Goal: Task Accomplishment & Management: Manage account settings

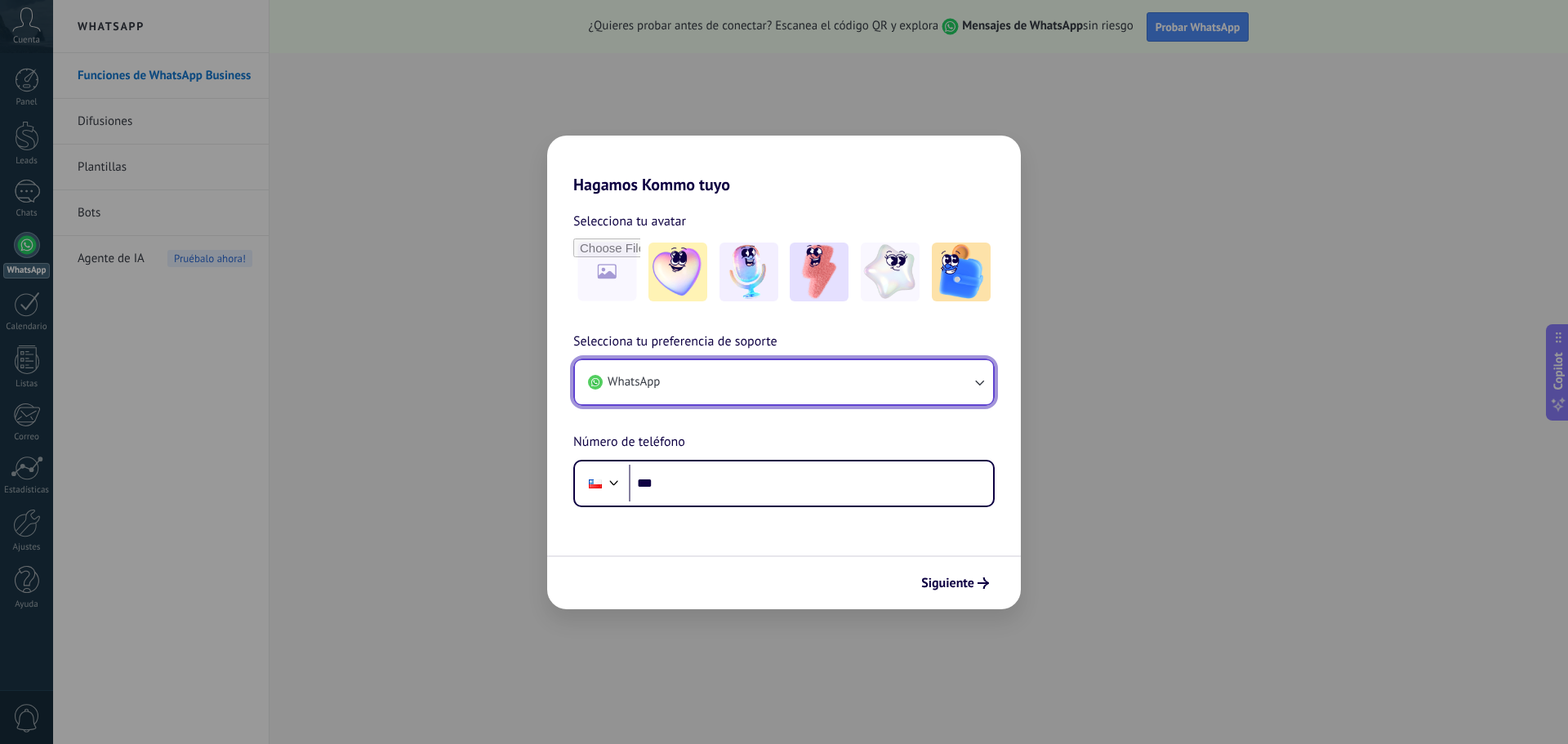
click at [735, 375] on button "WhatsApp" at bounding box center [784, 382] width 418 height 44
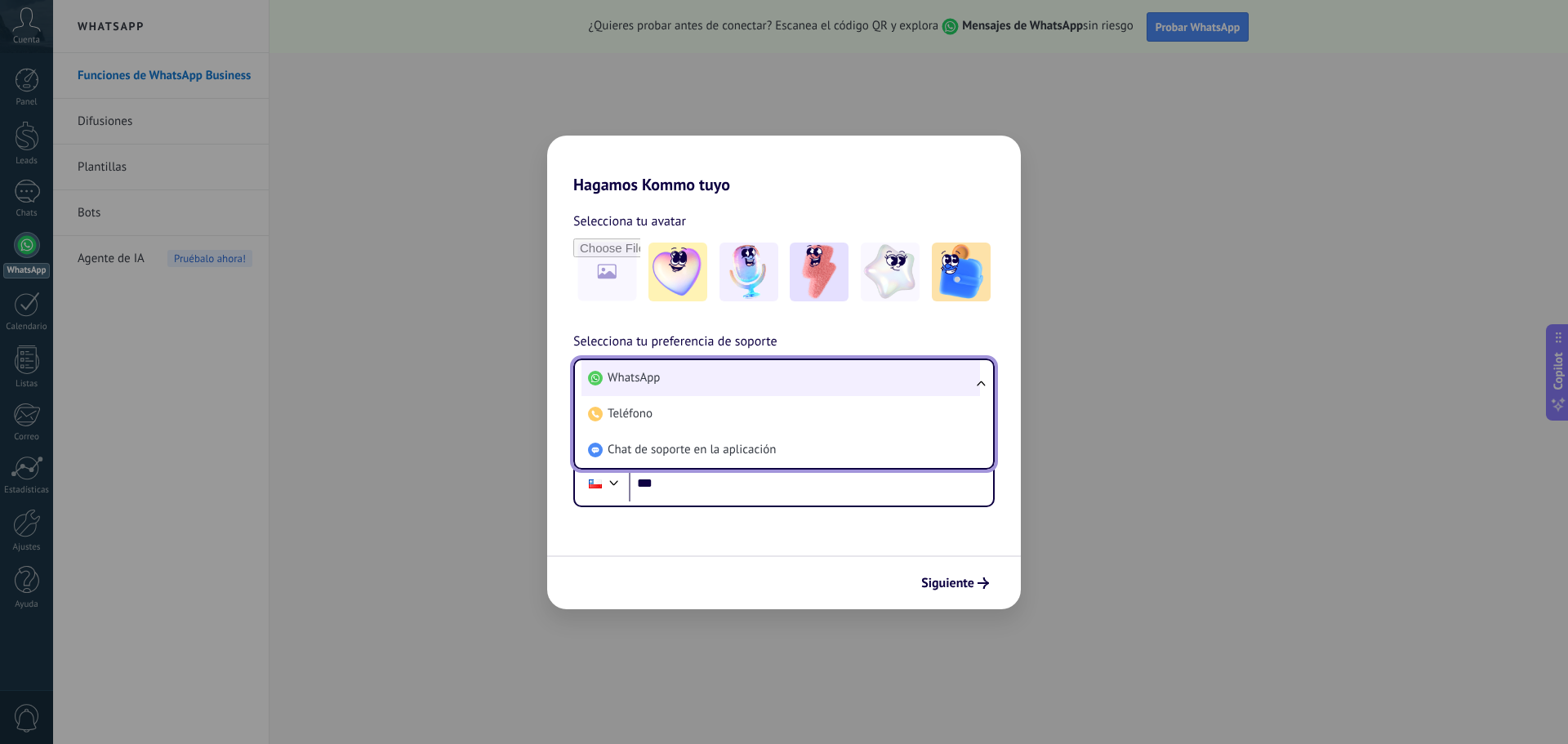
click at [743, 375] on li "WhatsApp" at bounding box center [781, 378] width 399 height 36
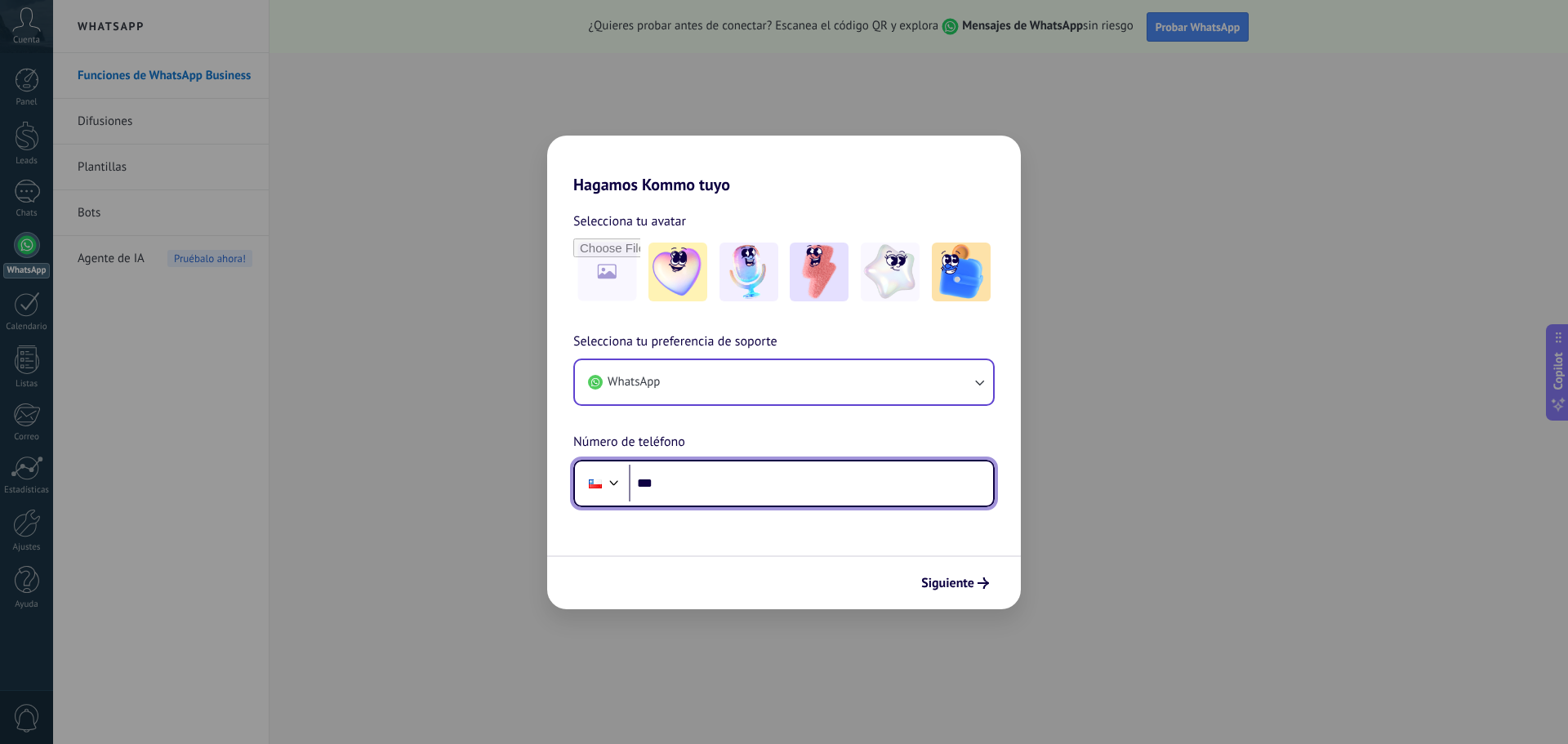
click at [796, 488] on input "***" at bounding box center [811, 483] width 364 height 38
type input "**********"
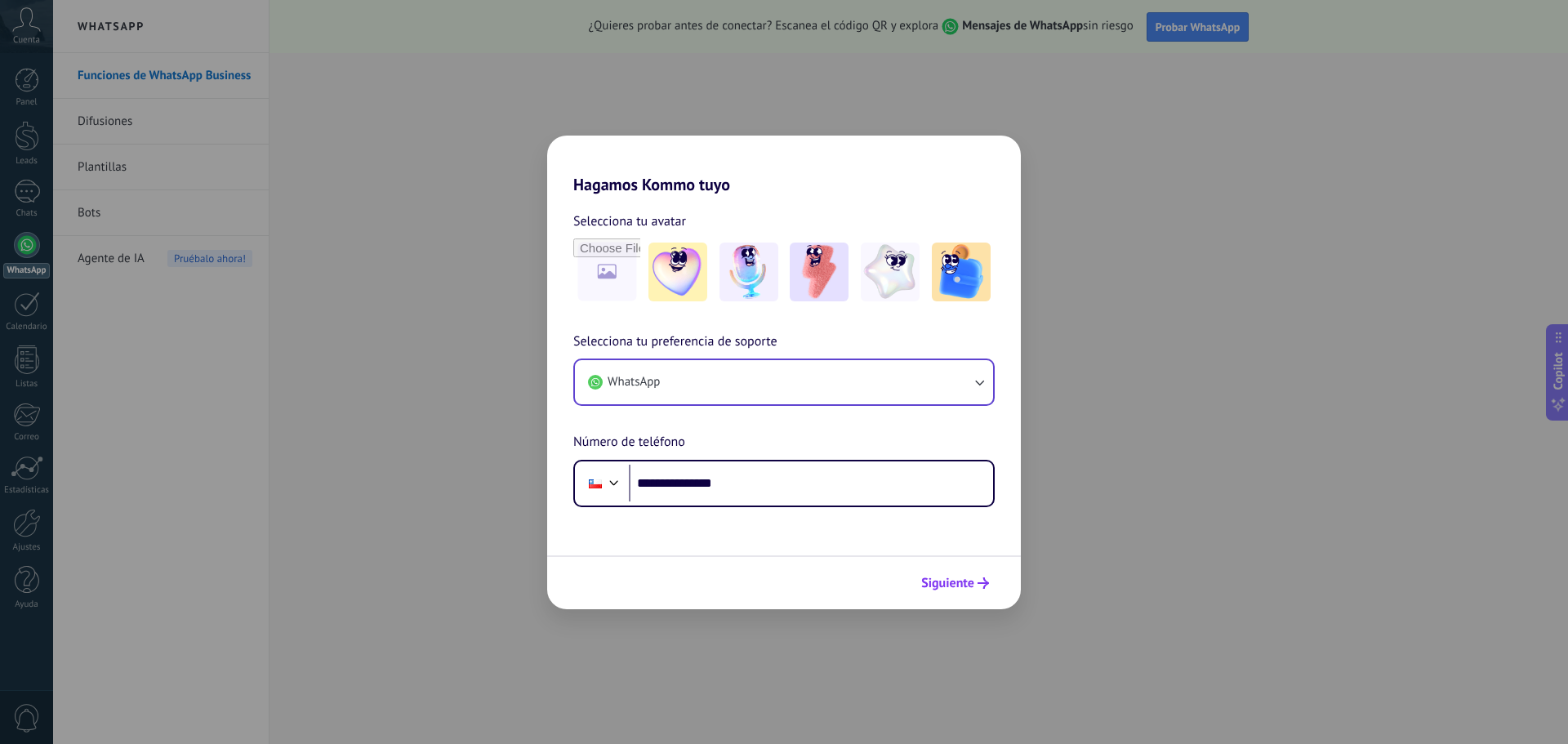
click at [963, 581] on span "Siguiente" at bounding box center [948, 582] width 53 height 11
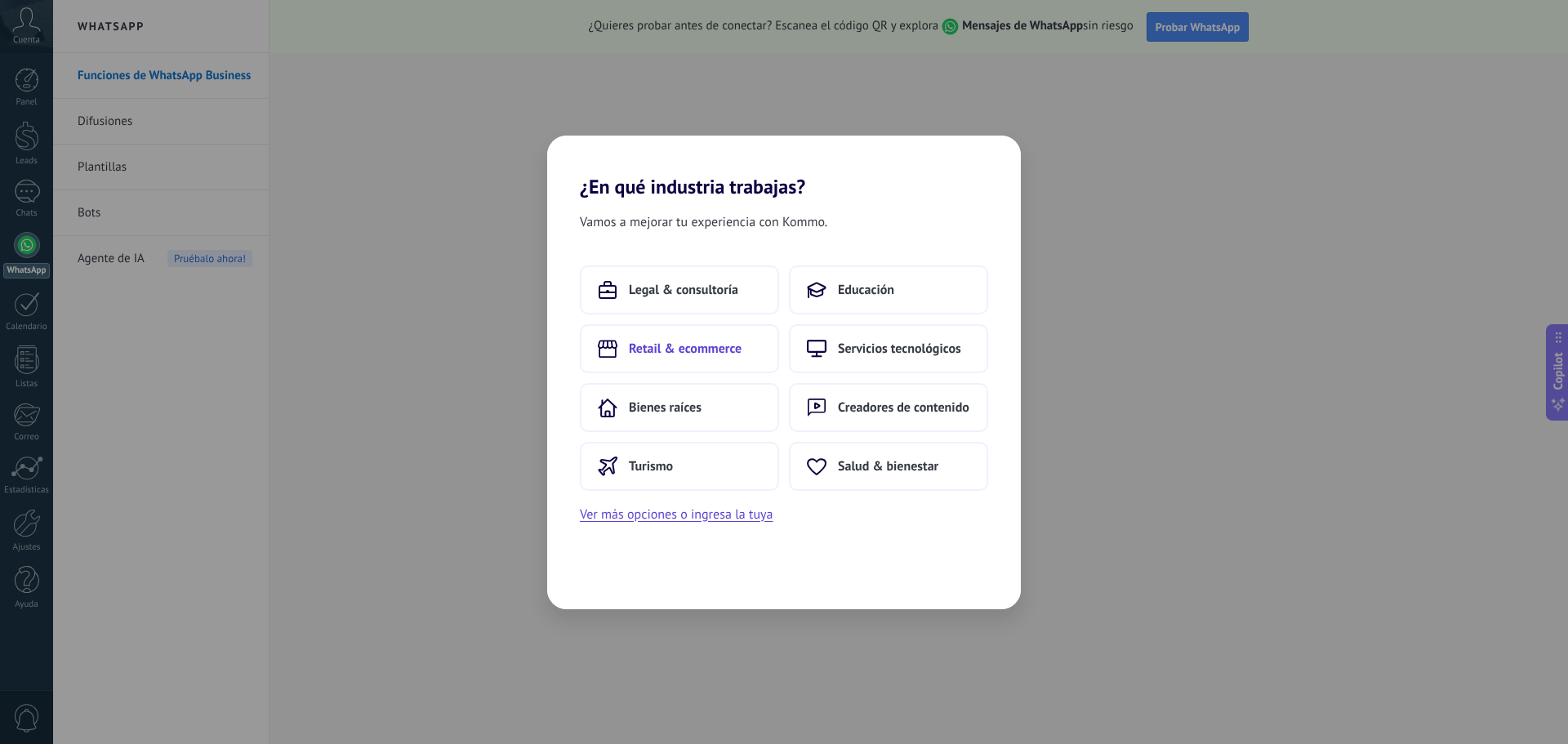
click at [708, 351] on span "Retail & ecommerce" at bounding box center [685, 348] width 113 height 16
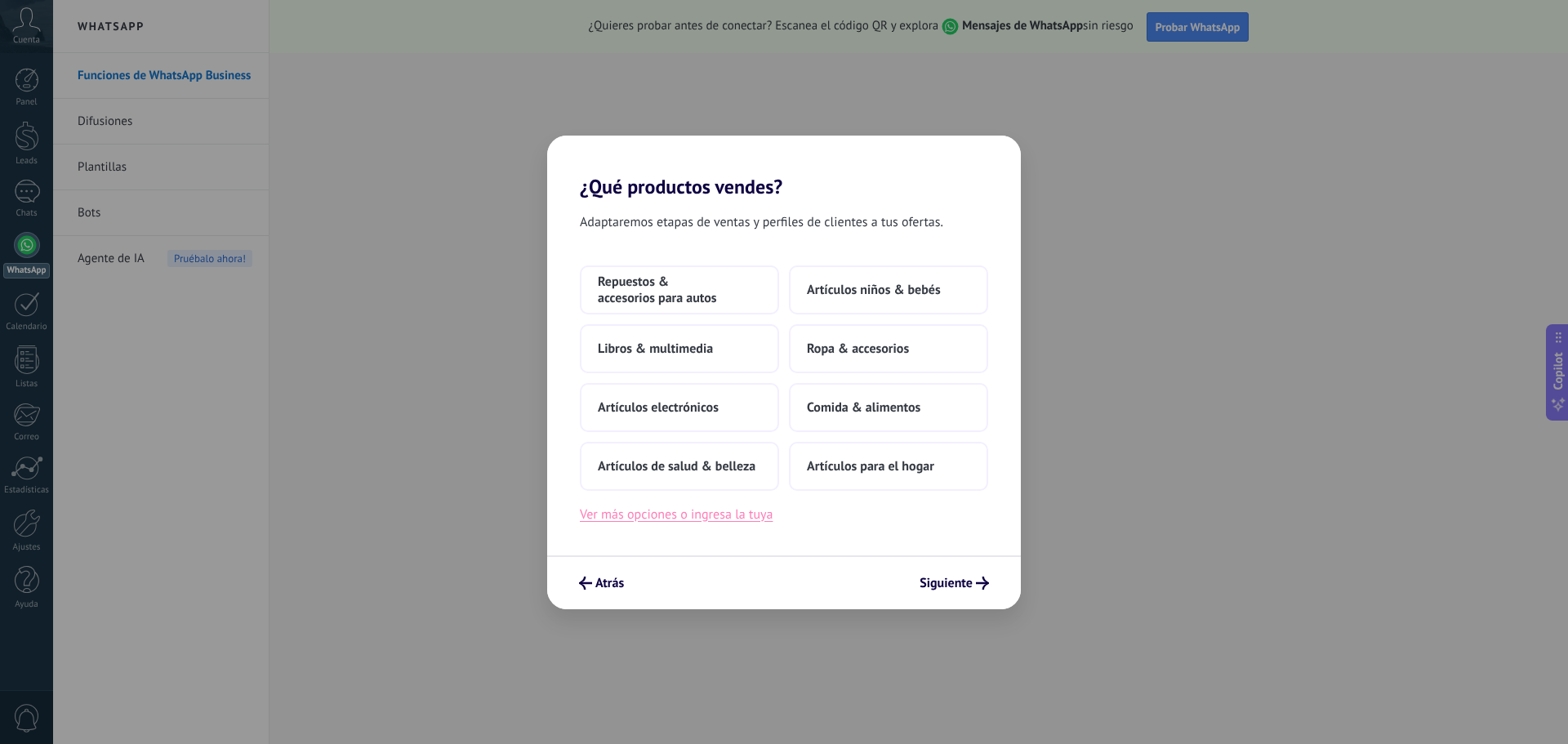
click at [656, 517] on button "Ver más opciones o ingresa la tuya" at bounding box center [676, 514] width 192 height 21
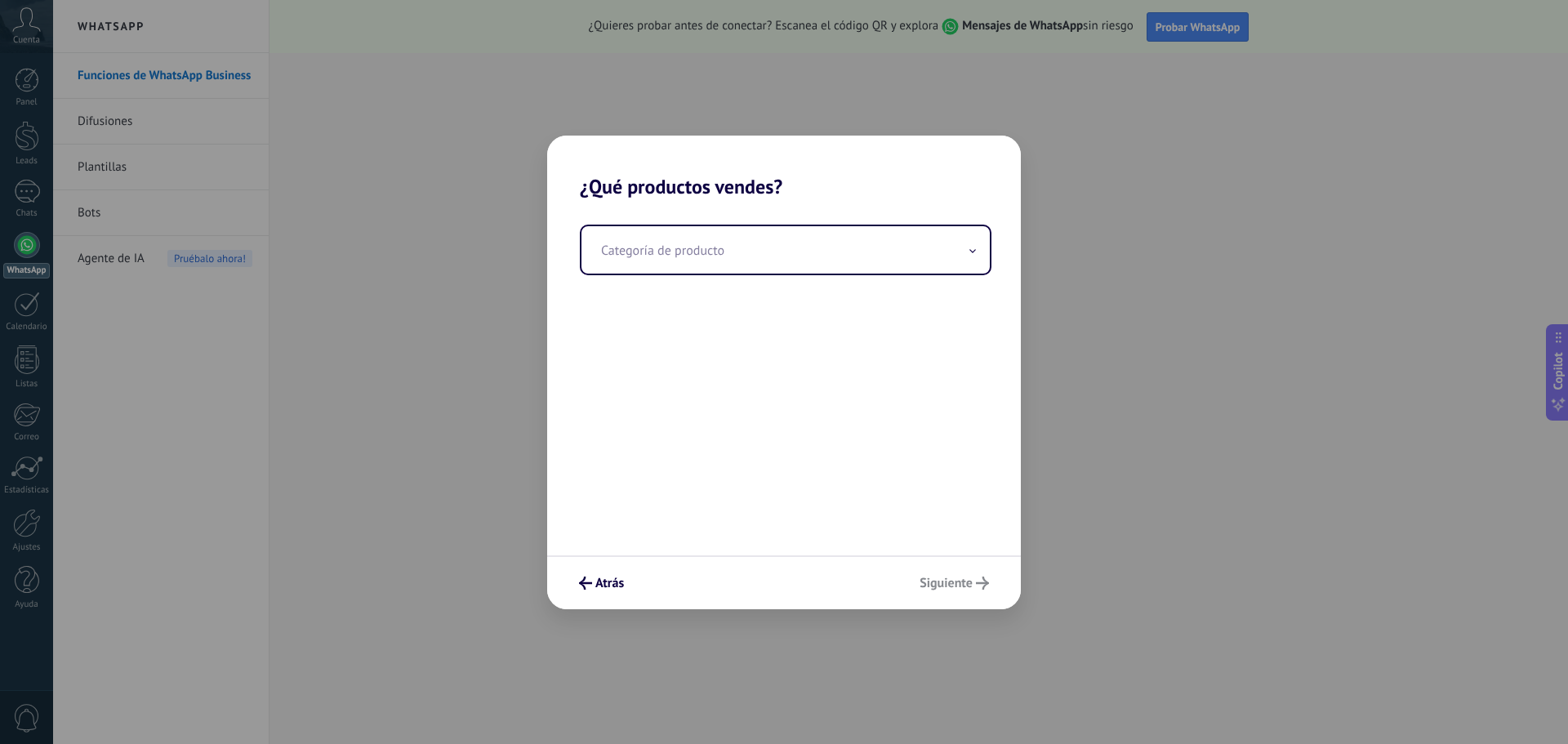
click at [664, 278] on div "Categoría de producto" at bounding box center [784, 376] width 474 height 357
click at [667, 265] on input "text" at bounding box center [785, 249] width 408 height 47
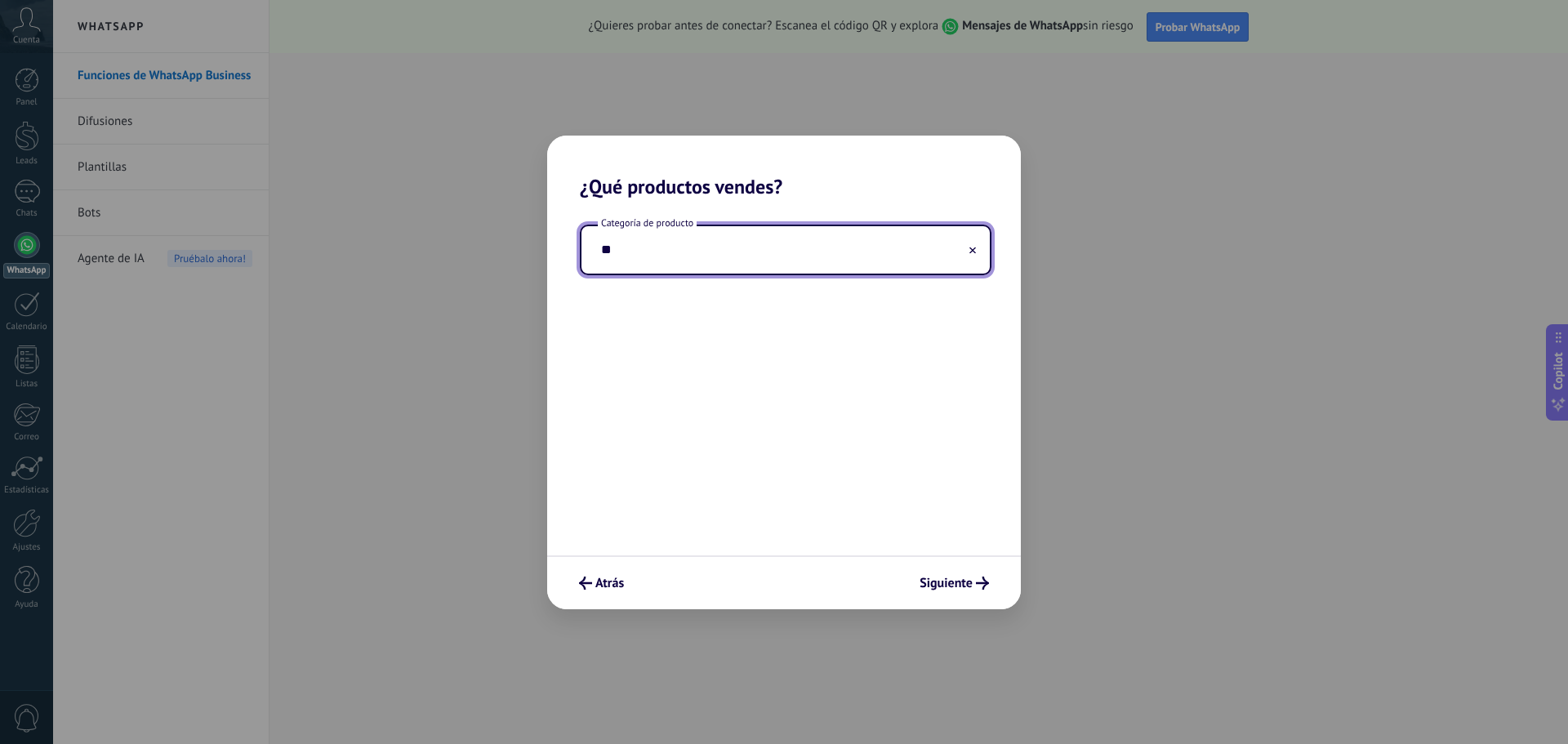
type input "*"
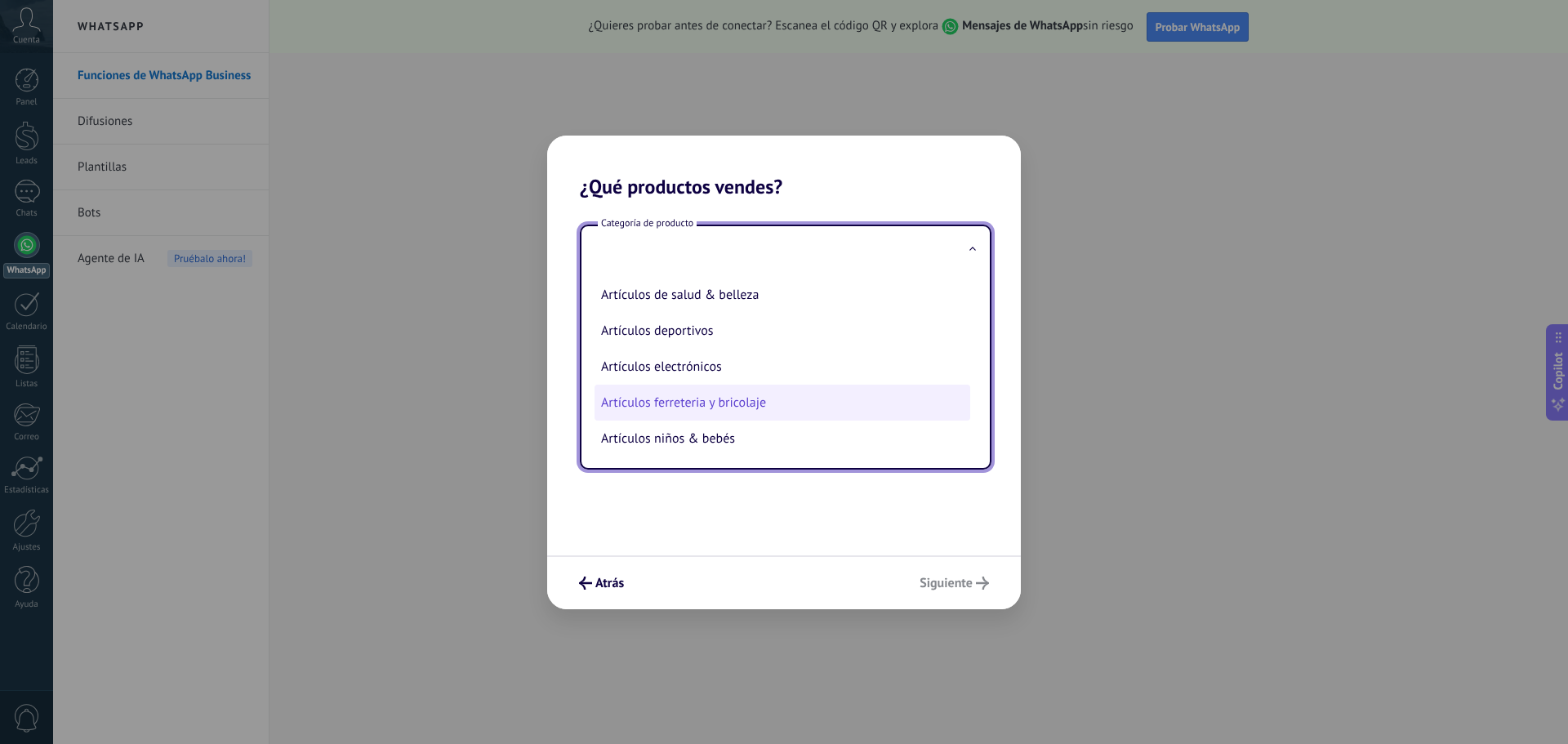
click at [780, 399] on li "Artículos ferreteria y bricolaje" at bounding box center [782, 403] width 376 height 36
type input "**********"
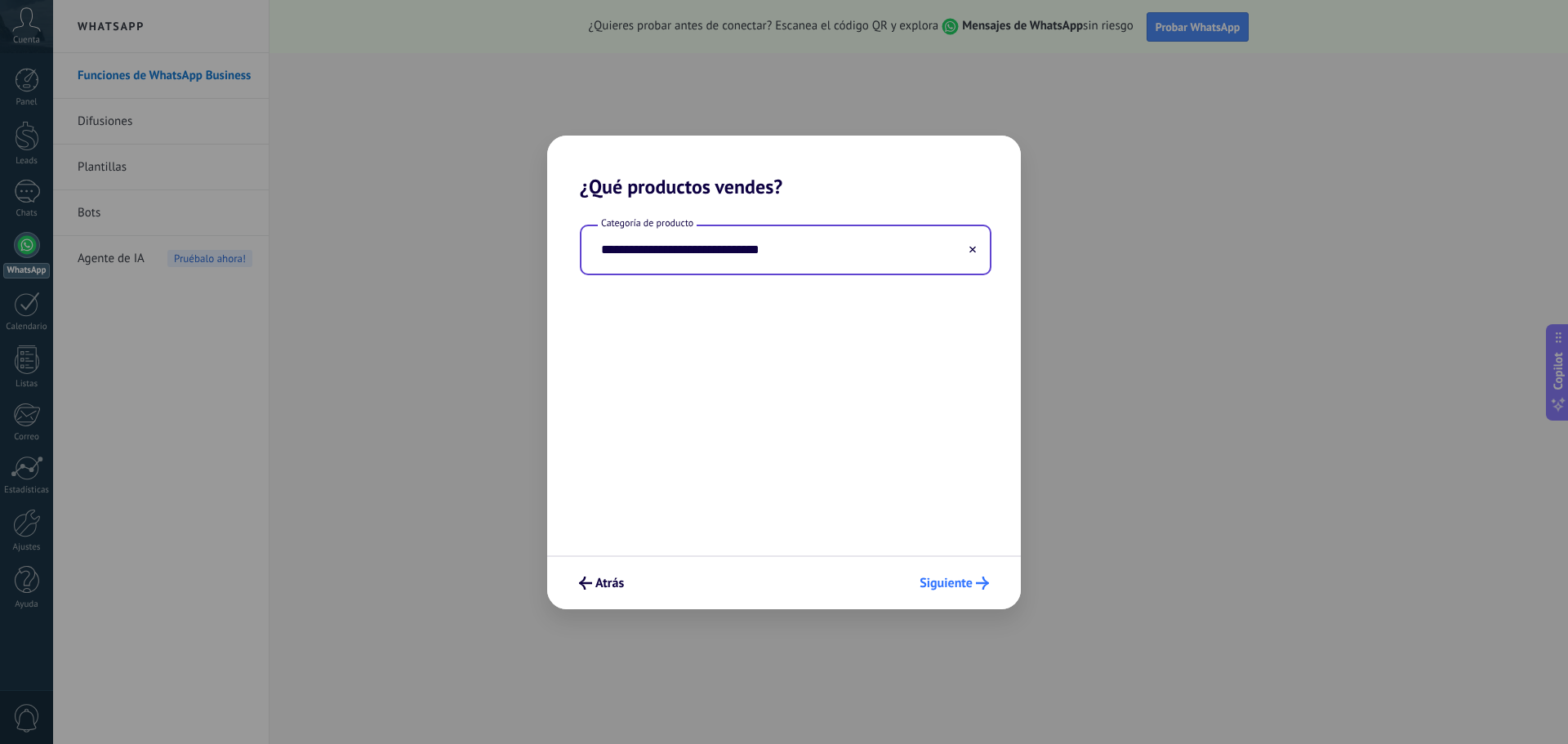
click at [938, 577] on span "Siguiente" at bounding box center [946, 582] width 53 height 11
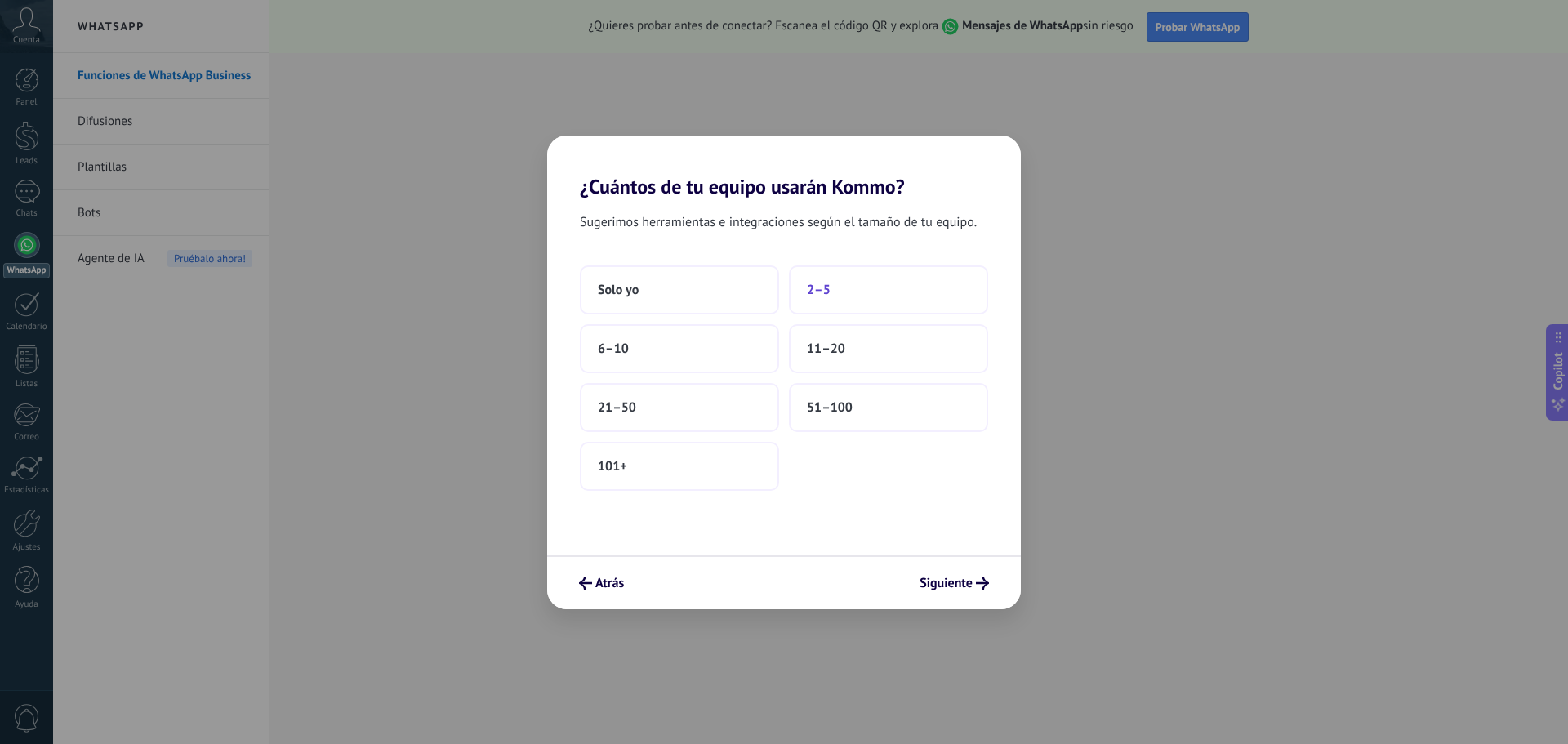
click at [820, 278] on button "2–5" at bounding box center [888, 289] width 199 height 49
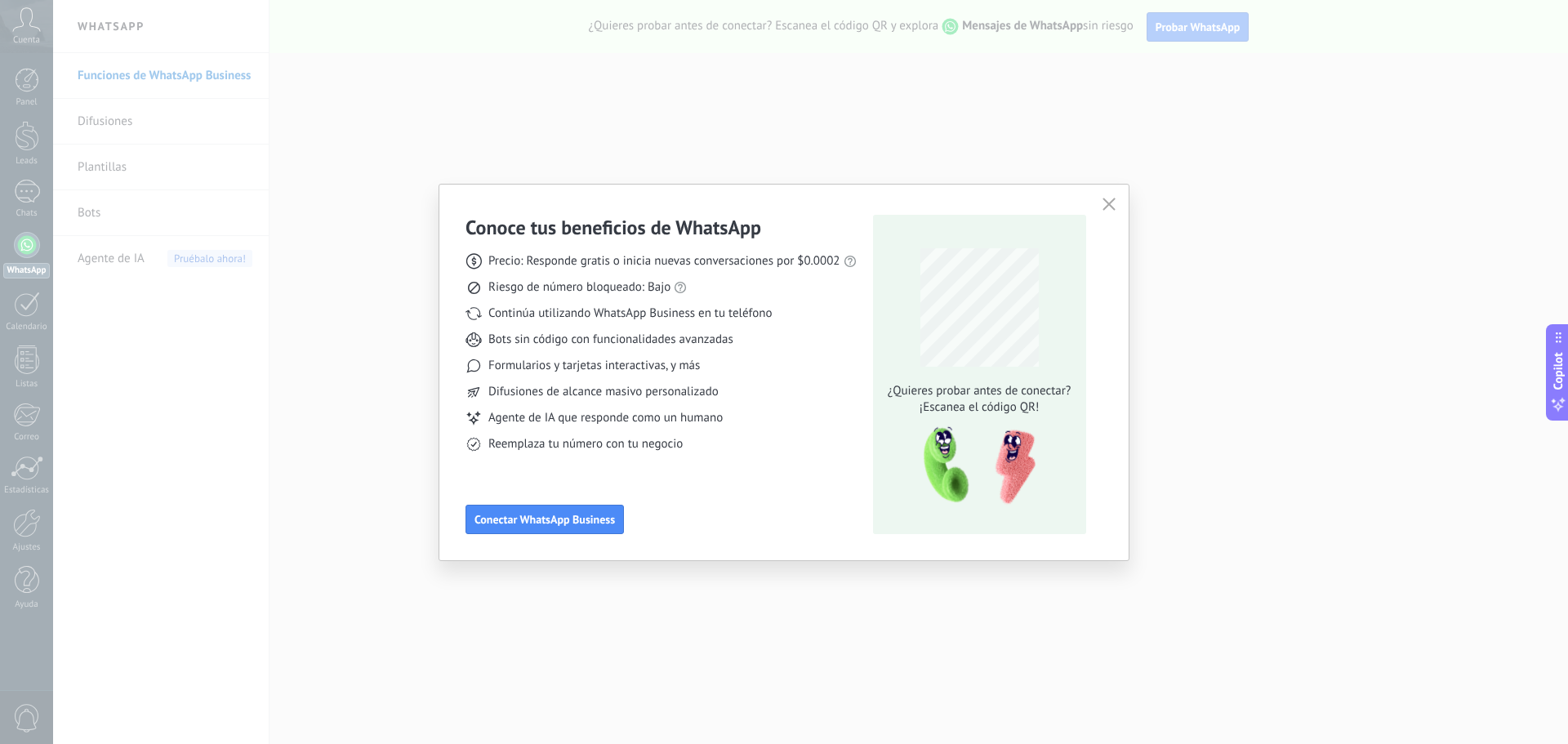
click at [1031, 403] on span "¡Escanea el código QR!" at bounding box center [979, 407] width 192 height 16
click at [995, 399] on span "¡Escanea el código QR!" at bounding box center [979, 407] width 192 height 16
click at [590, 525] on span "Conectar WhatsApp Business" at bounding box center [545, 518] width 140 height 11
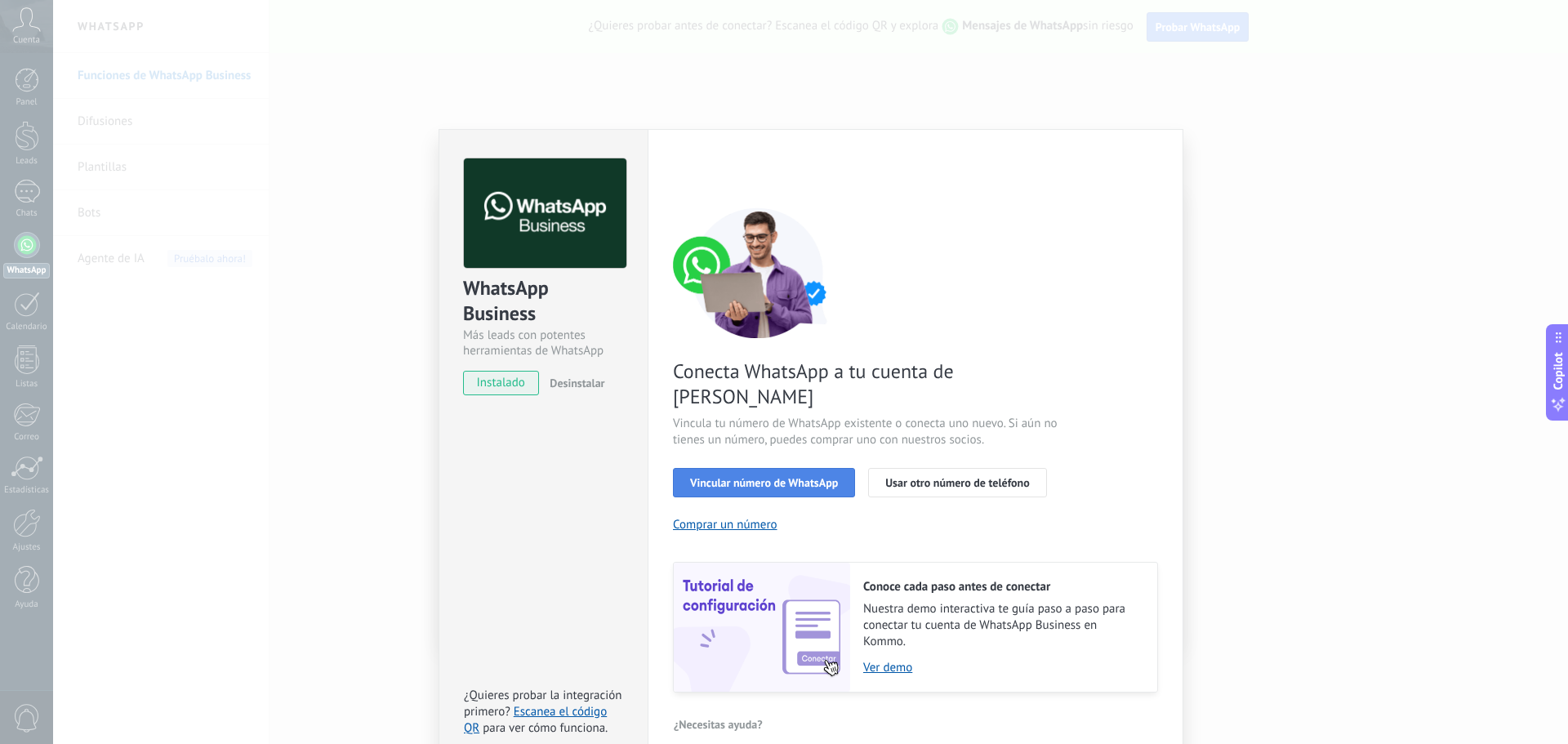
click at [730, 468] on button "Vincular número de WhatsApp" at bounding box center [763, 482] width 182 height 29
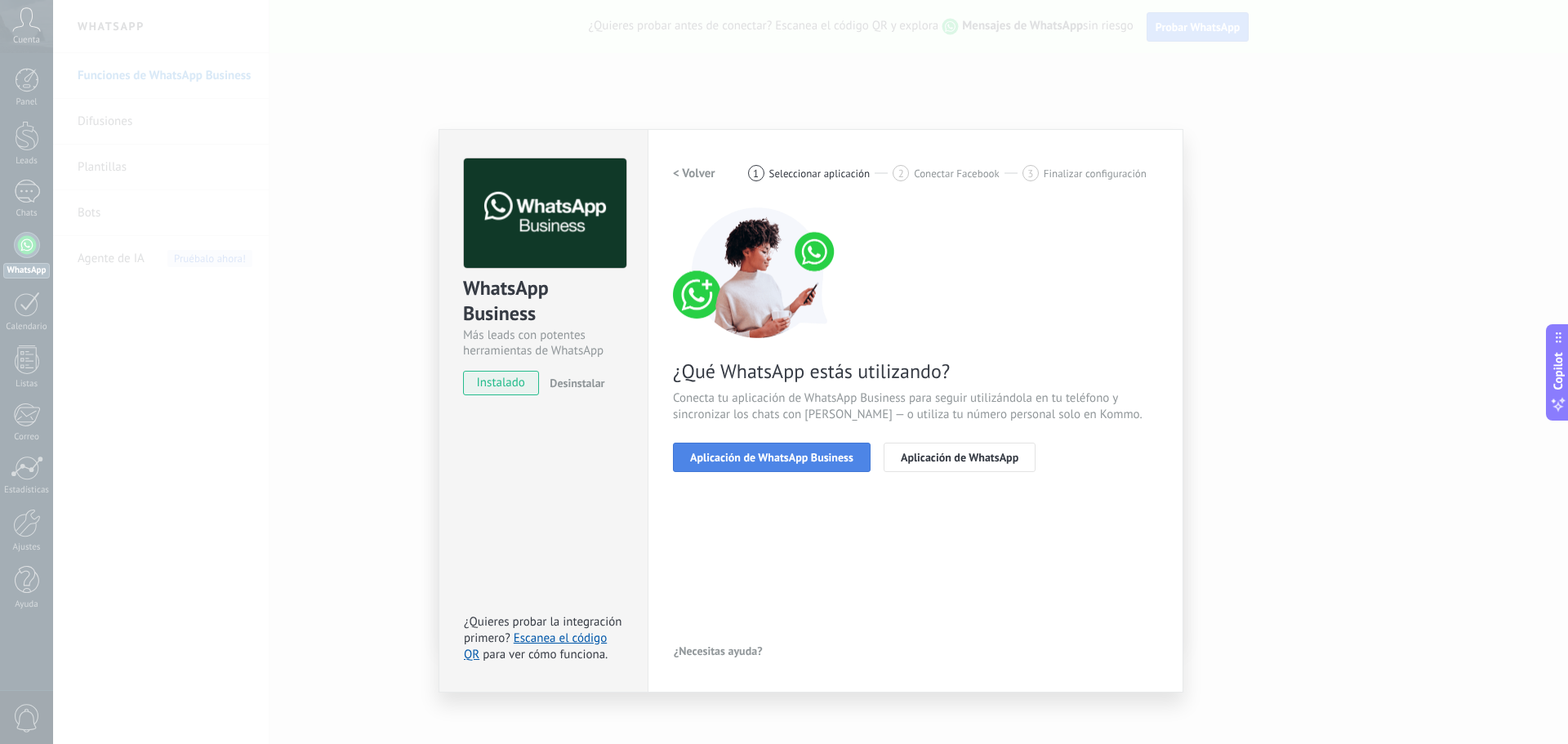
click at [757, 459] on span "Aplicación de WhatsApp Business" at bounding box center [772, 457] width 163 height 11
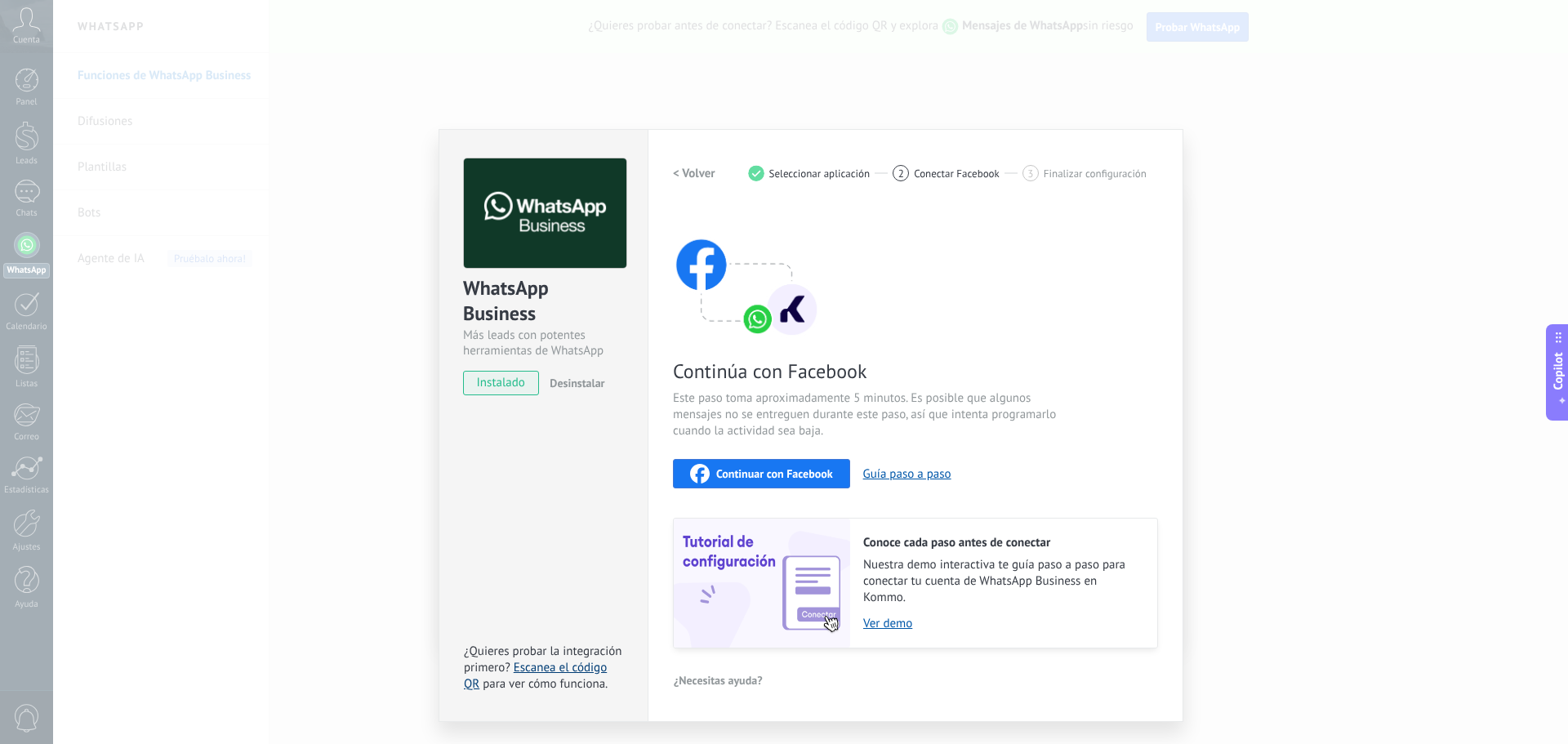
click at [547, 672] on link "Escanea el código QR" at bounding box center [535, 675] width 143 height 32
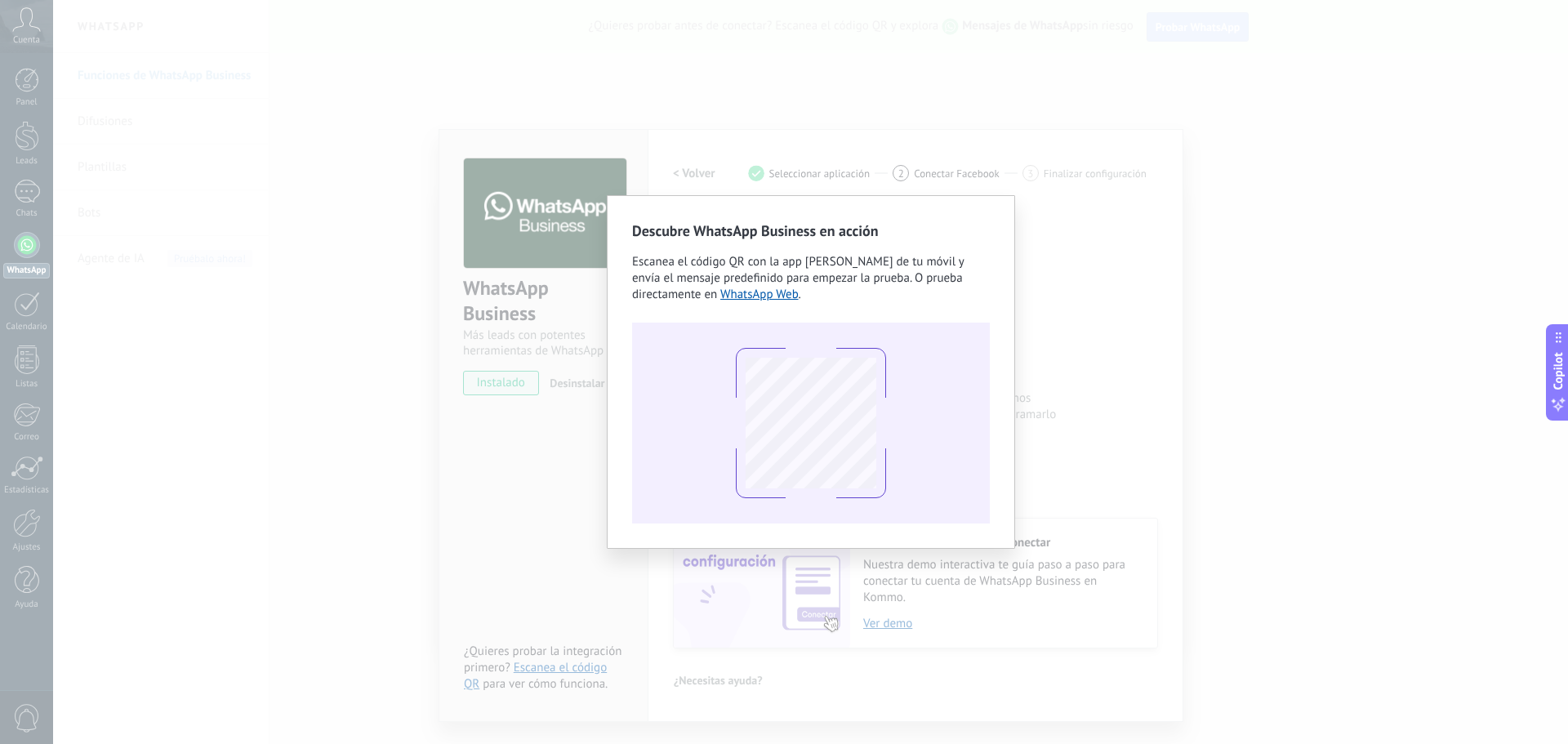
click at [1133, 332] on div "Descubre WhatsApp Business en acción Escanea el código QR con la app de cámara …" at bounding box center [810, 372] width 1515 height 744
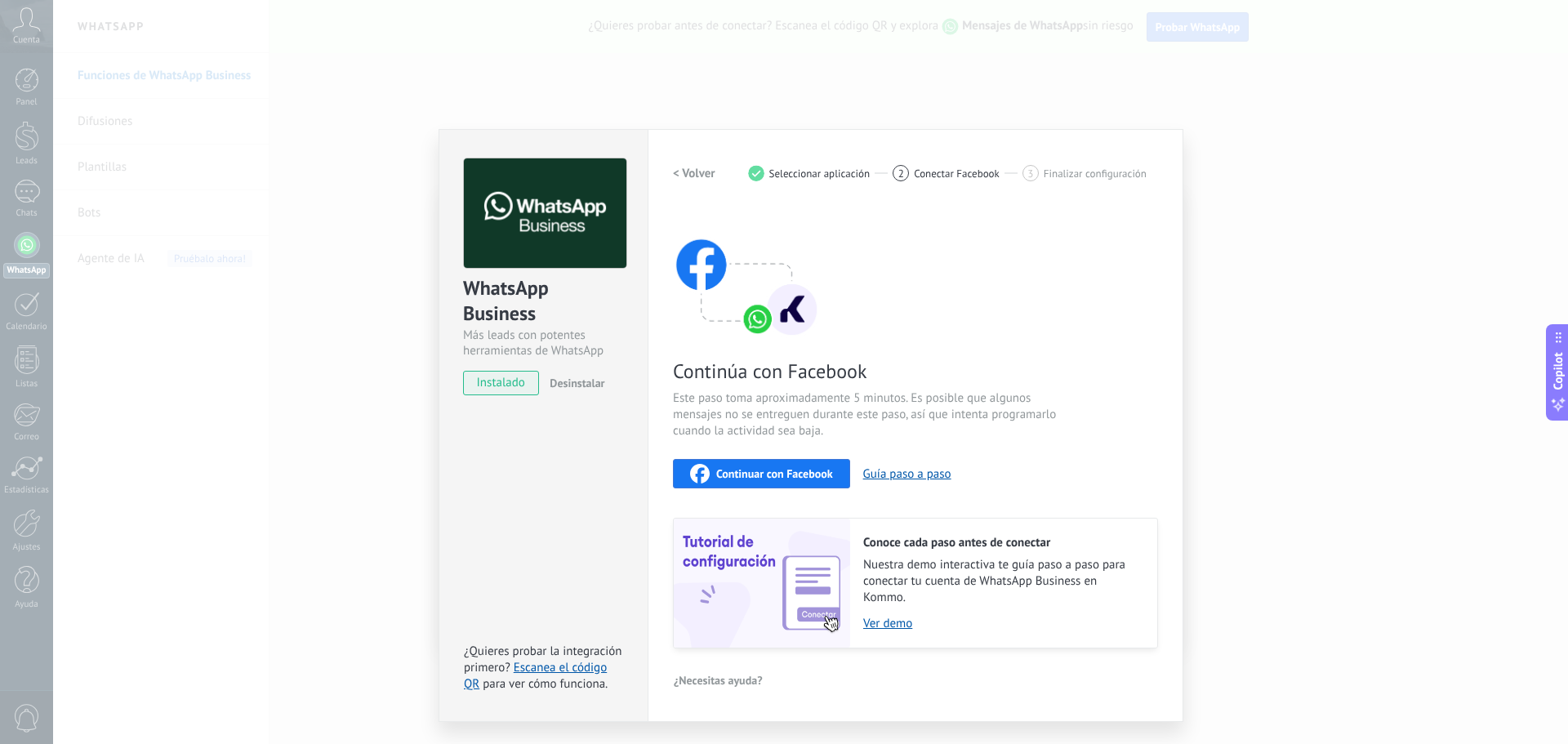
click at [743, 471] on span "Continuar con Facebook" at bounding box center [774, 473] width 116 height 11
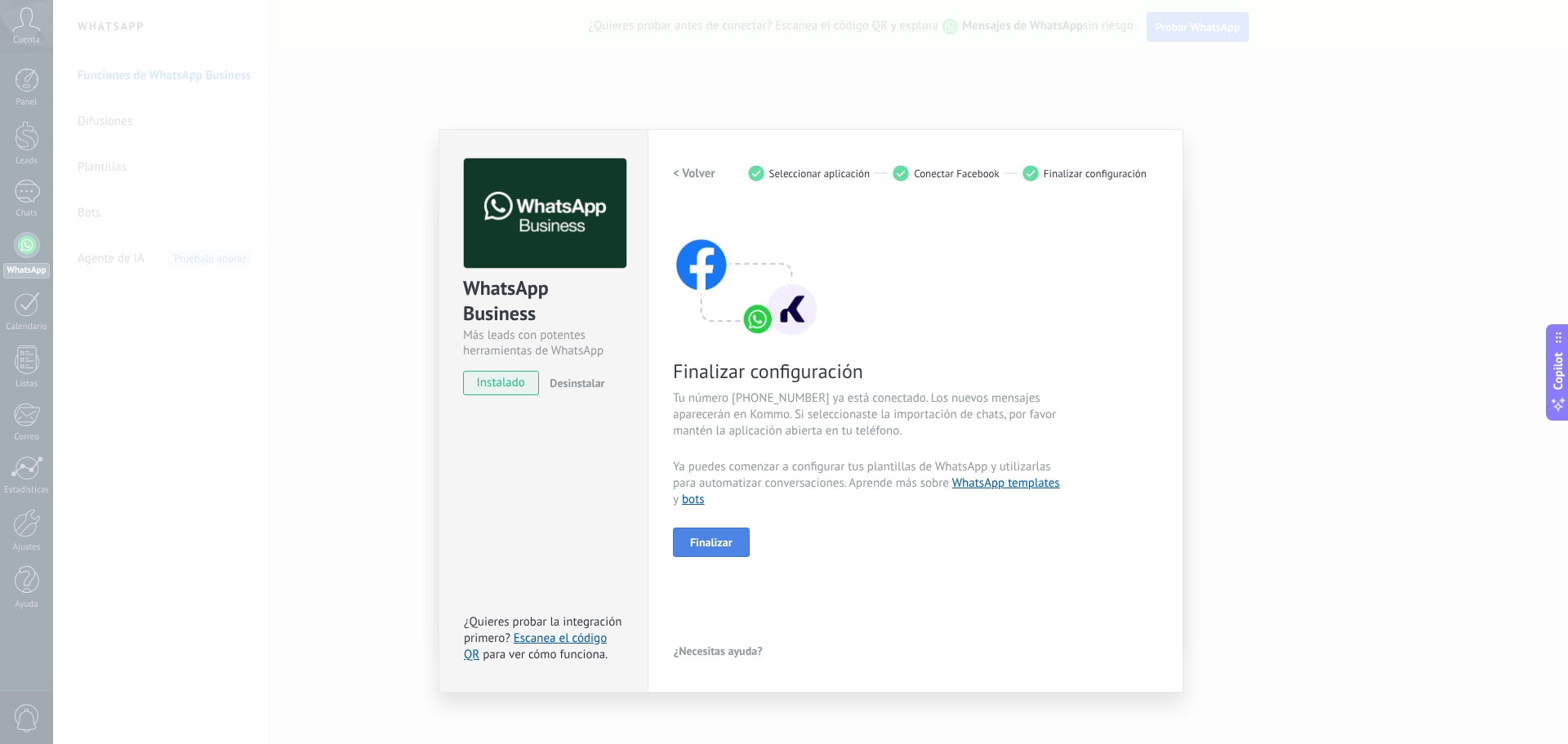
click at [721, 538] on span "Finalizar" at bounding box center [712, 541] width 43 height 11
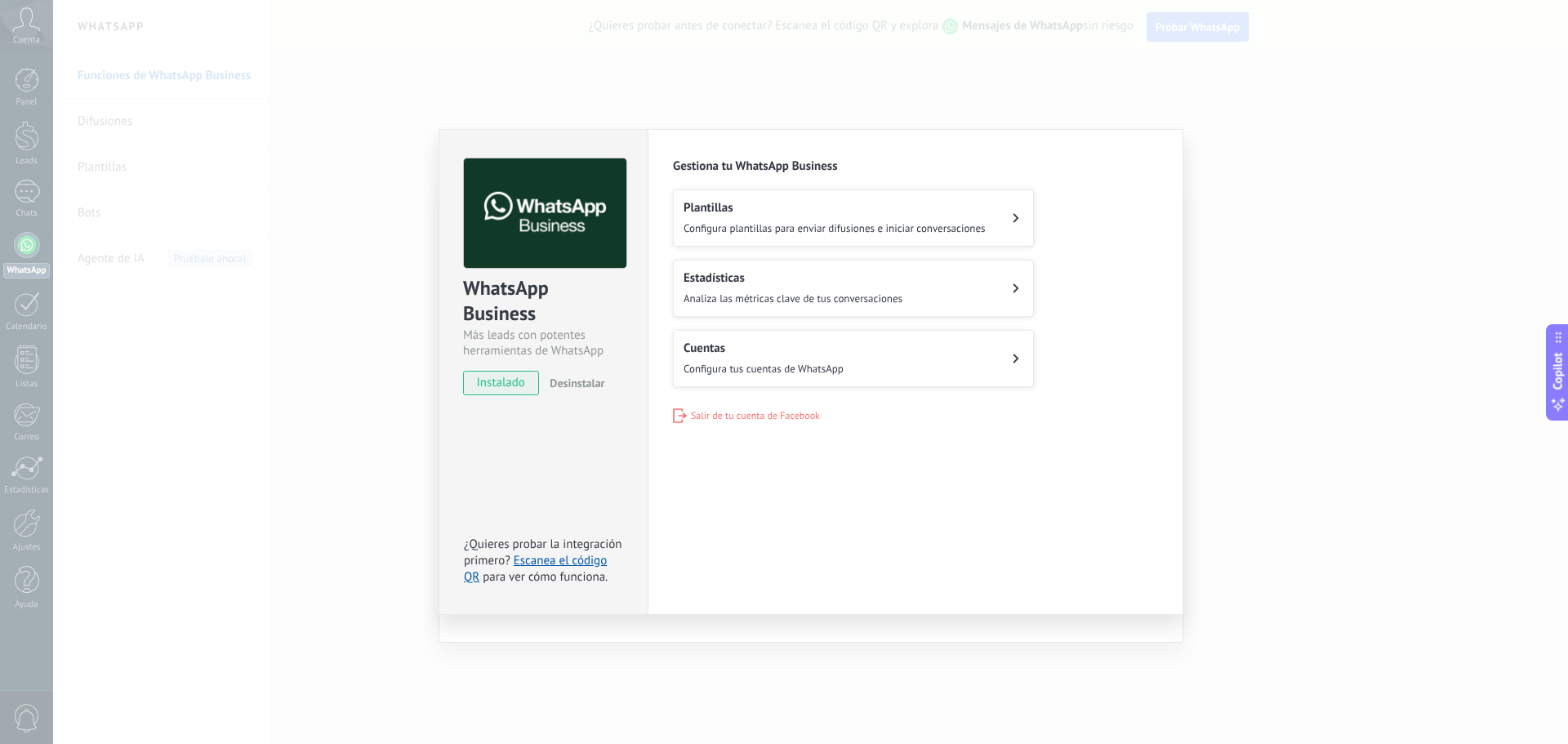
click at [850, 224] on span "Configura plantillas para enviar difusiones e iniciar conversaciones" at bounding box center [834, 228] width 302 height 14
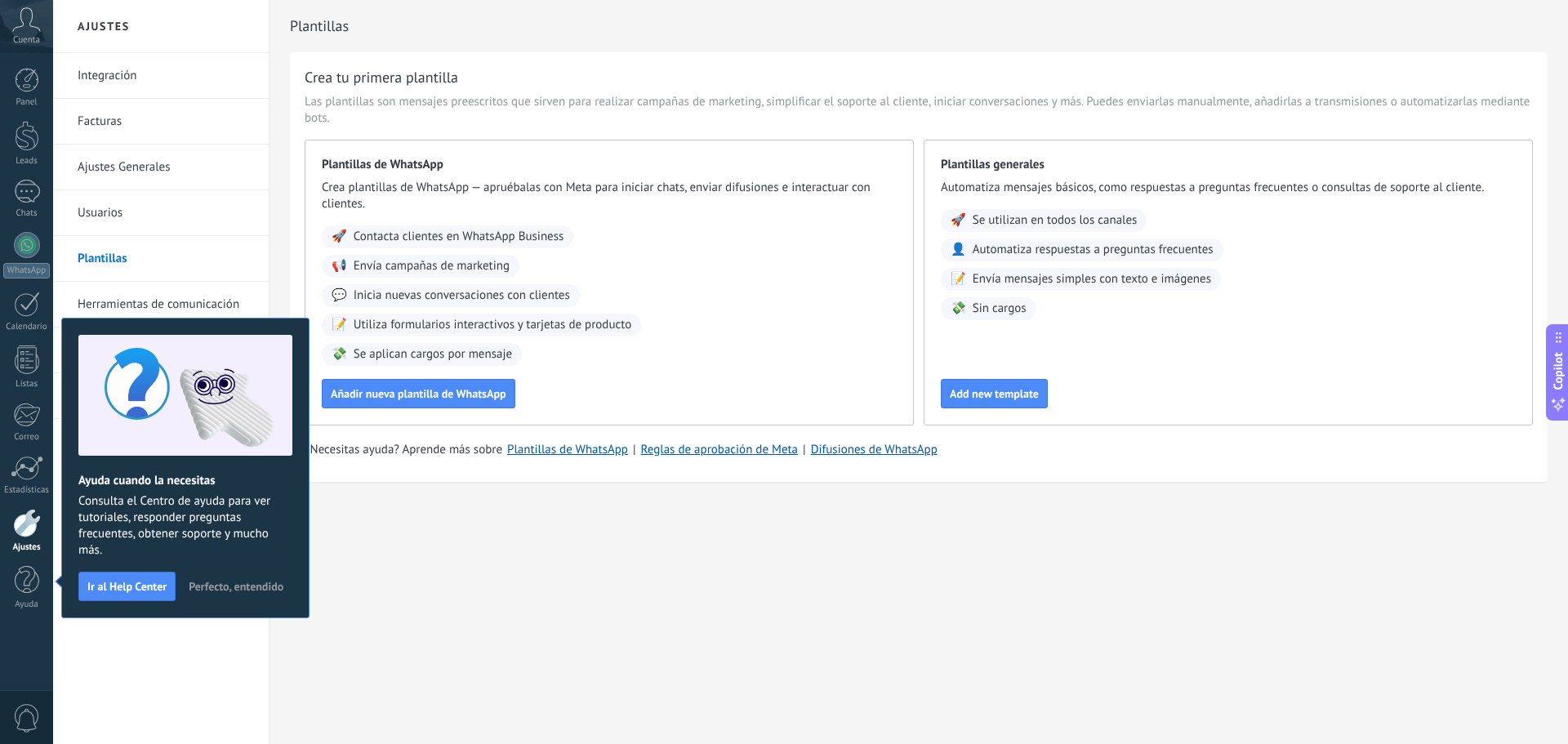
click at [206, 588] on span "Perfecto, entendido" at bounding box center [235, 586] width 95 height 11
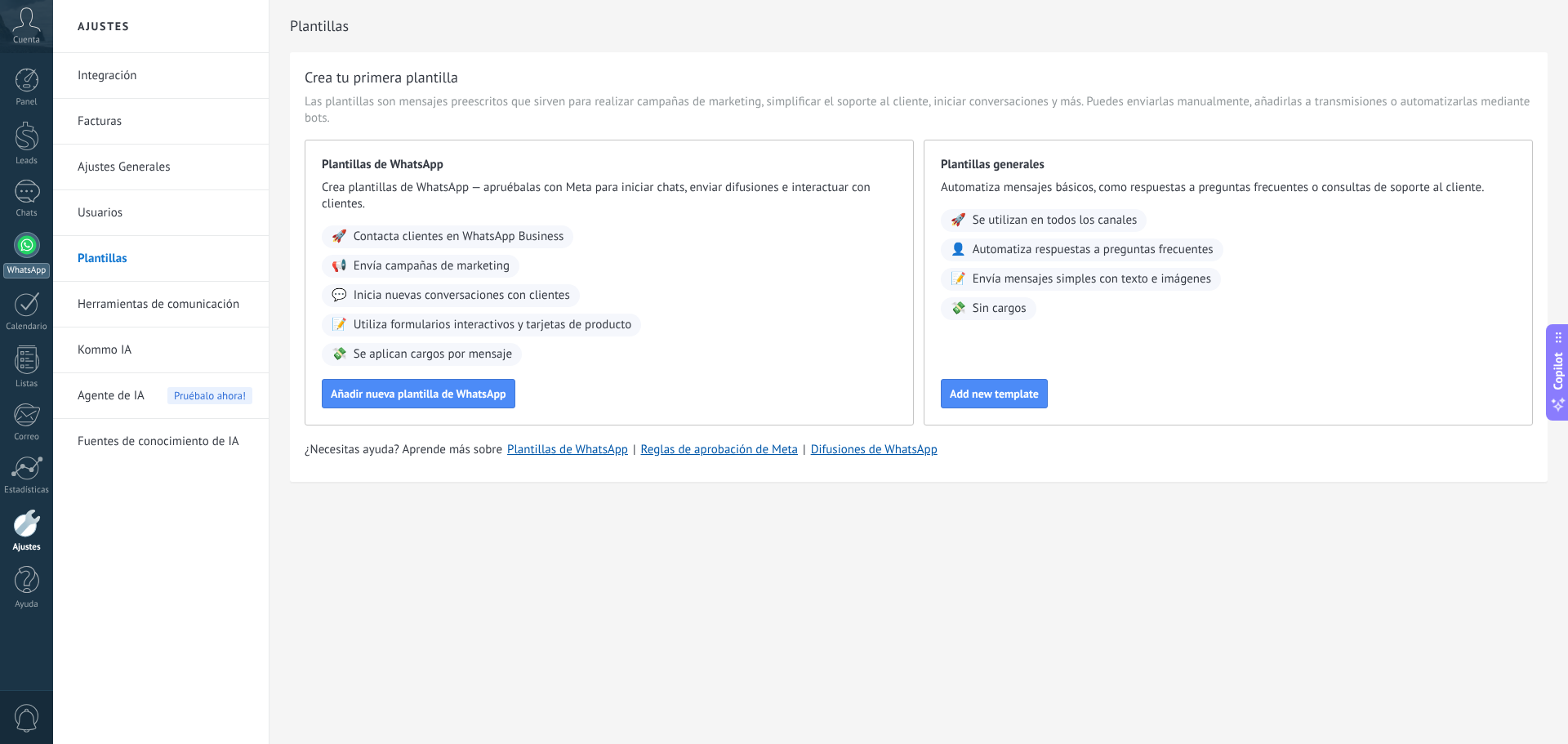
click at [30, 257] on div at bounding box center [27, 245] width 27 height 27
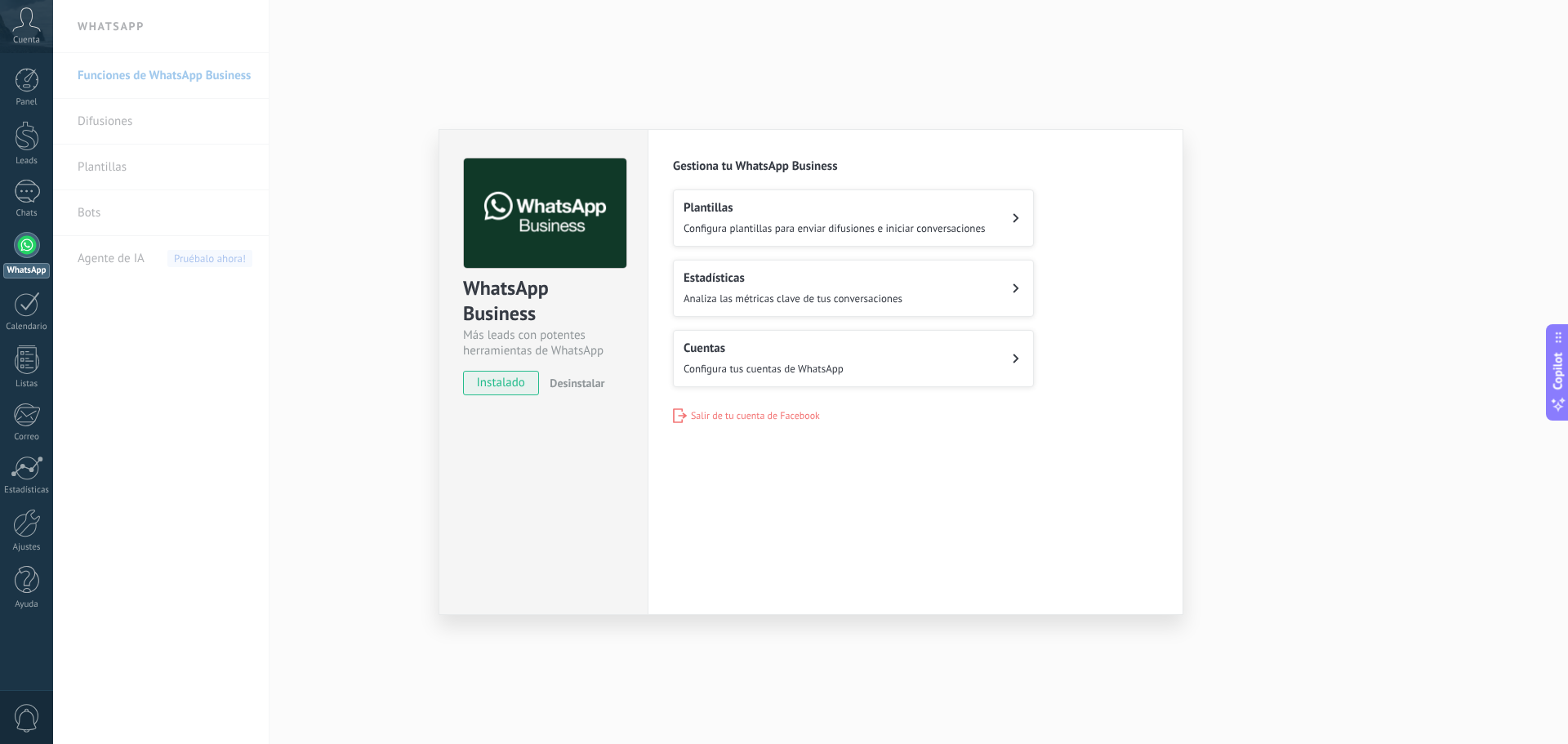
click at [800, 198] on button "Plantillas Configura plantillas para enviar difusiones e iniciar conversaciones" at bounding box center [853, 217] width 361 height 57
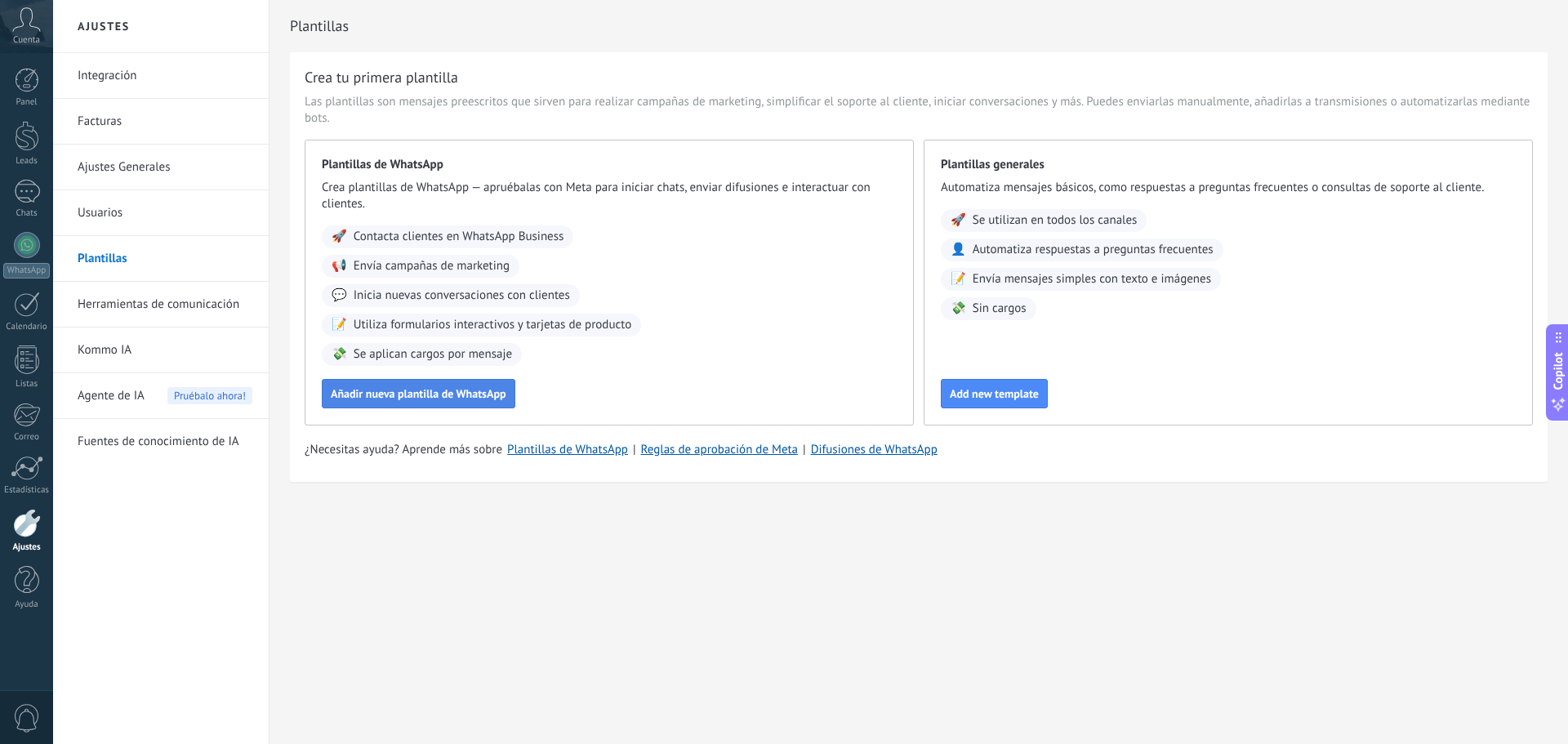
click at [441, 394] on span "Añadir nueva plantilla de WhatsApp" at bounding box center [418, 393] width 175 height 11
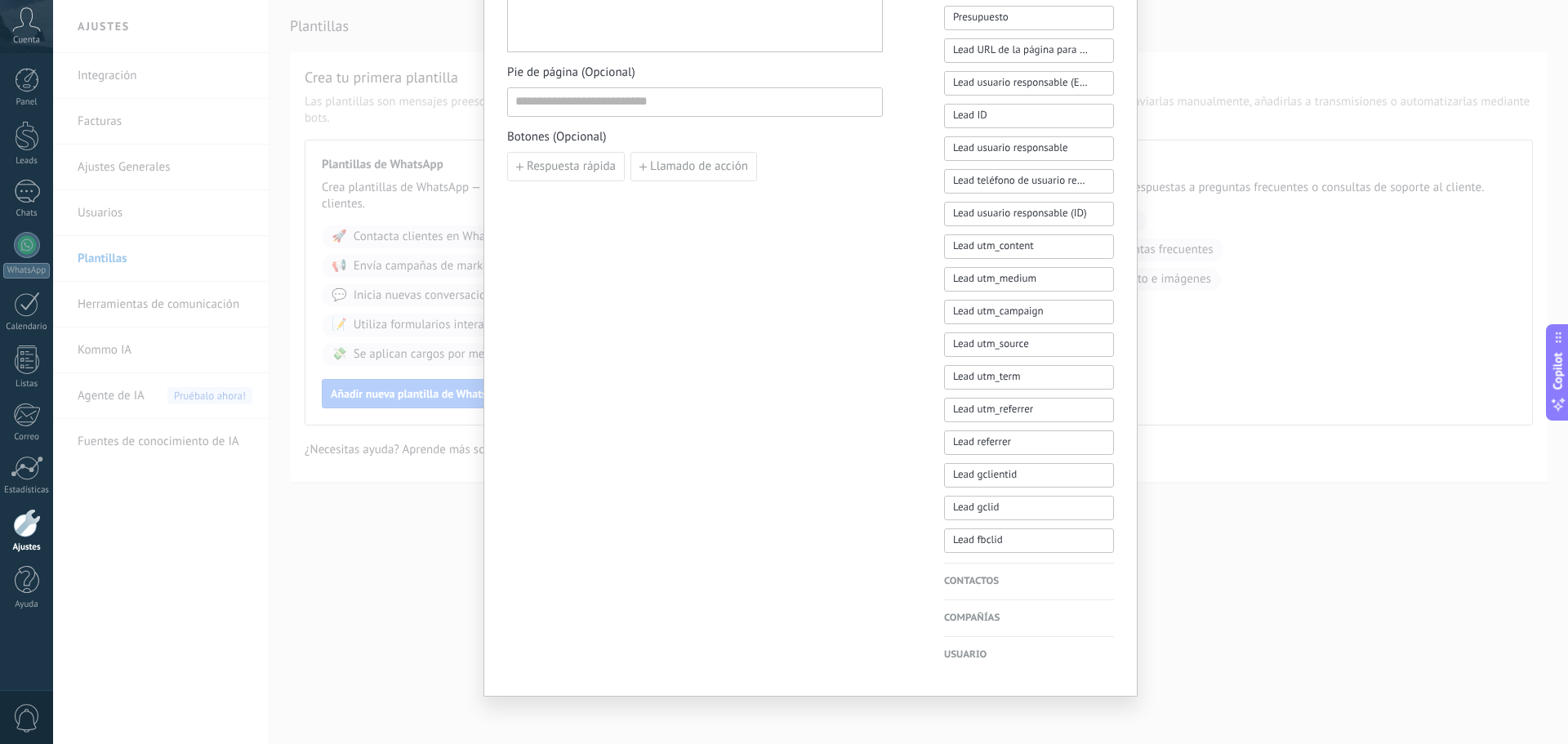
scroll to position [571, 0]
click at [1198, 588] on div "Nueva plantilla Cancelar Guardar borrador Enviar a revisión Aceroexpress WABA I…" at bounding box center [810, 372] width 1515 height 744
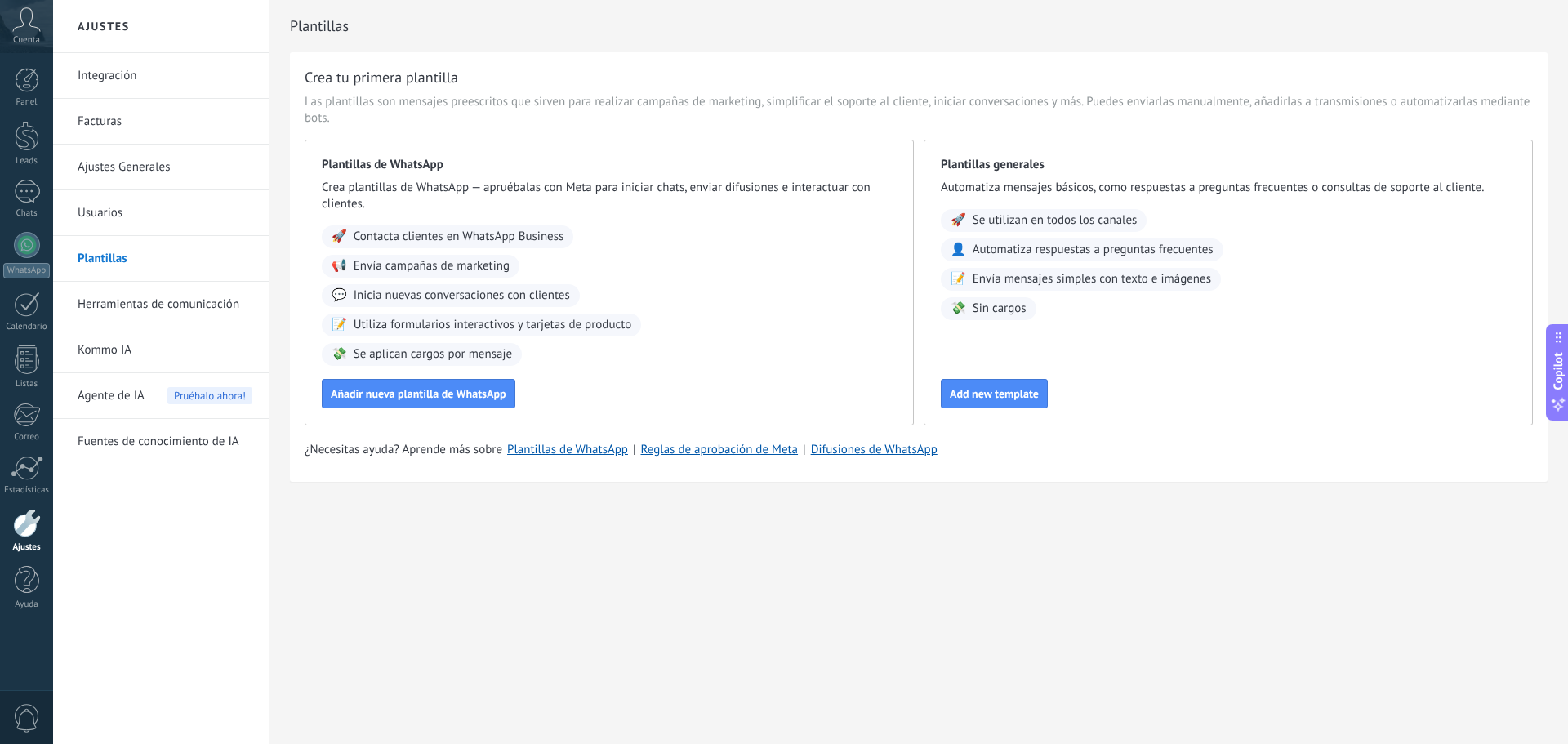
click at [182, 394] on span "Pruébalo ahora!" at bounding box center [210, 395] width 85 height 17
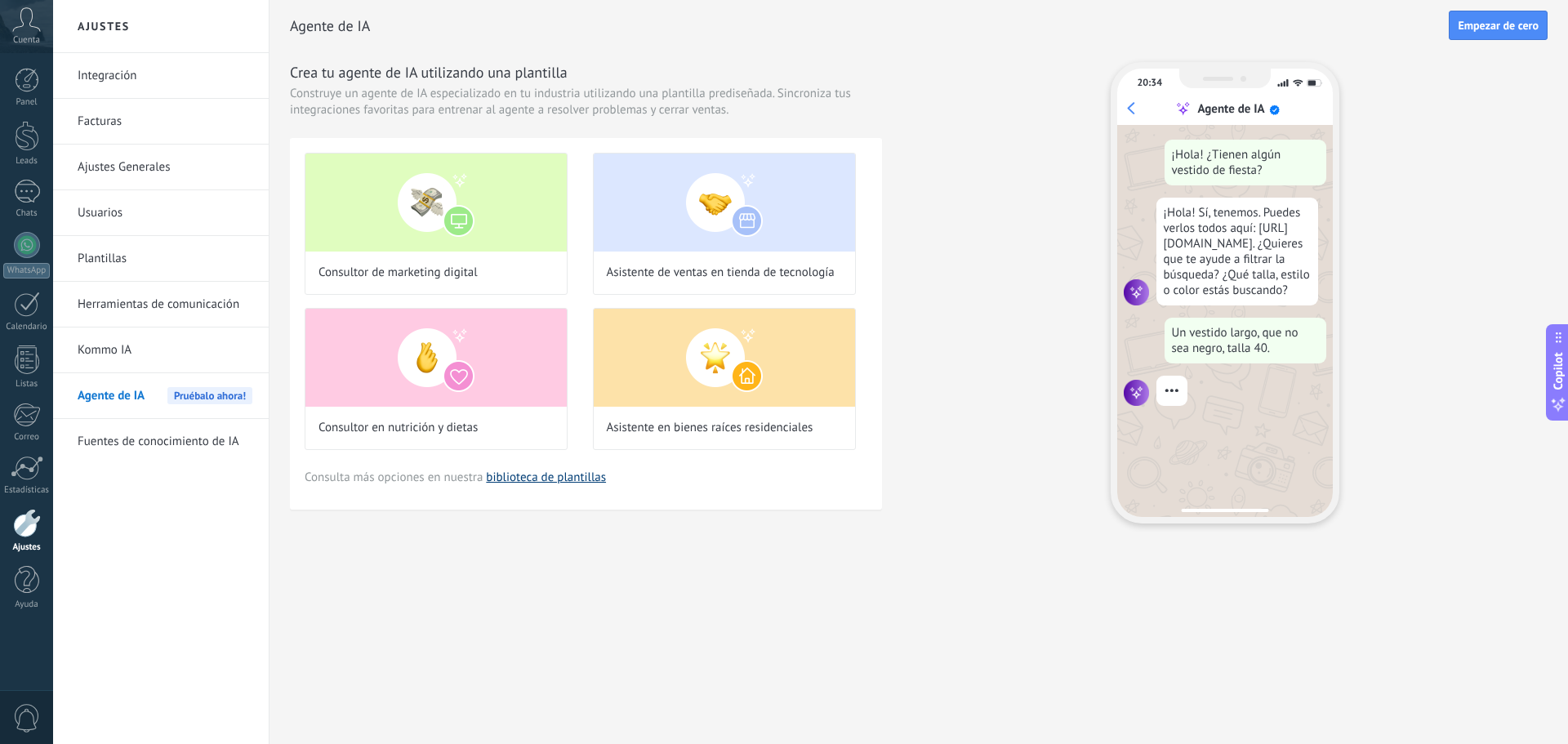
click at [540, 481] on link "biblioteca de plantillas" at bounding box center [546, 477] width 120 height 15
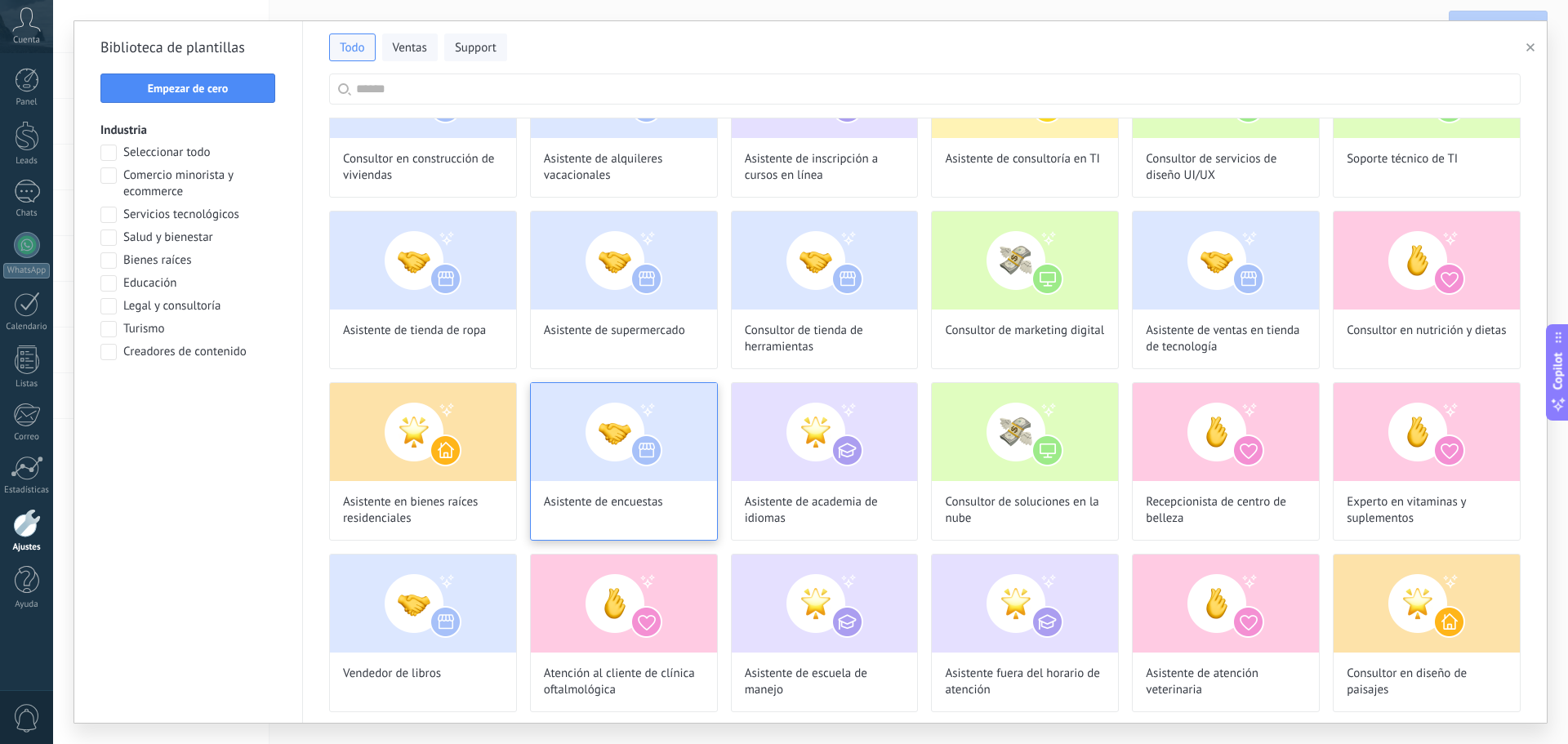
scroll to position [245, 0]
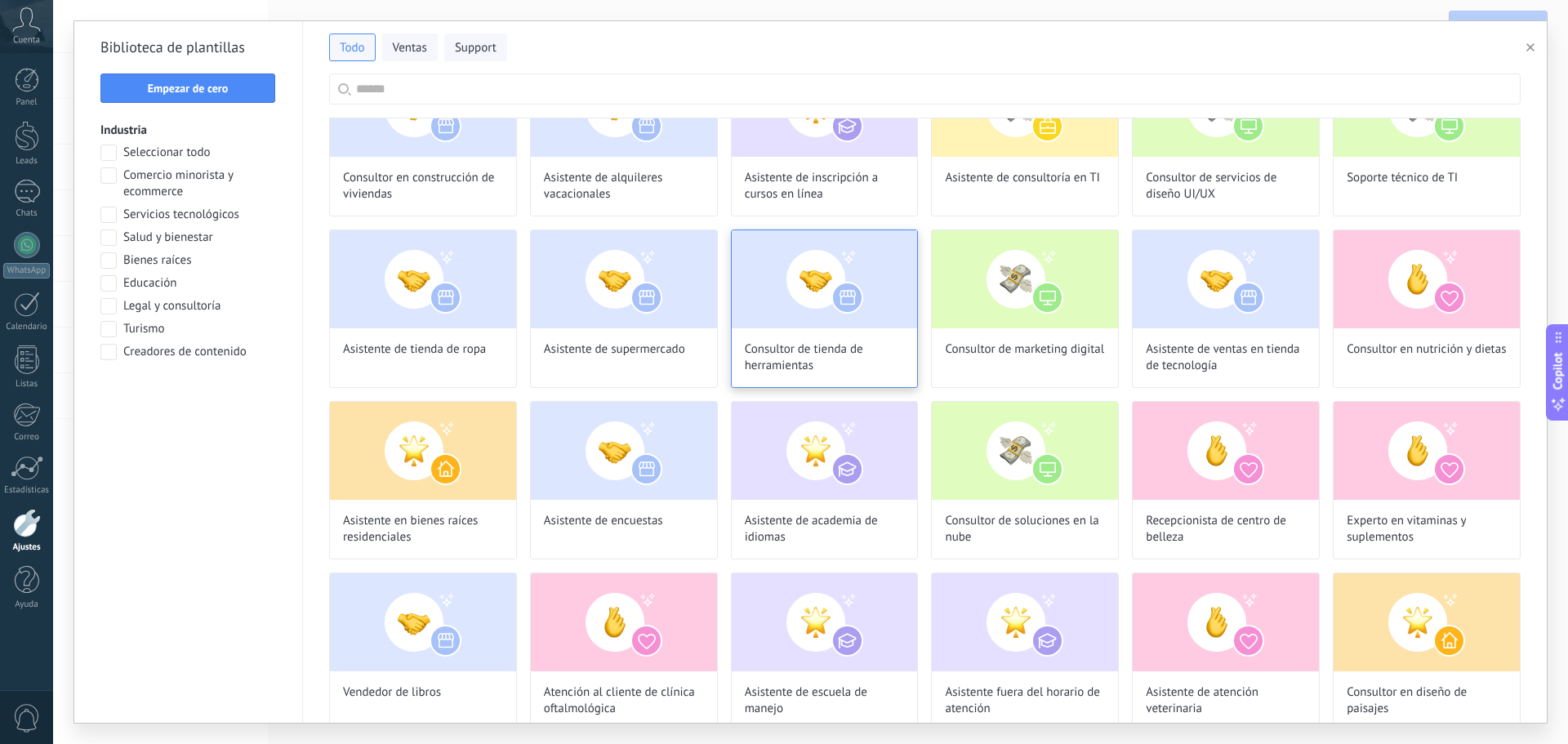
click at [823, 303] on img at bounding box center [825, 279] width 186 height 98
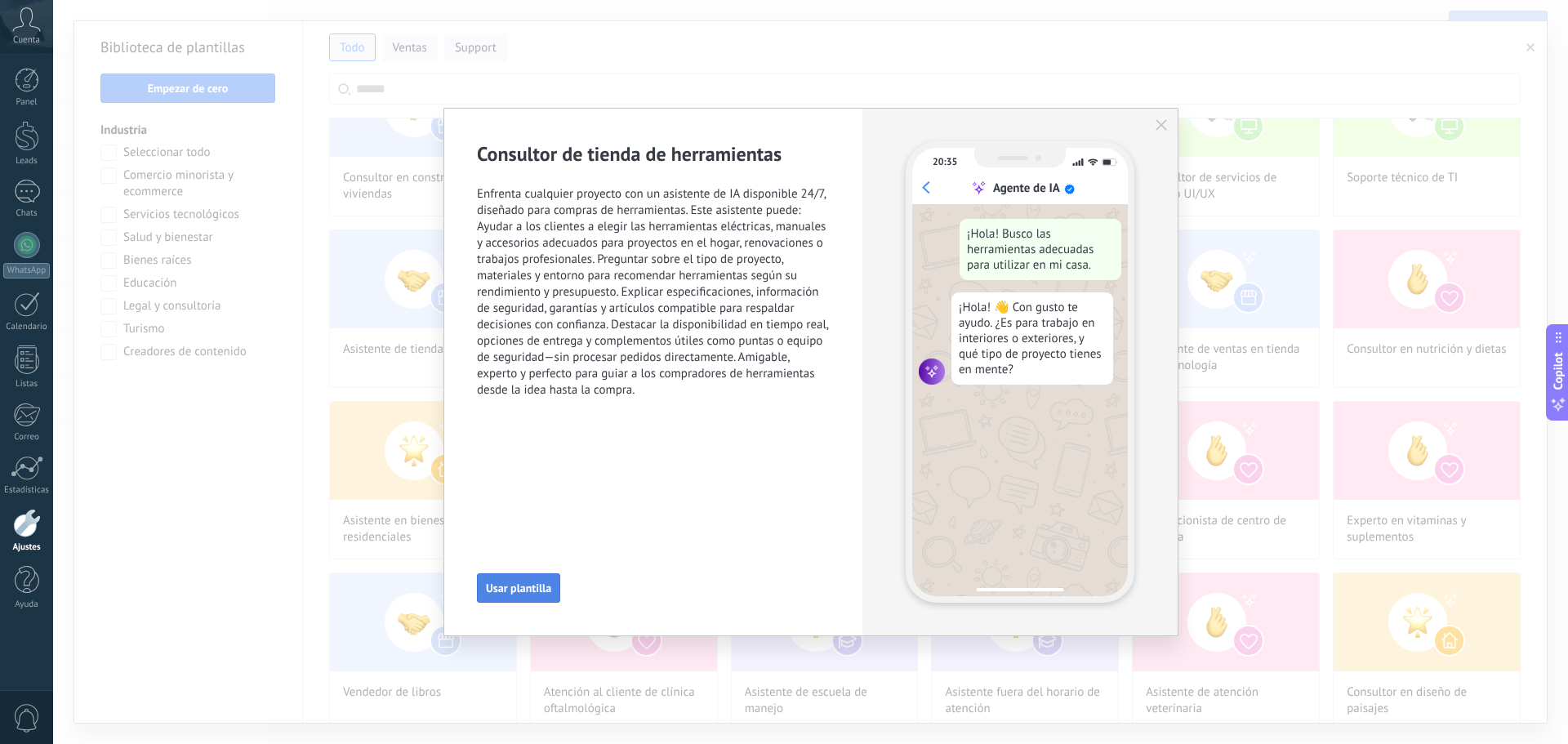
click at [541, 593] on span "Usar plantilla" at bounding box center [518, 588] width 65 height 11
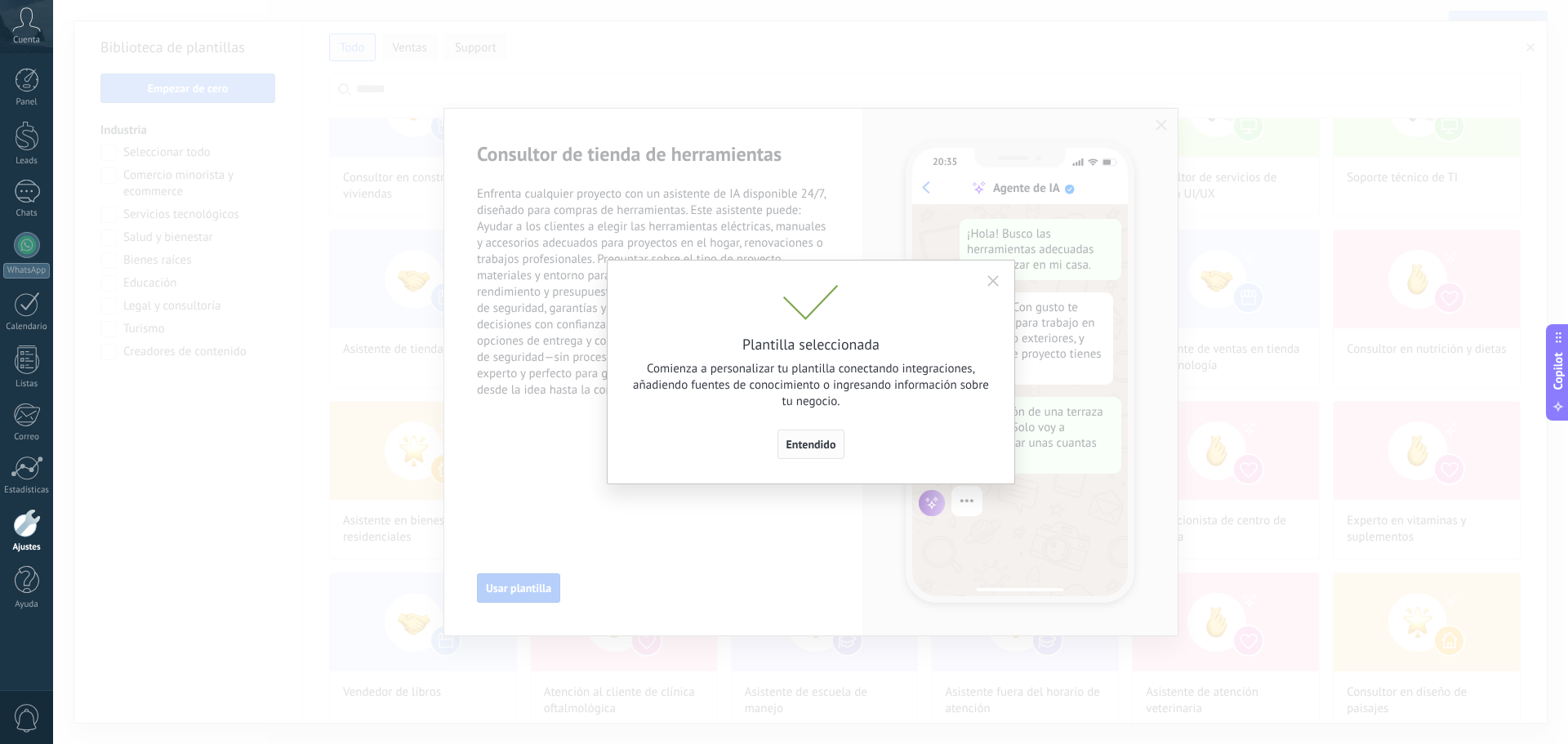
click at [799, 446] on span "Entendido" at bounding box center [811, 444] width 50 height 11
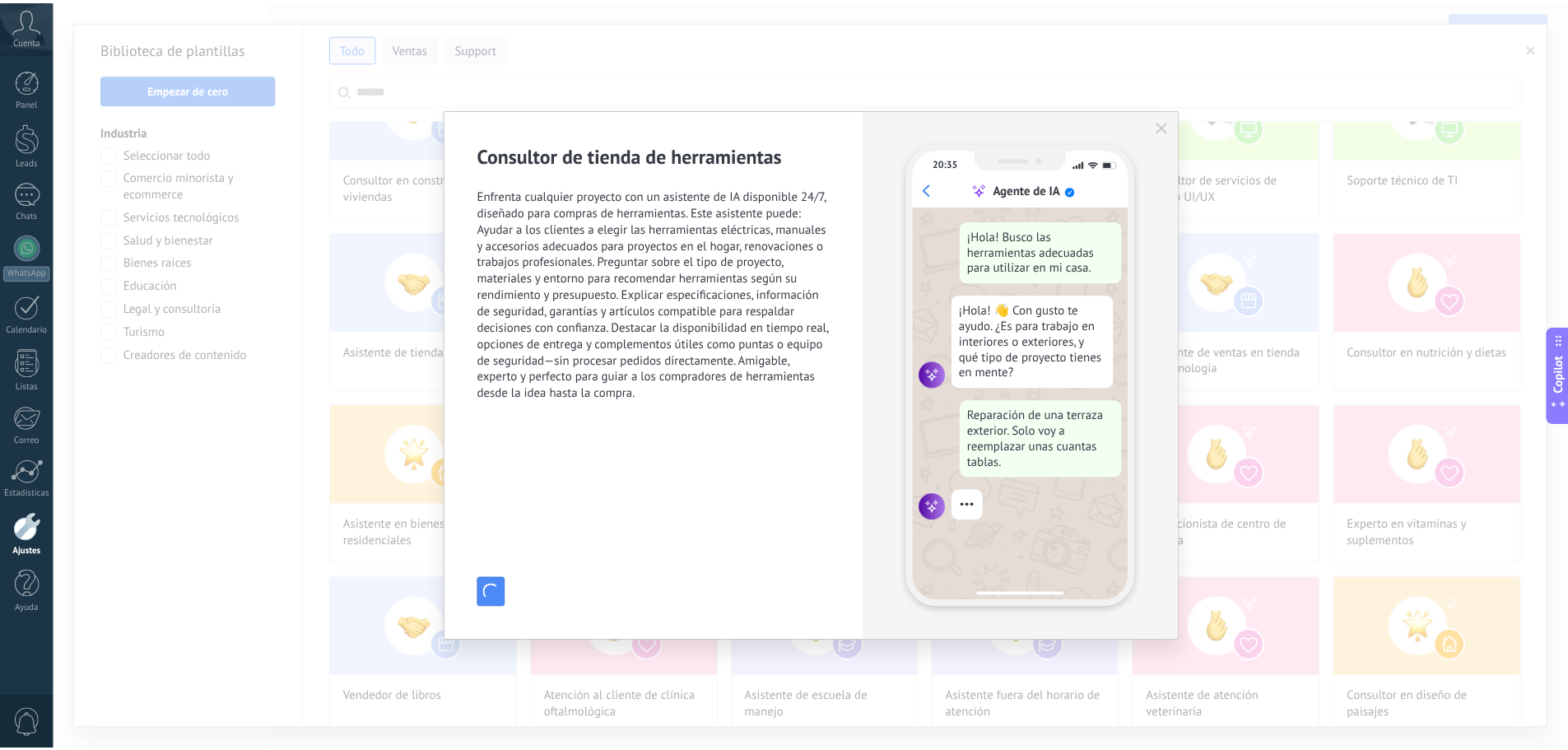
scroll to position [49, 0]
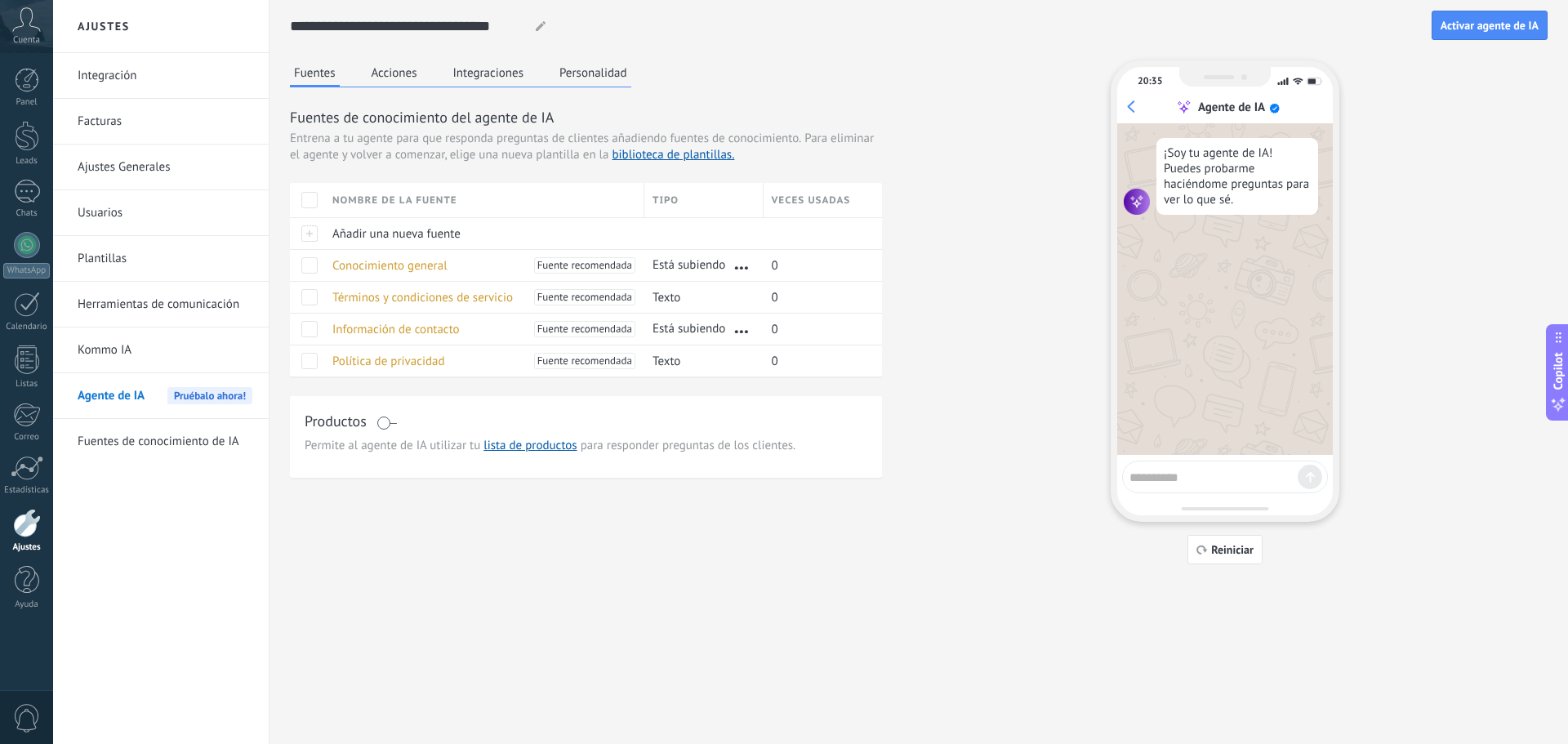
click at [383, 424] on span at bounding box center [387, 422] width 21 height 13
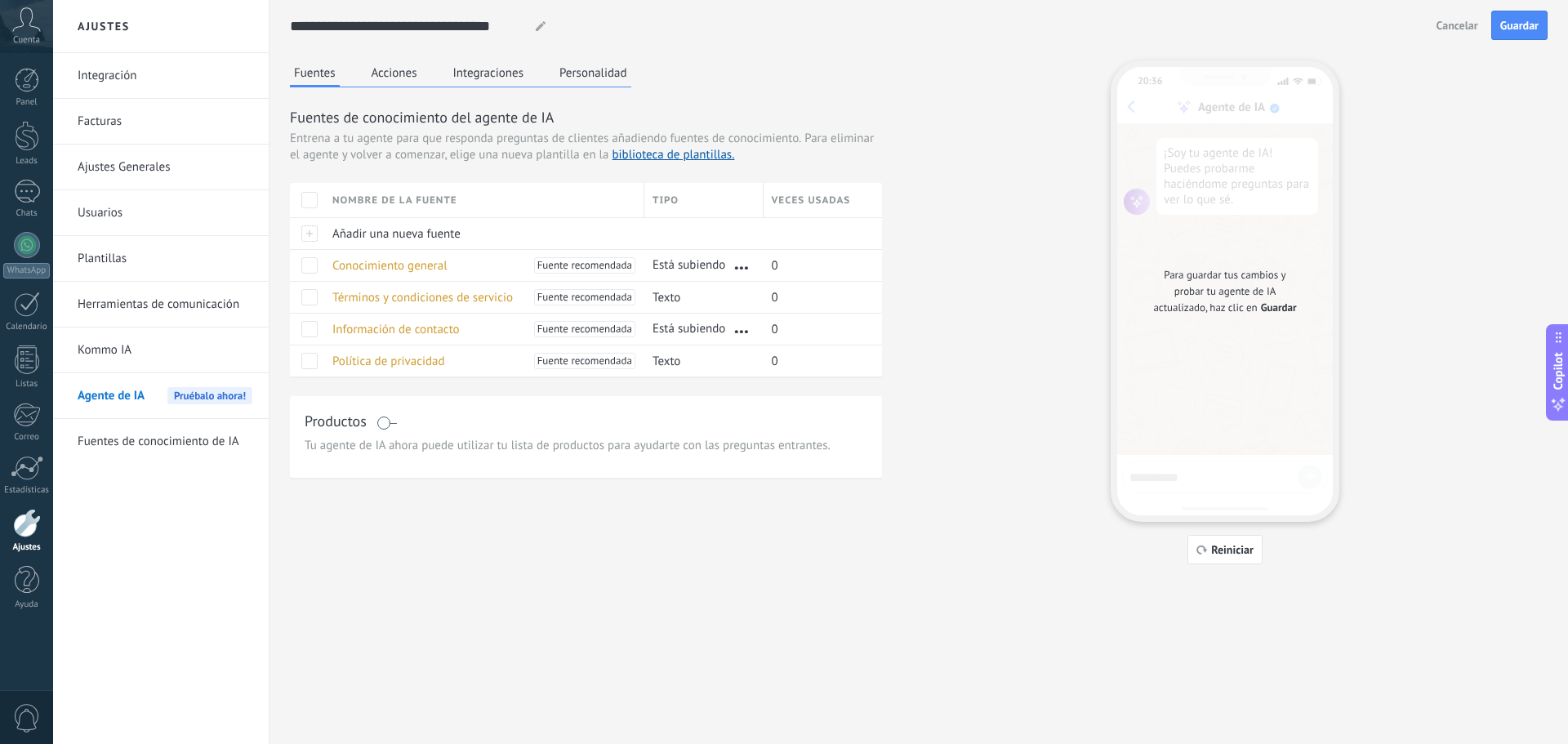
click at [381, 421] on span at bounding box center [387, 422] width 21 height 13
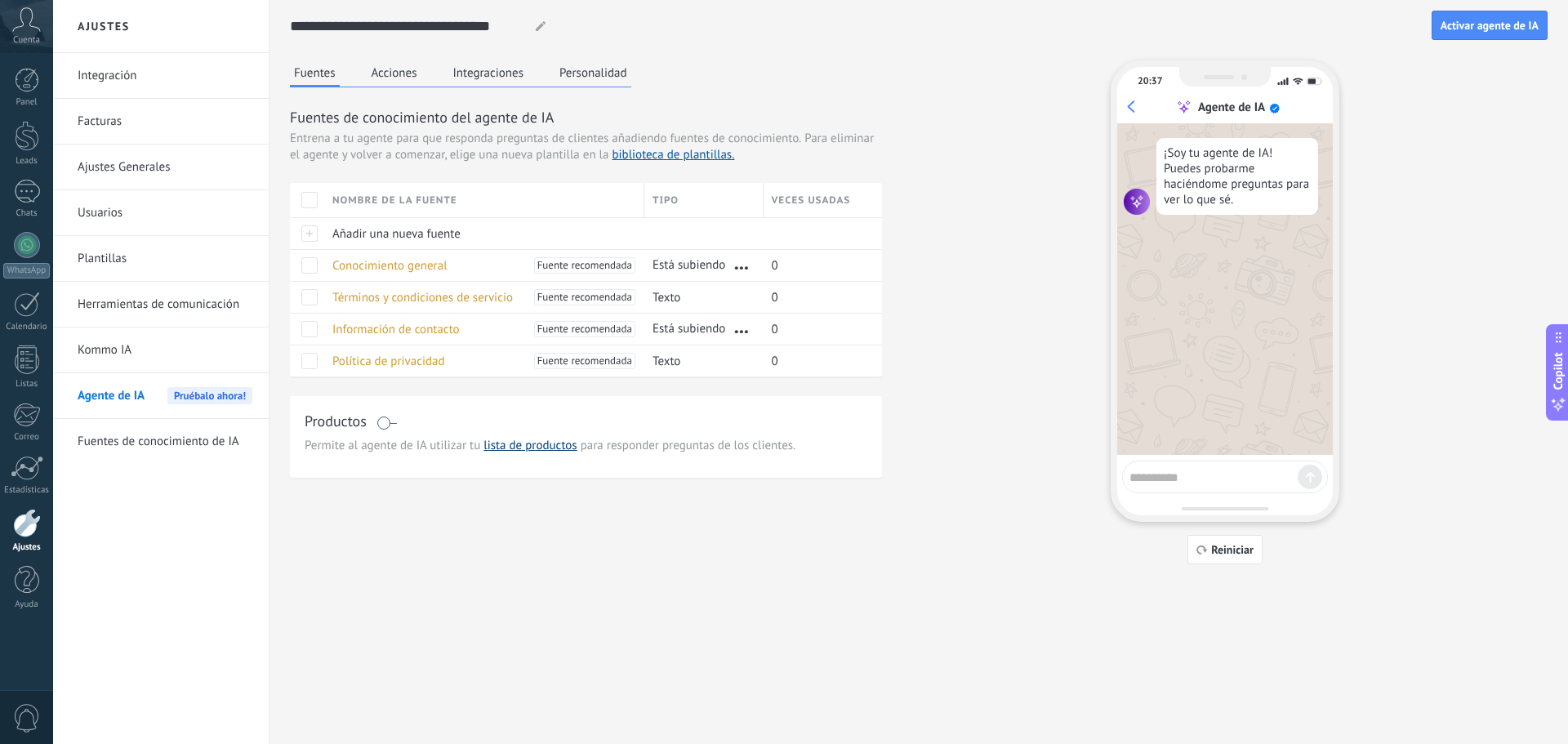
click at [545, 446] on link "lista de productos" at bounding box center [530, 446] width 93 height 15
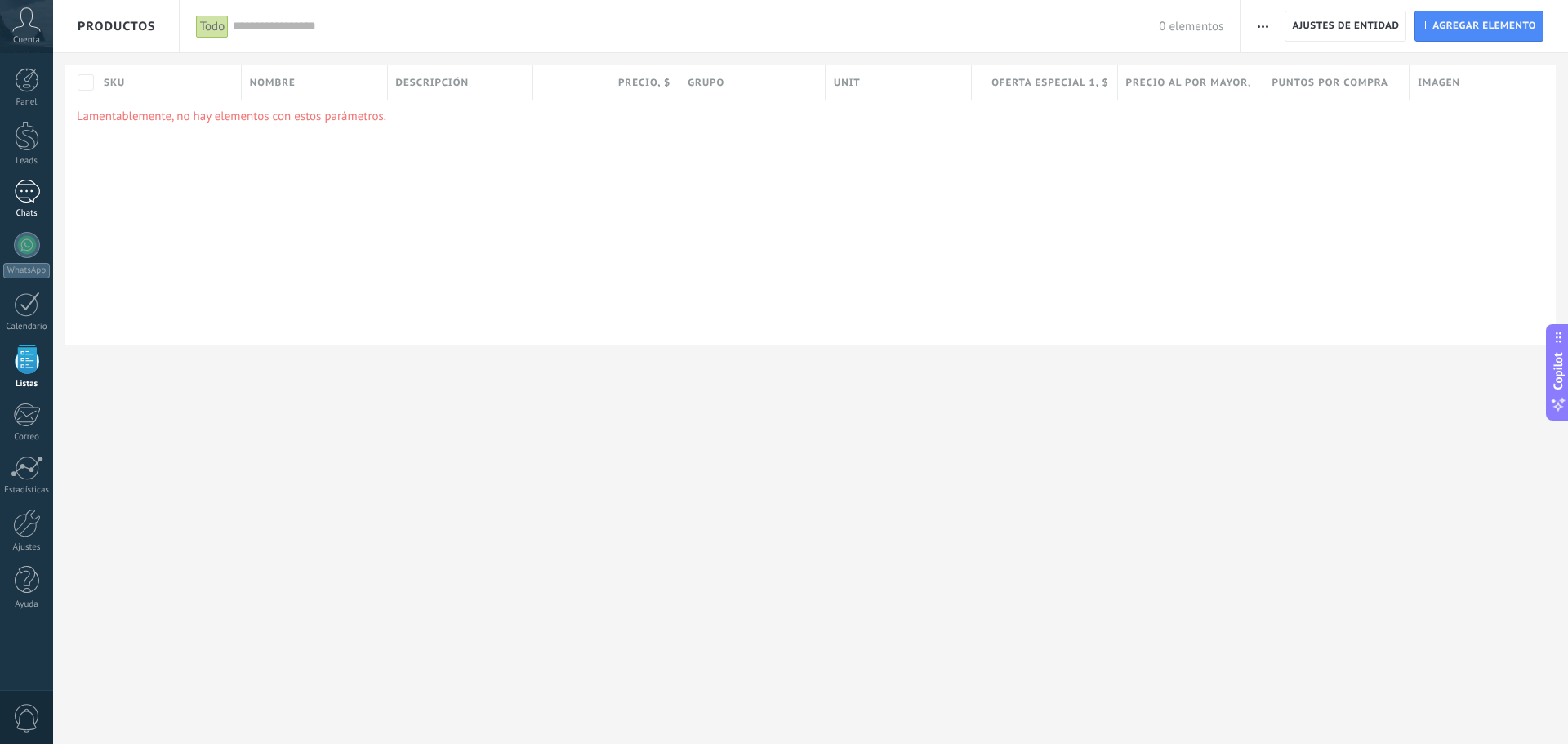
click at [38, 205] on link "Chats" at bounding box center [27, 199] width 53 height 39
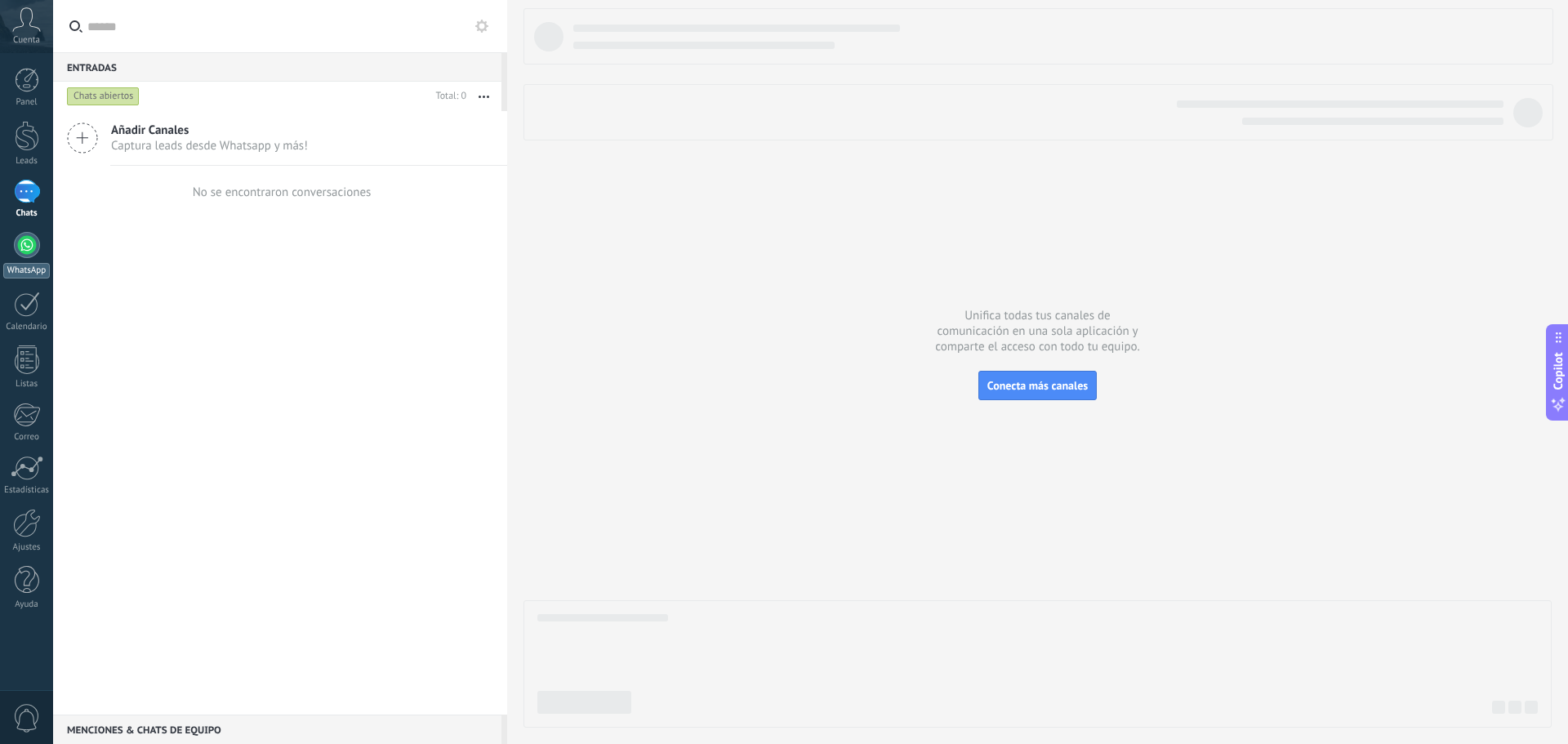
click at [36, 252] on div at bounding box center [27, 245] width 27 height 27
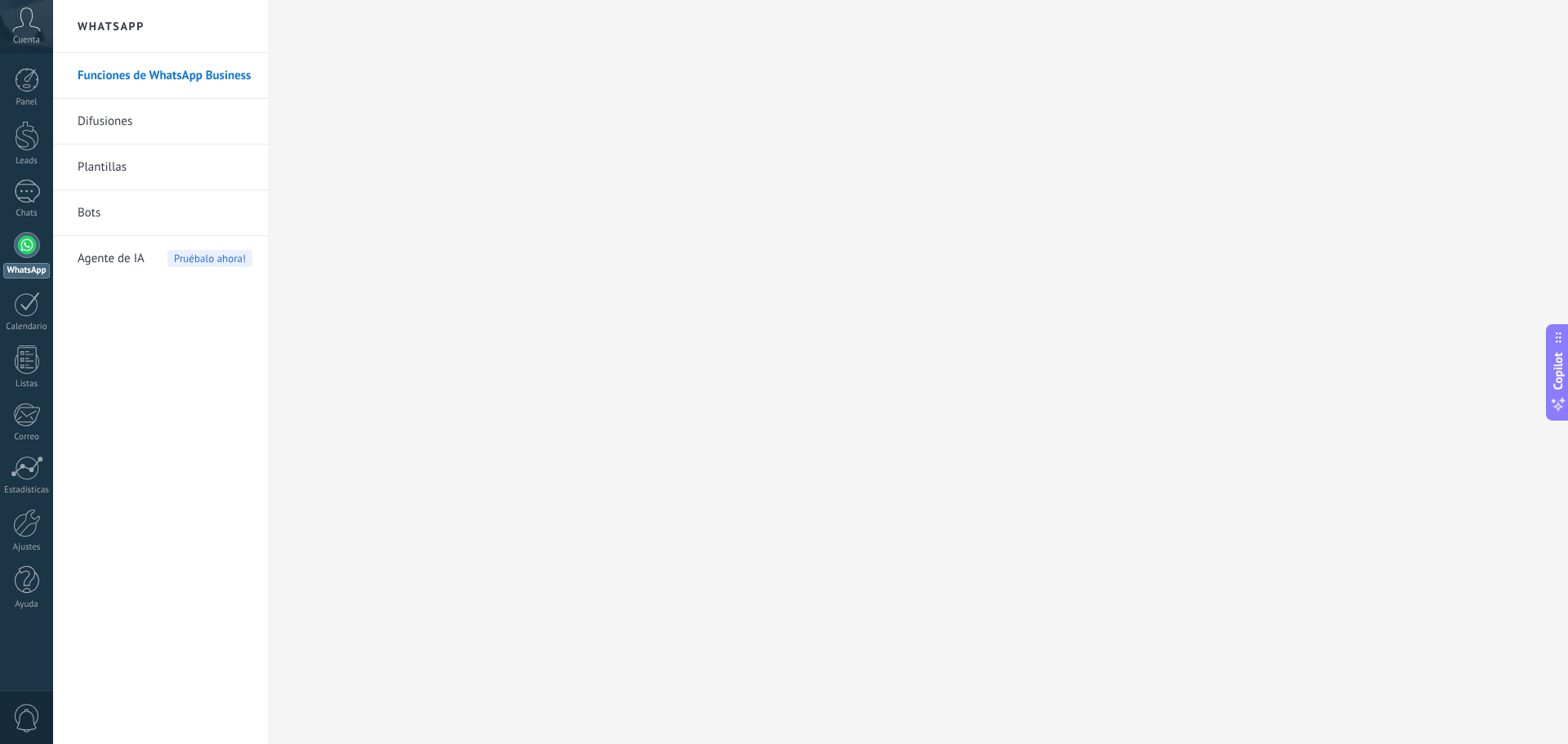
click at [165, 263] on div "Agente de IA Pruébalo ahora!" at bounding box center [165, 258] width 175 height 45
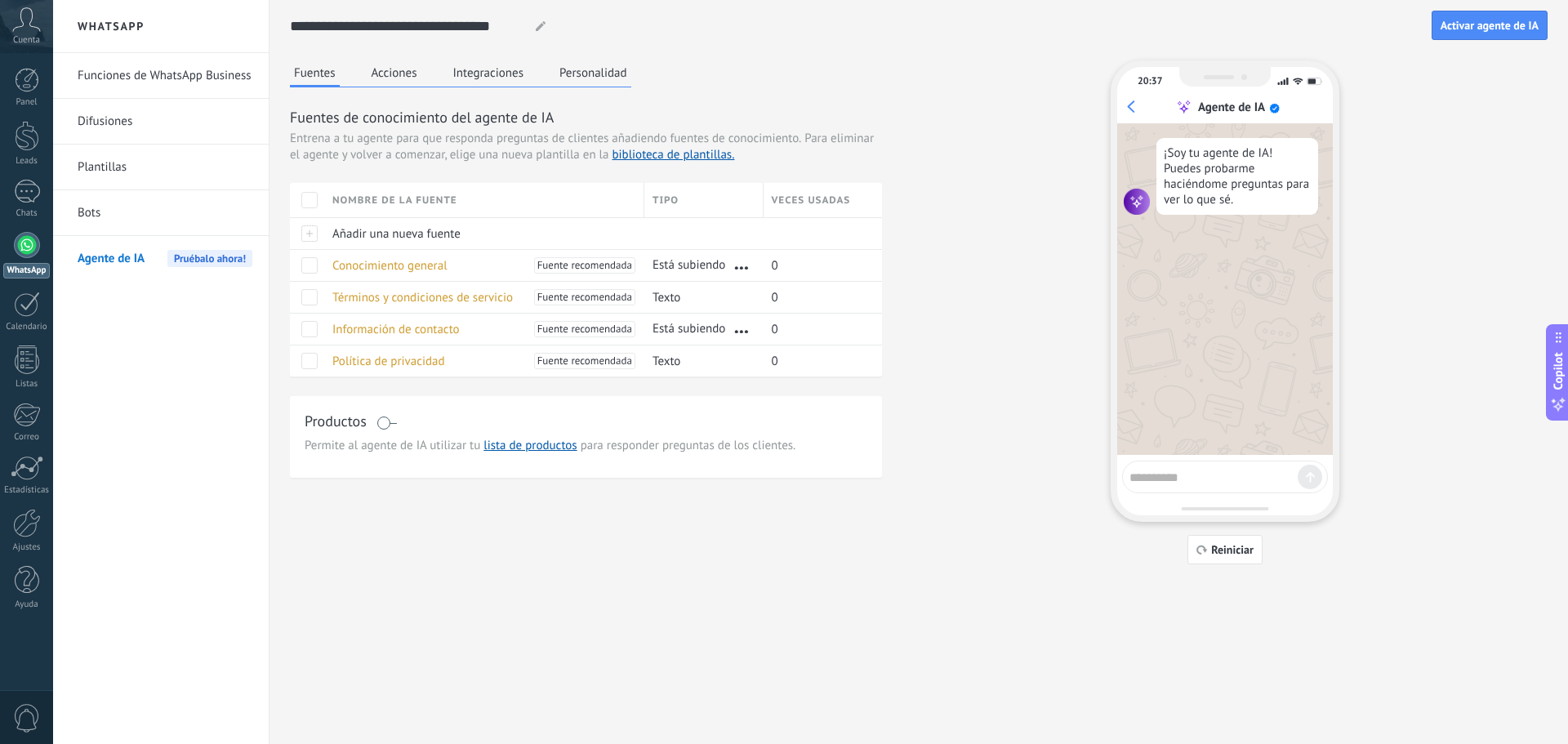
click at [399, 71] on button "Acciones" at bounding box center [394, 73] width 54 height 25
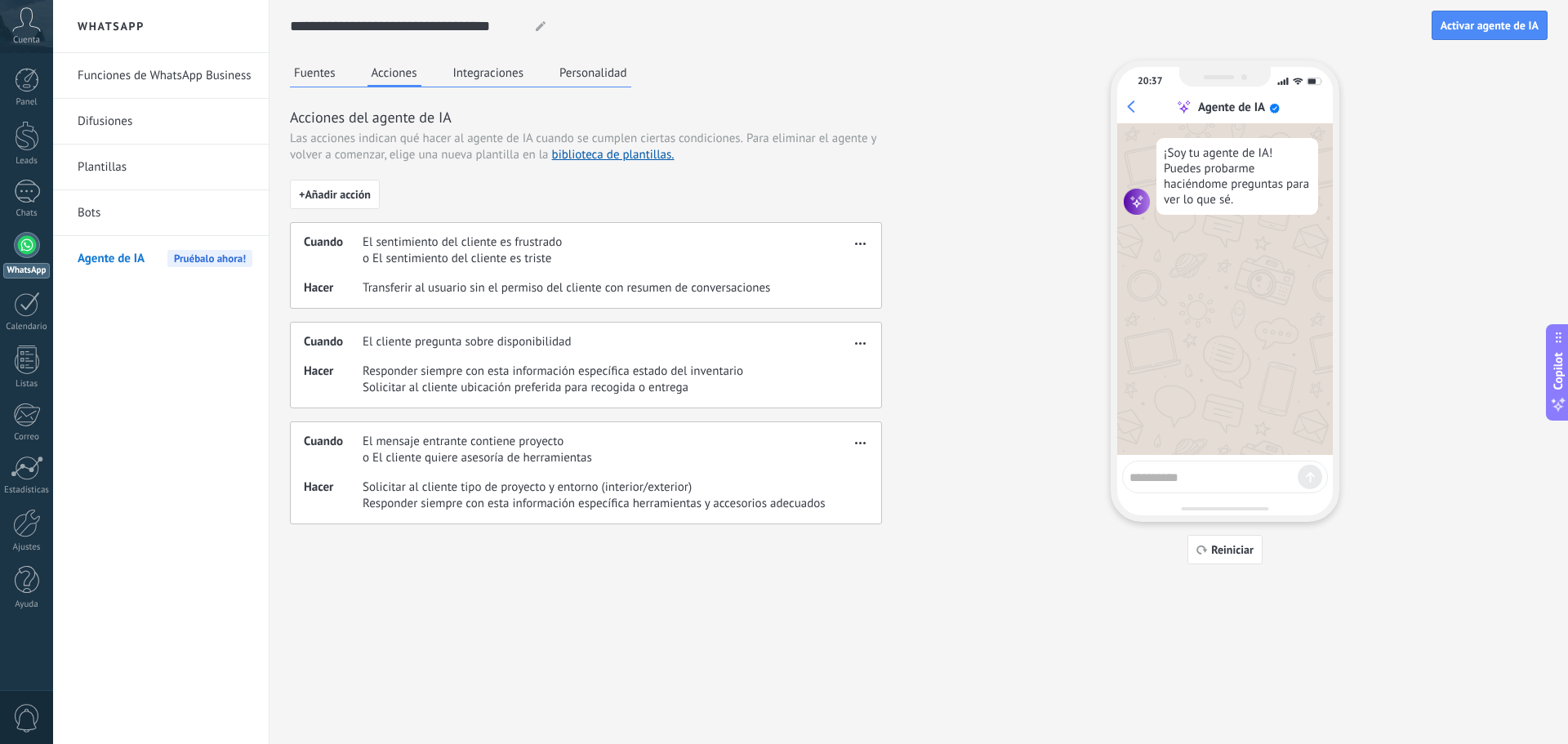
click at [476, 78] on button "Integraciones" at bounding box center [488, 73] width 80 height 25
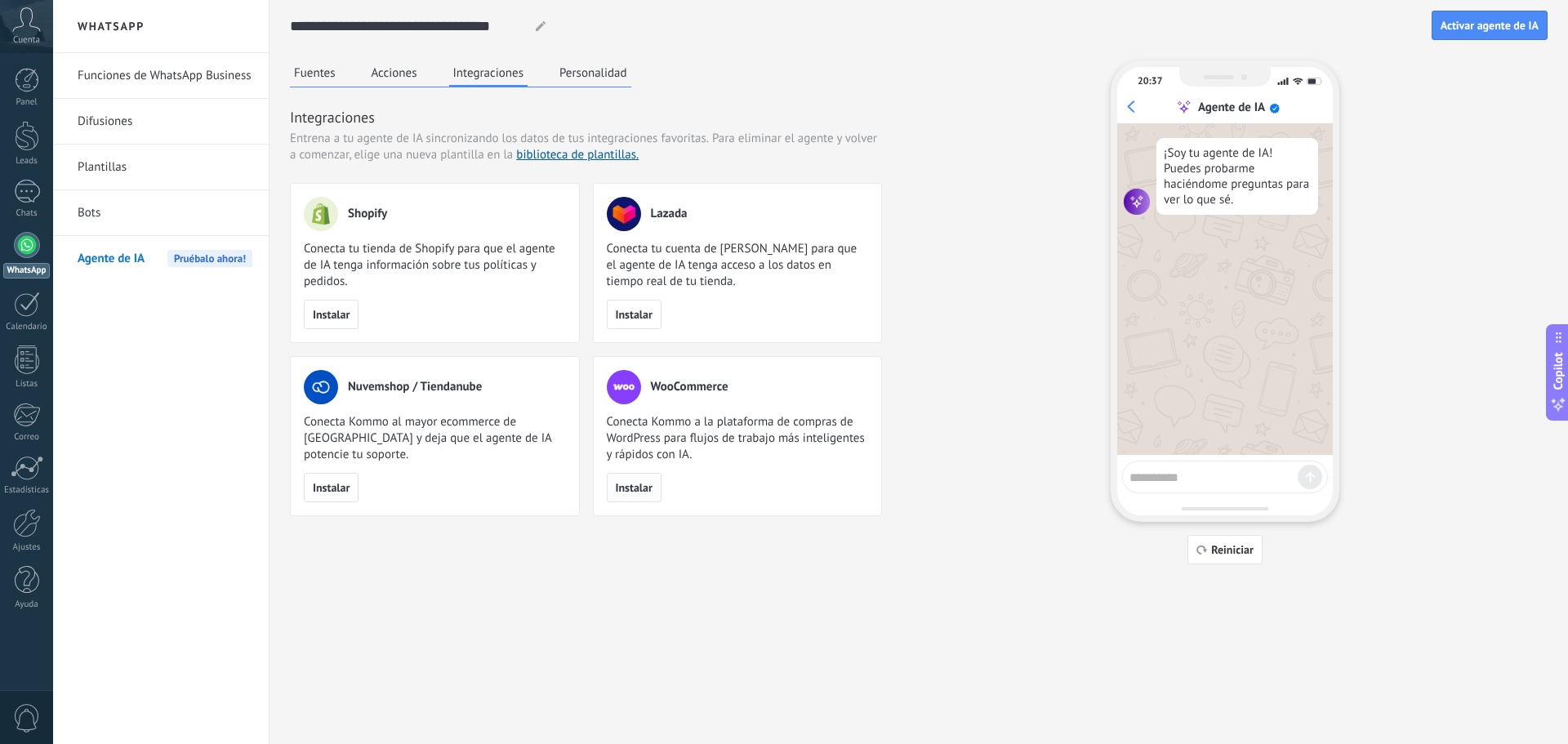
click at [653, 490] on button "Instalar" at bounding box center [634, 487] width 55 height 29
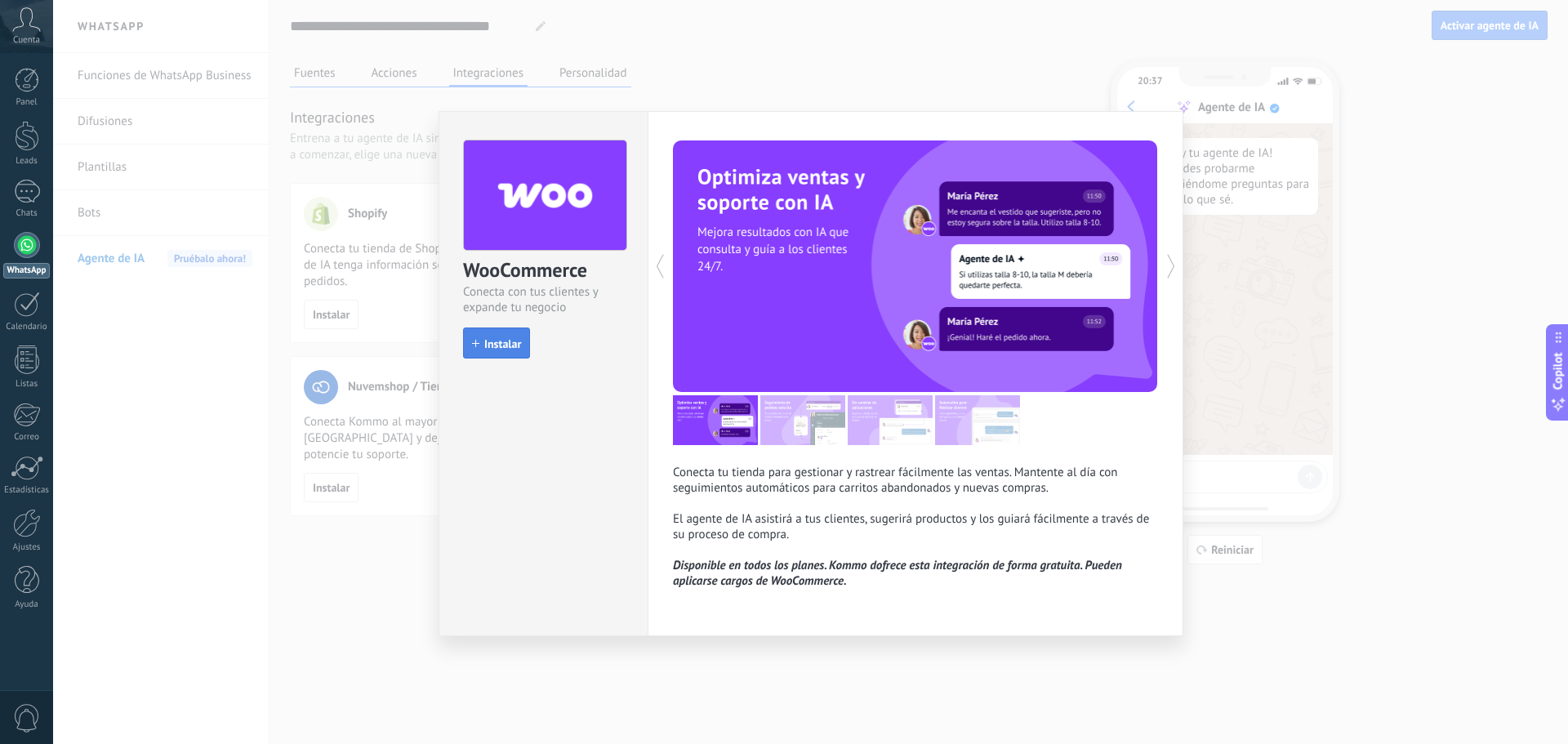
click at [507, 350] on span "Instalar" at bounding box center [502, 343] width 37 height 11
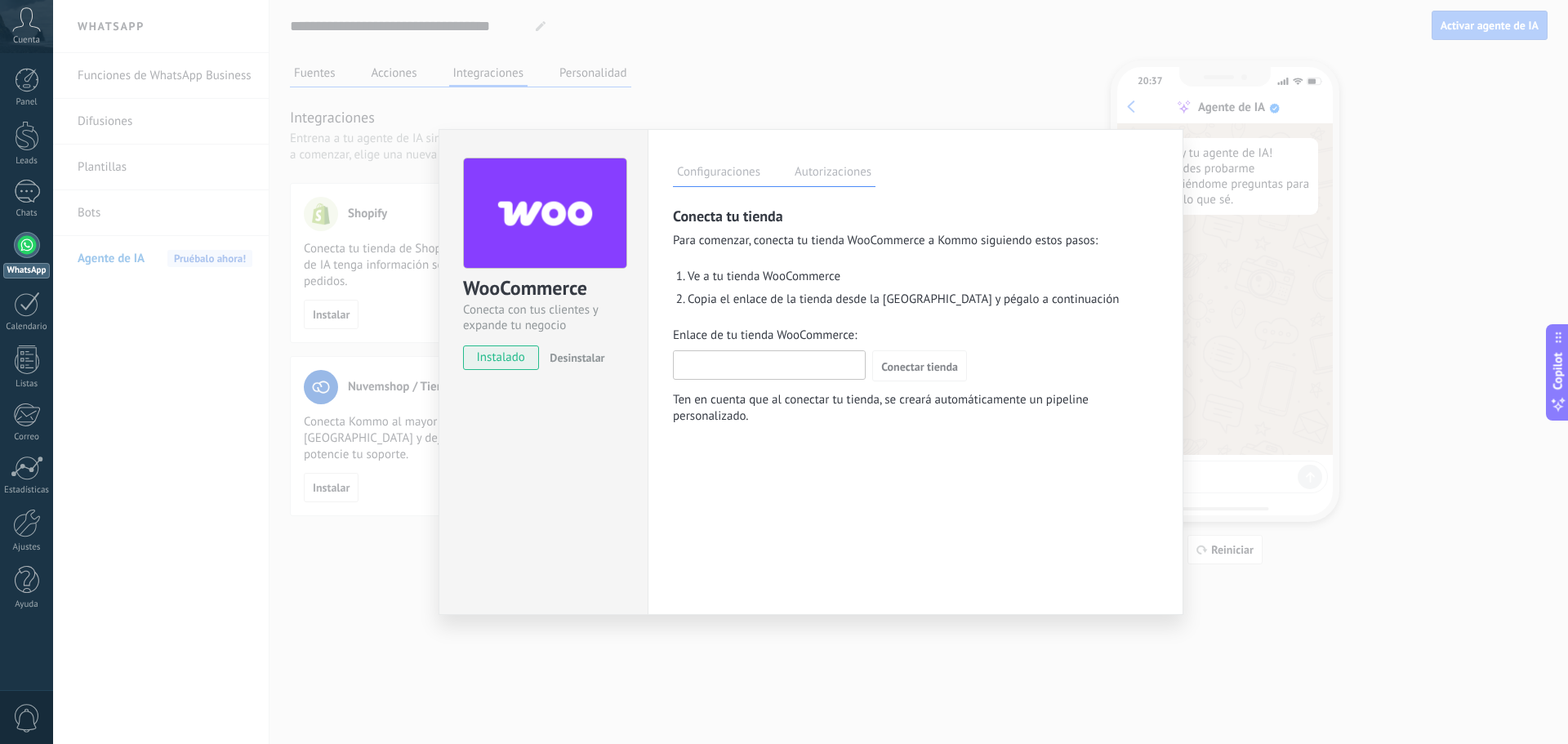
click at [726, 367] on input "Enlace de tu tienda WooCommerce:" at bounding box center [768, 363] width 191 height 27
paste input "**********"
type input "**********"
click at [918, 375] on button "Conectar tienda" at bounding box center [919, 365] width 95 height 31
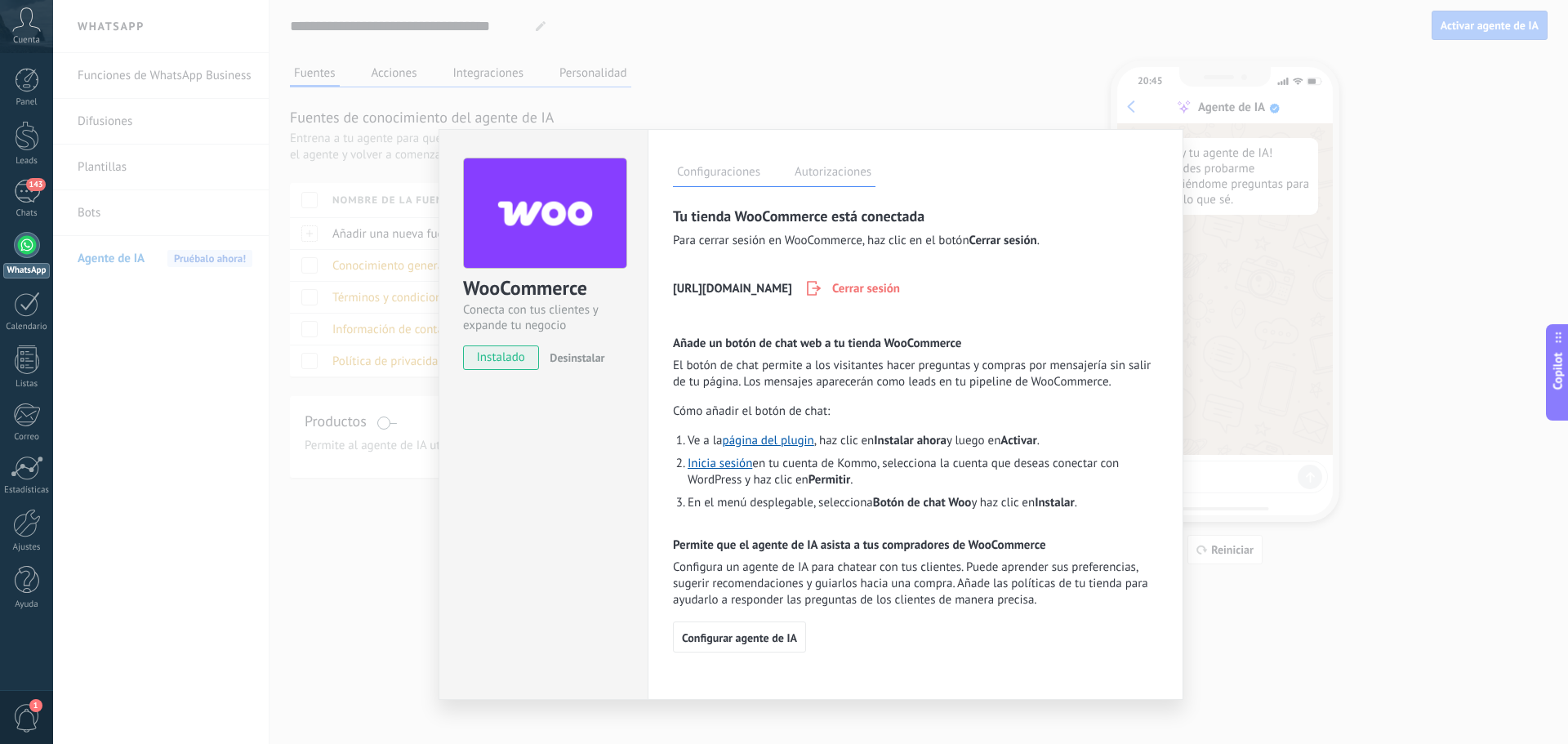
click at [798, 172] on label "Autorizaciones" at bounding box center [832, 174] width 85 height 24
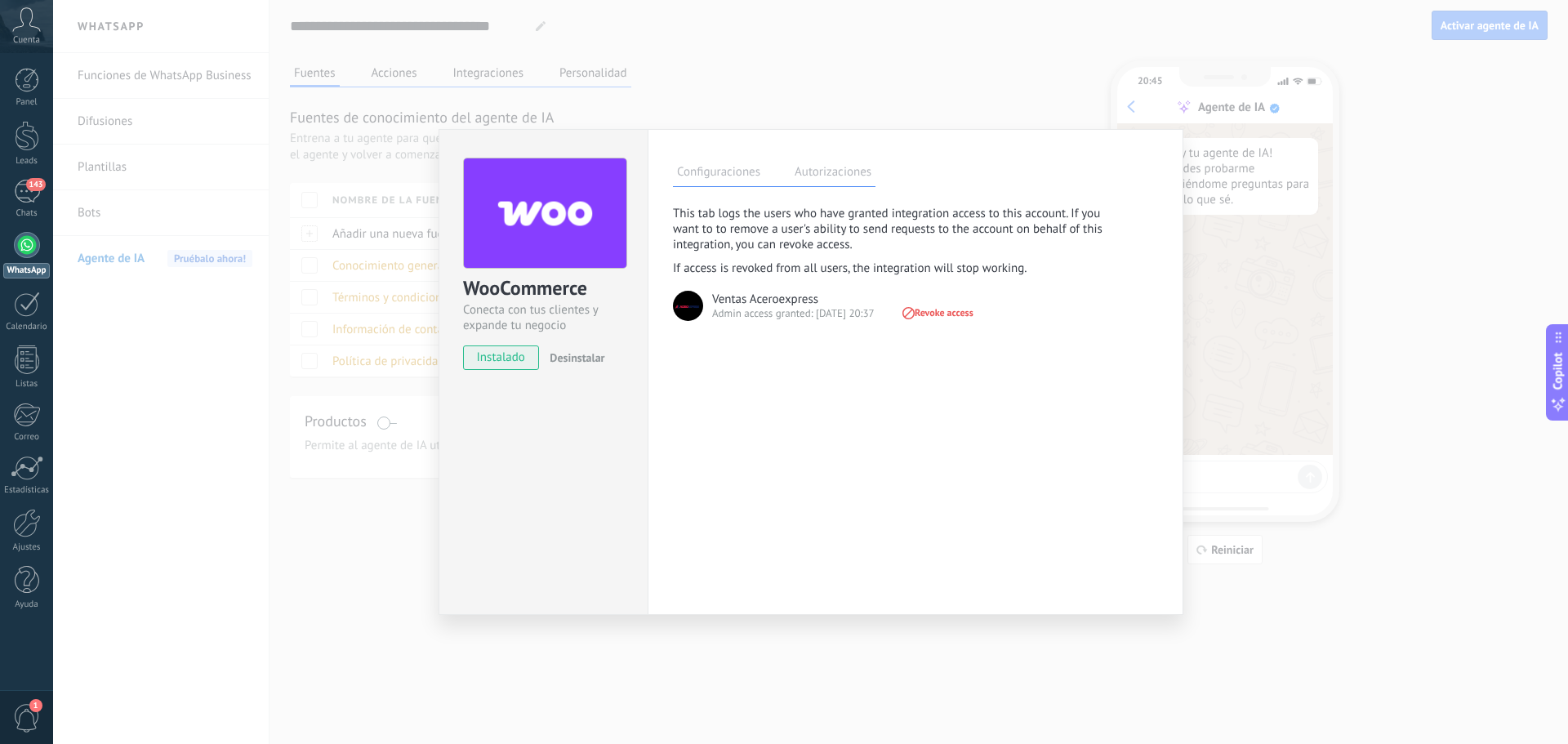
click at [743, 178] on label "Configuraciones" at bounding box center [718, 174] width 92 height 24
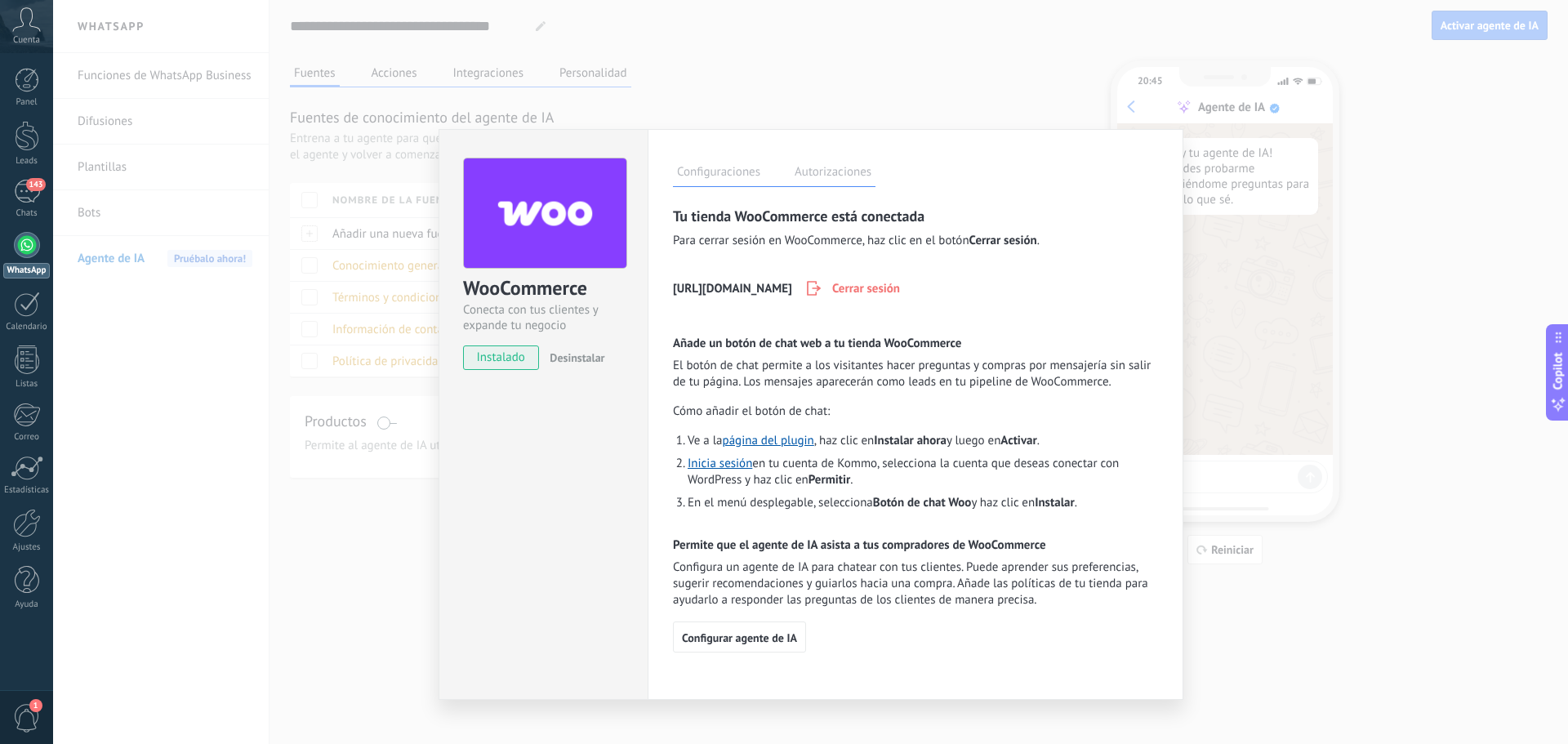
click at [1046, 74] on div "WooCommerce Conecta con tus clientes y expande tu negocio instalado Desinstalar…" at bounding box center [810, 372] width 1515 height 744
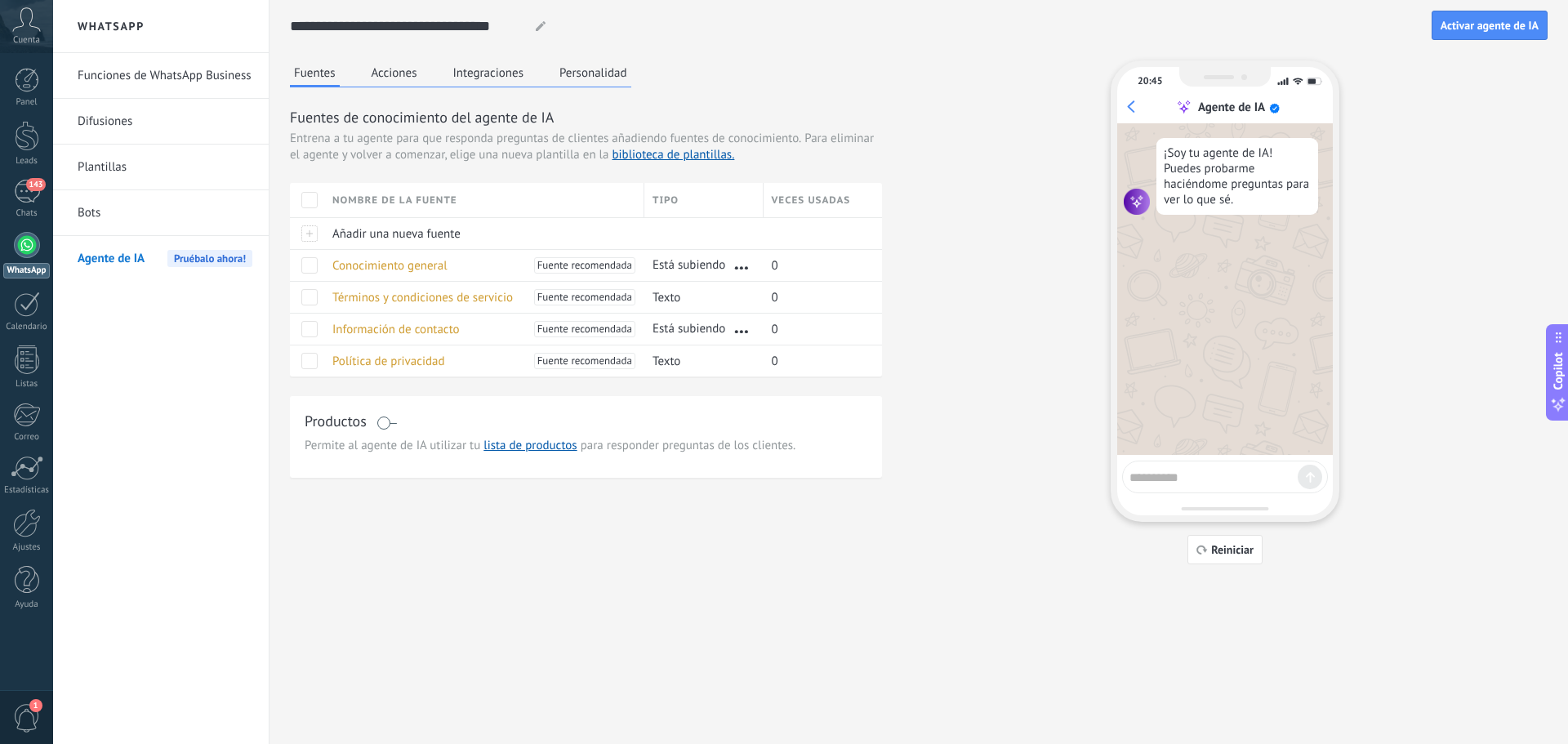
click at [378, 65] on button "Acciones" at bounding box center [394, 73] width 54 height 25
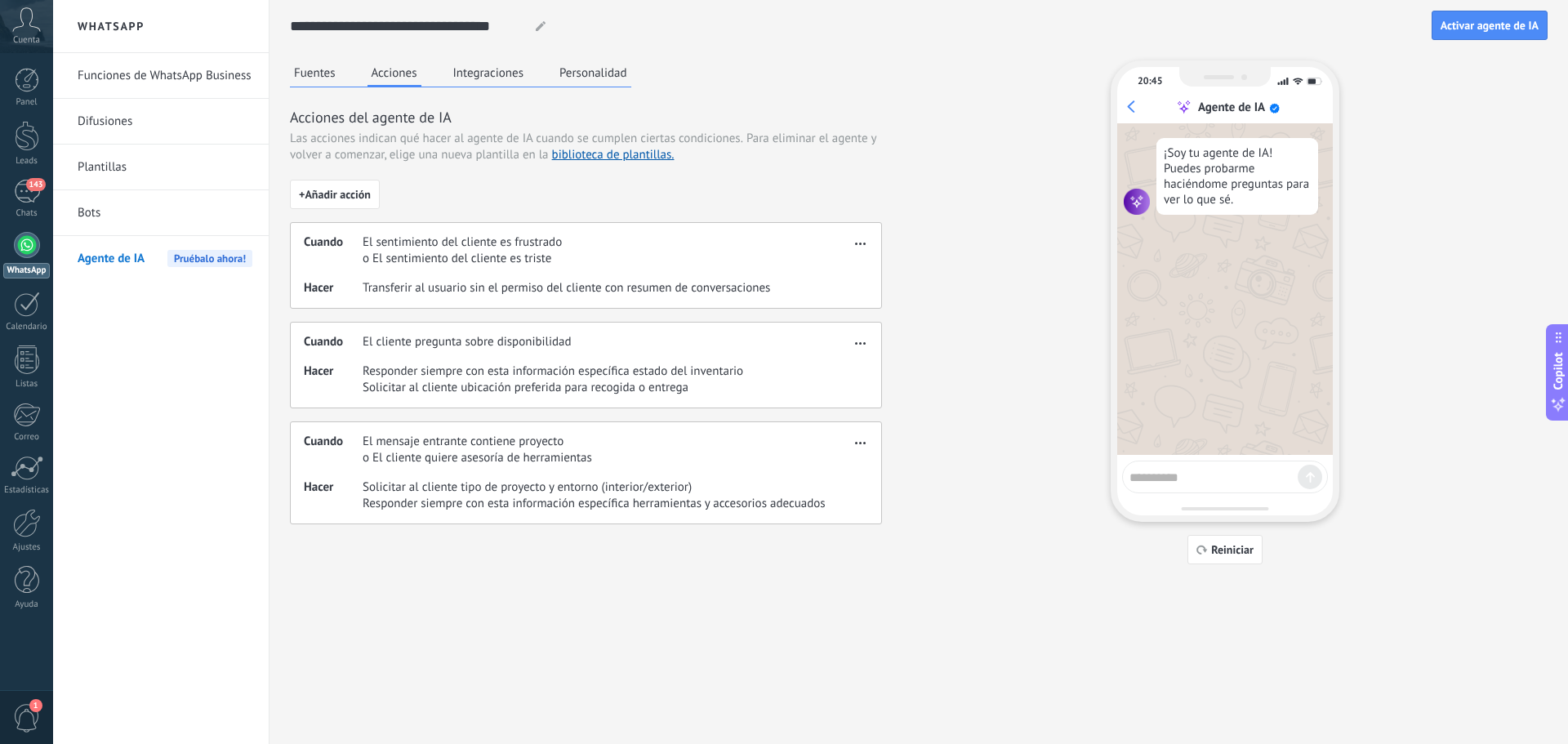
click at [499, 63] on button "Integraciones" at bounding box center [488, 73] width 80 height 25
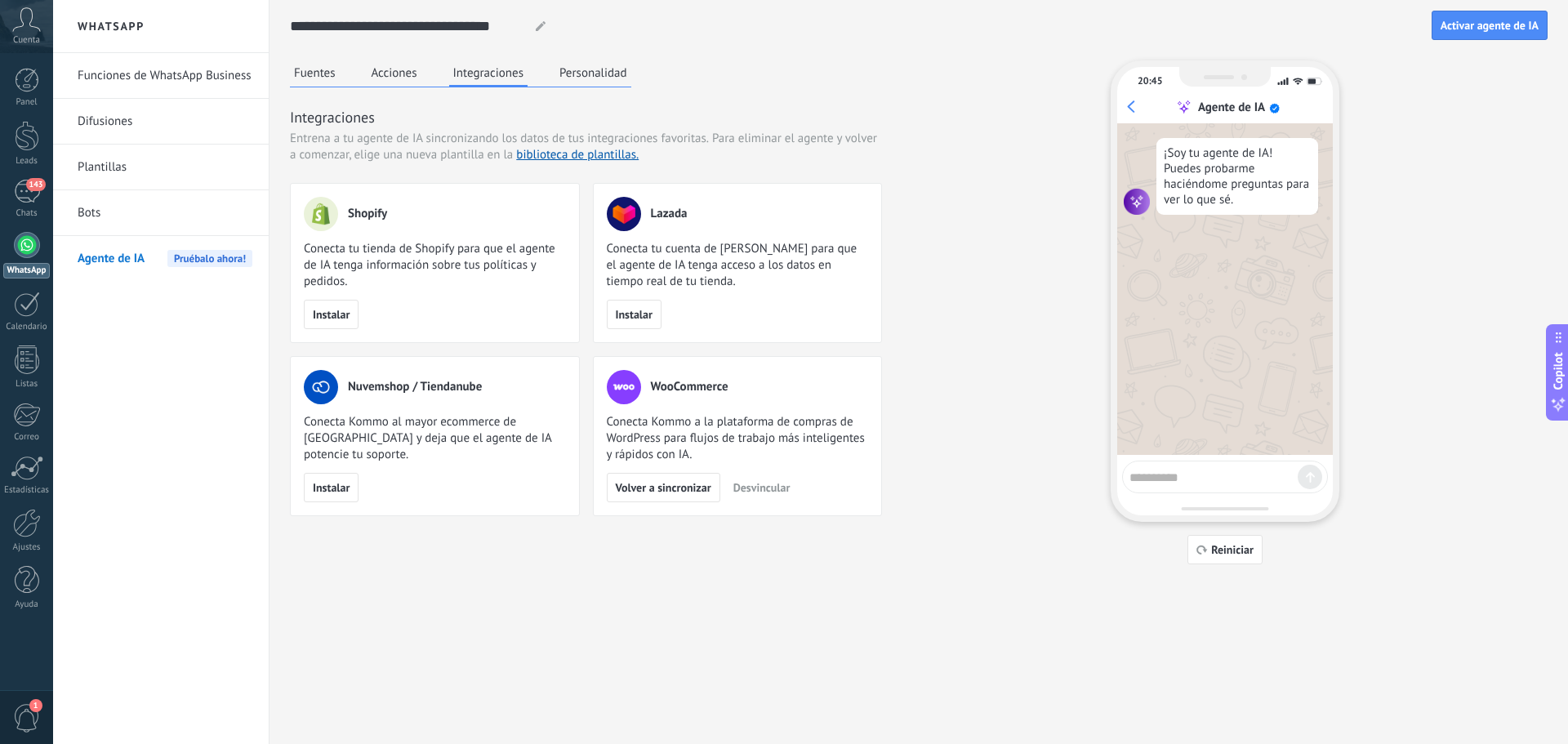
click at [589, 79] on button "Personalidad" at bounding box center [593, 73] width 76 height 25
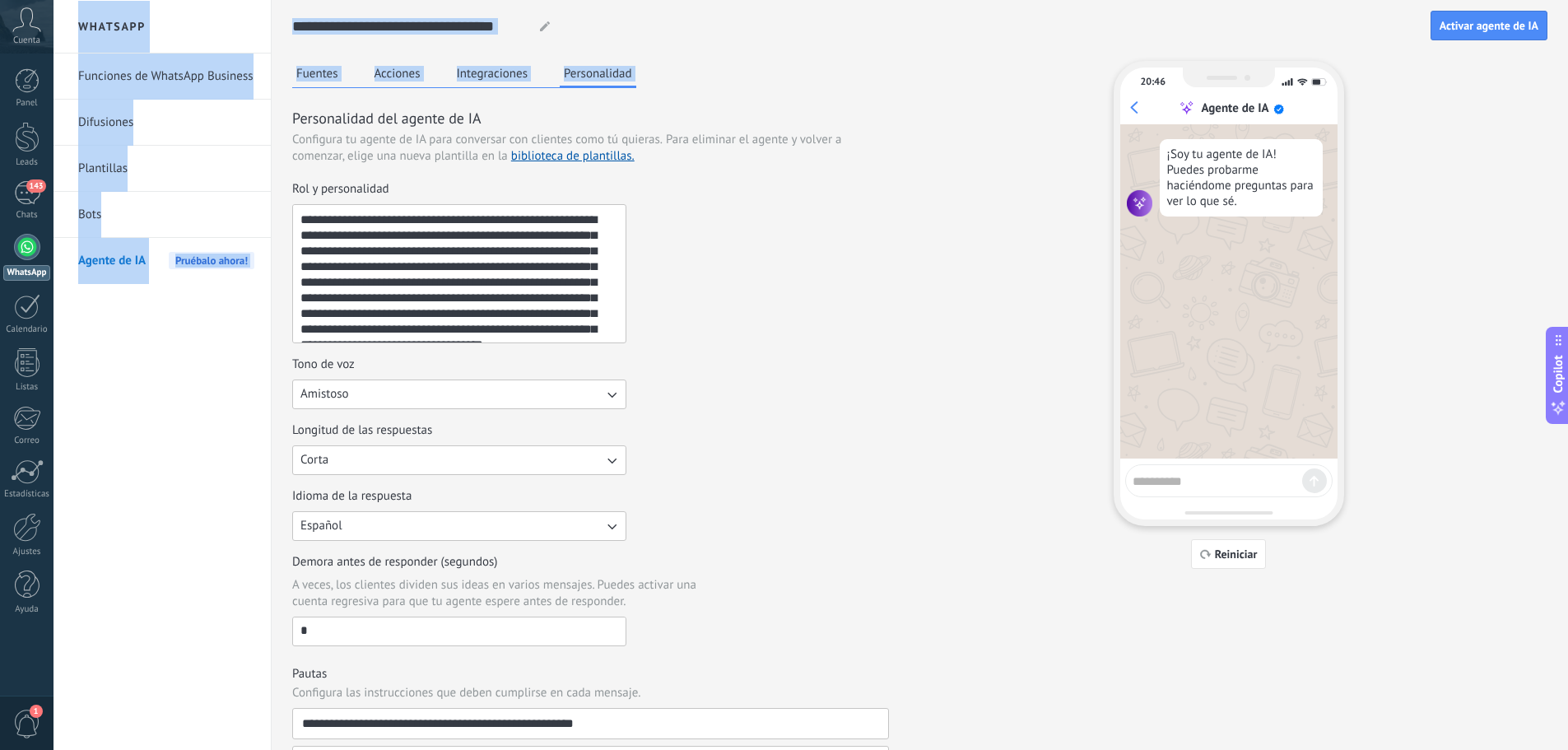
scroll to position [309, 0]
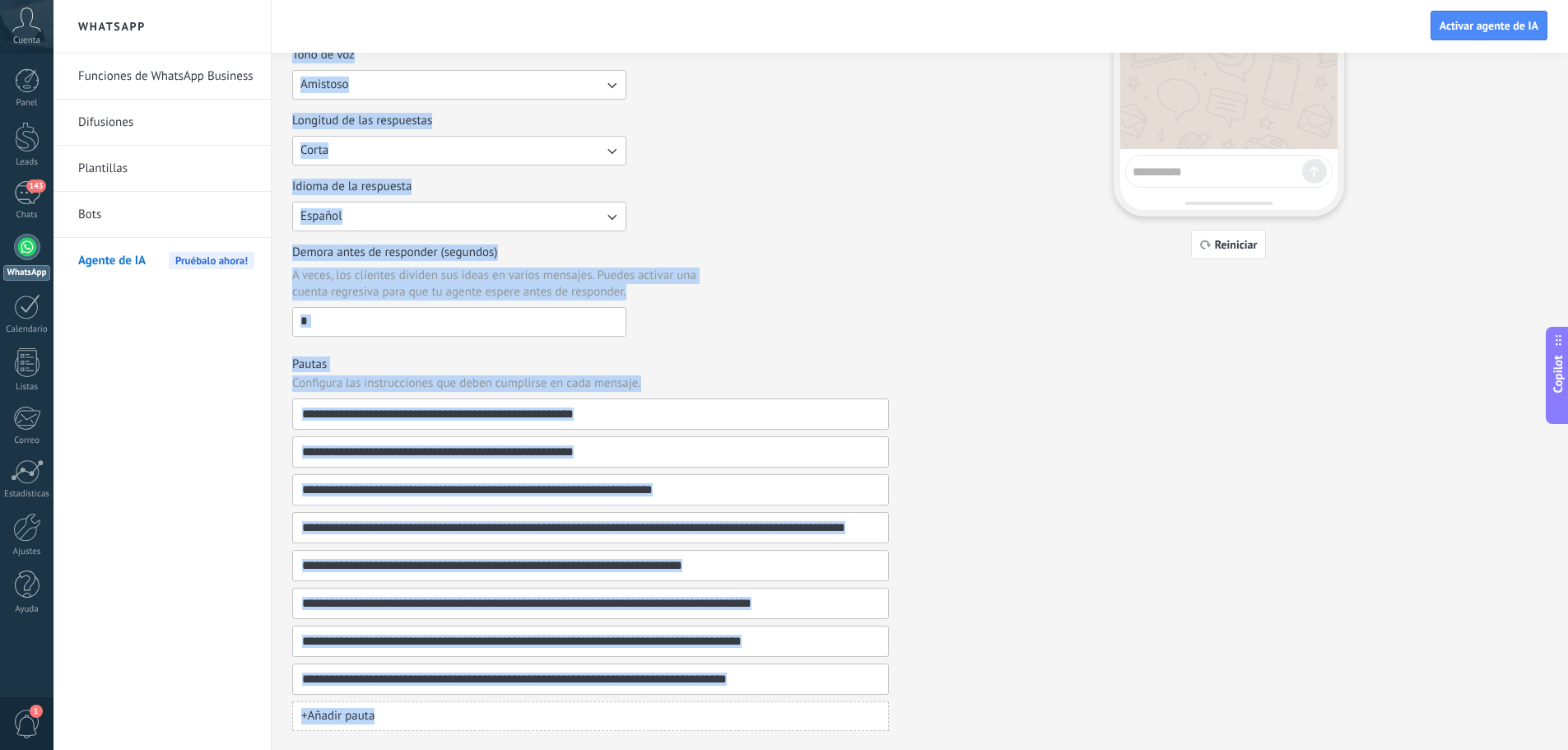
drag, startPoint x: 294, startPoint y: 115, endPoint x: 925, endPoint y: 726, distance: 878.3
click at [925, 726] on div "**********" at bounding box center [920, 241] width 1256 height 979
copy div "**********"
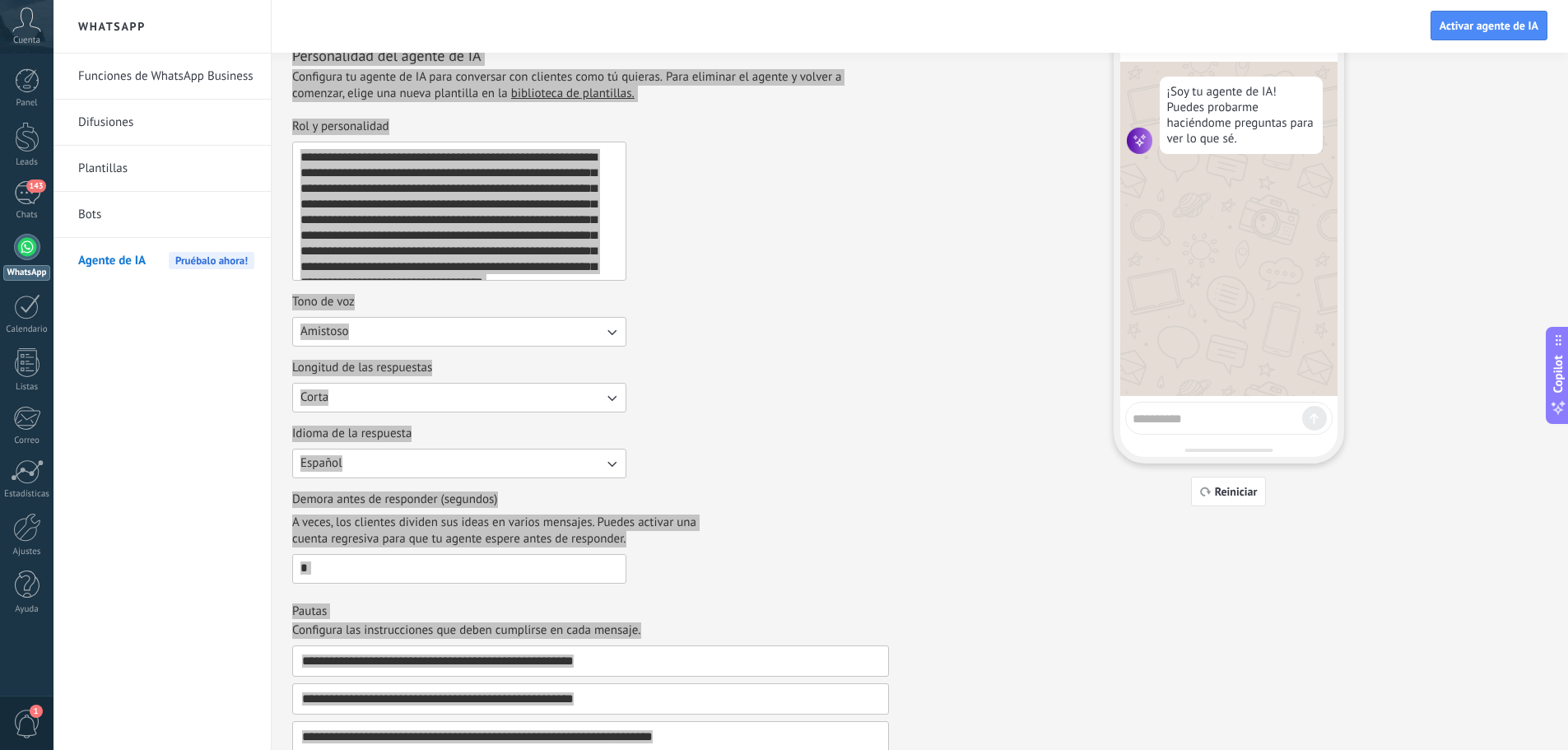
scroll to position [0, 0]
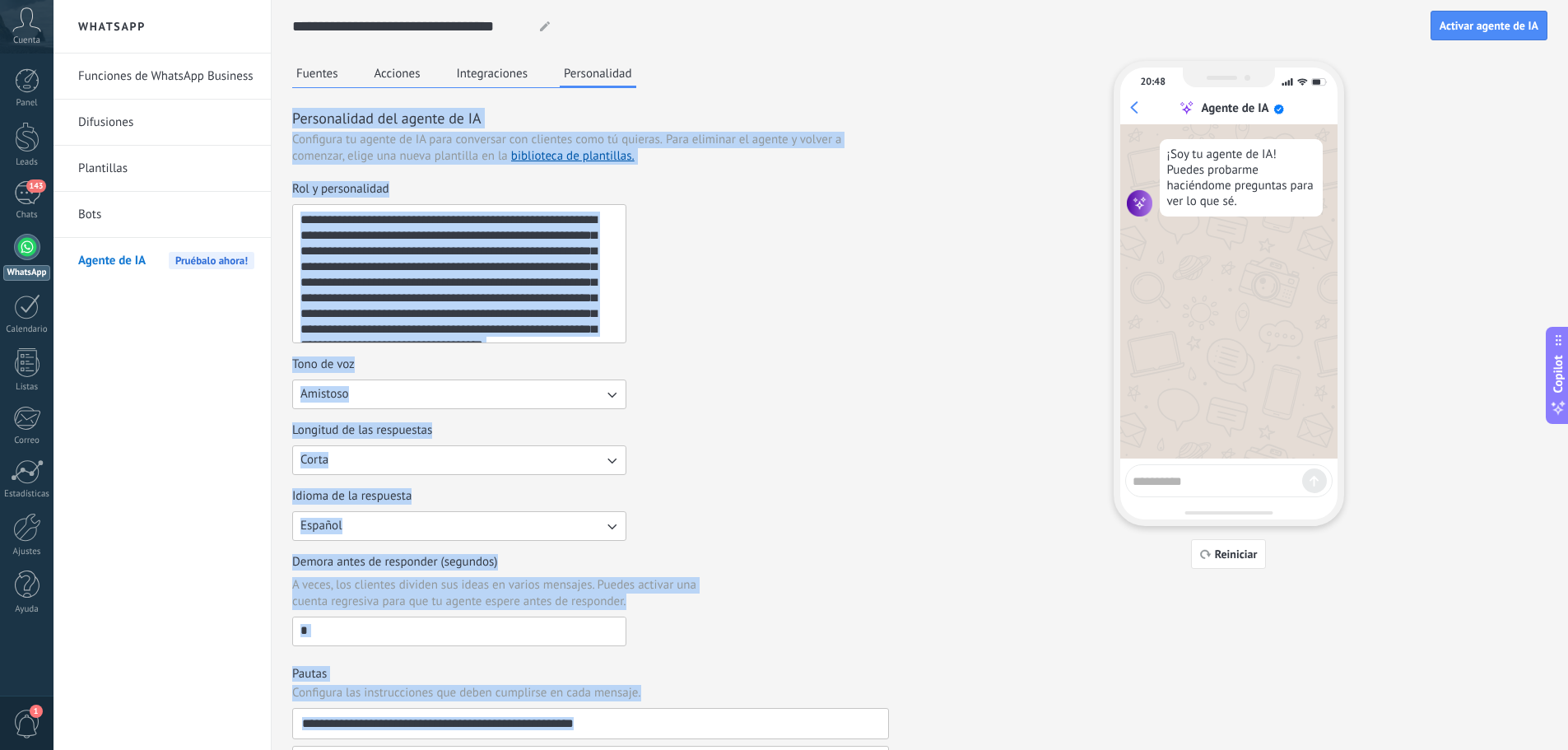
click at [665, 250] on div "**********" at bounding box center [591, 262] width 597 height 162
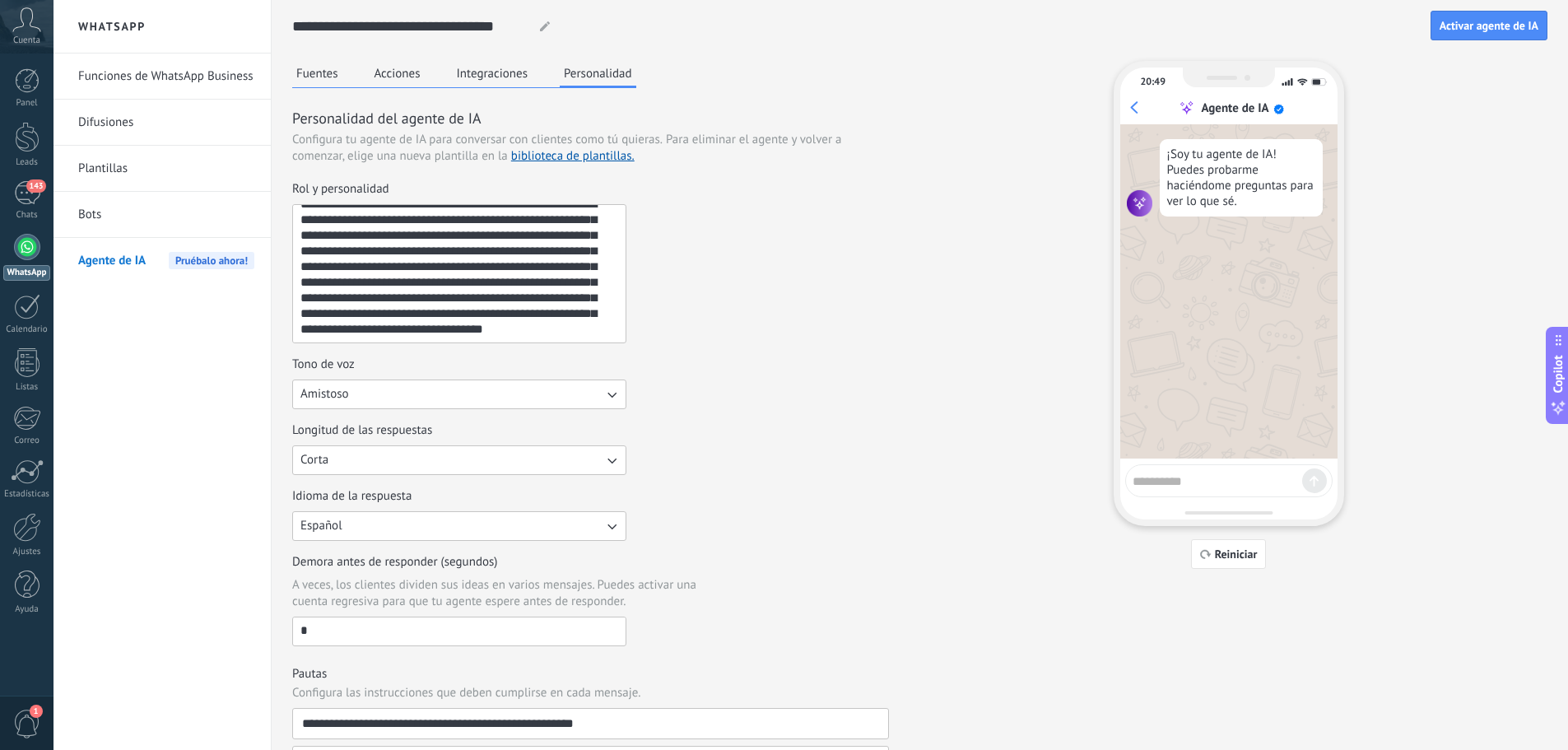
drag, startPoint x: 442, startPoint y: 334, endPoint x: 207, endPoint y: 90, distance: 338.8
click at [207, 90] on div "**********" at bounding box center [811, 375] width 1515 height 750
paste textarea
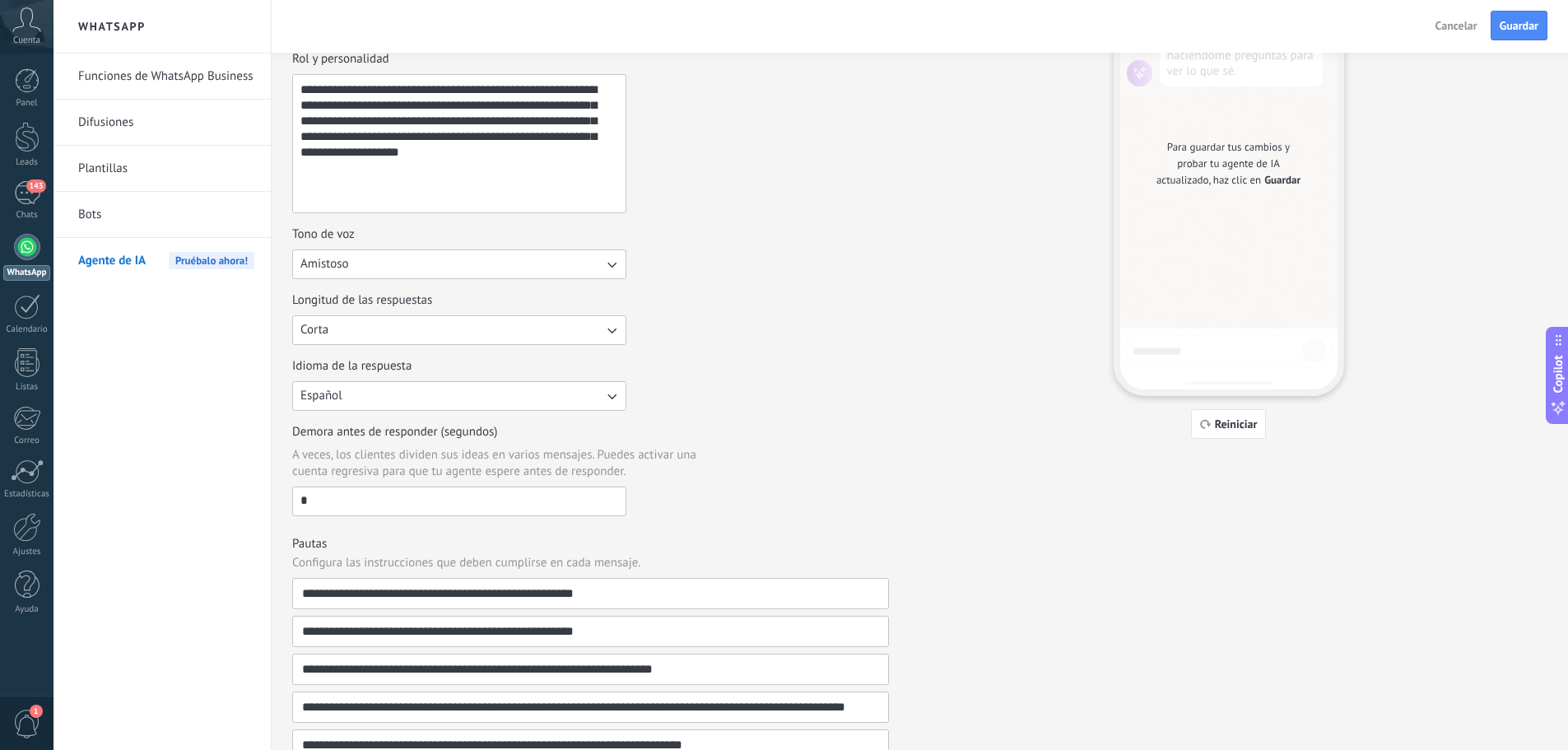
scroll to position [165, 0]
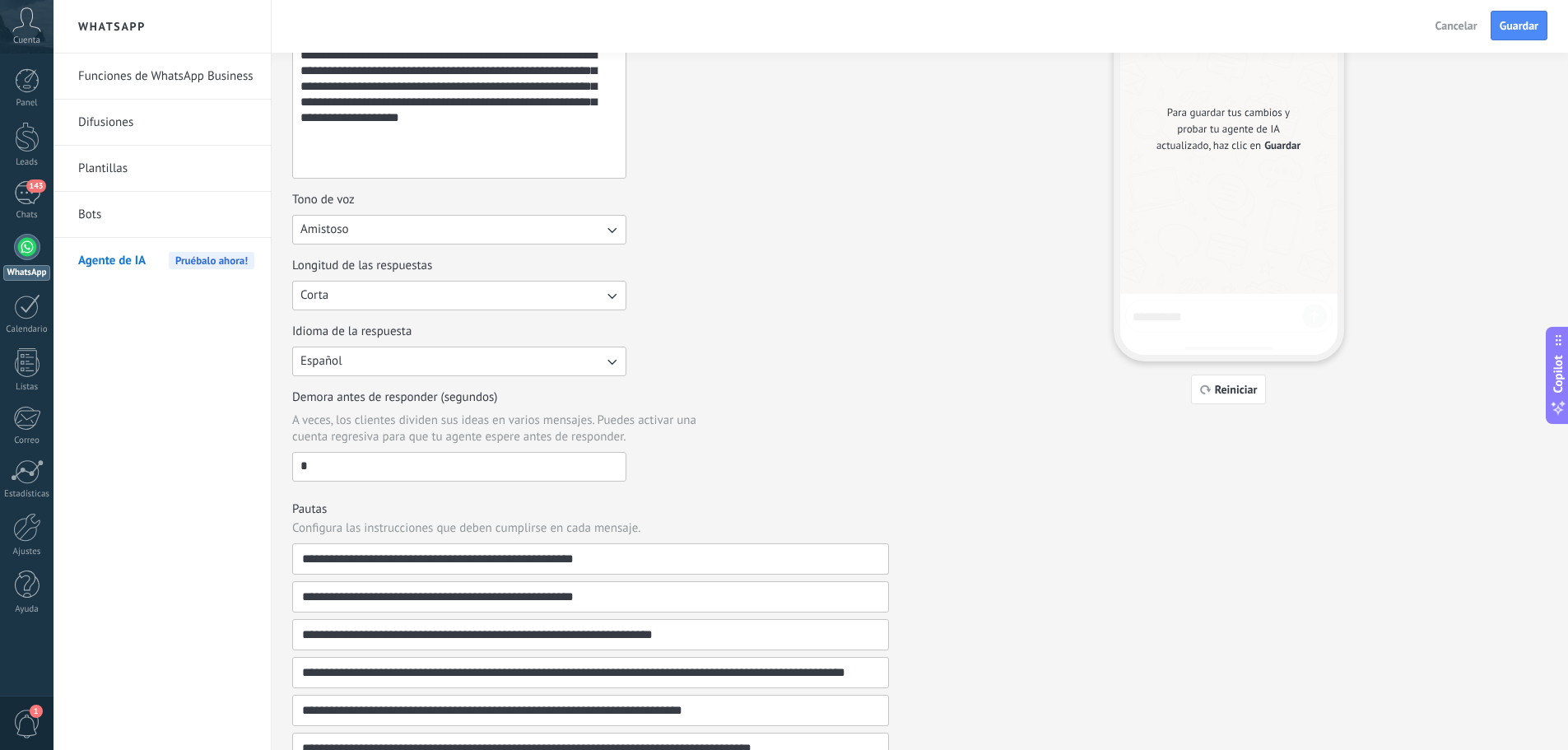
type textarea "**********"
click at [353, 231] on button "Amistoso" at bounding box center [460, 229] width 335 height 29
click at [356, 228] on li "Casual" at bounding box center [454, 229] width 343 height 28
click at [354, 226] on button "Casual" at bounding box center [460, 229] width 335 height 29
click at [352, 290] on li "Amistoso" at bounding box center [454, 285] width 343 height 28
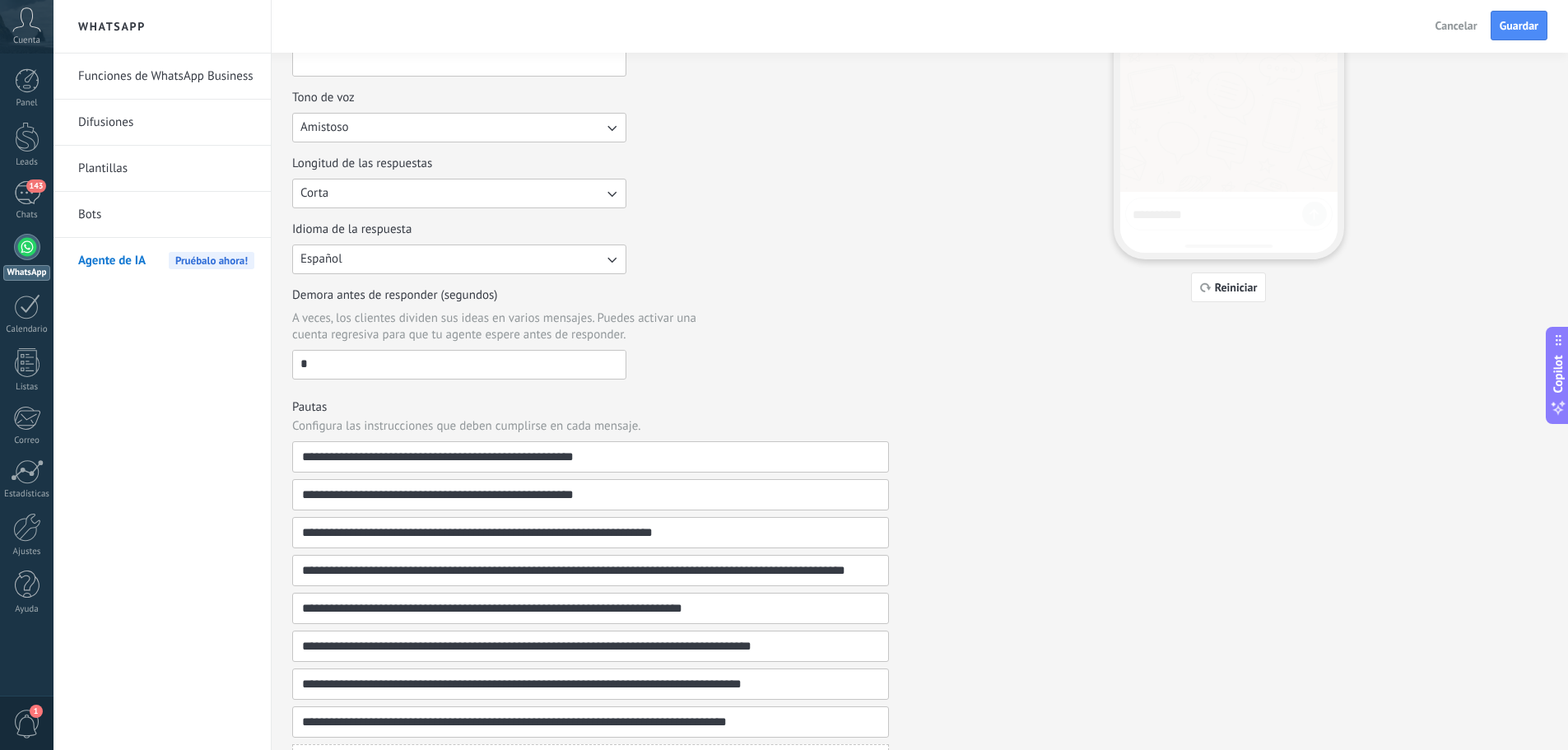
scroll to position [309, 0]
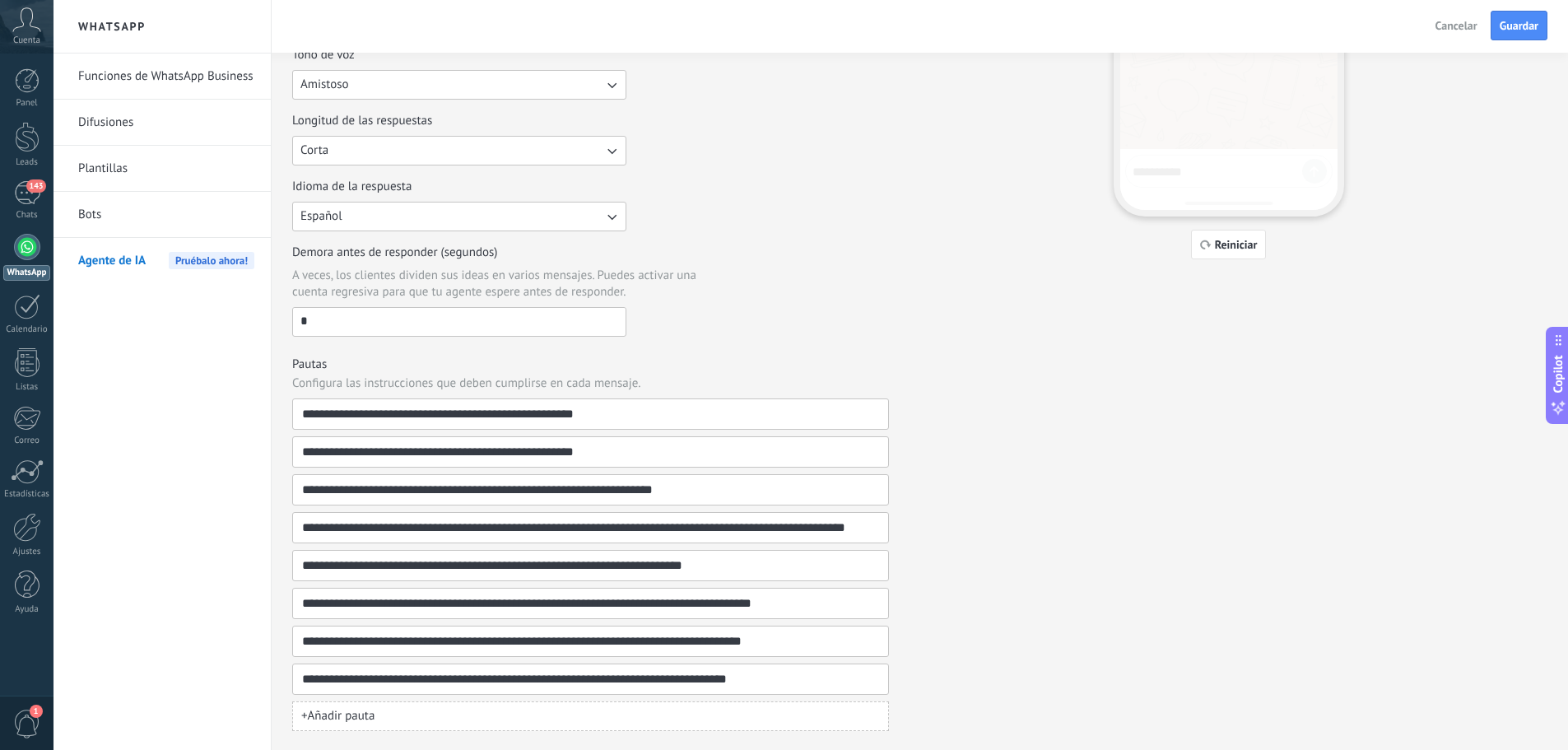
click at [347, 157] on button "Corta" at bounding box center [460, 150] width 335 height 29
click at [347, 157] on li "Corta" at bounding box center [454, 150] width 343 height 28
click at [328, 149] on span "Corta" at bounding box center [314, 150] width 28 height 16
click at [330, 186] on span "Media" at bounding box center [316, 178] width 32 height 16
click at [443, 218] on button "Español" at bounding box center [460, 216] width 335 height 29
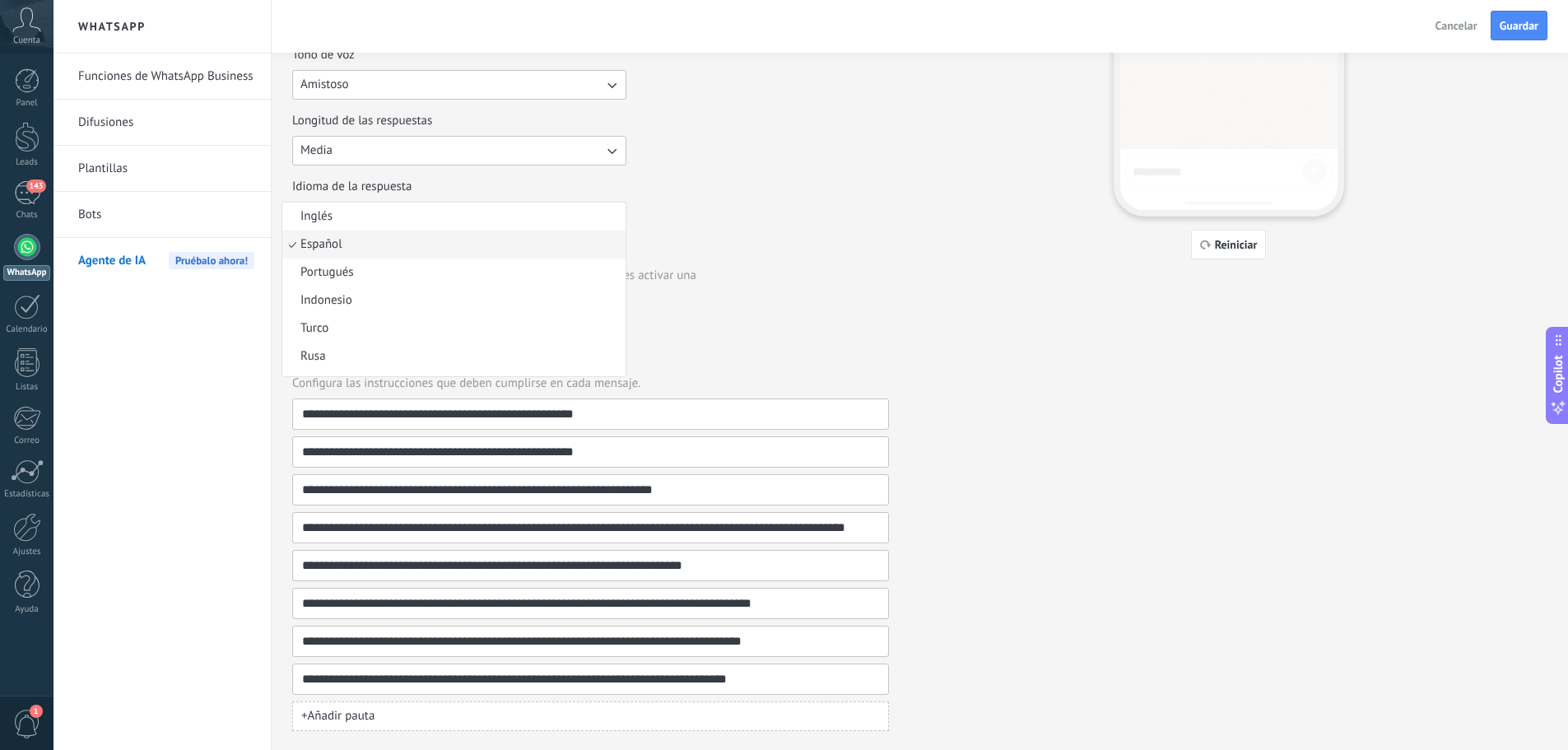
click at [443, 218] on li "Inglés" at bounding box center [454, 216] width 343 height 28
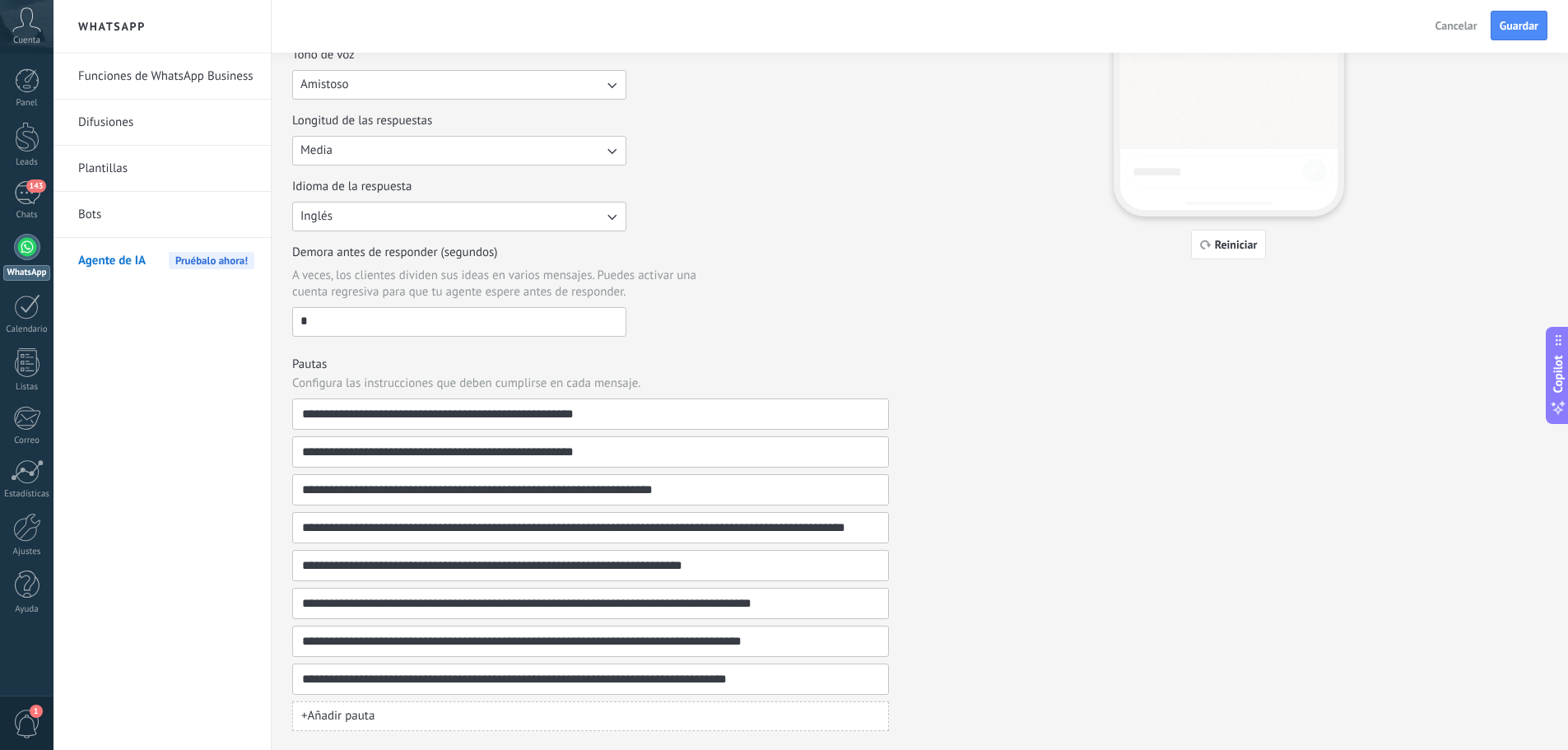
click at [461, 223] on button "Inglés" at bounding box center [460, 216] width 335 height 29
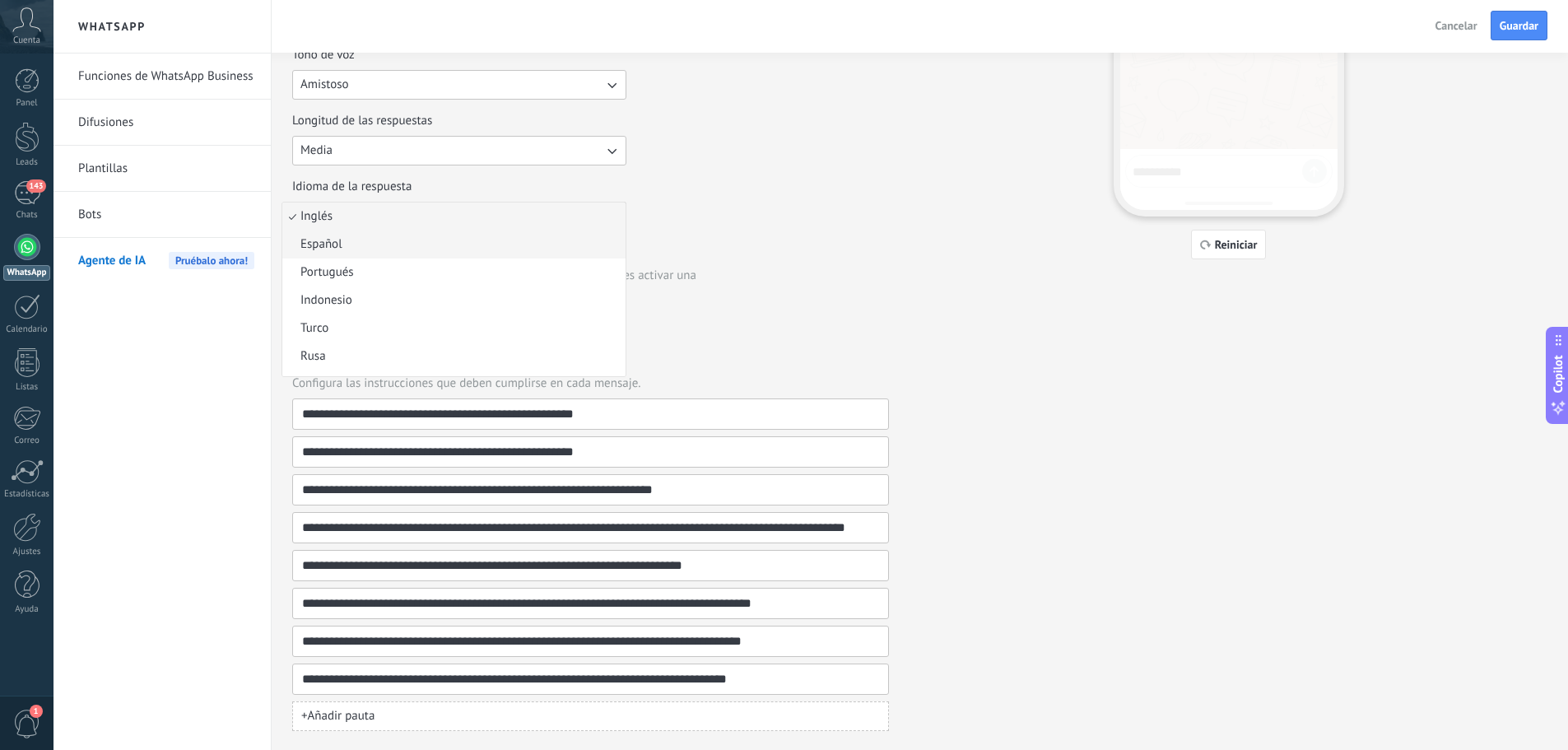
click at [424, 250] on li "Español" at bounding box center [454, 244] width 343 height 28
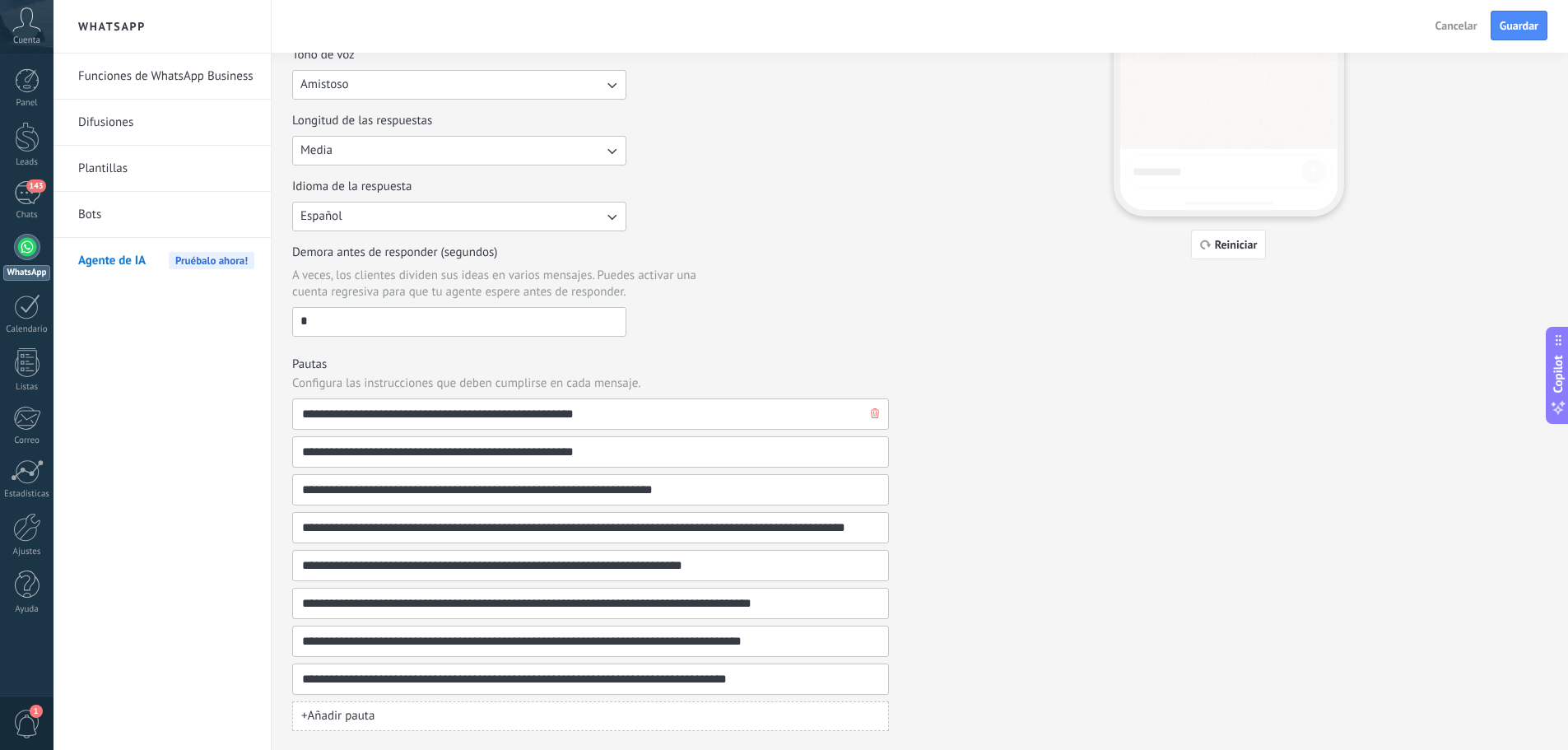
click at [605, 408] on input "**********" at bounding box center [584, 414] width 566 height 29
drag, startPoint x: 427, startPoint y: 369, endPoint x: 209, endPoint y: 358, distance: 218.3
click at [210, 358] on div "**********" at bounding box center [811, 66] width 1515 height 750
paste input "**********"
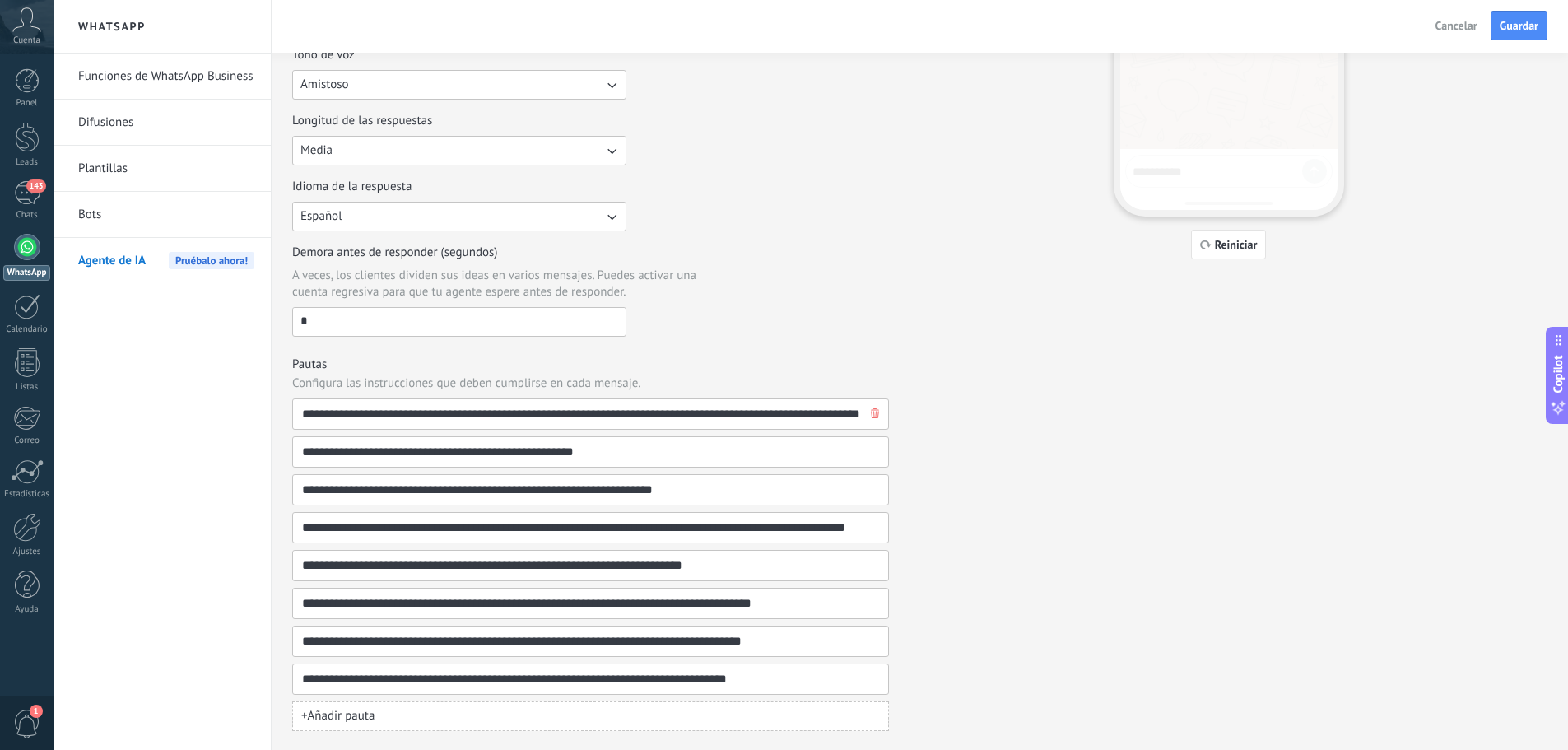
click at [561, 416] on input "**********" at bounding box center [584, 414] width 566 height 29
type input "**********"
drag, startPoint x: 638, startPoint y: 458, endPoint x: 289, endPoint y: 442, distance: 349.4
click at [289, 442] on div "**********" at bounding box center [919, 220] width 1296 height 1059
paste input "**********"
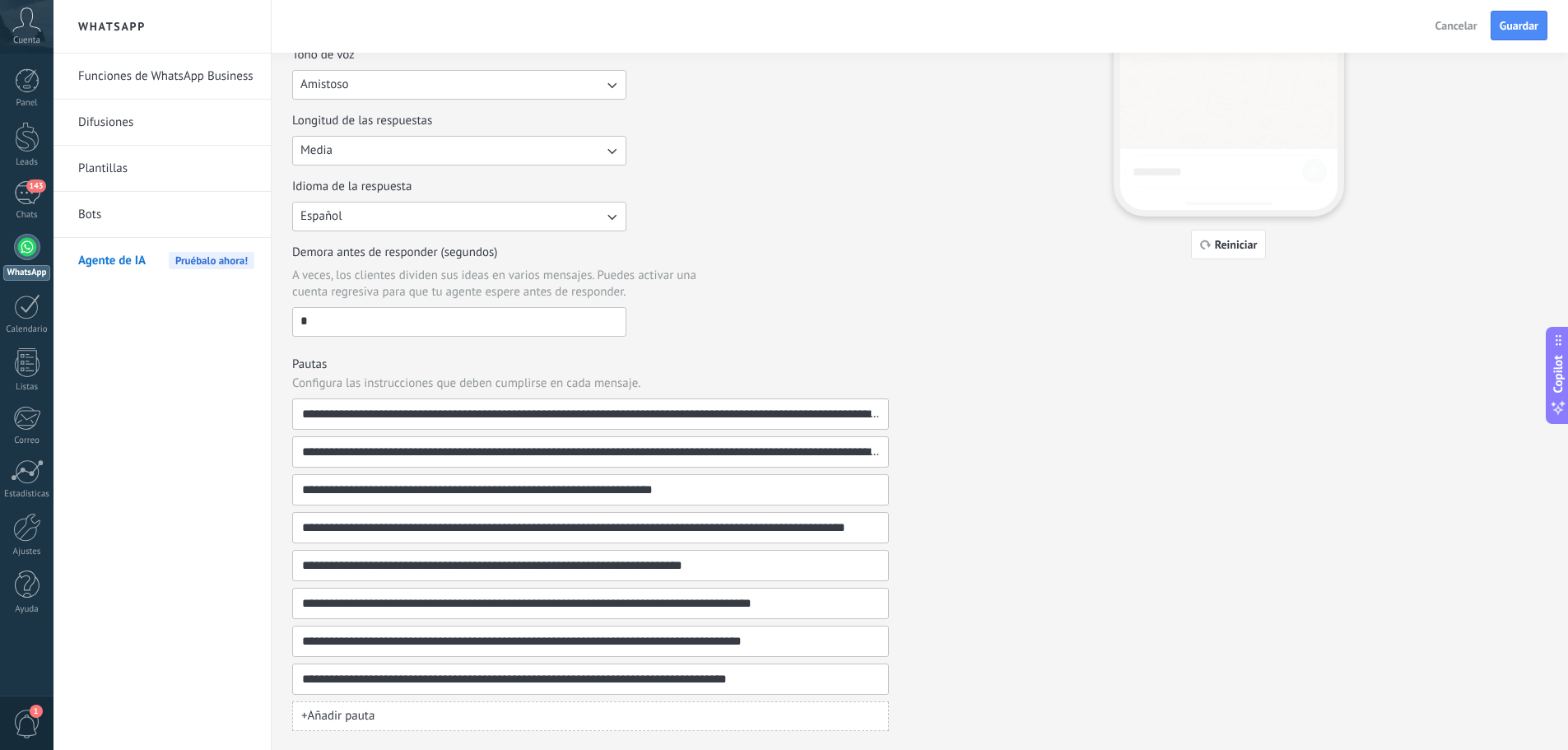
scroll to position [0, 954]
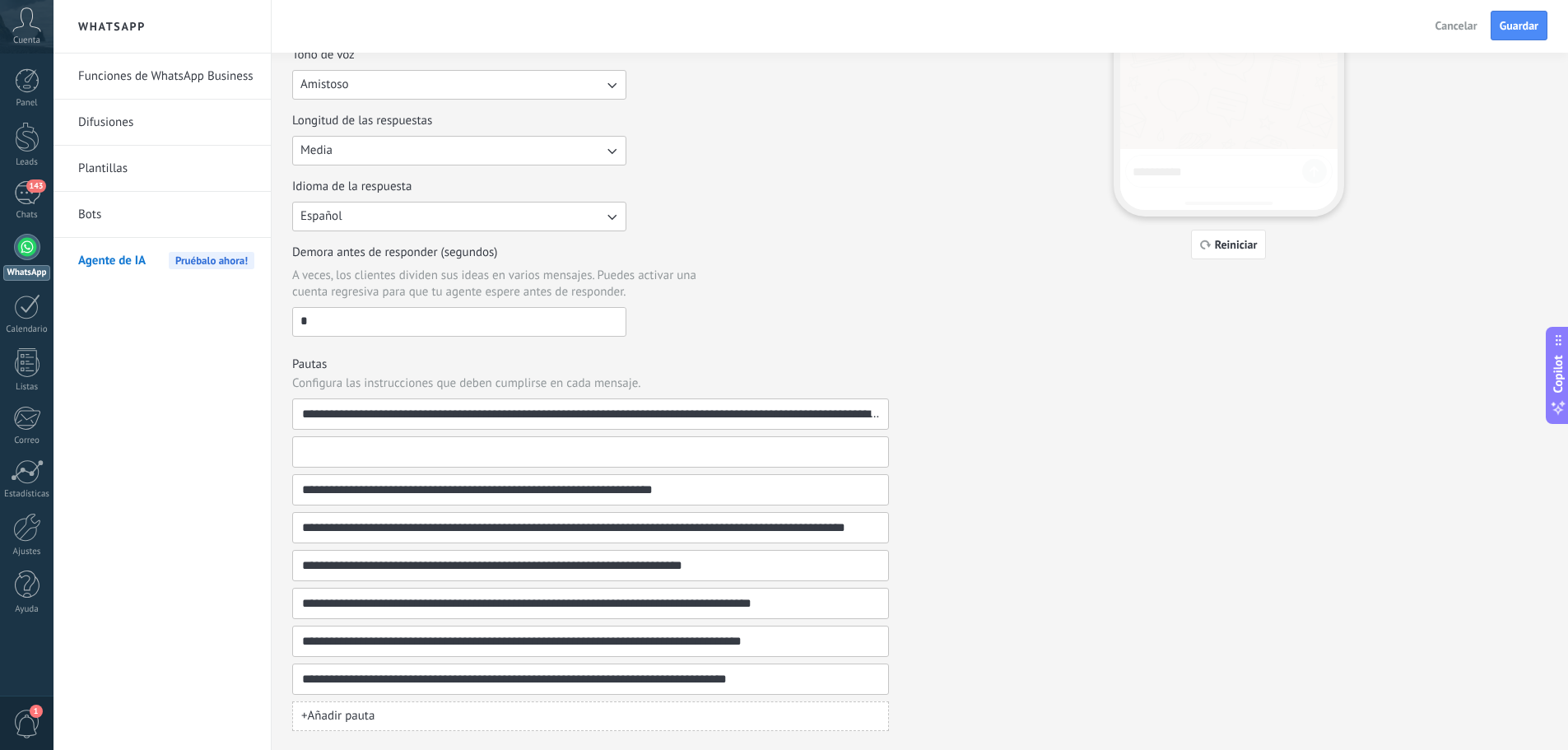
type input "**********"
click at [301, 533] on input "**********" at bounding box center [584, 528] width 566 height 29
drag, startPoint x: 301, startPoint y: 530, endPoint x: 947, endPoint y: 555, distance: 646.5
click at [947, 555] on div "**********" at bounding box center [920, 241] width 1256 height 979
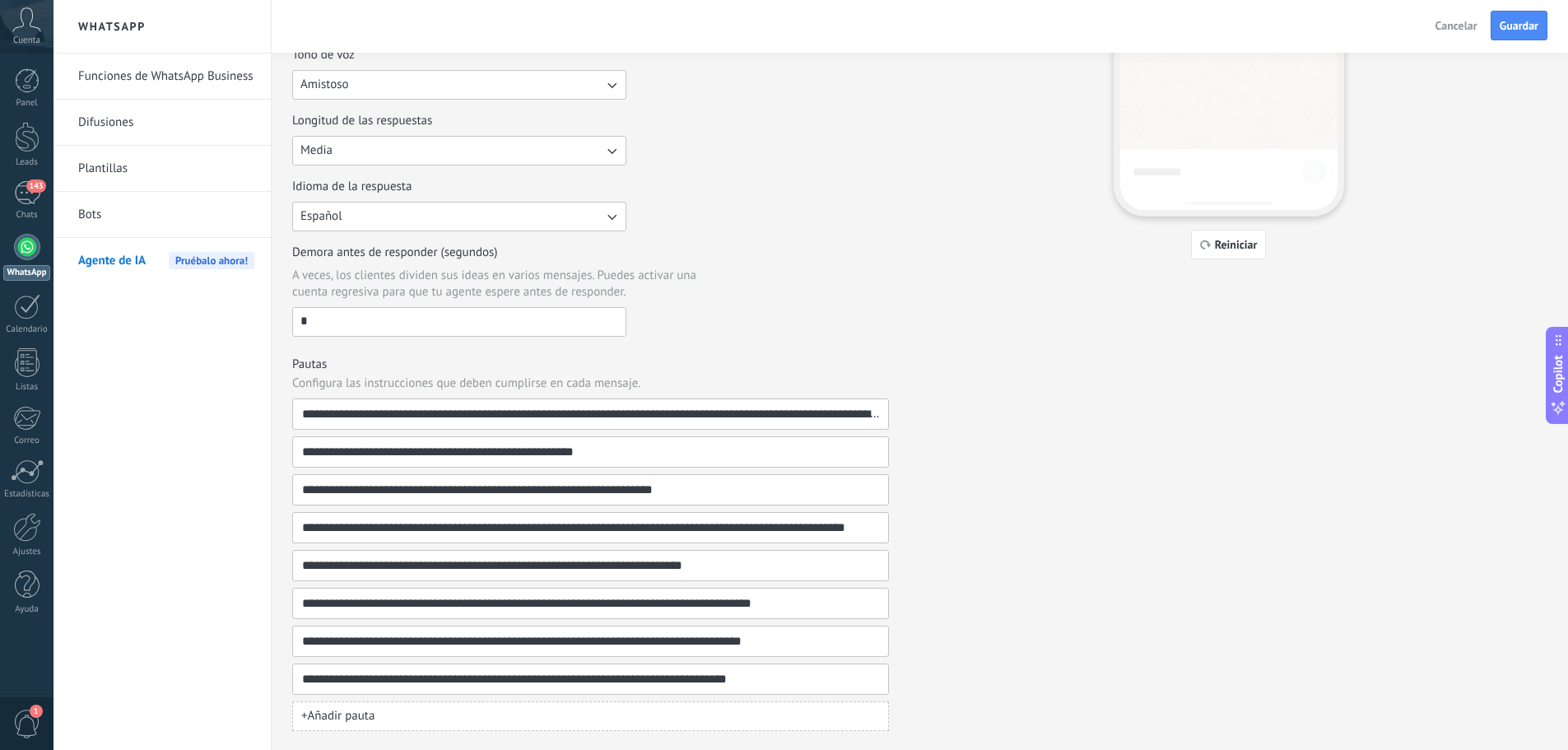
paste input "**********"
type input "**********"
click at [802, 523] on input "**********" at bounding box center [584, 528] width 566 height 29
drag, startPoint x: 821, startPoint y: 603, endPoint x: 277, endPoint y: 568, distance: 545.1
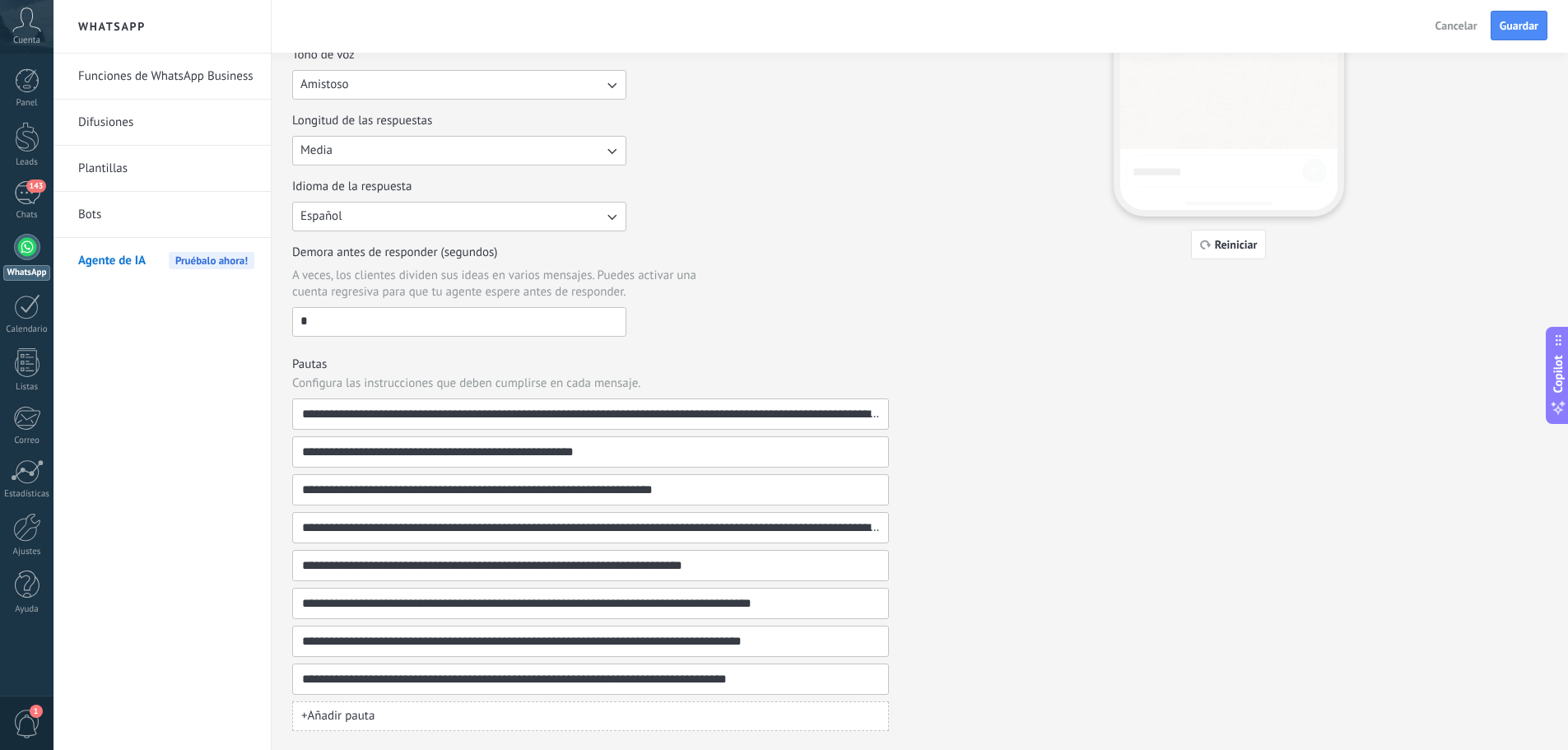
click at [277, 568] on div "**********" at bounding box center [919, 220] width 1296 height 1059
paste input
type input "**********"
click at [333, 719] on span "+ Añadir pauta" at bounding box center [337, 716] width 73 height 16
click at [371, 710] on input at bounding box center [584, 716] width 566 height 29
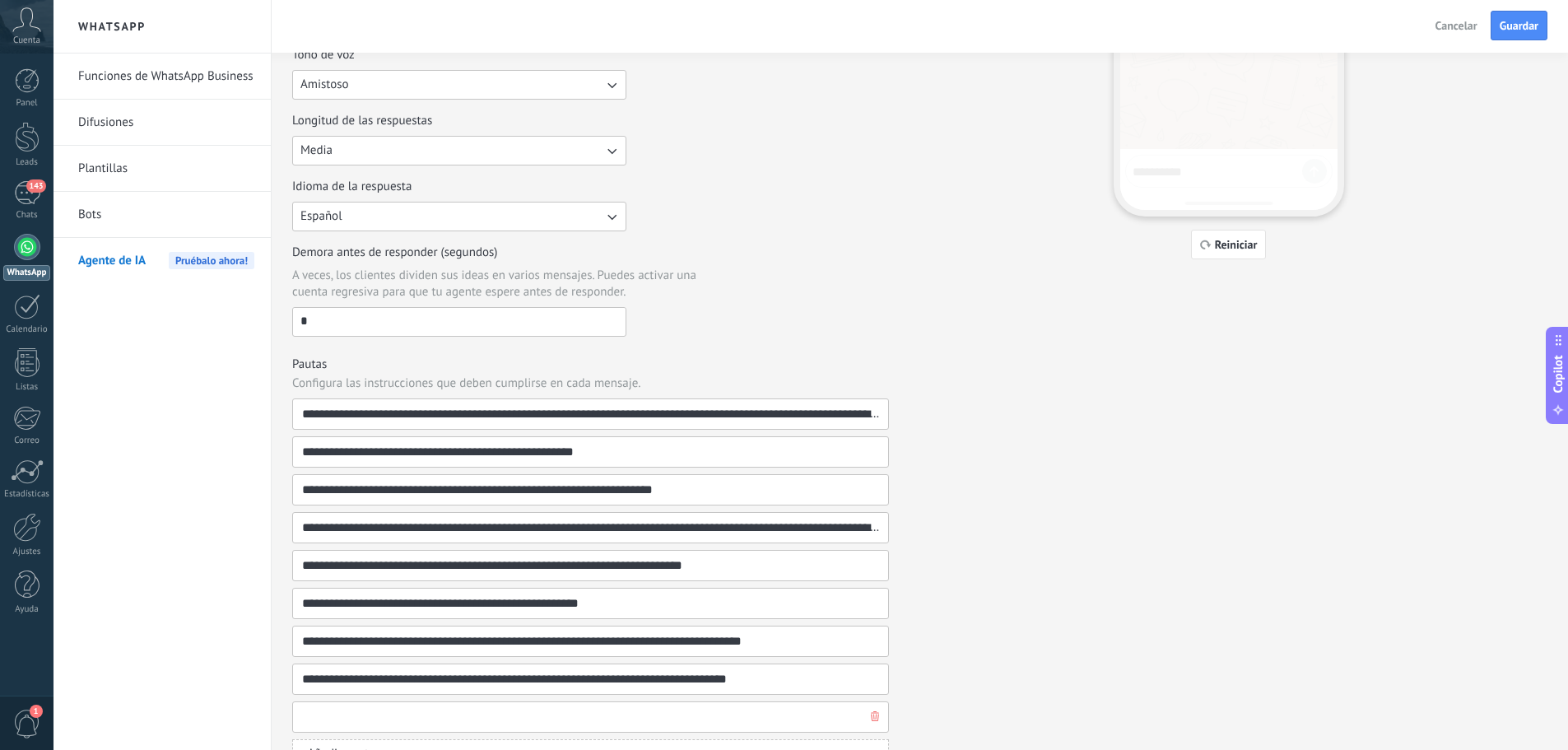
paste input "**********"
type input "**********"
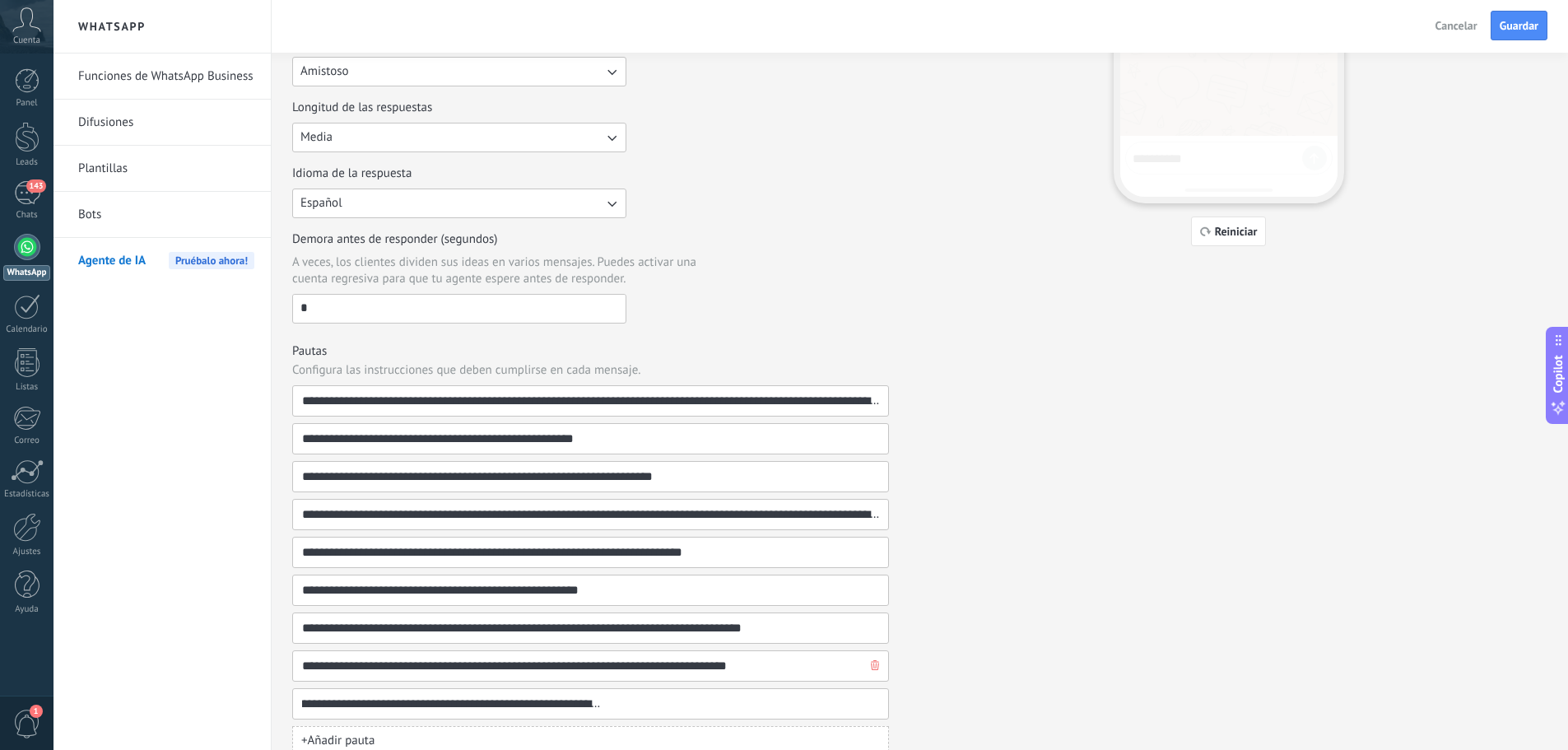
scroll to position [347, 0]
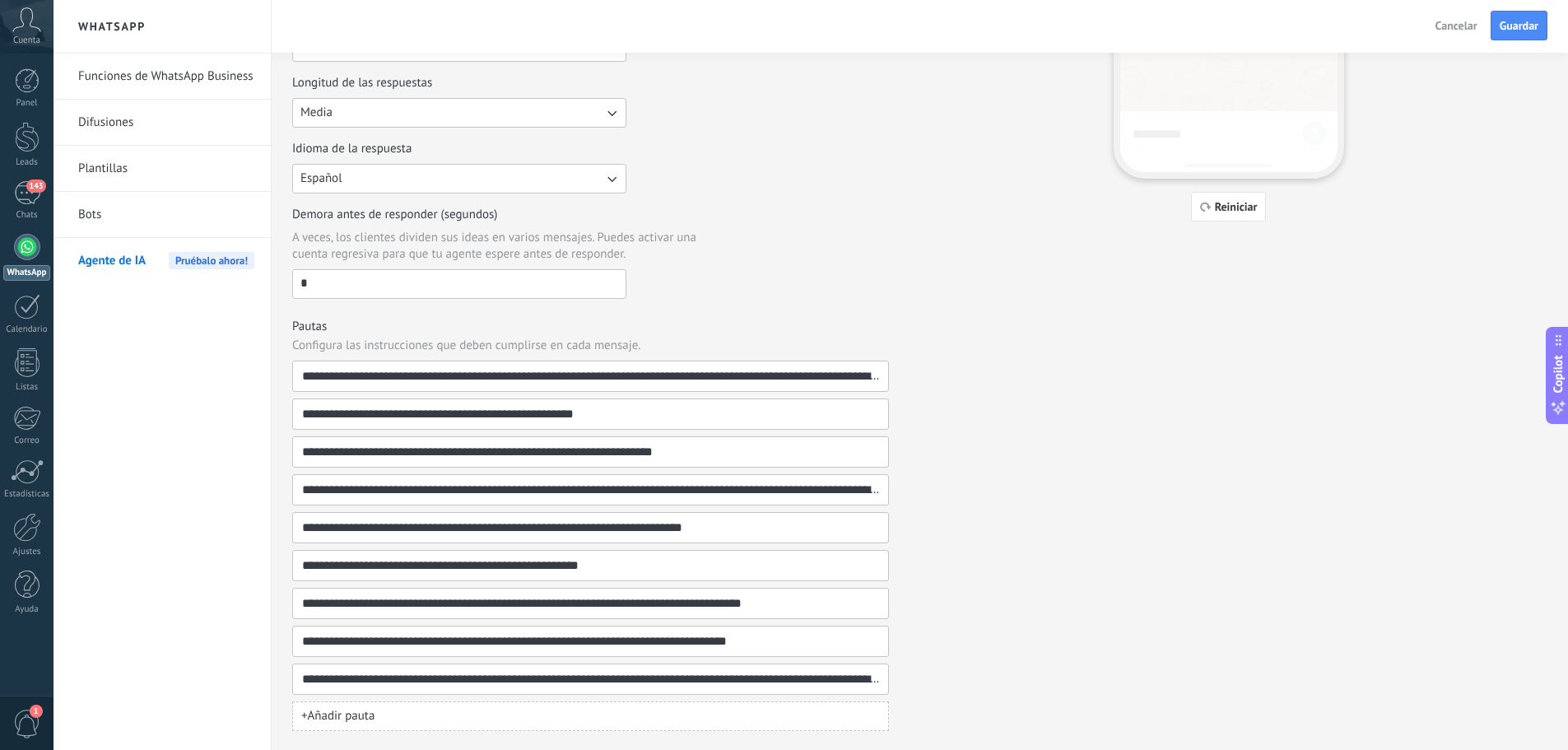
click at [346, 719] on span "+ Añadir pauta" at bounding box center [337, 716] width 73 height 16
type input "**********"
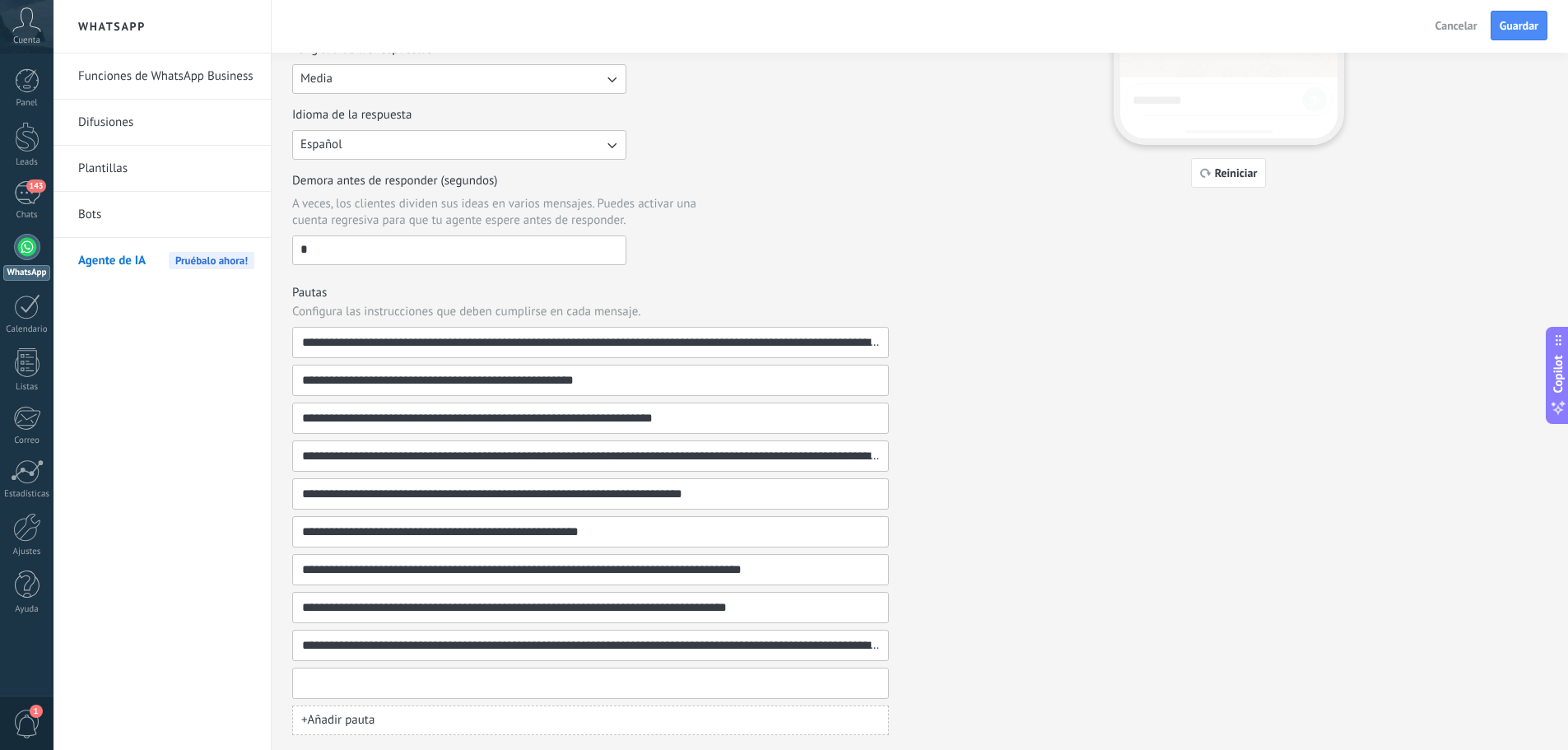
scroll to position [385, 0]
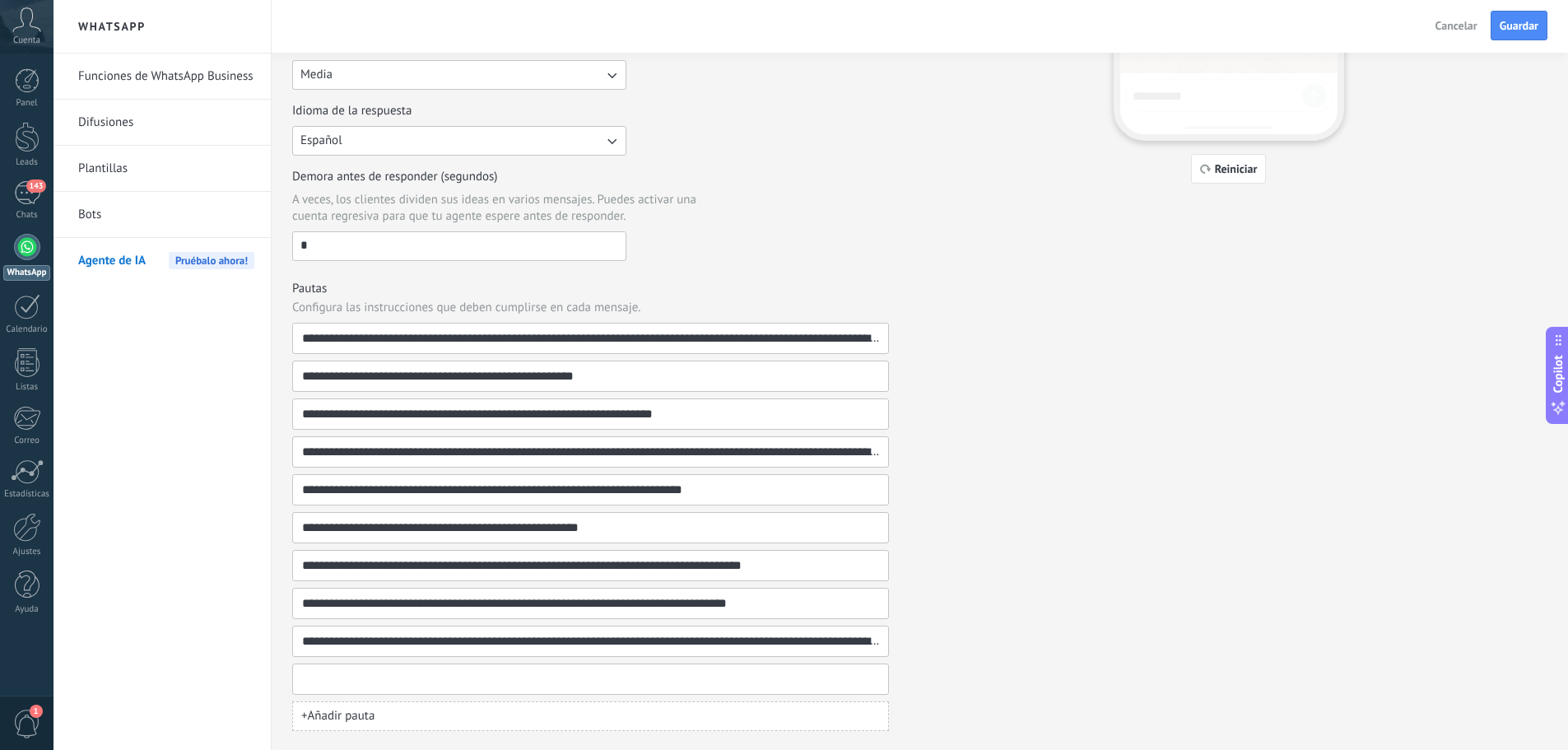
click at [1325, 664] on div "**********" at bounding box center [920, 203] width 1256 height 1055
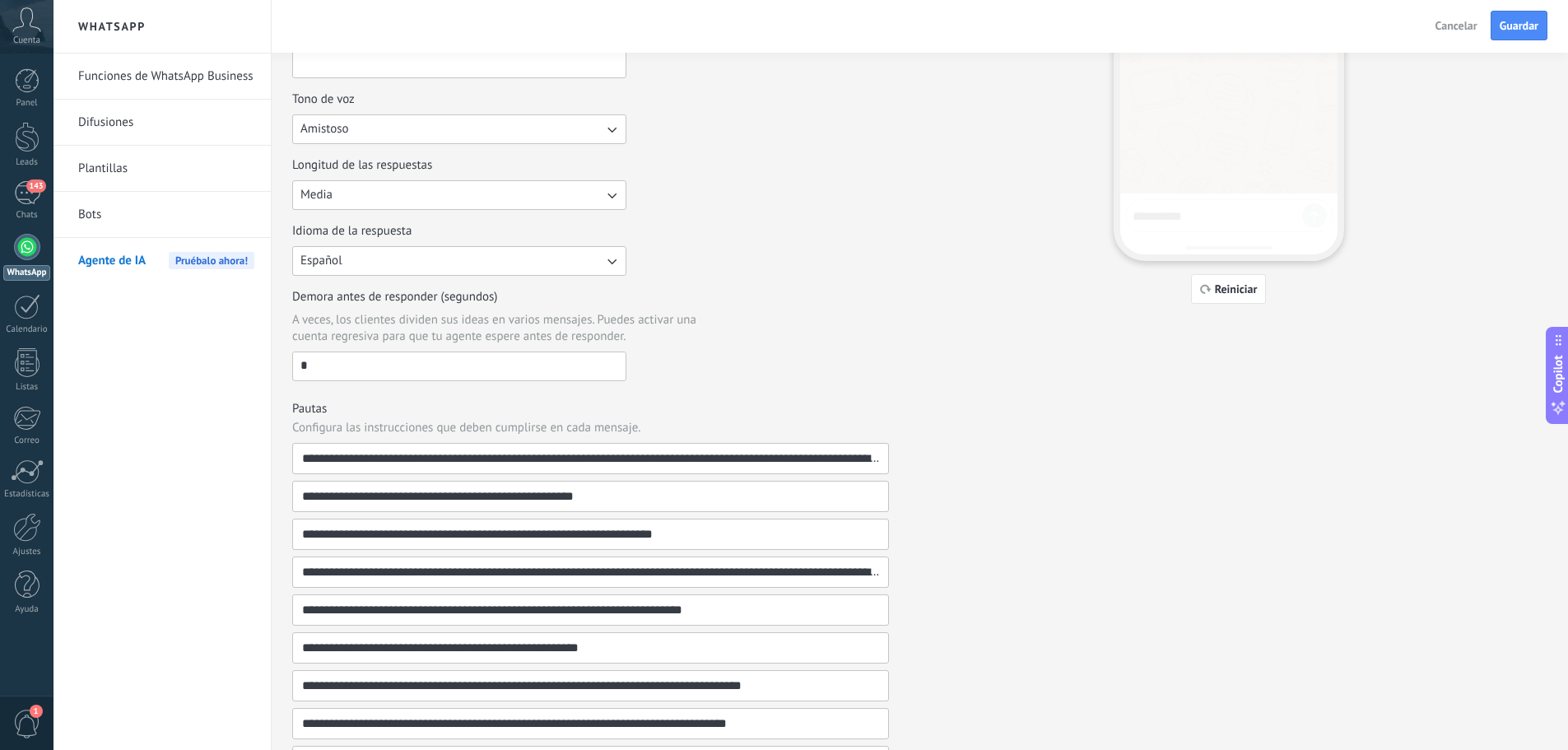
scroll to position [221, 0]
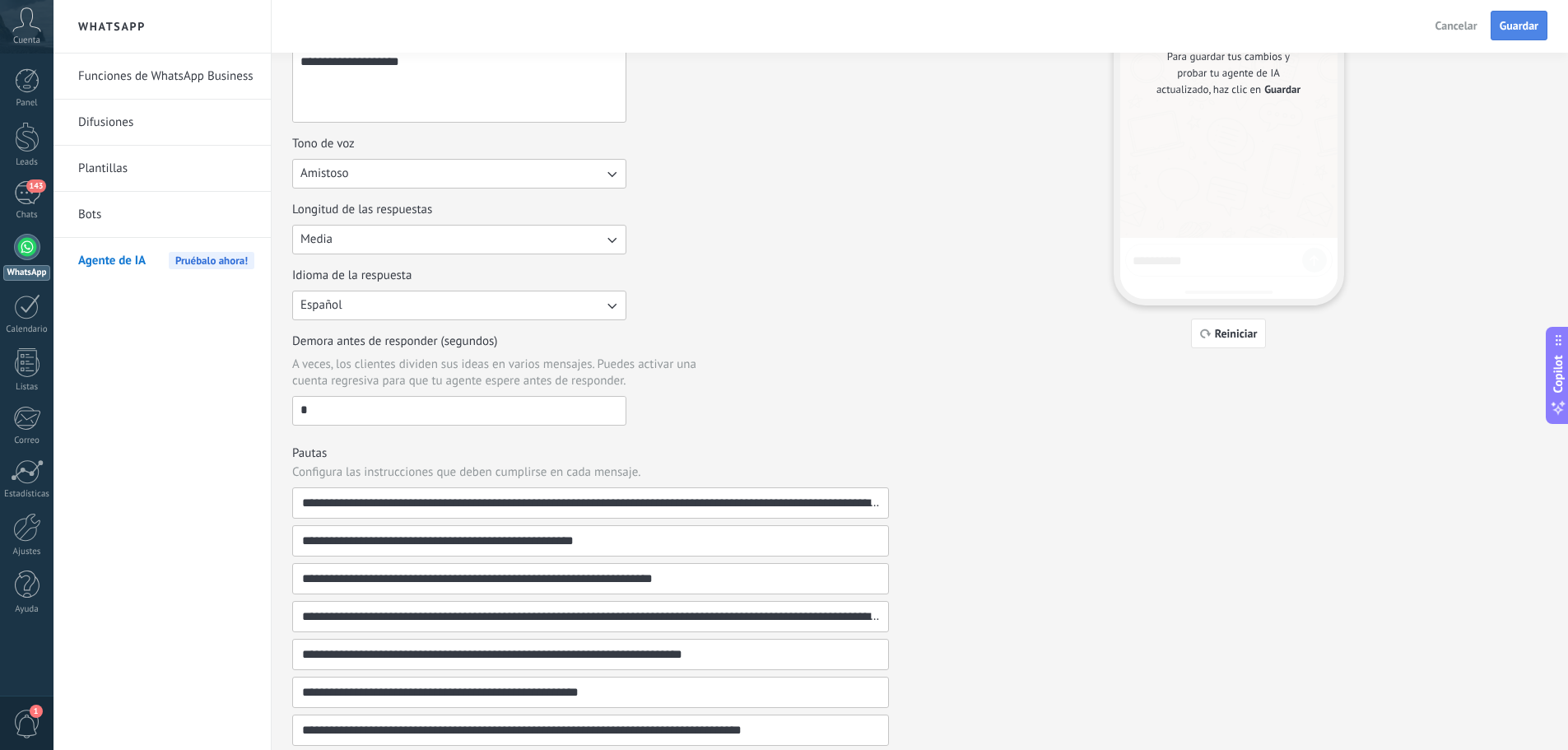
click at [1509, 22] on span "Guardar" at bounding box center [1519, 25] width 39 height 11
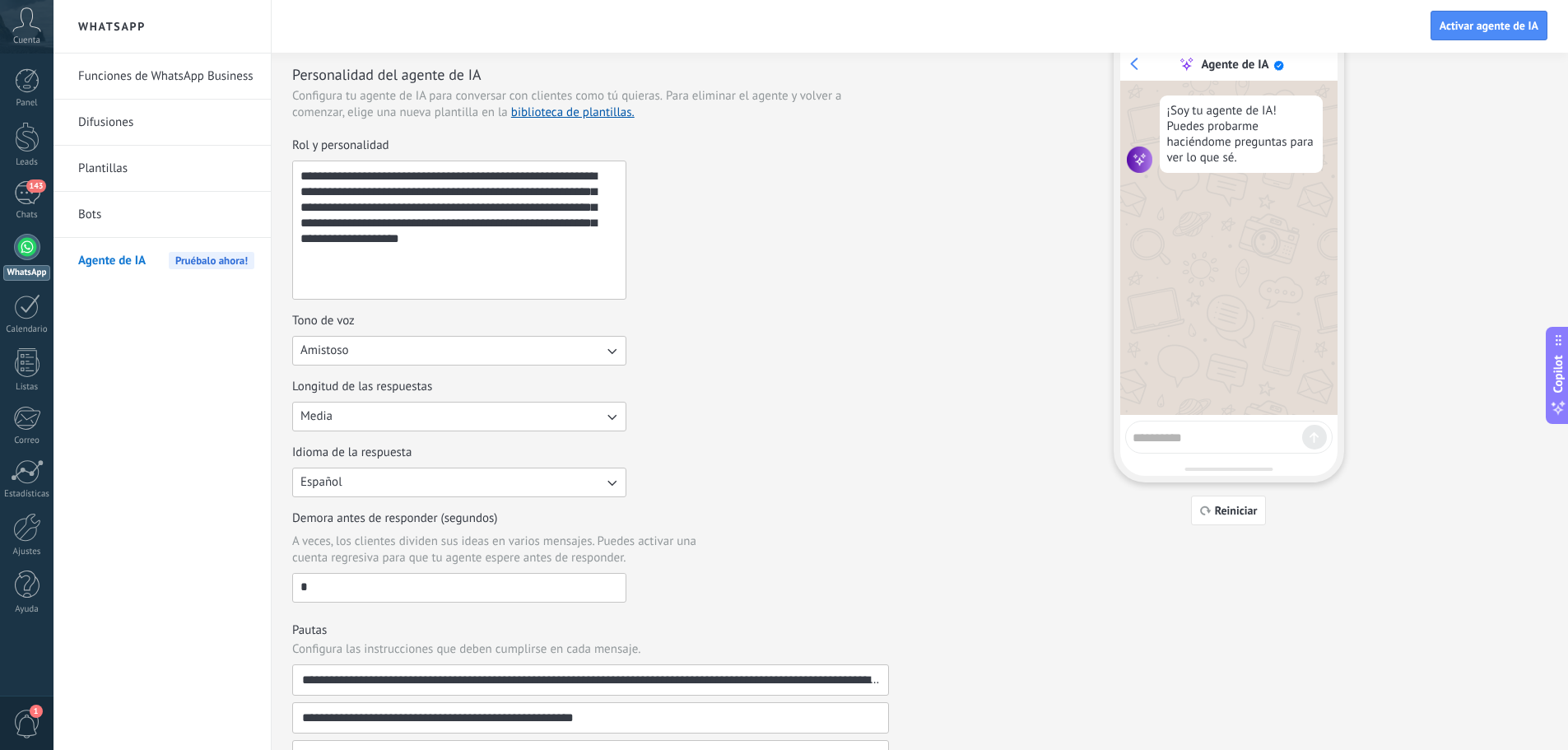
scroll to position [0, 0]
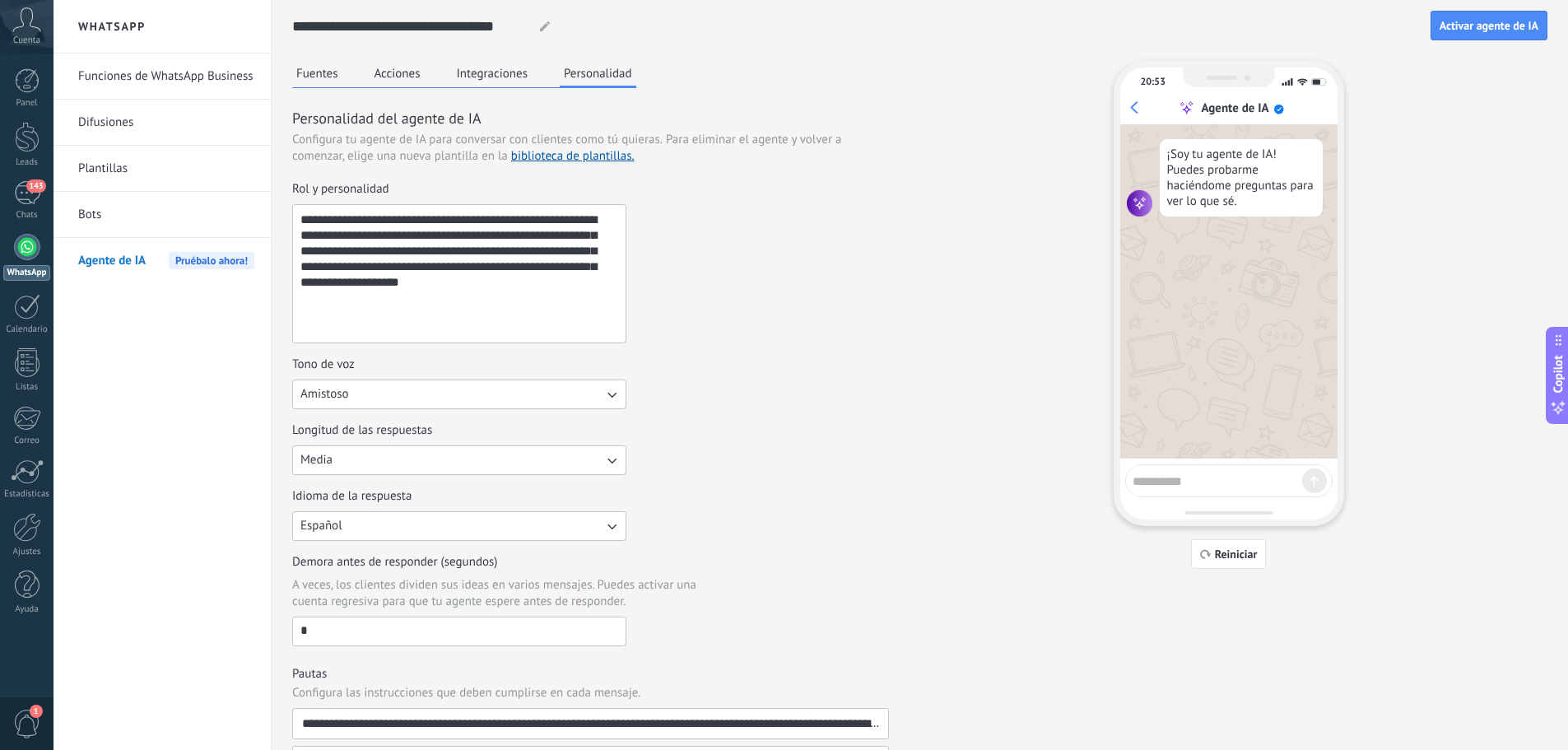
click at [1189, 484] on textarea at bounding box center [1217, 478] width 170 height 21
type textarea "****"
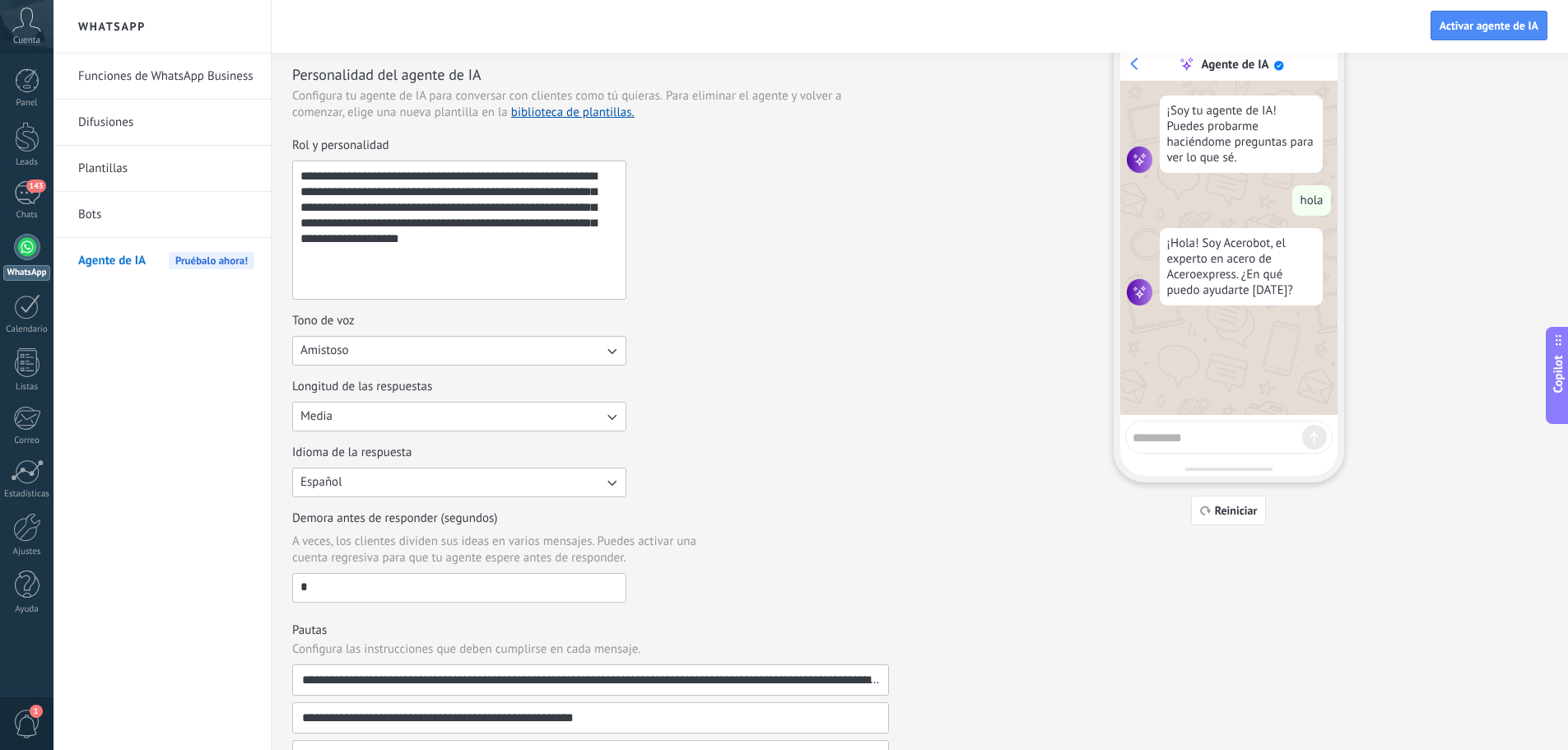
scroll to position [165, 0]
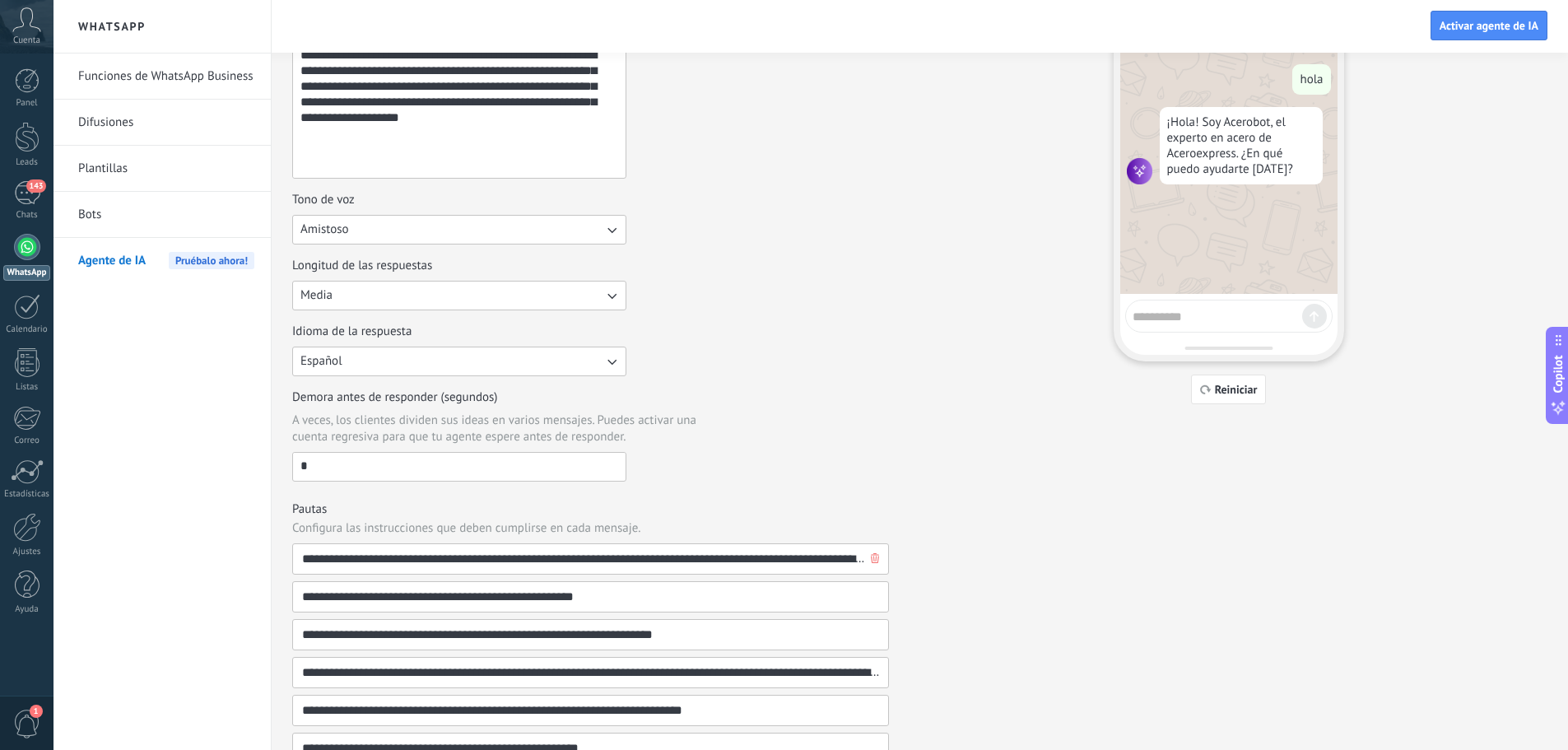
click at [593, 568] on input "**********" at bounding box center [584, 559] width 566 height 29
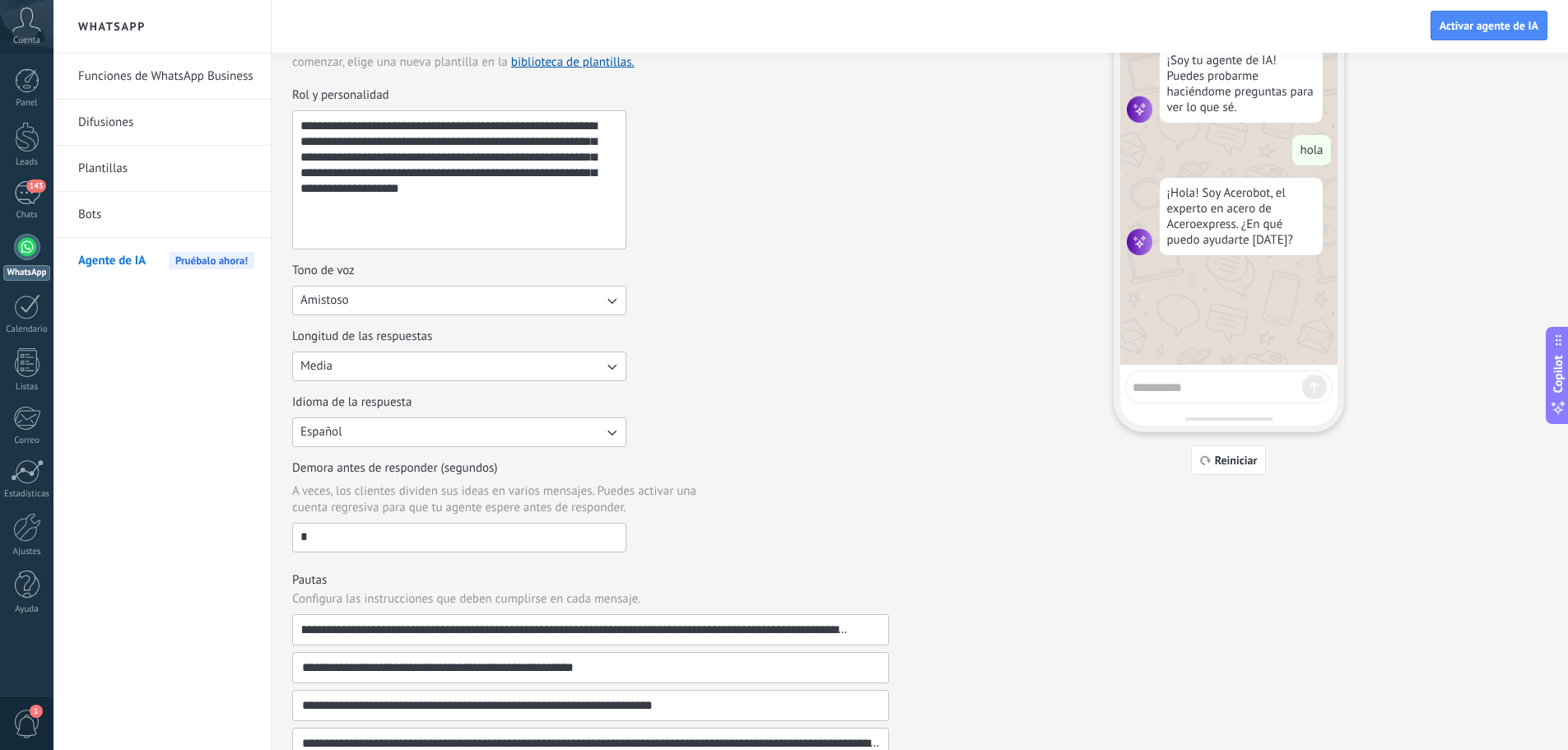
scroll to position [82, 0]
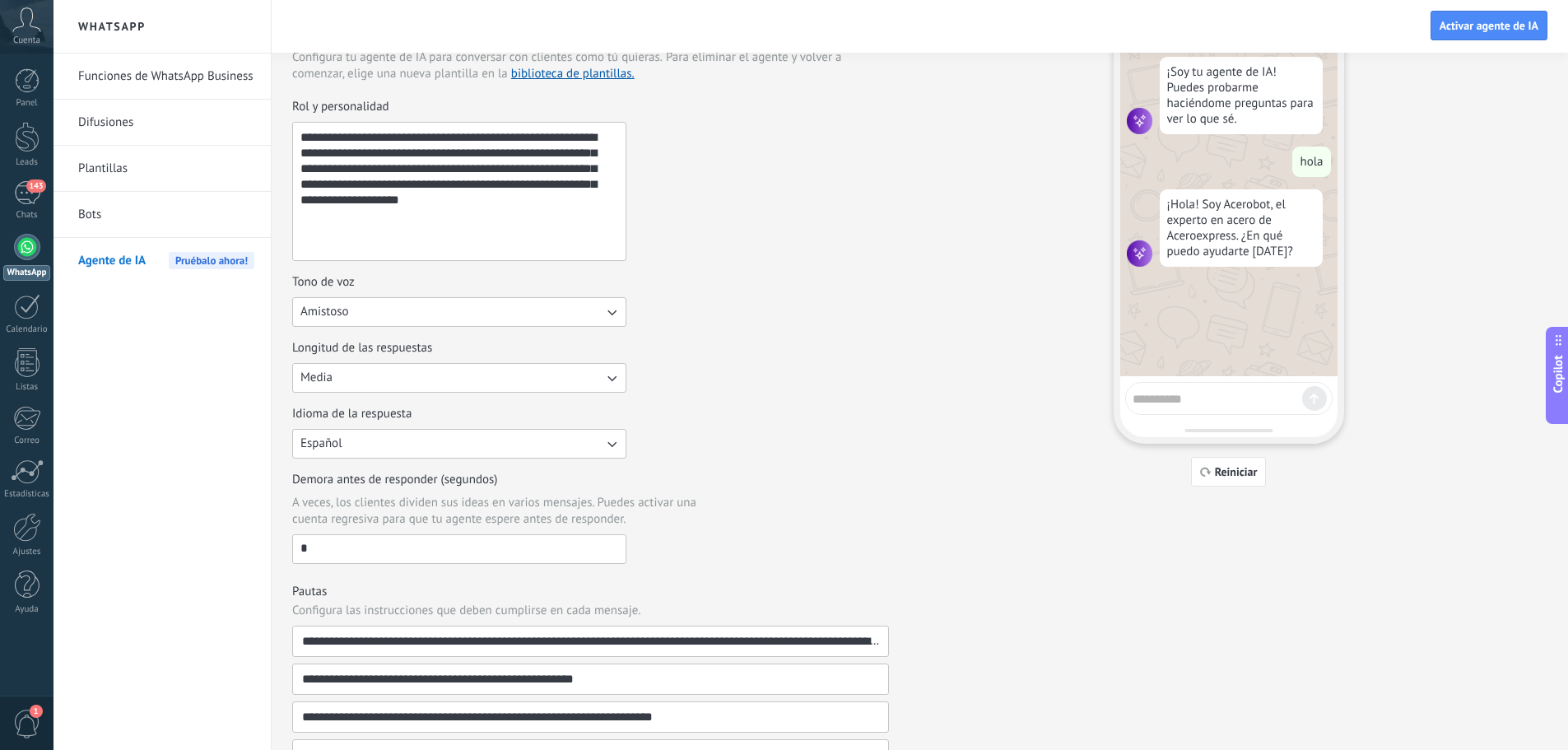
click at [478, 135] on textarea "**********" at bounding box center [458, 191] width 329 height 137
drag, startPoint x: 475, startPoint y: 139, endPoint x: 386, endPoint y: 140, distance: 89.0
click at [386, 140] on textarea "**********" at bounding box center [458, 191] width 329 height 137
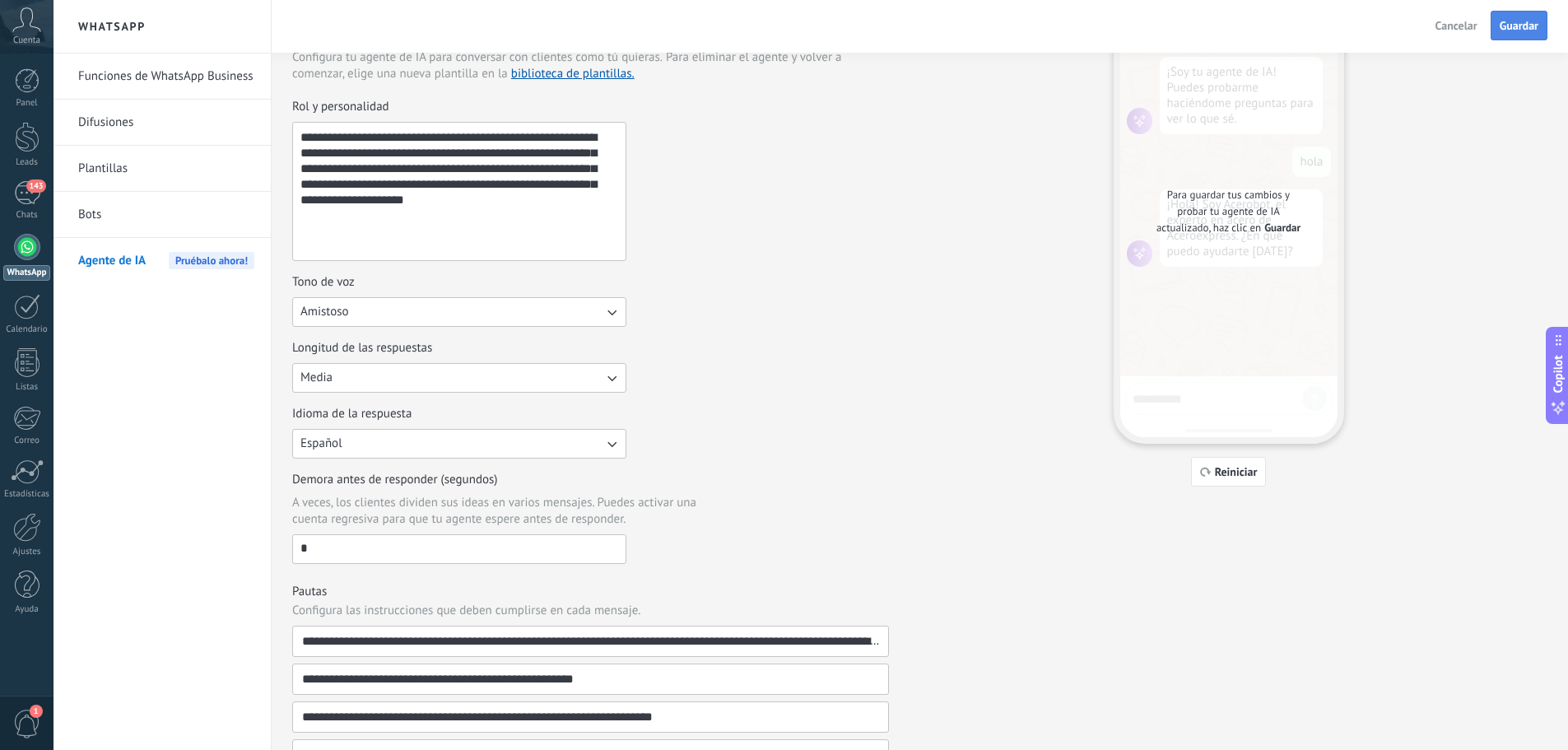
type textarea "**********"
click at [1521, 24] on span "Guardar" at bounding box center [1519, 25] width 39 height 11
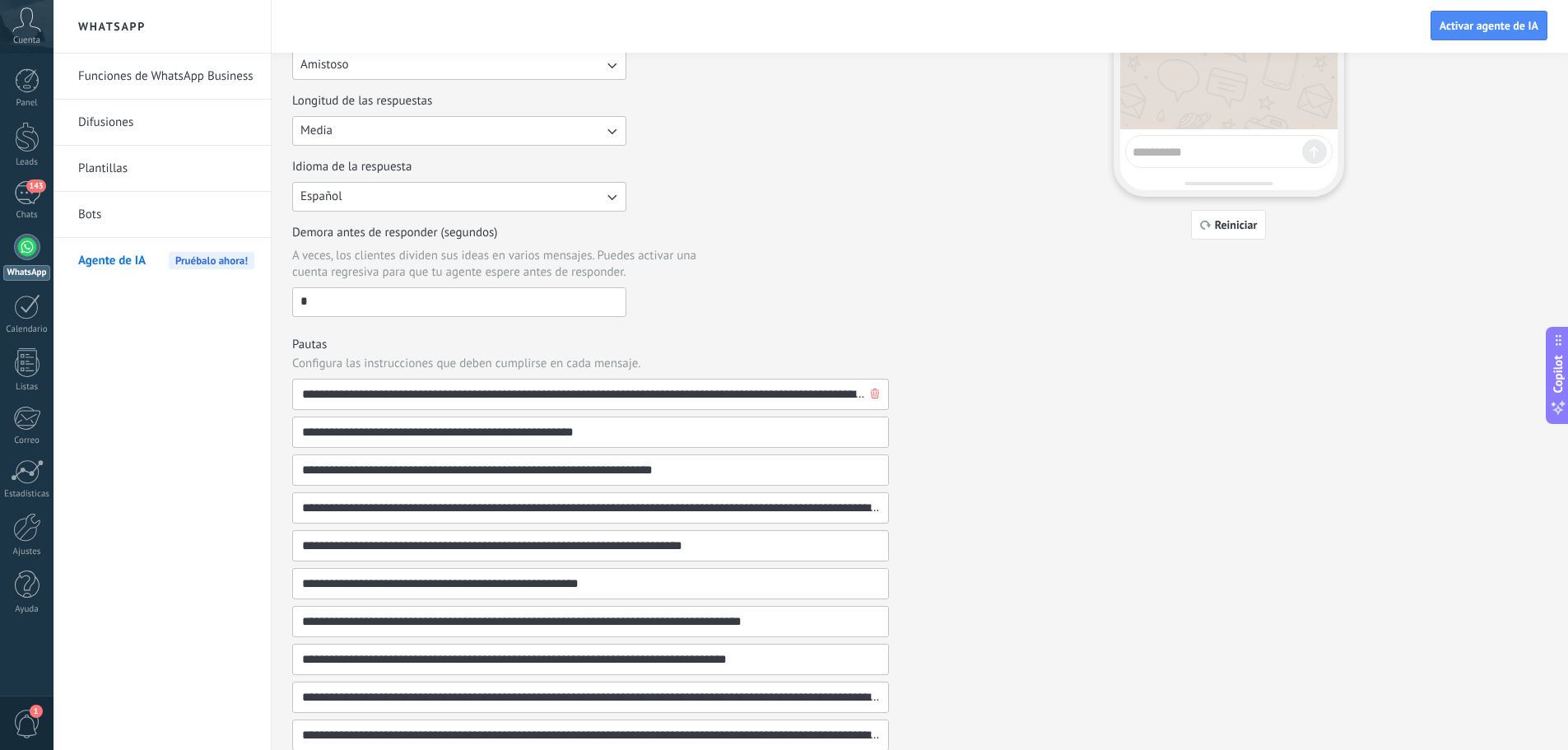
scroll to position [385, 0]
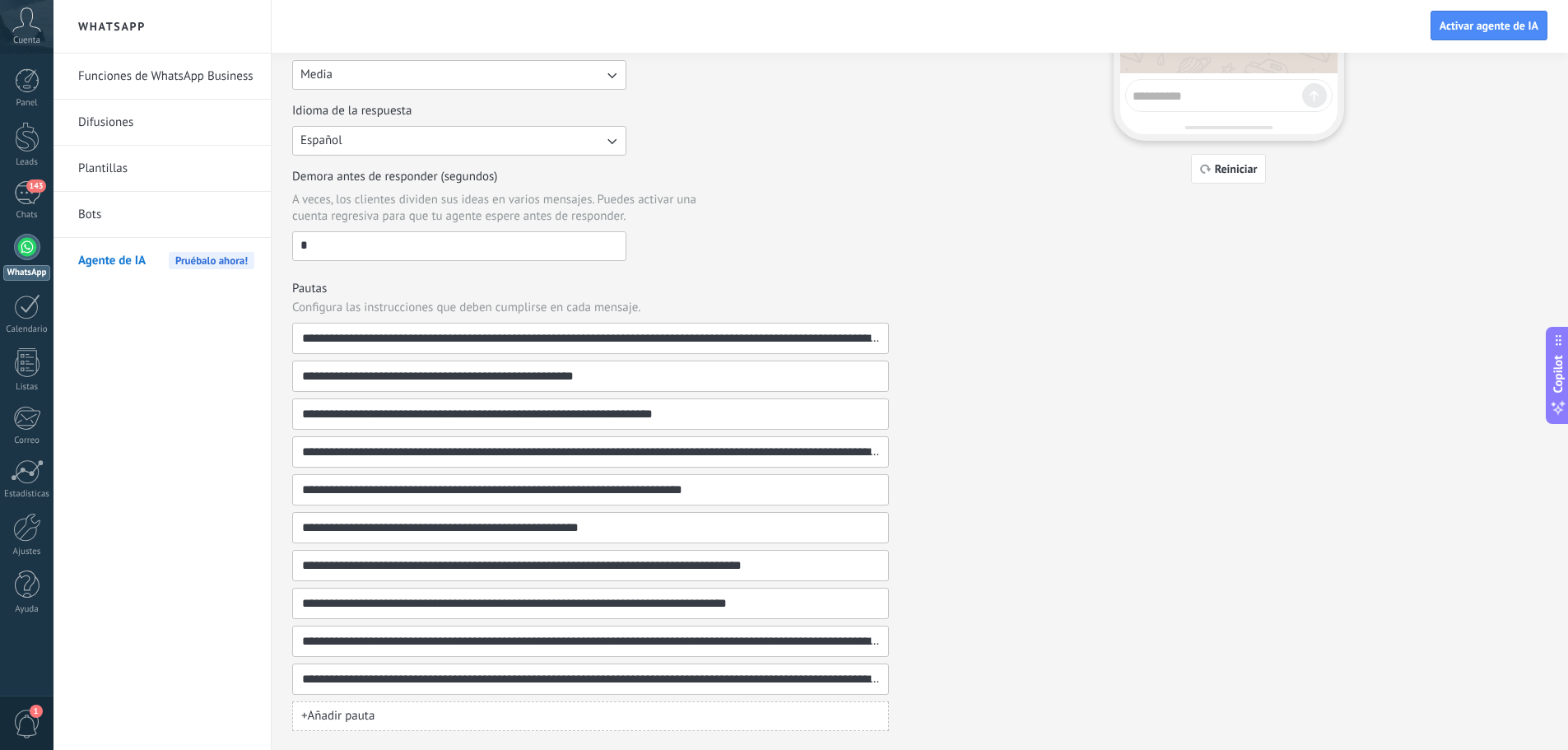
click at [327, 710] on span "+ Añadir pauta" at bounding box center [337, 716] width 73 height 16
type input "**********"
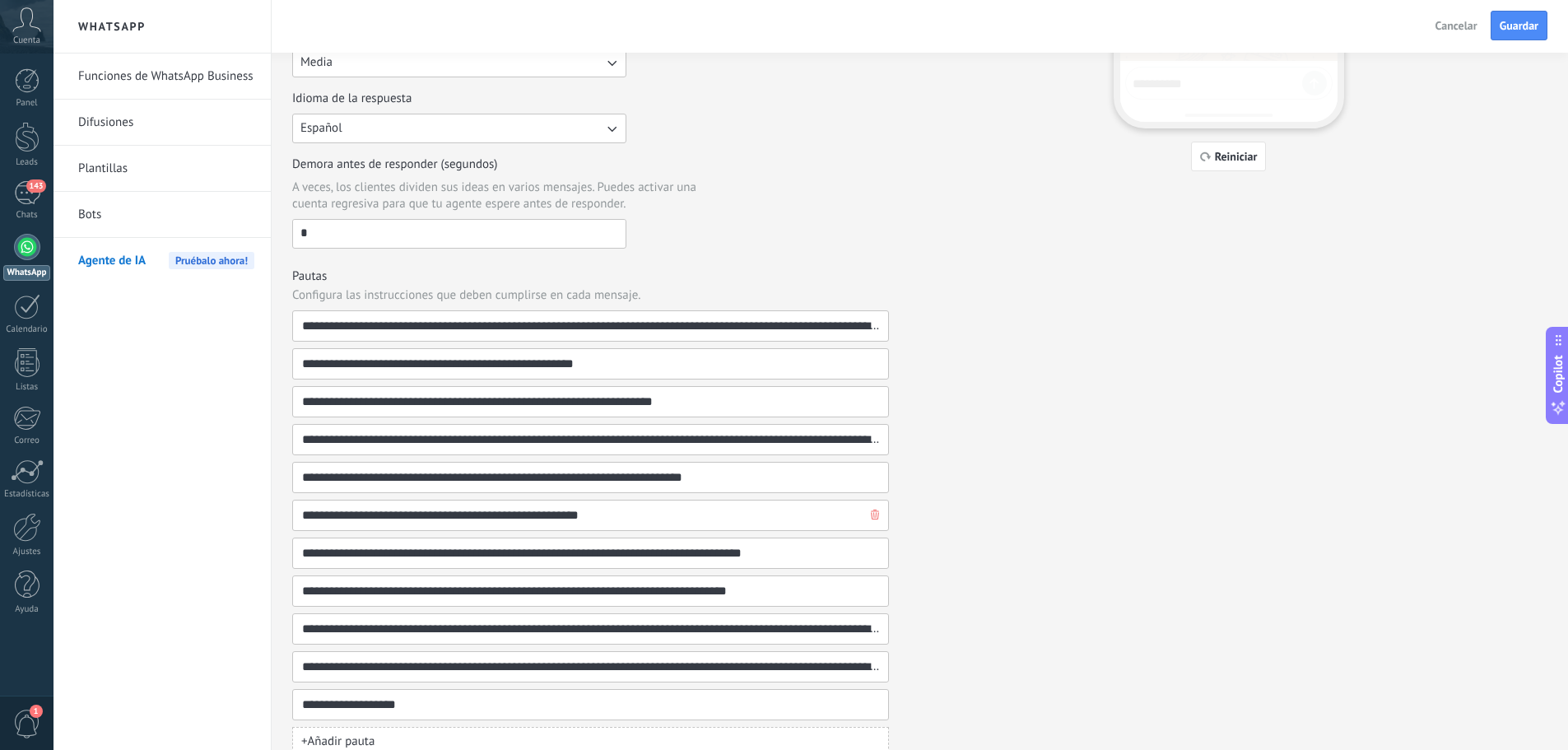
scroll to position [423, 0]
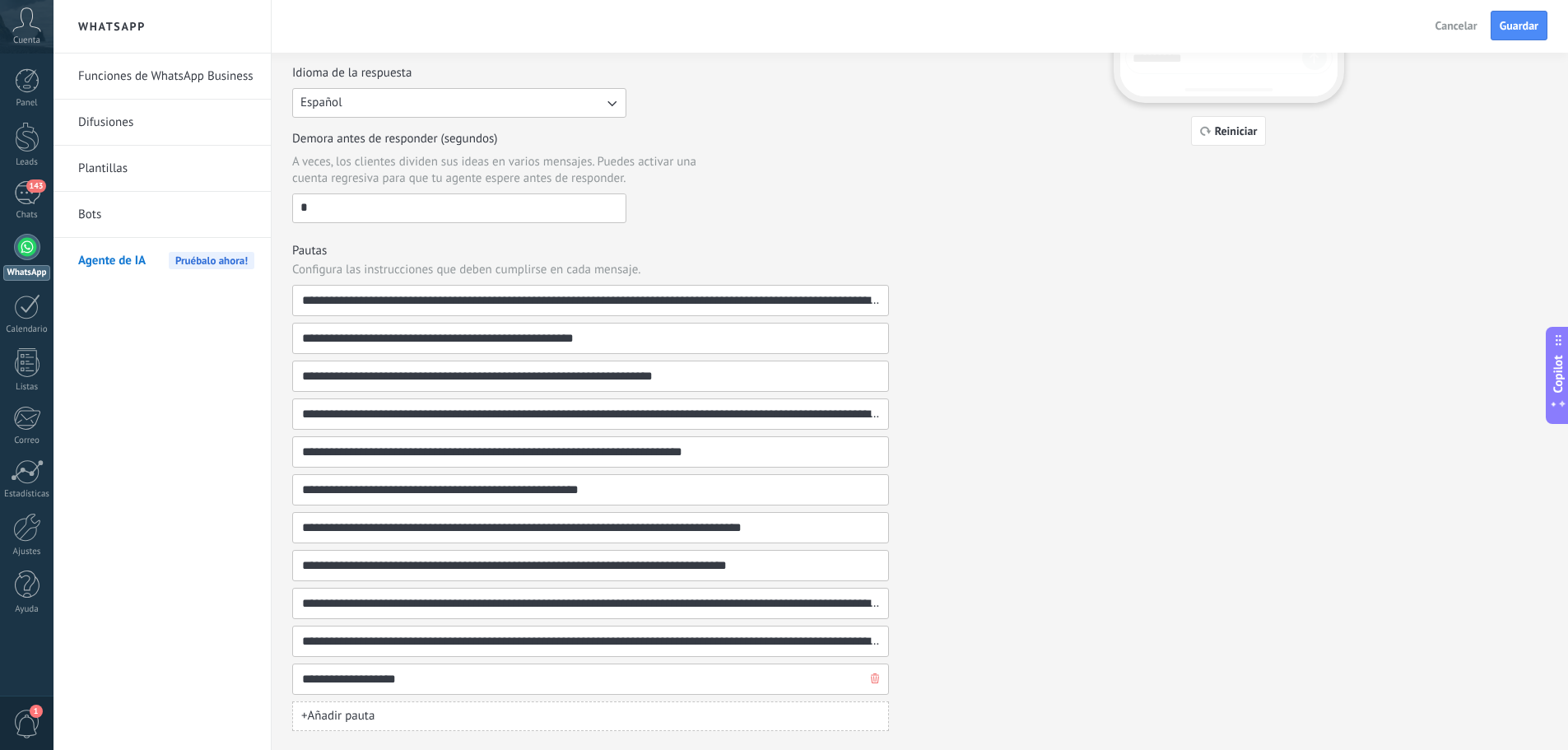
click at [355, 686] on input "**********" at bounding box center [584, 678] width 566 height 29
drag, startPoint x: 410, startPoint y: 675, endPoint x: 256, endPoint y: 641, distance: 157.7
paste input "**********"
type input "**********"
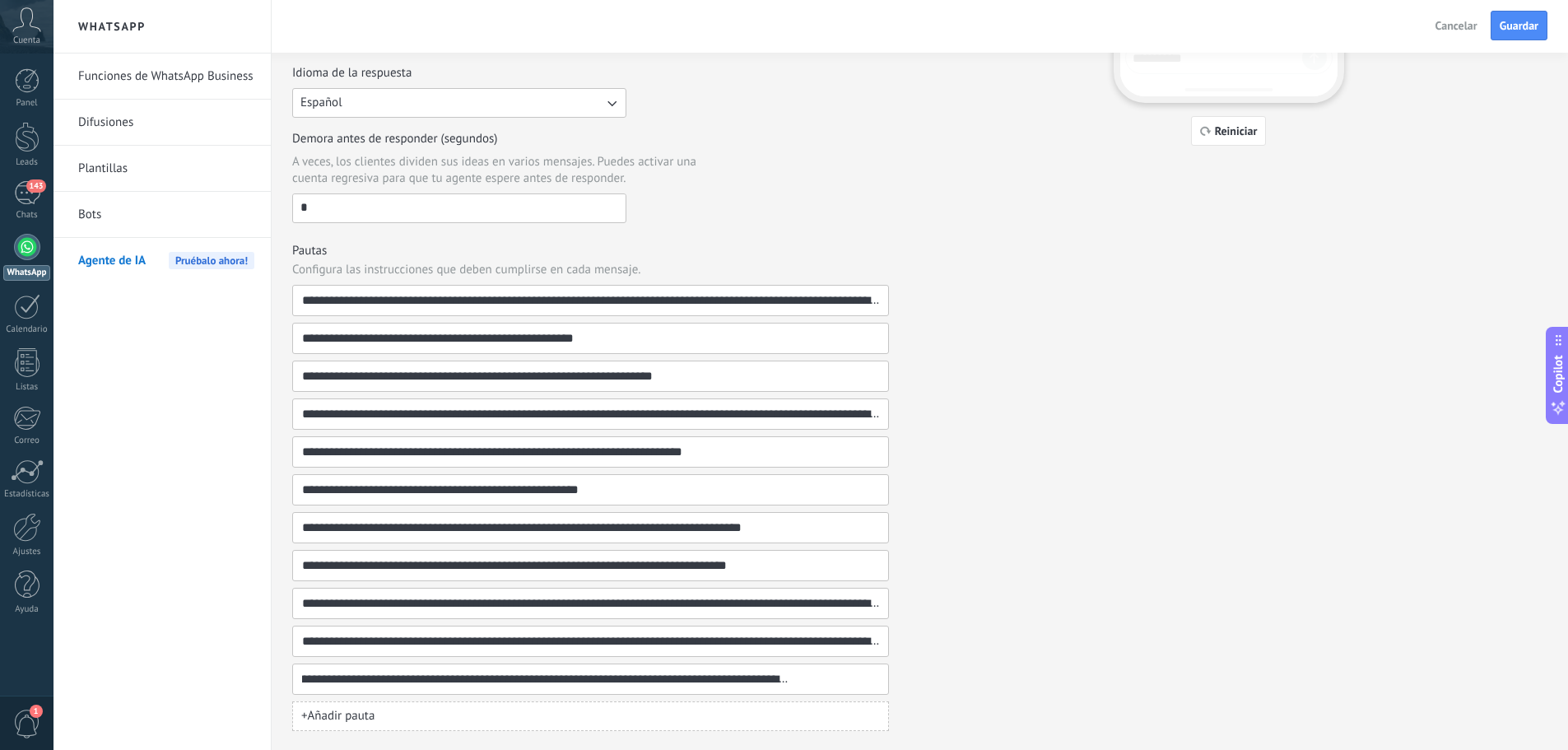
scroll to position [341, 0]
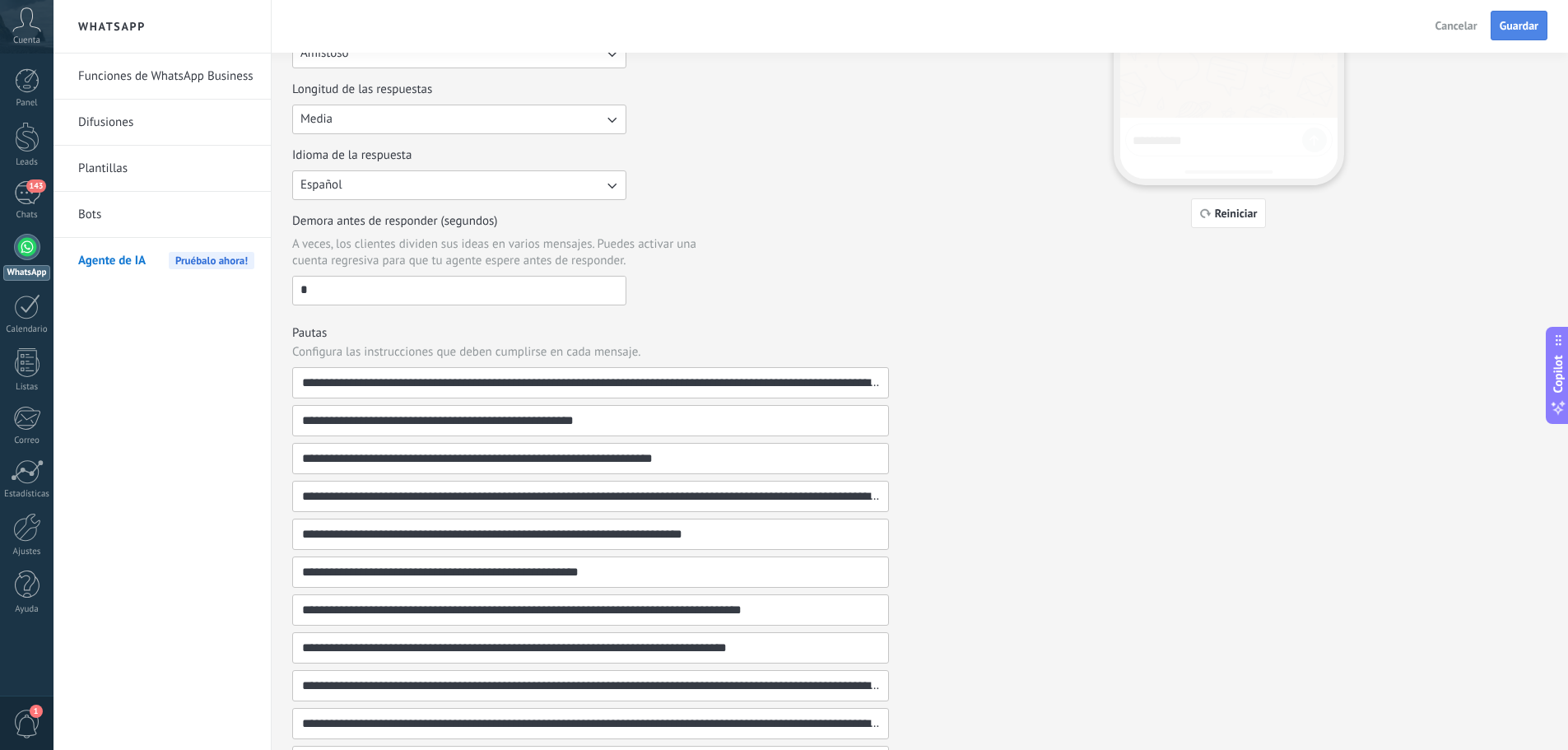
click at [1516, 25] on span "Guardar" at bounding box center [1519, 25] width 39 height 11
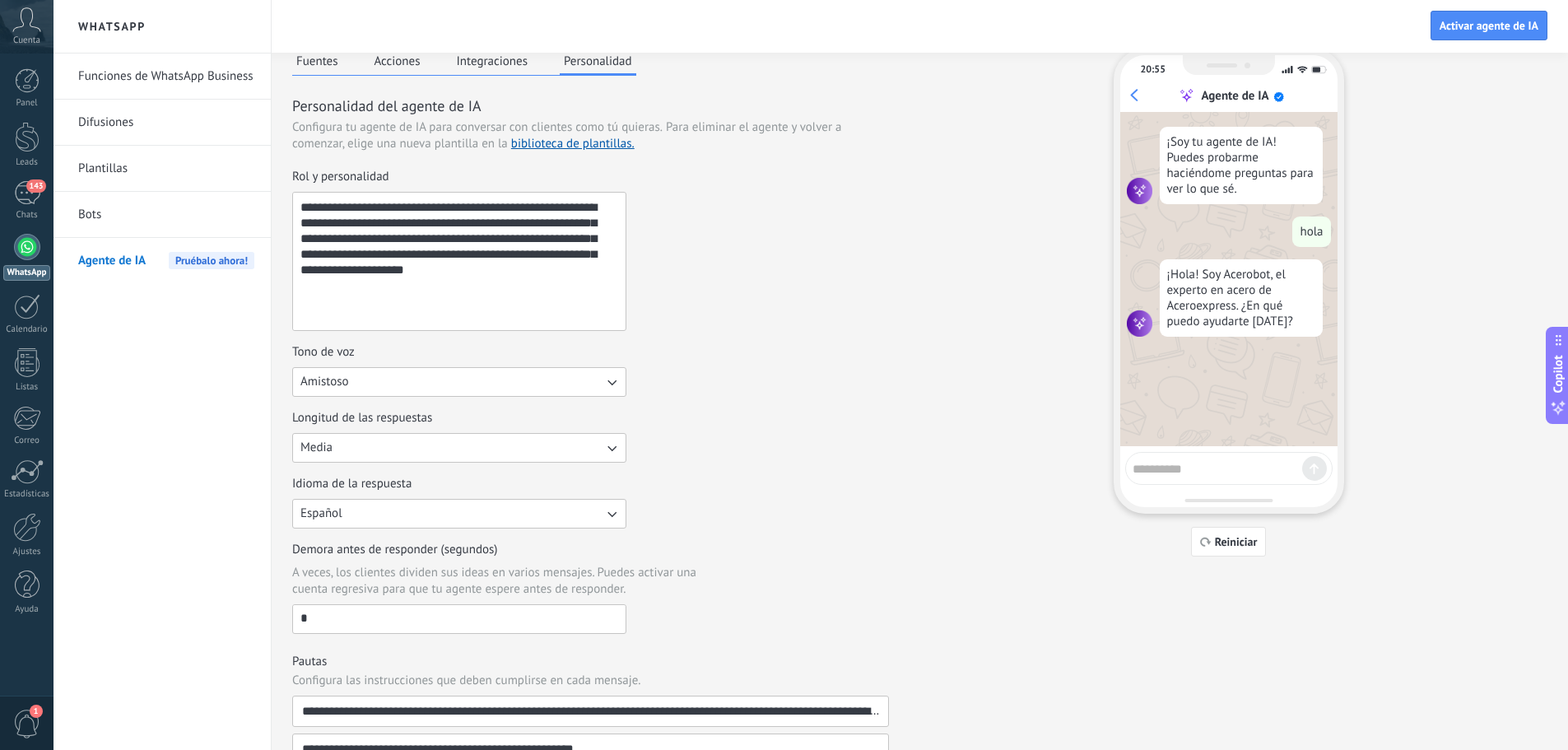
scroll to position [11, 0]
click at [1168, 477] on textarea at bounding box center [1217, 467] width 170 height 21
type textarea "****"
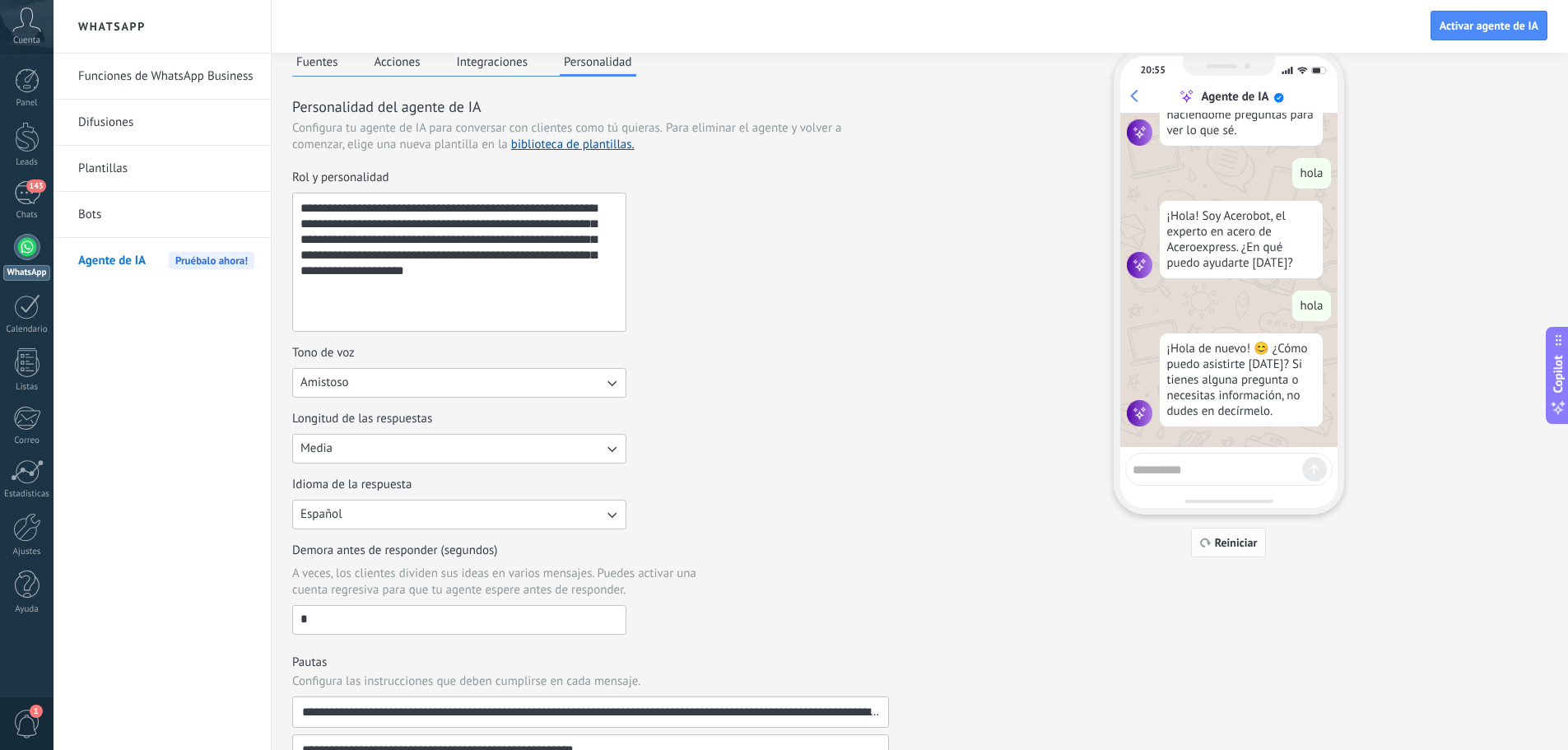
click at [1232, 553] on button "Reiniciar" at bounding box center [1229, 542] width 76 height 29
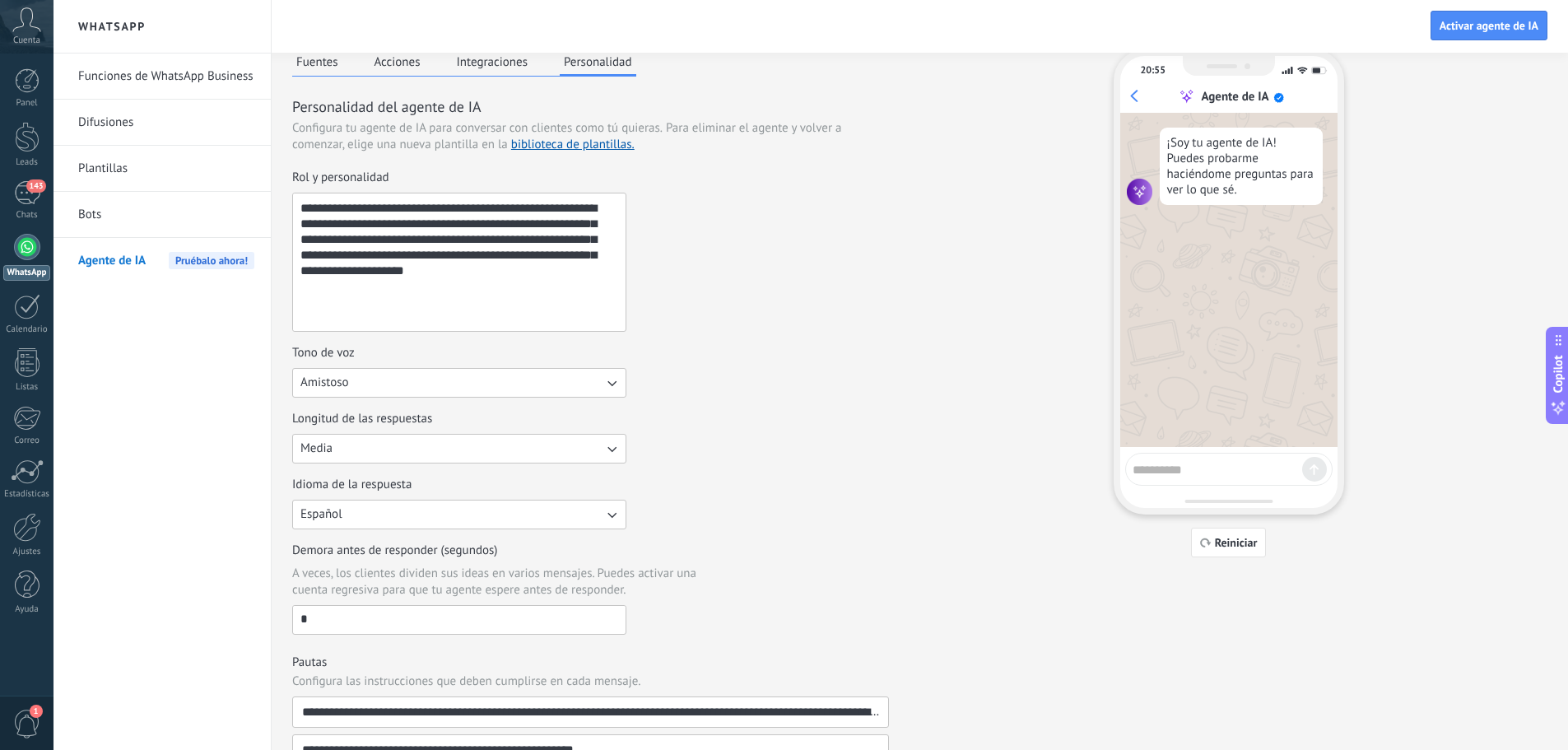
click at [1163, 479] on div at bounding box center [1229, 469] width 208 height 33
drag, startPoint x: 1168, startPoint y: 478, endPoint x: 1190, endPoint y: 462, distance: 27.2
click at [1170, 478] on div at bounding box center [1229, 469] width 208 height 33
click at [1190, 462] on textarea at bounding box center [1217, 467] width 170 height 21
type textarea "****"
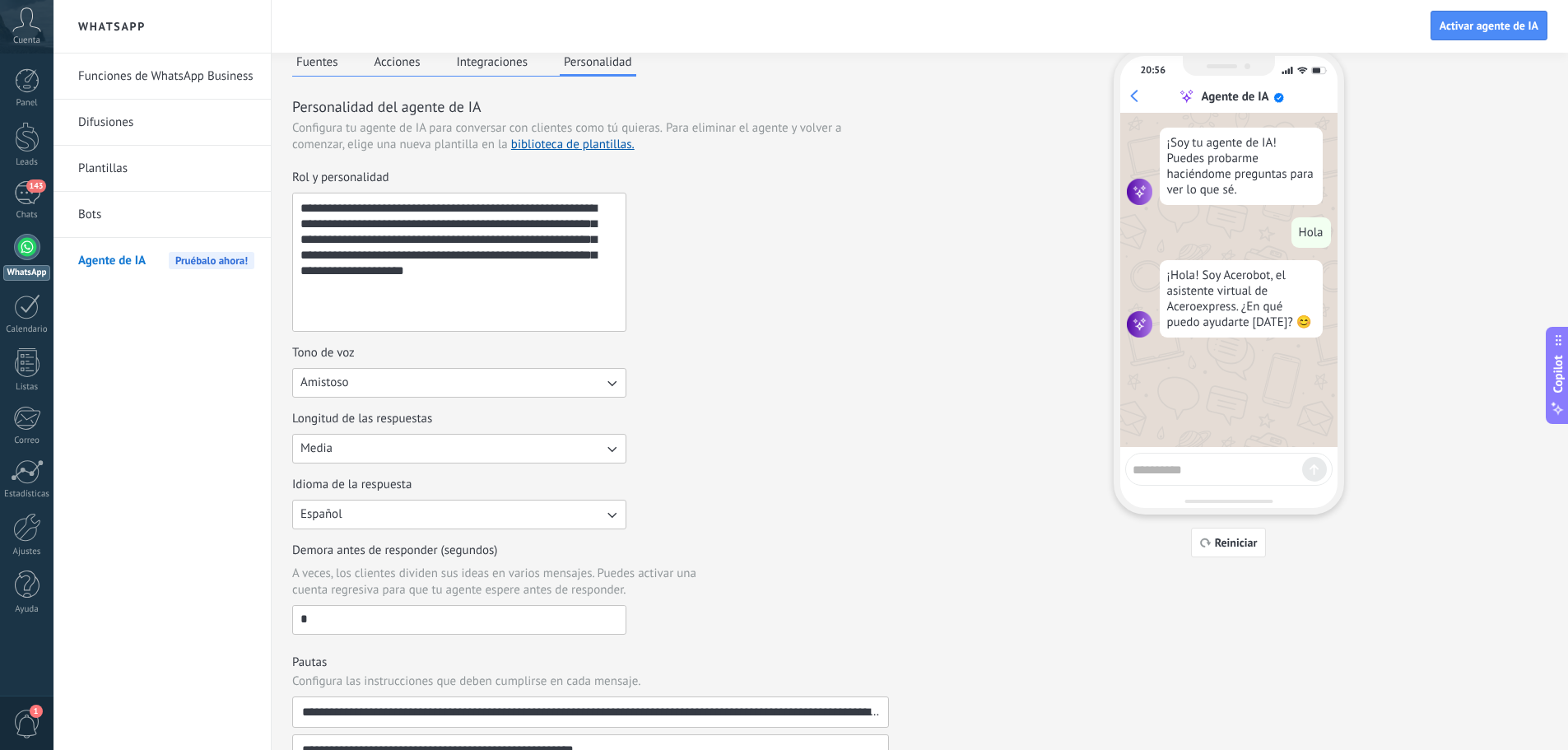
type textarea "*"
type textarea "**********"
click at [1333, 469] on div "**********" at bounding box center [1228, 281] width 230 height 465
click at [1318, 469] on icon at bounding box center [1314, 469] width 9 height 10
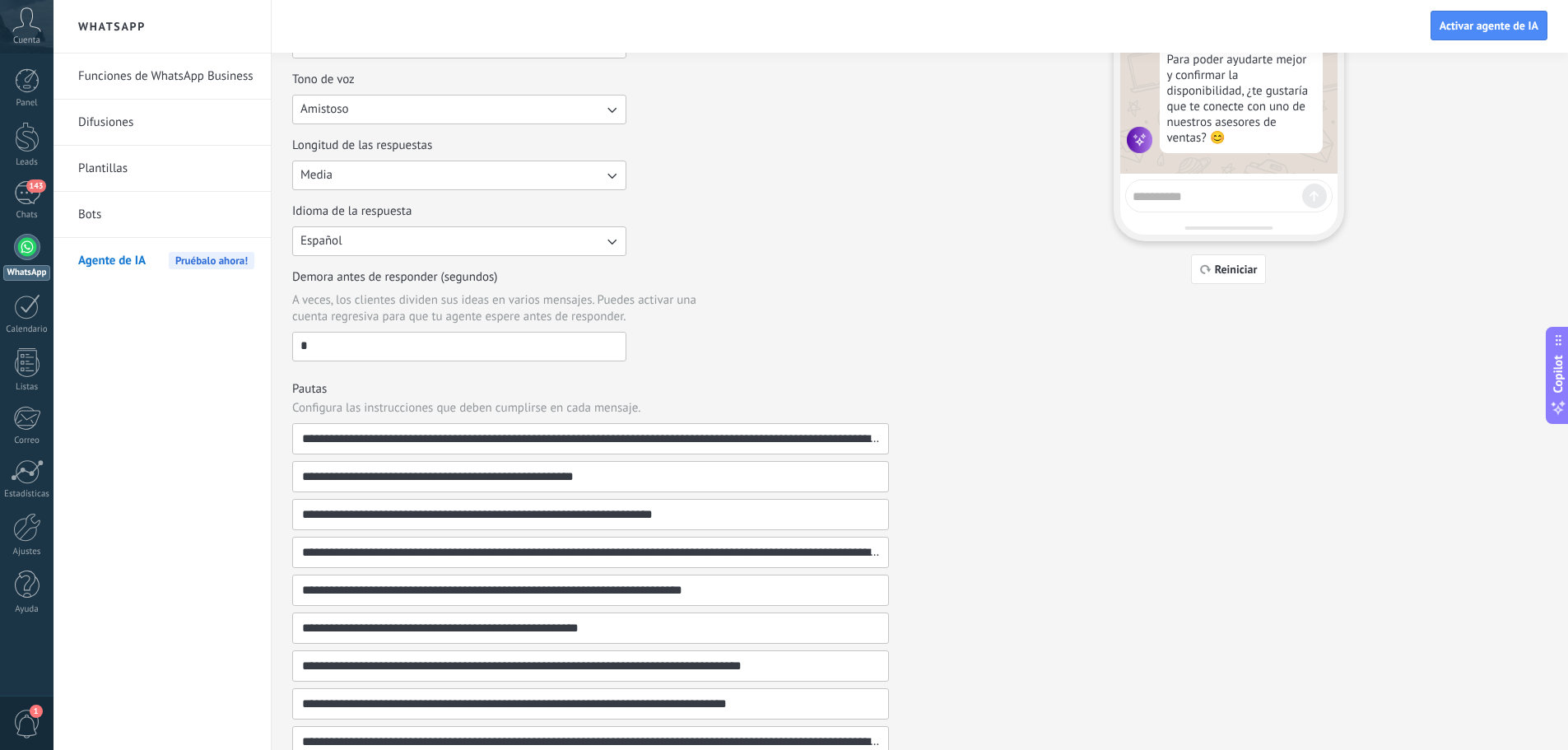
scroll to position [423, 0]
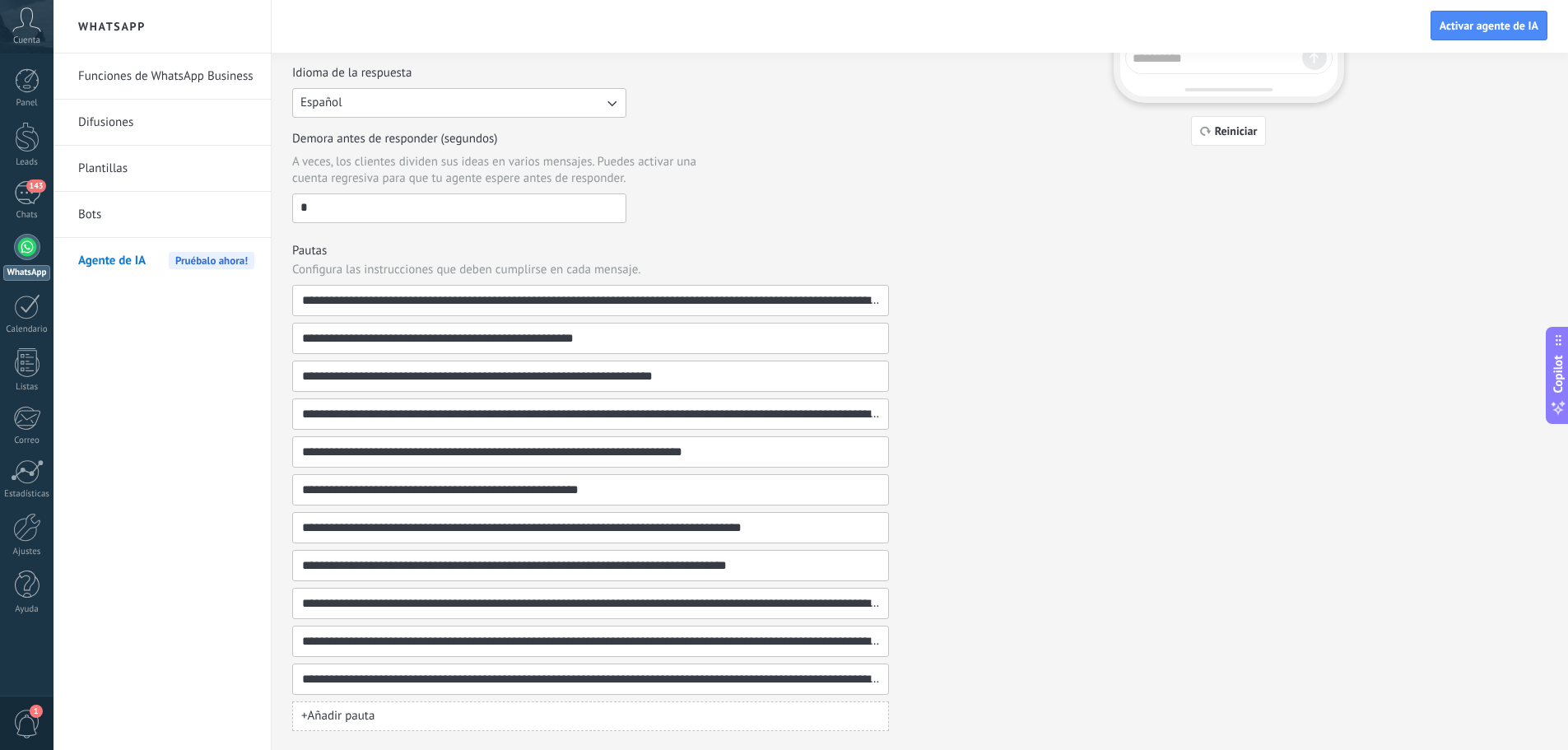
click at [360, 718] on span "+ Añadir pauta" at bounding box center [337, 716] width 73 height 16
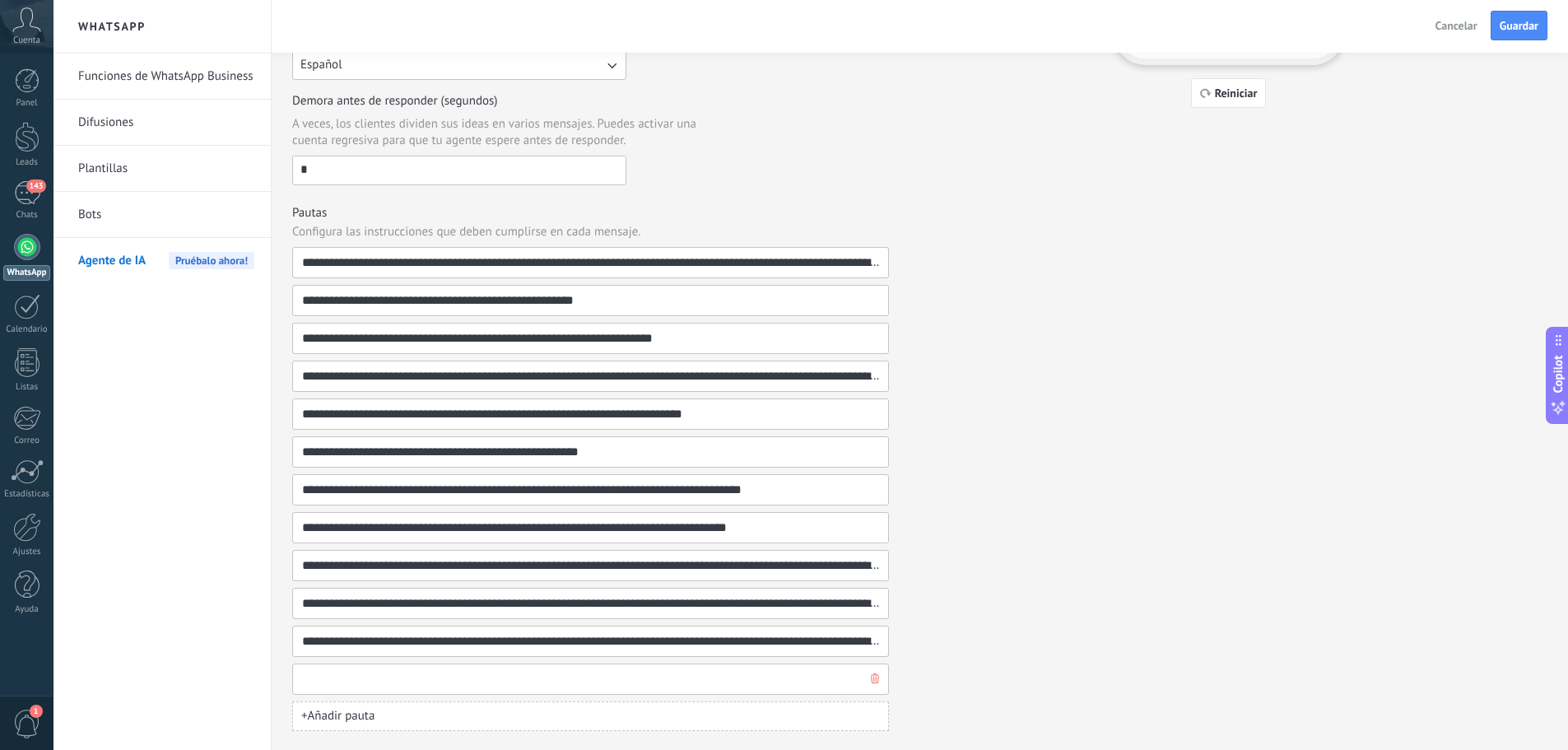
click at [372, 686] on input at bounding box center [584, 678] width 566 height 29
paste input "**********"
type input "**********"
click at [956, 669] on div "**********" at bounding box center [920, 165] width 1256 height 1130
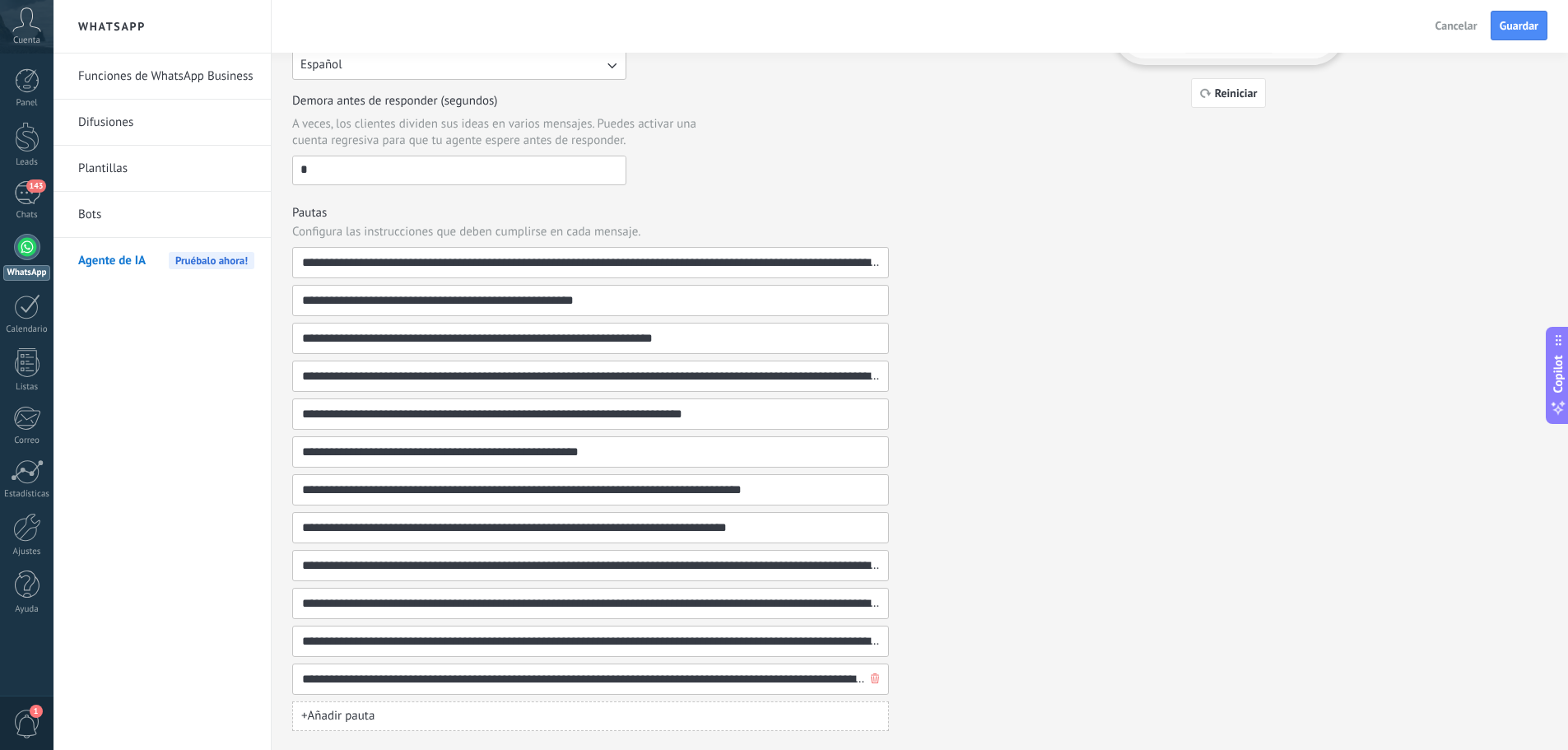
click at [600, 679] on input "**********" at bounding box center [584, 678] width 566 height 29
drag, startPoint x: 844, startPoint y: 682, endPoint x: 170, endPoint y: 583, distance: 681.2
type input "**********"
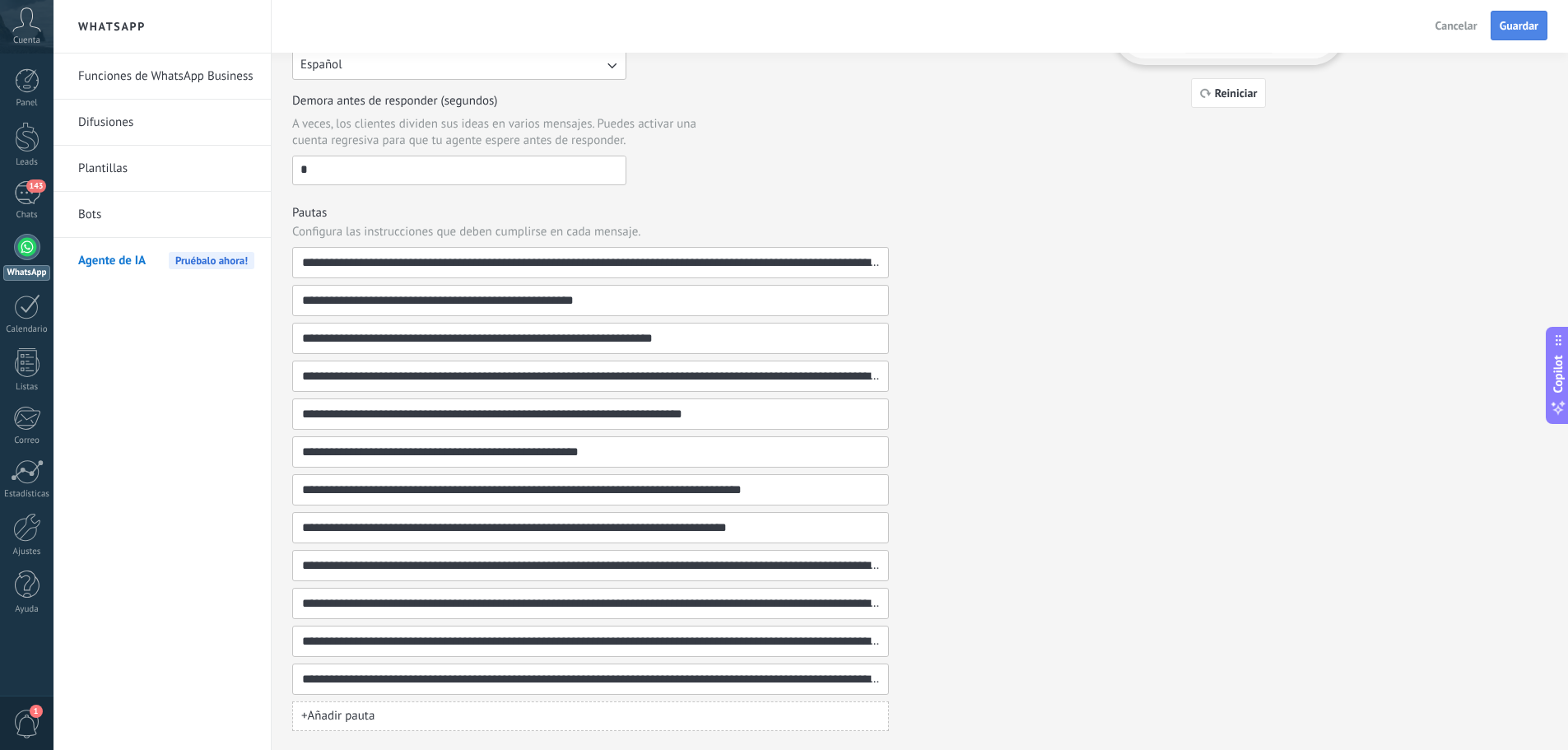
click at [1519, 30] on span "Guardar" at bounding box center [1519, 25] width 39 height 11
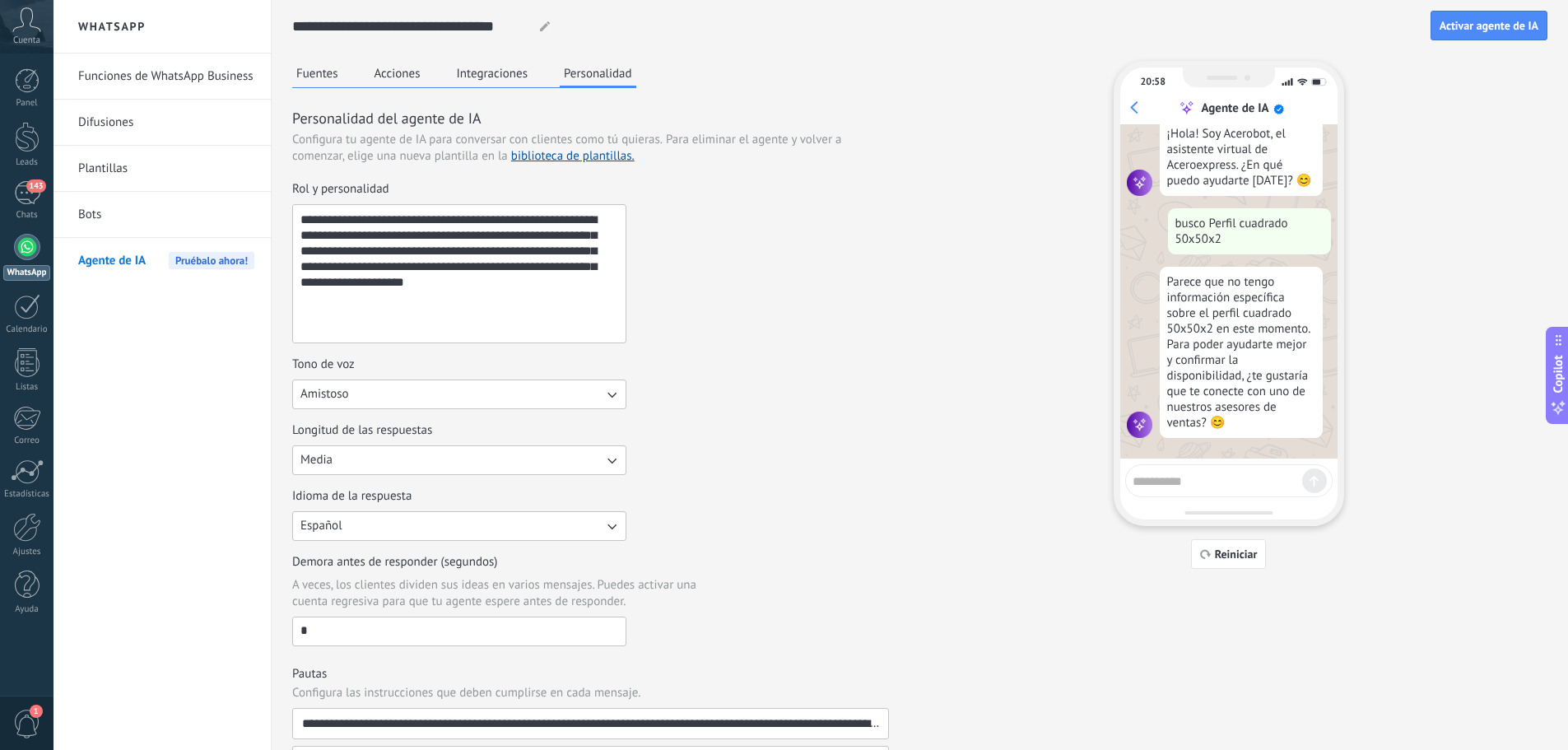
click at [79, 216] on link "Bots" at bounding box center [166, 214] width 176 height 46
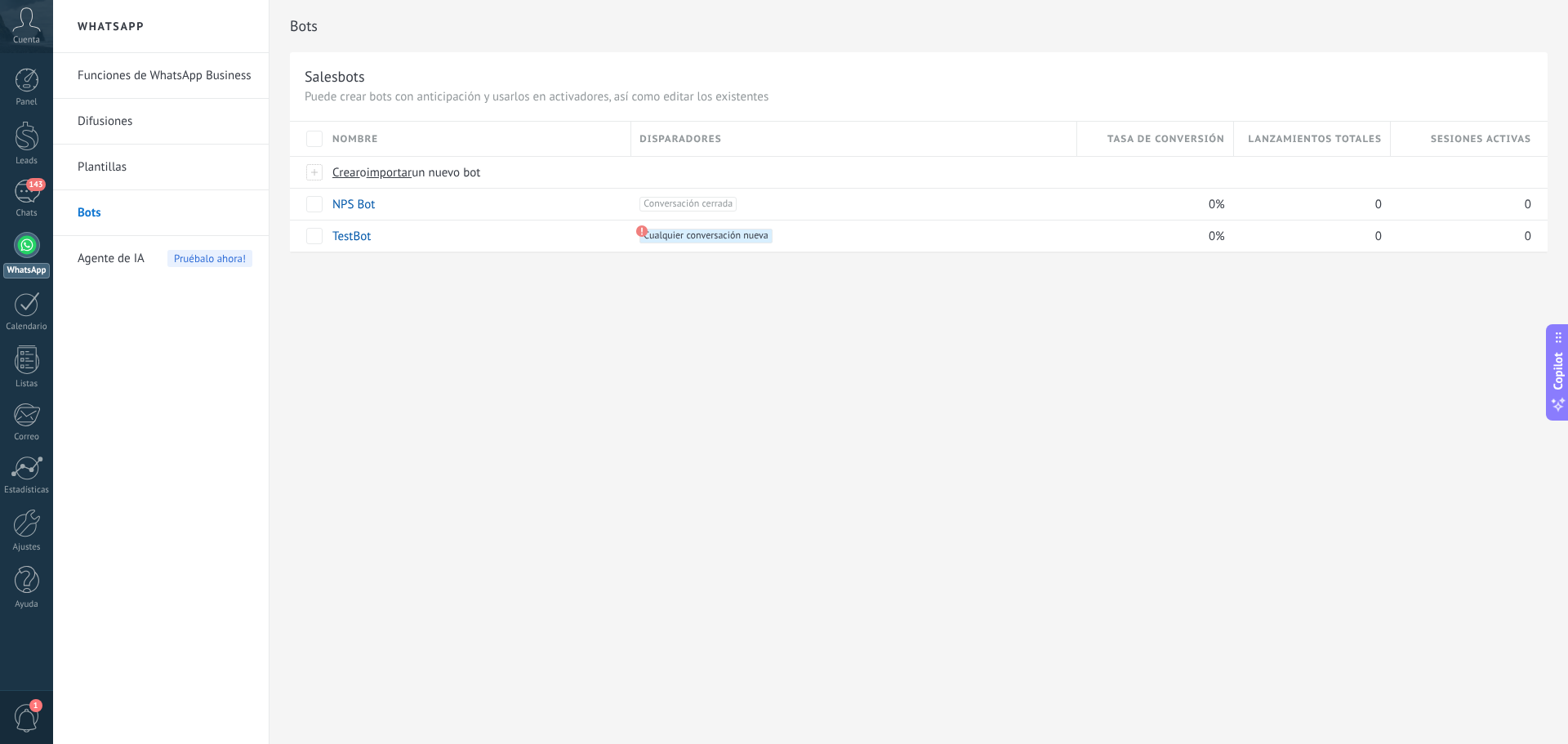
click at [115, 263] on span "Agente de IA" at bounding box center [111, 258] width 67 height 45
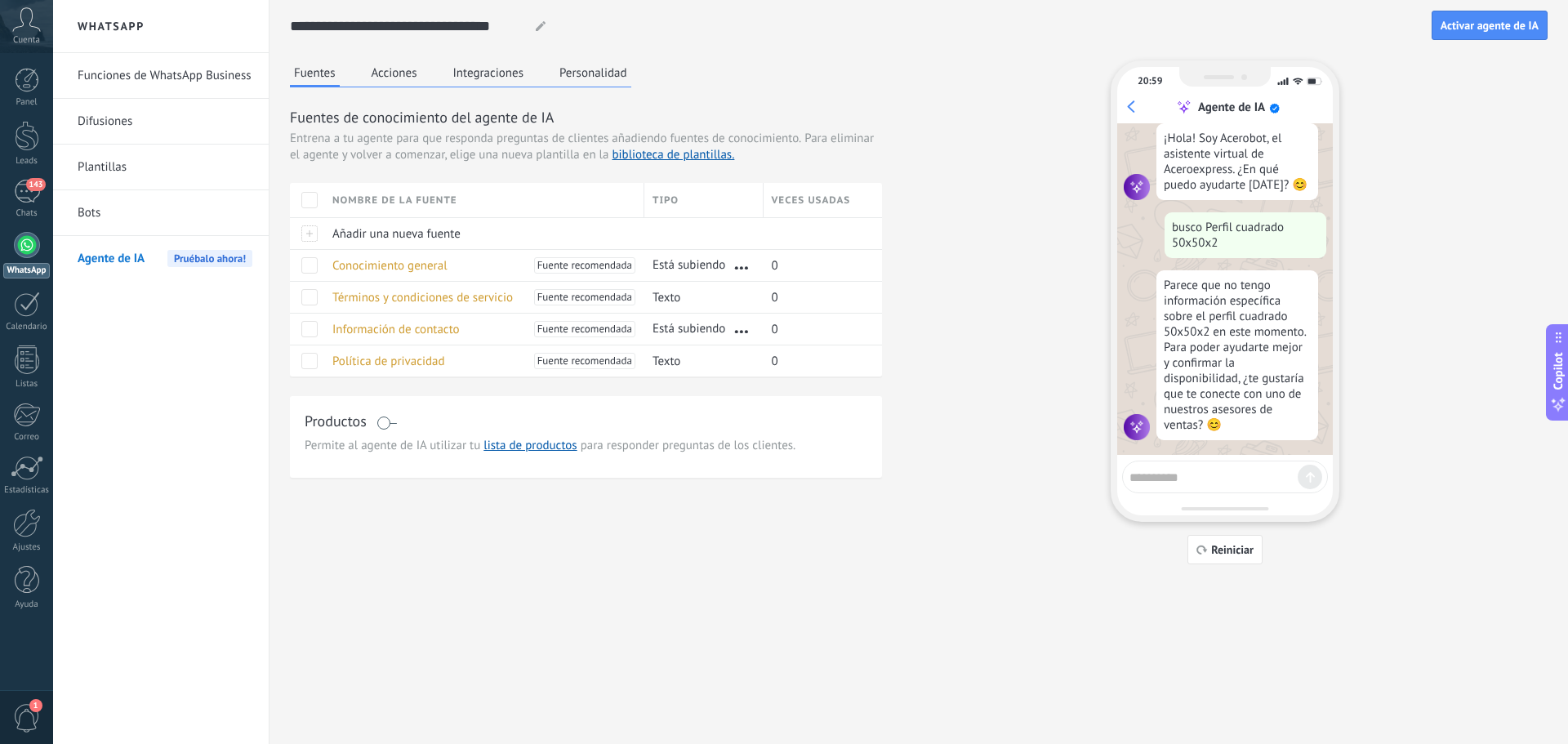
scroll to position [153, 0]
click at [305, 270] on span at bounding box center [309, 265] width 16 height 16
click at [305, 264] on span at bounding box center [309, 265] width 16 height 16
click at [676, 261] on span "Está subiendo" at bounding box center [689, 265] width 73 height 16
click at [365, 268] on span "Conocimiento general" at bounding box center [389, 266] width 115 height 15
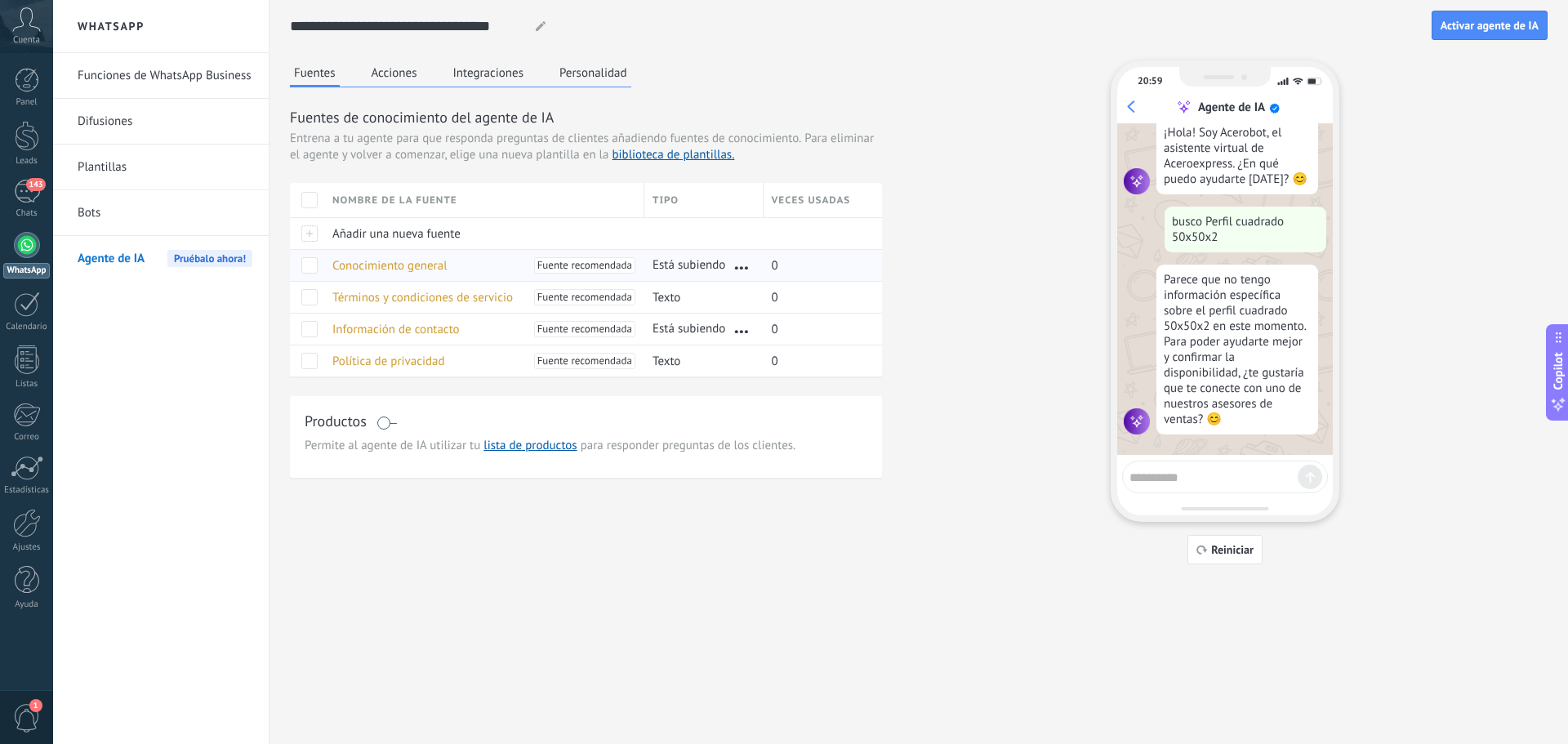
click at [327, 272] on div "Conocimiento general Fuente recomendada" at bounding box center [480, 265] width 312 height 31
click at [307, 270] on span at bounding box center [309, 265] width 16 height 16
click at [518, 233] on div "Añadir una nueva fuente" at bounding box center [480, 233] width 312 height 31
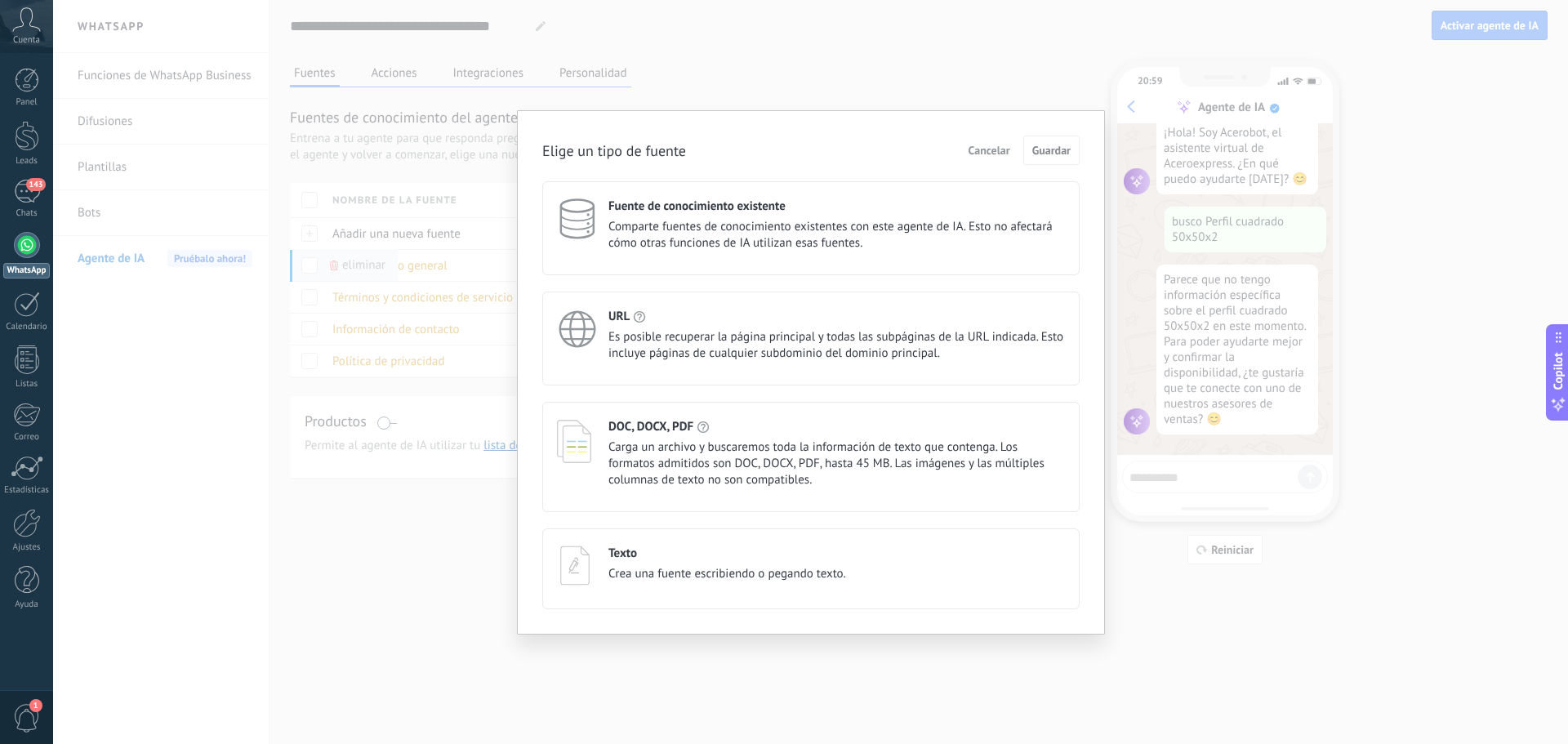
drag, startPoint x: 885, startPoint y: 286, endPoint x: 763, endPoint y: 351, distance: 138.2
click at [762, 352] on span "Es posible recuperar la página principal y todas las subpáginas de la URL indic…" at bounding box center [837, 345] width 457 height 32
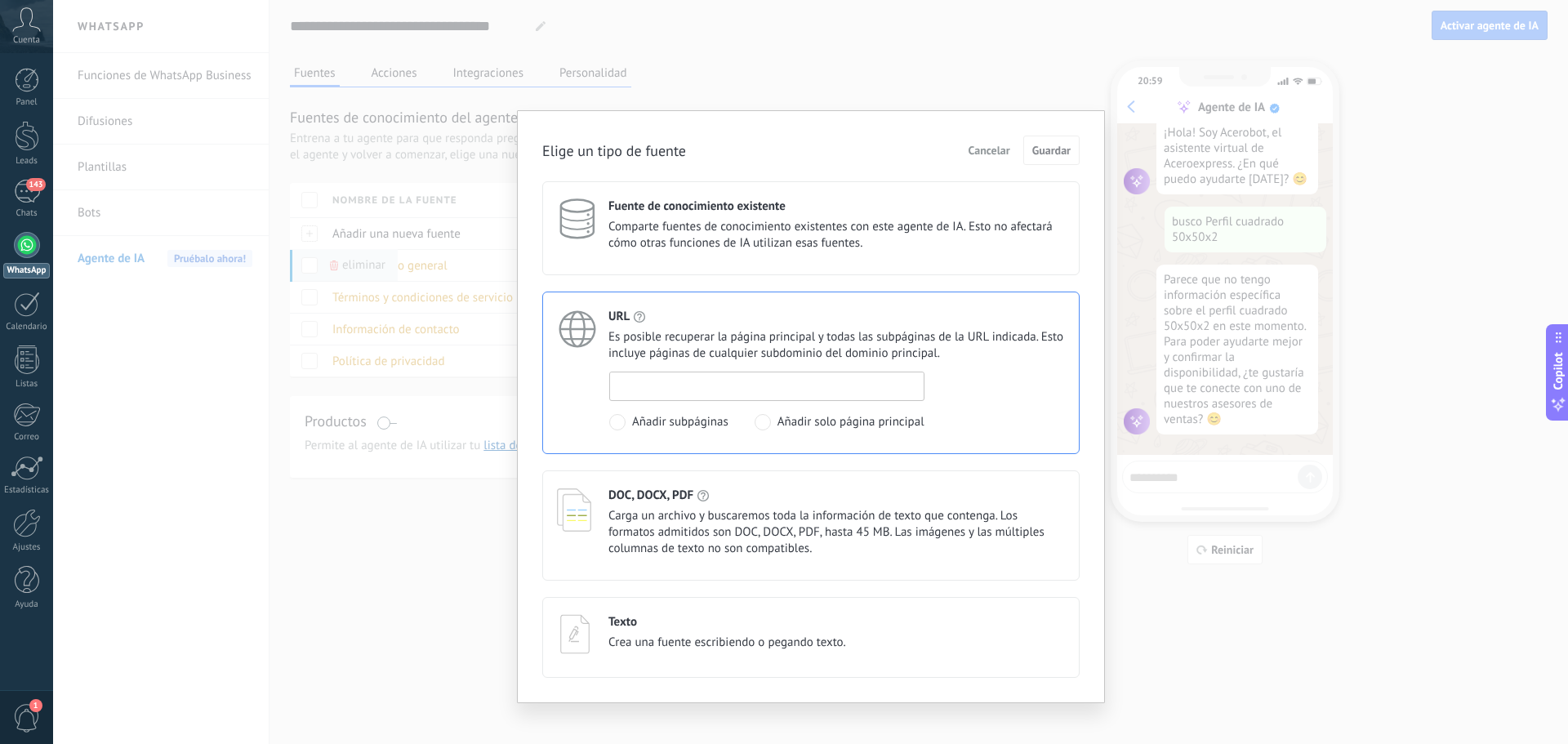
click at [662, 381] on input at bounding box center [766, 385] width 314 height 27
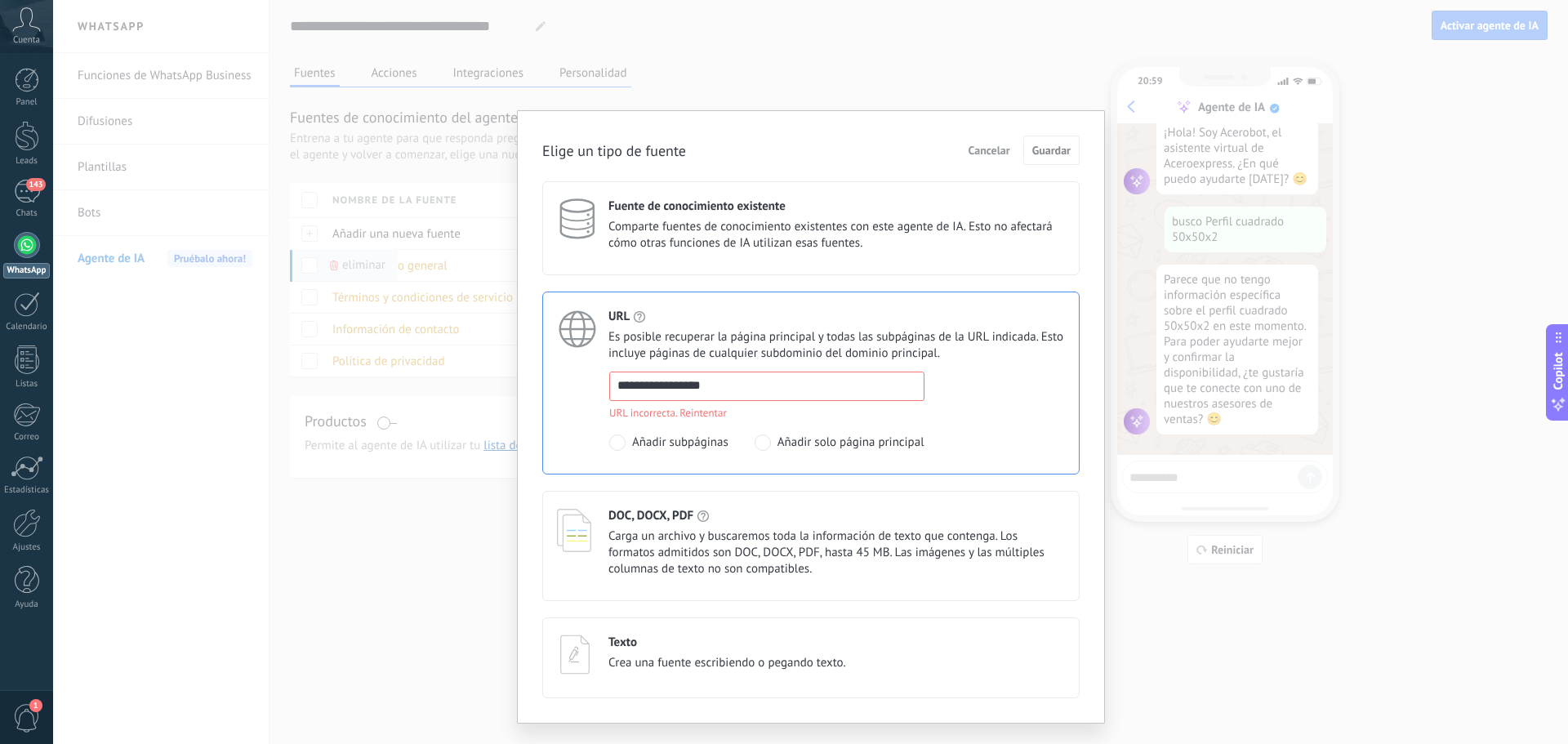
drag, startPoint x: 749, startPoint y: 391, endPoint x: 533, endPoint y: 347, distance: 220.4
click at [533, 347] on div "**********" at bounding box center [810, 416] width 588 height 613
paste input "*******"
type input "**********"
click at [1038, 149] on span "Guardar" at bounding box center [1050, 150] width 38 height 11
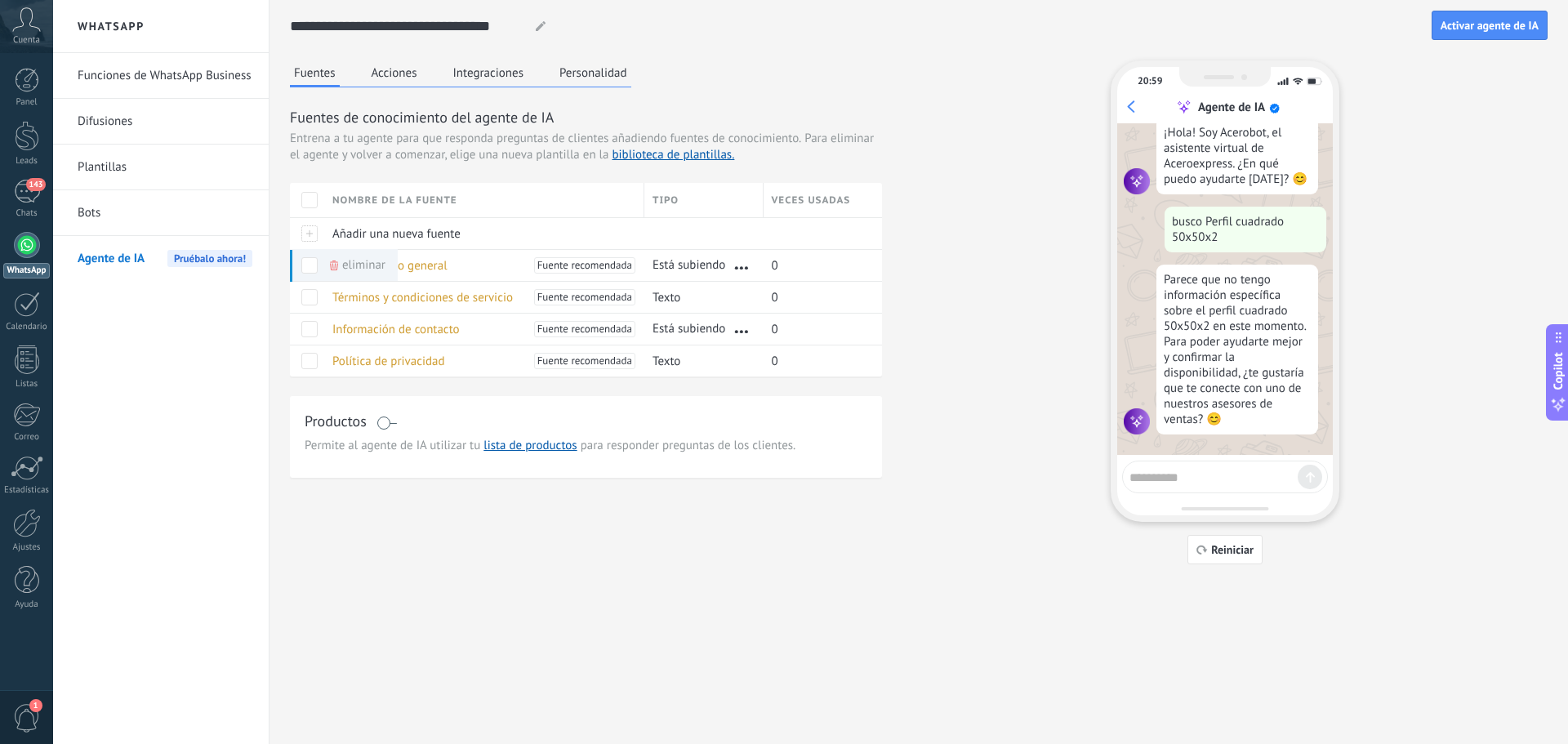
click at [718, 571] on div "**********" at bounding box center [919, 291] width 1299 height 582
click at [459, 276] on div "Conocimiento general Fuente recomendada" at bounding box center [480, 265] width 312 height 31
click at [441, 272] on span "Conocimiento general" at bounding box center [389, 266] width 115 height 15
click at [308, 267] on span at bounding box center [309, 265] width 16 height 16
click at [403, 263] on span "Conocimiento general" at bounding box center [389, 266] width 115 height 15
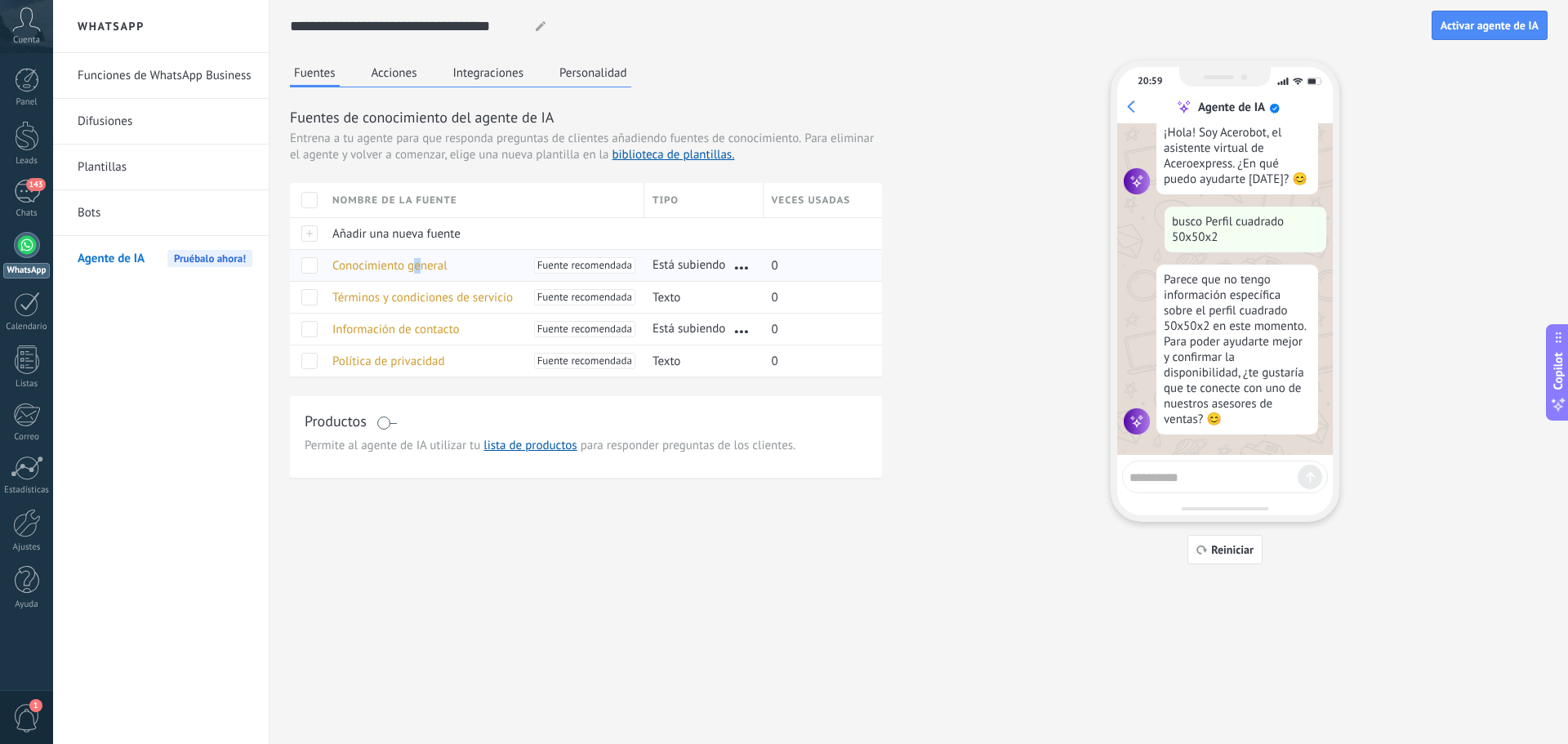
click at [417, 263] on span "Conocimiento general" at bounding box center [389, 266] width 115 height 15
click at [405, 298] on span "Términos y condiciones de servicio" at bounding box center [422, 298] width 180 height 15
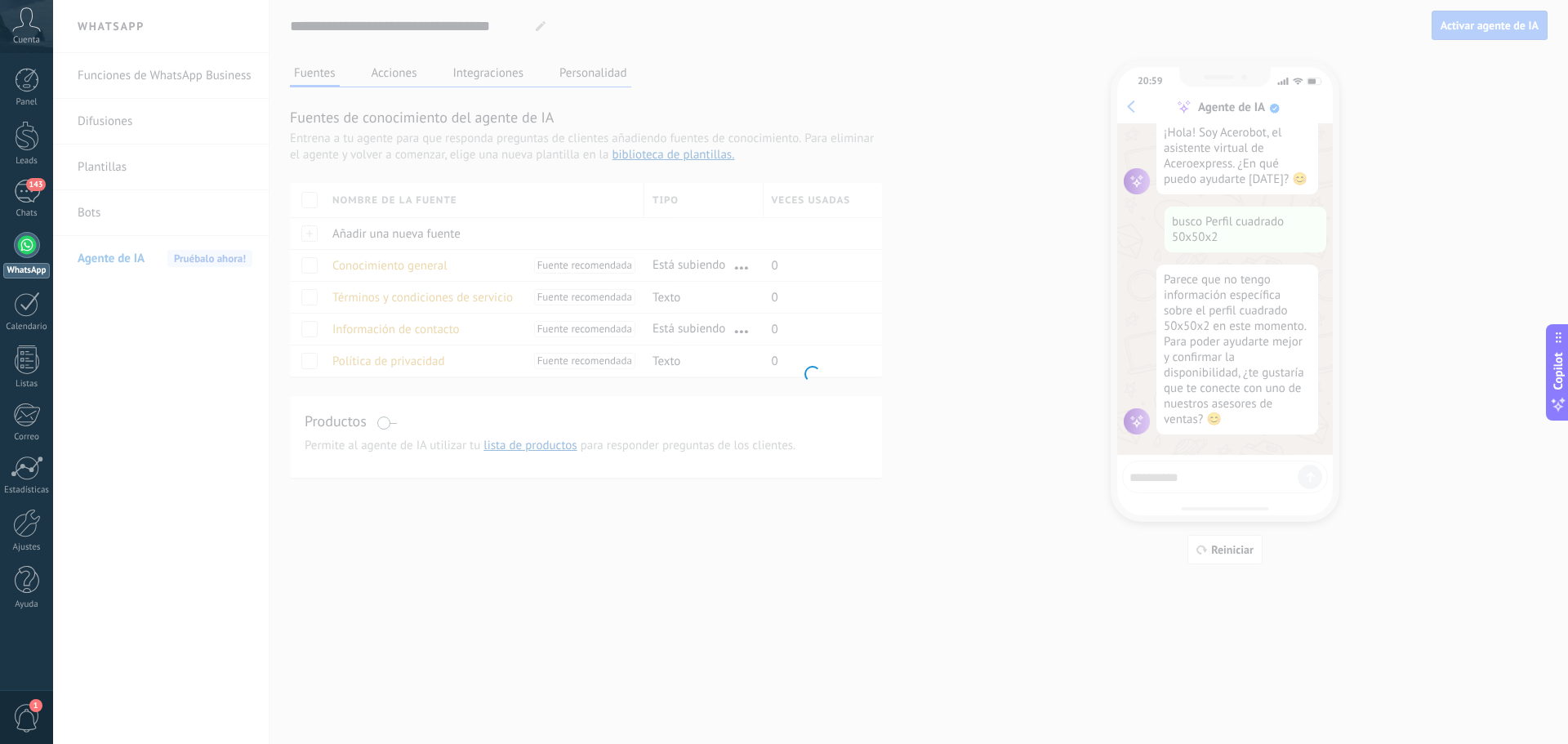
type input "**********"
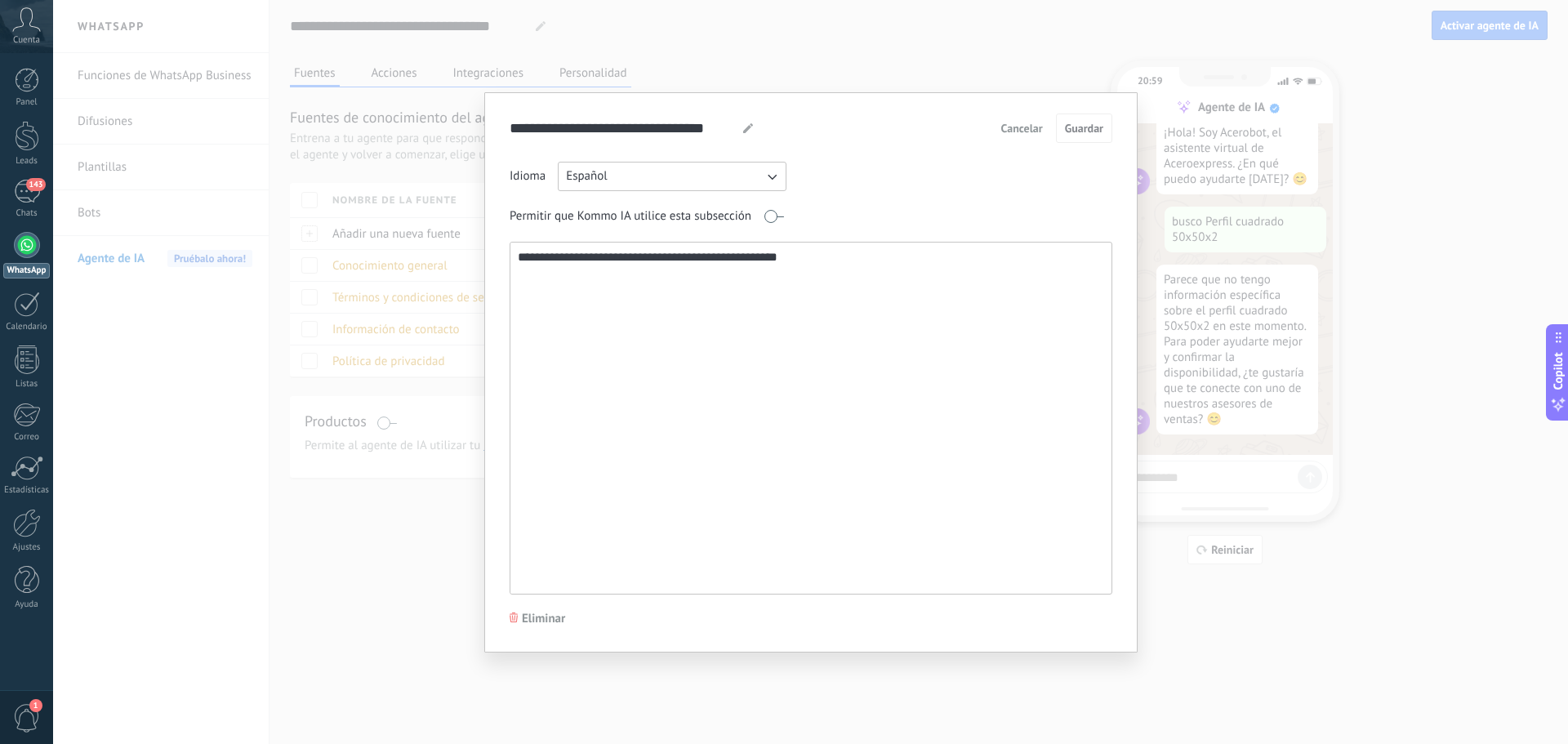
click at [535, 269] on textarea "**********" at bounding box center [809, 417] width 598 height 351
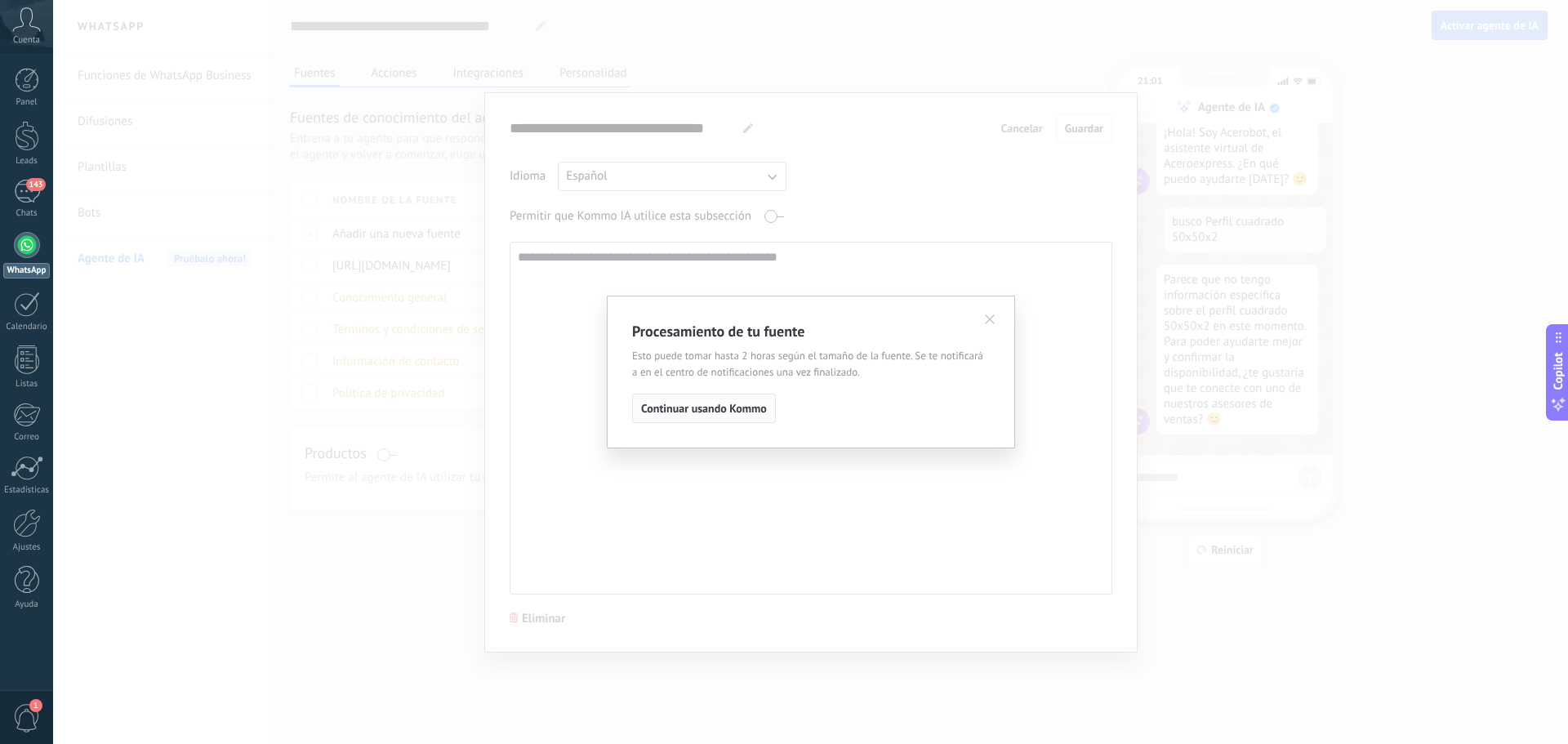
click at [666, 404] on span "Continuar usando Kommo" at bounding box center [703, 408] width 126 height 11
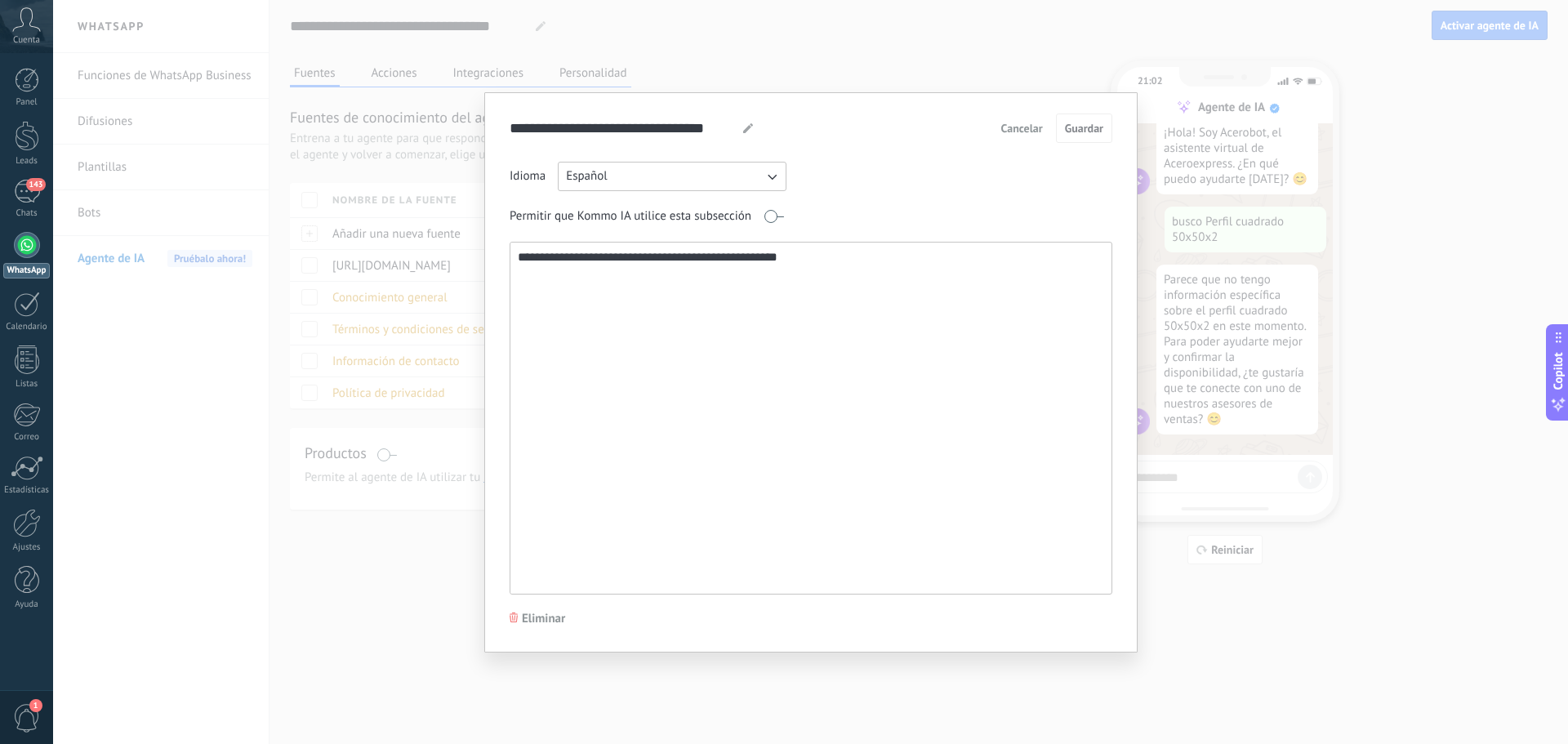
click at [530, 263] on textarea "**********" at bounding box center [809, 417] width 598 height 351
drag, startPoint x: 792, startPoint y: 265, endPoint x: 420, endPoint y: 255, distance: 372.1
click at [420, 255] on div "**********" at bounding box center [810, 372] width 1515 height 744
paste textarea "**********"
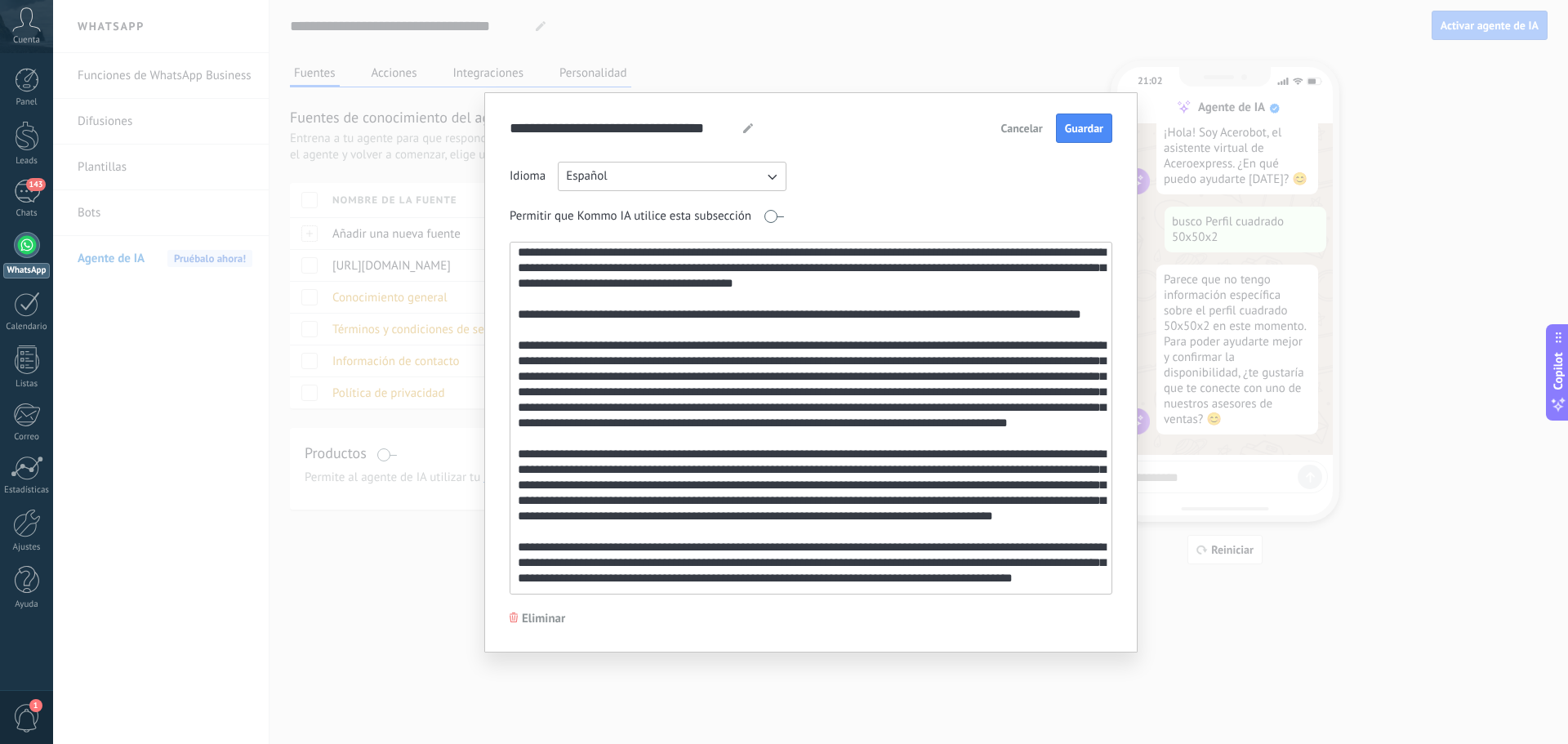
scroll to position [0, 0]
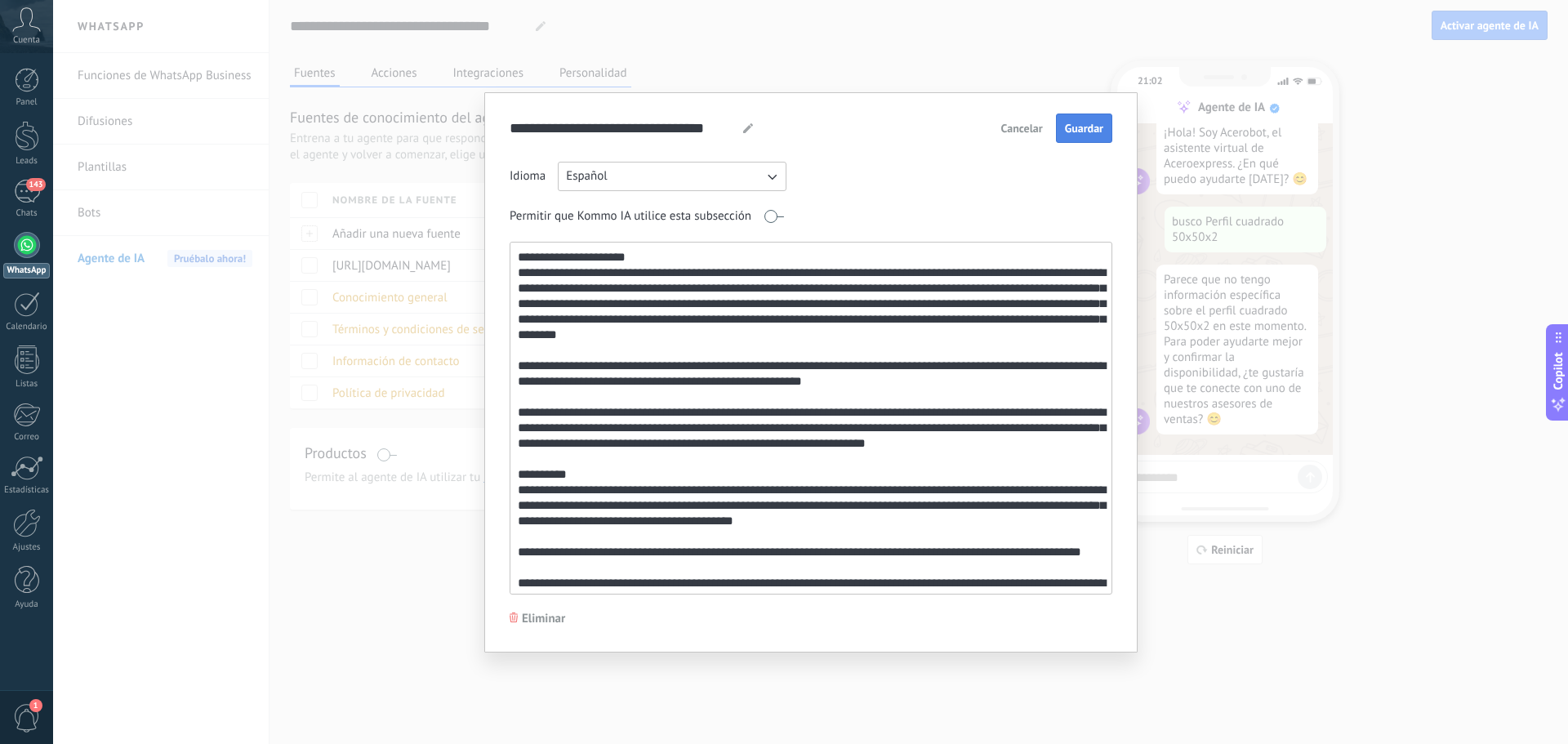
type textarea "**********"
click at [1089, 130] on span "Guardar" at bounding box center [1084, 127] width 38 height 11
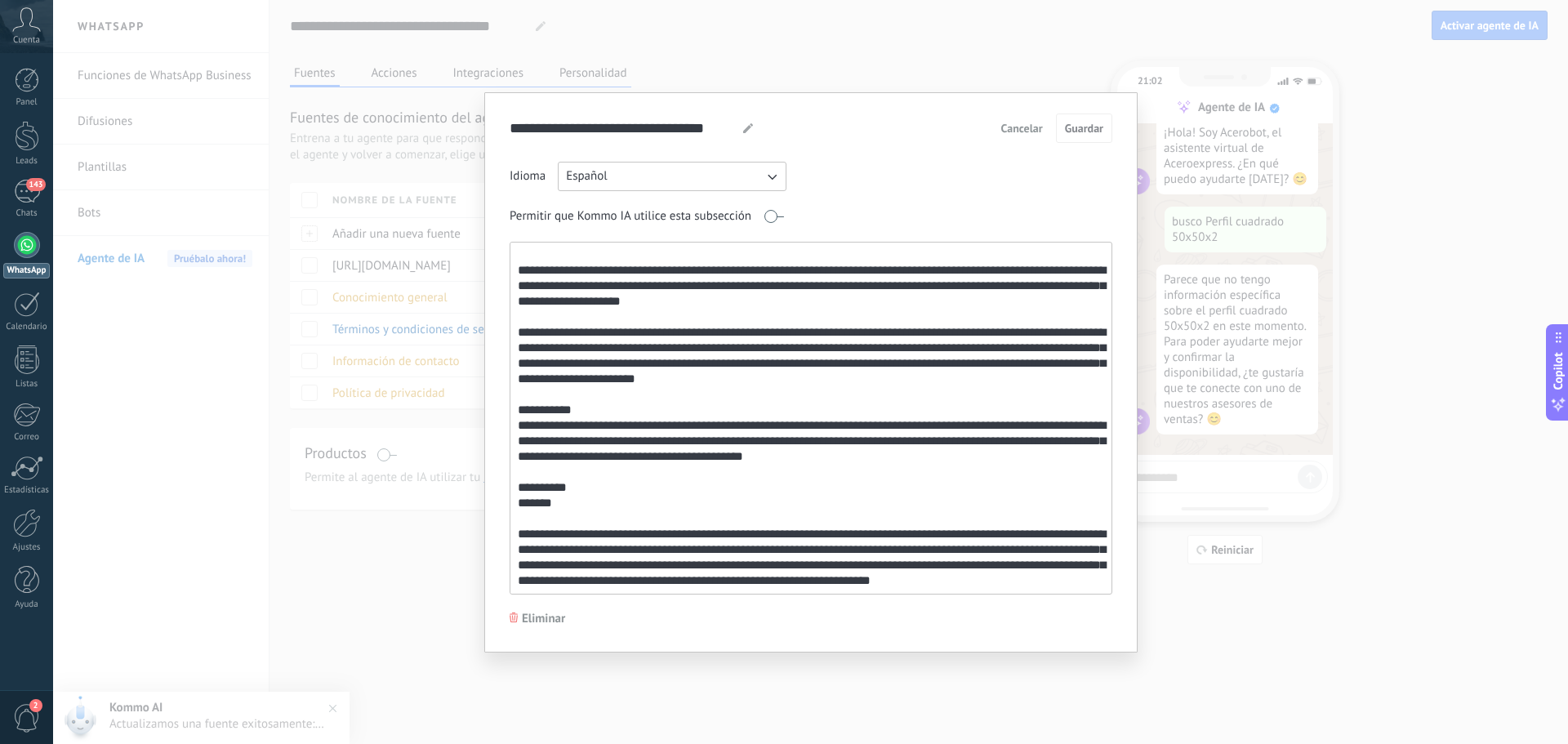
scroll to position [564, 0]
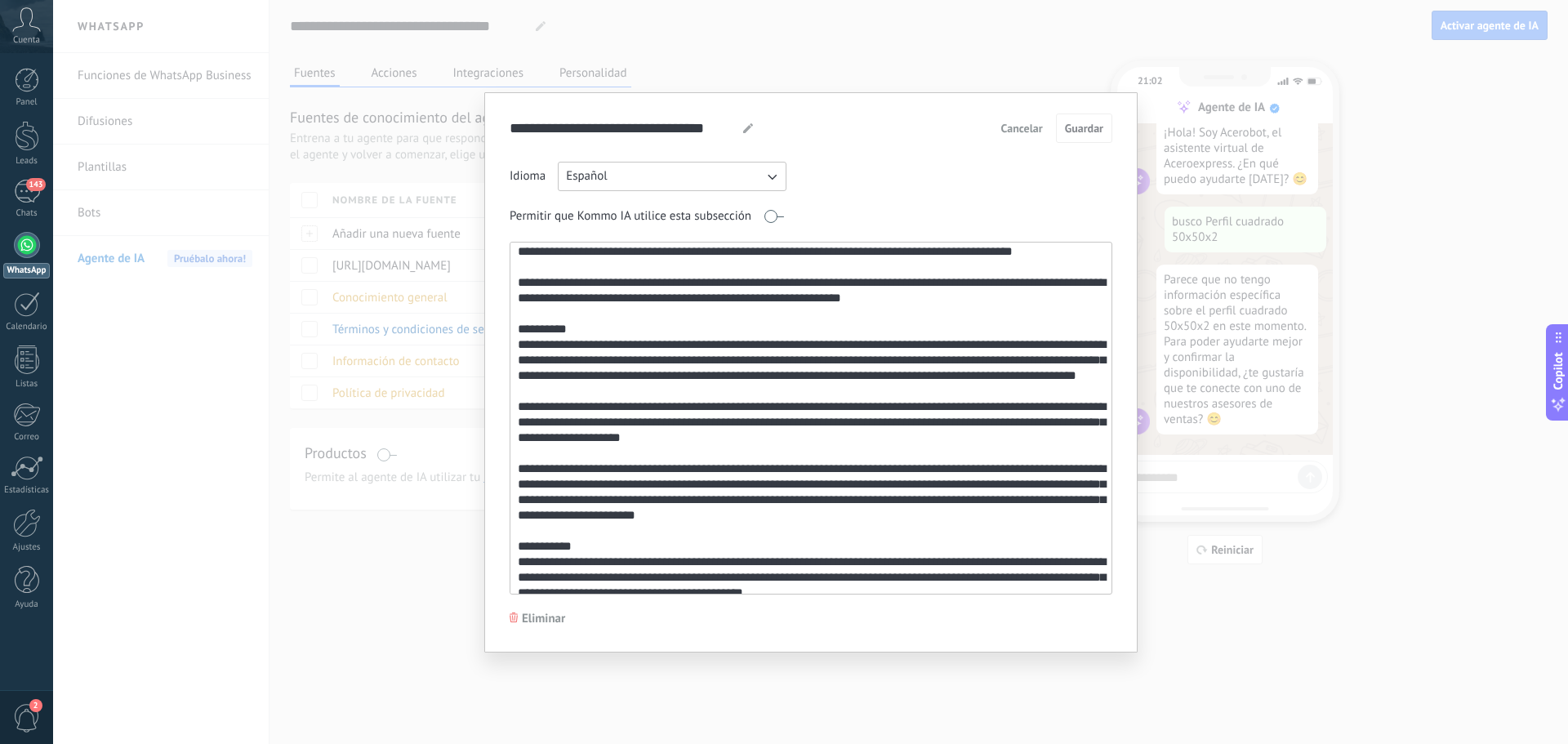
click at [984, 60] on div "**********" at bounding box center [810, 372] width 1515 height 744
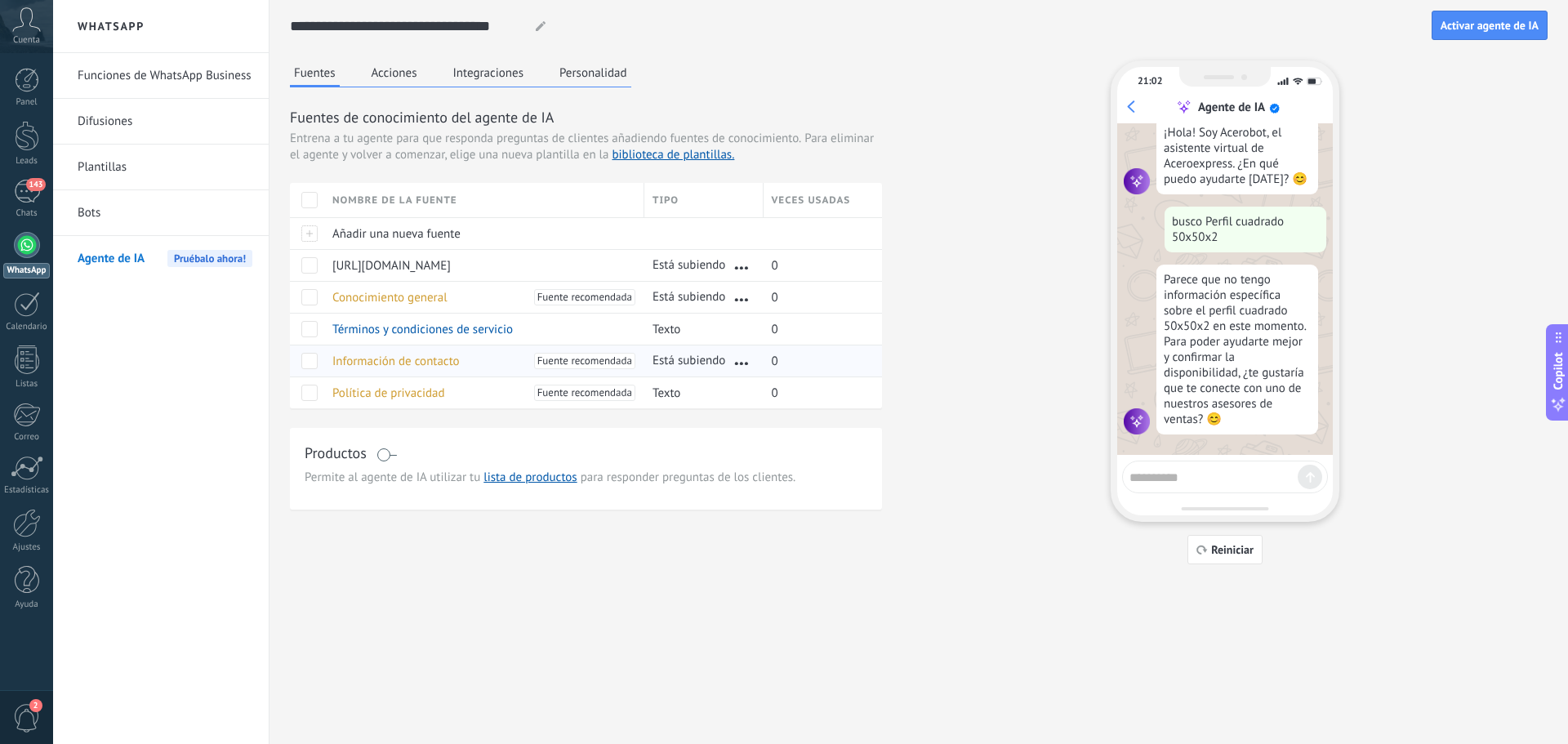
click at [431, 368] on span "Información de contacto" at bounding box center [395, 361] width 127 height 15
click at [382, 358] on span "Información de contacto" at bounding box center [395, 361] width 127 height 15
click at [396, 362] on span "Información de contacto" at bounding box center [395, 361] width 127 height 15
click at [392, 296] on span "Conocimiento general" at bounding box center [389, 298] width 115 height 15
click at [393, 304] on span "Conocimiento general" at bounding box center [389, 298] width 115 height 15
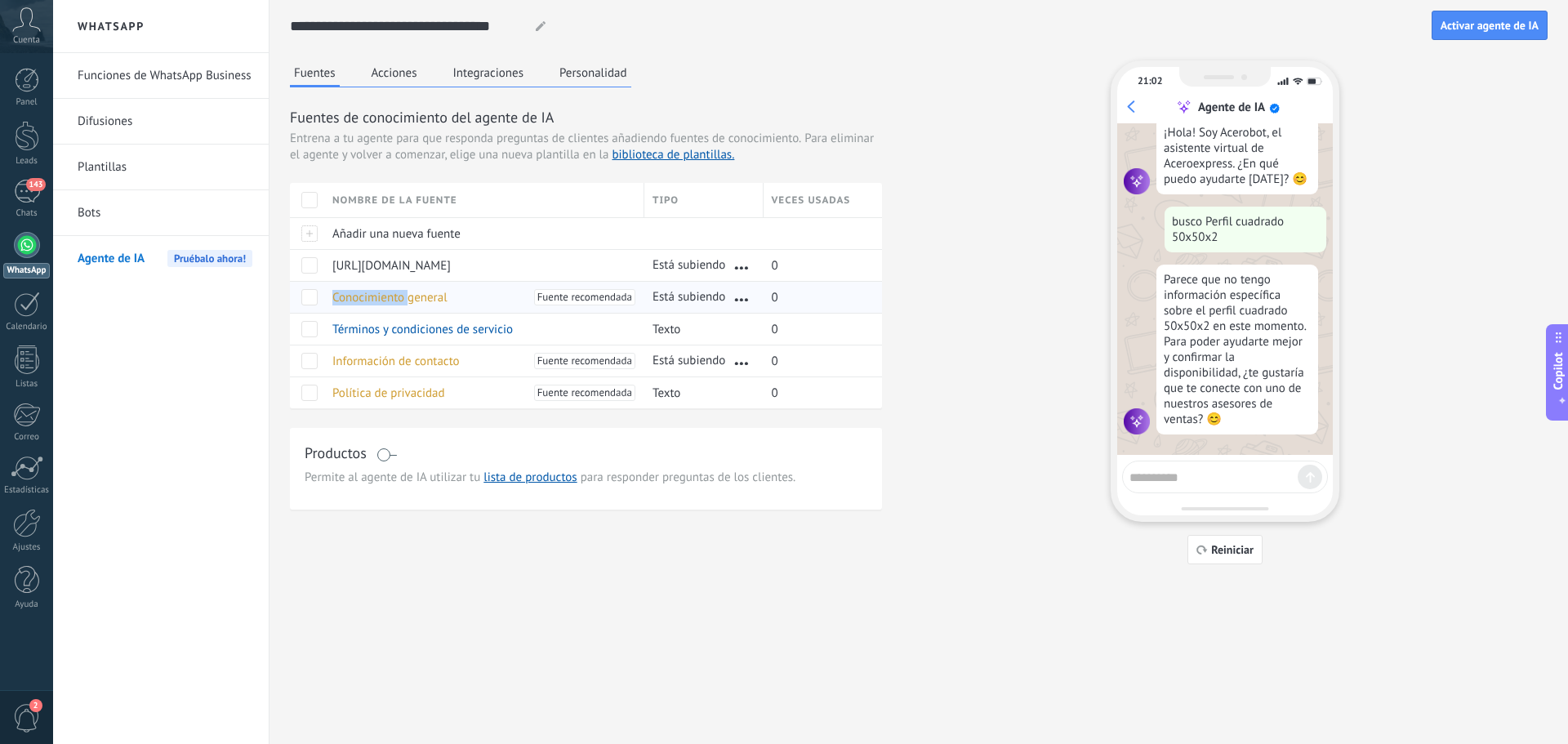
click at [393, 304] on span "Conocimiento general" at bounding box center [389, 298] width 115 height 15
click at [408, 299] on span "Conocimiento general" at bounding box center [389, 298] width 115 height 15
click at [419, 357] on span "Información de contacto" at bounding box center [395, 361] width 127 height 15
click at [9, 195] on link "143 Chats" at bounding box center [27, 199] width 53 height 39
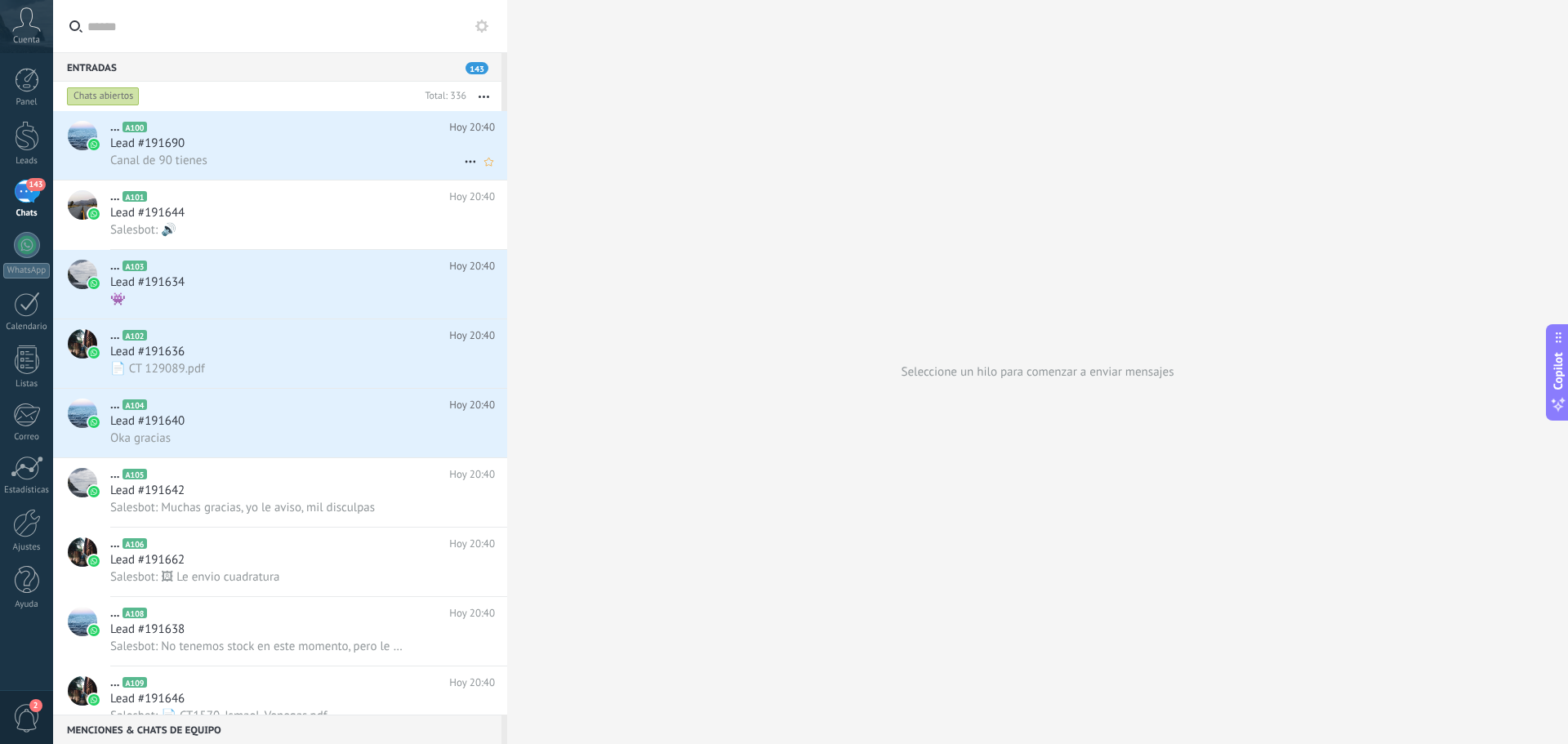
click at [228, 169] on div "... A100 Hoy 20:40 Lead #191690 Canal de 90 tienes" at bounding box center [309, 145] width 397 height 68
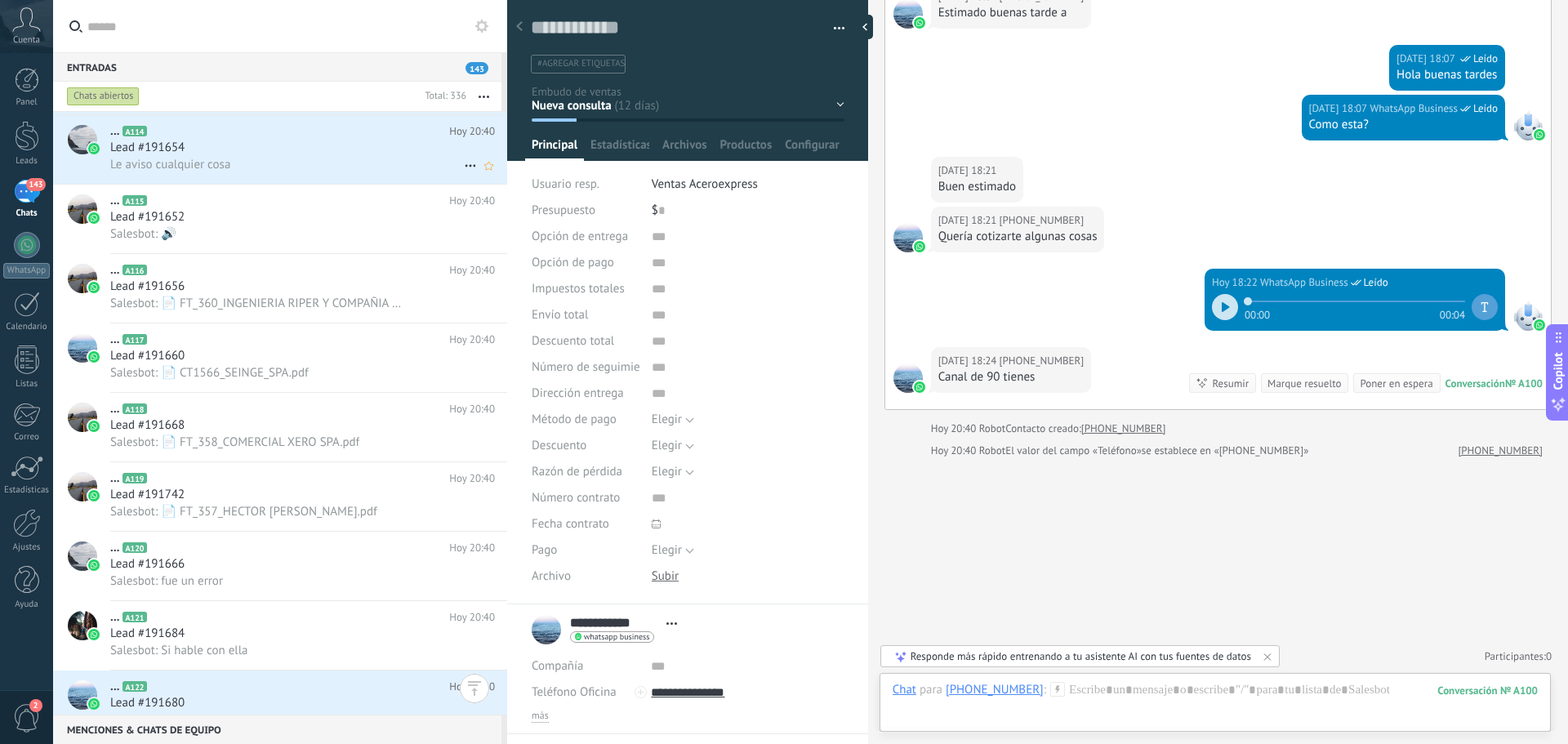
scroll to position [654, 0]
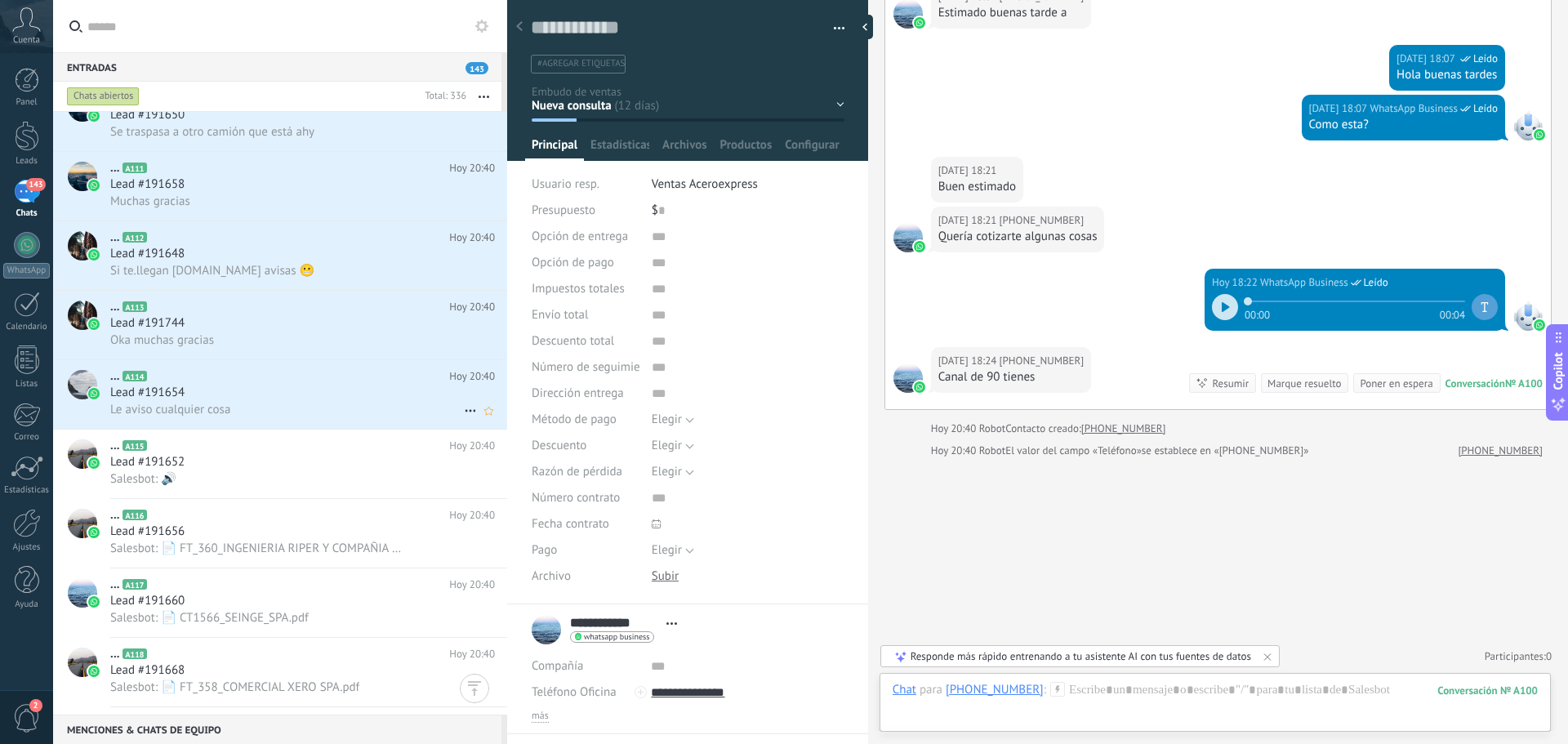
click at [237, 389] on div "Lead #191654" at bounding box center [303, 393] width 385 height 16
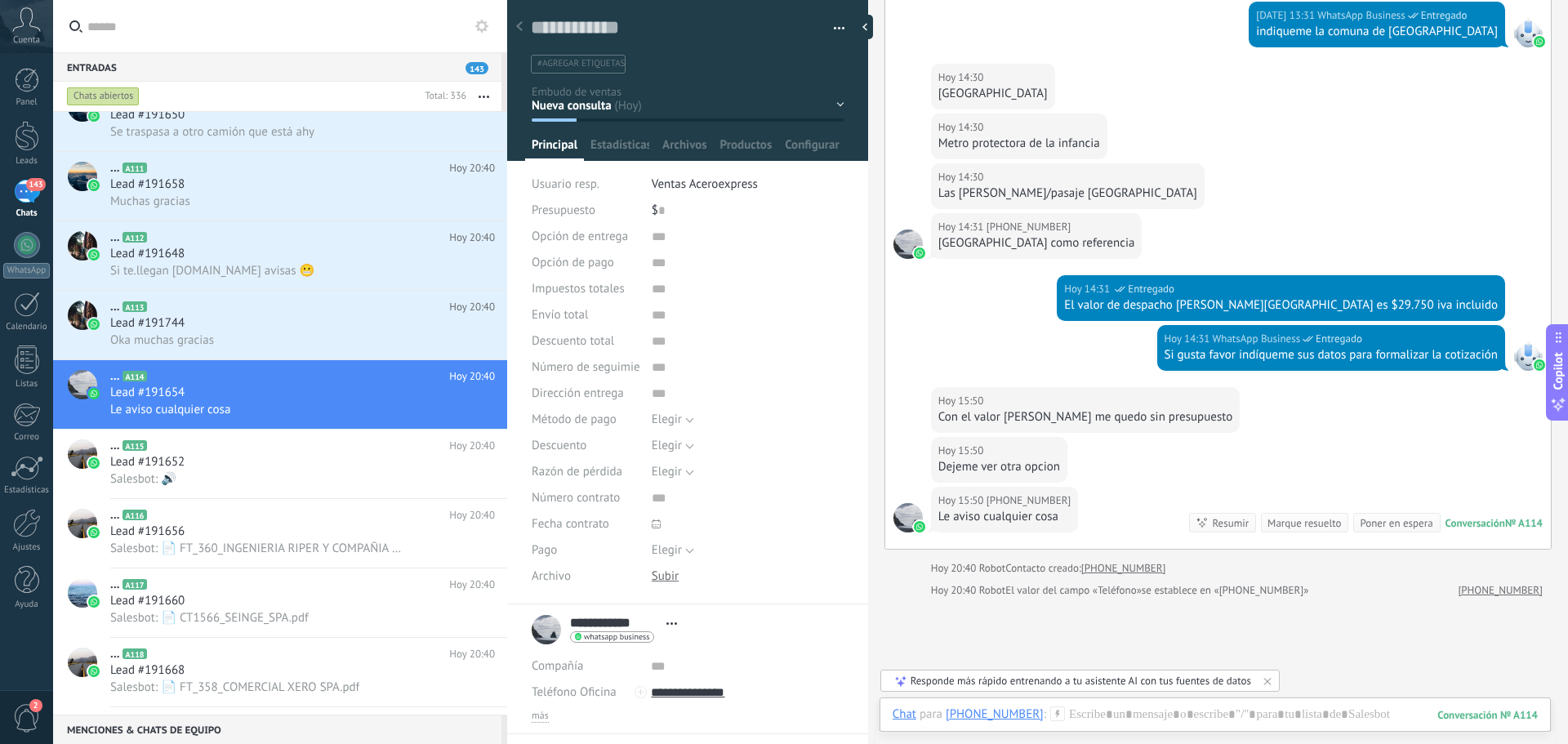
scroll to position [225, 0]
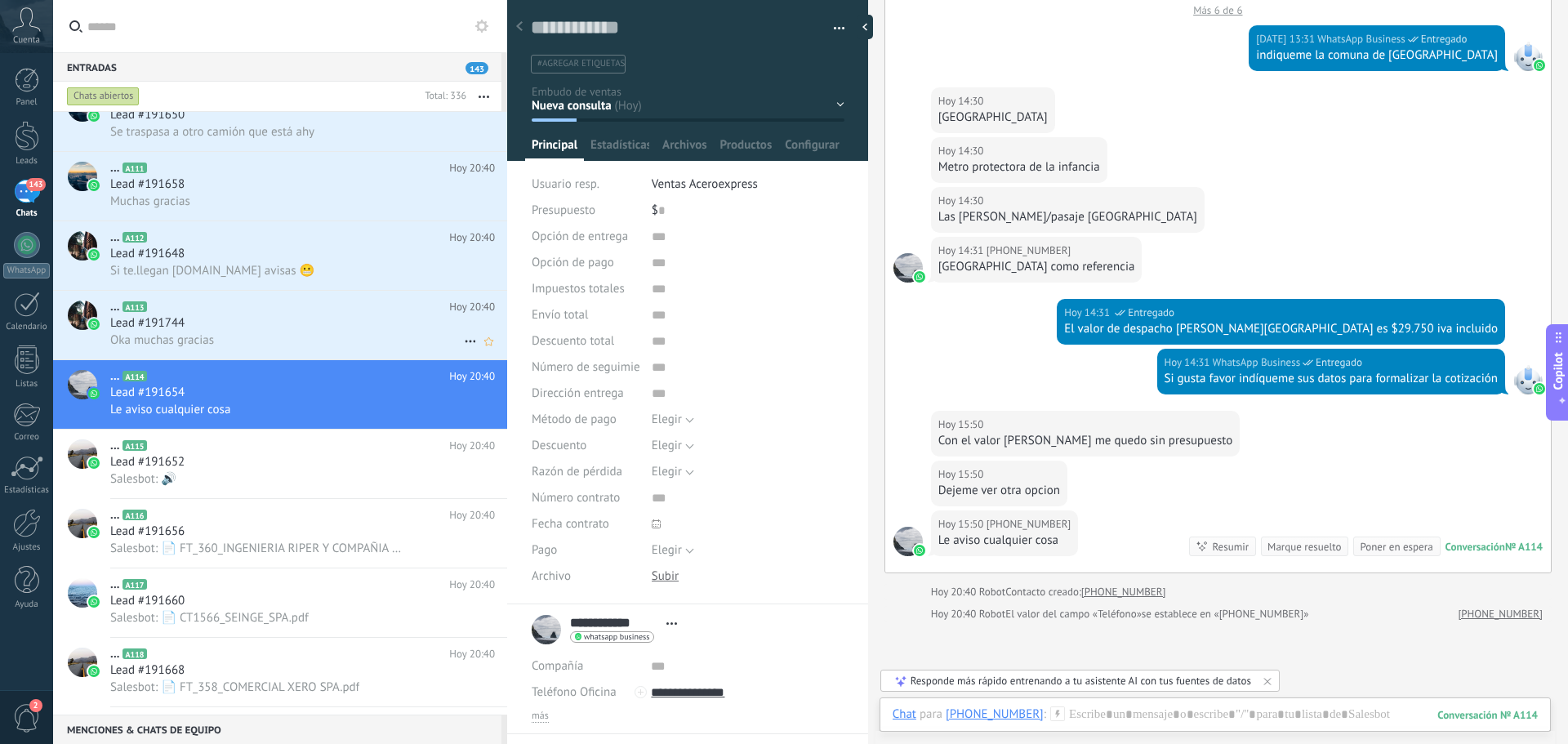
click at [257, 322] on div "Lead #191744" at bounding box center [303, 322] width 385 height 16
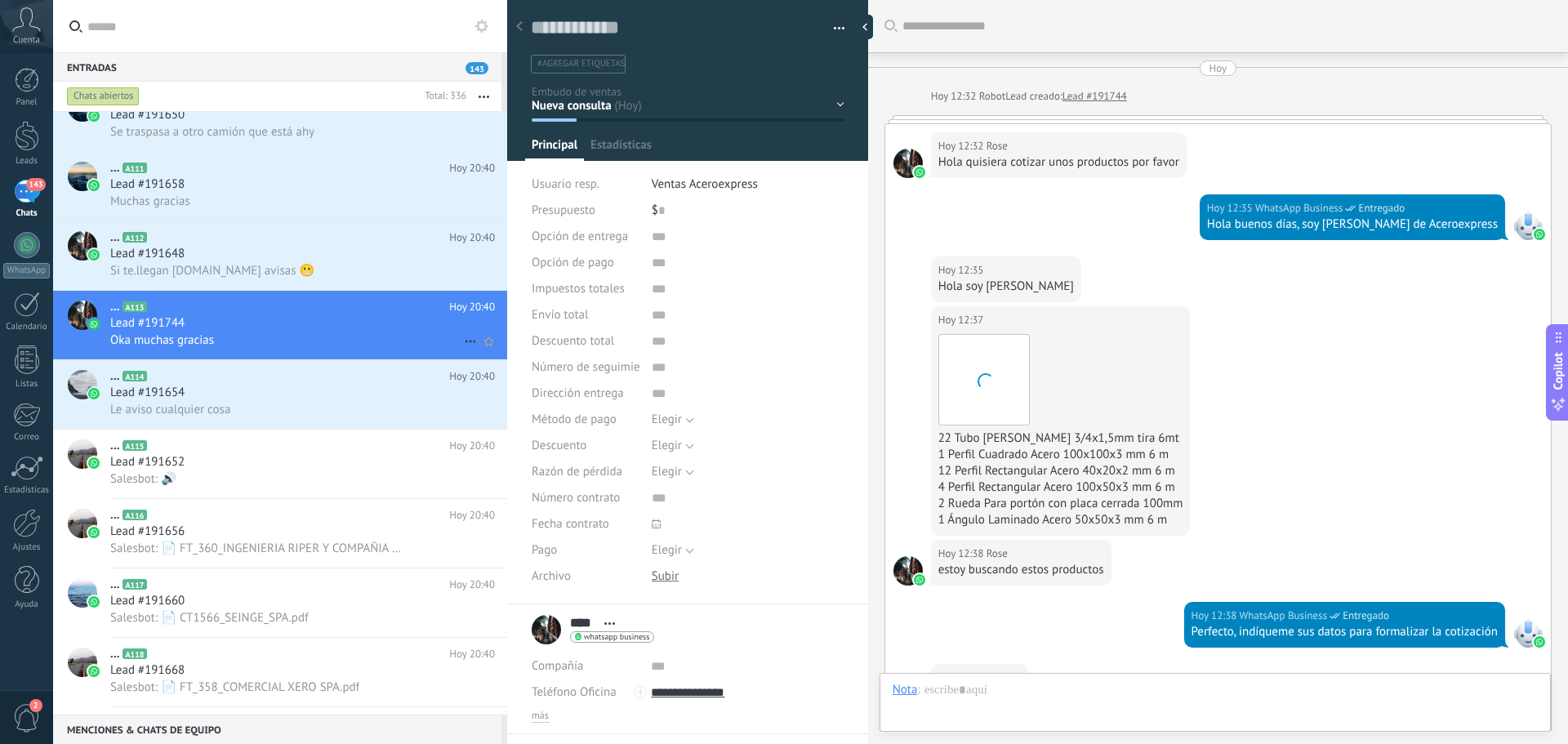
scroll to position [576, 0]
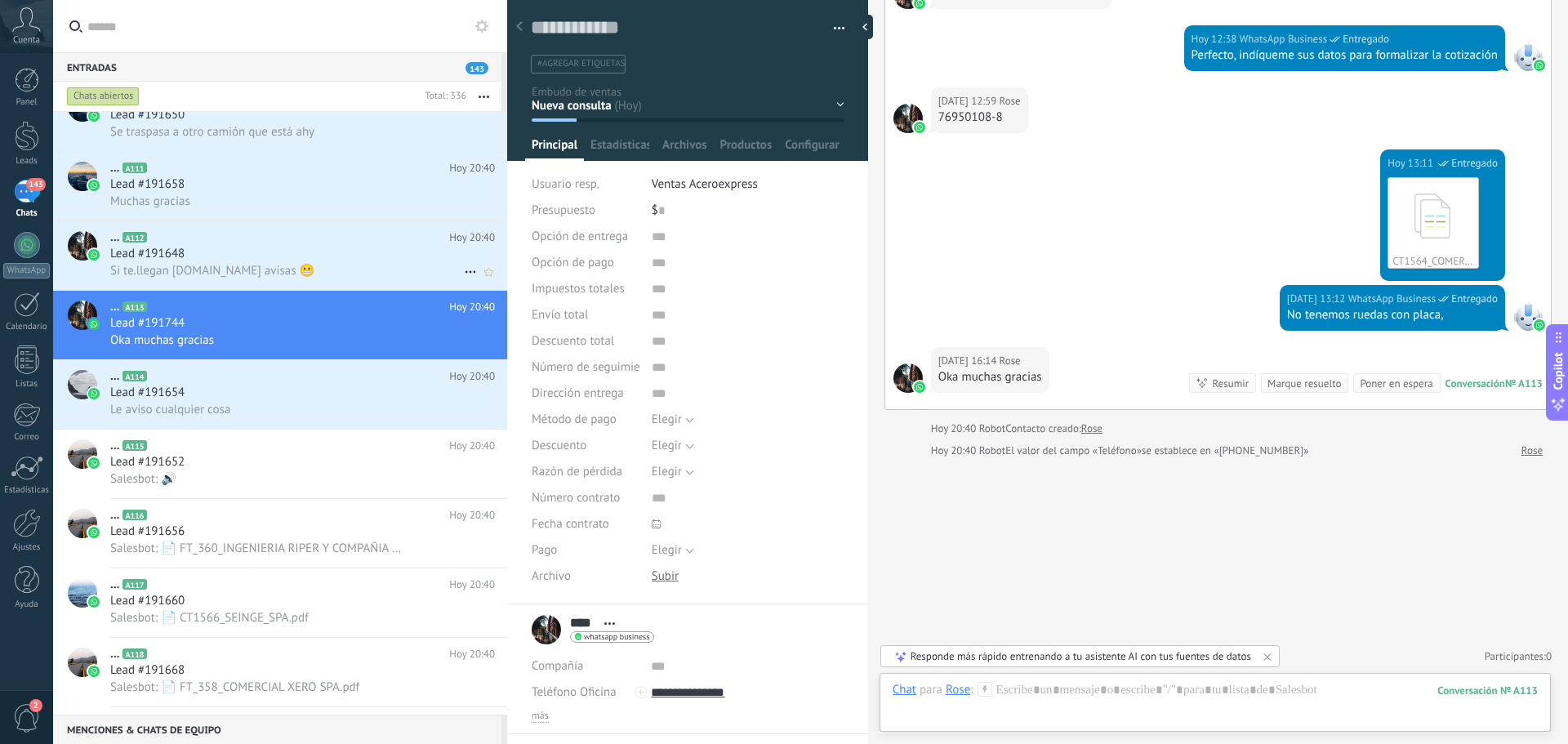
click at [210, 251] on div "Lead #191648" at bounding box center [303, 253] width 385 height 16
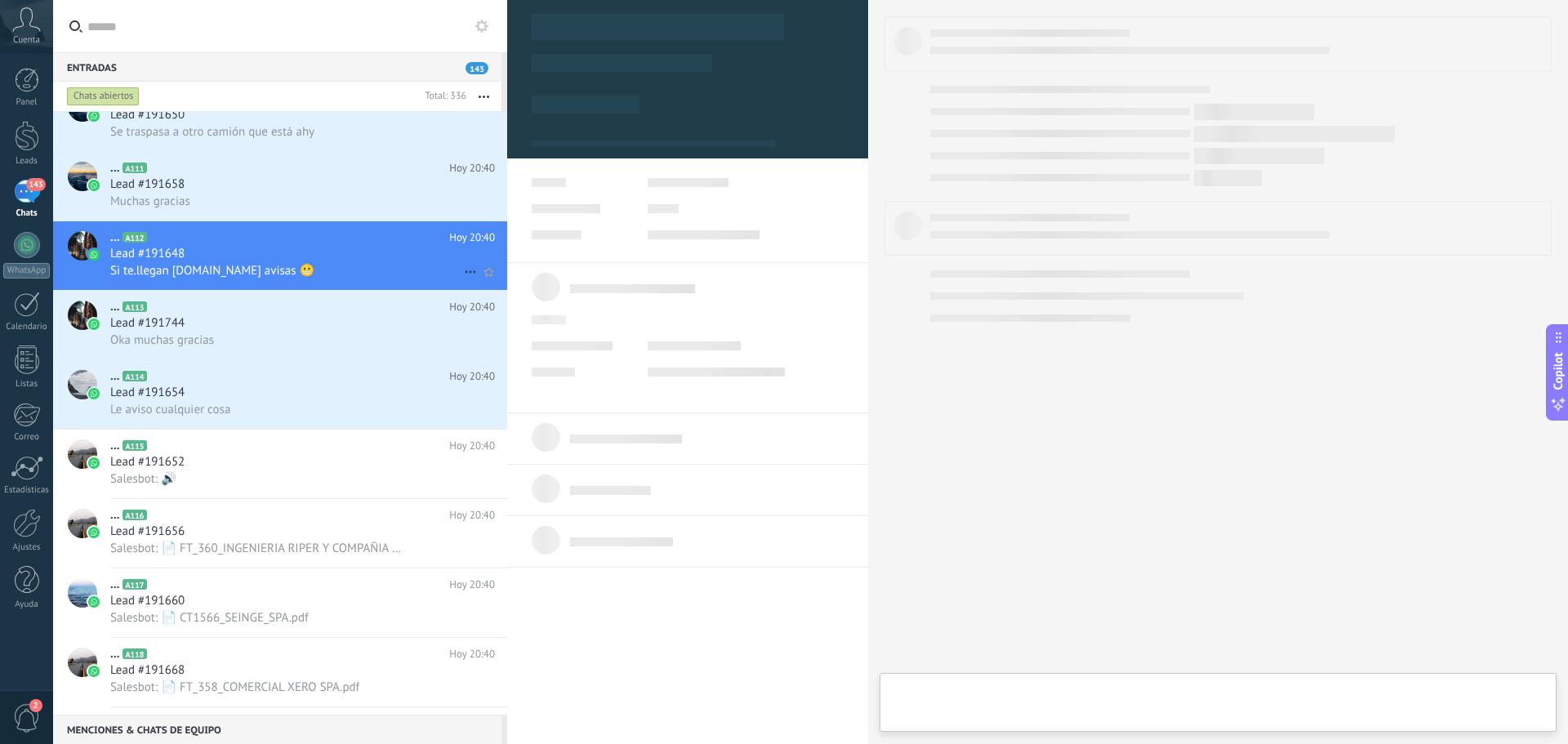
type textarea "**********"
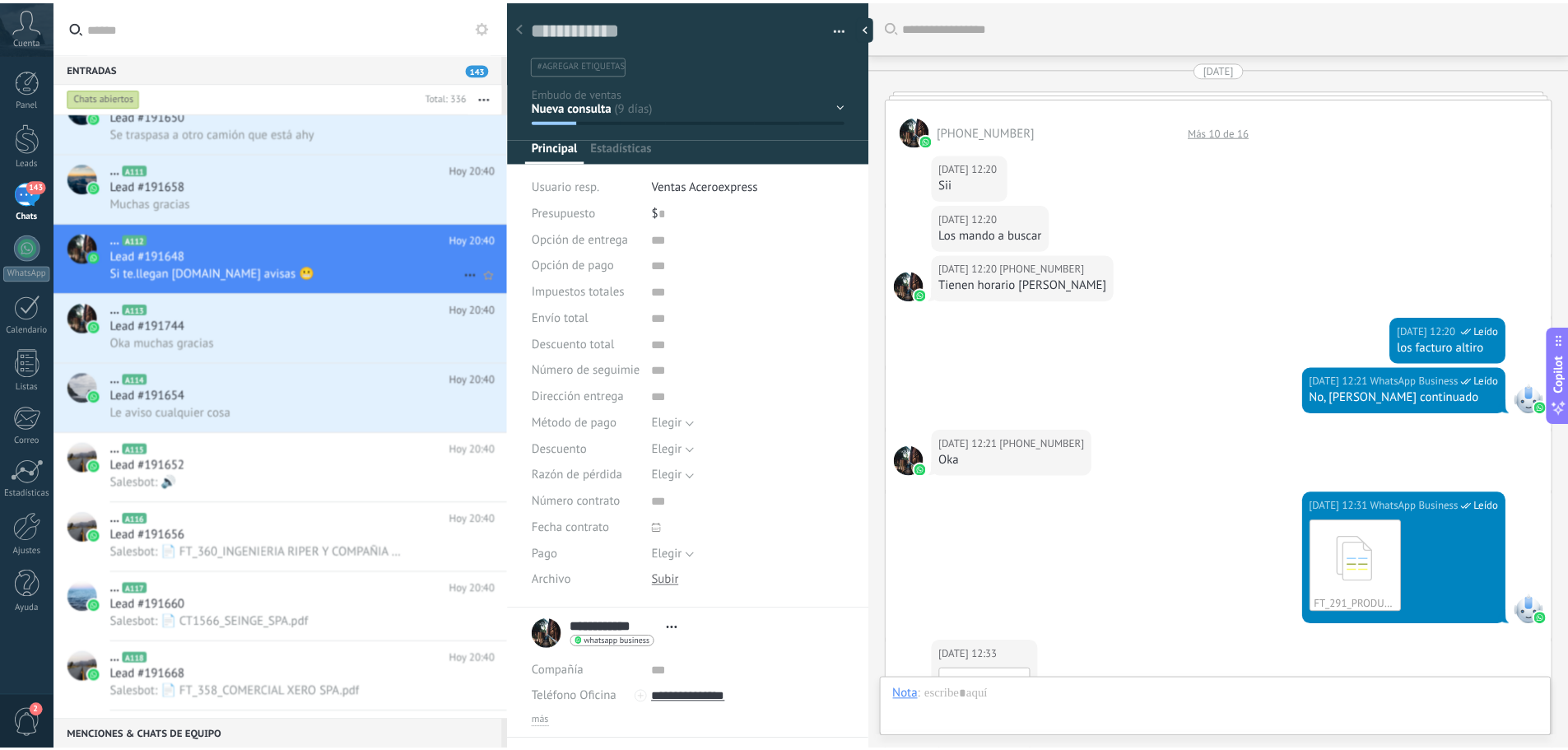
scroll to position [1831, 0]
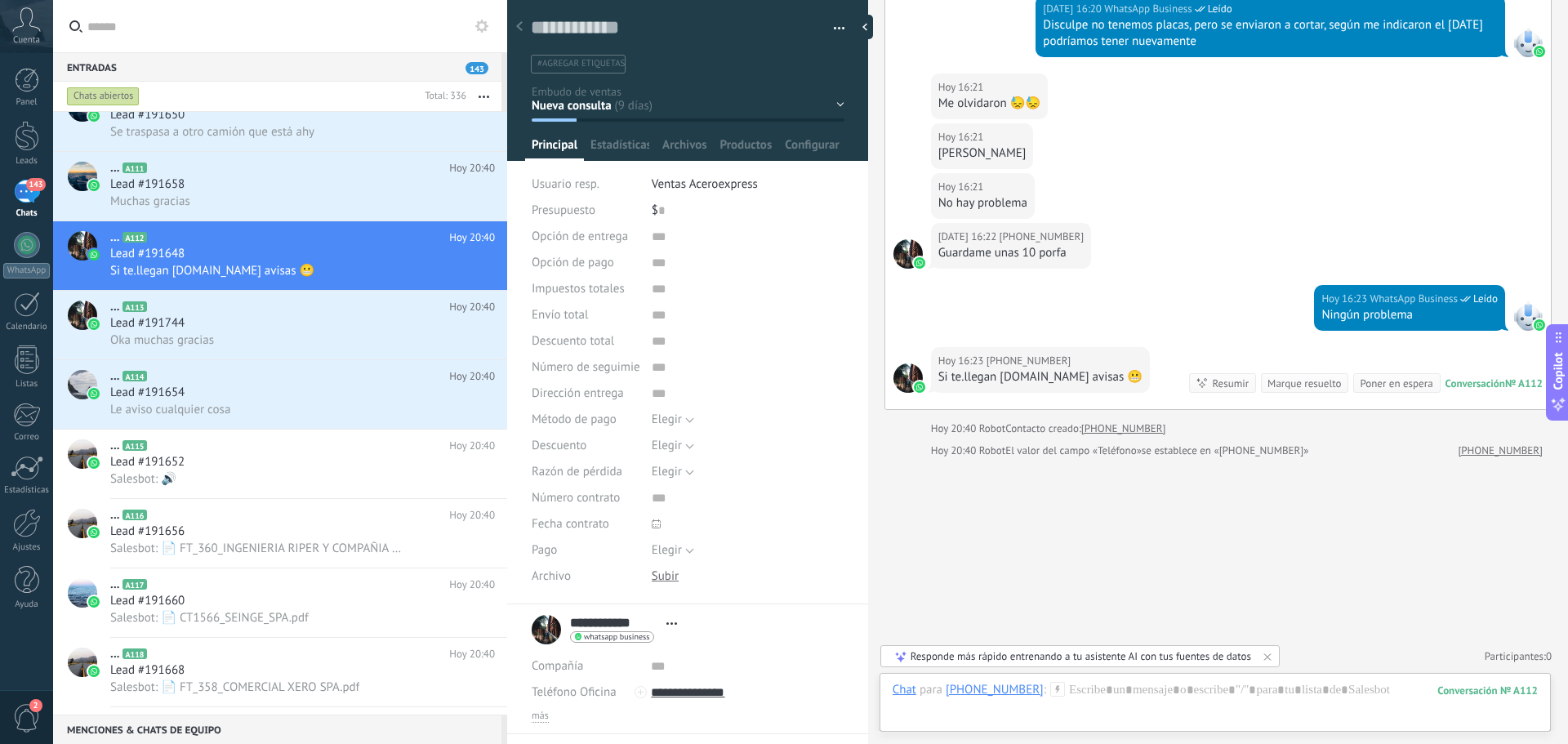
click at [1179, 654] on div "Responde más rápido entrenando a tu asistente AI con tus fuentes de datos" at bounding box center [1080, 656] width 340 height 14
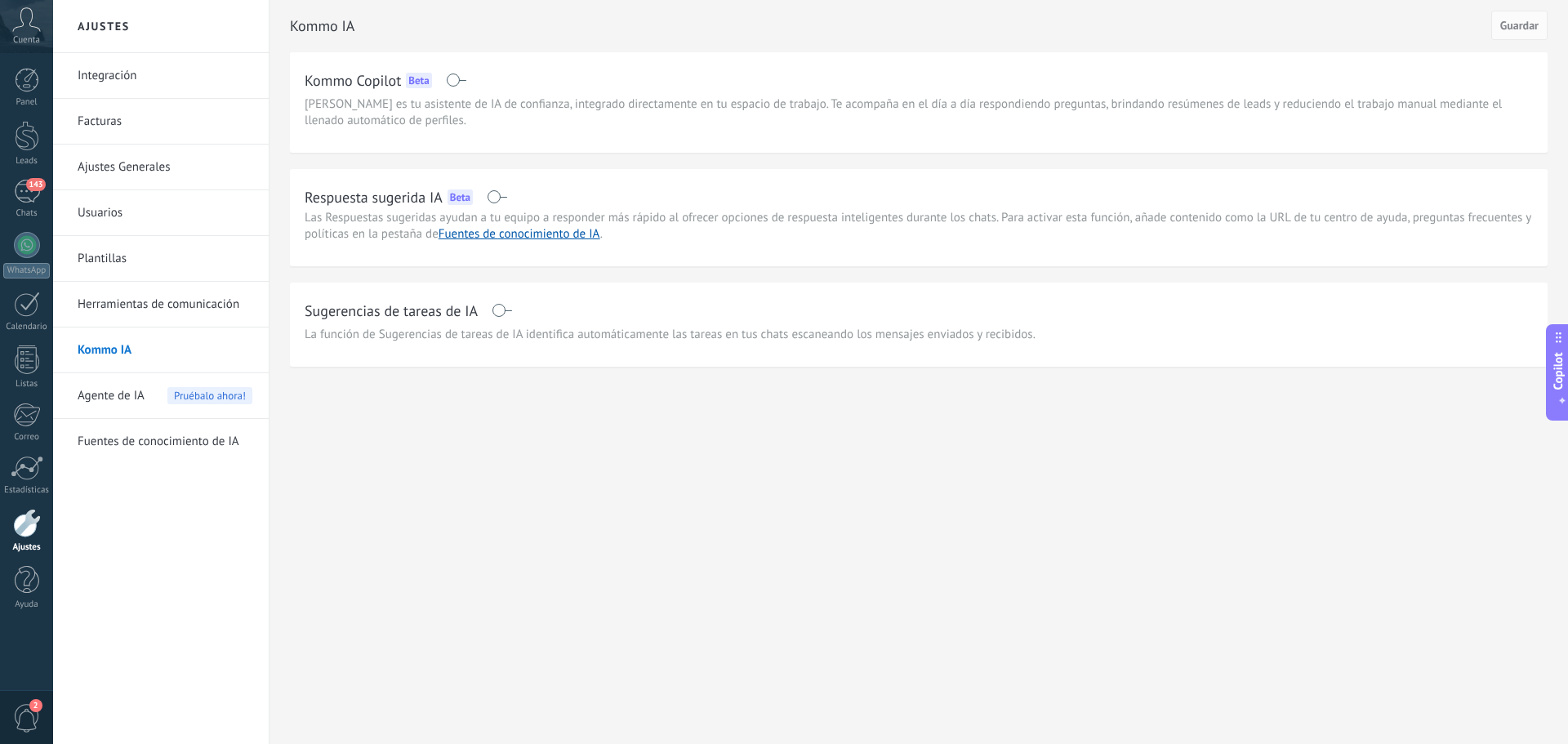
click at [510, 312] on span at bounding box center [502, 310] width 21 height 13
click at [1515, 29] on span "Guardar" at bounding box center [1518, 25] width 38 height 11
click at [105, 80] on link "Integración" at bounding box center [165, 75] width 175 height 45
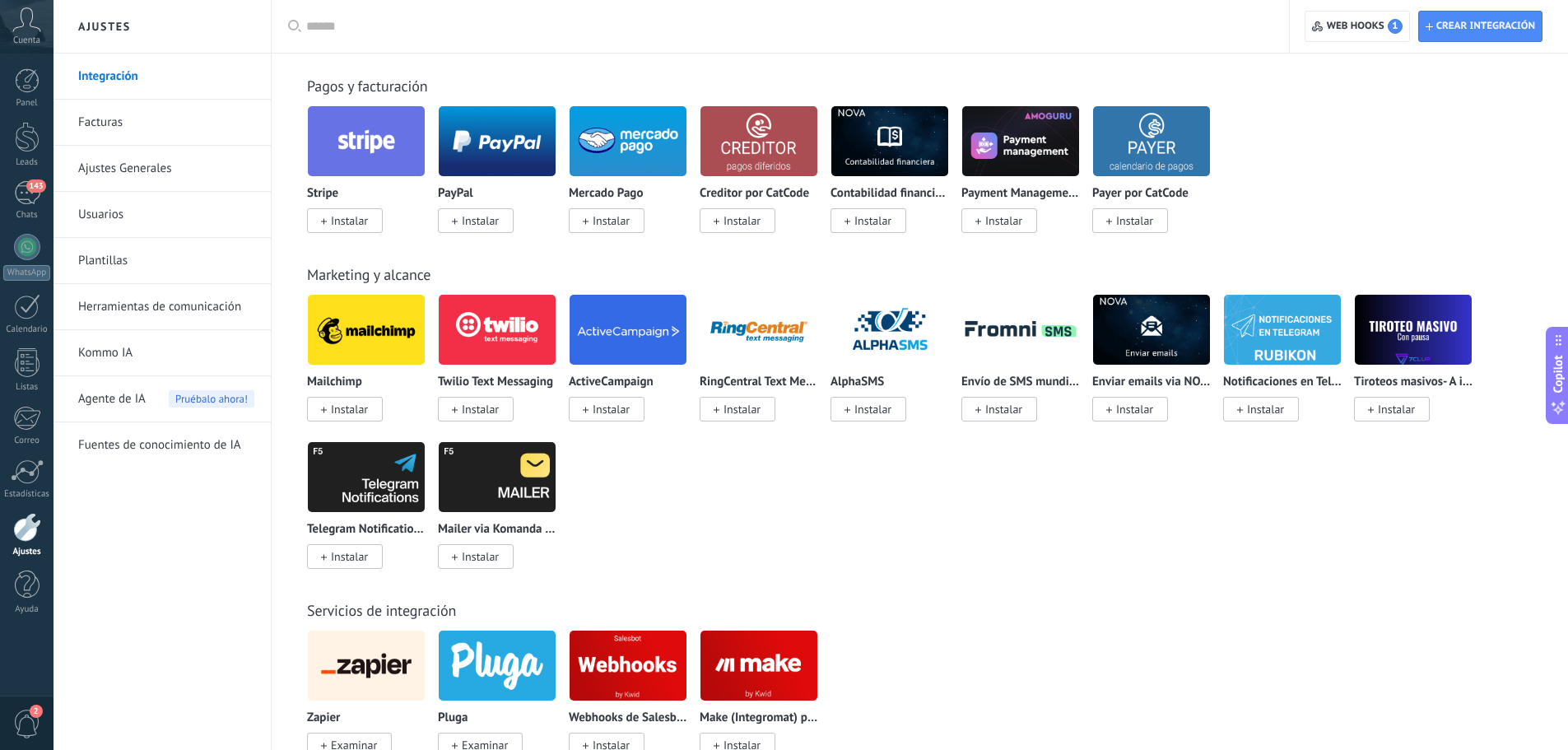
scroll to position [1892, 0]
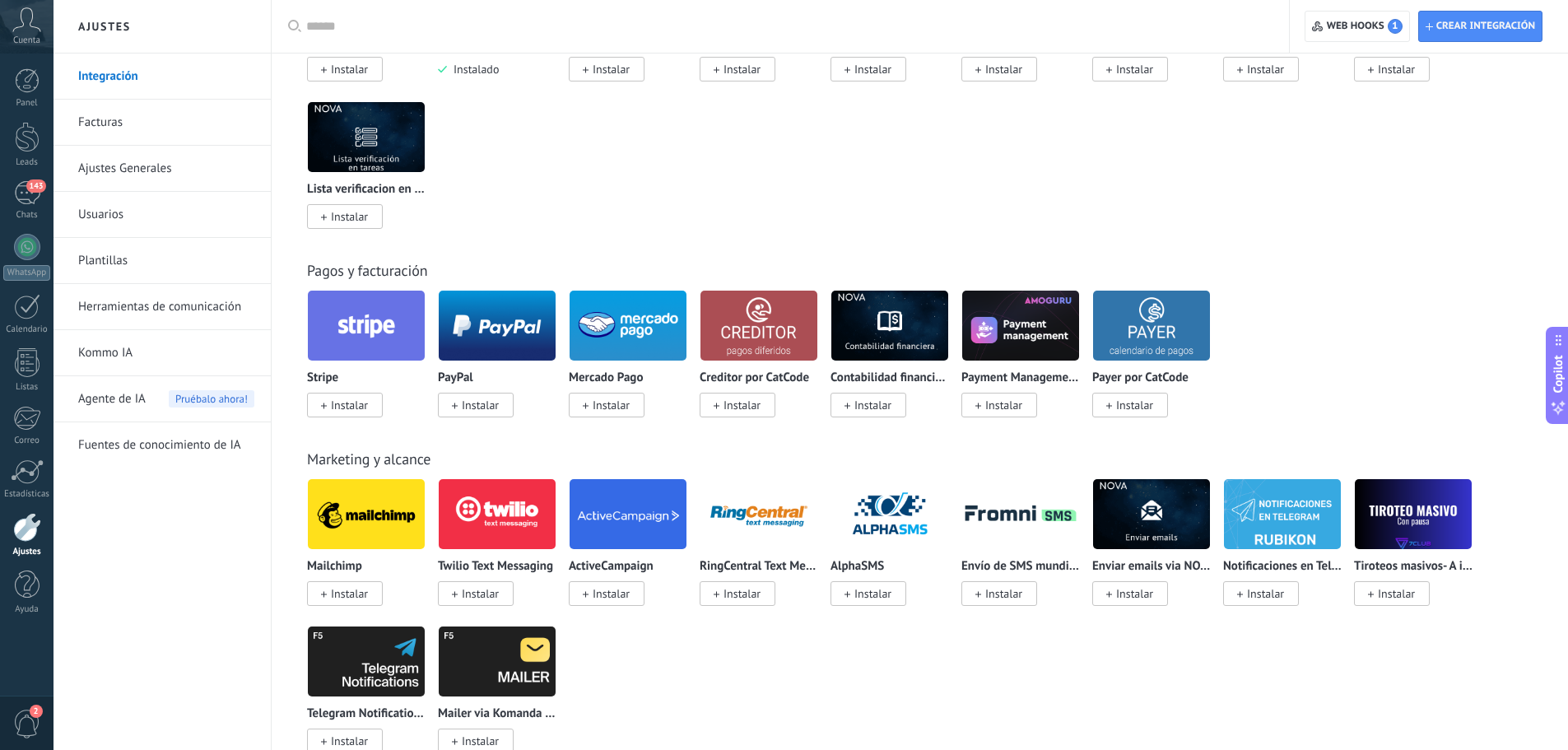
click at [100, 128] on link "Facturas" at bounding box center [166, 122] width 176 height 46
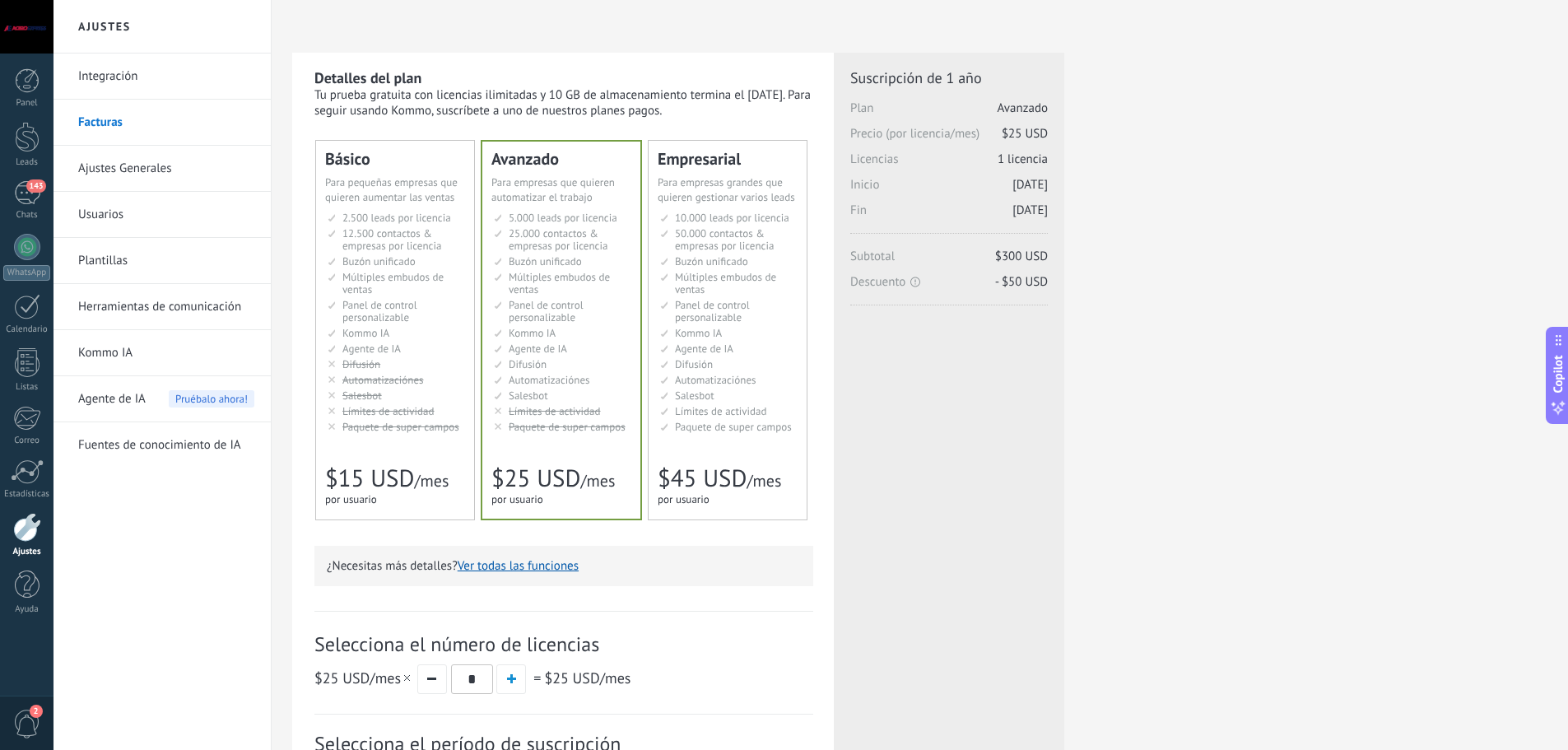
click at [116, 166] on link "Ajustes Generales" at bounding box center [166, 168] width 176 height 46
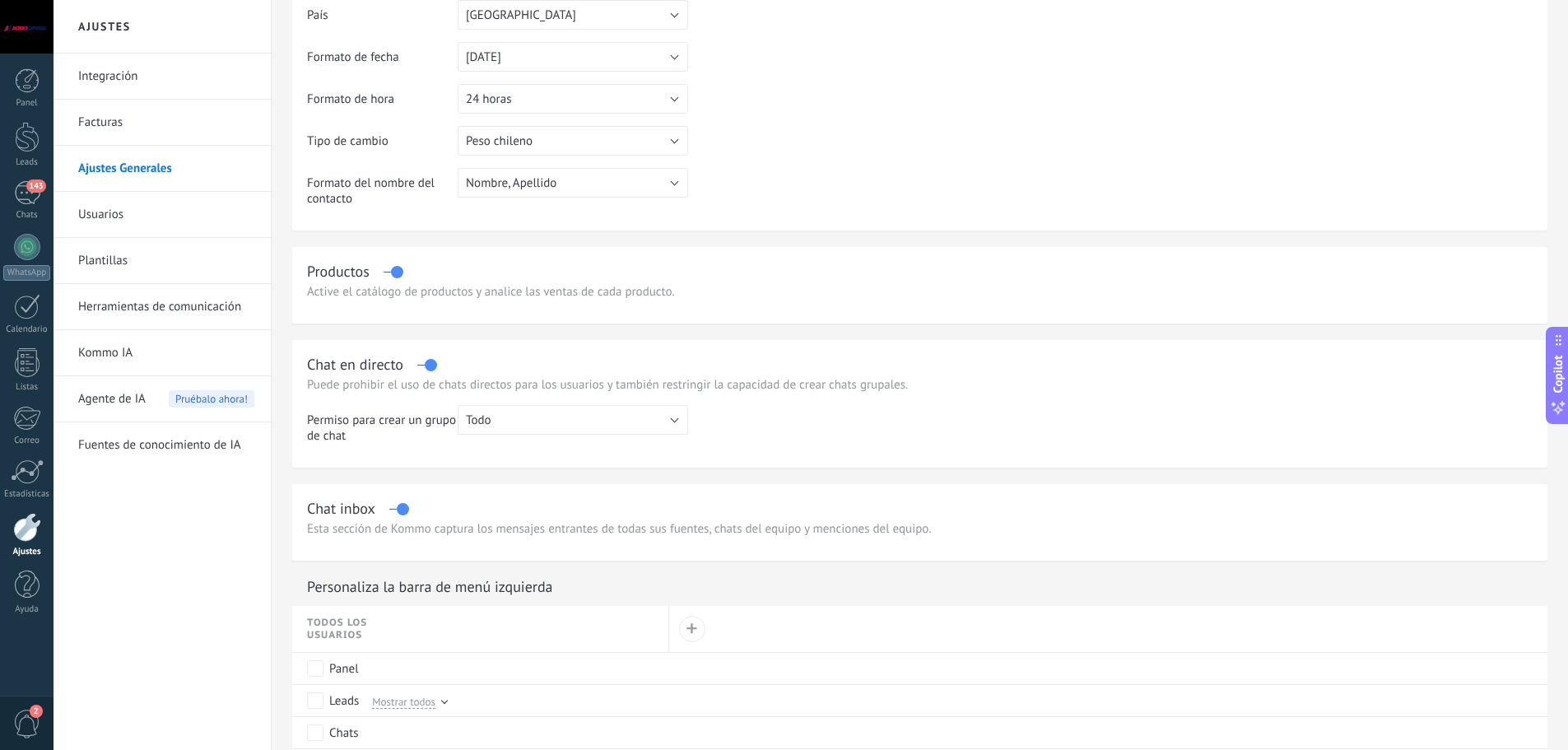
scroll to position [247, 0]
click at [491, 423] on span "Todo" at bounding box center [479, 416] width 26 height 16
click at [491, 423] on span "Todo" at bounding box center [565, 416] width 235 height 16
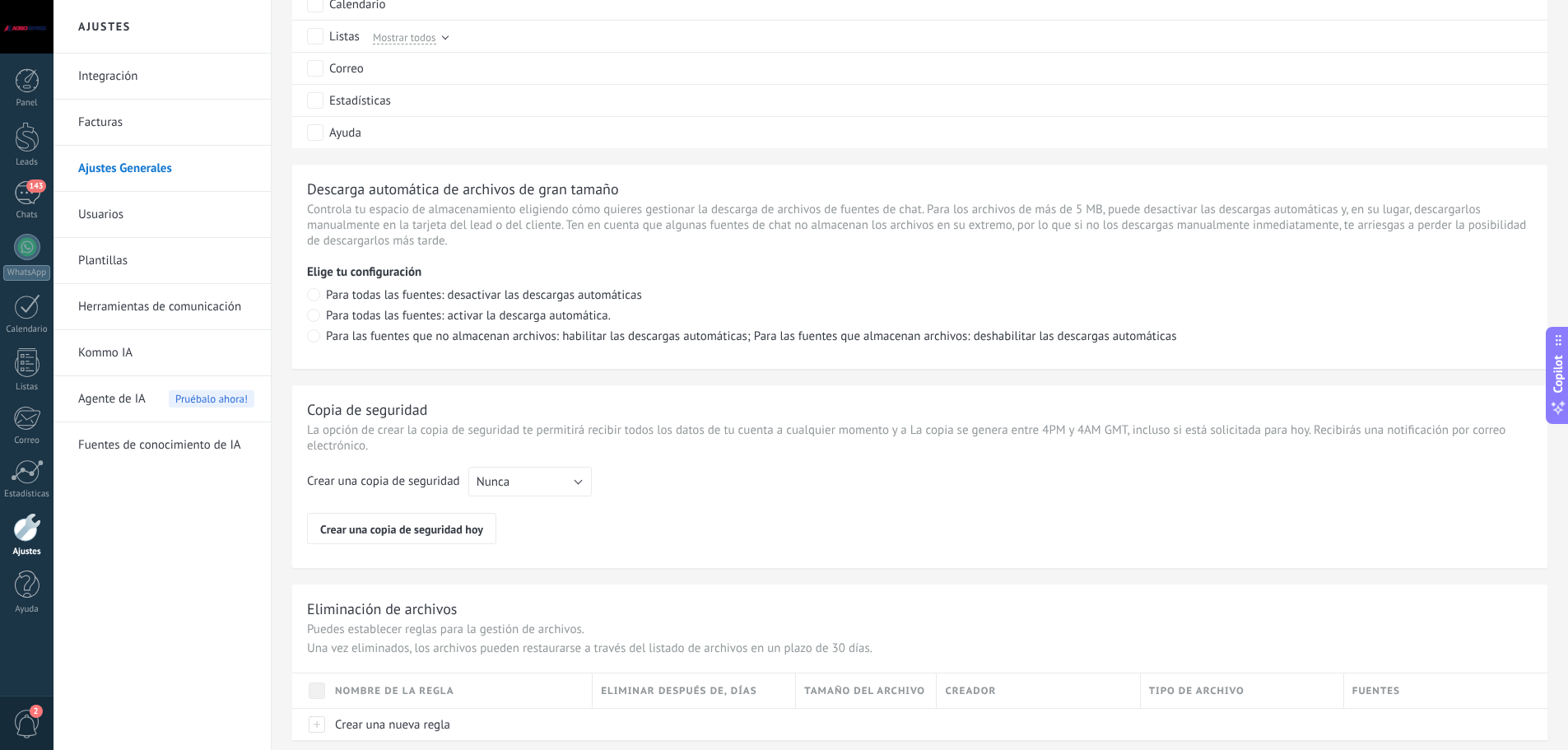
scroll to position [1047, 0]
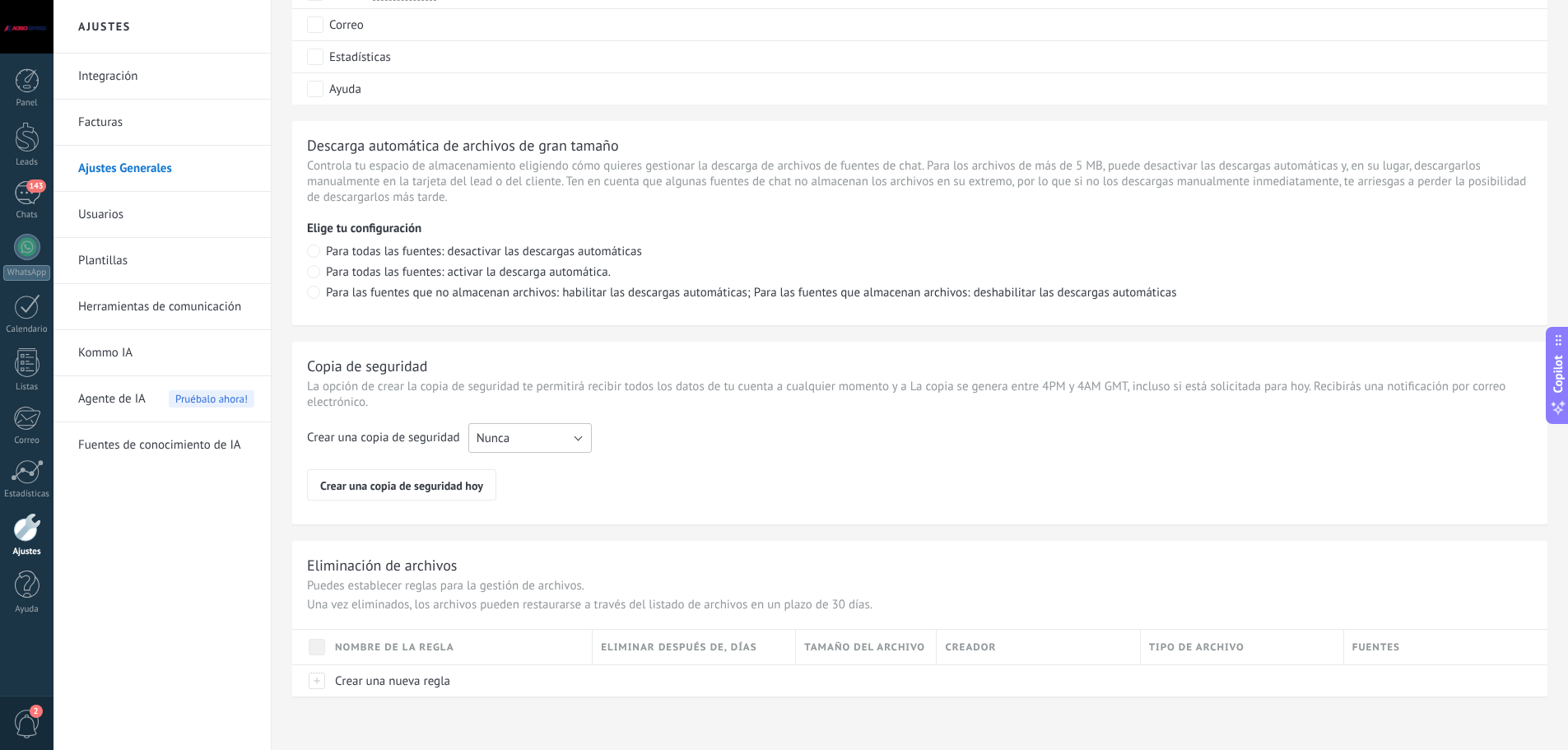
click at [521, 438] on button "Nunca" at bounding box center [530, 438] width 123 height 29
click at [513, 465] on span "Cada semana" at bounding box center [523, 466] width 128 height 16
click at [414, 489] on span "Crear una copia de seguridad hoy" at bounding box center [401, 484] width 163 height 9
click at [1499, 34] on button "Guardar" at bounding box center [1520, 25] width 57 height 31
click at [110, 212] on link "Usuarios" at bounding box center [166, 214] width 176 height 46
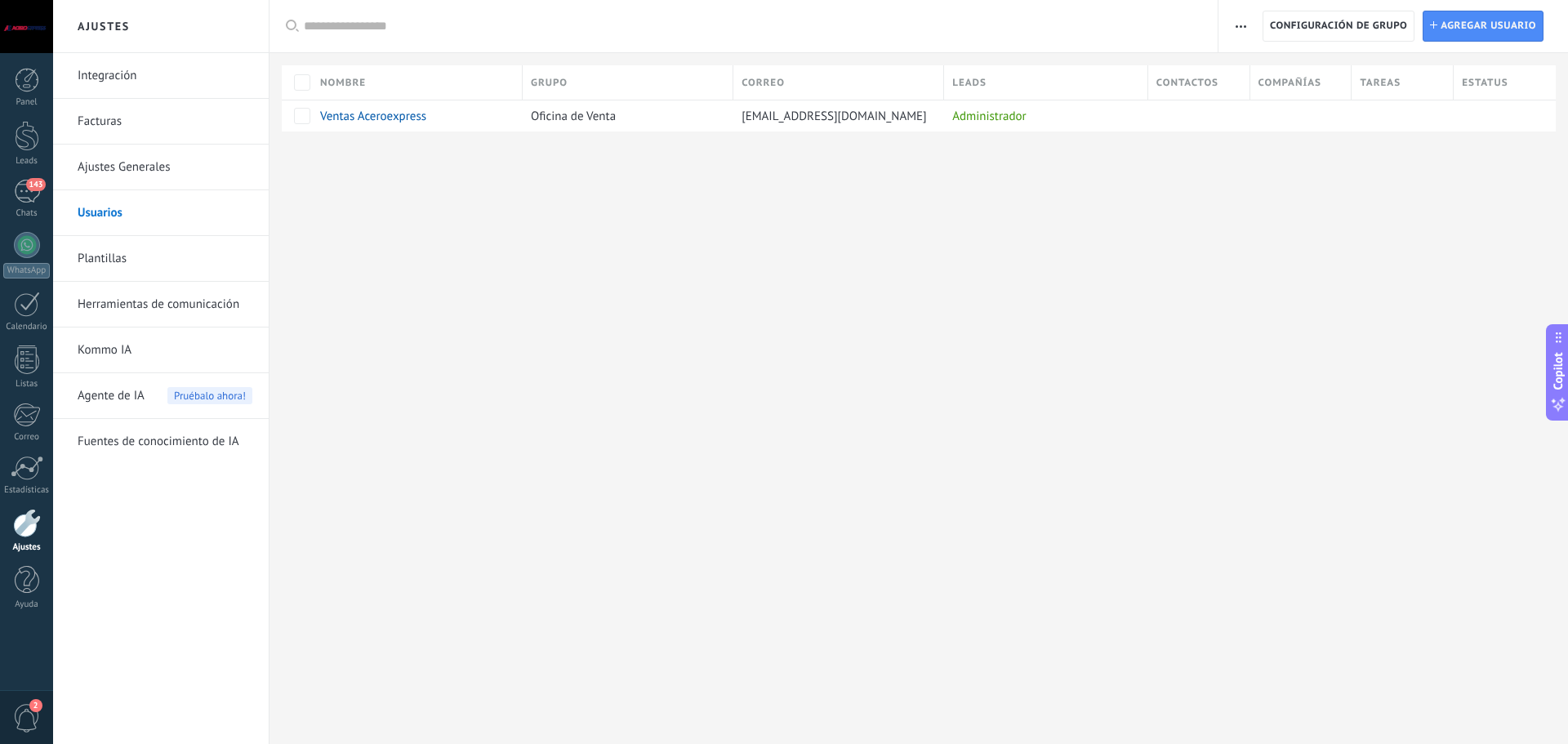
click at [98, 265] on link "Plantillas" at bounding box center [165, 258] width 175 height 45
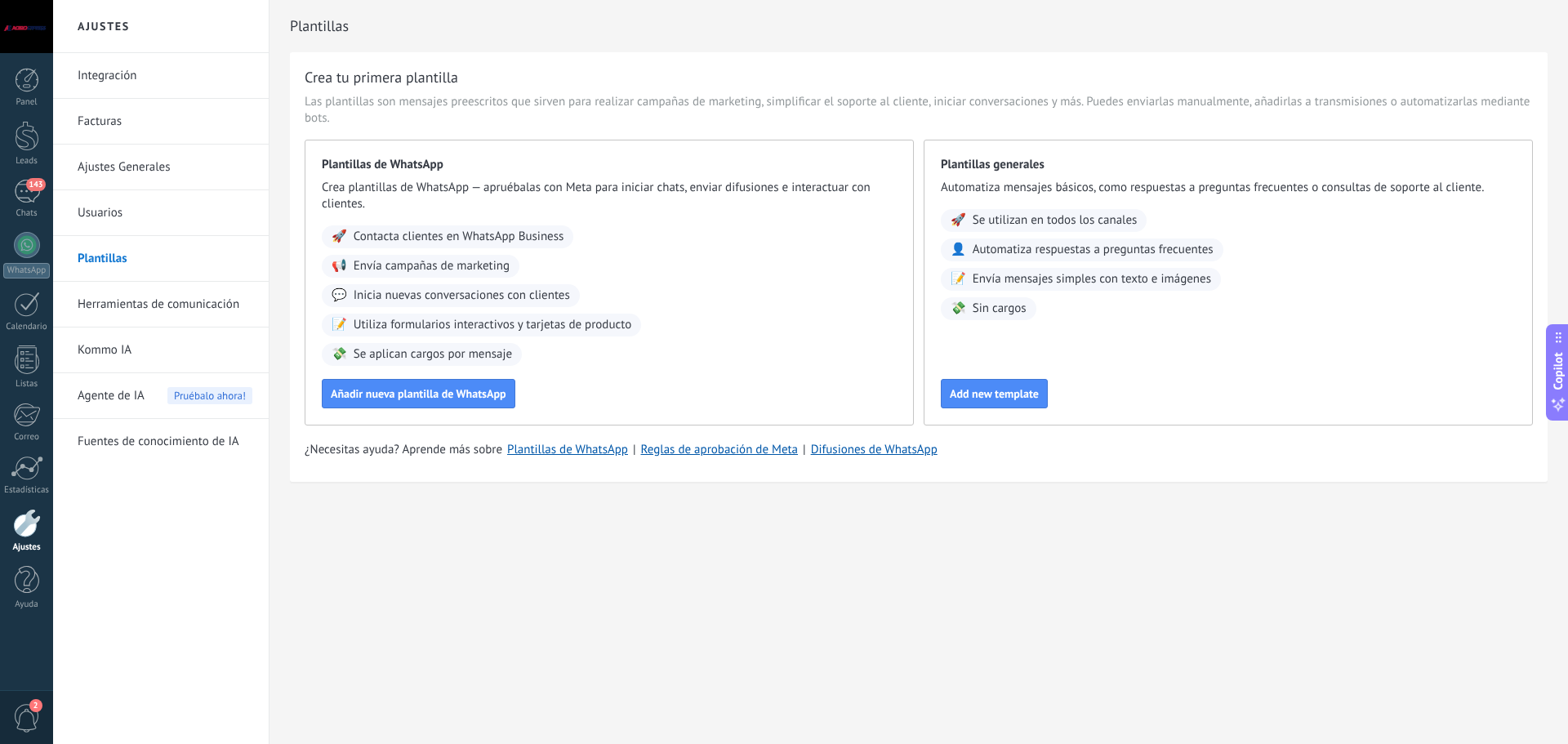
click at [185, 304] on link "Herramientas de comunicación" at bounding box center [165, 304] width 175 height 45
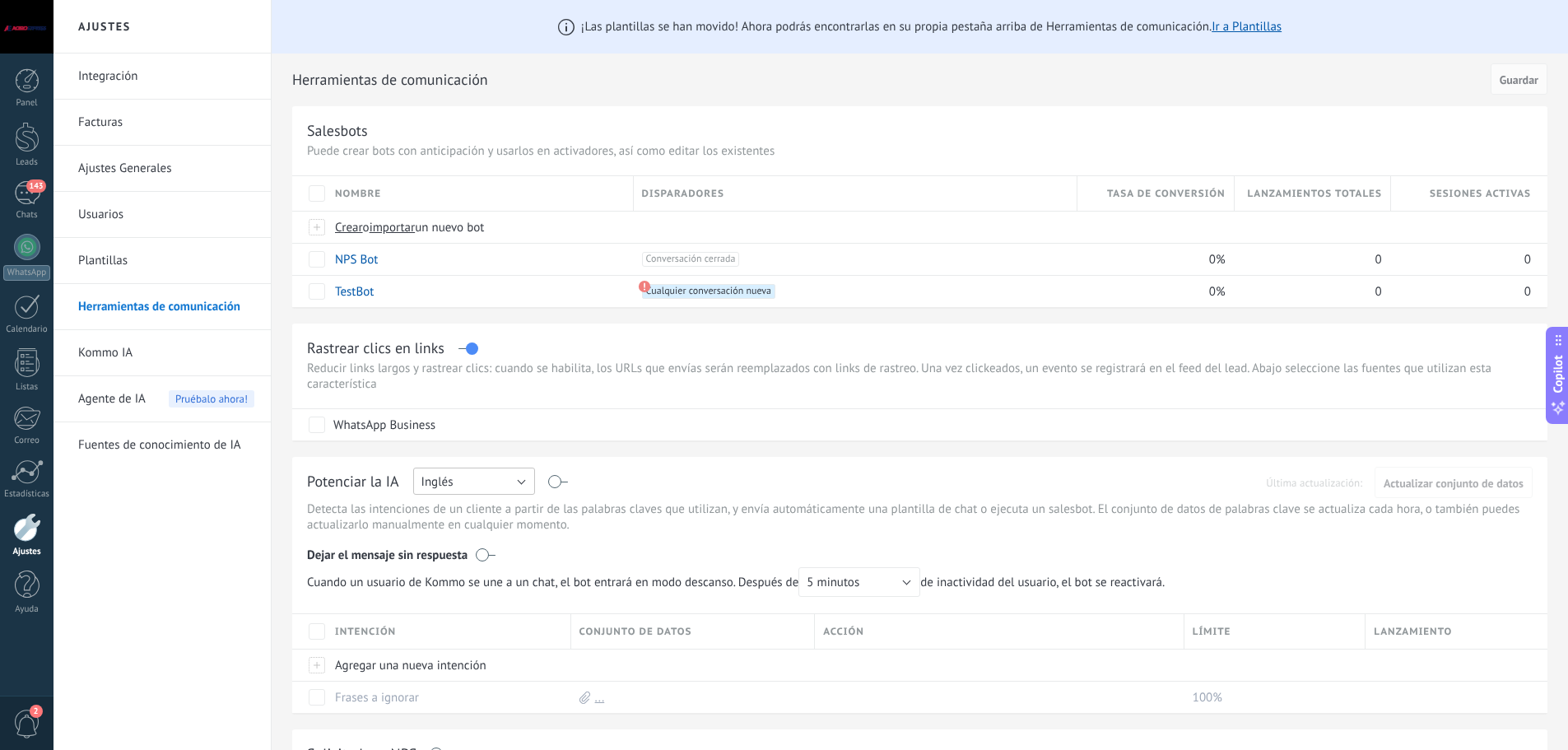
click at [461, 478] on button "Inglés" at bounding box center [474, 480] width 122 height 27
click at [463, 542] on span "Español" at bounding box center [467, 539] width 126 height 16
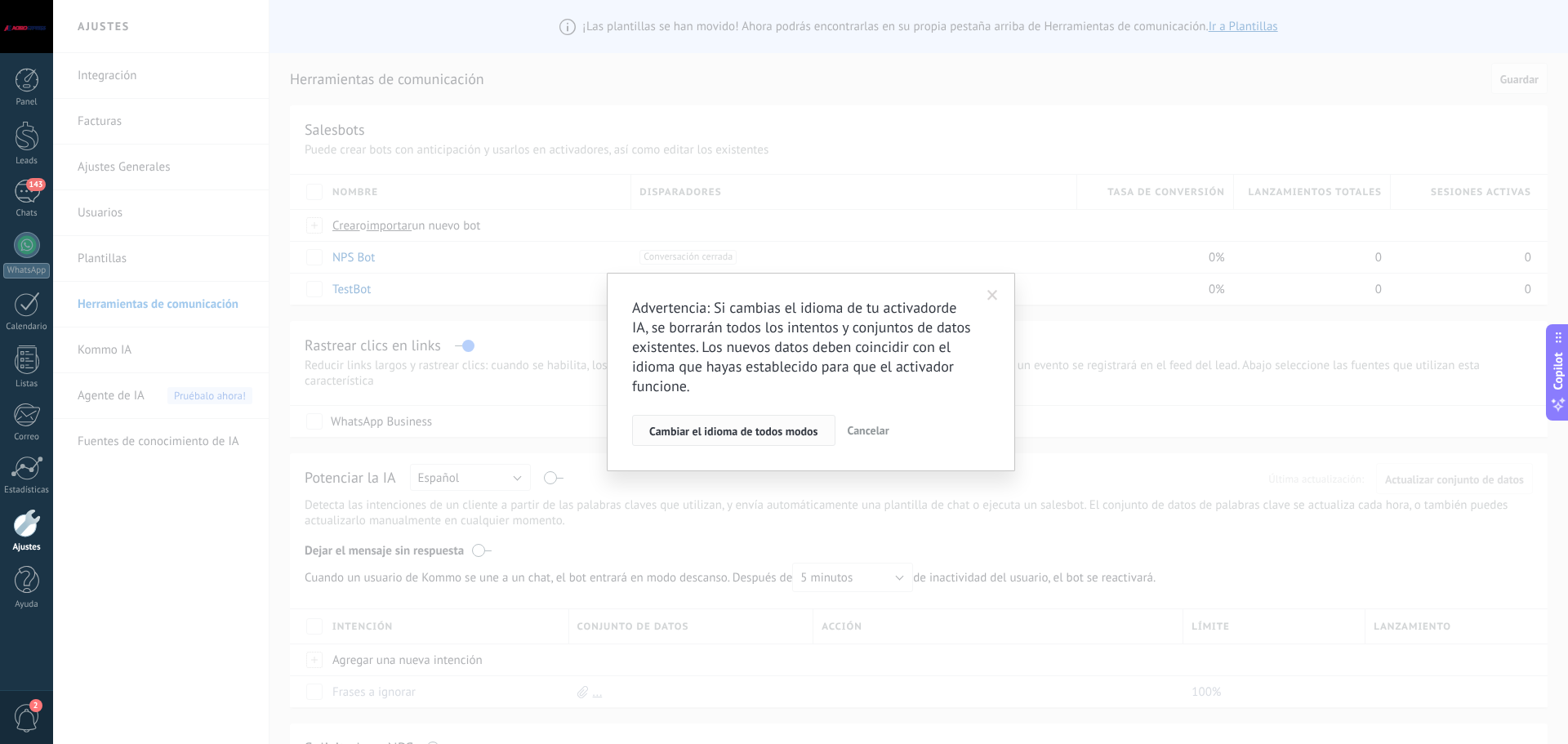
click at [718, 431] on span "Cambiar el idioma de todos modos" at bounding box center [734, 430] width 169 height 11
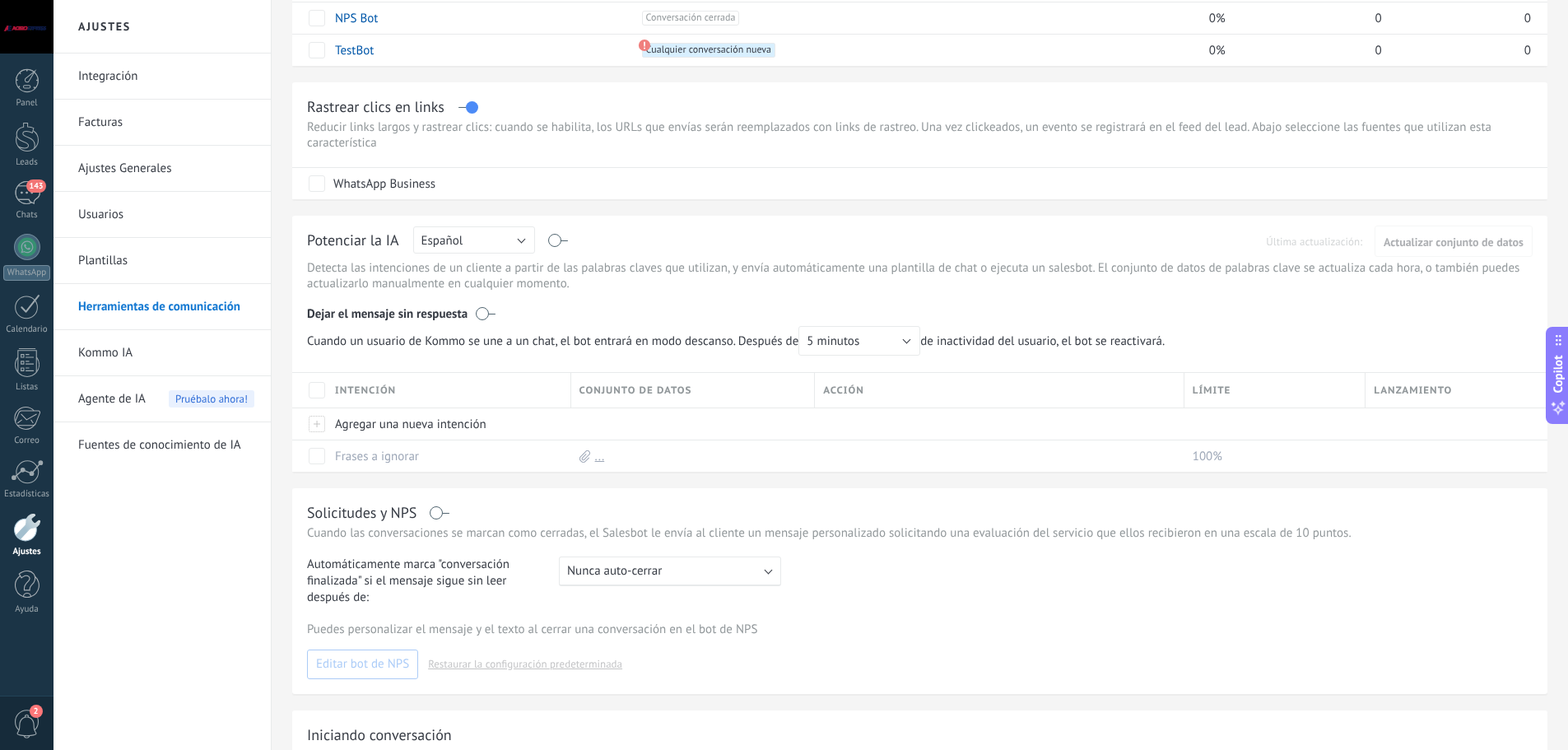
scroll to position [247, 0]
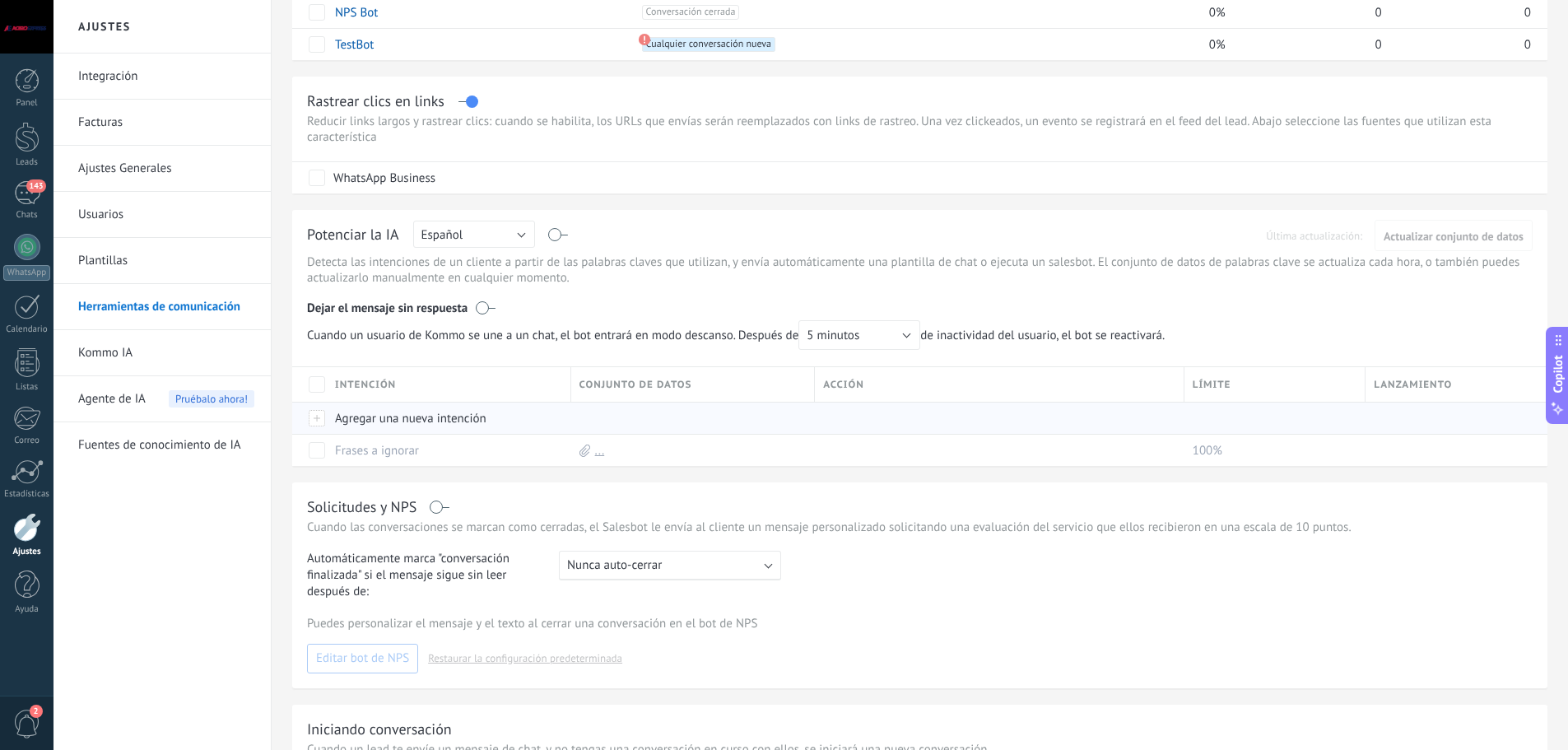
click at [314, 418] on div at bounding box center [317, 417] width 18 height 15
click at [718, 474] on div "¡Las plantillas se han movido! Ahora podrás encontrarlas en su propia pestaña a…" at bounding box center [919, 363] width 1296 height 1219
click at [463, 422] on div "Agregar una nueva intención" at bounding box center [445, 418] width 236 height 31
click at [397, 401] on div "Intención" at bounding box center [448, 384] width 244 height 34
click at [815, 484] on div "Solicitudes y NPS Cuando las conversaciones se marcan como cerradas, el Salesbo…" at bounding box center [920, 584] width 1256 height 206
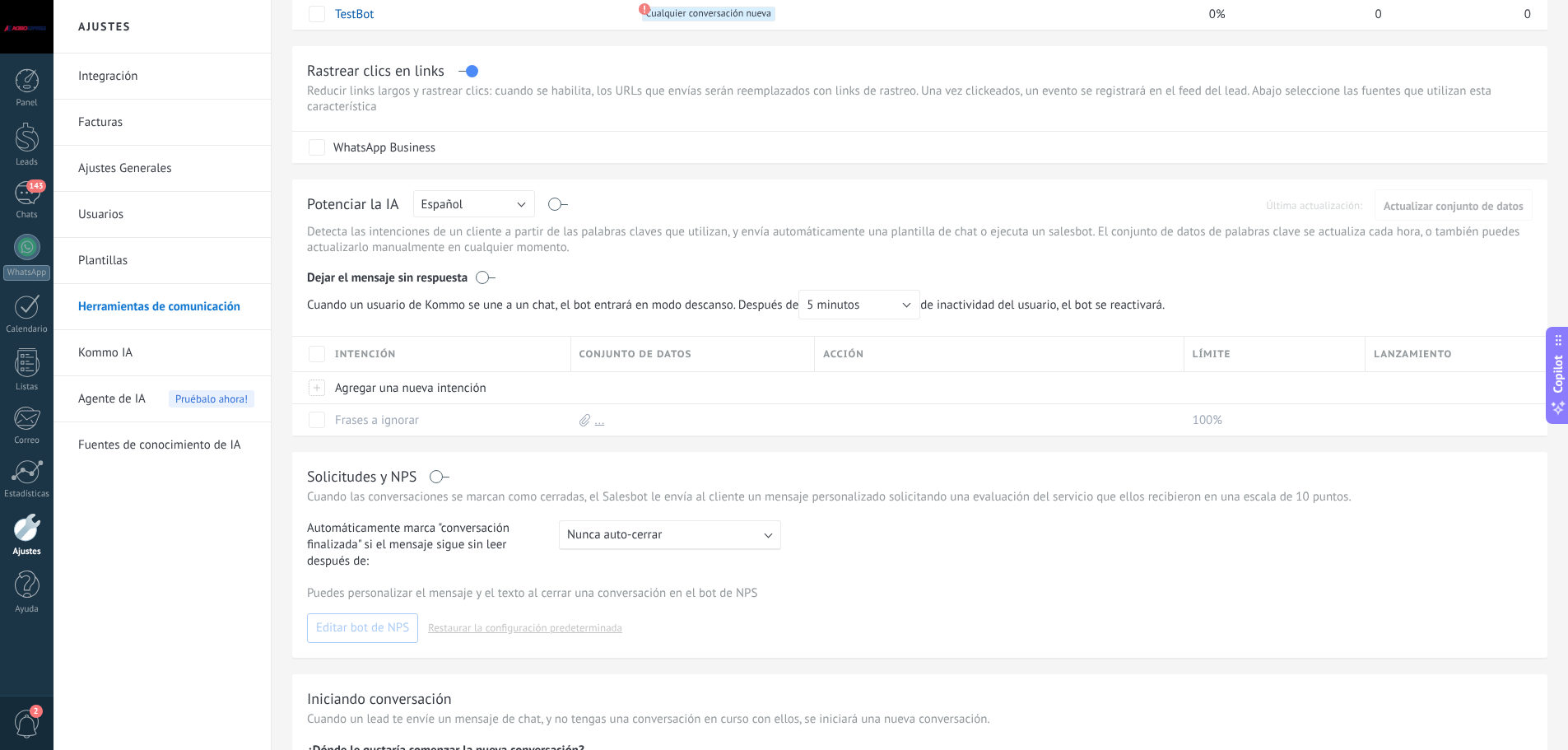
scroll to position [411, 0]
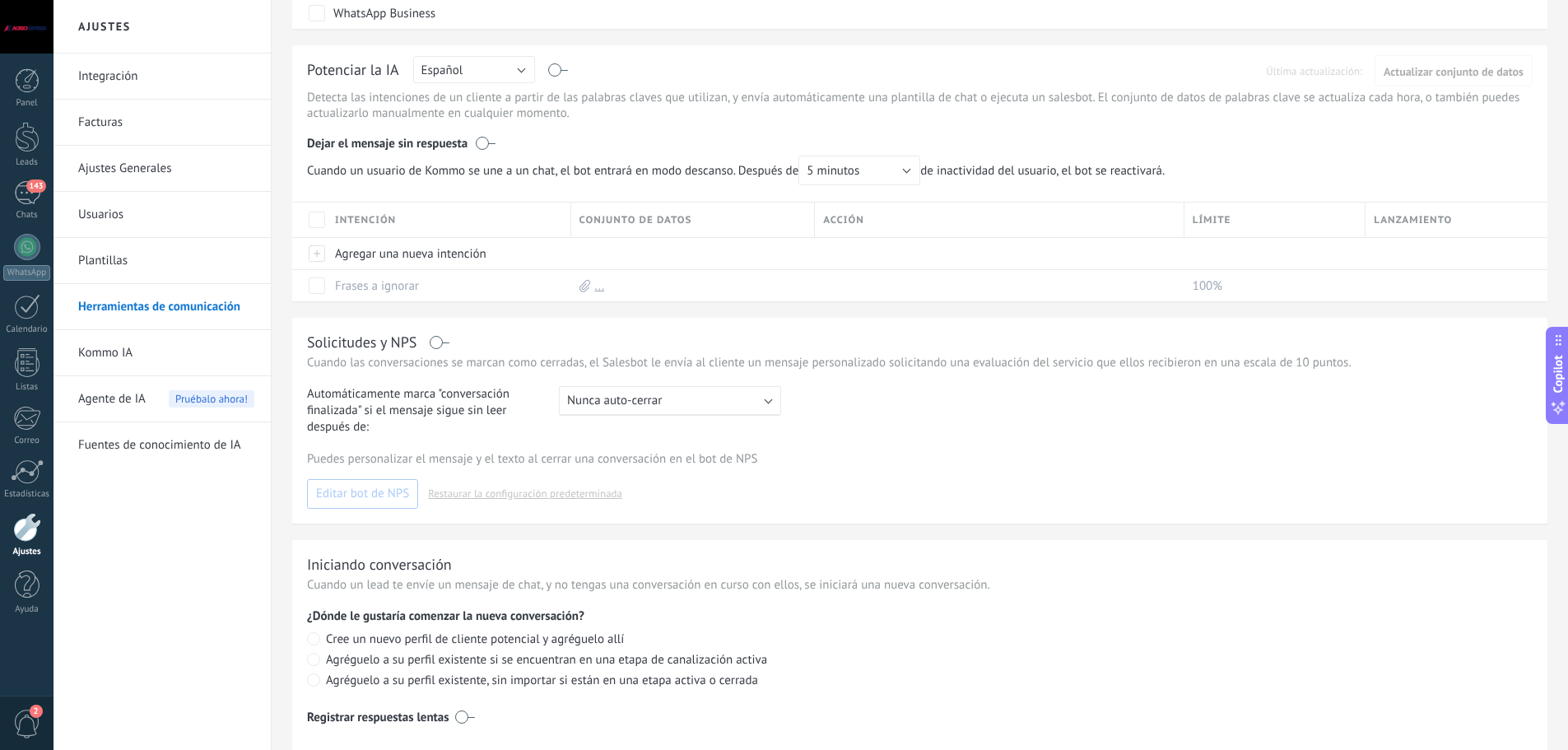
click at [433, 342] on label at bounding box center [440, 342] width 19 height 1
click at [601, 413] on div ": Nunca auto-cerrar" at bounding box center [670, 401] width 223 height 29
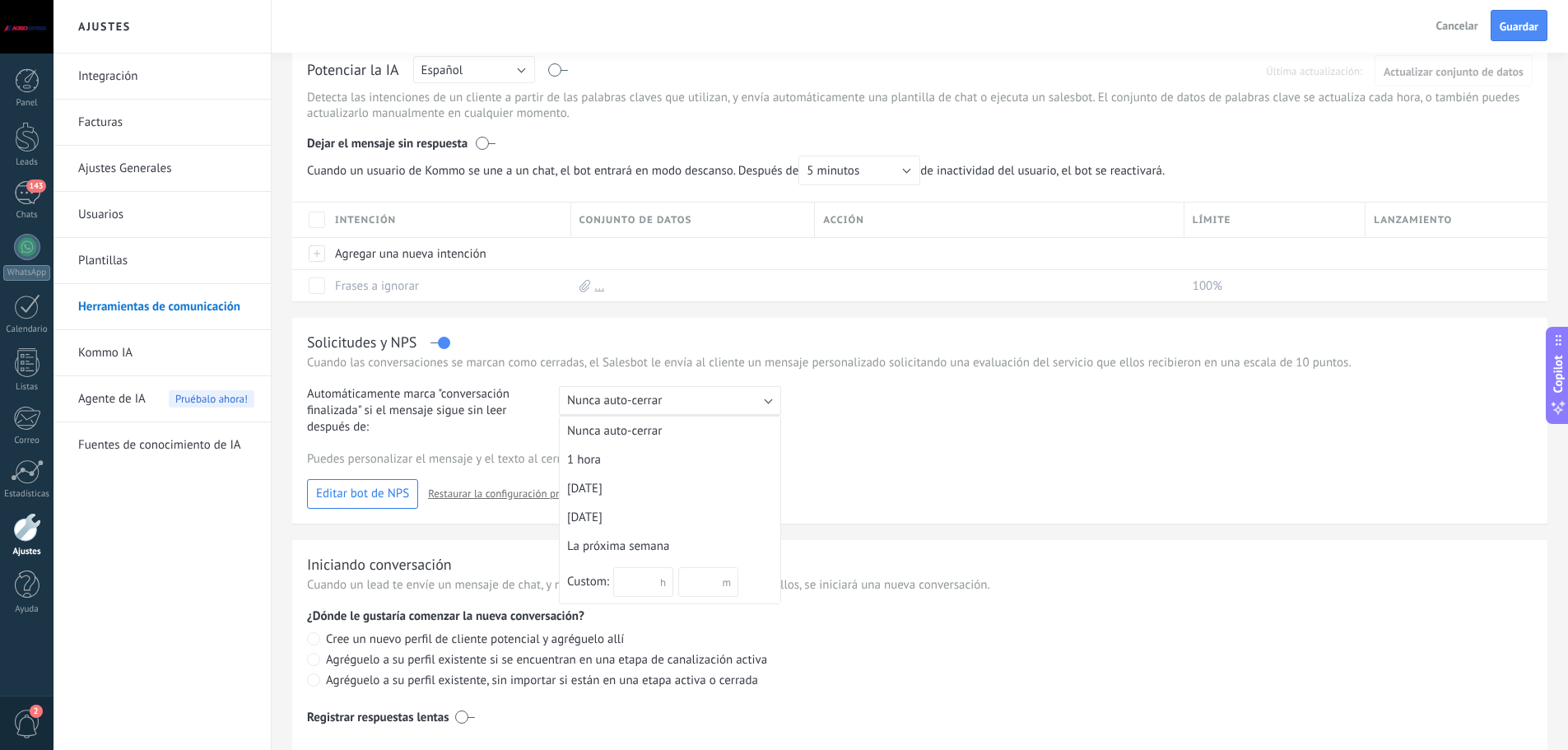
click at [603, 400] on span "Nunca auto-cerrar" at bounding box center [615, 400] width 95 height 16
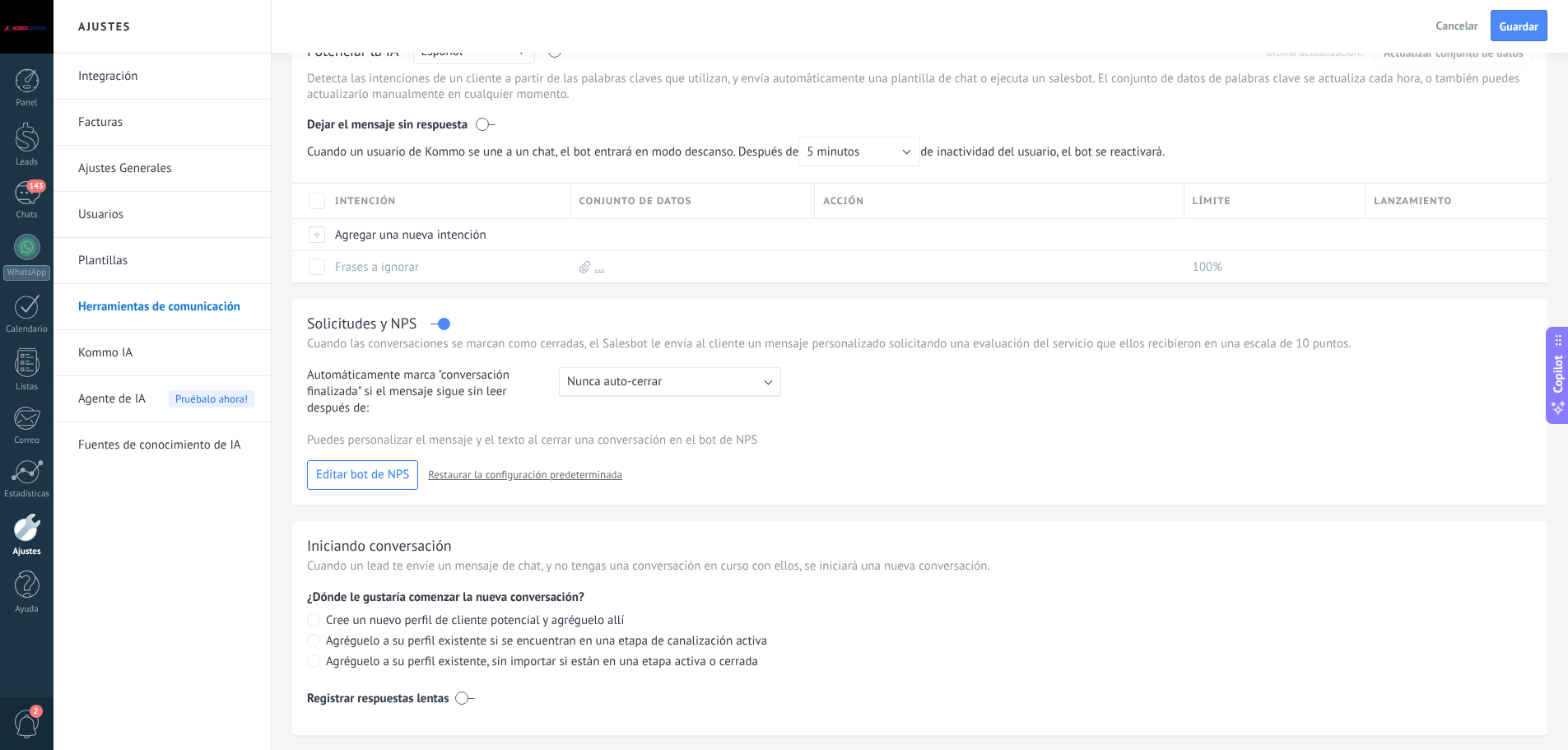
scroll to position [470, 0]
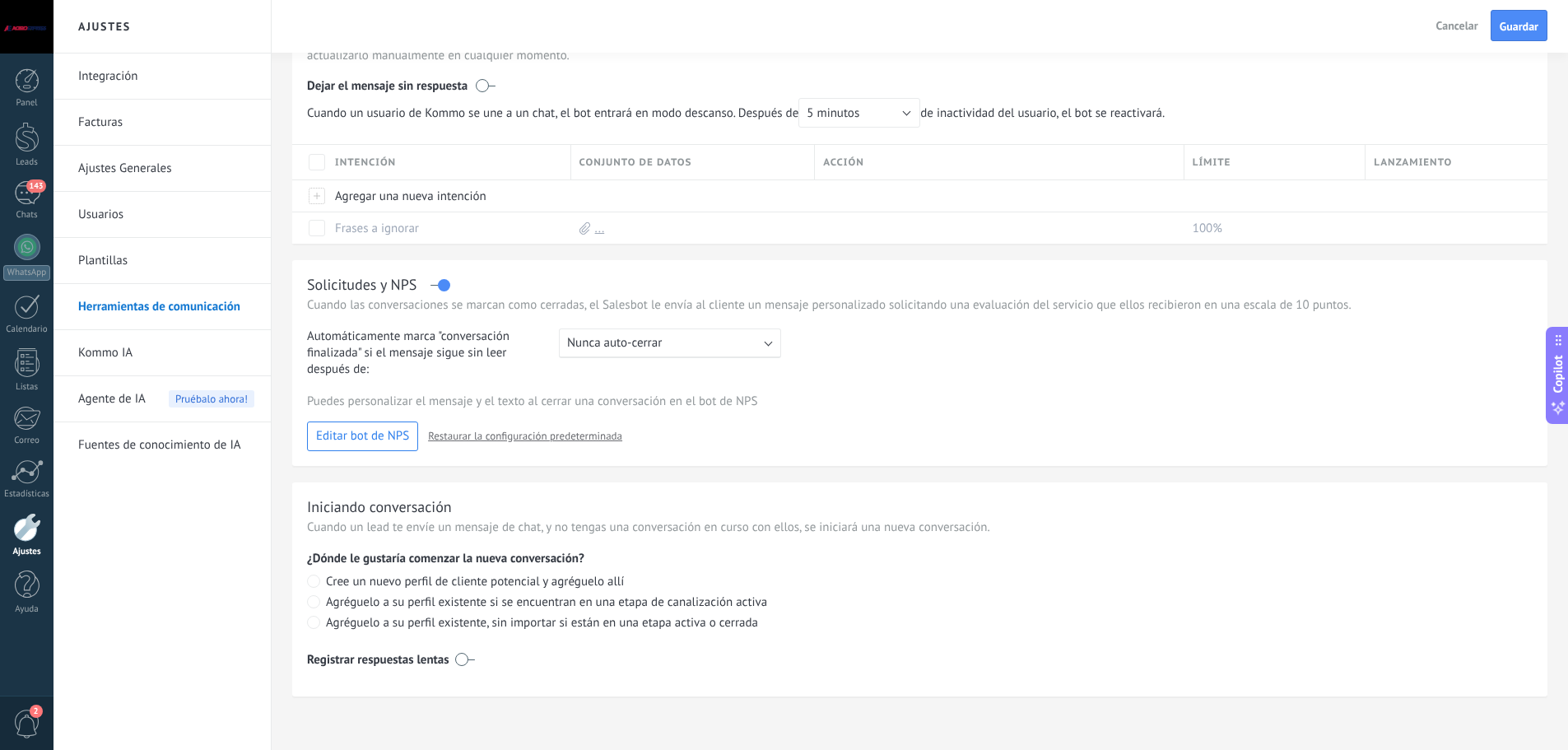
click at [111, 355] on link "Kommo IA" at bounding box center [166, 353] width 176 height 46
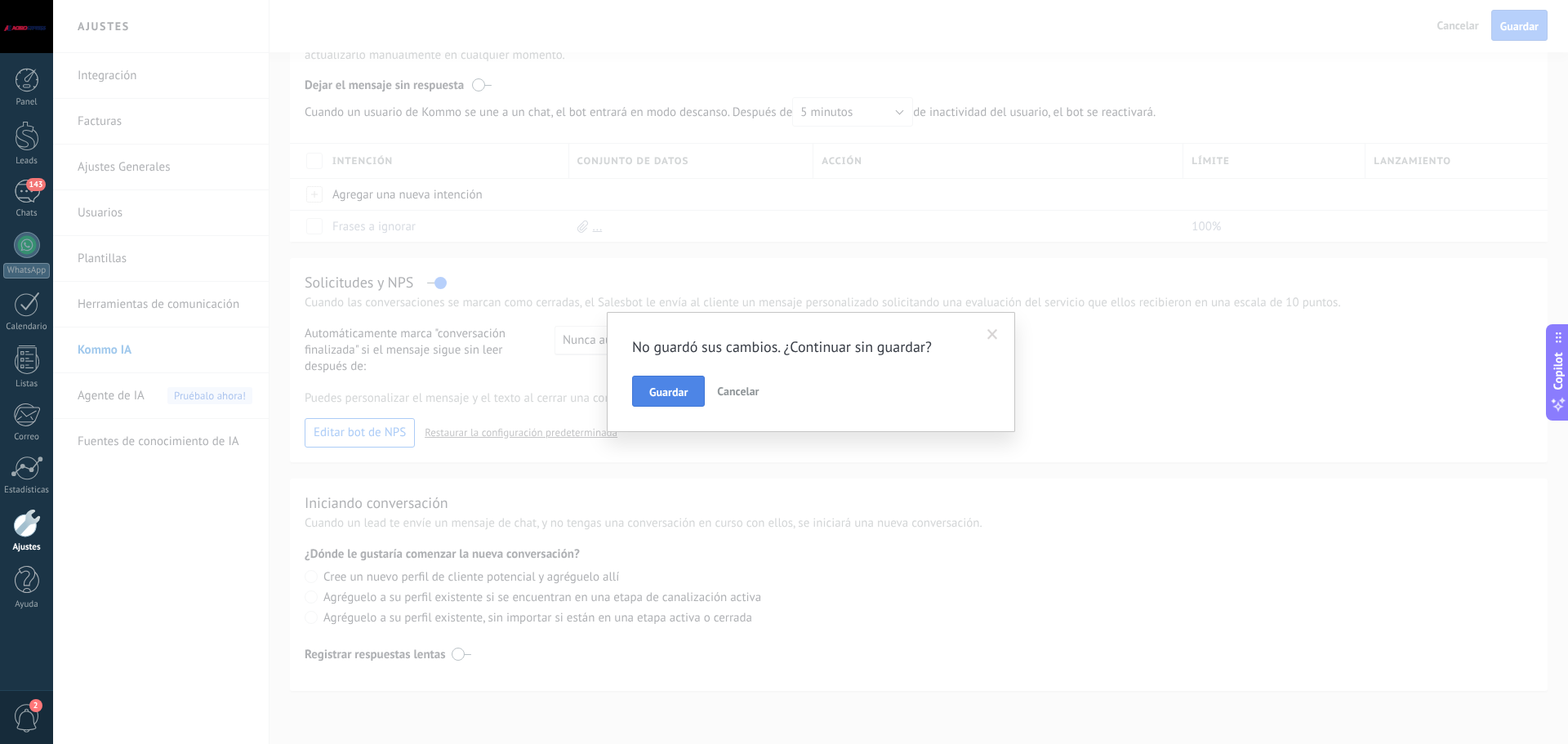
click at [671, 392] on span "Guardar" at bounding box center [668, 391] width 38 height 11
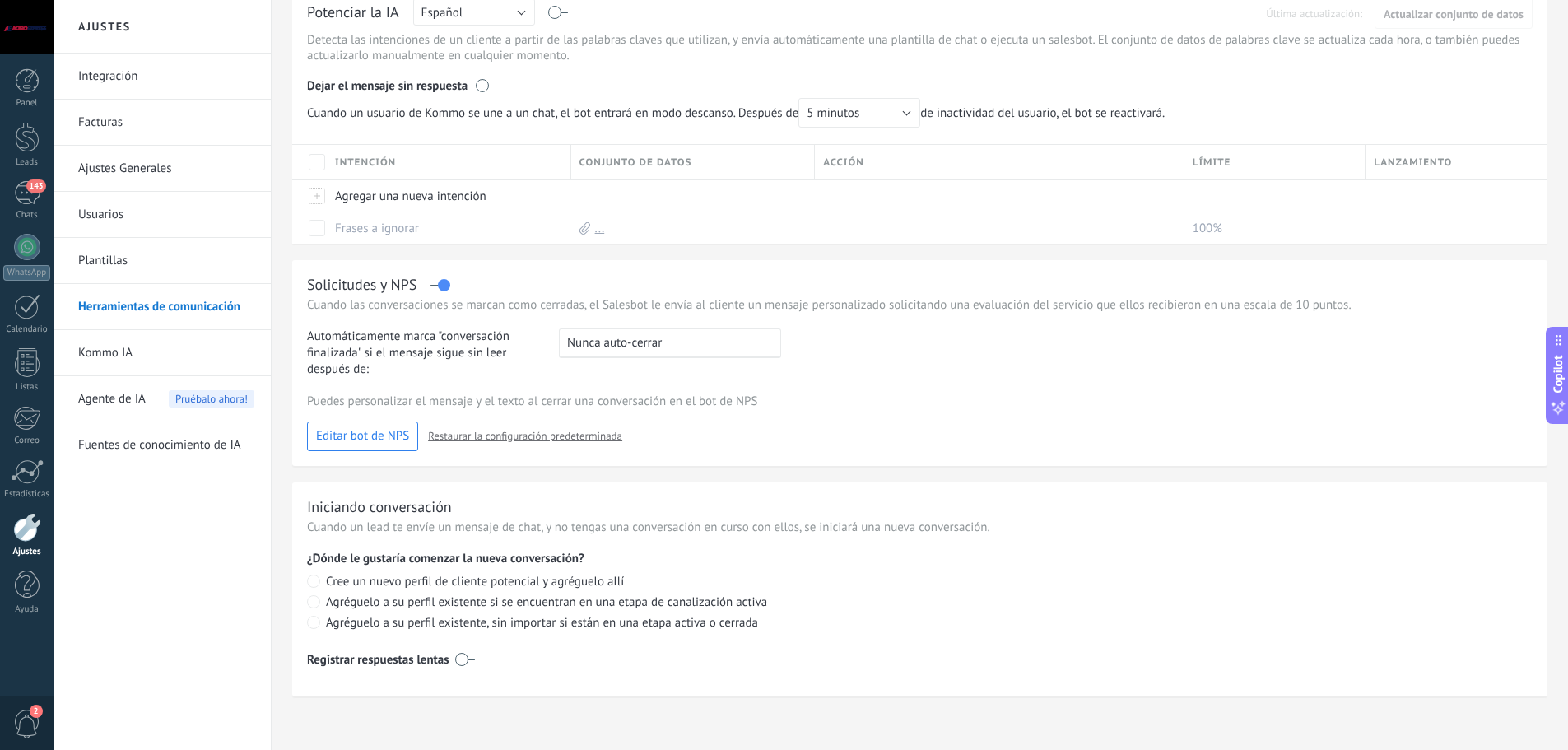
click at [346, 430] on span "Editar bot de NPS" at bounding box center [363, 435] width 93 height 11
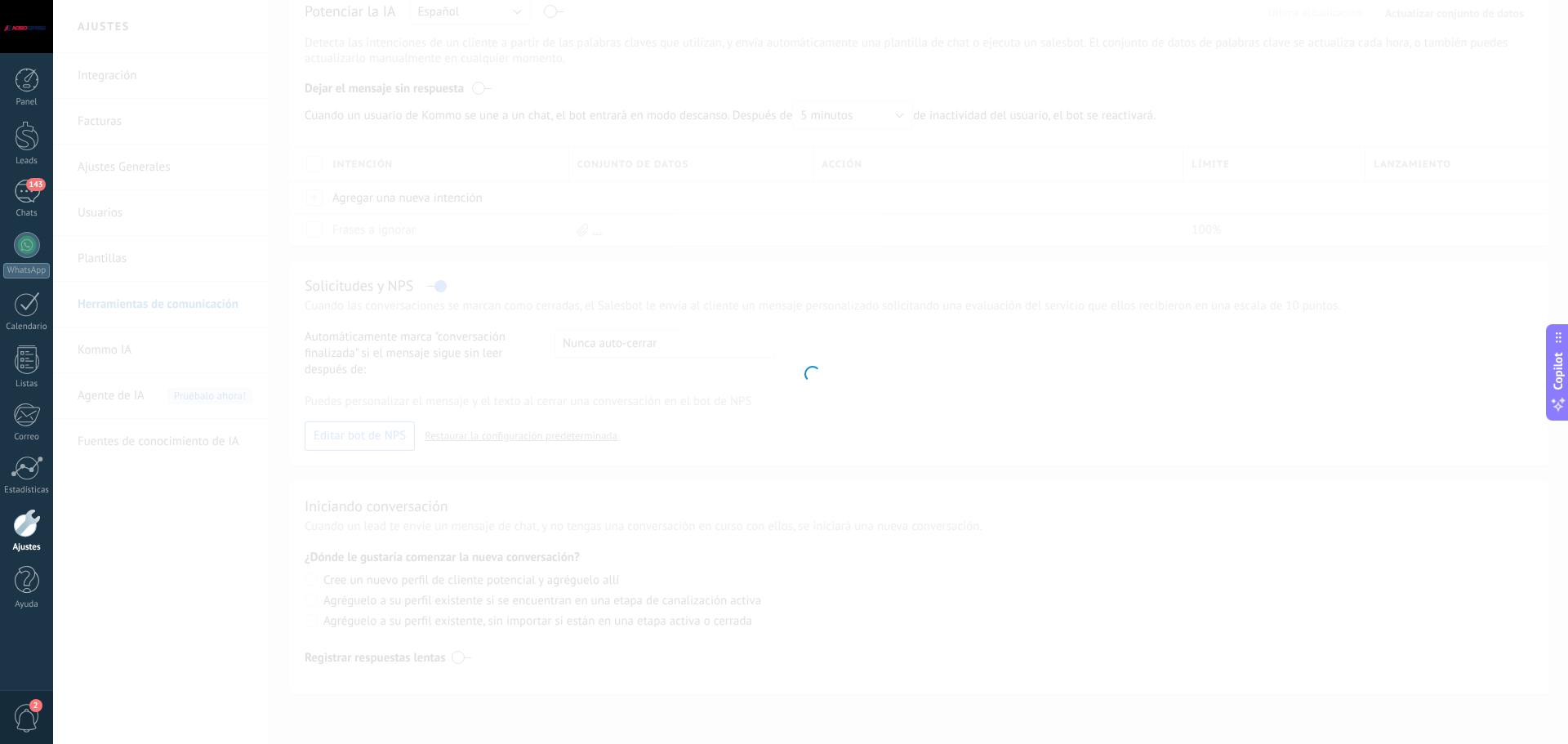
type input "*******"
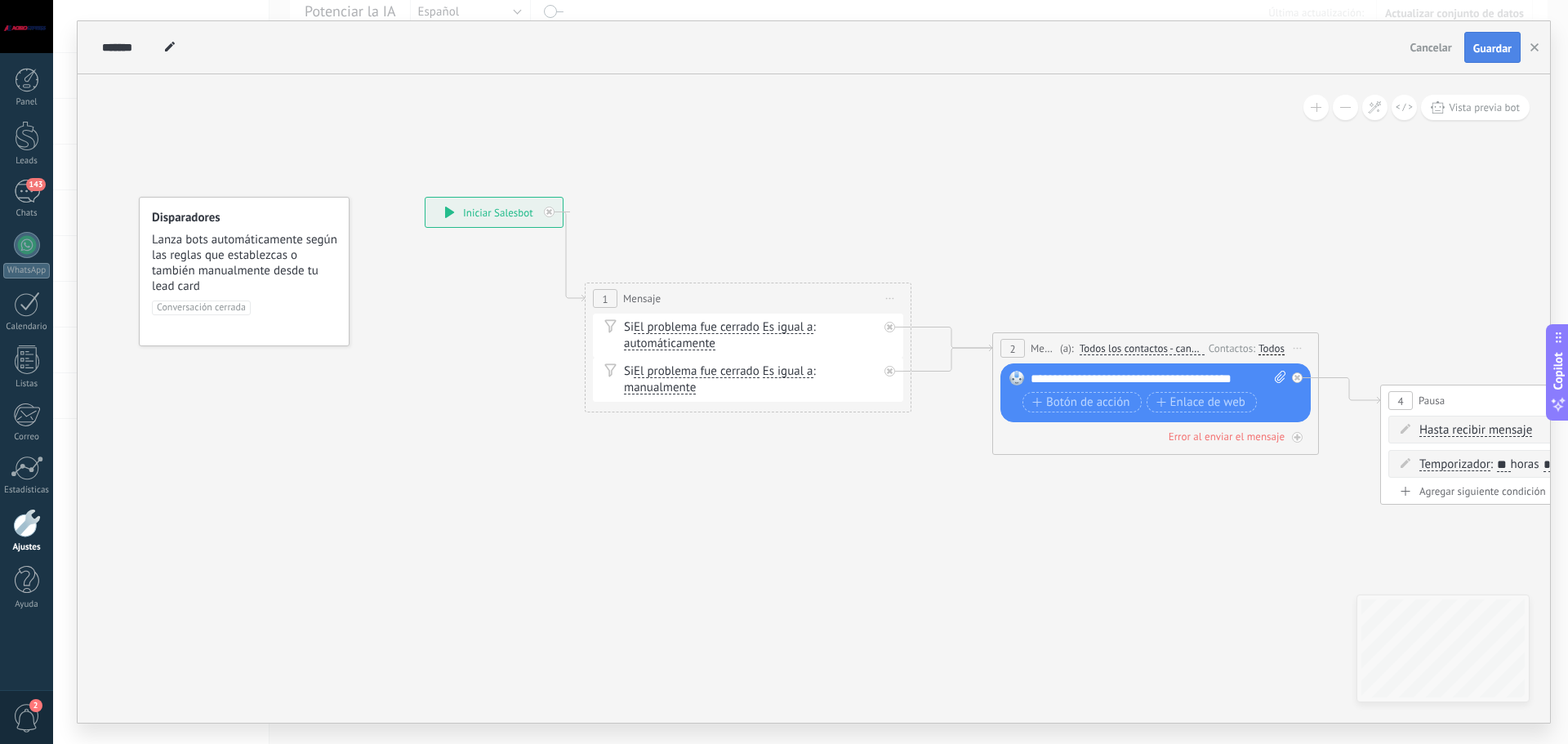
click at [1491, 50] on span "Guardar" at bounding box center [1492, 48] width 38 height 11
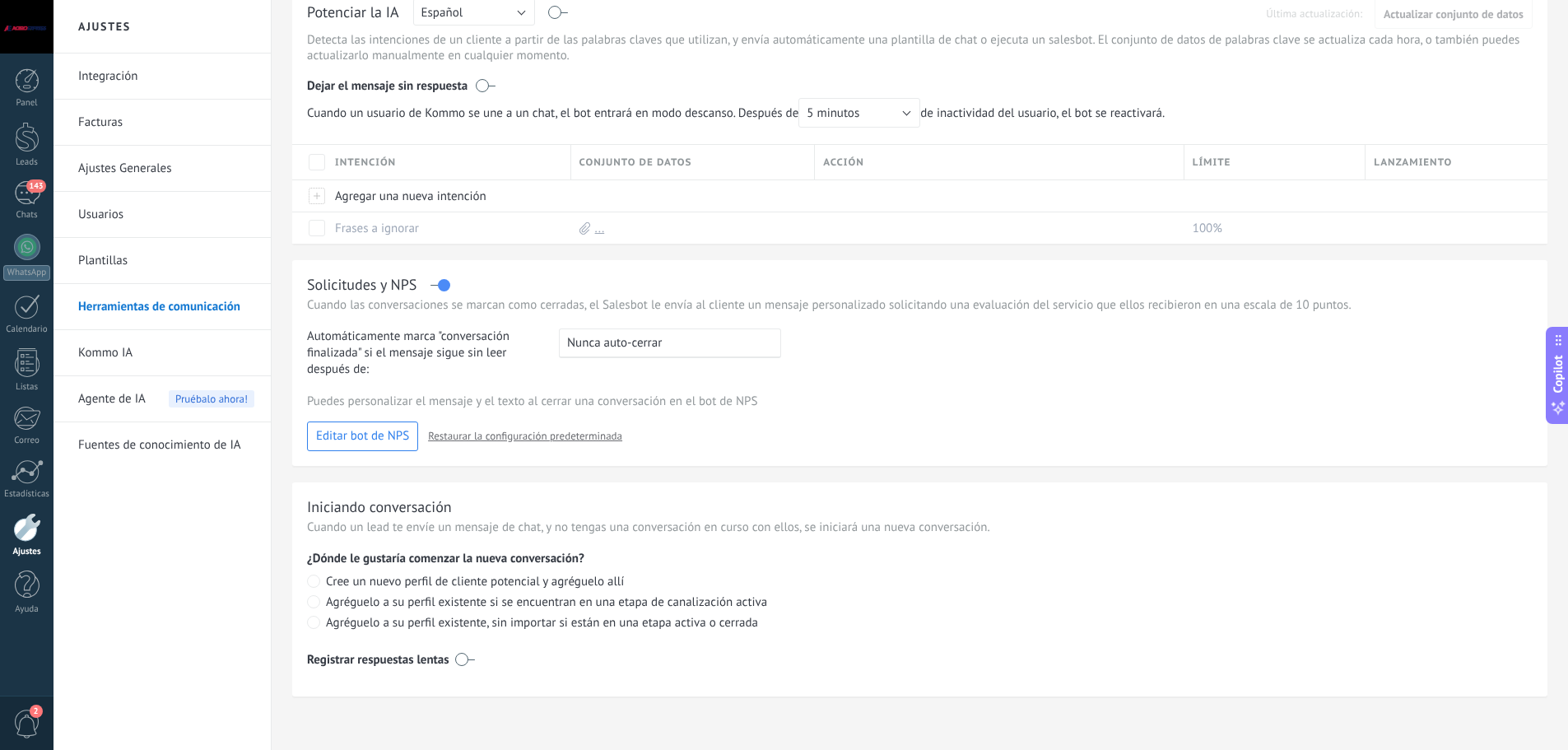
click at [102, 361] on link "Kommo IA" at bounding box center [166, 353] width 176 height 46
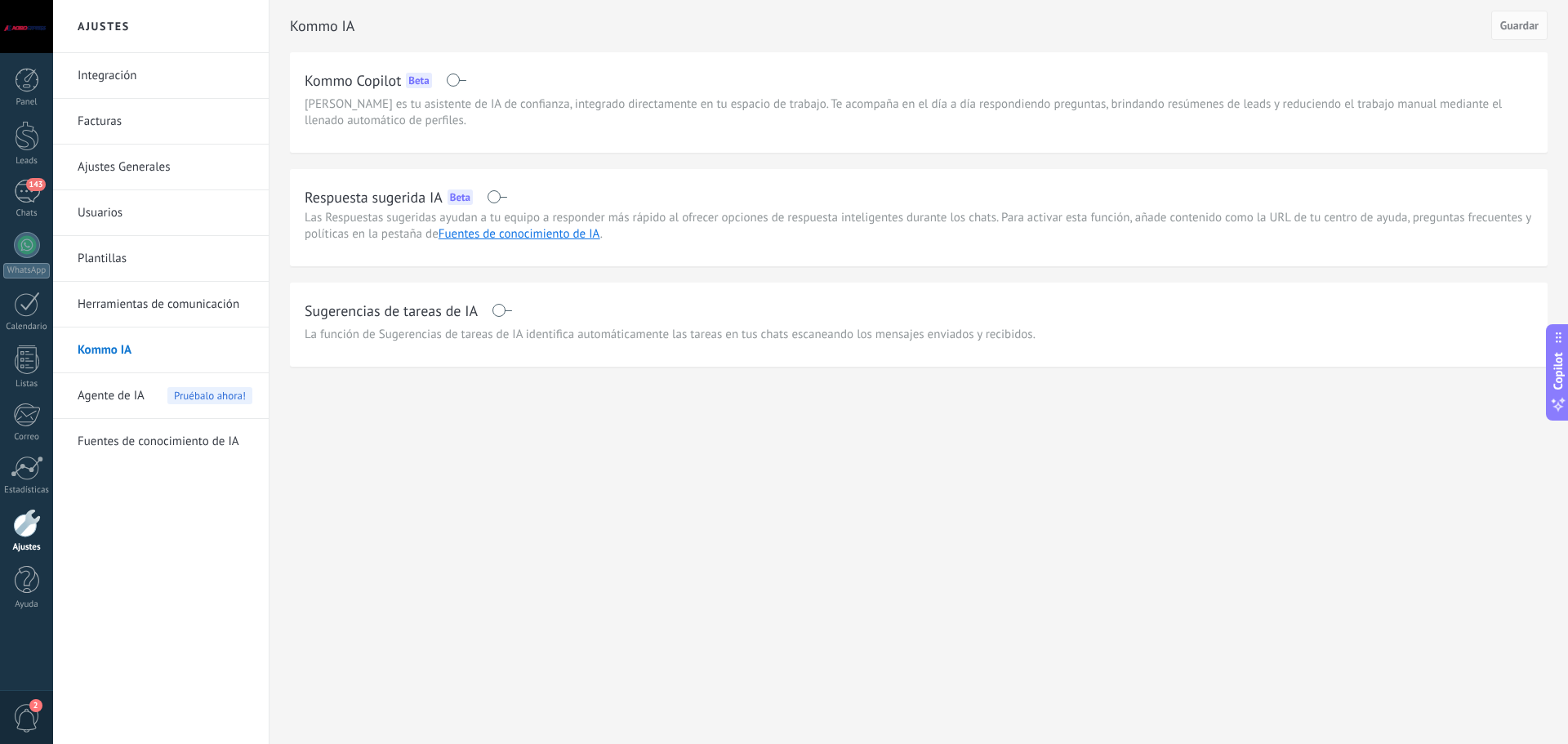
click at [120, 394] on span "Agente de IA" at bounding box center [111, 395] width 67 height 45
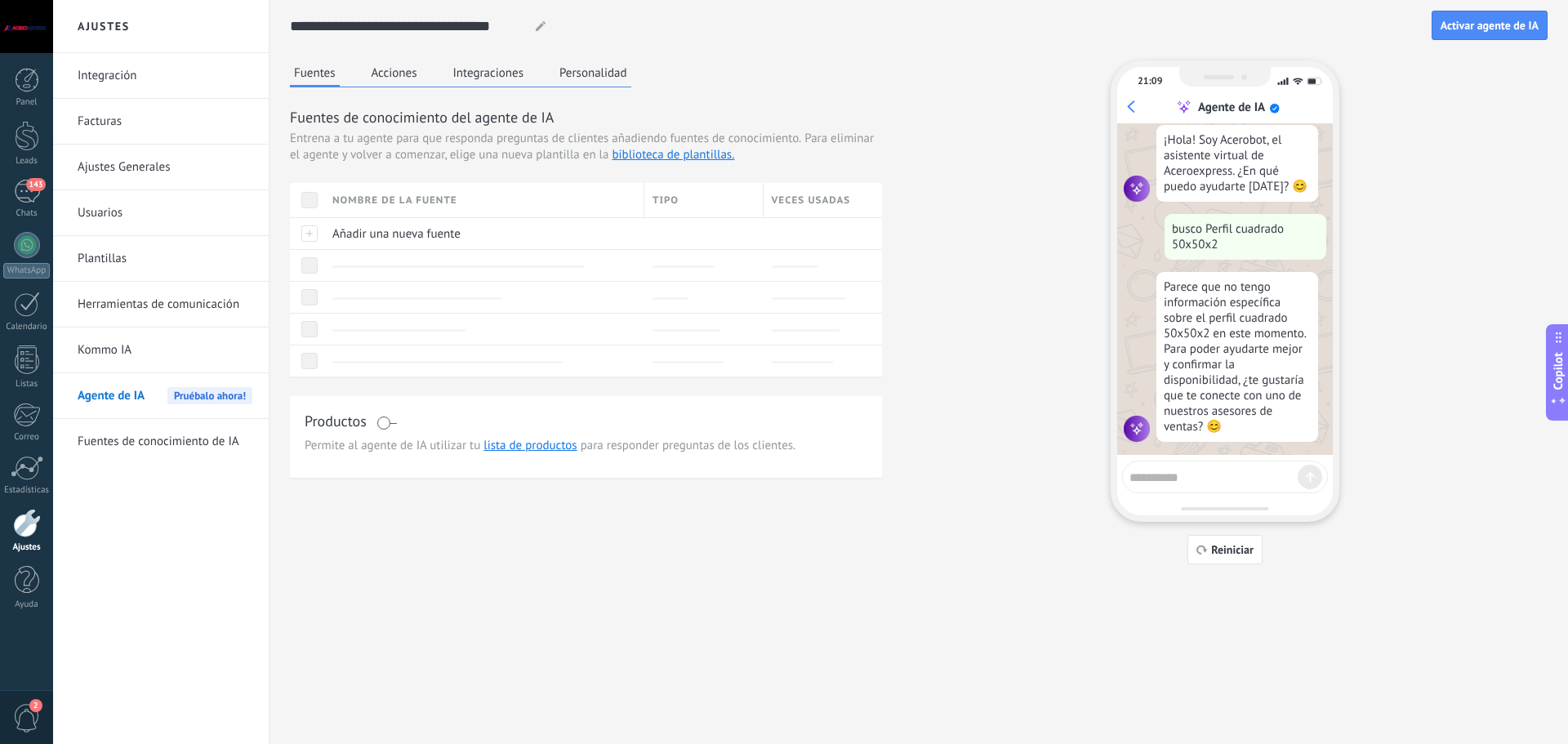
scroll to position [153, 0]
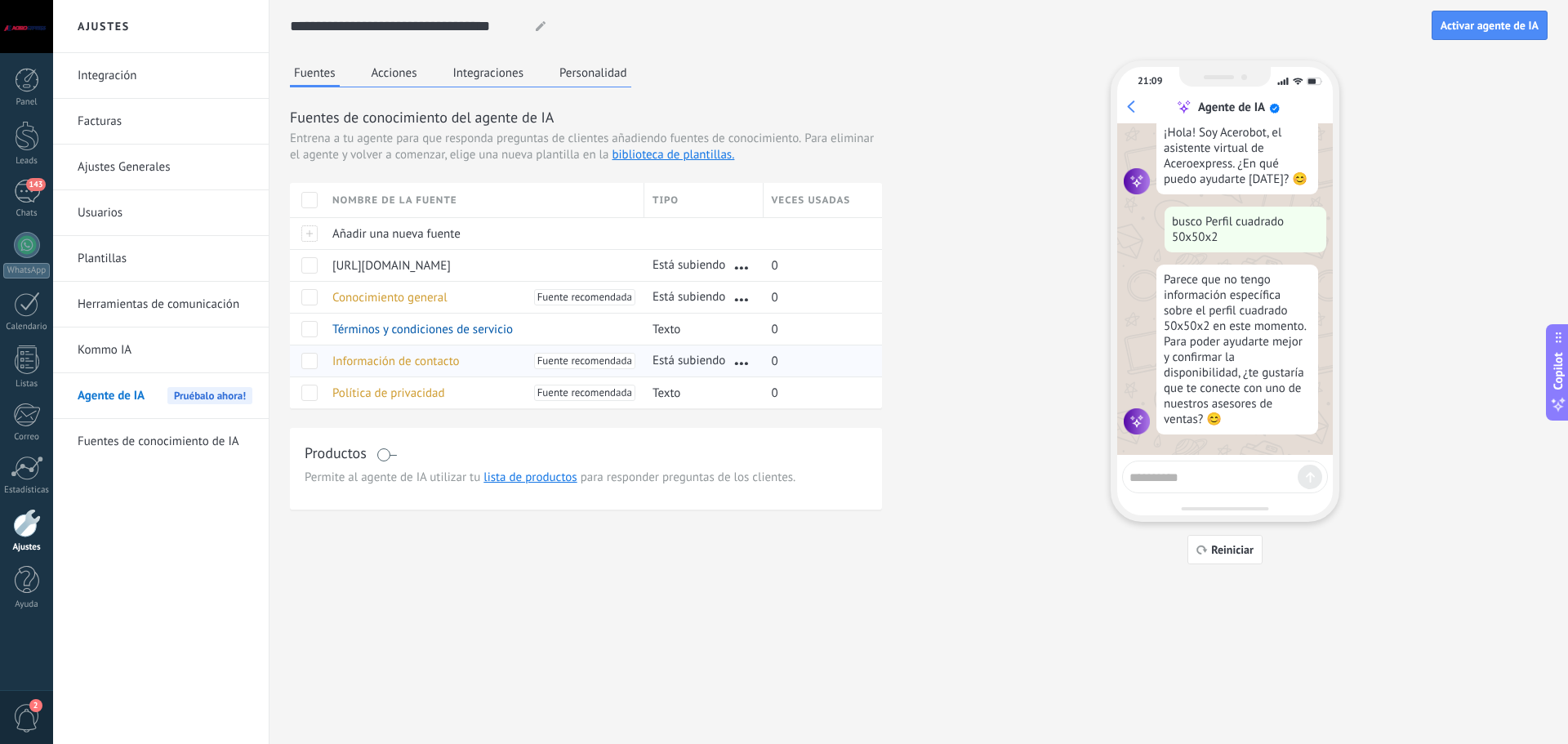
click at [334, 375] on div "Información de contacto Fuente recomendada" at bounding box center [480, 361] width 312 height 31
click at [358, 363] on span "Información de contacto" at bounding box center [395, 361] width 127 height 15
click at [586, 358] on span "Fuente recomendada" at bounding box center [584, 360] width 95 height 16
click at [548, 359] on span "Fuente recomendada" at bounding box center [584, 360] width 95 height 16
click at [439, 361] on span "Información de contacto" at bounding box center [395, 361] width 127 height 15
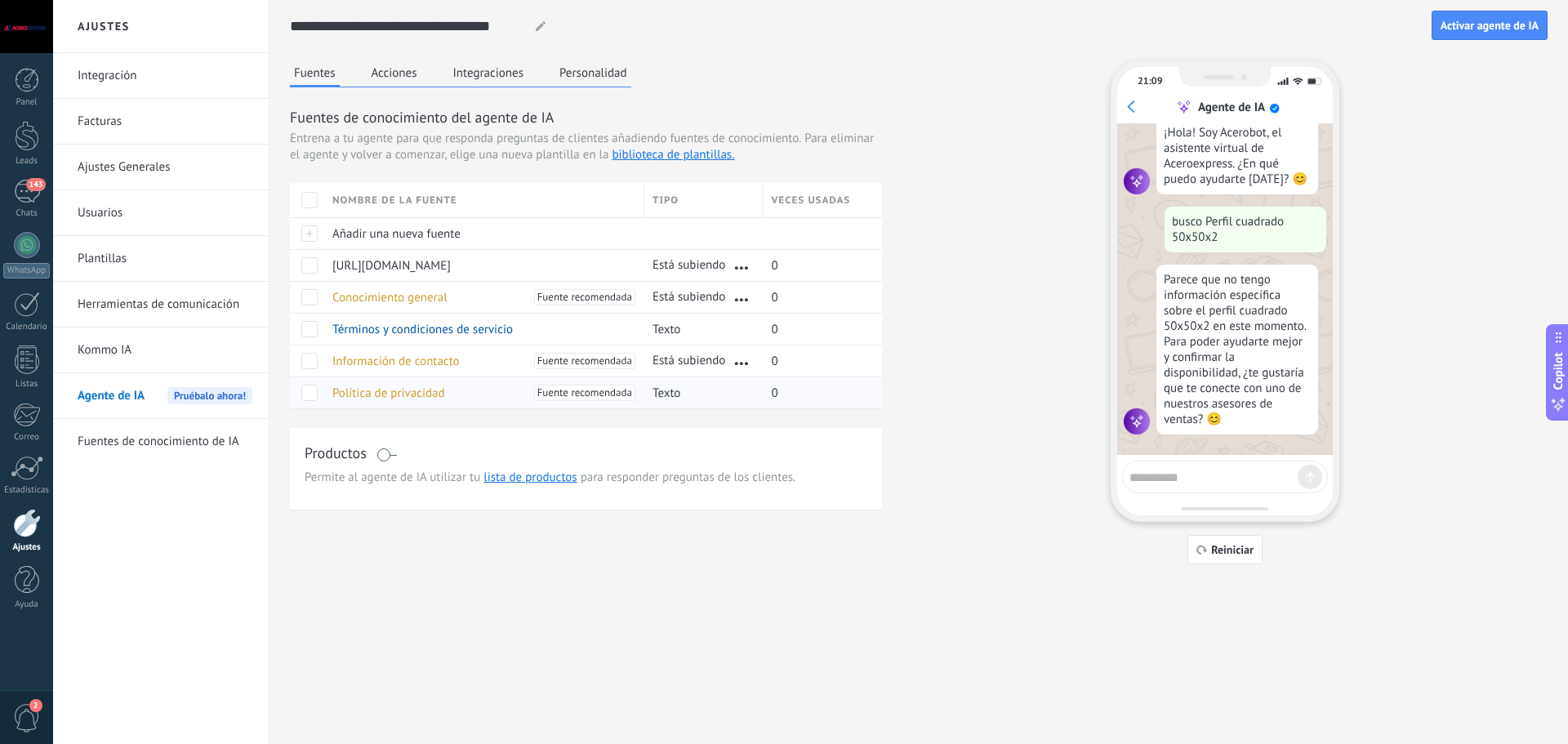
click at [407, 397] on span "Política de privacidad" at bounding box center [388, 393] width 113 height 15
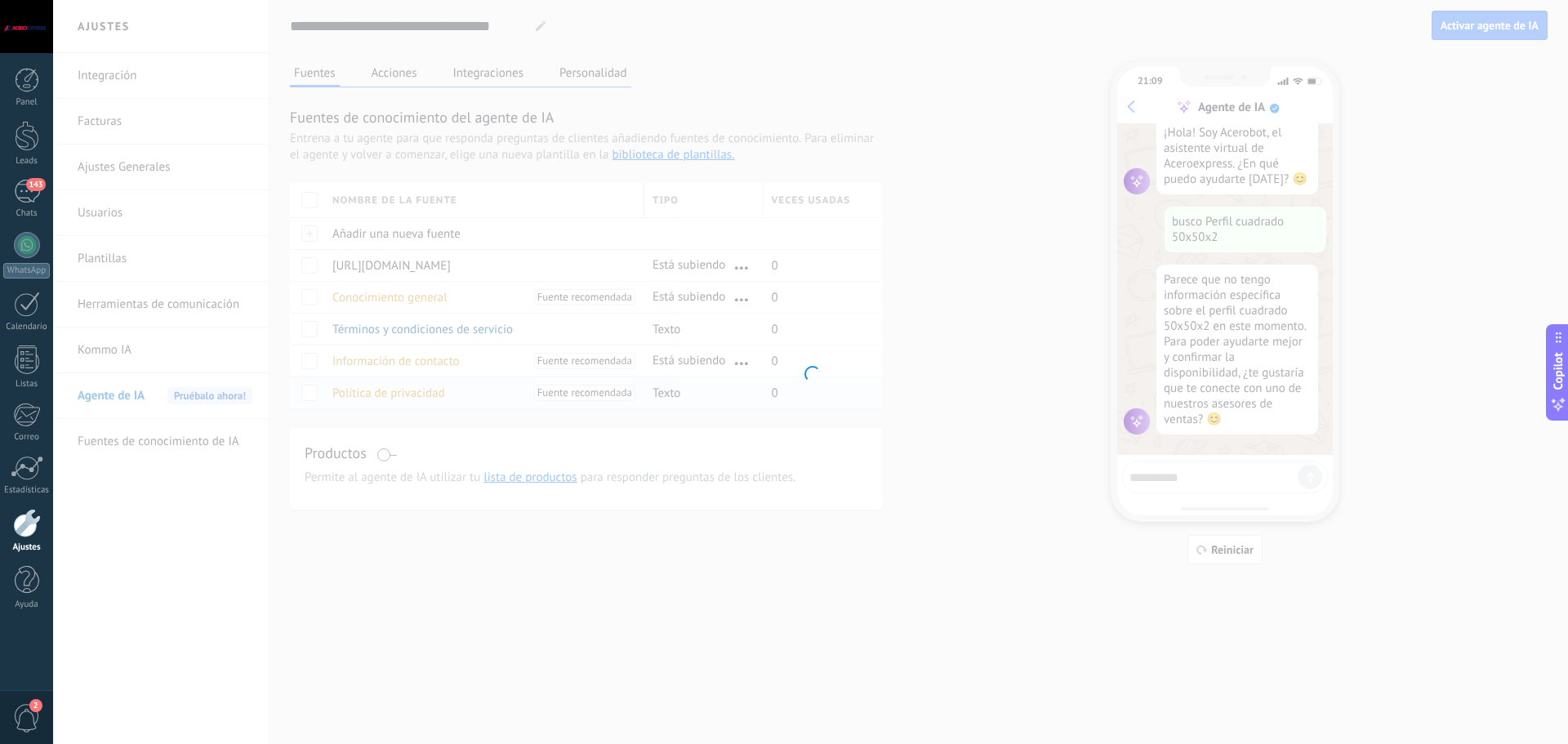
type input "**********"
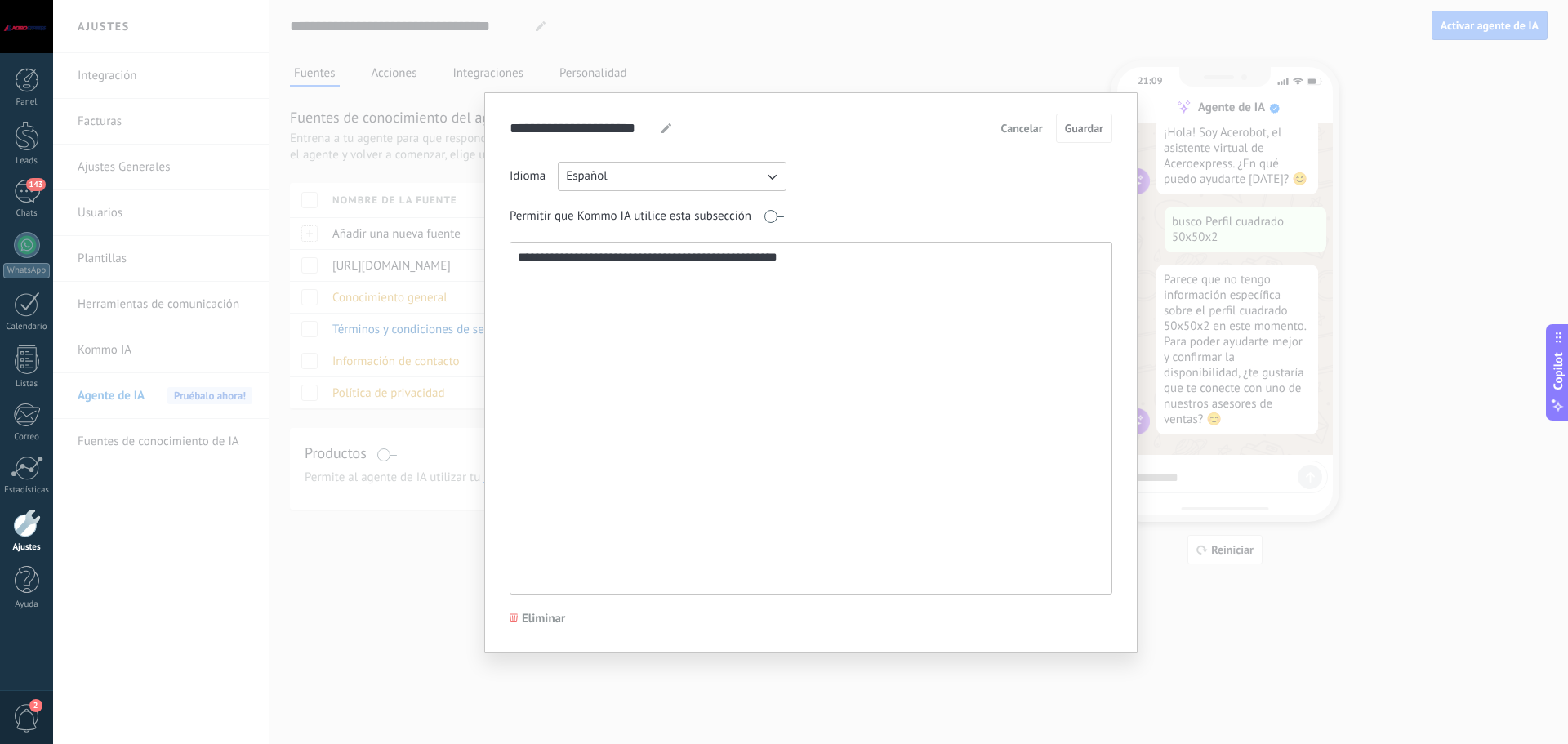
click at [741, 298] on textarea "**********" at bounding box center [809, 417] width 598 height 351
click at [831, 248] on textarea "**********" at bounding box center [809, 417] width 598 height 351
drag, startPoint x: 677, startPoint y: 237, endPoint x: 443, endPoint y: 233, distance: 234.0
click at [444, 233] on div "**********" at bounding box center [810, 372] width 1515 height 744
paste textarea "**********"
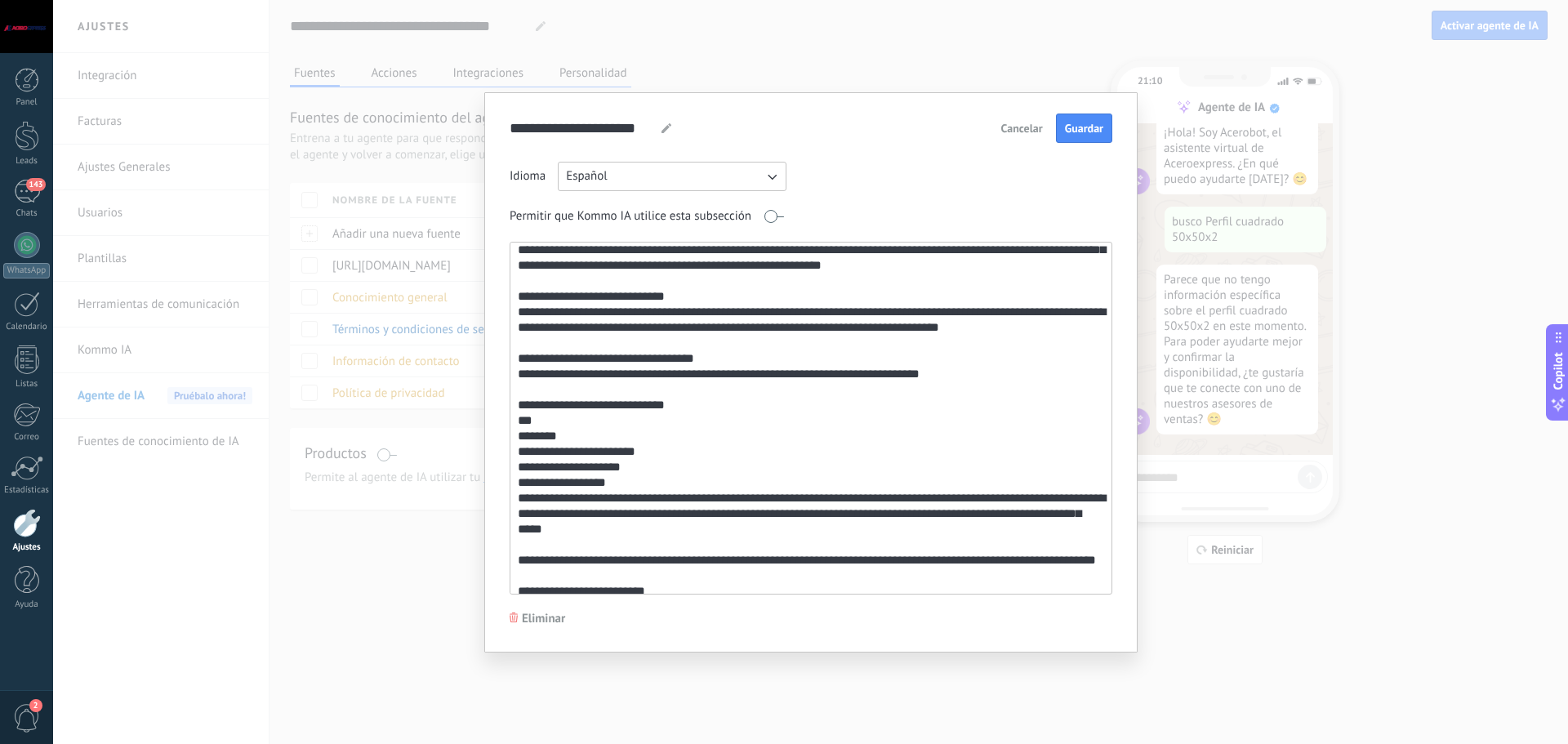
scroll to position [0, 0]
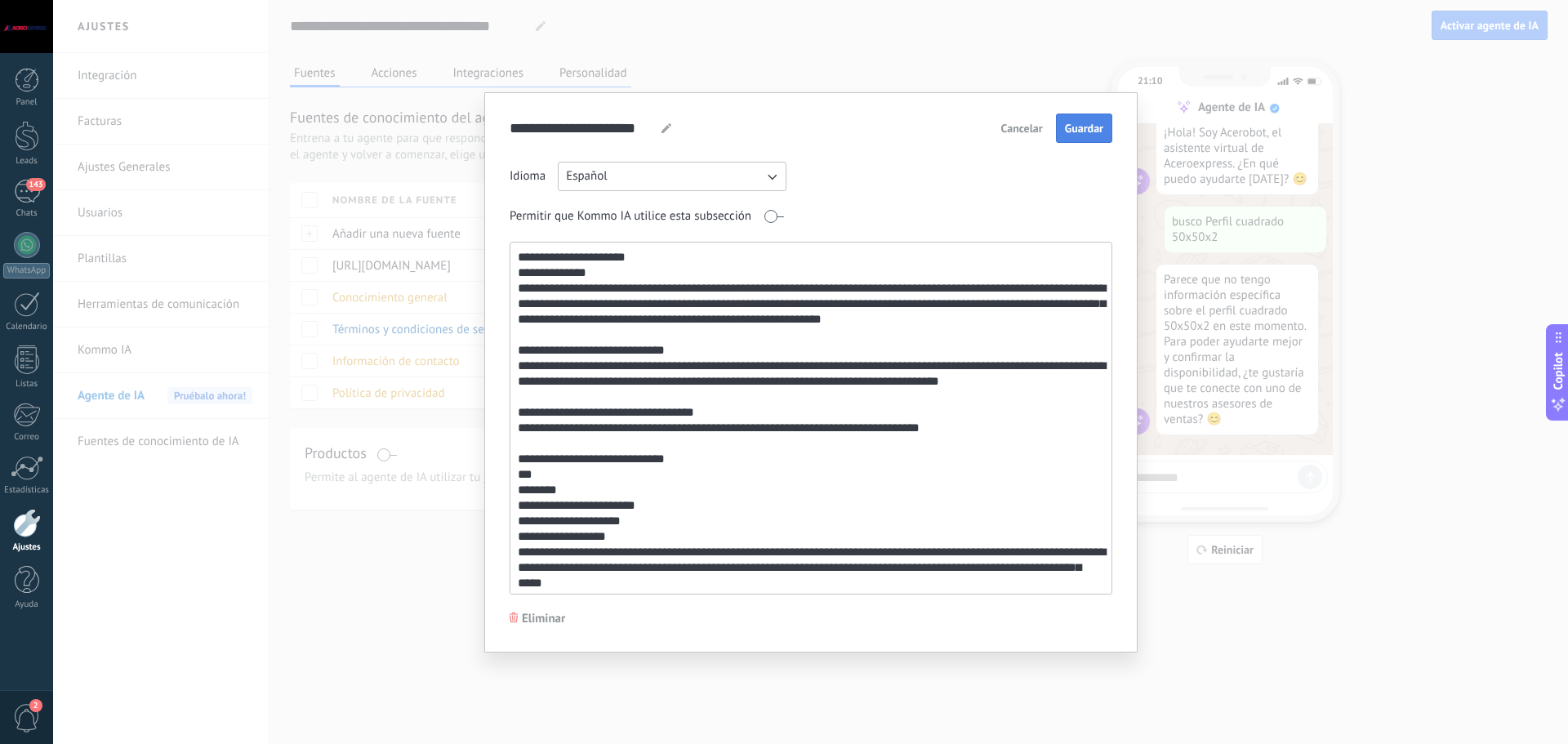
type textarea "**********"
click at [1092, 134] on span "Guardar" at bounding box center [1084, 127] width 38 height 11
click at [1021, 67] on div "**********" at bounding box center [810, 372] width 1515 height 744
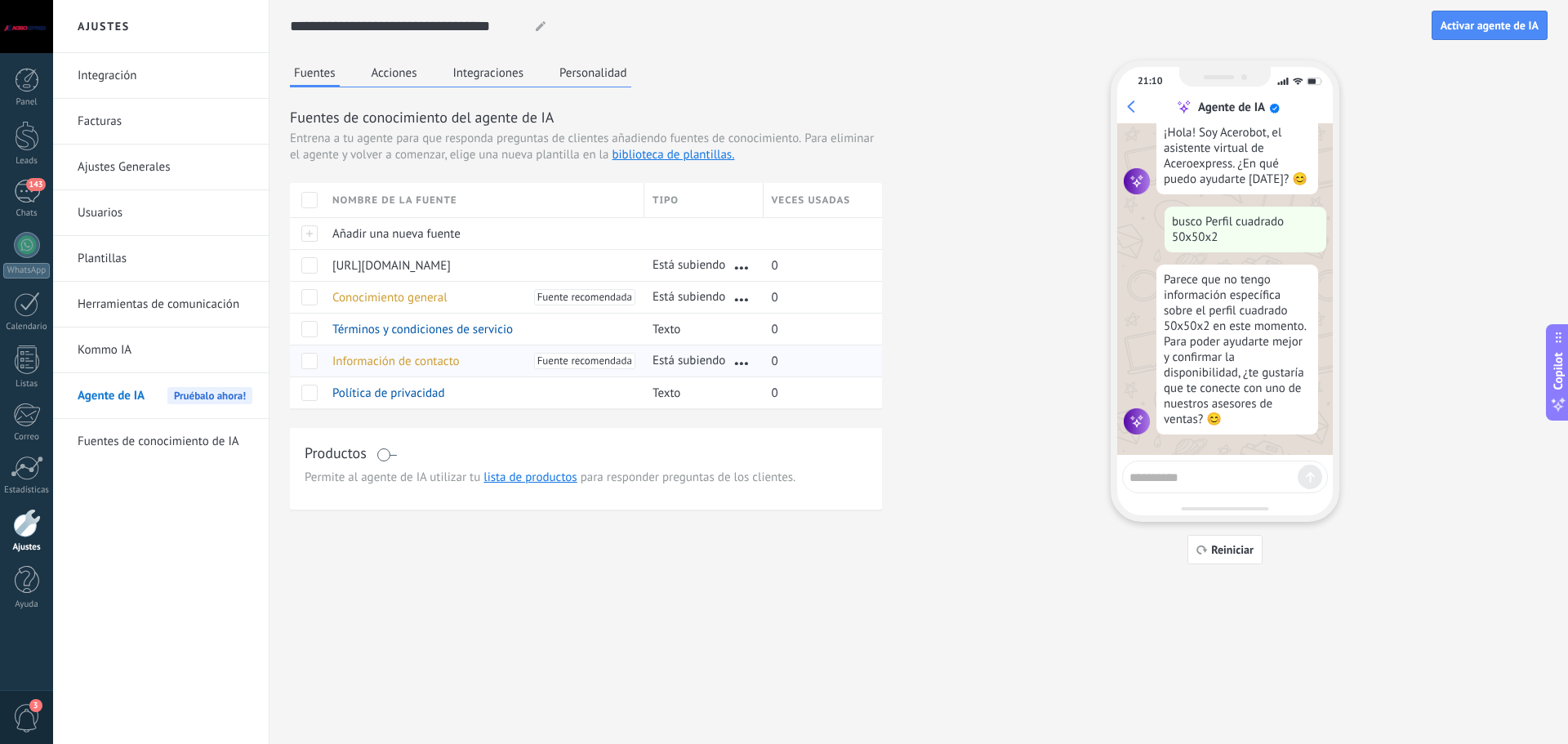
click at [565, 357] on span "Fuente recomendada" at bounding box center [584, 360] width 95 height 16
click at [611, 361] on span "Fuente recomendada" at bounding box center [584, 360] width 95 height 16
click at [435, 363] on span "Información de contacto" at bounding box center [395, 361] width 127 height 15
click at [341, 231] on span "Añadir una nueva fuente" at bounding box center [396, 233] width 128 height 15
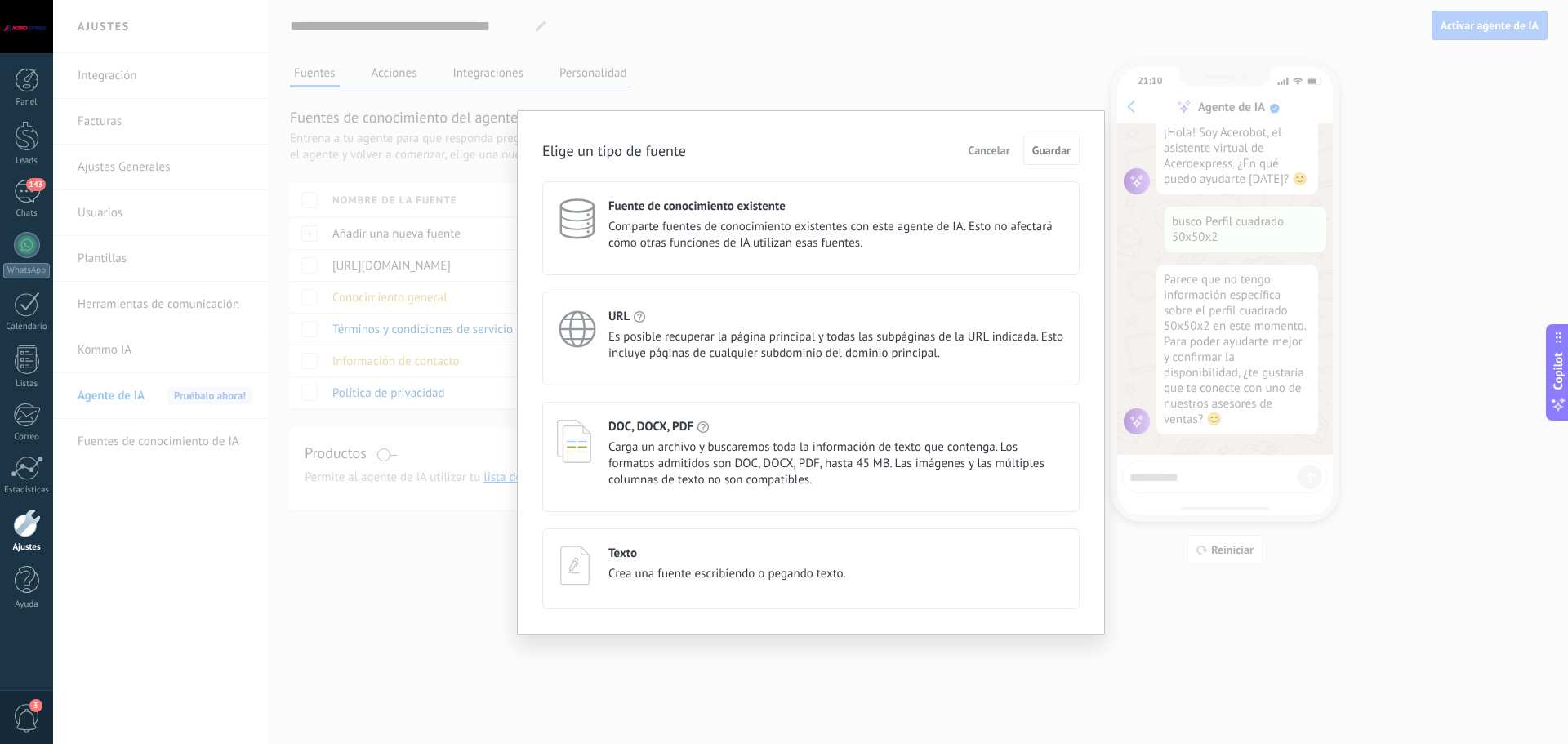
click at [737, 577] on span "Crea una fuente escribiendo o pegando texto." at bounding box center [727, 573] width 238 height 16
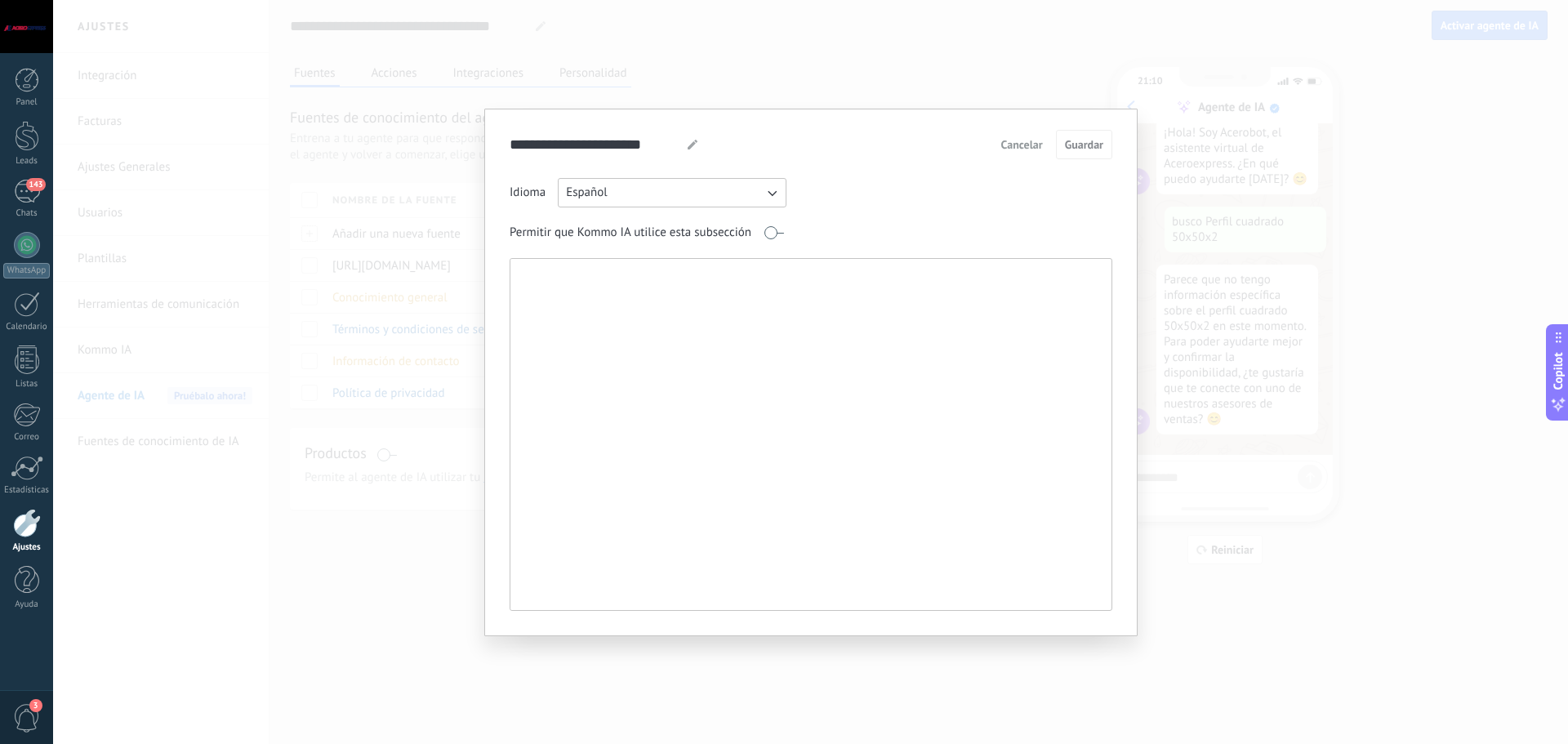
paste textarea "**********"
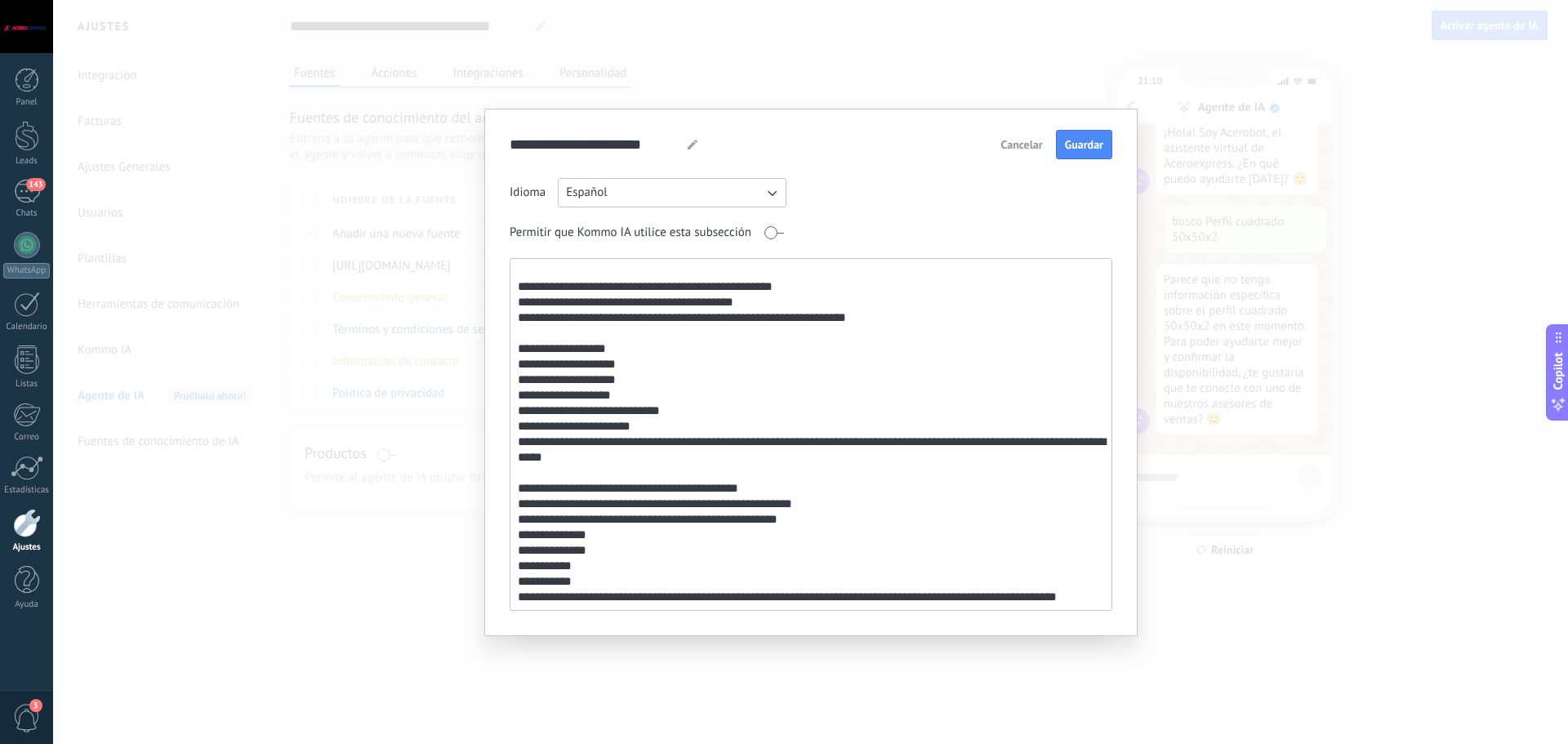
scroll to position [64, 0]
type textarea "**********"
click at [1097, 153] on button "Guardar" at bounding box center [1084, 145] width 56 height 29
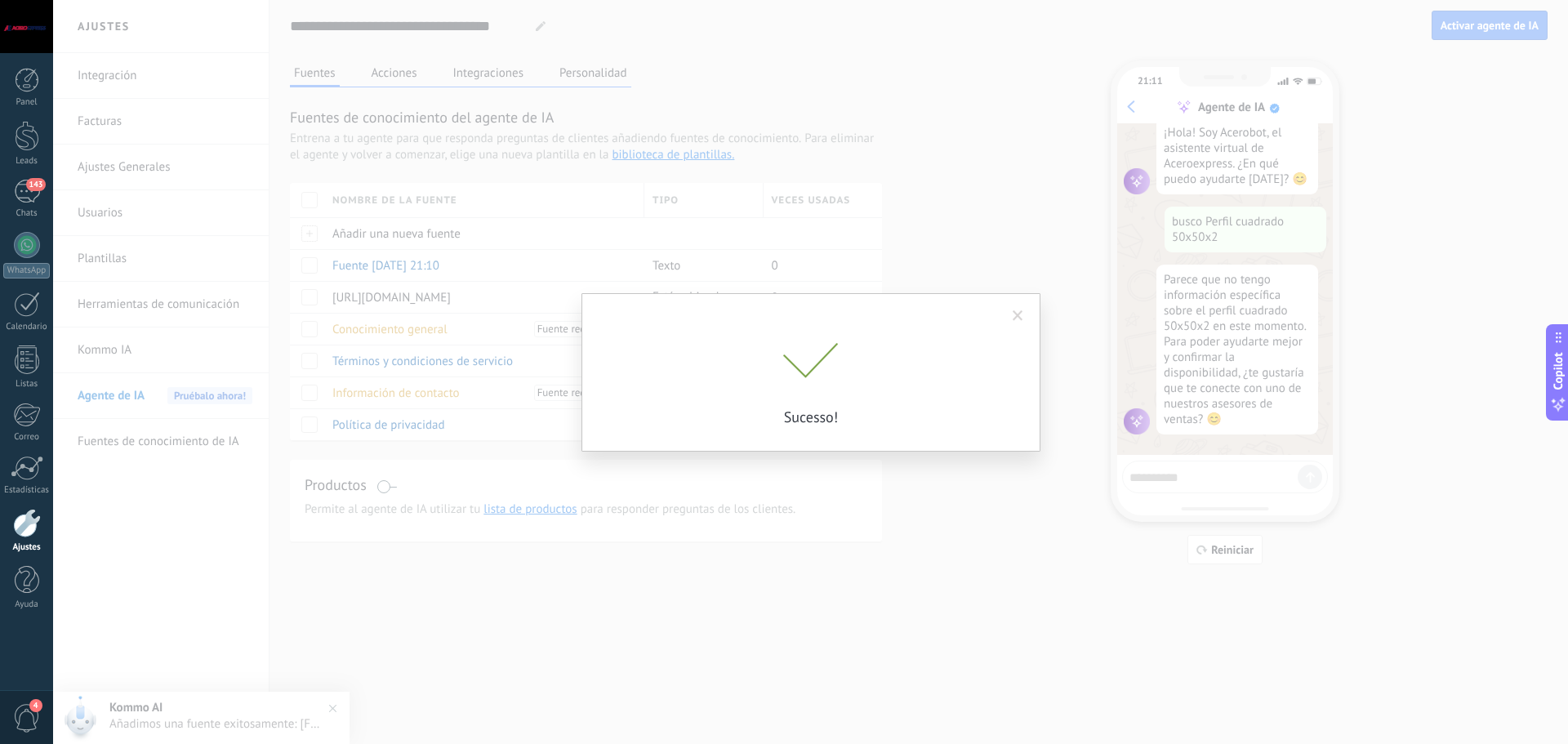
click at [704, 411] on p "Sucesso!" at bounding box center [810, 416] width 408 height 19
click at [1015, 316] on span at bounding box center [1018, 316] width 10 height 11
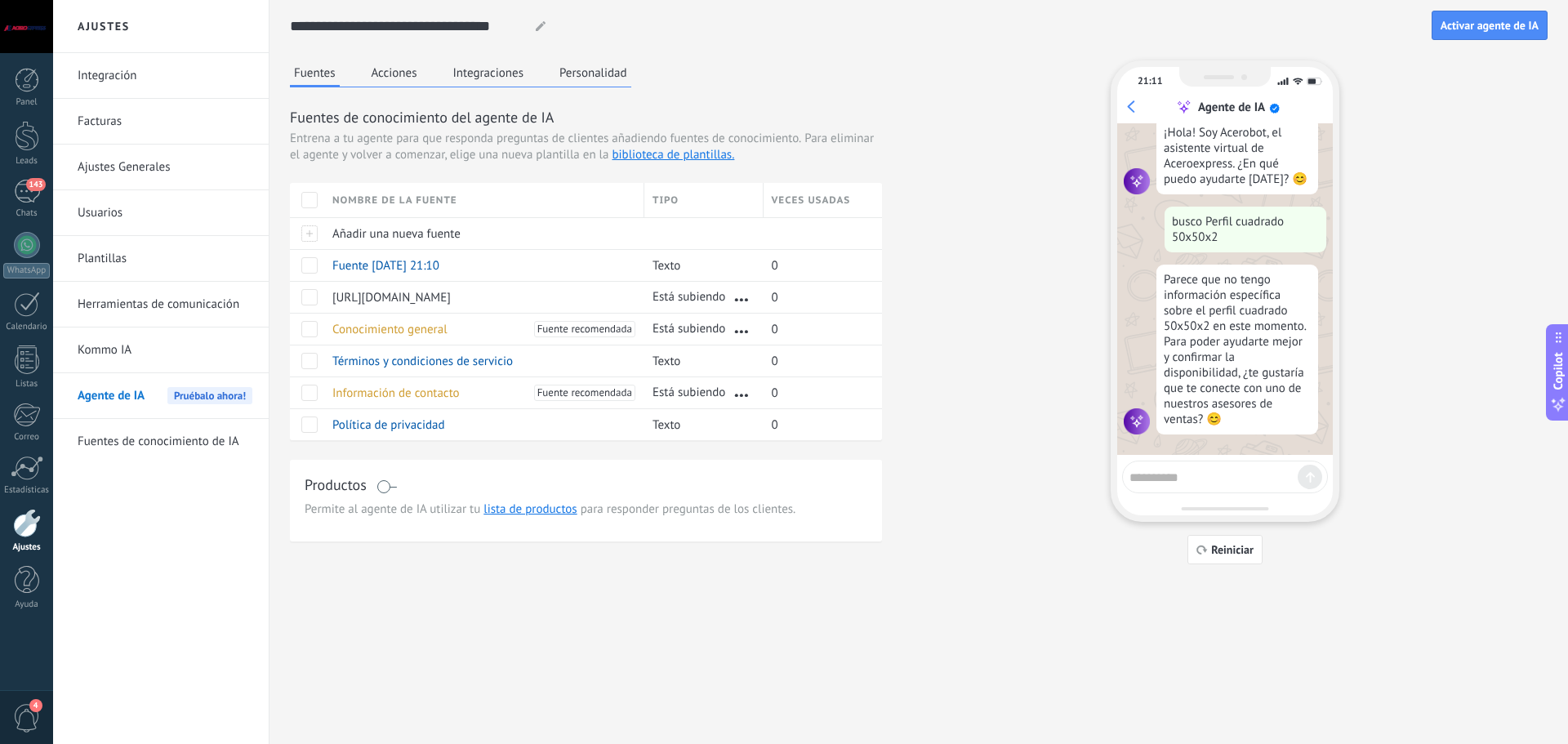
click at [403, 67] on button "Acciones" at bounding box center [394, 73] width 54 height 25
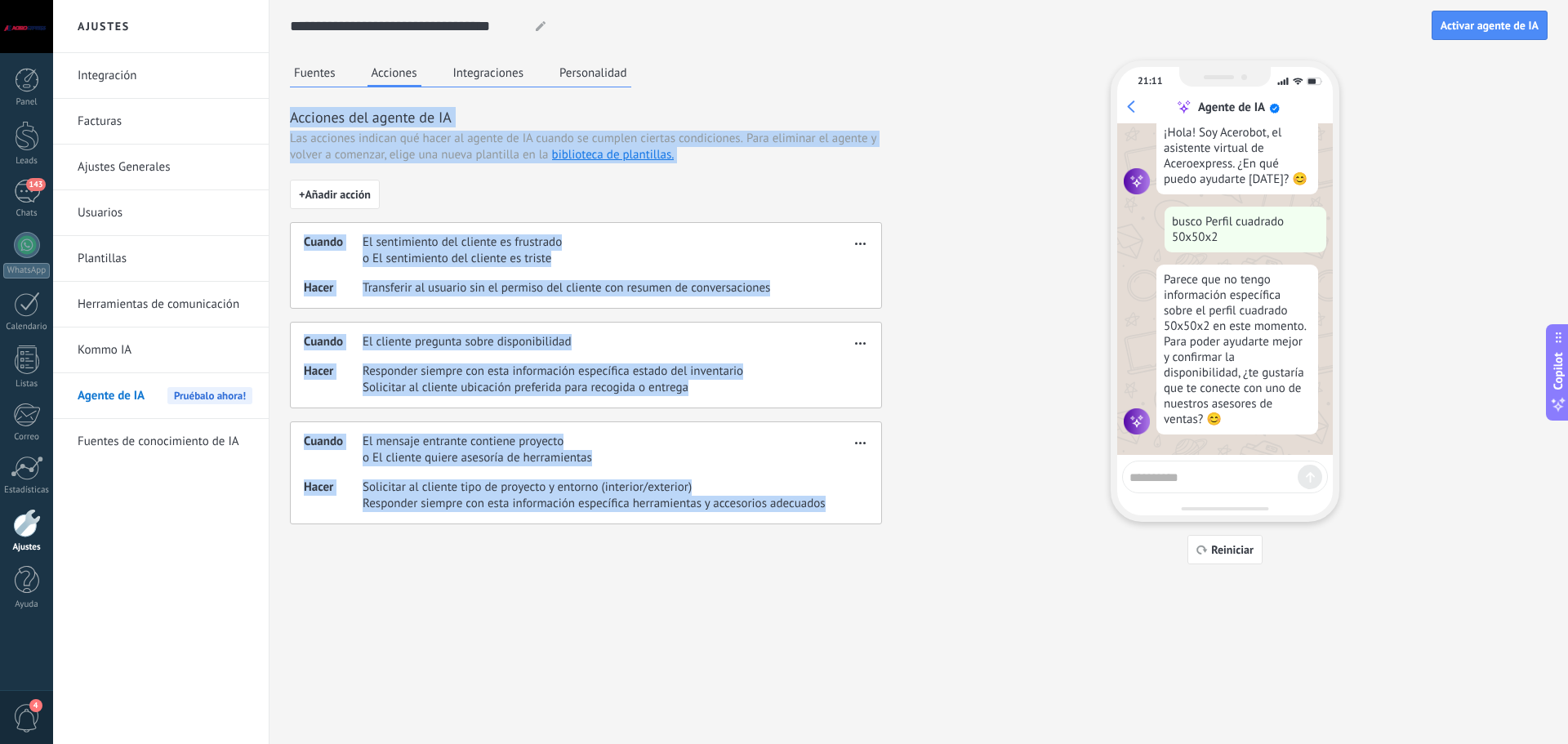
drag, startPoint x: 289, startPoint y: 115, endPoint x: 892, endPoint y: 574, distance: 757.8
click at [892, 574] on div "**********" at bounding box center [919, 309] width 1299 height 617
copy div "Acciones del agente de IA Las acciones indican qué hacer al agente de IA cuando…"
click at [1472, 21] on span "Activar agente de IA" at bounding box center [1489, 25] width 98 height 11
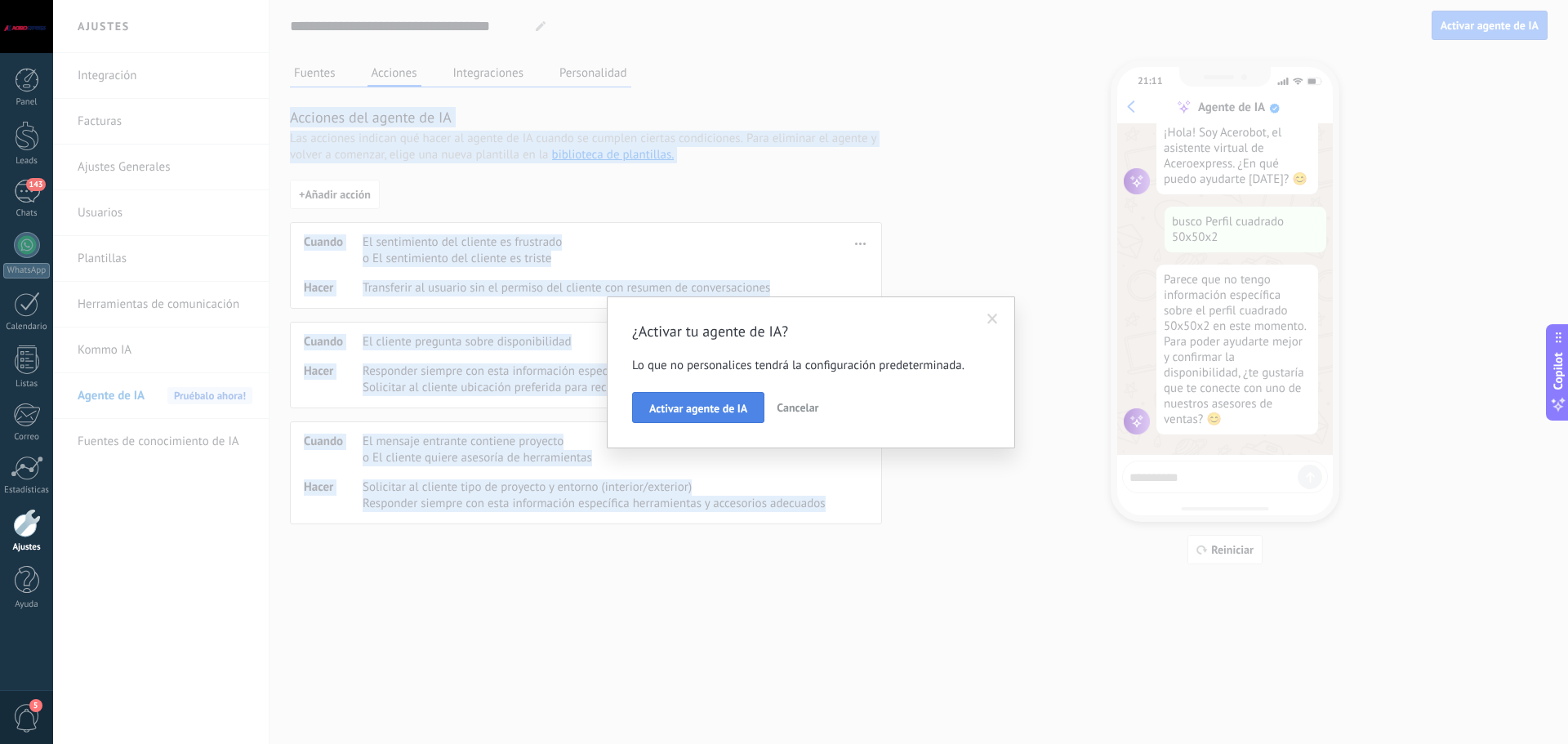
click at [706, 410] on span "Activar agente de IA" at bounding box center [698, 408] width 98 height 11
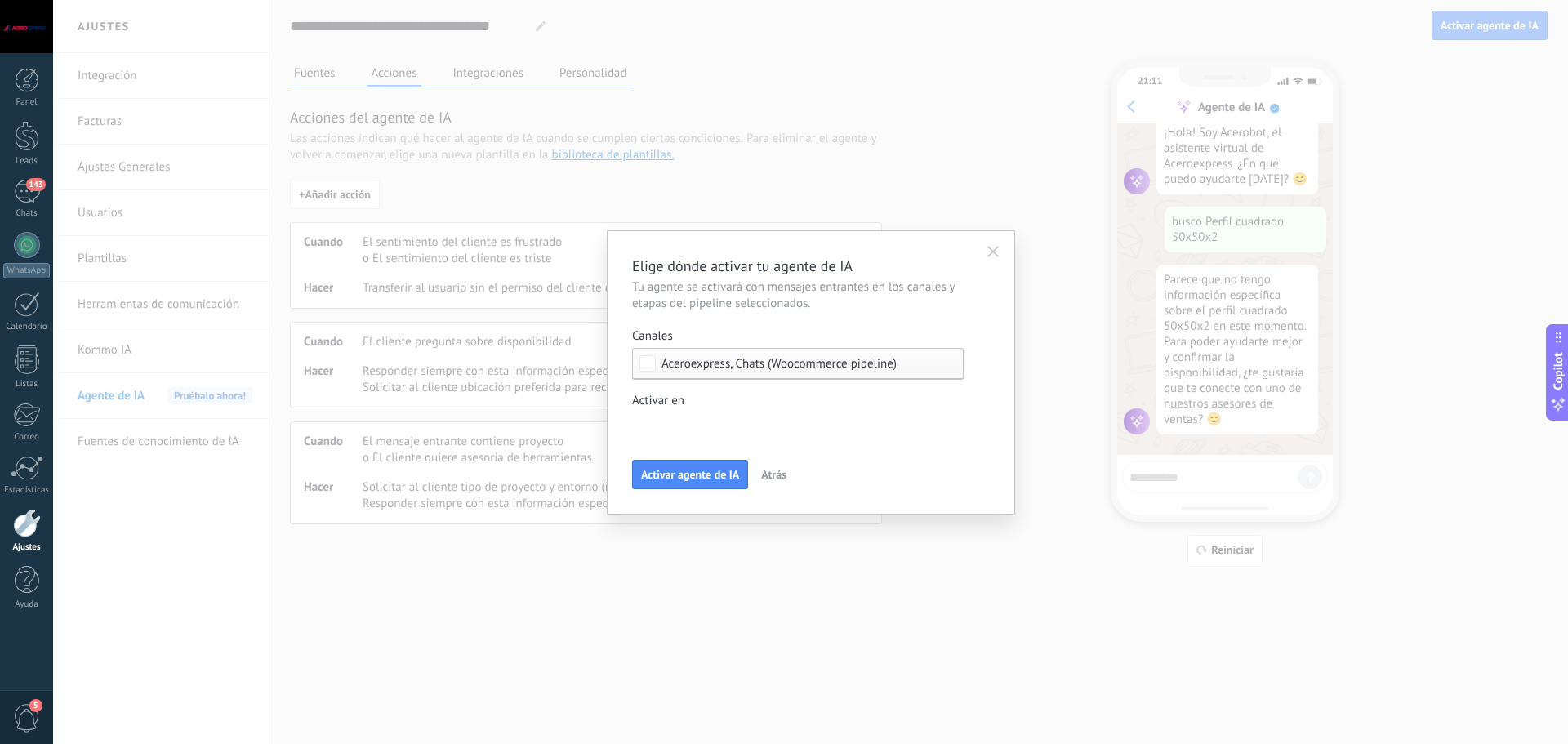
click at [766, 376] on div "Aceroexpress, Chats (Woocommerce pipeline)" at bounding box center [798, 363] width 332 height 32
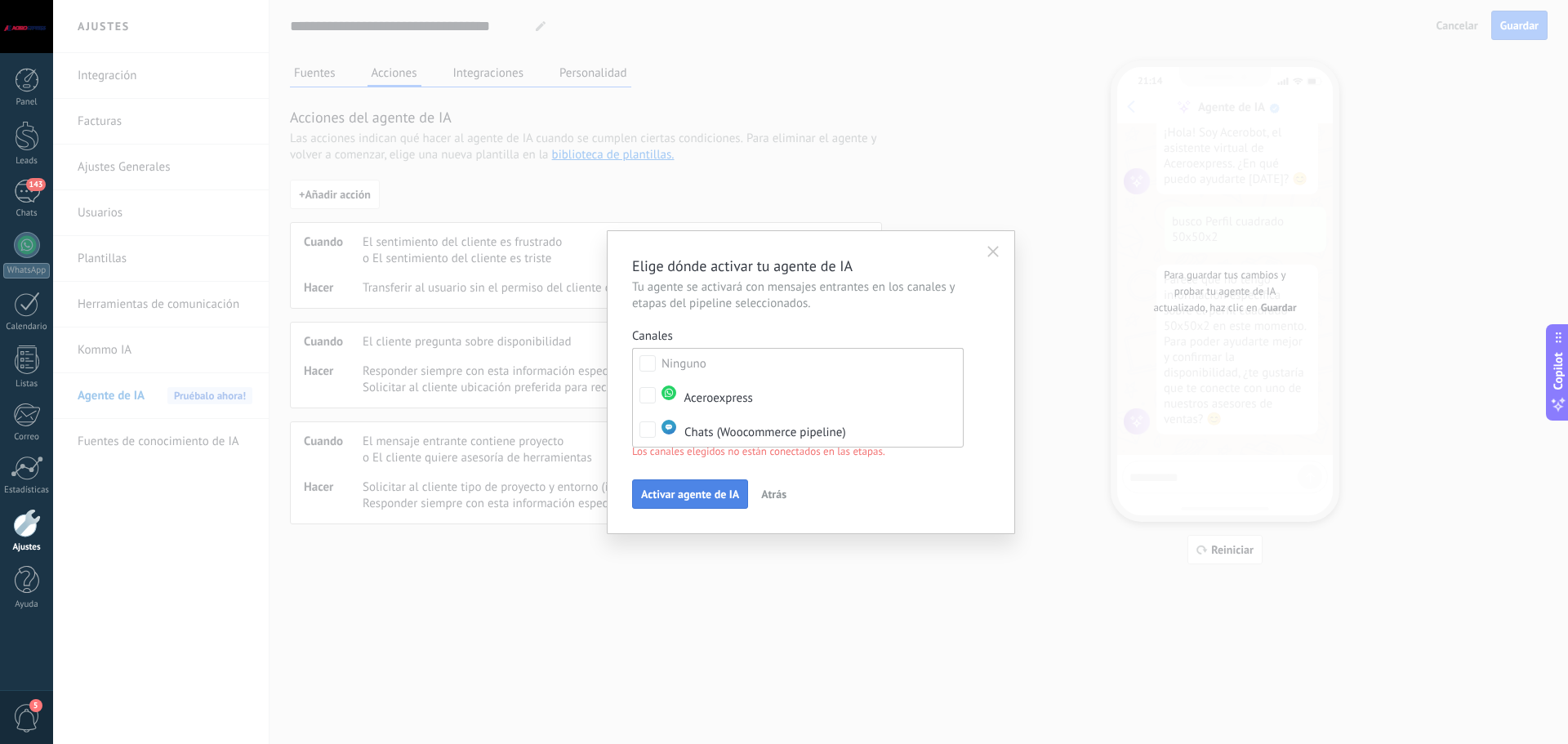
click at [691, 496] on span "Activar agente de IA" at bounding box center [689, 493] width 98 height 11
click at [701, 443] on span "Los canales elegidos no están conectados en las etapas." at bounding box center [759, 451] width 253 height 16
click at [673, 528] on div "Incoming leads Nueva consulta Cualificado Cotización enviada Pedido creado Pedi…" at bounding box center [798, 566] width 332 height 353
click at [677, 488] on span "Activar agente de IA" at bounding box center [689, 493] width 98 height 11
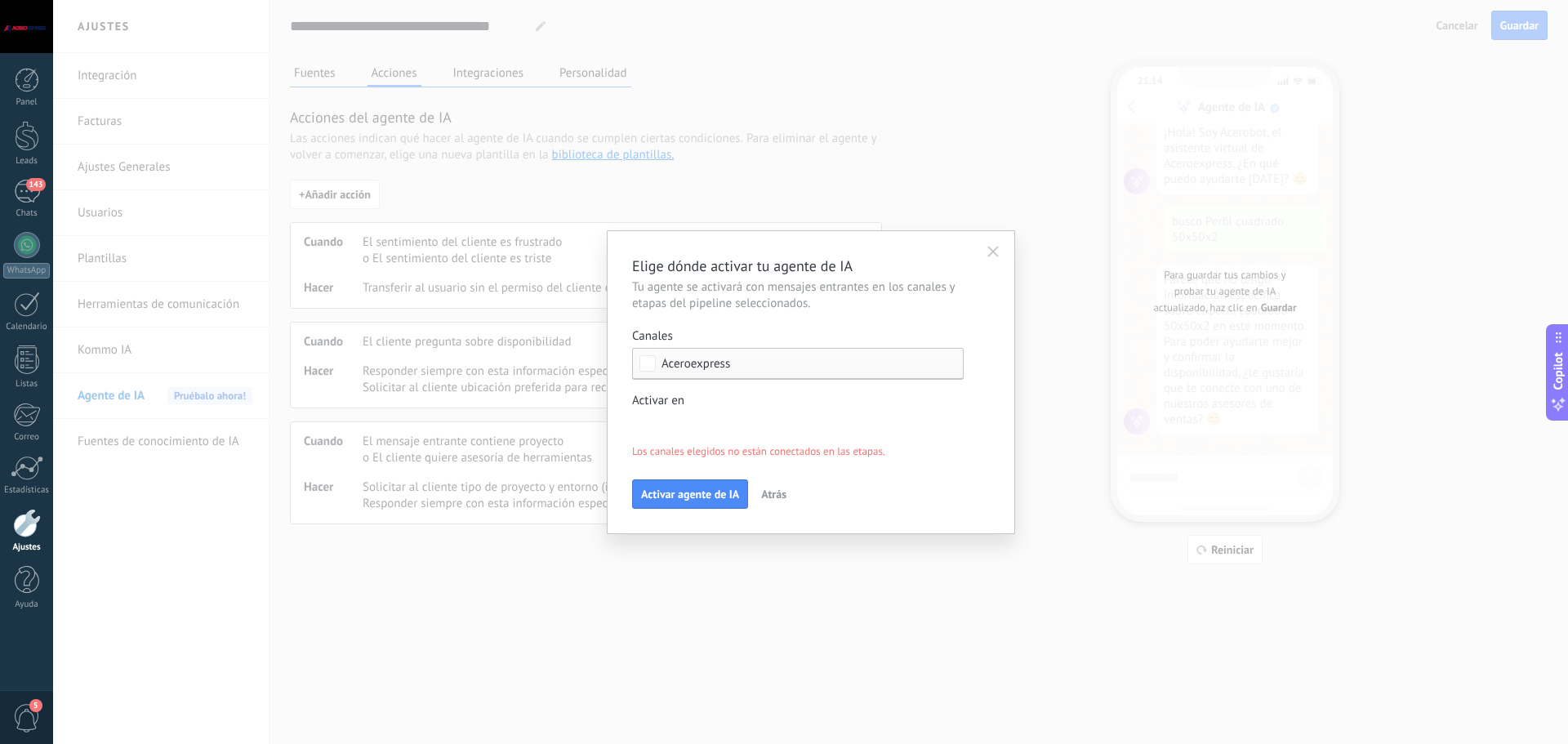
click at [0, 0] on div "Incoming leads Nueva consulta Cualificado Cotización enviada Pedido creado Pedi…" at bounding box center [0, 0] width 0 height 0
click at [0, 0] on label "Incoming leads" at bounding box center [0, 0] width 0 height 0
click at [0, 0] on label "Nueva consulta" at bounding box center [0, 0] width 0 height 0
click at [900, 475] on div "Incoming leads Nueva consulta Cualificado Cotización enviada Pedido creado Pedi…" at bounding box center [798, 566] width 332 height 353
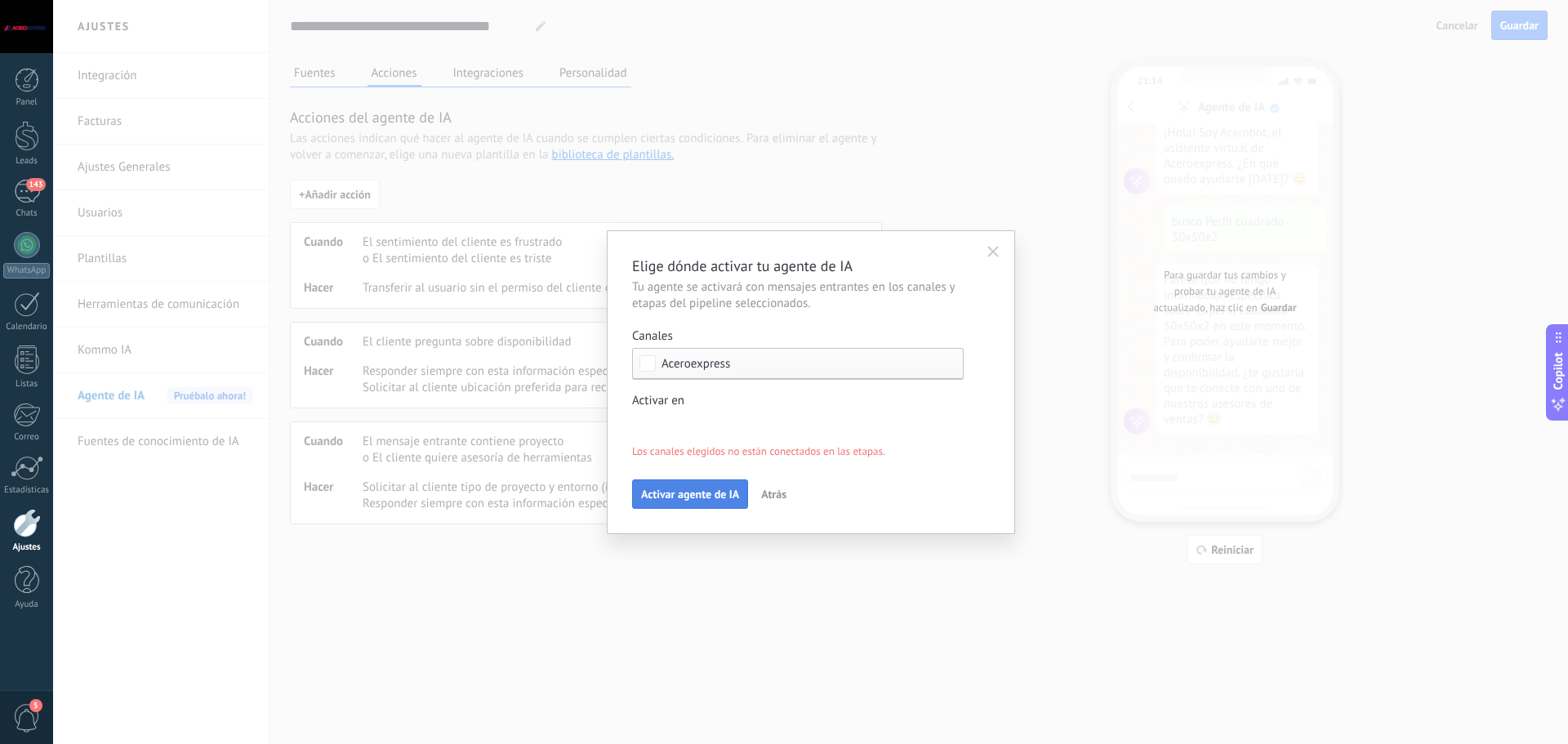
click at [690, 495] on span "Activar agente de IA" at bounding box center [689, 493] width 98 height 11
click at [690, 497] on span "Activar agente de IA" at bounding box center [689, 493] width 98 height 11
click at [689, 496] on span "Activar agente de IA" at bounding box center [689, 493] width 98 height 11
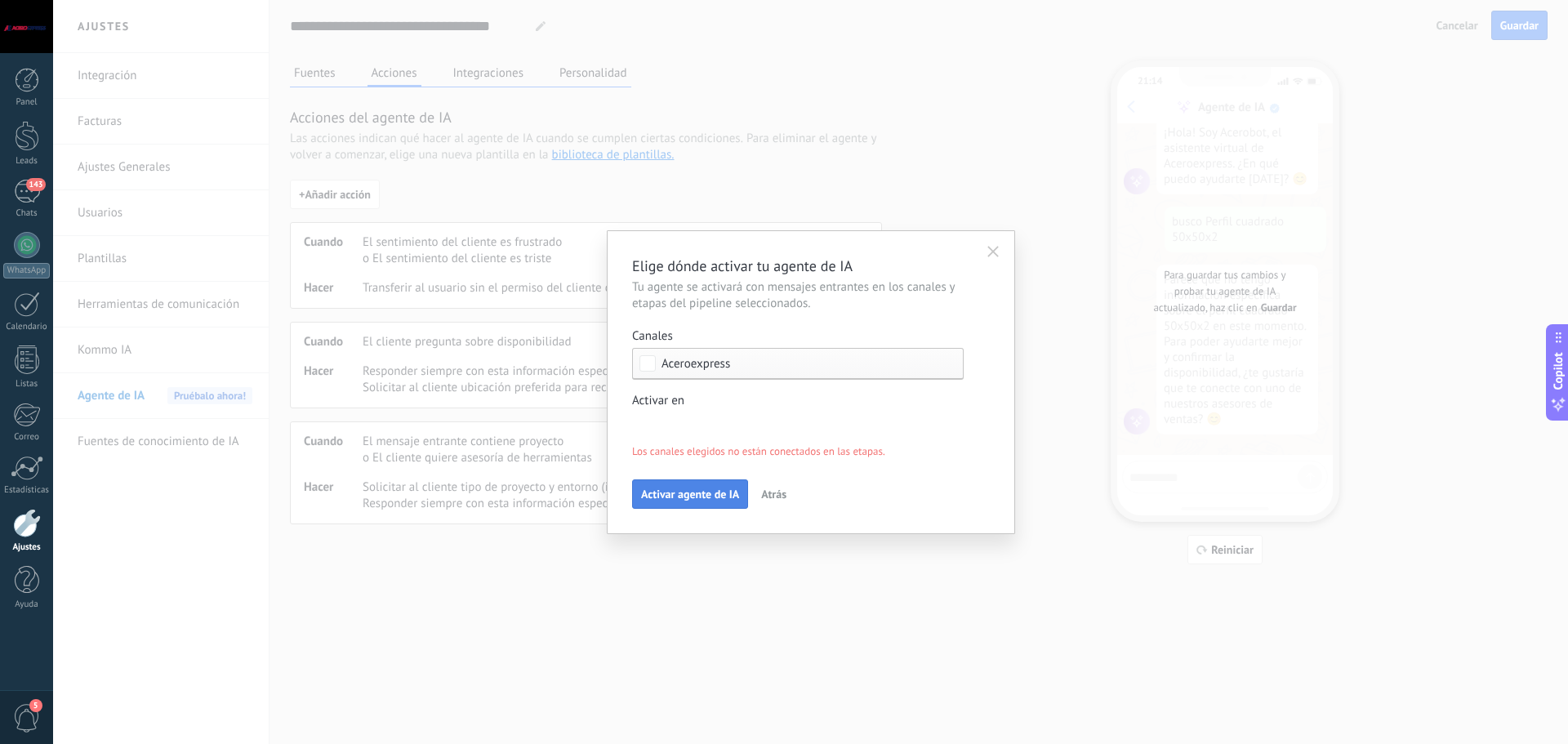
click at [689, 496] on span "Activar agente de IA" at bounding box center [689, 493] width 98 height 11
click at [695, 371] on div "Aceroexpress" at bounding box center [798, 363] width 332 height 32
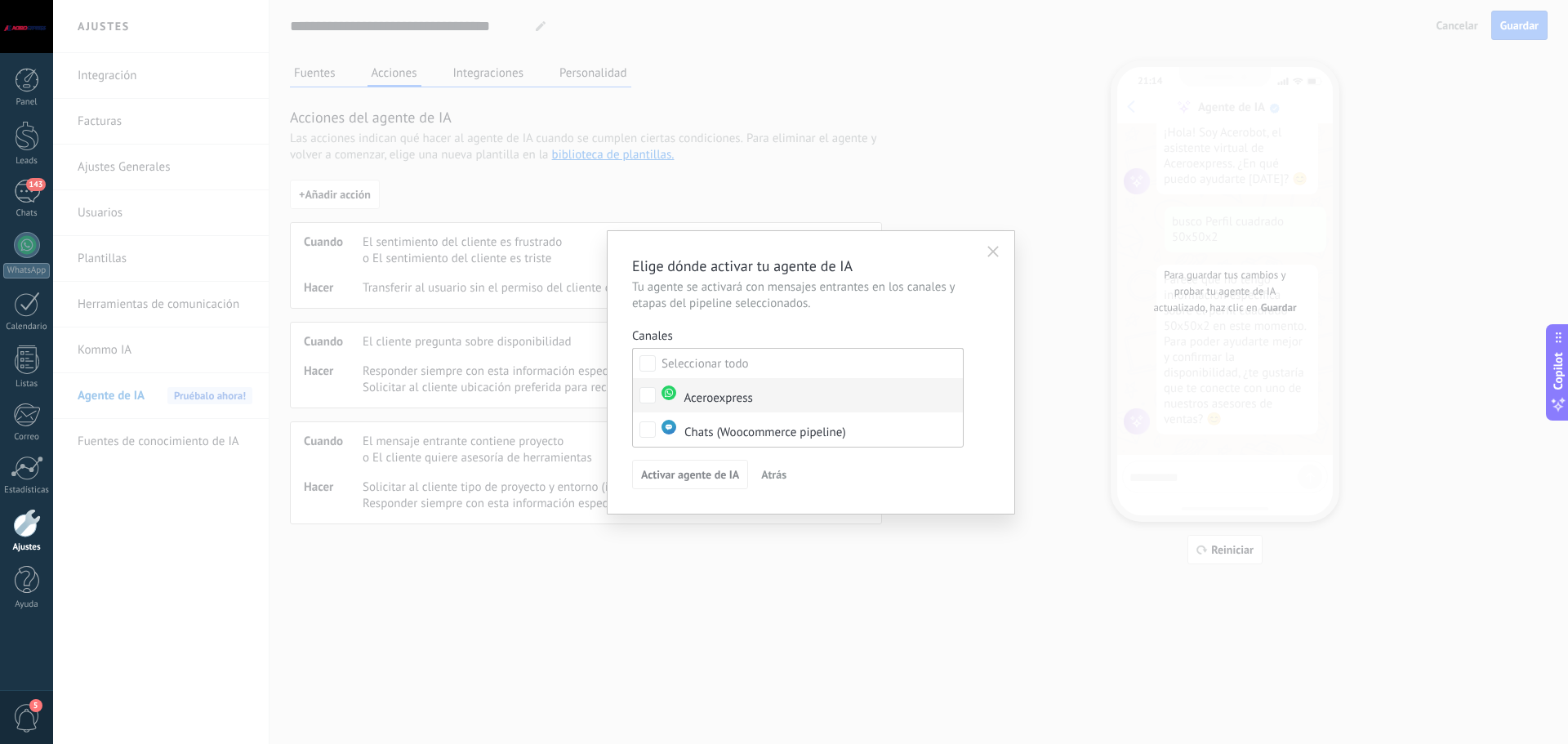
click at [671, 399] on img at bounding box center [668, 393] width 15 height 15
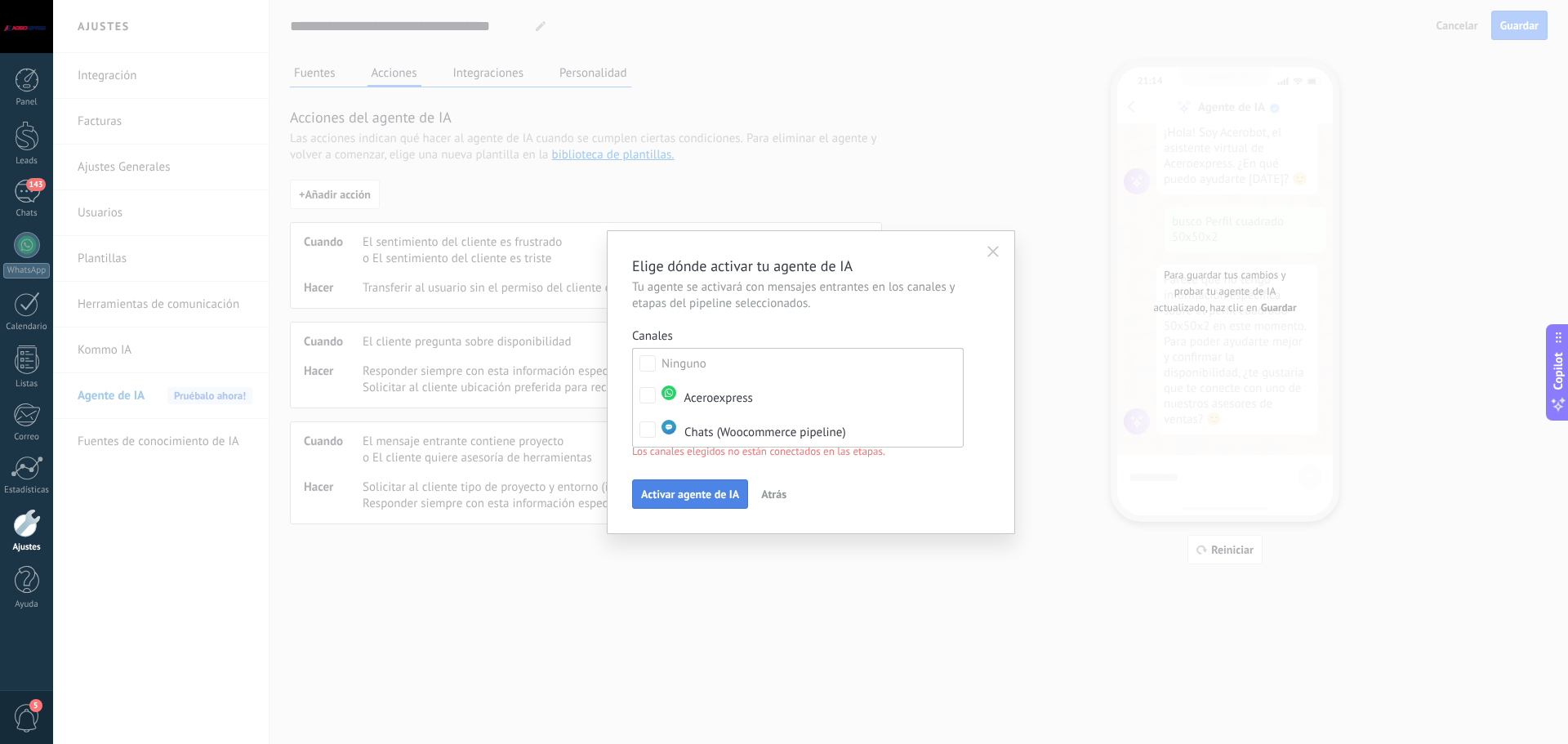
click at [673, 493] on span "Activar agente de IA" at bounding box center [689, 493] width 98 height 11
click at [668, 493] on span "Activar agente de IA" at bounding box center [689, 493] width 98 height 11
click at [667, 493] on span "Activar agente de IA" at bounding box center [689, 493] width 98 height 11
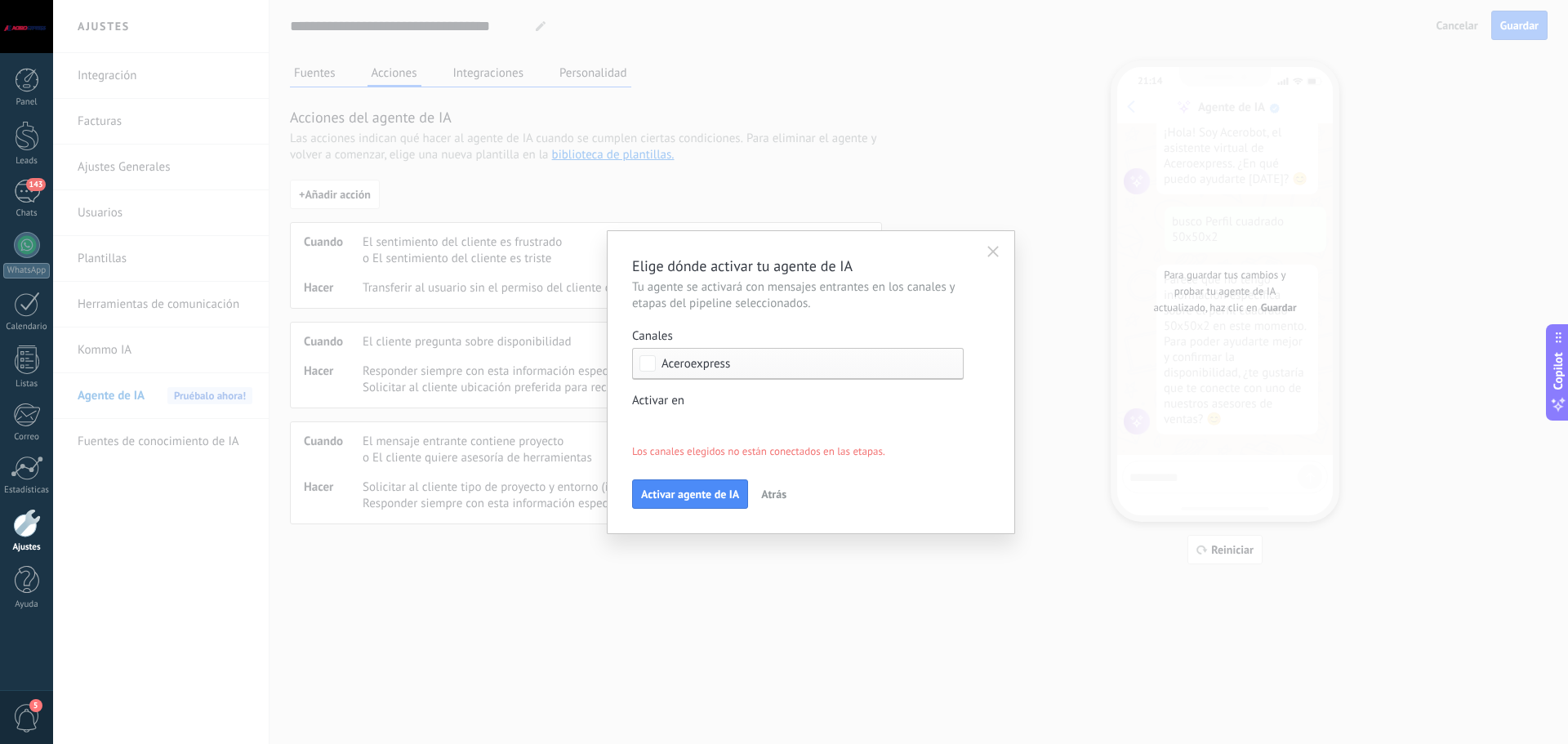
click at [725, 460] on div "Elige dónde activar tu agente de IA Tu agente se activará con mensajes entrante…" at bounding box center [811, 382] width 358 height 253
click at [0, 0] on div "Incoming leads Nueva consulta Cualificado Cotización enviada Pedido creado Pedi…" at bounding box center [0, 0] width 0 height 0
click at [594, 648] on div at bounding box center [810, 372] width 1515 height 744
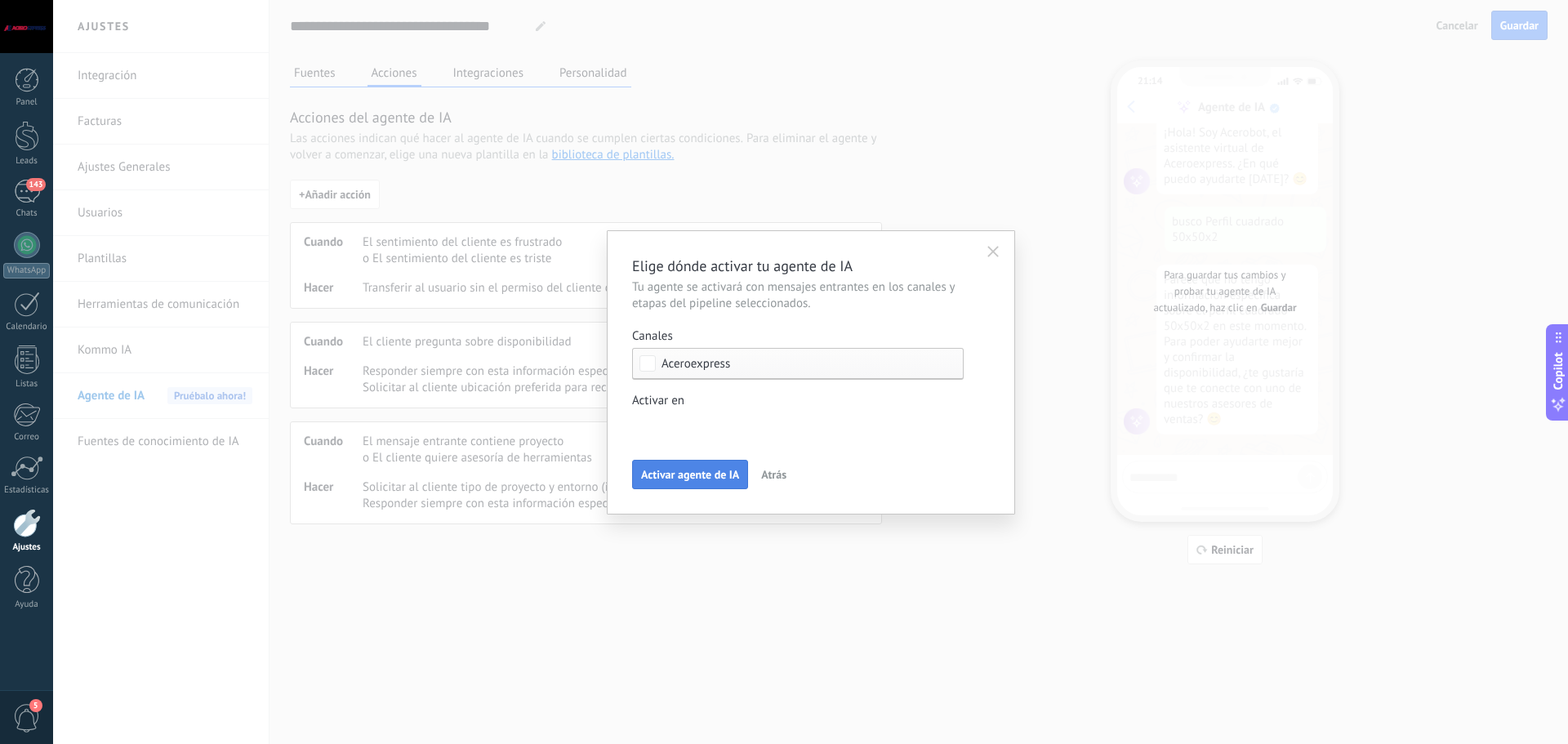
click at [697, 472] on span "Activar agente de IA" at bounding box center [689, 474] width 98 height 11
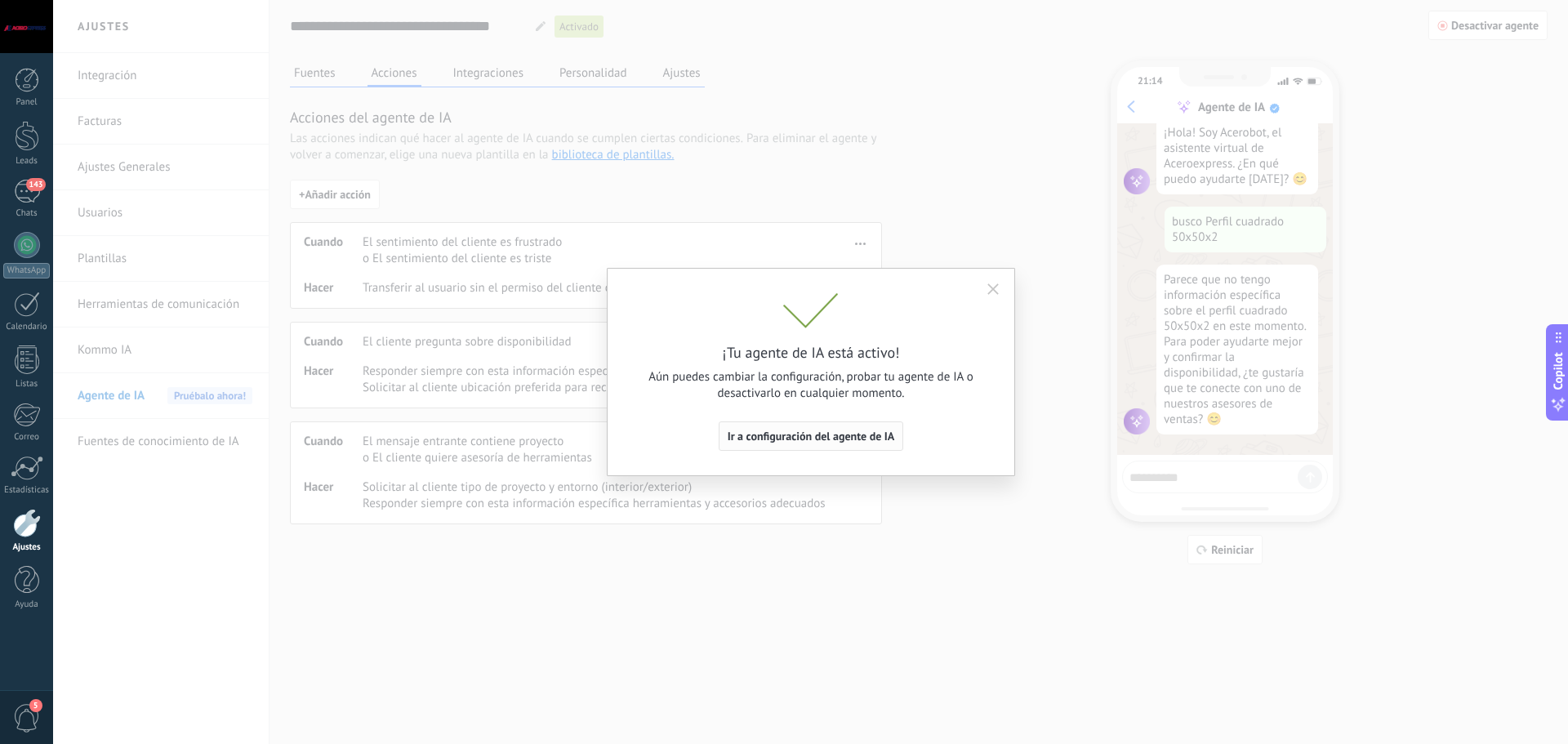
click at [813, 439] on span "Ir a configuración del agente de IA" at bounding box center [811, 435] width 168 height 11
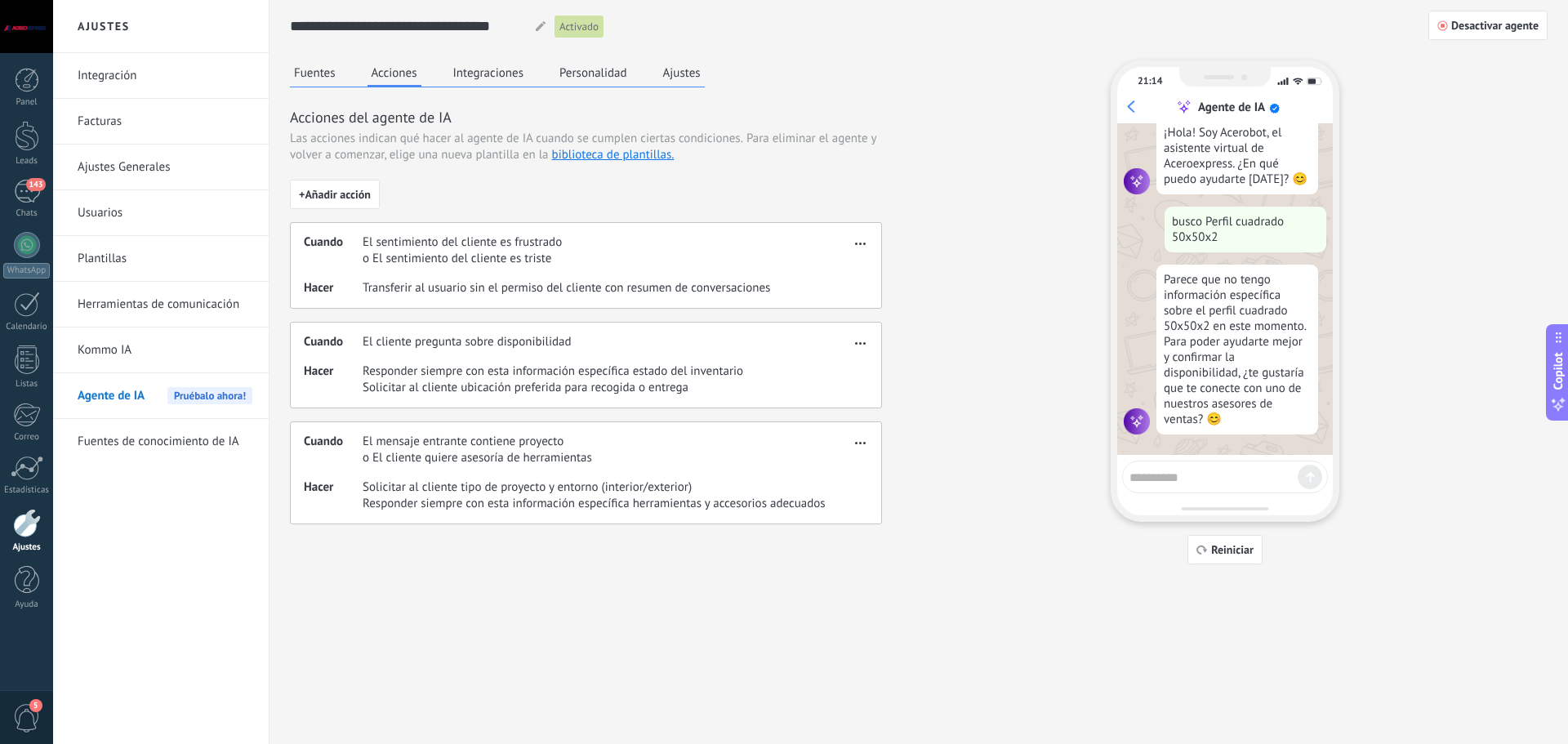
click at [494, 75] on button "Integraciones" at bounding box center [488, 73] width 80 height 25
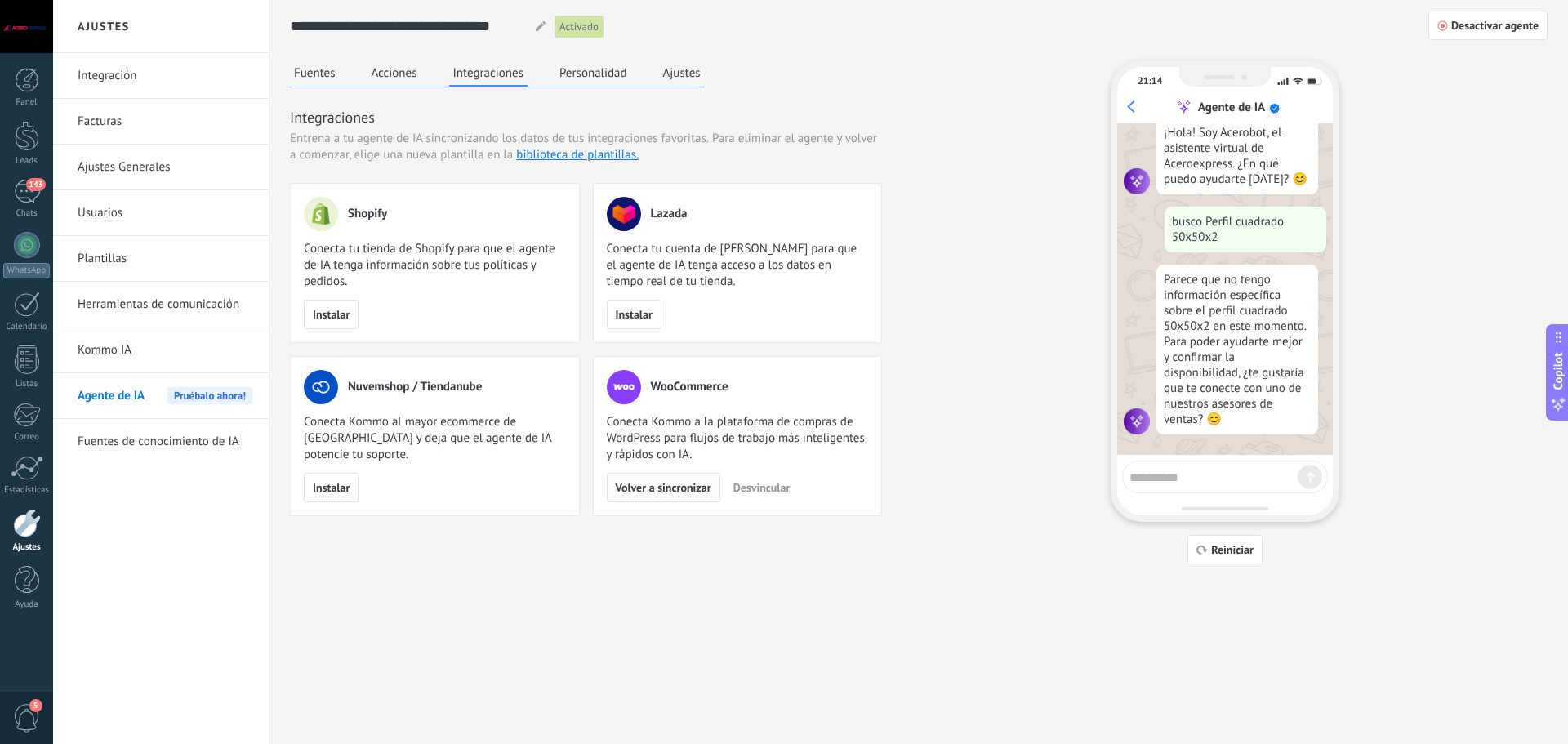
click at [655, 490] on span "Volver a sincronizar" at bounding box center [664, 487] width 96 height 11
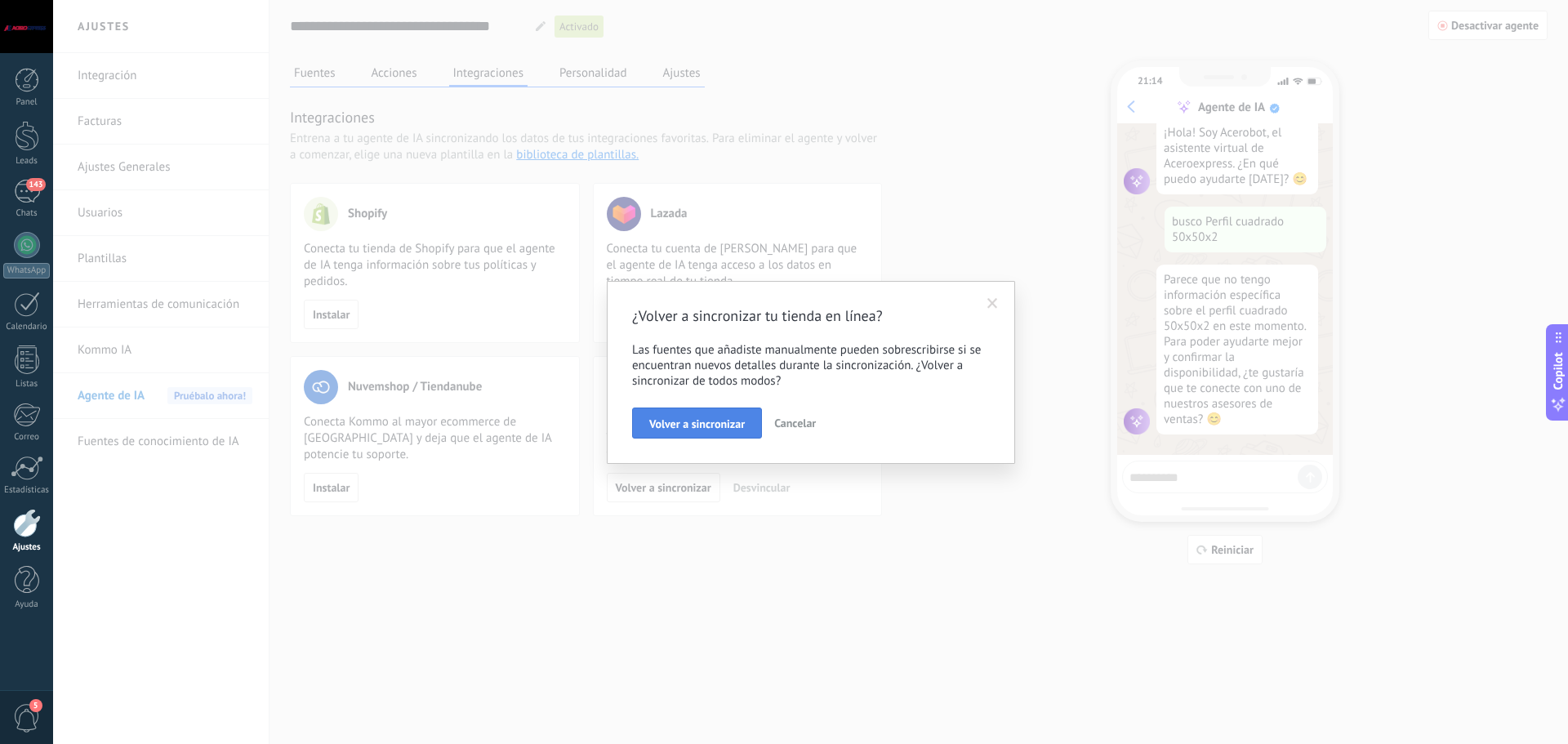
click at [686, 427] on span "Volver a sincronizar" at bounding box center [697, 423] width 96 height 11
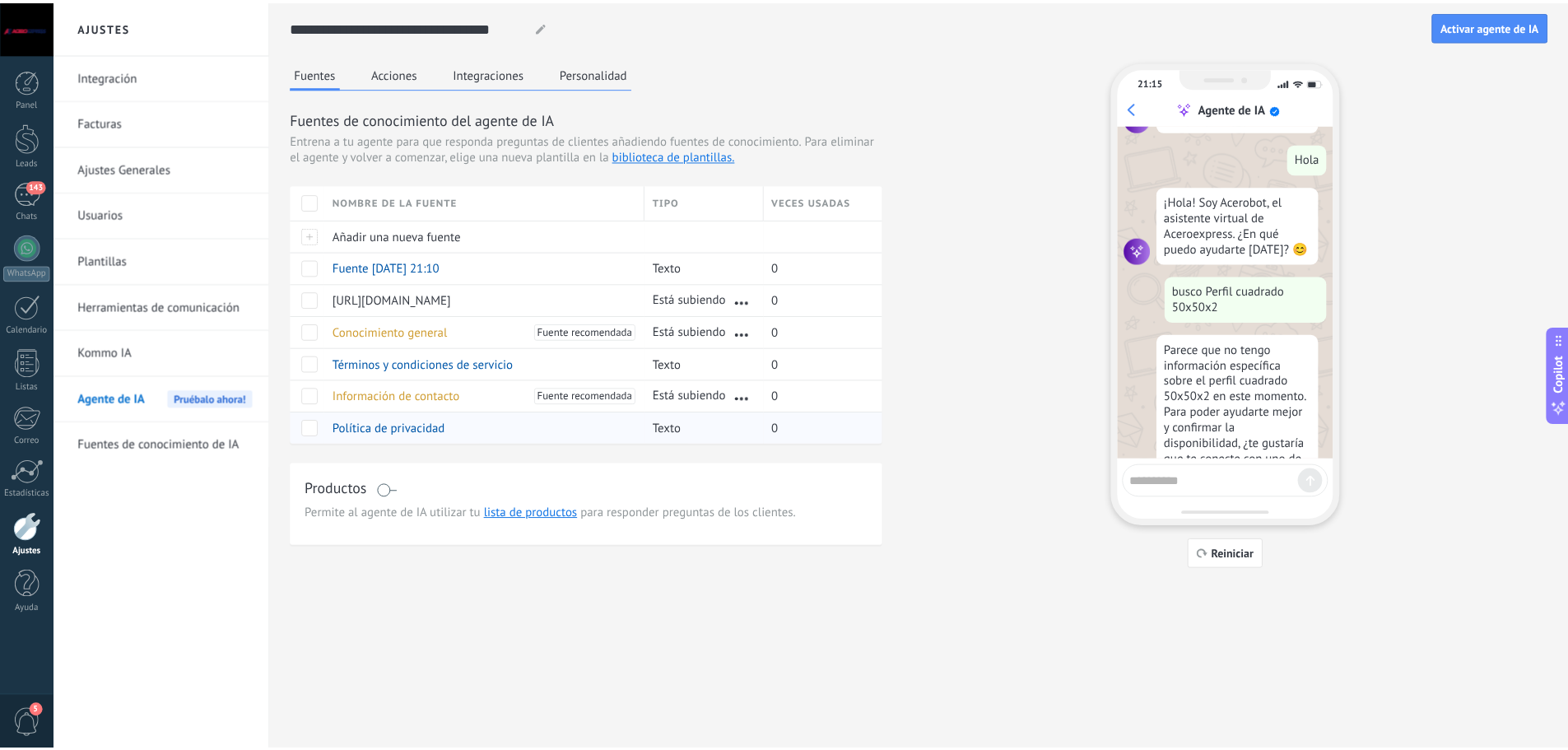
scroll to position [531, 0]
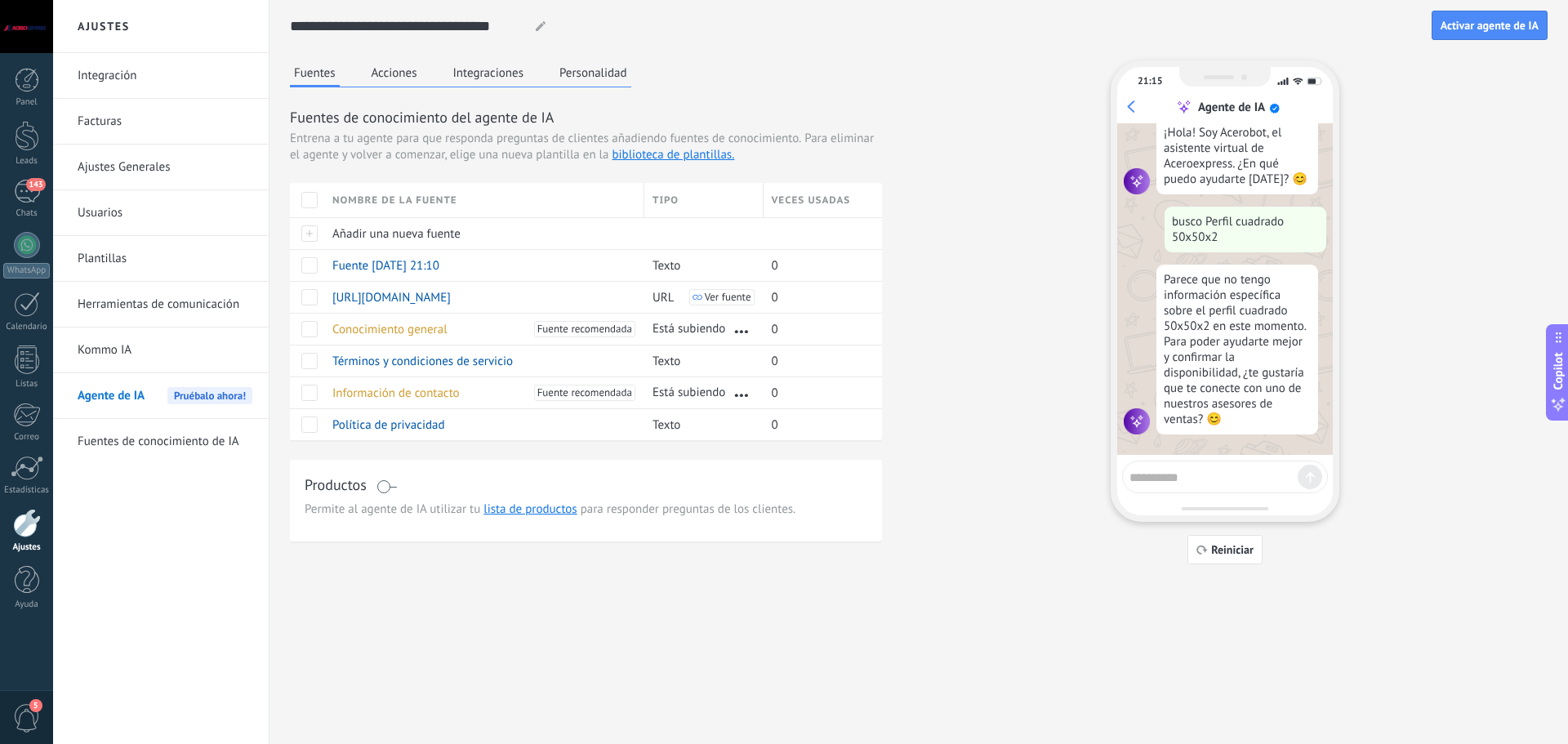
click at [403, 77] on button "Acciones" at bounding box center [394, 73] width 54 height 25
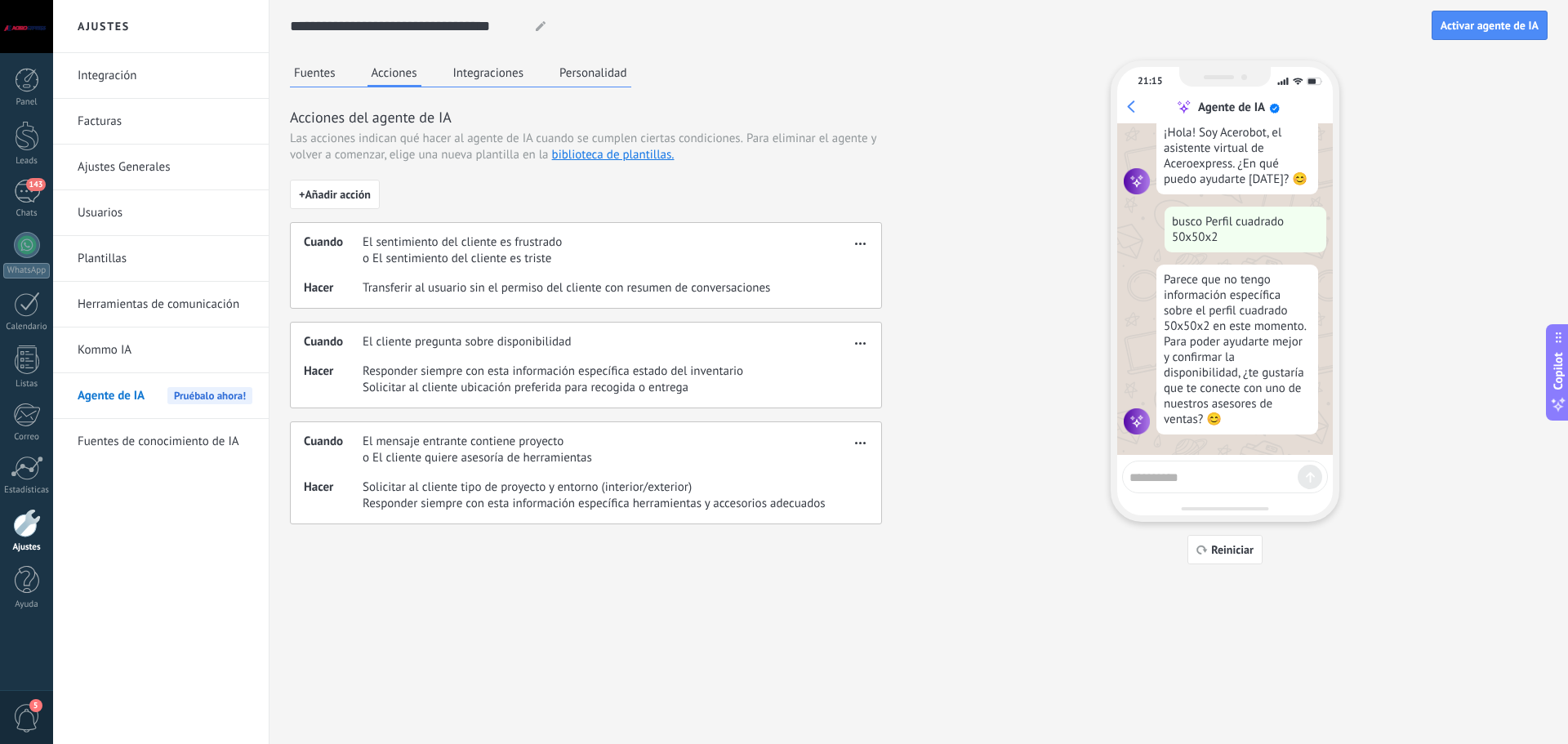
click at [469, 70] on button "Integraciones" at bounding box center [488, 73] width 80 height 25
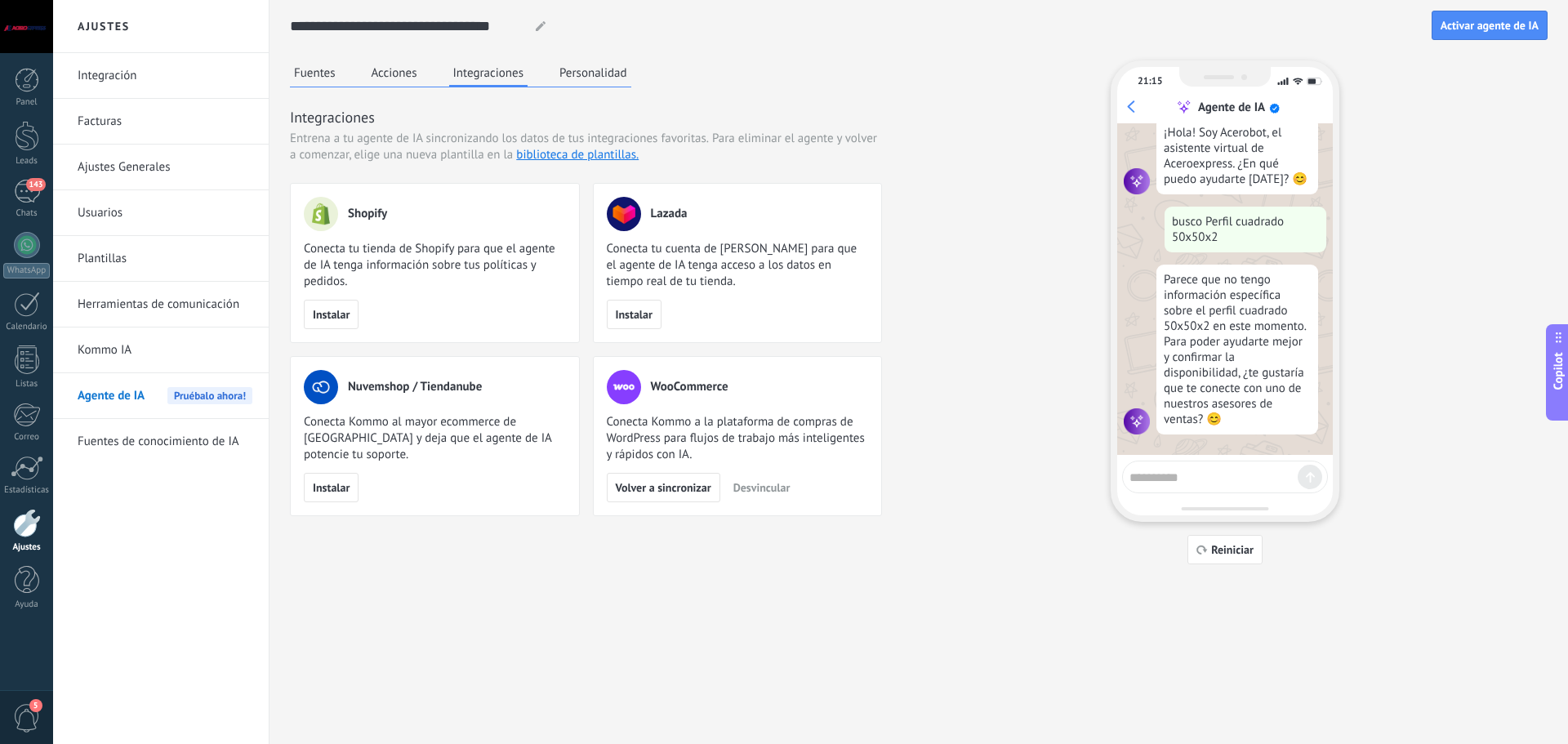
click at [582, 69] on button "Personalidad" at bounding box center [593, 73] width 76 height 25
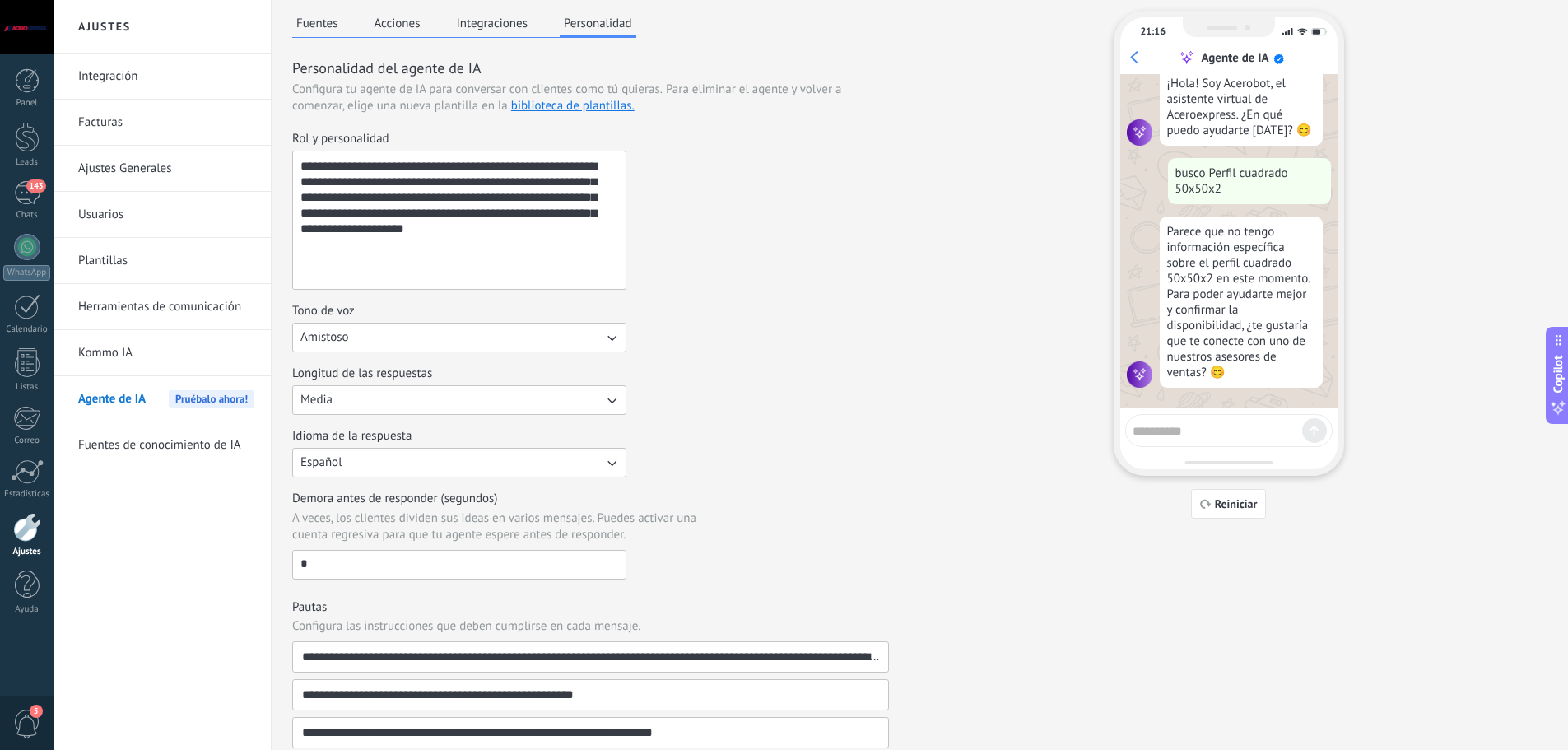
scroll to position [0, 0]
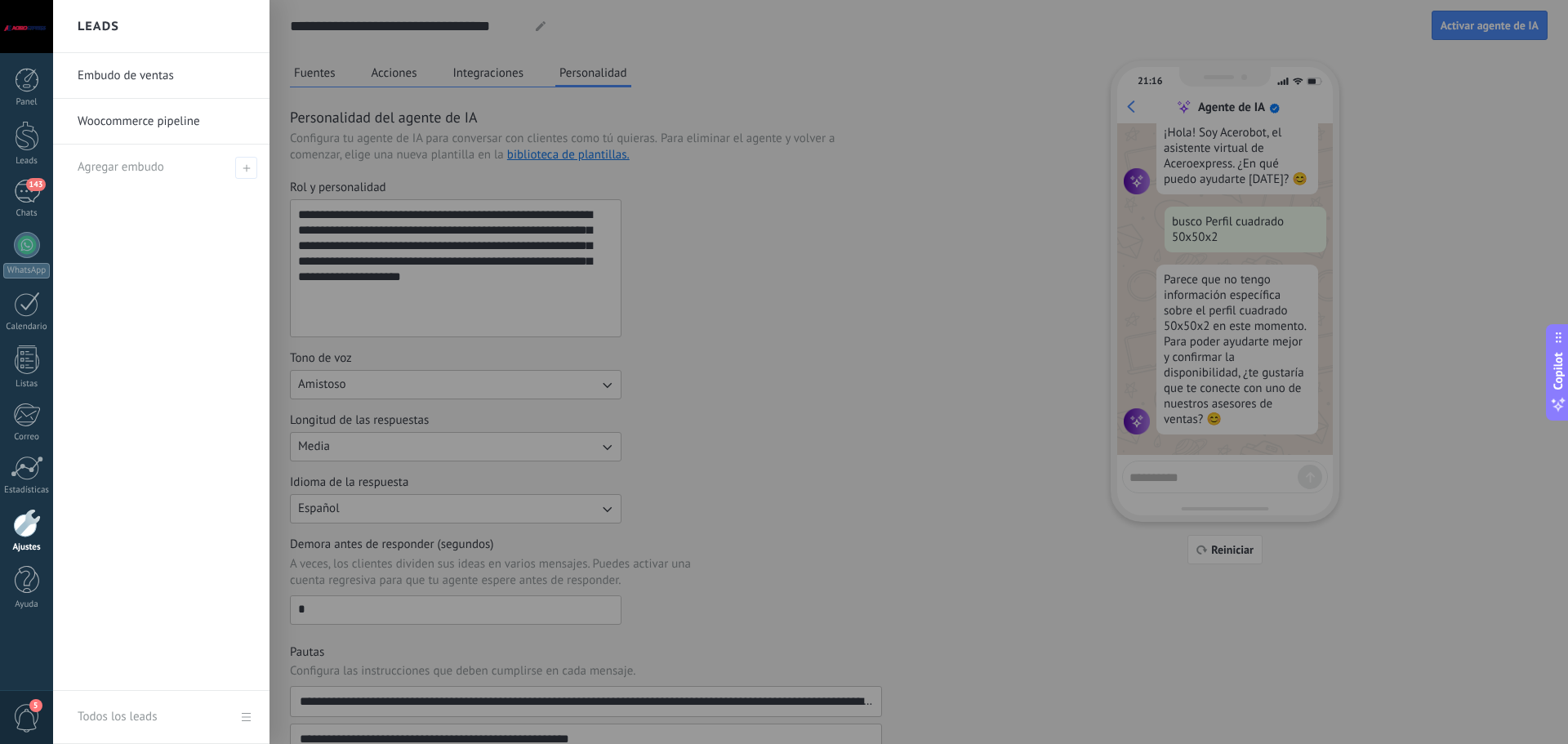
click at [142, 135] on link "Woocommerce pipeline" at bounding box center [165, 121] width 175 height 45
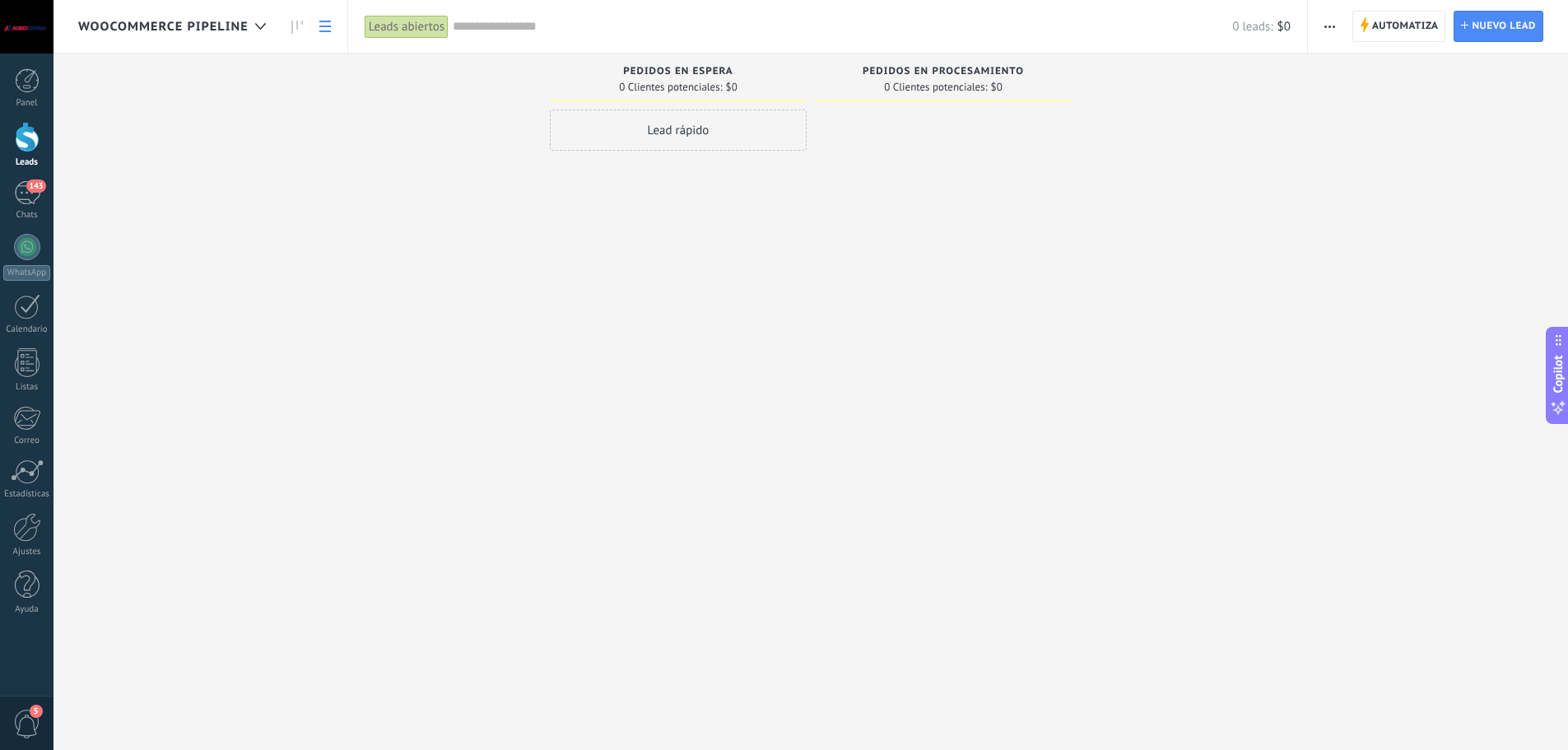
click at [323, 28] on icon at bounding box center [324, 26] width 11 height 11
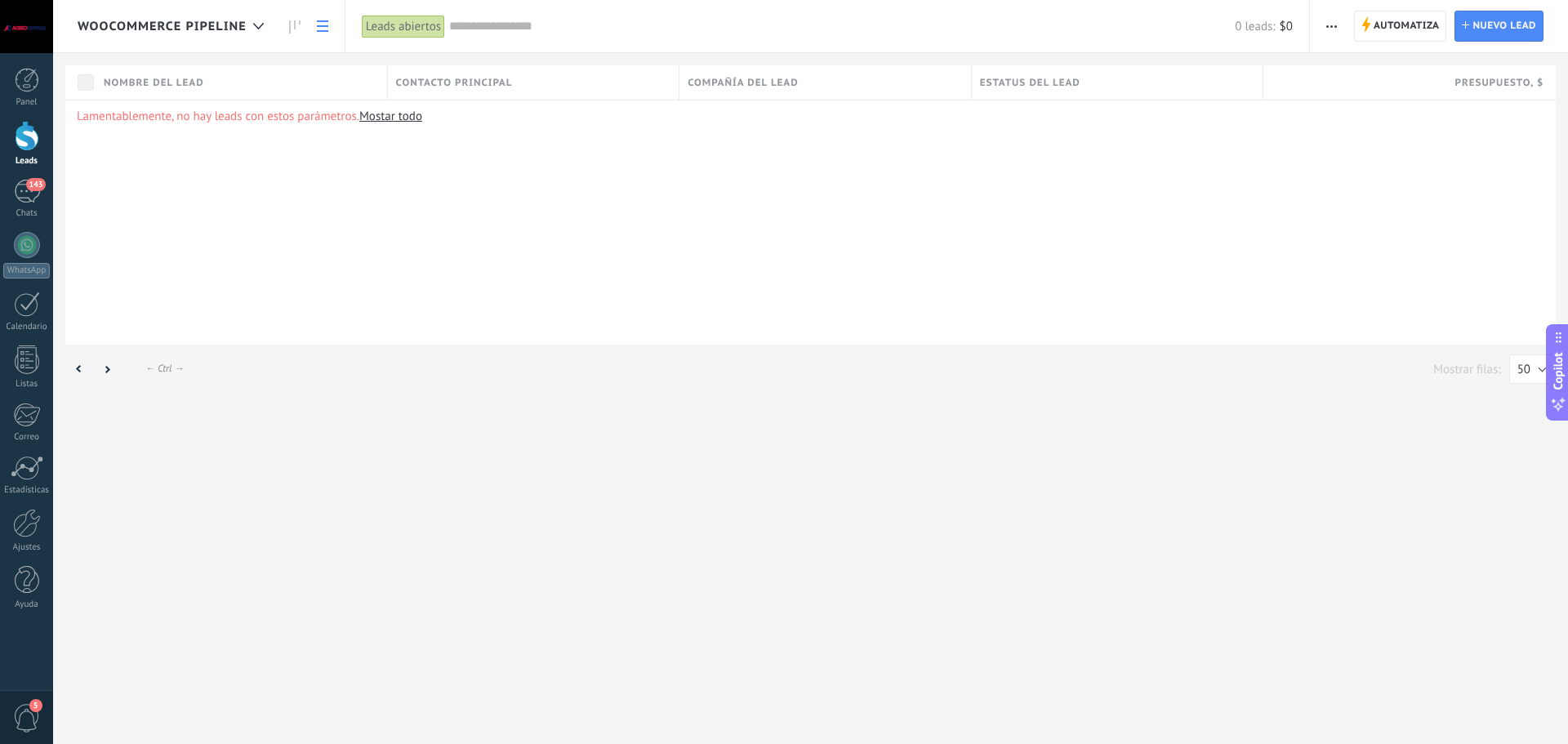
click at [399, 121] on link "Mostar todo" at bounding box center [390, 116] width 62 height 15
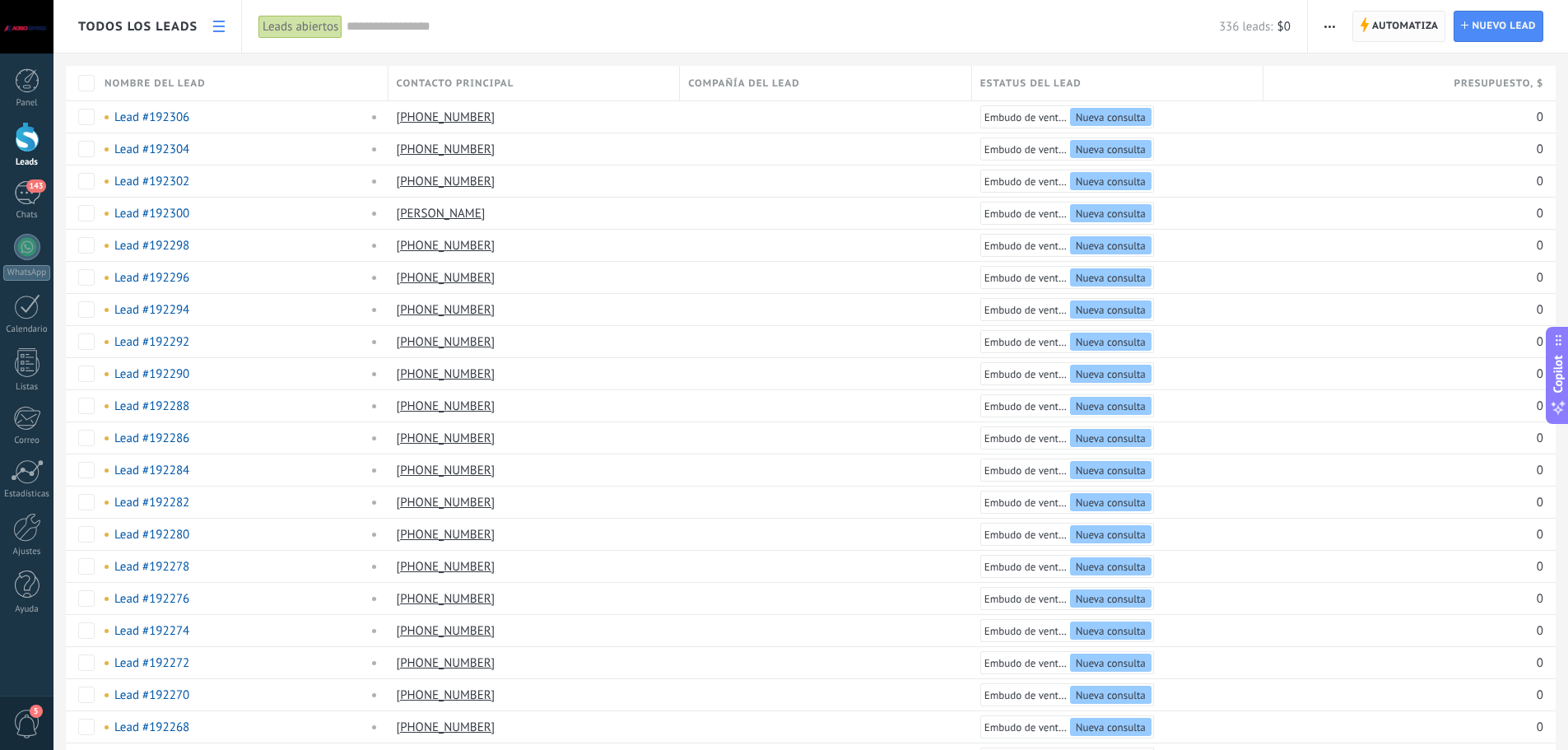
click at [1400, 28] on span "Automatiza" at bounding box center [1405, 26] width 66 height 29
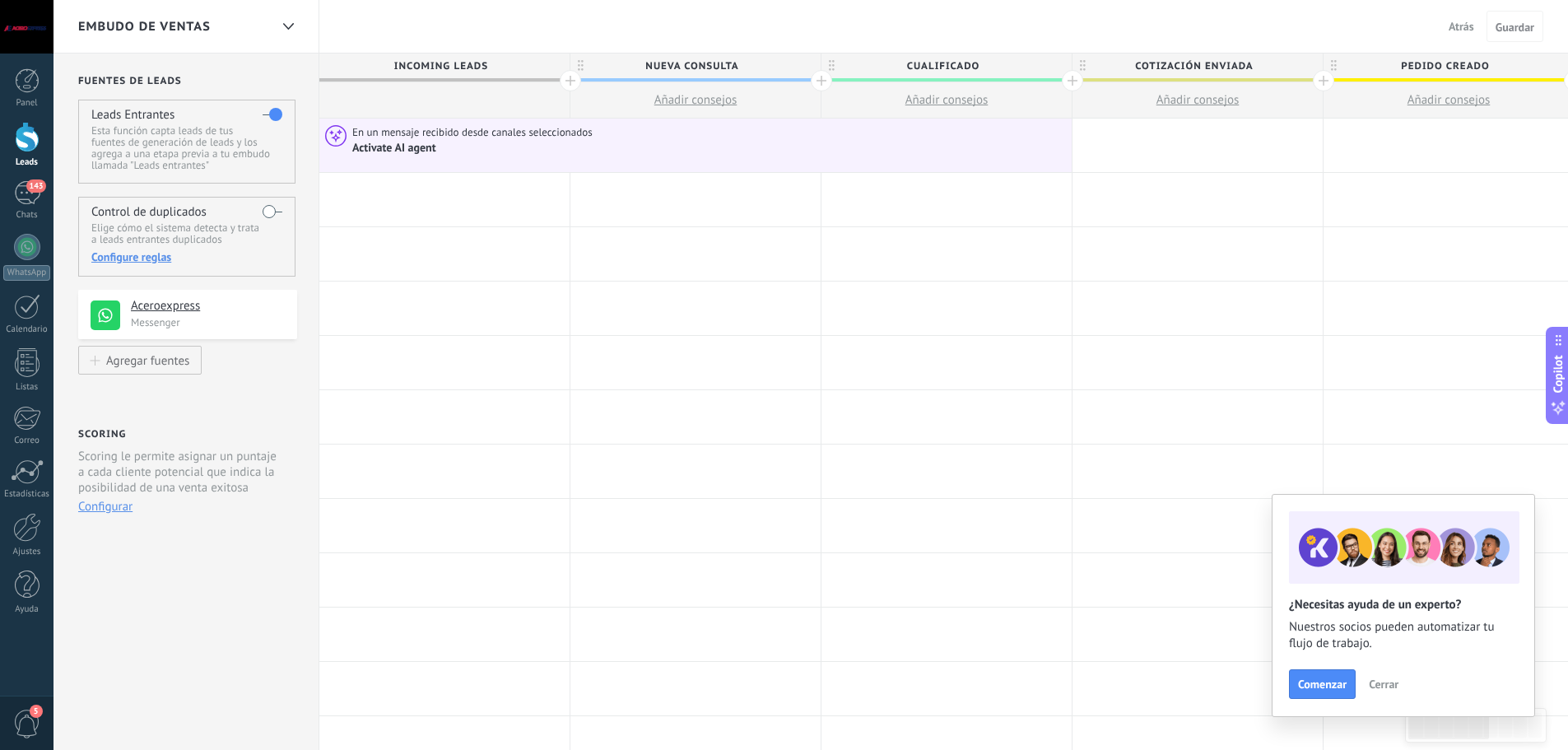
click at [1376, 684] on span "Cerrar" at bounding box center [1383, 683] width 29 height 11
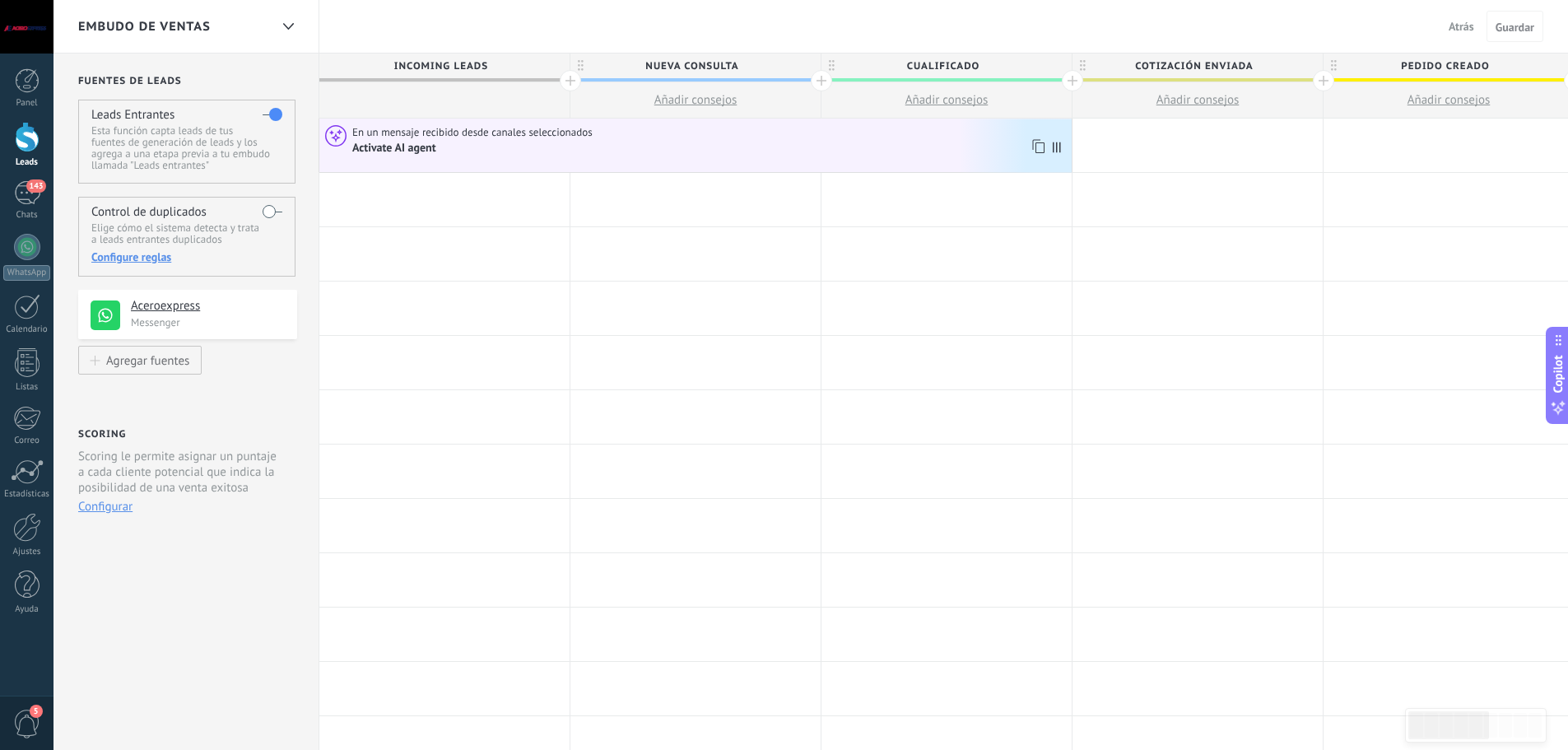
click at [458, 144] on div "Activate AI agent" at bounding box center [673, 147] width 640 height 16
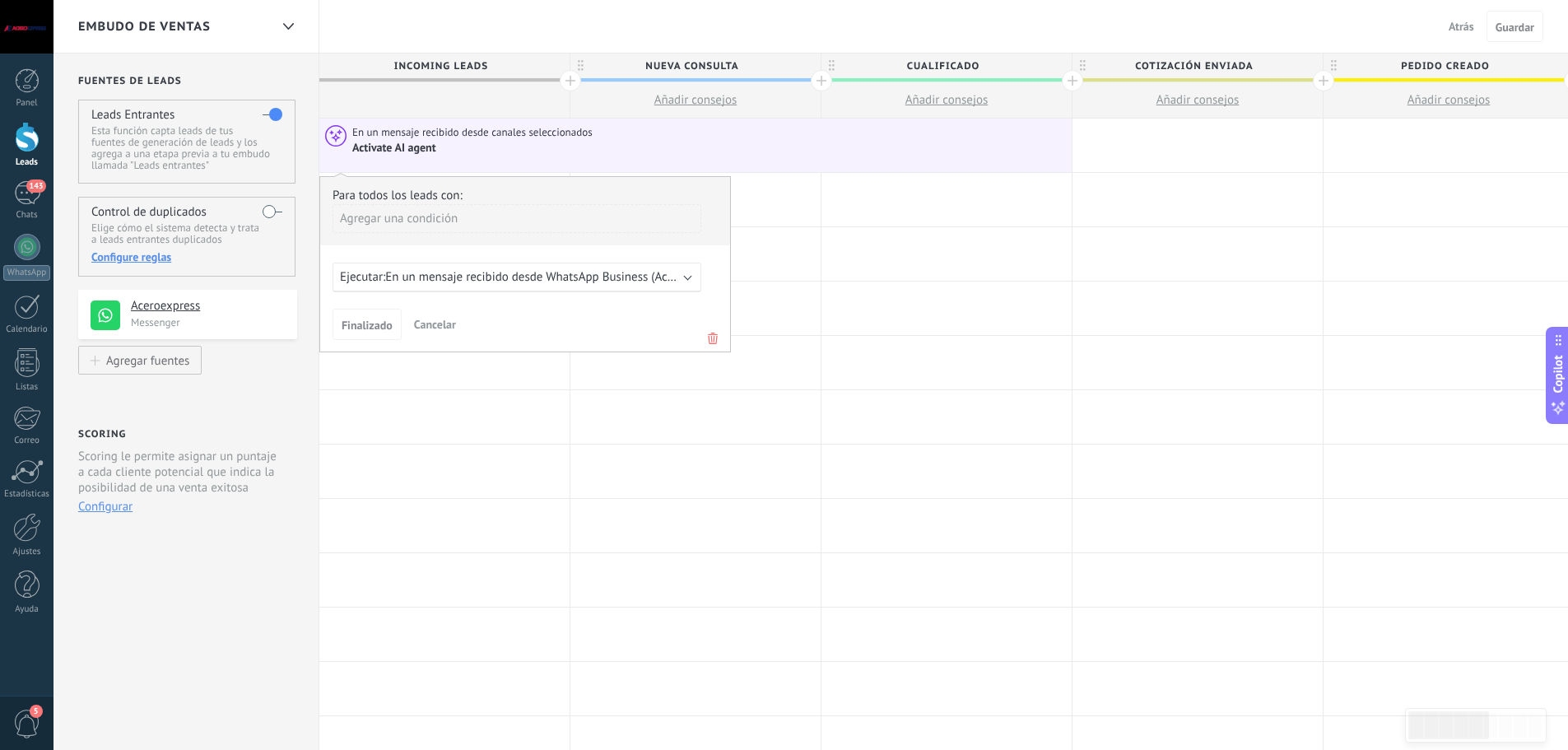
click at [568, 282] on span "En un mensaje recibido desde WhatsApp Business (Aceroexpress)" at bounding box center [556, 277] width 342 height 16
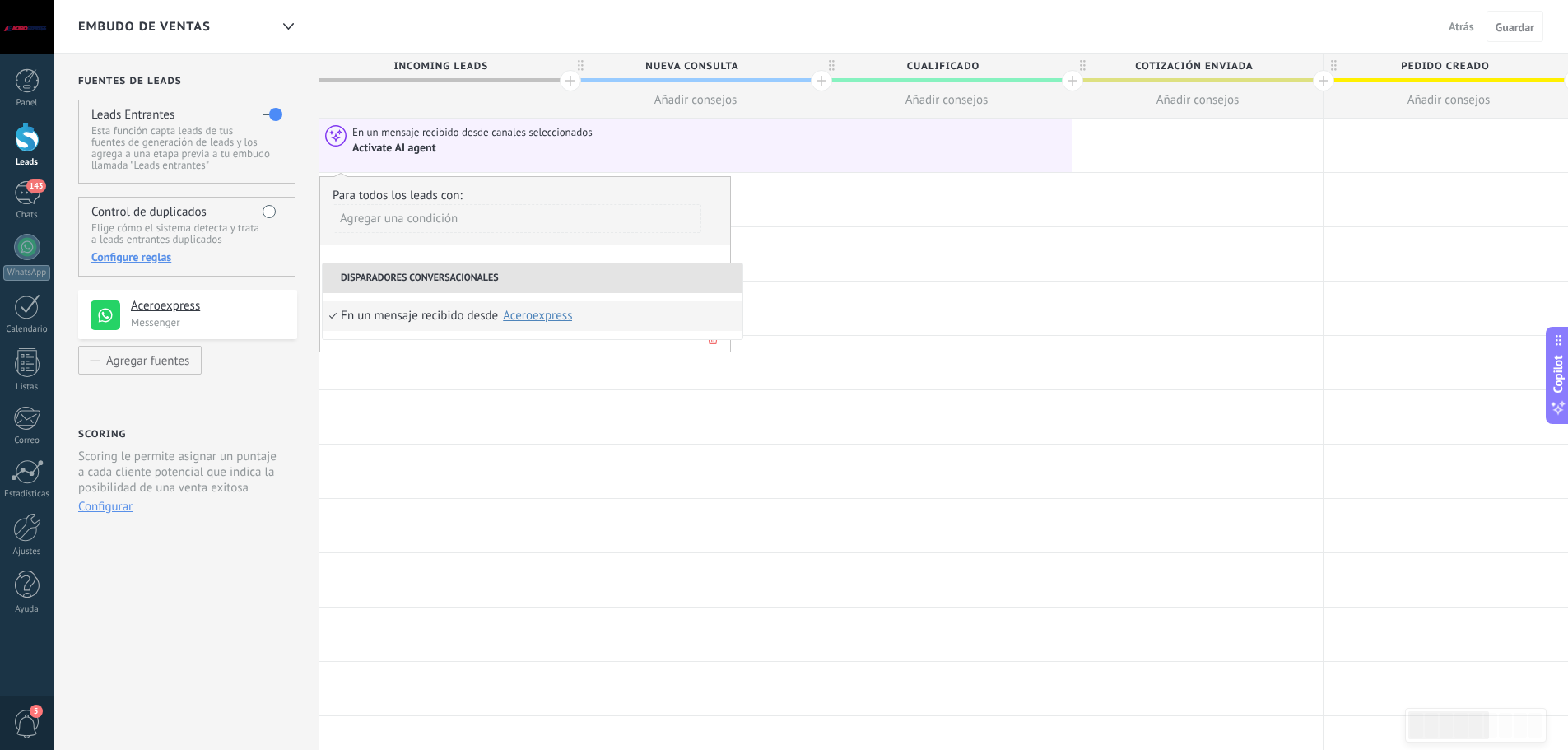
click at [603, 312] on li "En un mensaje recibido desde Ninguno Aceroexpress Chats (Woocommerce pipeline) …" at bounding box center [532, 316] width 420 height 29
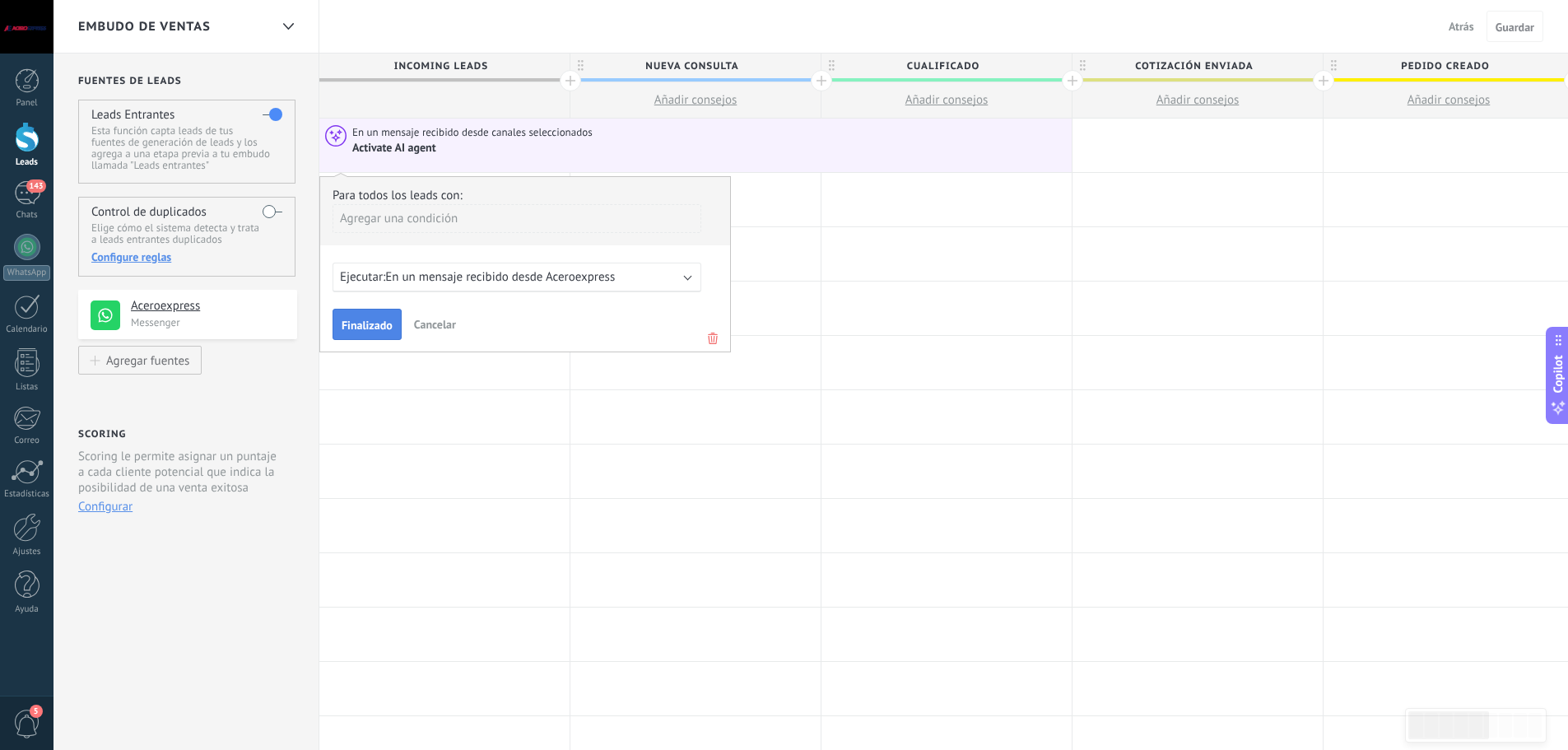
click at [373, 330] on span "Finalizado" at bounding box center [367, 324] width 51 height 11
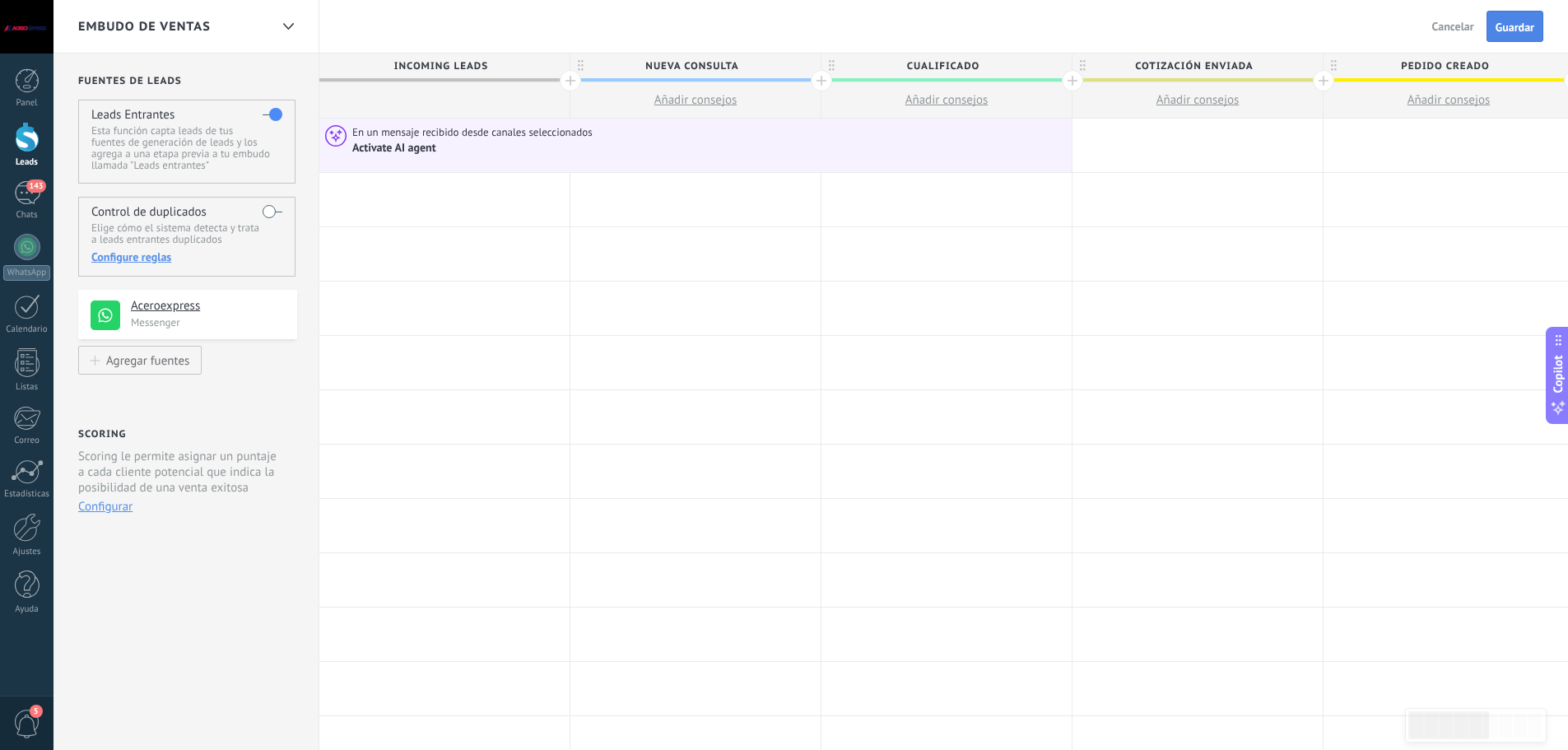
click at [1513, 26] on span "Guardar" at bounding box center [1515, 27] width 39 height 11
click at [682, 98] on span "Añadir consejos" at bounding box center [696, 100] width 83 height 16
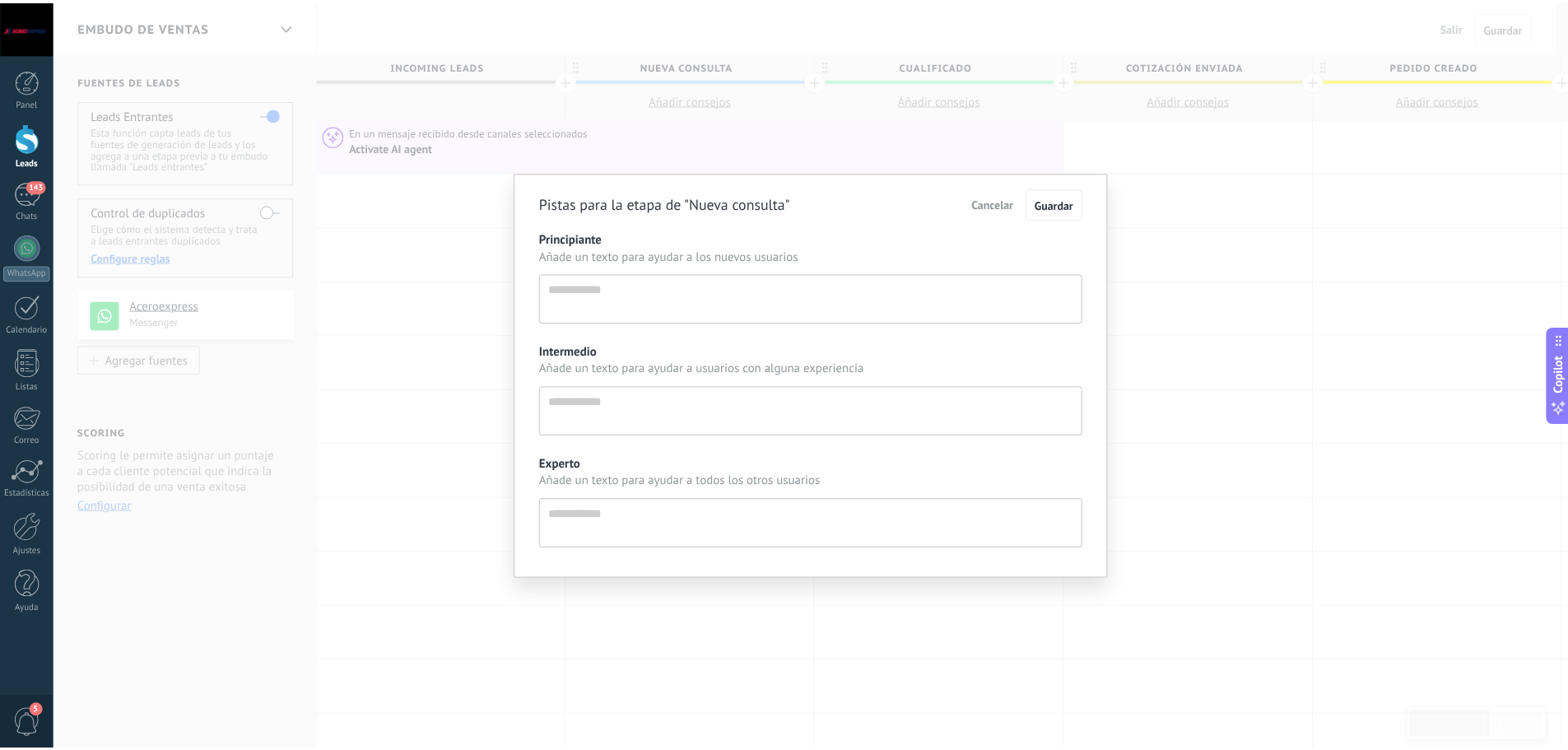
scroll to position [16, 0]
click at [678, 305] on textarea "Principiante" at bounding box center [817, 297] width 548 height 49
click at [1187, 253] on div "Pistas para la etapa de "Nueva consulta" Cancelar Guardar Principiante Añade un…" at bounding box center [817, 375] width 1527 height 750
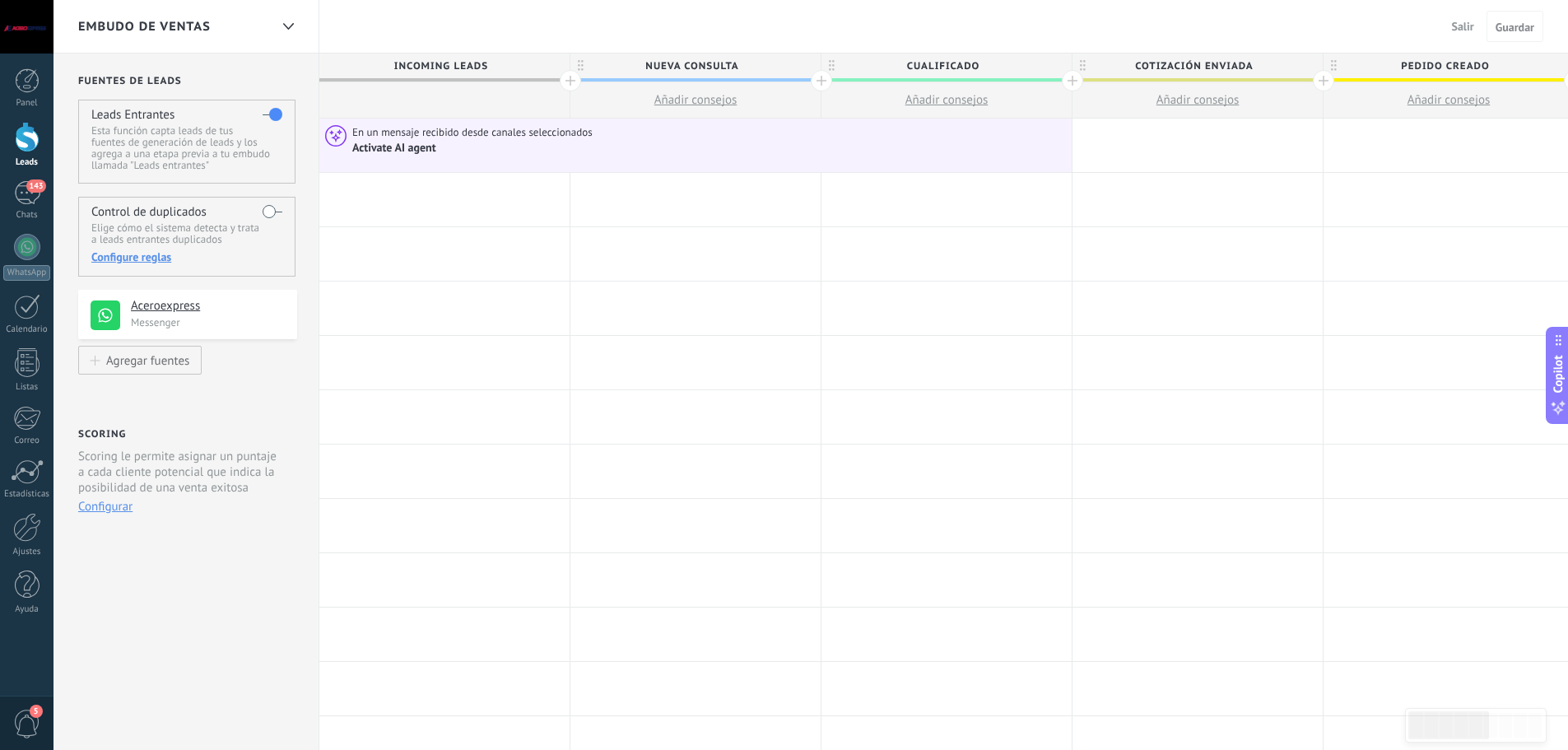
click at [962, 95] on span "Añadir consejos" at bounding box center [947, 100] width 83 height 16
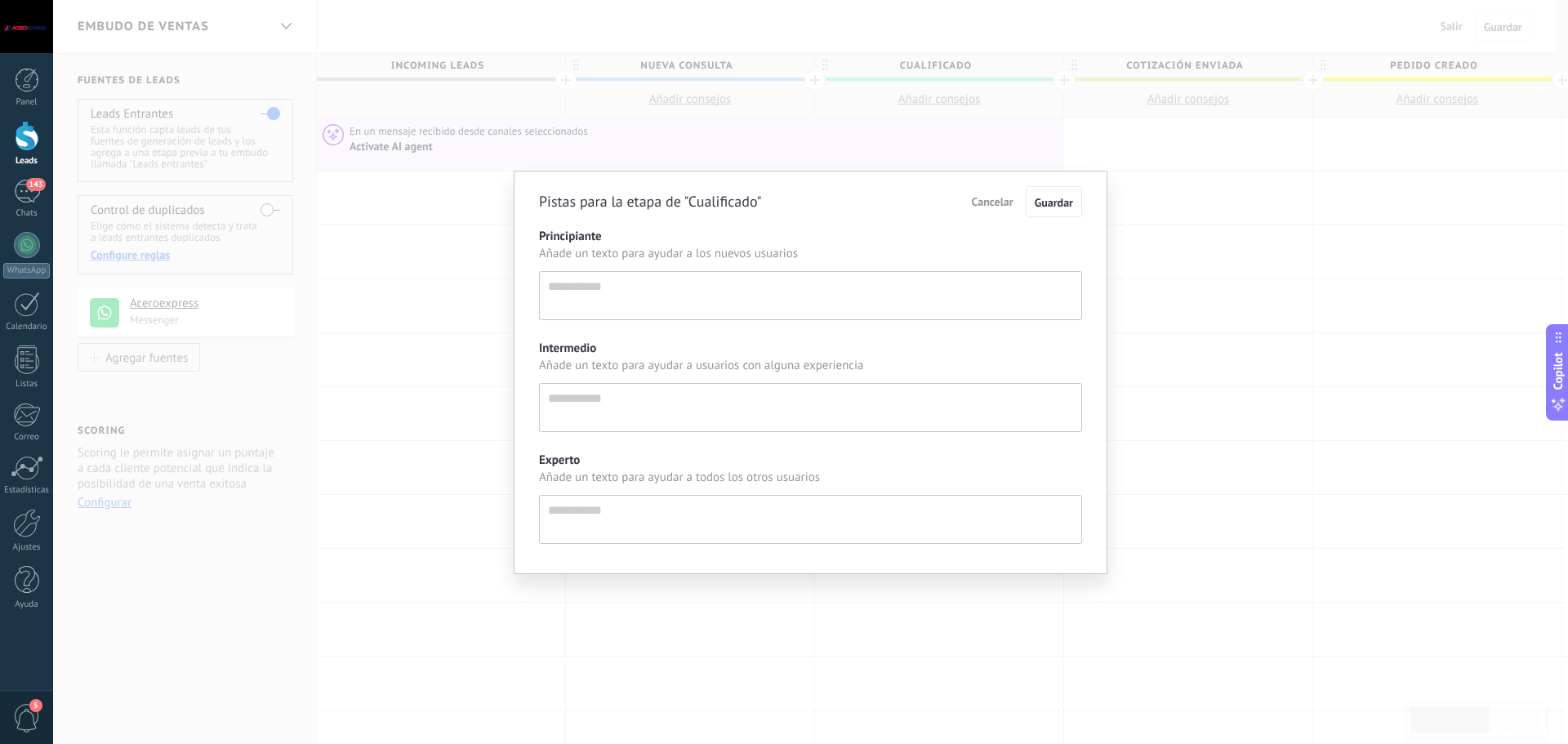
click at [1169, 191] on div "Pistas para la etapa de "Cualificado" Cancelar Guardar Principiante Añade un te…" at bounding box center [810, 372] width 1515 height 744
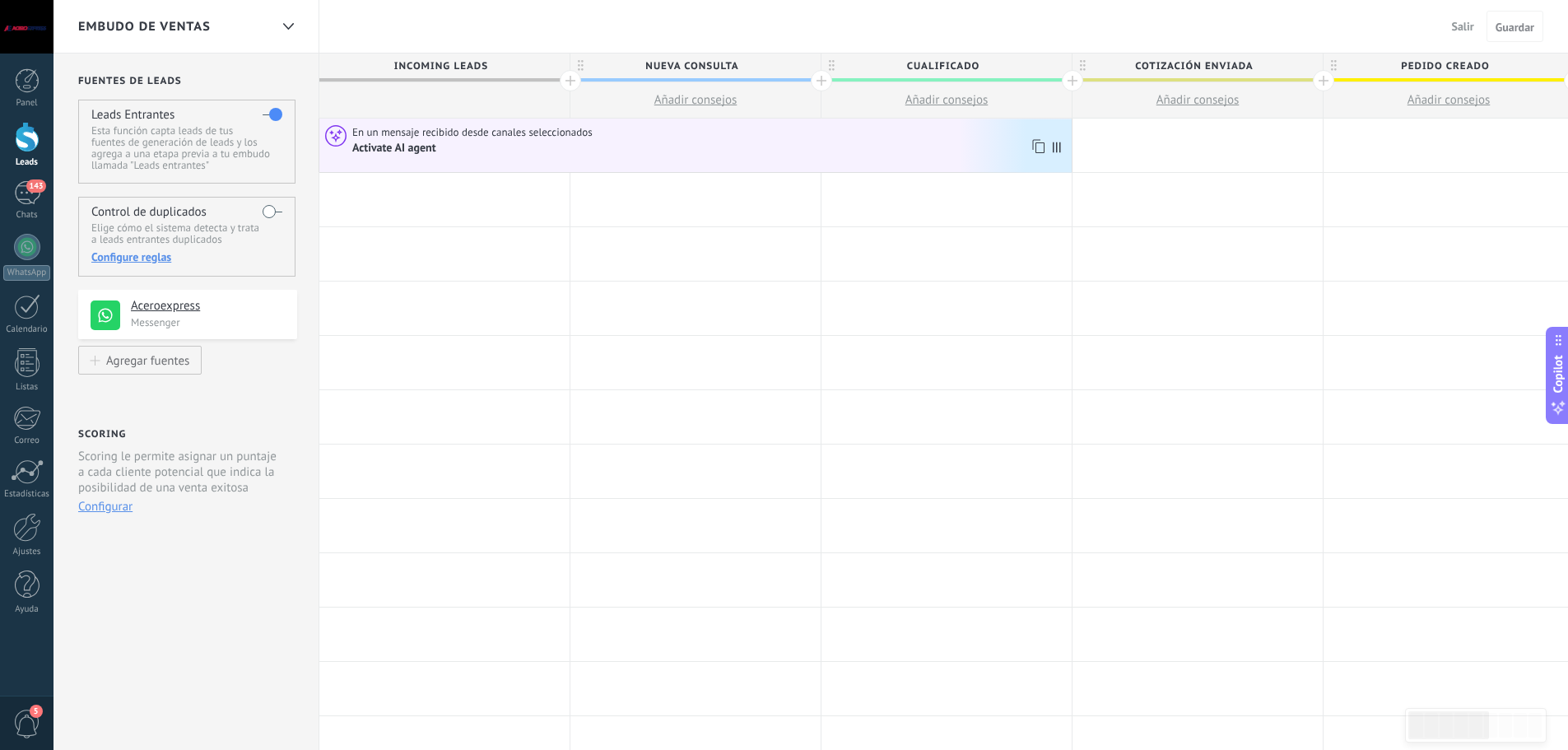
click at [1060, 158] on span at bounding box center [1061, 145] width 22 height 53
click at [1046, 150] on div "En un mensaje recibido desde canales seleccionados Activate AI agent" at bounding box center [695, 140] width 752 height 30
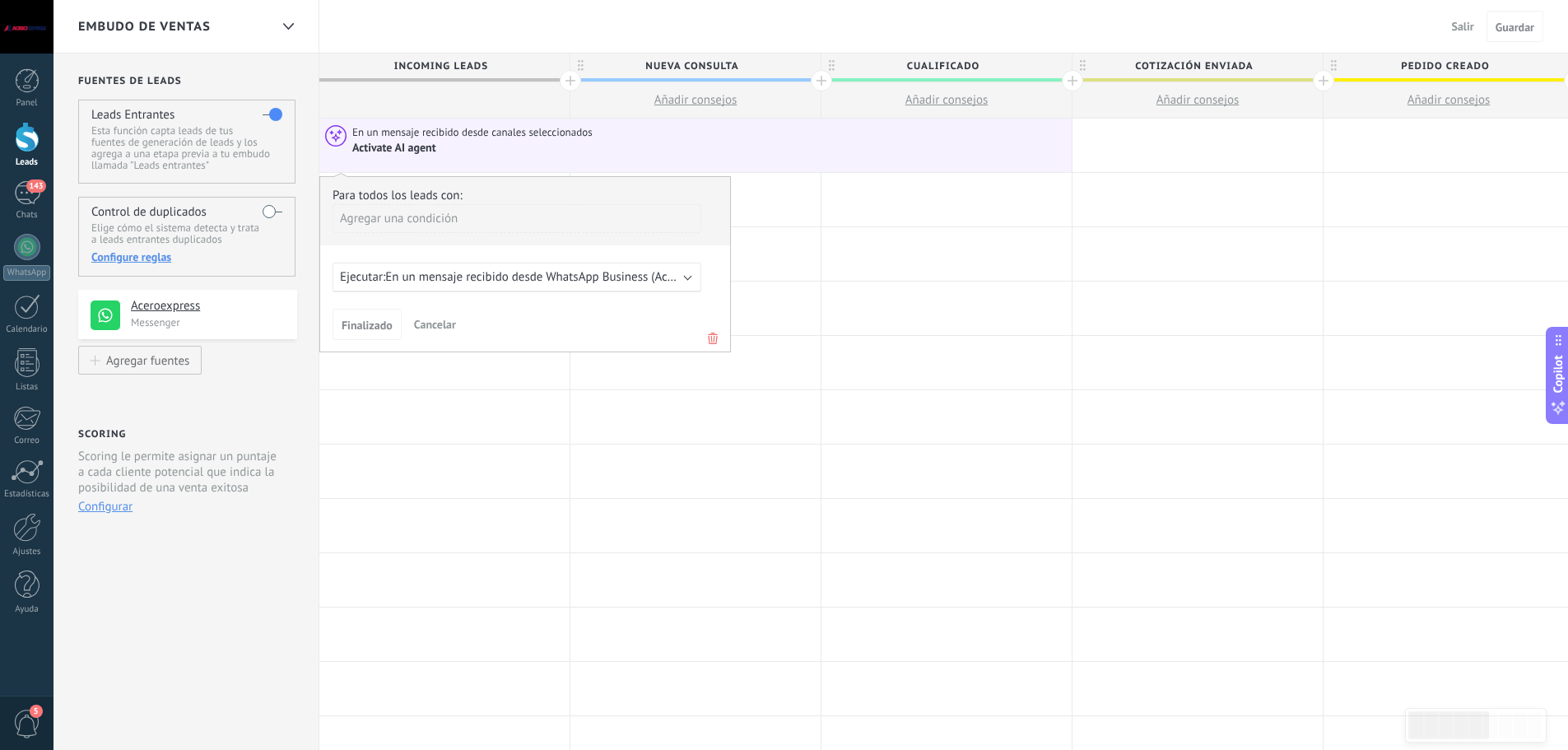
click at [460, 282] on span "En un mensaje recibido desde WhatsApp Business (Aceroexpress)" at bounding box center [556, 277] width 342 height 16
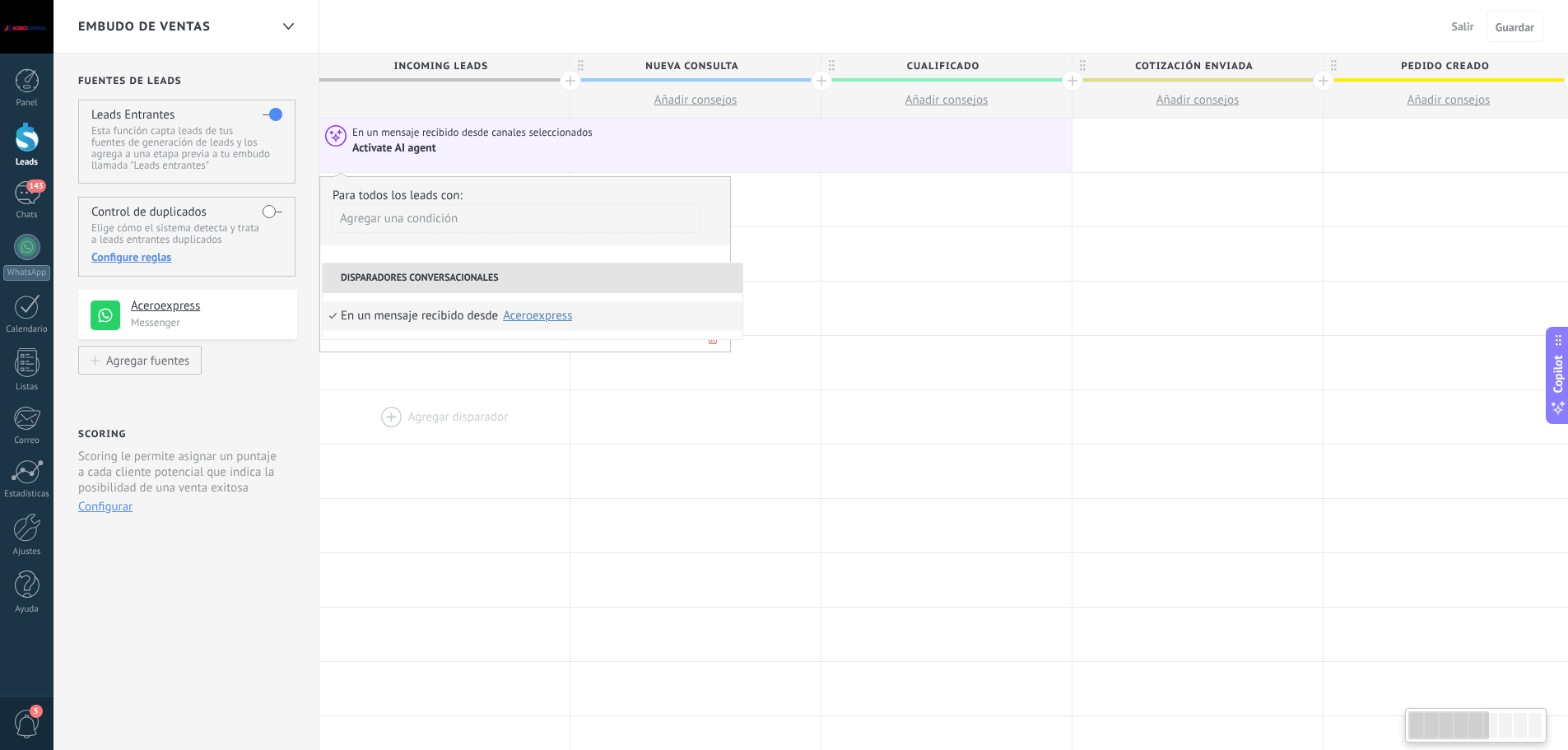
click at [454, 417] on div at bounding box center [444, 416] width 250 height 53
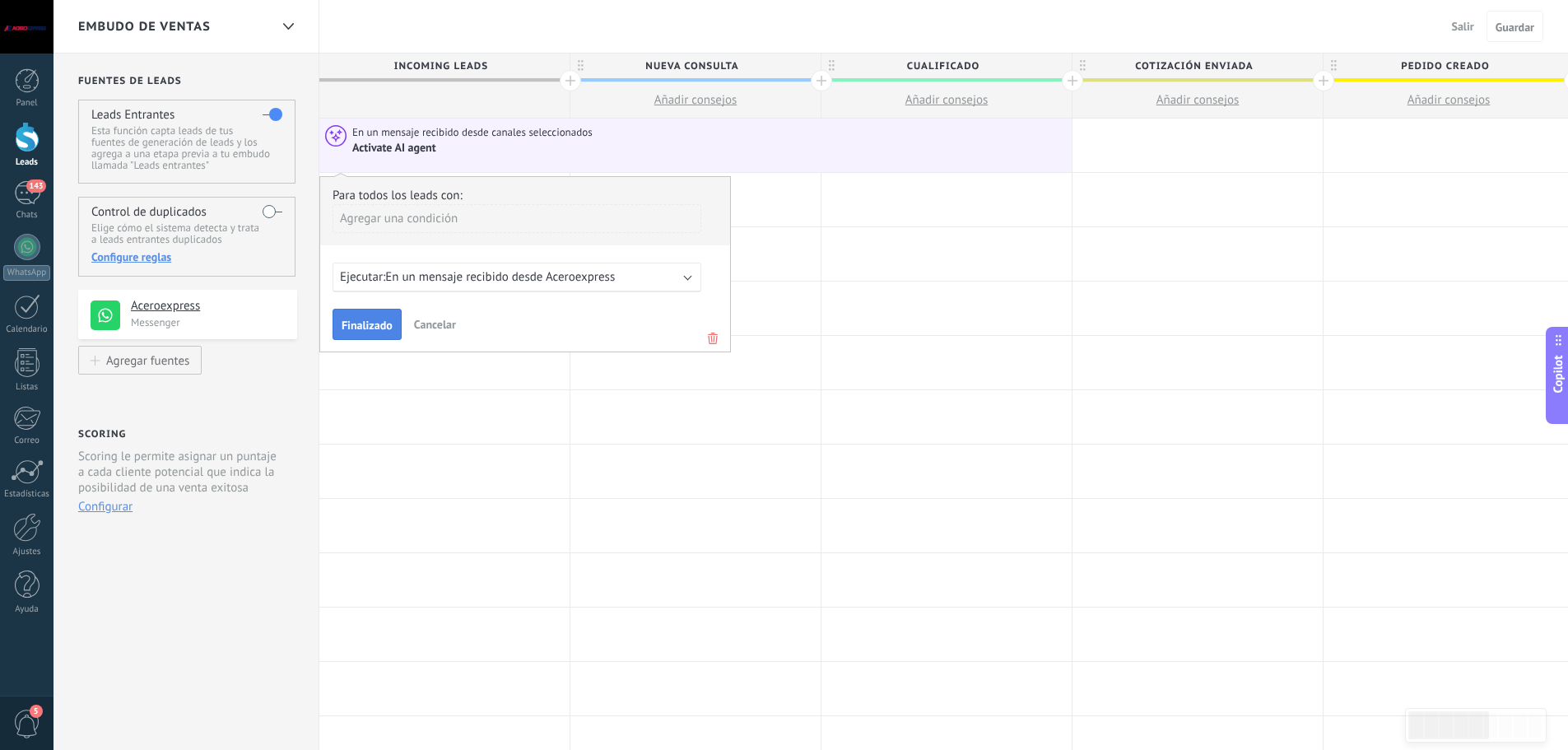
click at [361, 314] on button "Finalizado" at bounding box center [367, 324] width 69 height 31
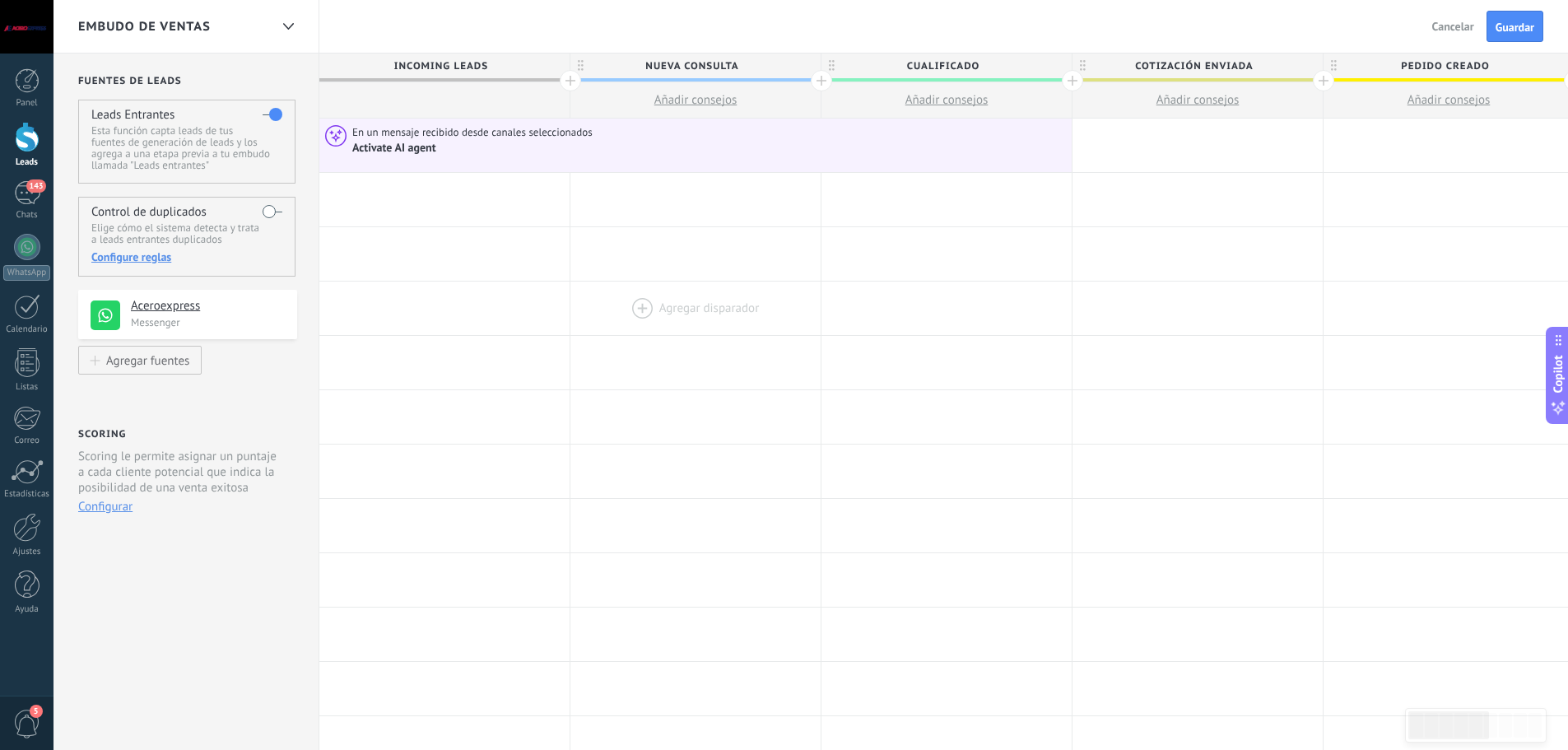
click at [695, 308] on div at bounding box center [695, 308] width 250 height 53
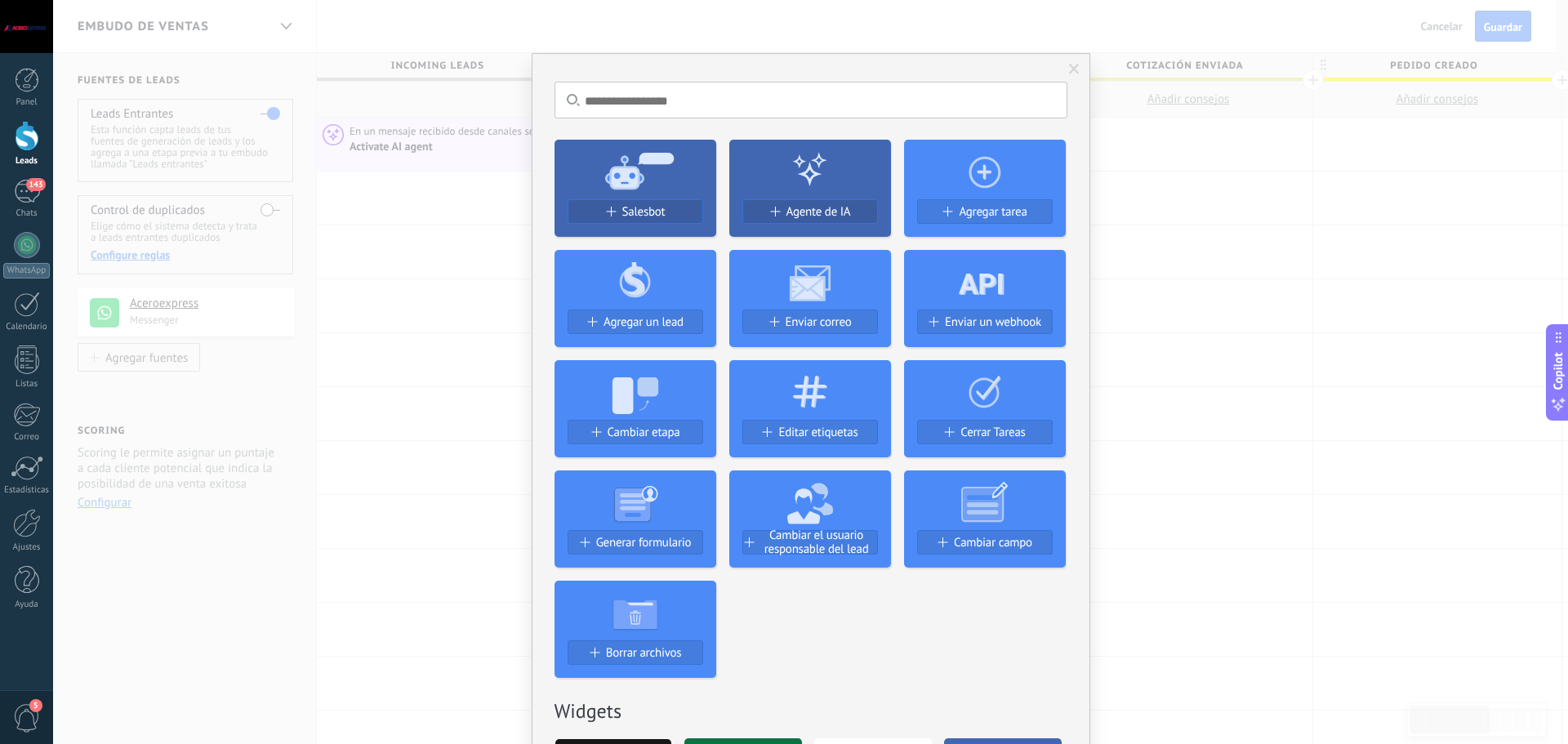
click at [1211, 406] on div "No hay resultados Salesbot Agente de IA Agregar tarea Agregar un lead Enviar co…" at bounding box center [810, 372] width 1515 height 744
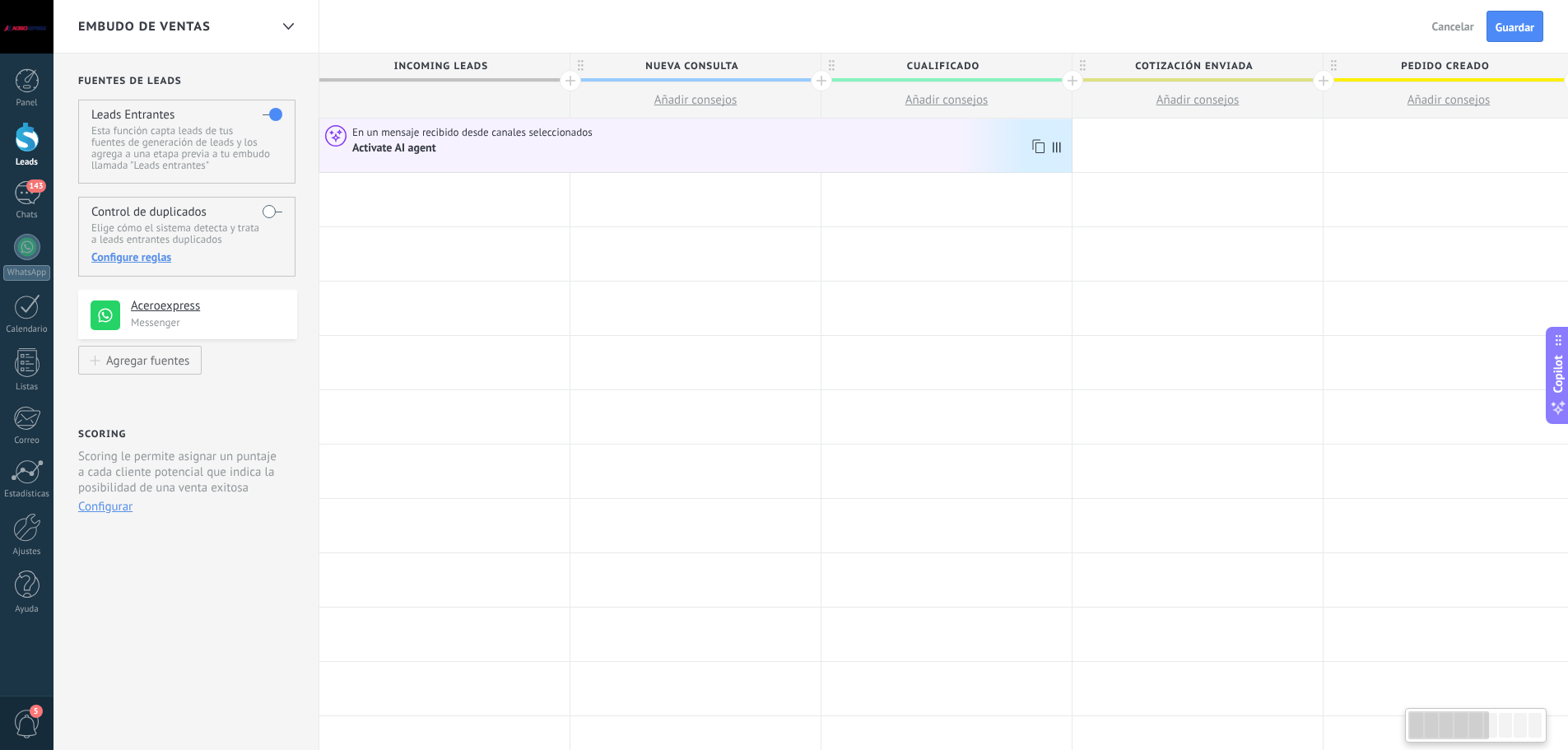
click at [698, 135] on div "En un mensaje recibido desde canales seleccionados" at bounding box center [673, 132] width 640 height 15
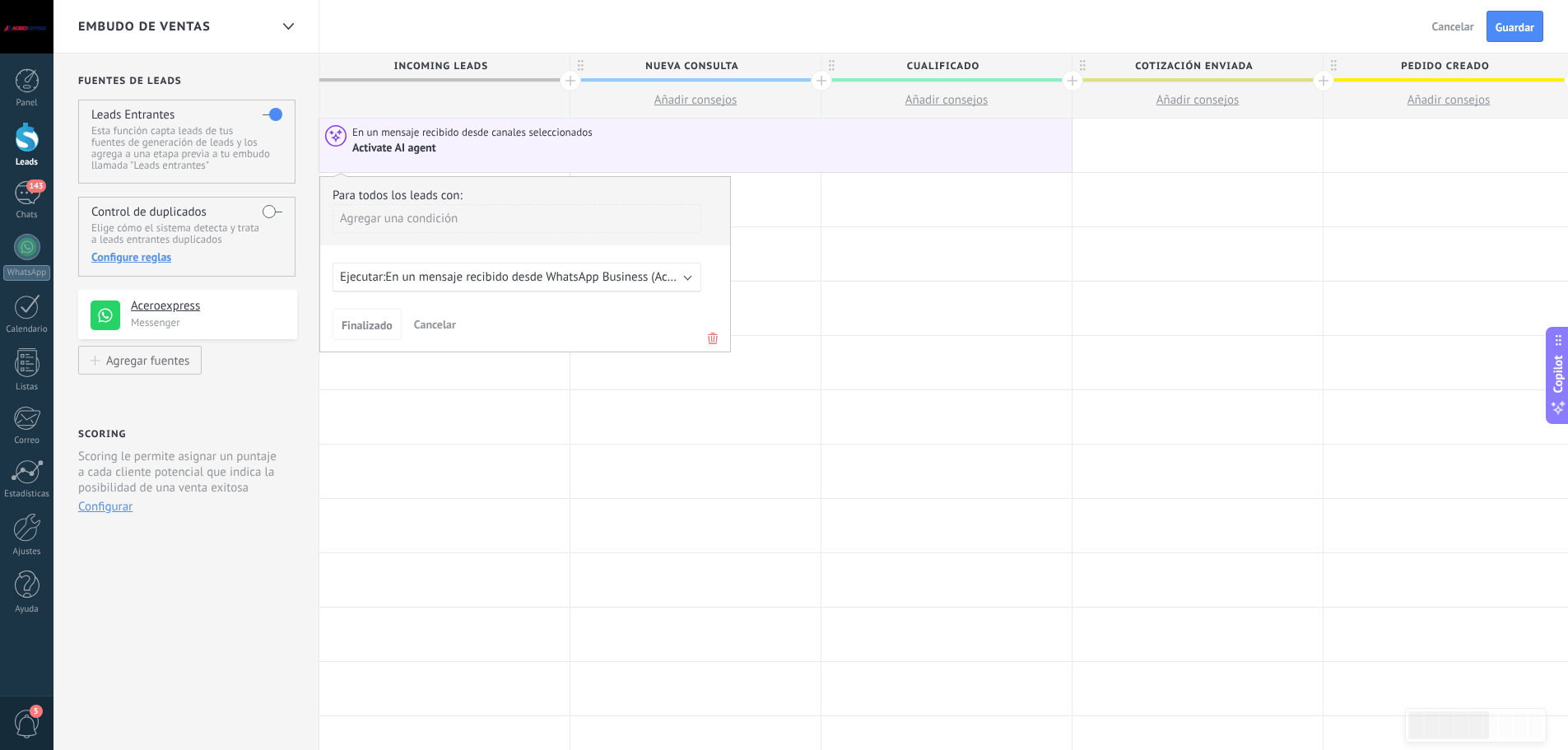
drag, startPoint x: 844, startPoint y: 157, endPoint x: 864, endPoint y: 159, distance: 20.1
click at [844, 157] on div "En un mensaje recibido desde canales seleccionados Activate AI agent" at bounding box center [695, 145] width 752 height 53
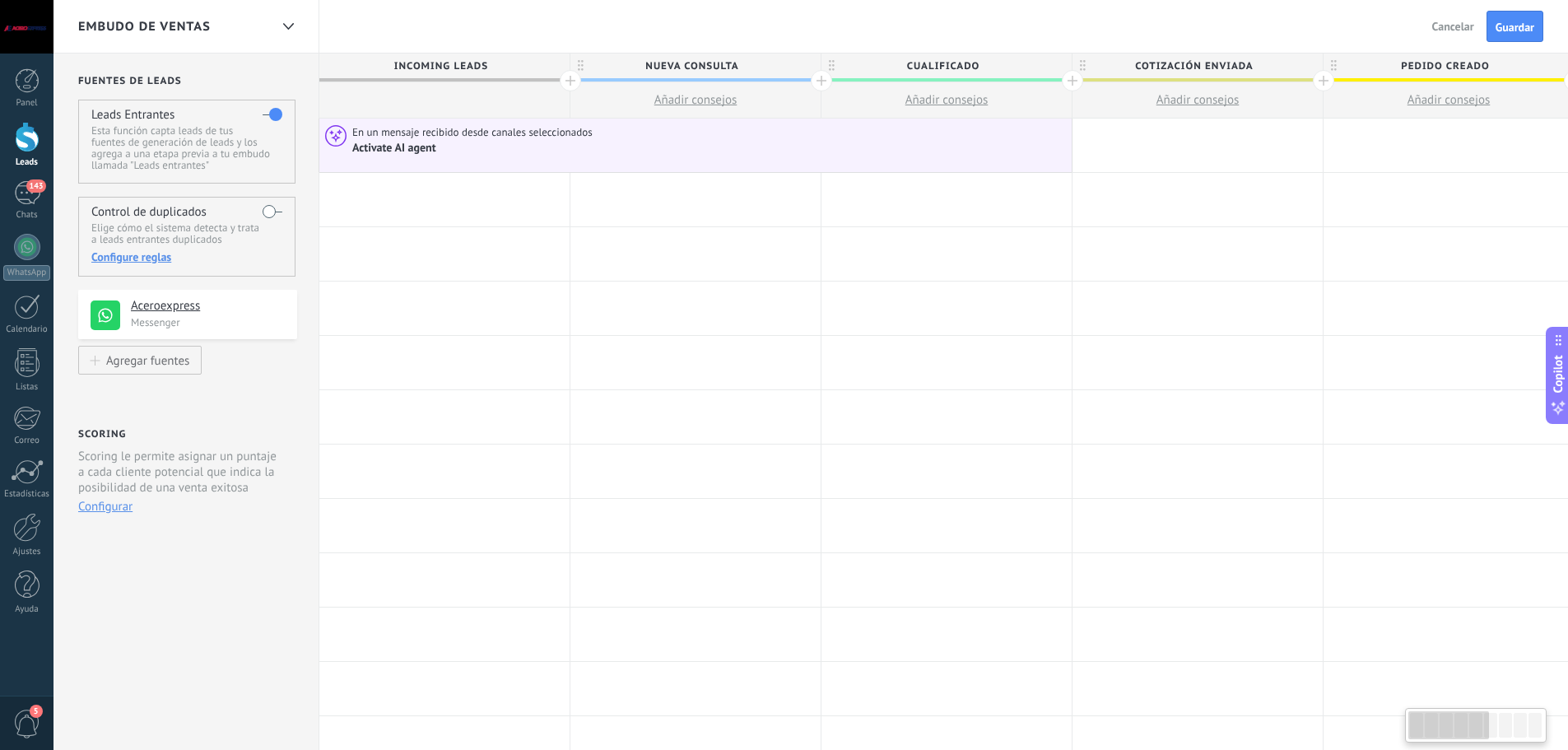
click at [939, 162] on div "En un mensaje recibido desde canales seleccionados Activate AI agent" at bounding box center [695, 145] width 752 height 53
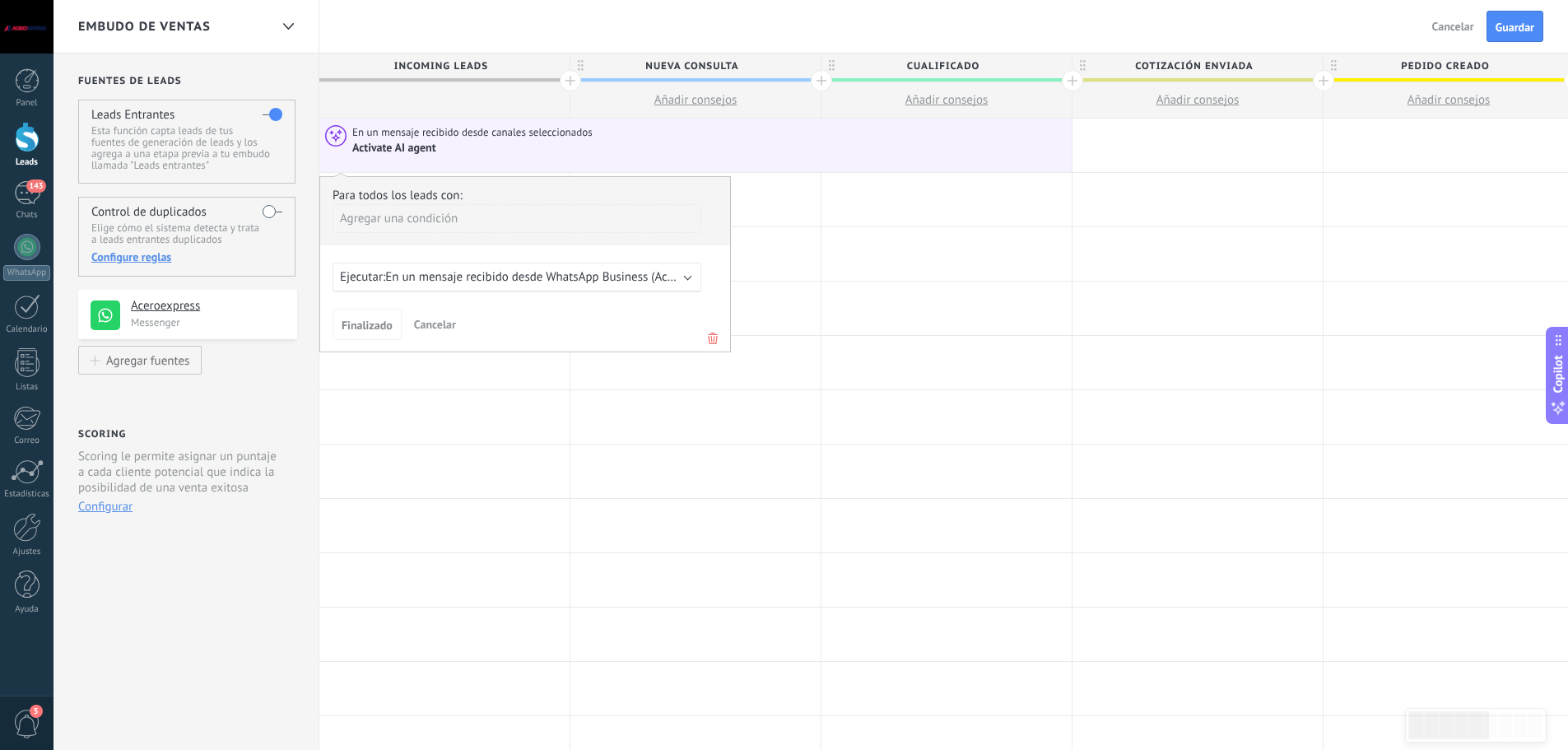
click at [718, 85] on button "Añadir consejos" at bounding box center [695, 99] width 250 height 35
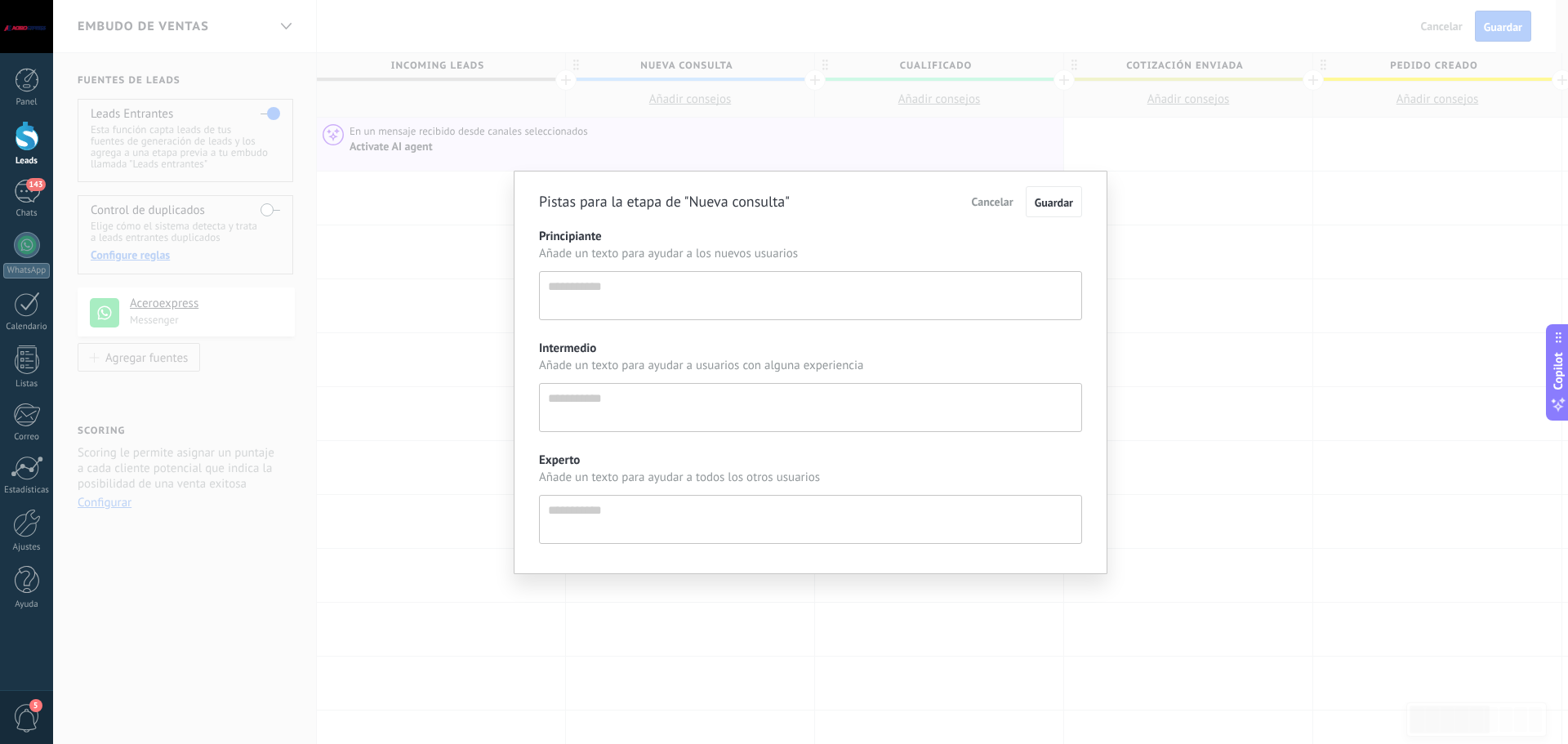
click at [746, 51] on div "Pistas para la etapa de "Nueva consulta" Cancelar Guardar Principiante Añade un…" at bounding box center [810, 372] width 1515 height 744
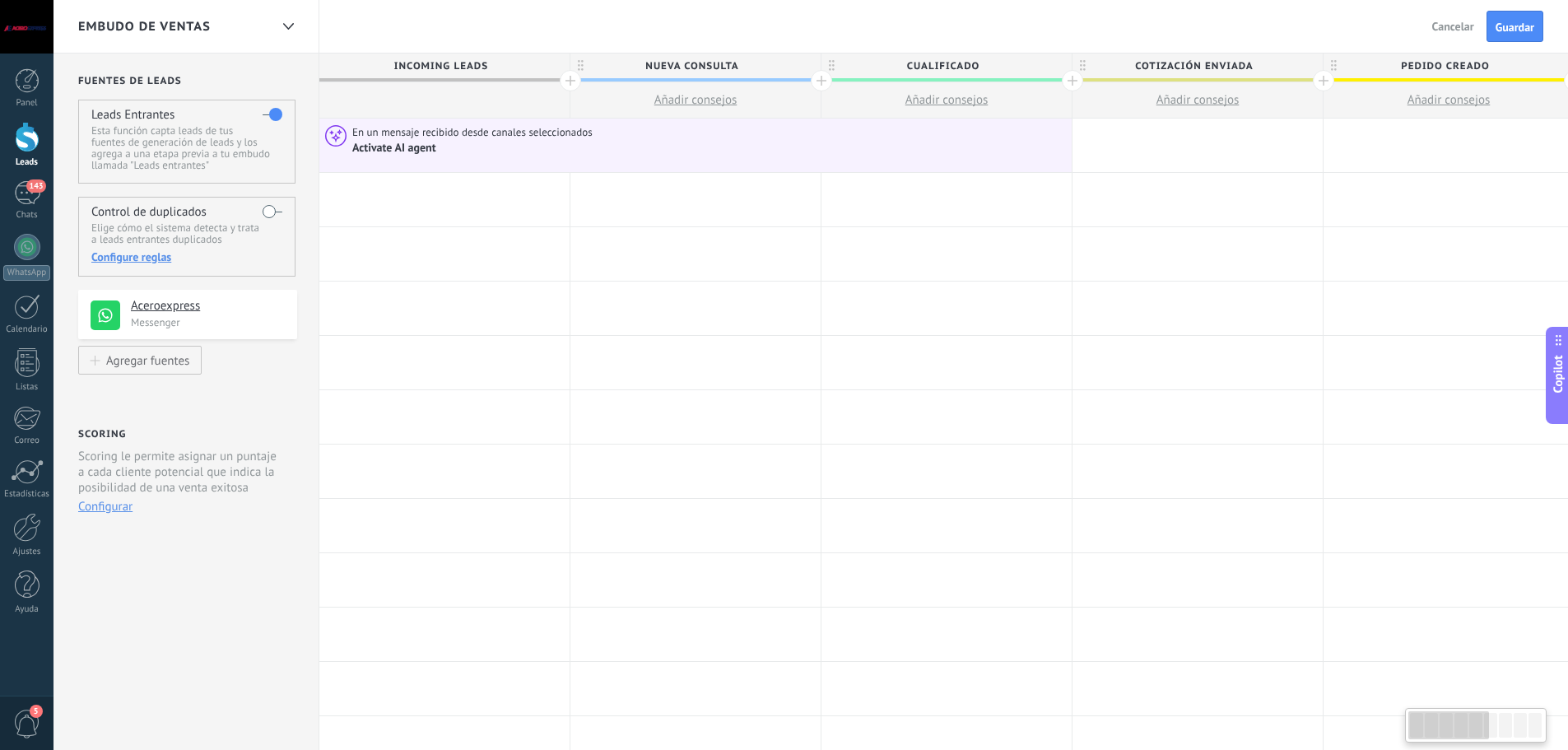
click at [767, 109] on button "Añadir consejos" at bounding box center [695, 99] width 250 height 35
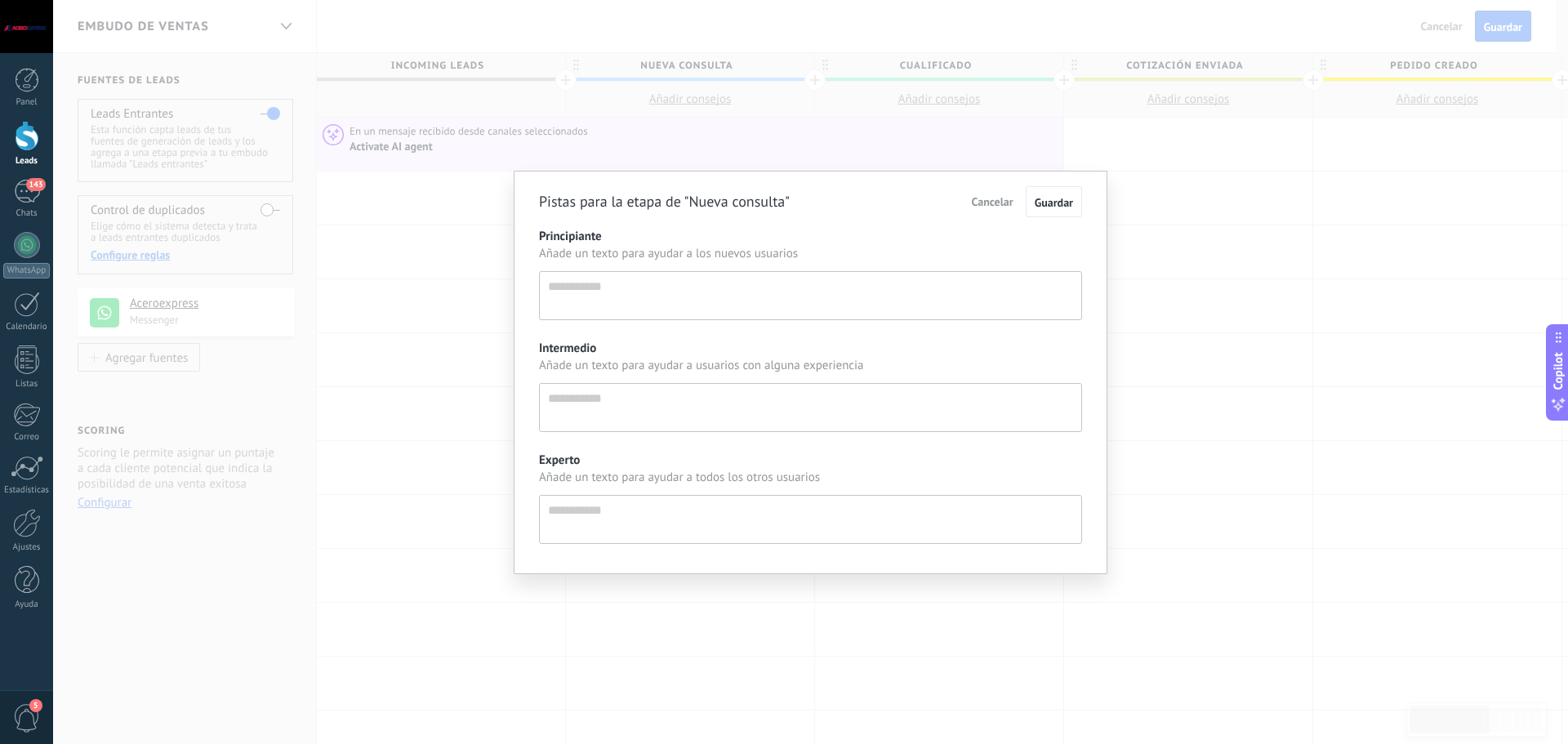
click at [833, 129] on div "Pistas para la etapa de "Nueva consulta" Cancelar Guardar Principiante Añade un…" at bounding box center [810, 372] width 1515 height 744
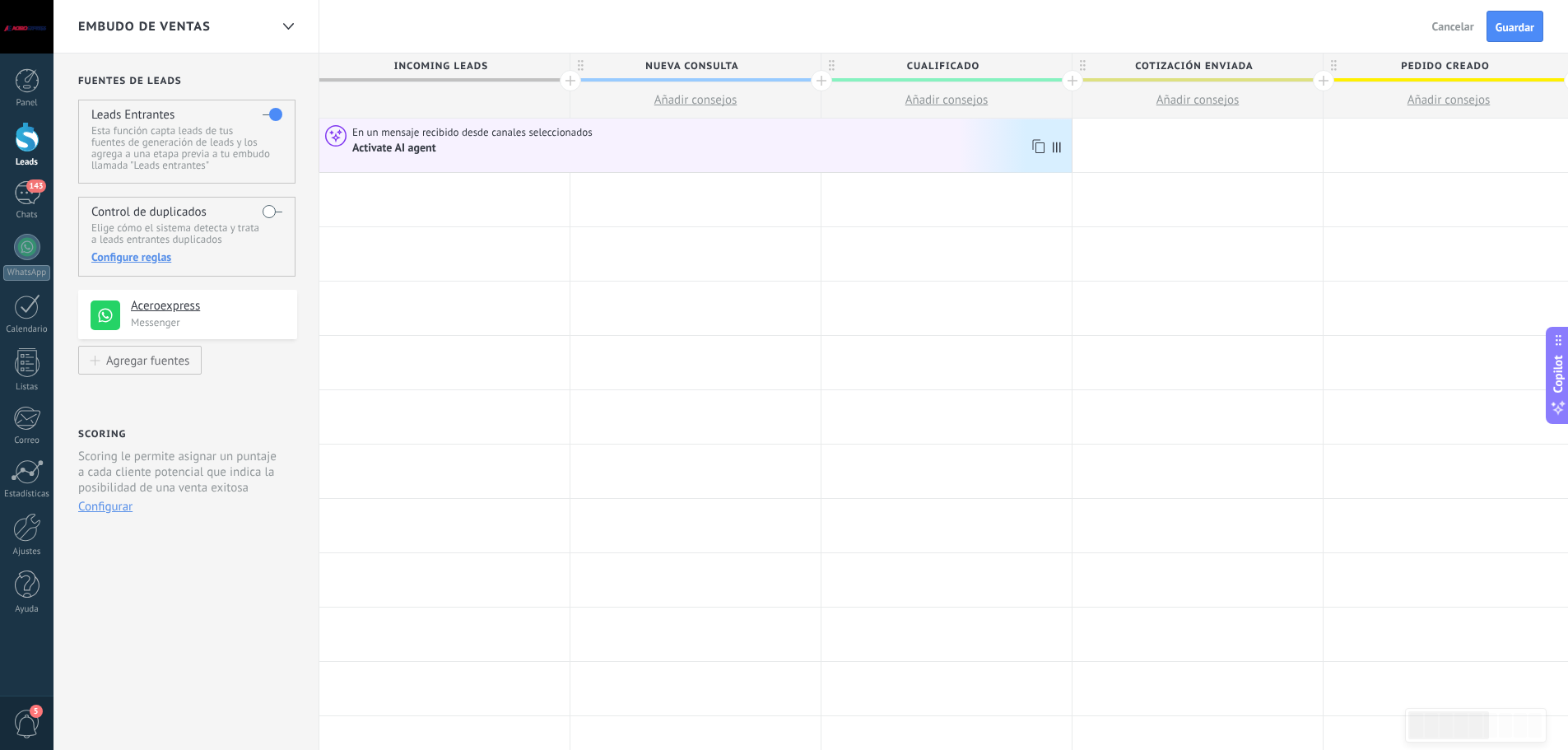
drag, startPoint x: 708, startPoint y: 159, endPoint x: 415, endPoint y: 150, distance: 293.1
click at [415, 150] on div "Activate AI agent" at bounding box center [396, 147] width 86 height 15
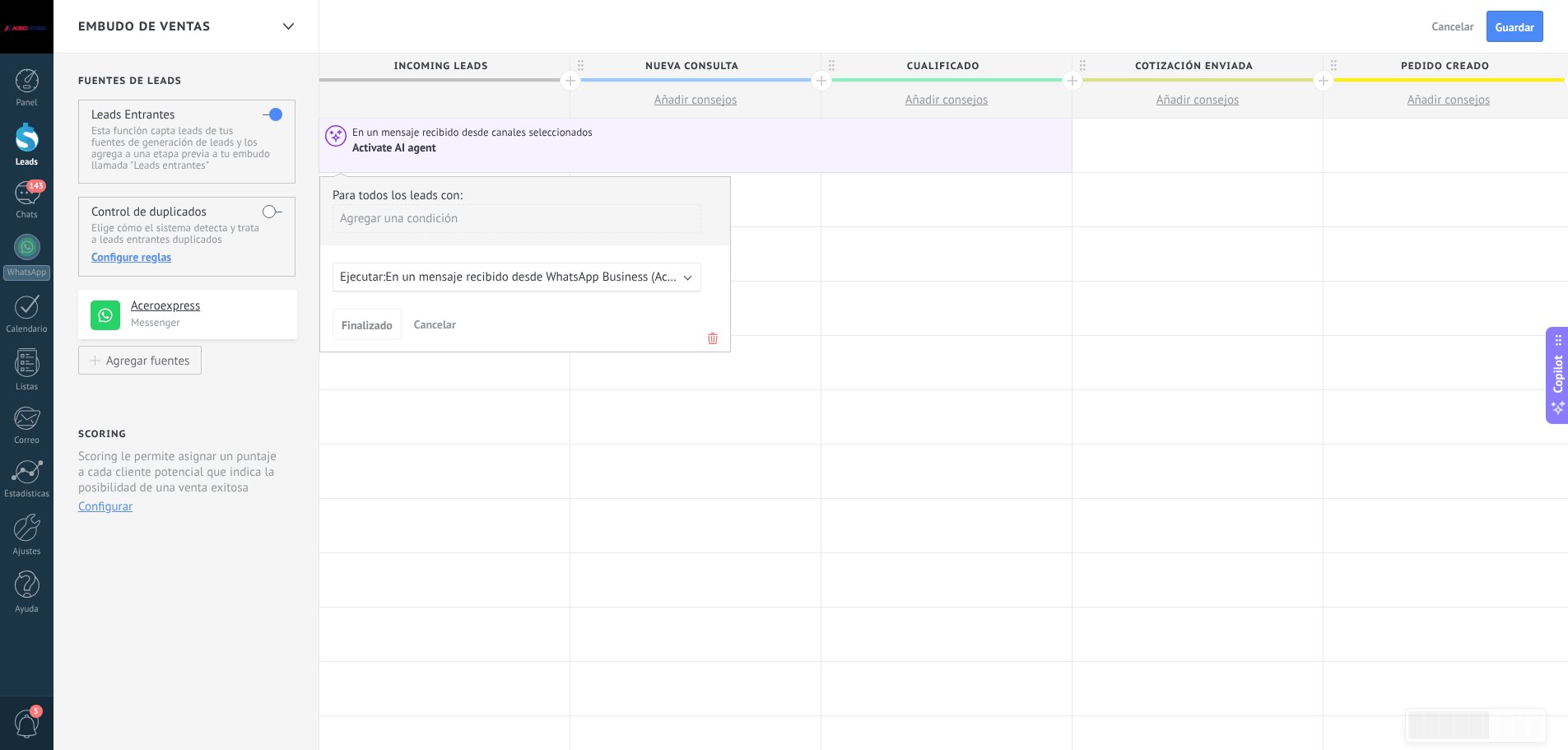
click at [379, 150] on div "Activate AI agent" at bounding box center [396, 147] width 86 height 15
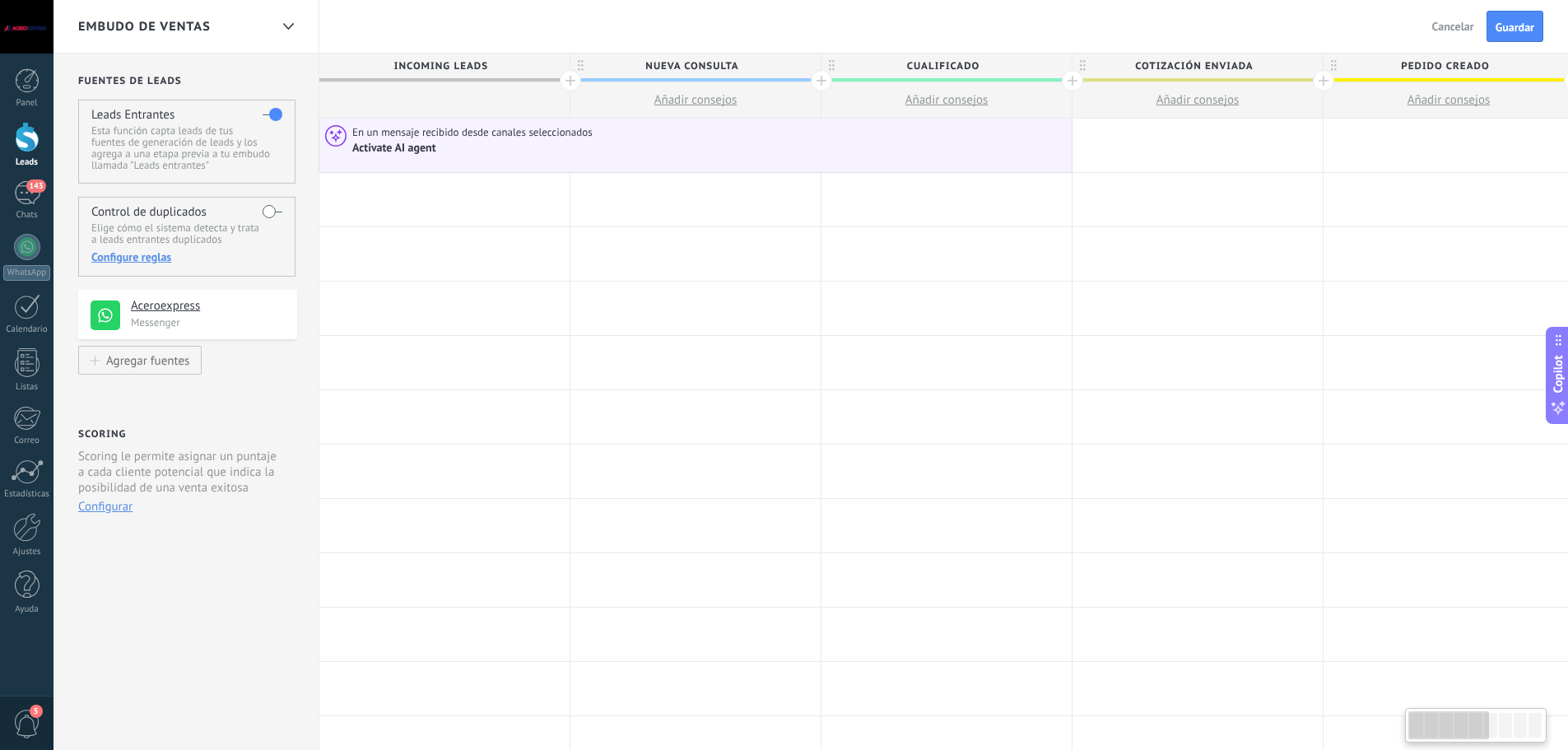
click at [392, 153] on div "Activate AI agent" at bounding box center [396, 147] width 86 height 15
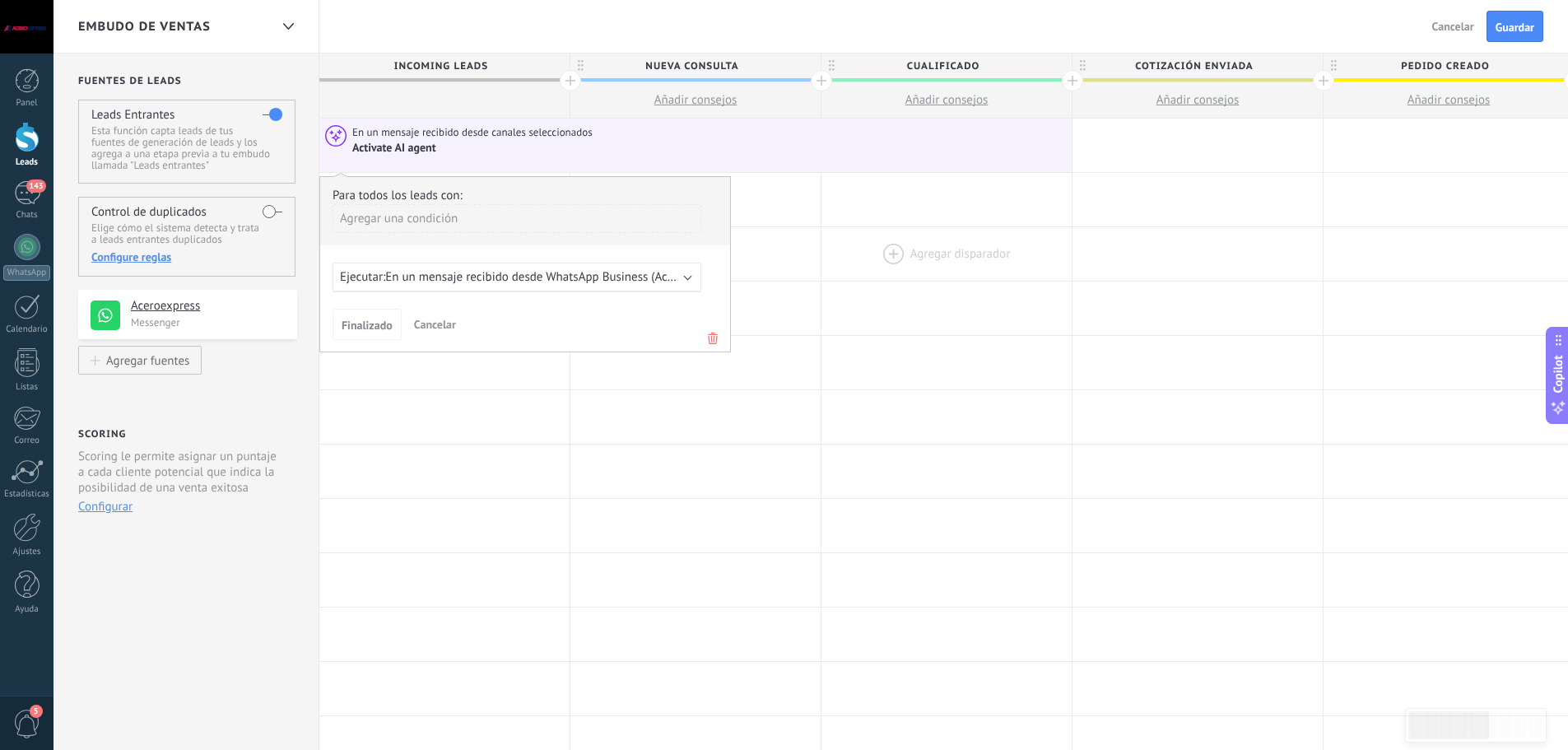
click at [893, 277] on div at bounding box center [947, 253] width 250 height 53
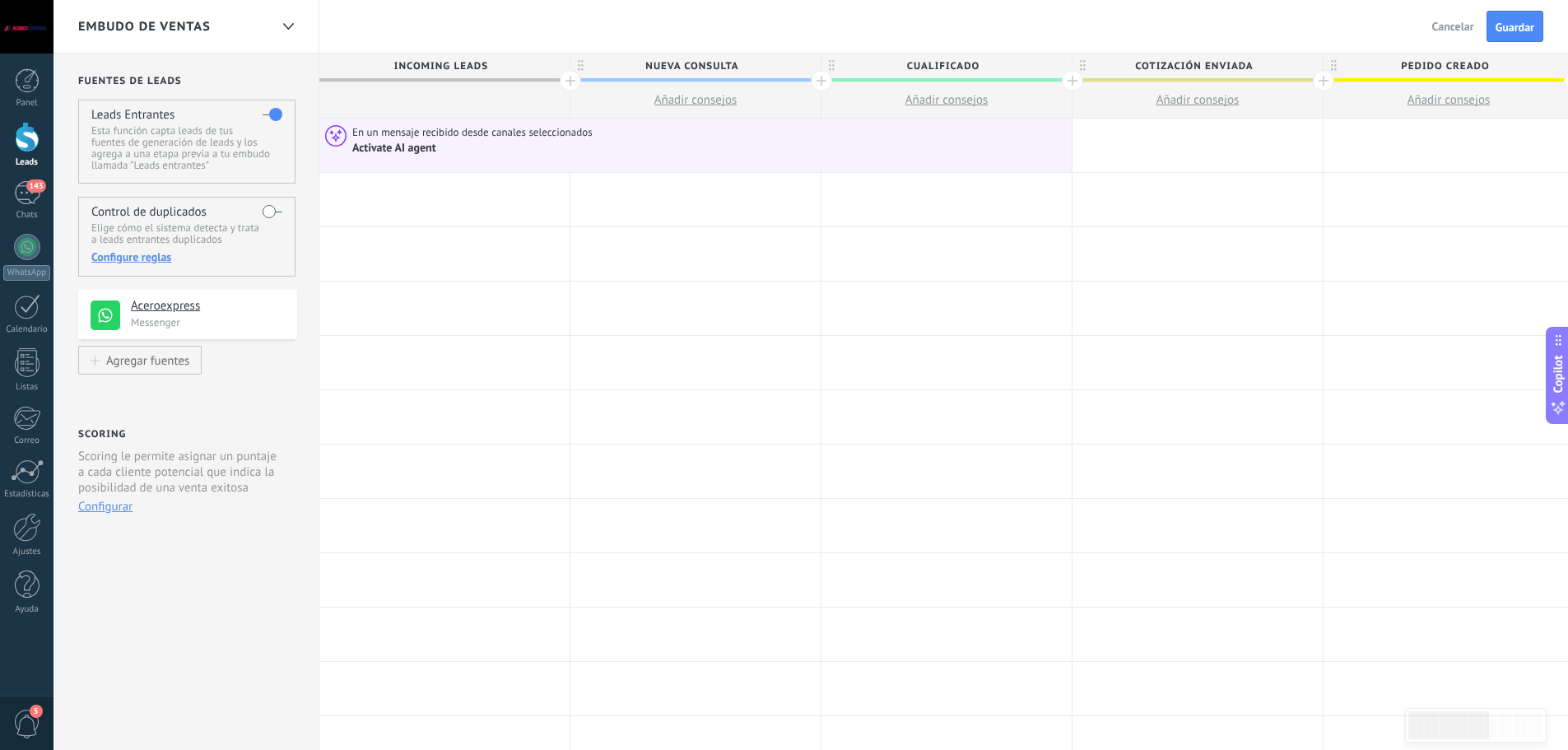
click at [268, 210] on label at bounding box center [272, 211] width 20 height 27
click at [143, 251] on div "Configure reglas" at bounding box center [186, 256] width 190 height 15
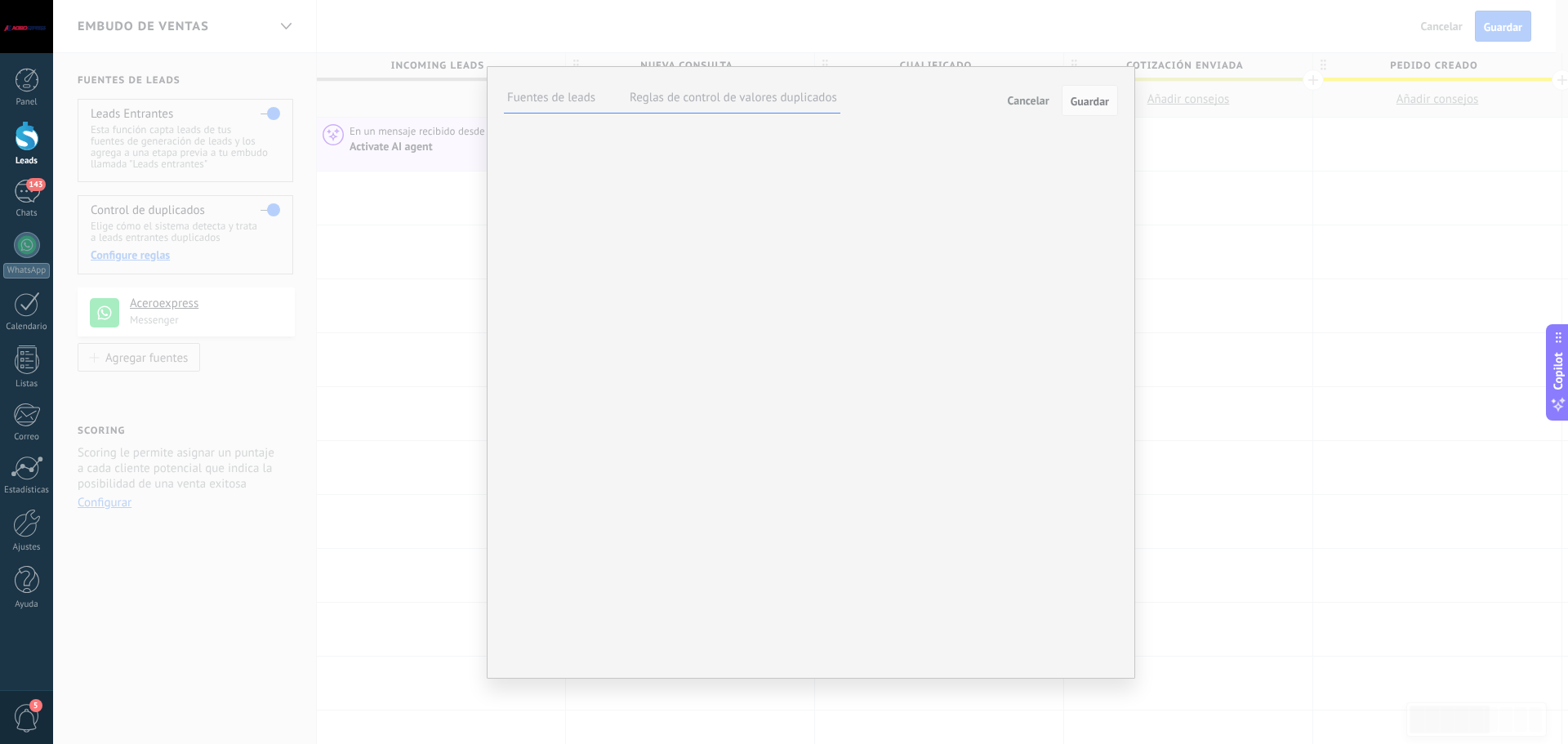
click at [728, 88] on li "Reglas de control de valores duplicados" at bounding box center [733, 97] width 214 height 23
click at [726, 97] on label "Reglas de control de valores duplicados" at bounding box center [733, 97] width 207 height 15
drag, startPoint x: 1086, startPoint y: 111, endPoint x: 636, endPoint y: 373, distance: 520.7
click at [1086, 111] on button "Guardar" at bounding box center [1090, 100] width 56 height 31
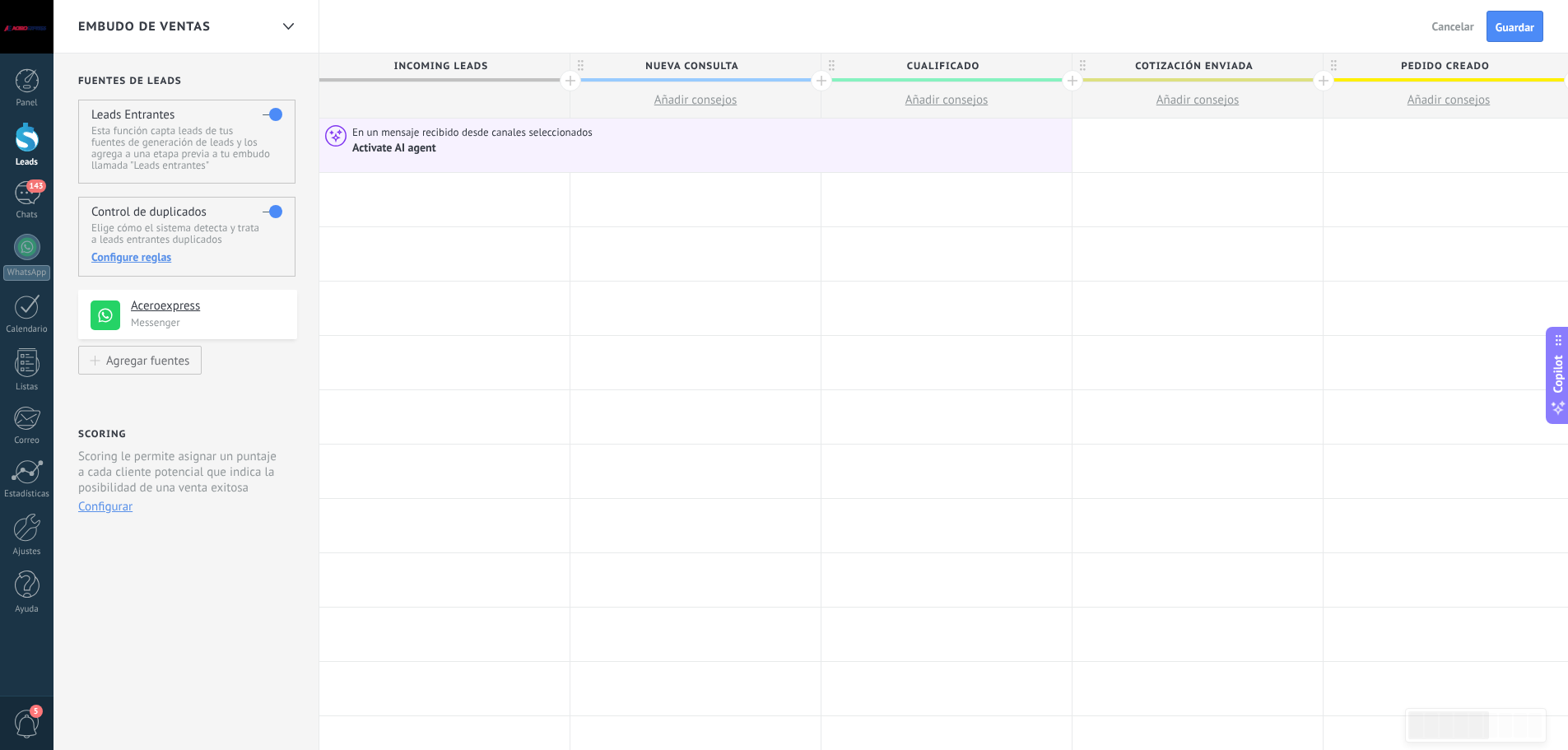
click at [440, 477] on div at bounding box center [444, 471] width 250 height 53
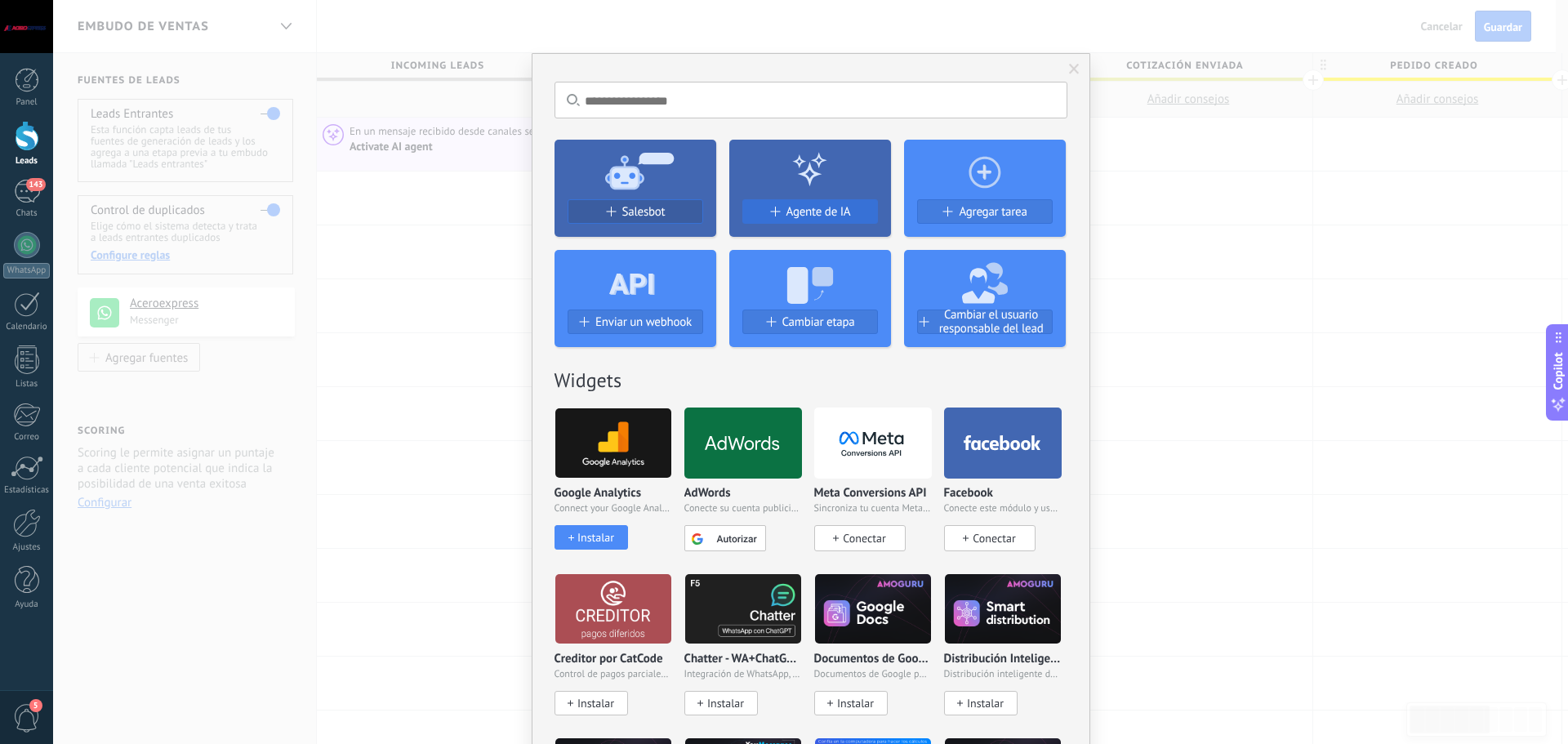
click at [804, 210] on span "Agente de IA" at bounding box center [818, 212] width 64 height 14
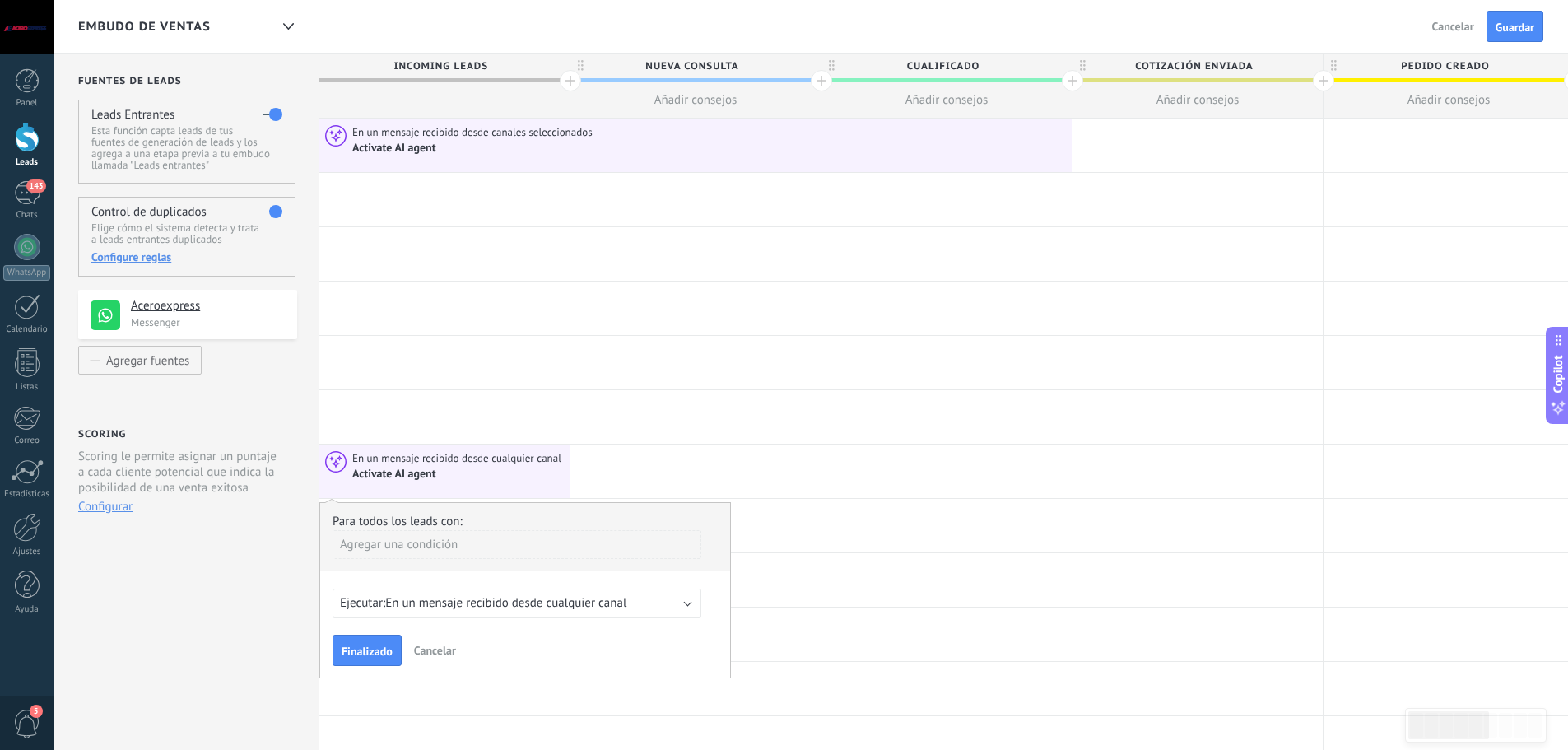
click at [602, 605] on span "En un mensaje recibido desde cualquier canal" at bounding box center [506, 603] width 241 height 16
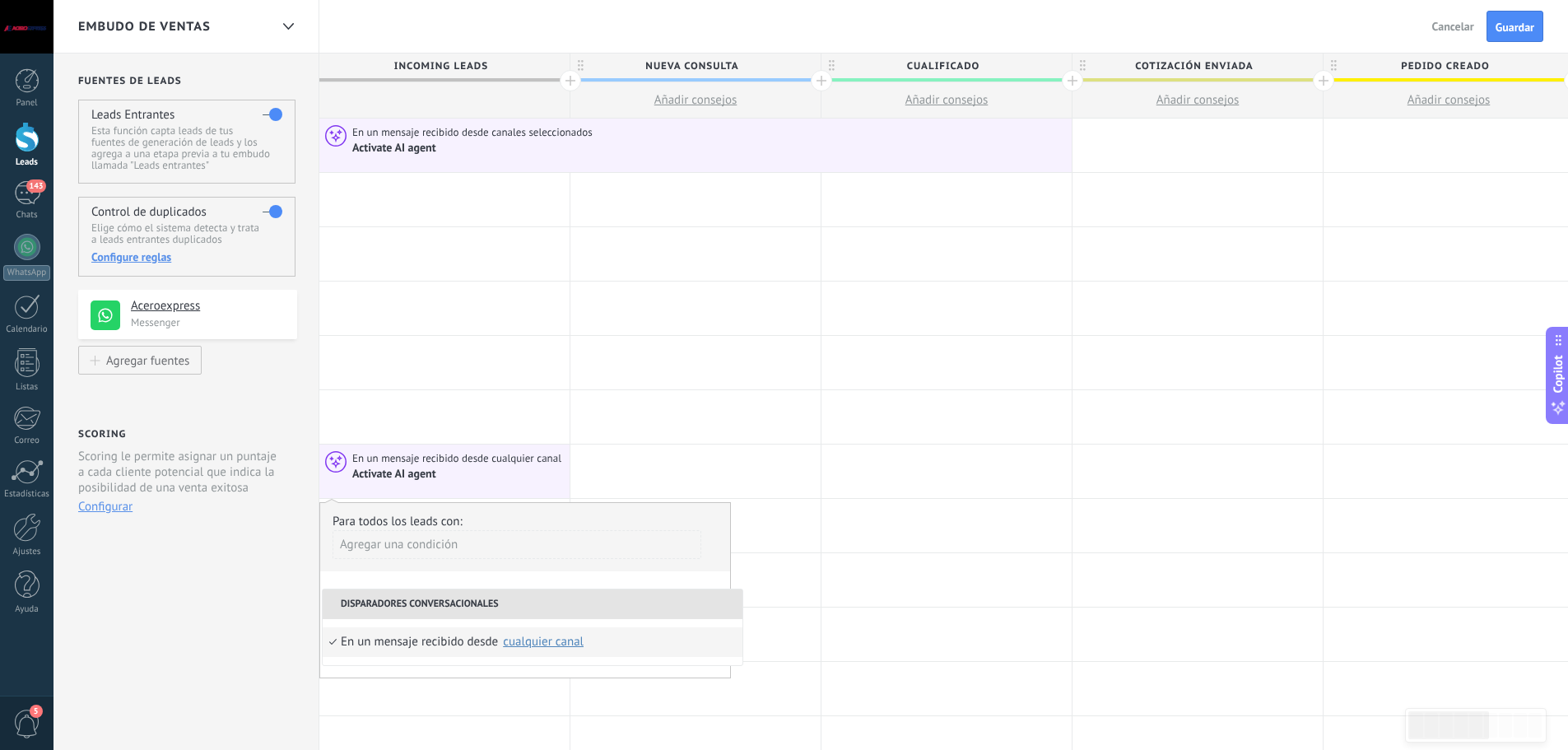
click at [543, 647] on div "cualquier canal" at bounding box center [543, 641] width 82 height 15
click at [454, 703] on div at bounding box center [444, 688] width 250 height 53
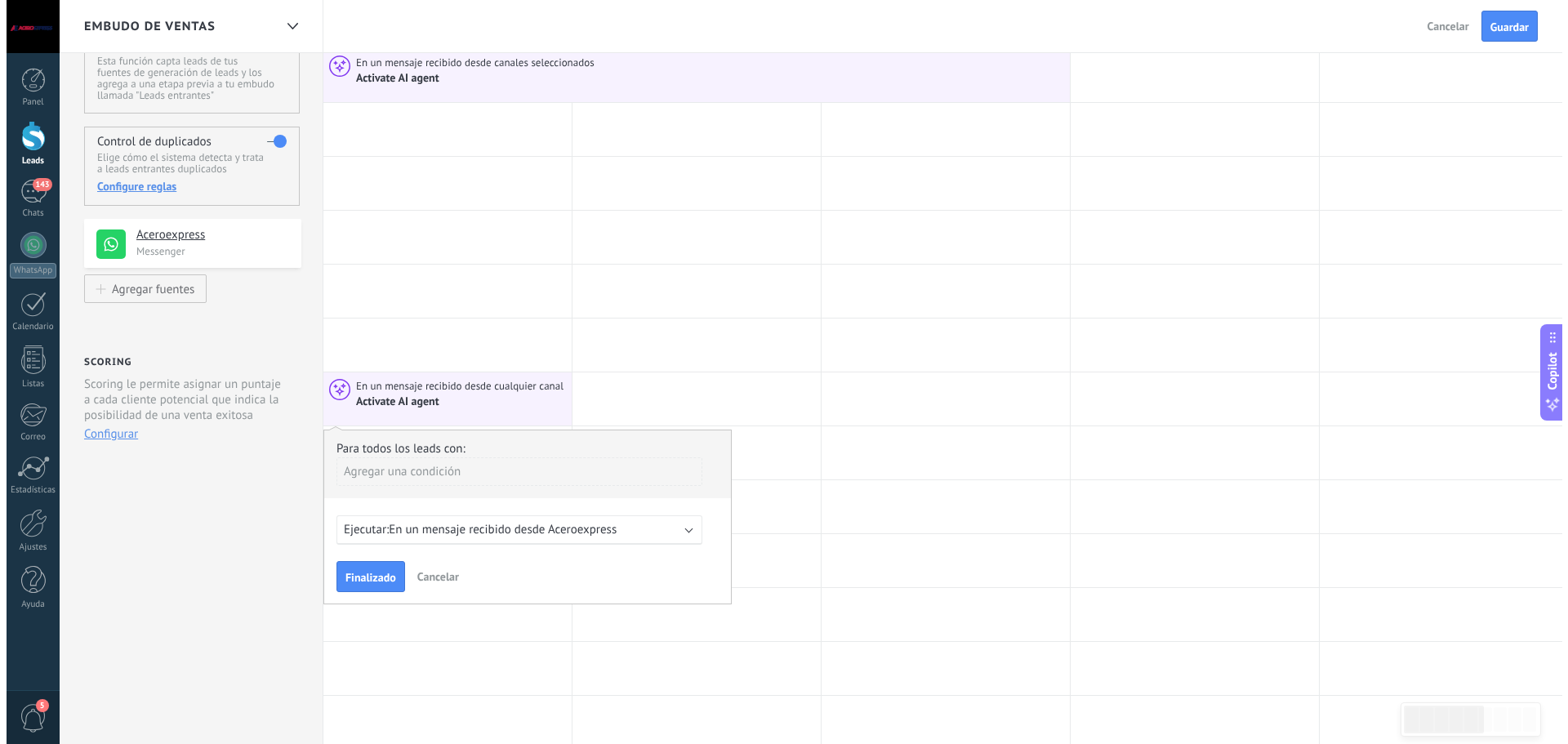
scroll to position [81, 0]
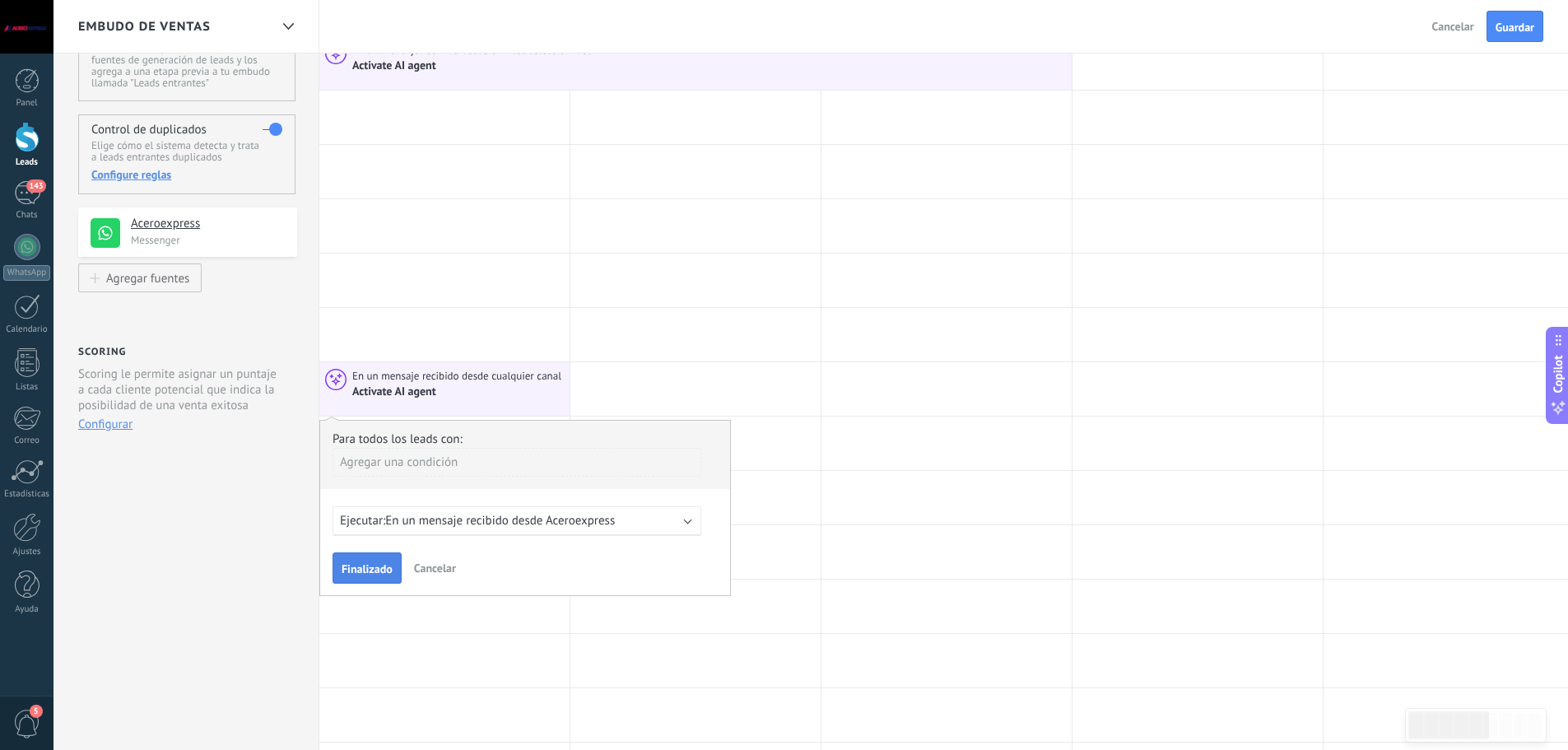
click at [380, 554] on button "Finalizado" at bounding box center [367, 567] width 69 height 31
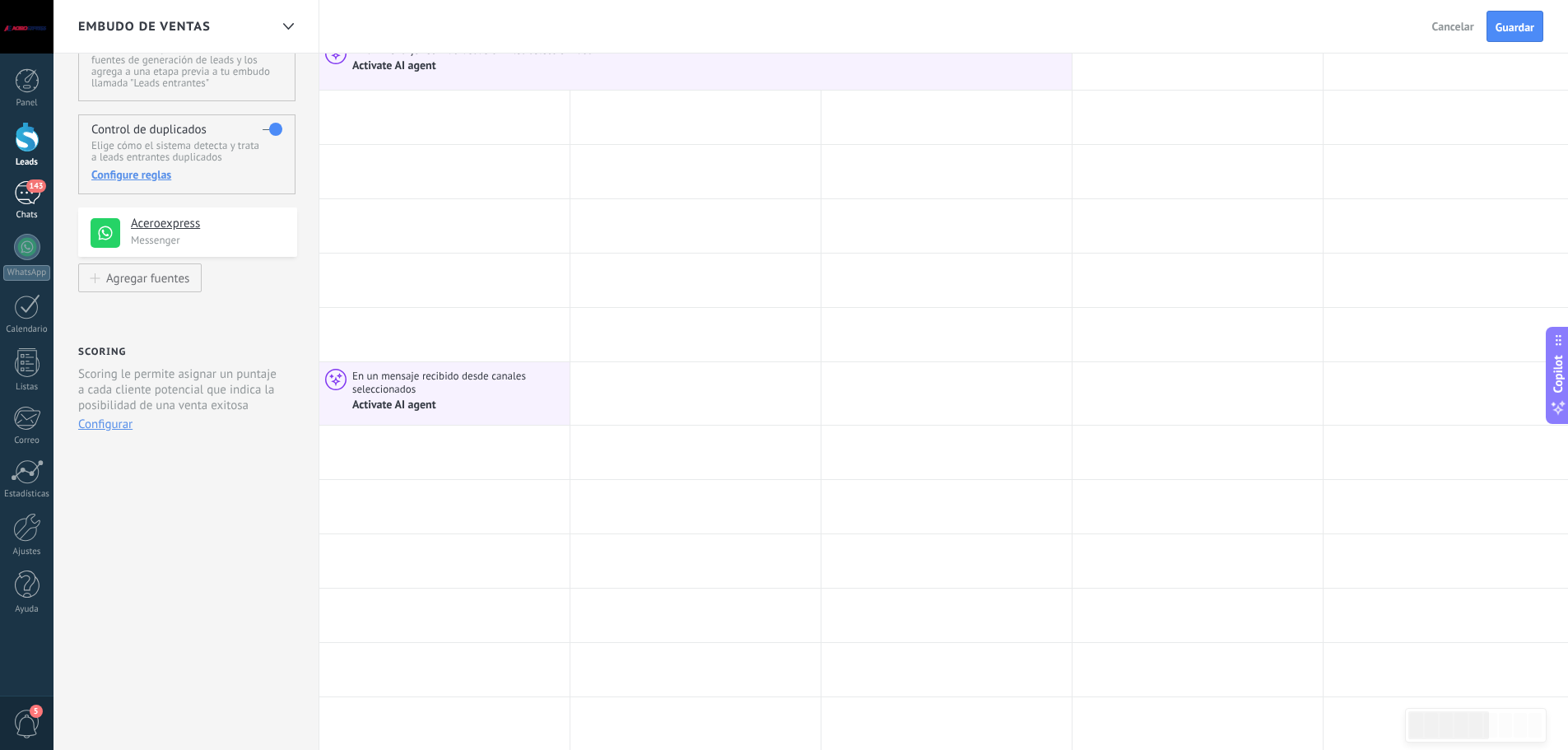
click at [22, 190] on div "143" at bounding box center [27, 193] width 27 height 24
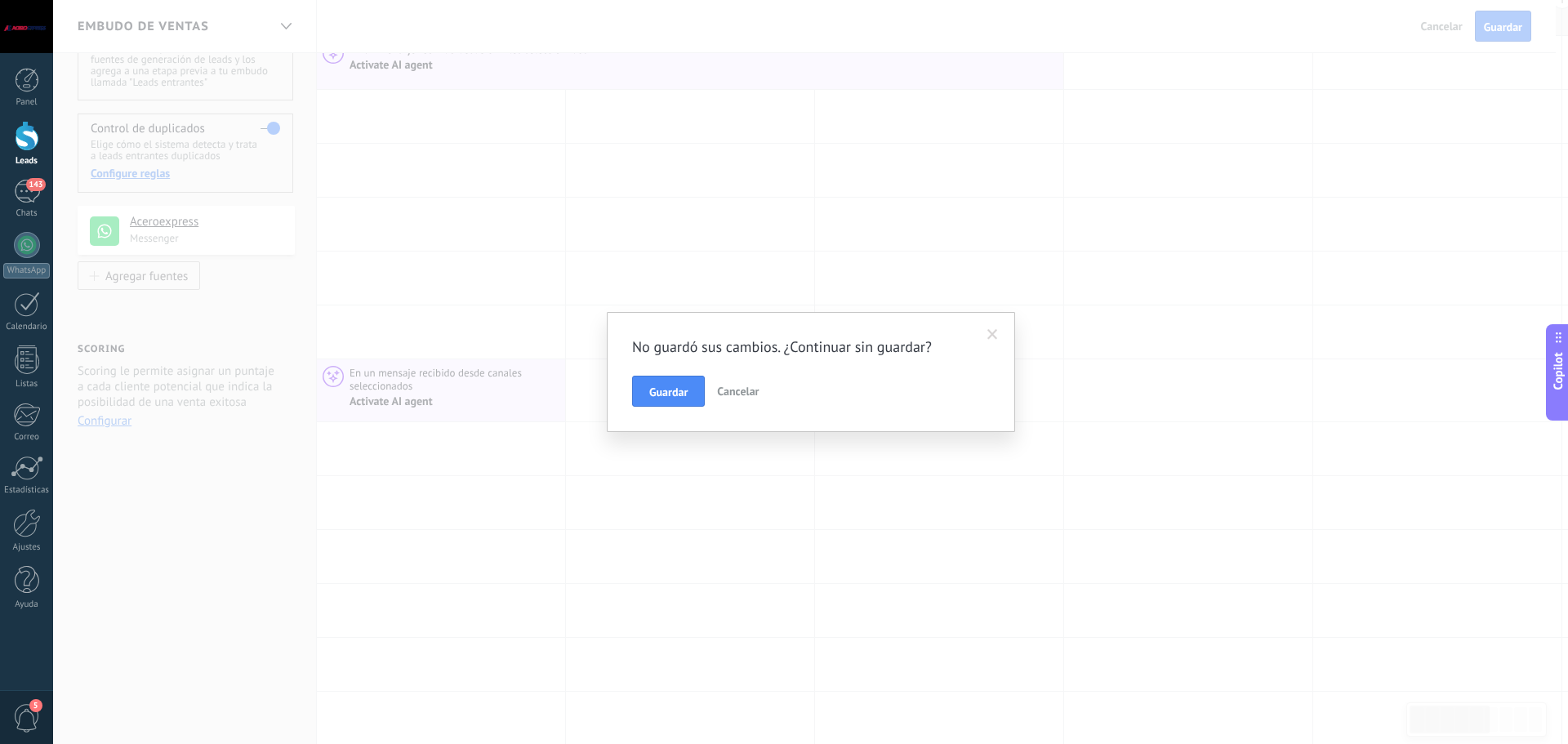
click at [678, 416] on div "No guardó sus cambios. ¿Continuar sin guardar? Guardar Cancelar" at bounding box center [810, 372] width 408 height 120
click at [677, 388] on span "Guardar" at bounding box center [668, 391] width 38 height 11
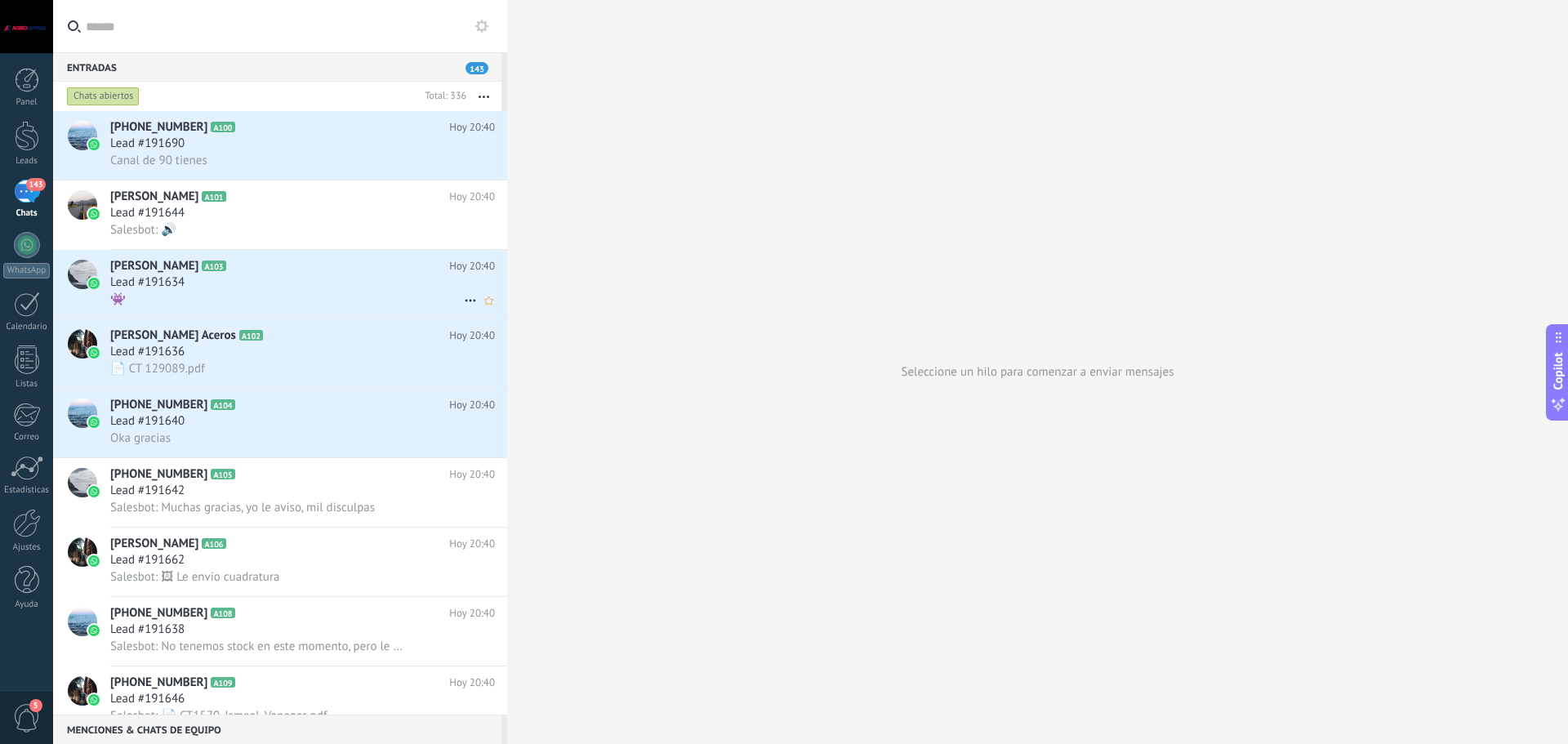
click at [261, 282] on div "Lead #191634" at bounding box center [303, 282] width 385 height 16
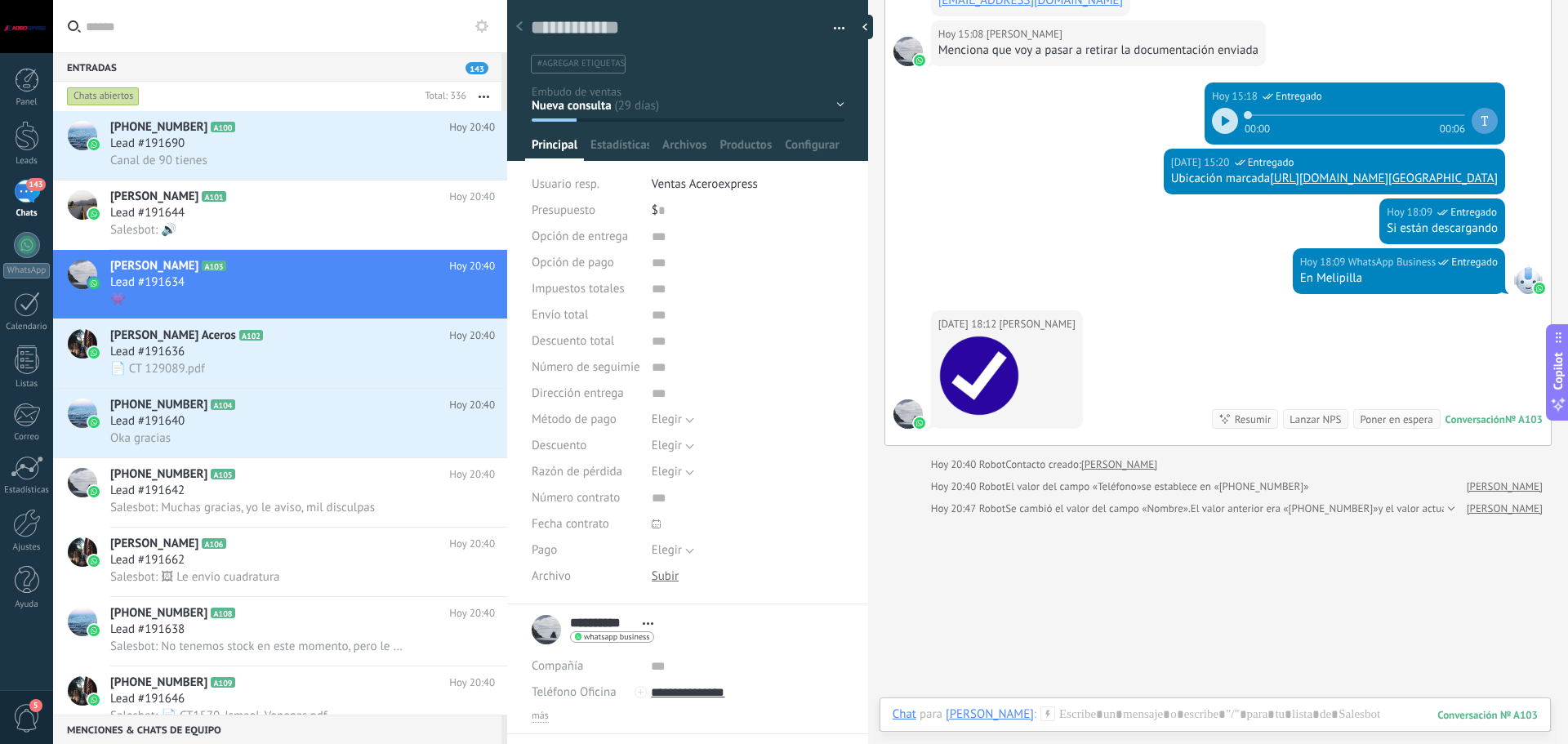
scroll to position [3877, 0]
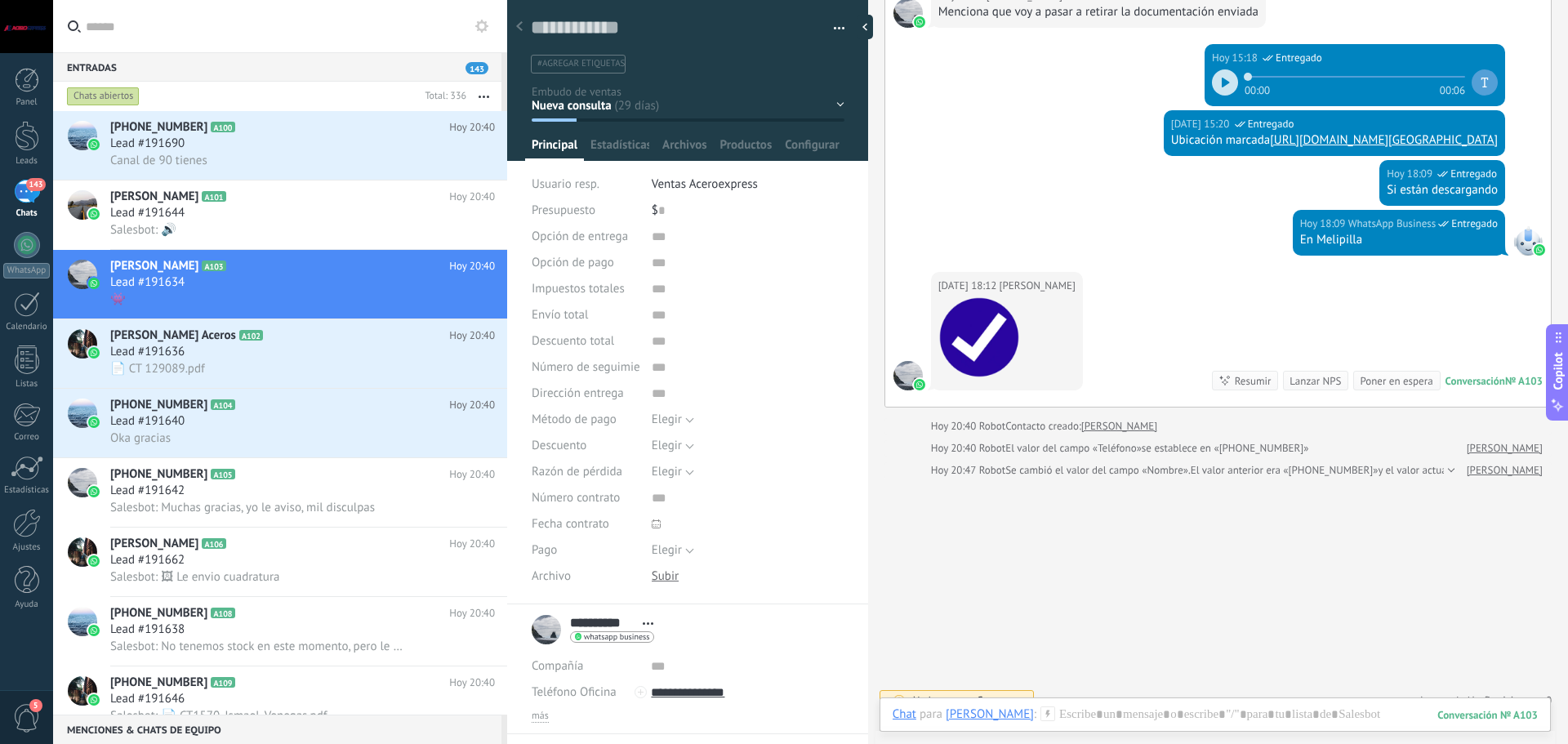
click at [1554, 370] on span "Copilot" at bounding box center [1558, 370] width 16 height 38
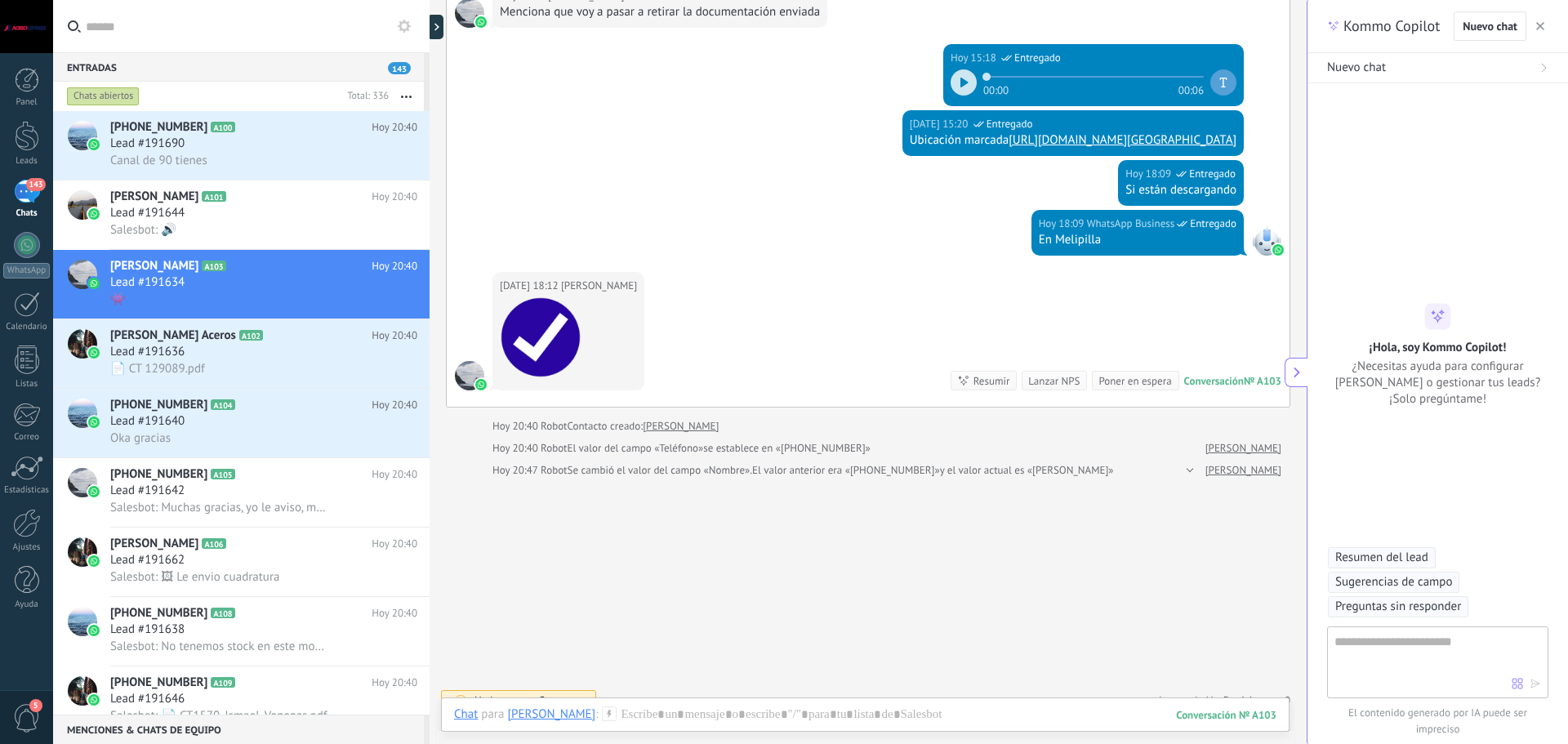
scroll to position [49, 0]
type textarea "**********"
click at [1305, 383] on button at bounding box center [1295, 372] width 23 height 29
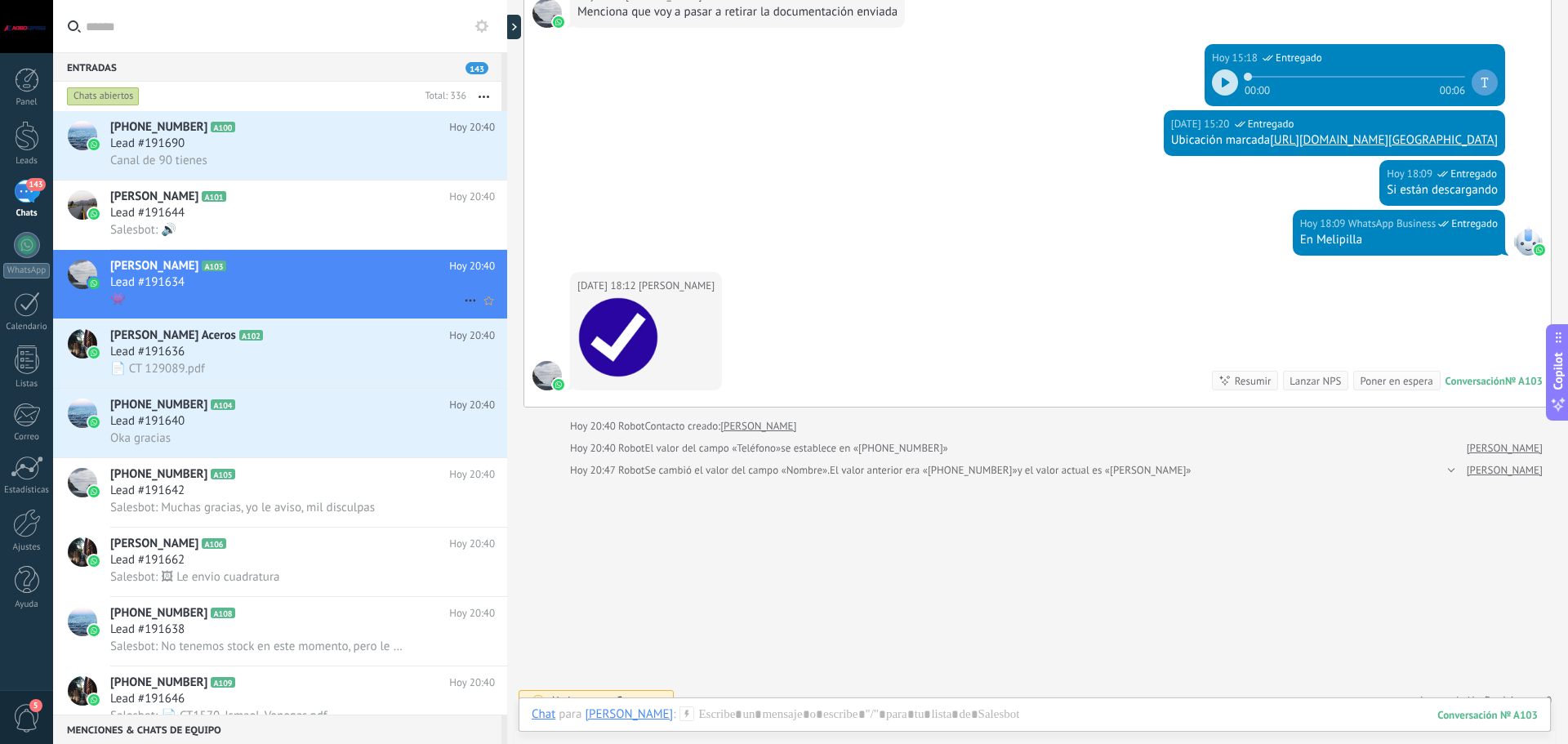
drag, startPoint x: 328, startPoint y: 288, endPoint x: 278, endPoint y: 285, distance: 50.1
click at [278, 285] on div "Lead #191634" at bounding box center [303, 282] width 385 height 16
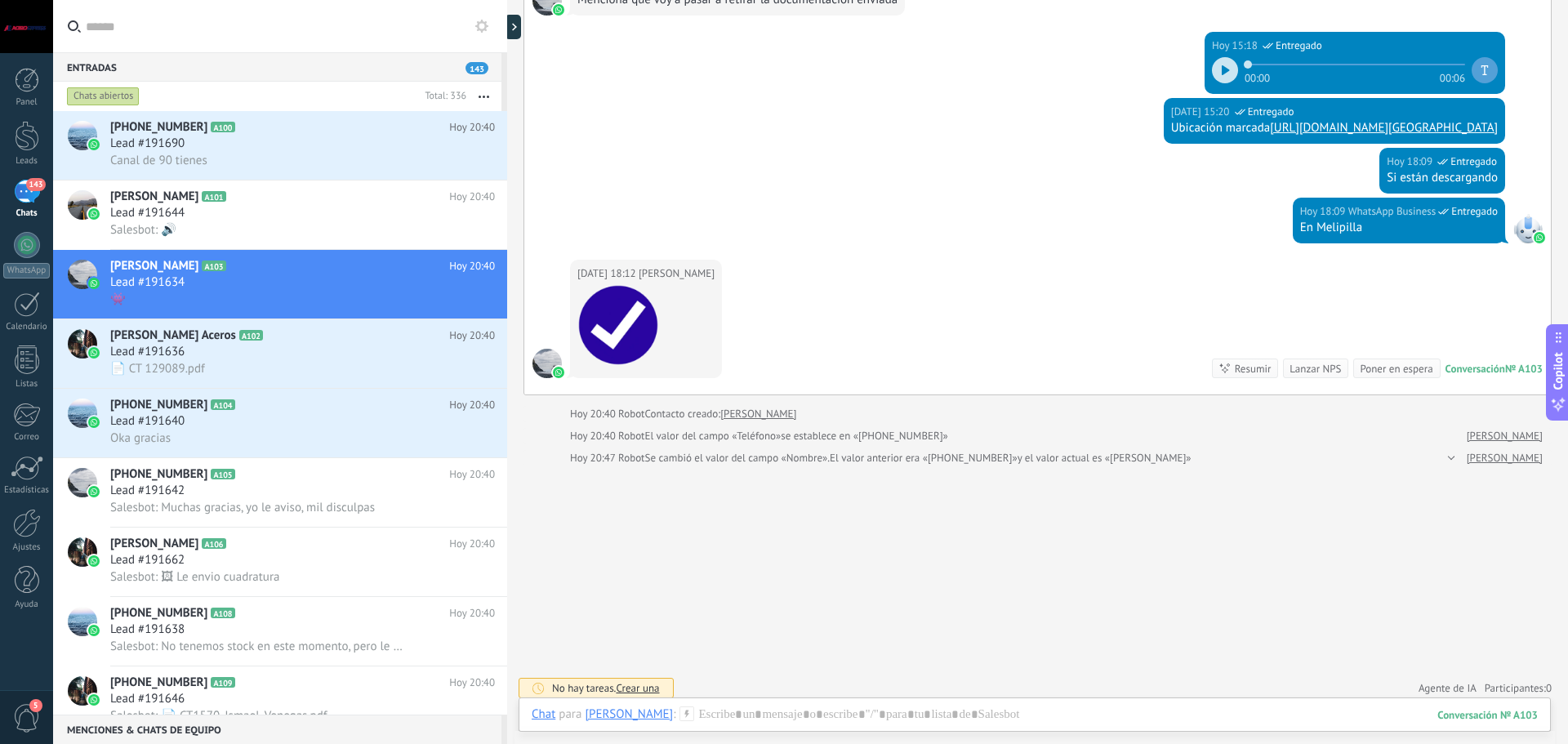
scroll to position [3897, 0]
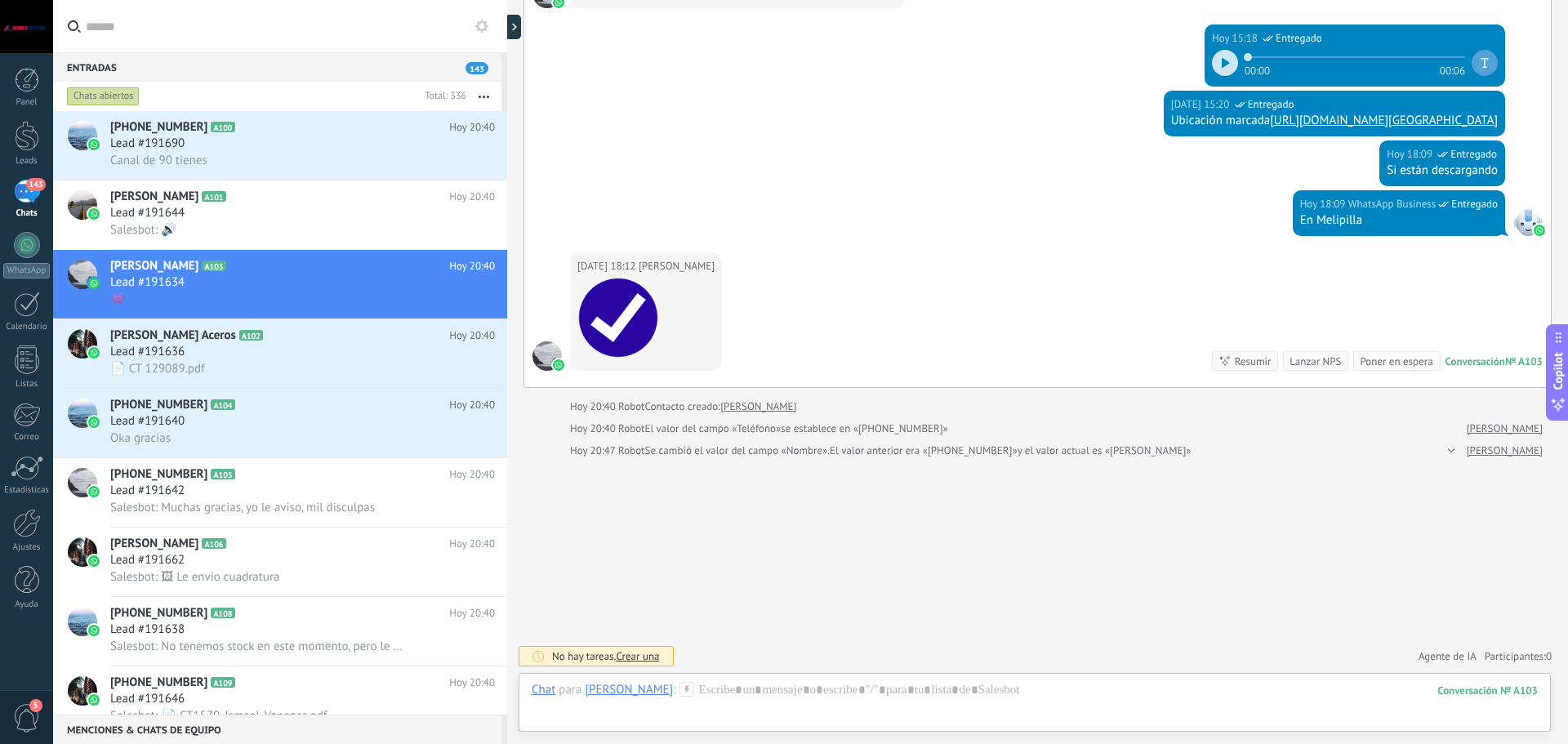
click at [1454, 451] on div at bounding box center [1448, 450] width 10 height 16
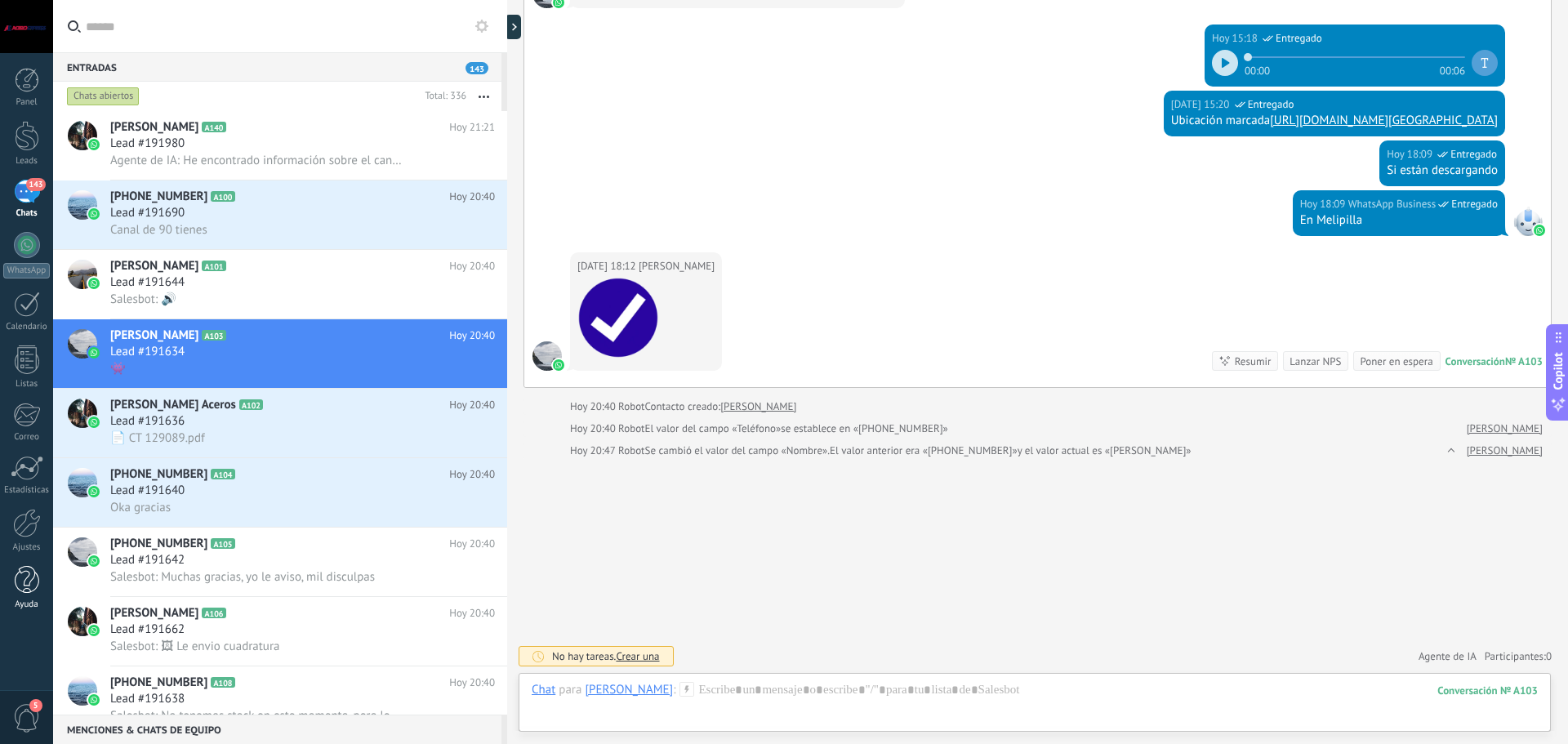
click at [18, 585] on div at bounding box center [27, 579] width 25 height 28
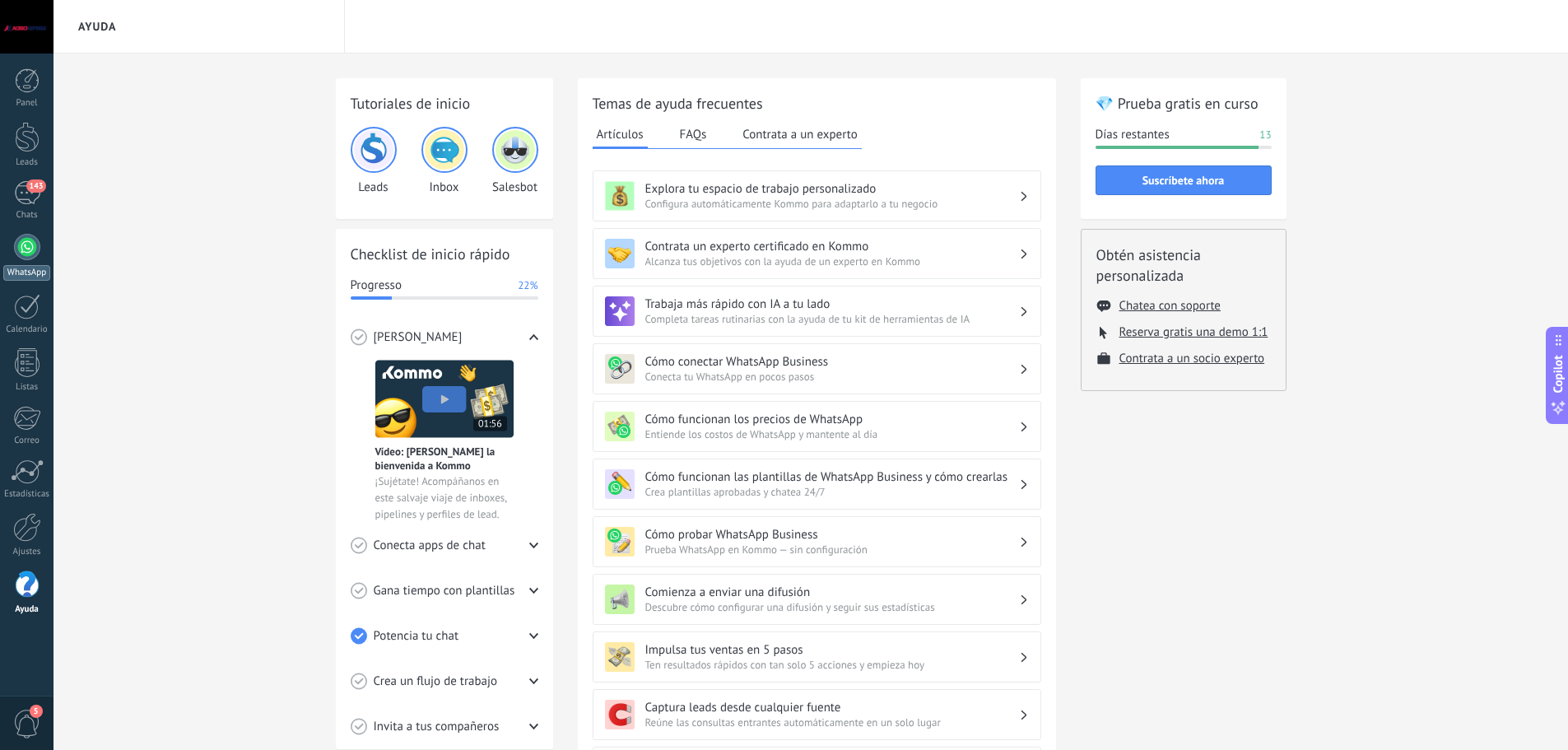
click at [28, 253] on div at bounding box center [27, 247] width 27 height 27
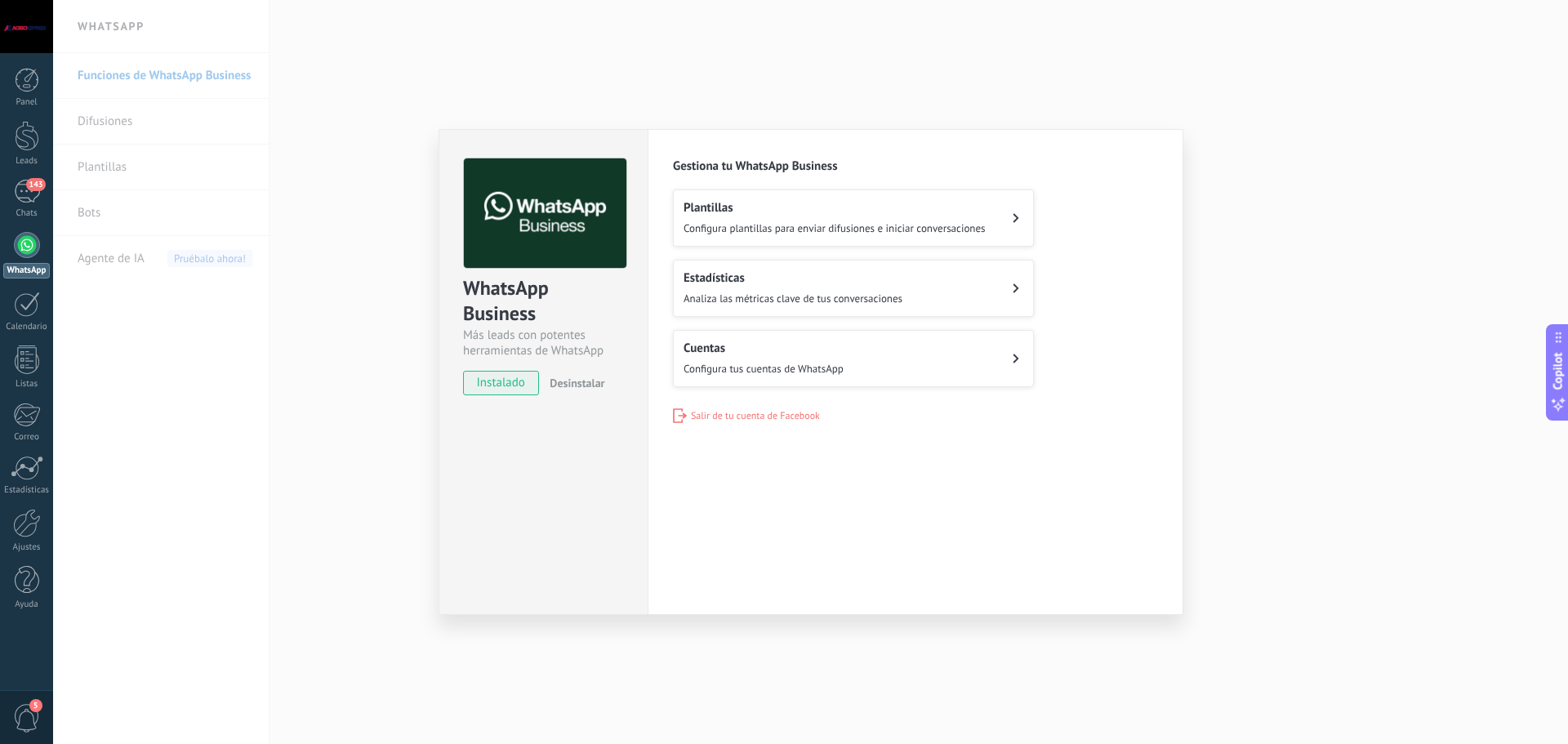
click at [771, 362] on span "Configura tus cuentas de WhatsApp" at bounding box center [763, 369] width 160 height 14
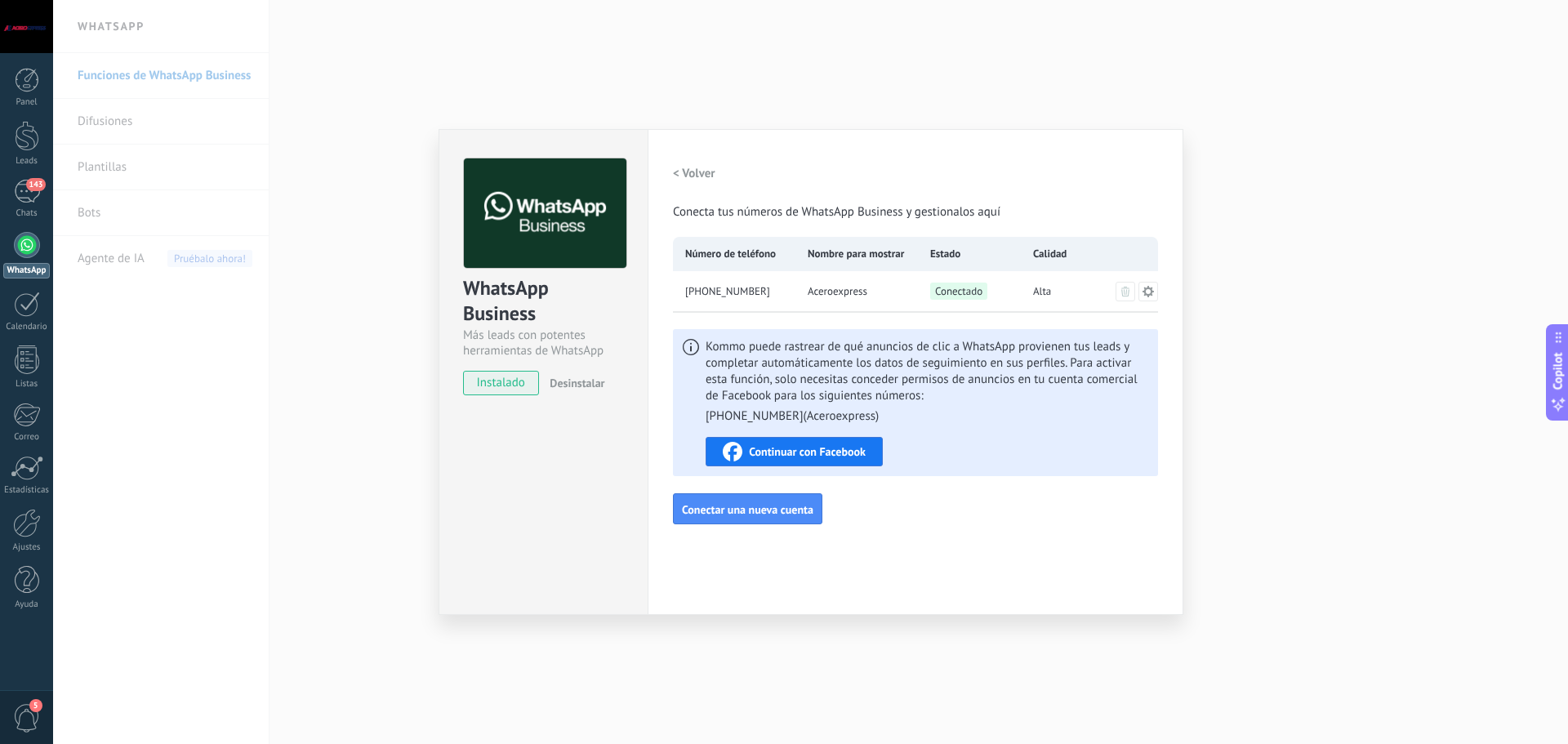
click at [780, 447] on span "Continuar con Facebook" at bounding box center [807, 451] width 116 height 11
click at [1148, 297] on icon at bounding box center [1147, 291] width 13 height 13
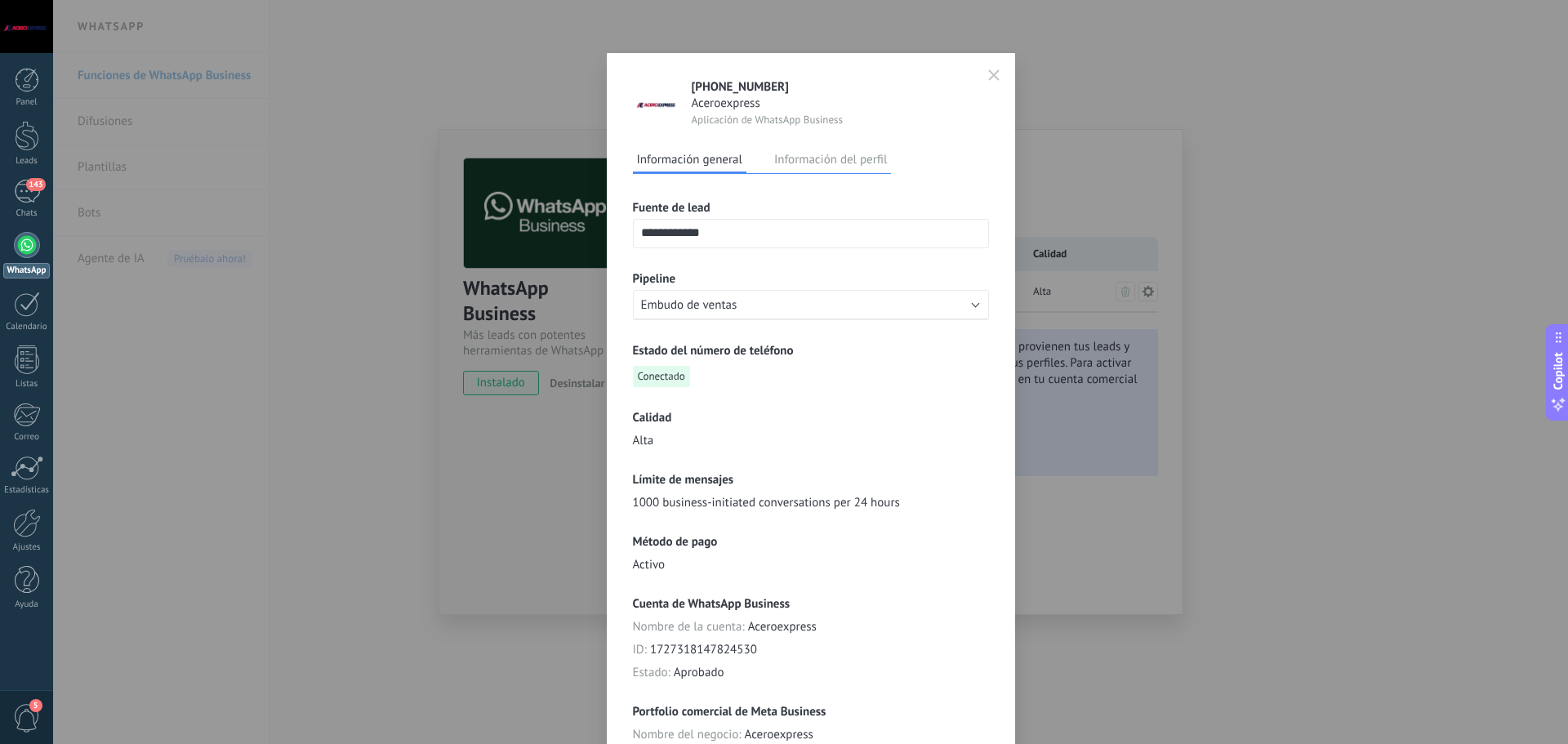
click at [827, 161] on button "Información del perfil" at bounding box center [830, 159] width 121 height 25
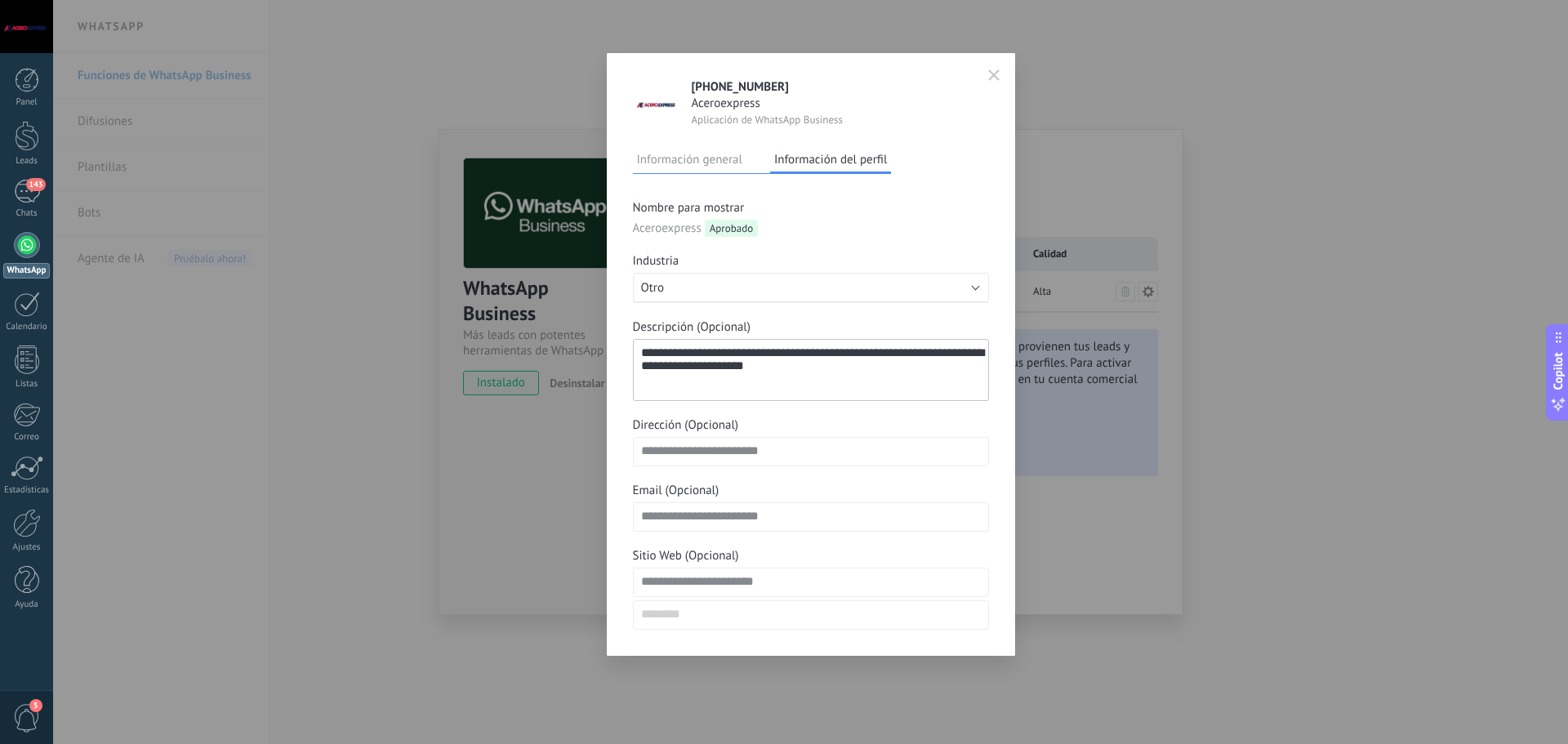
click at [999, 78] on button "button" at bounding box center [993, 75] width 25 height 27
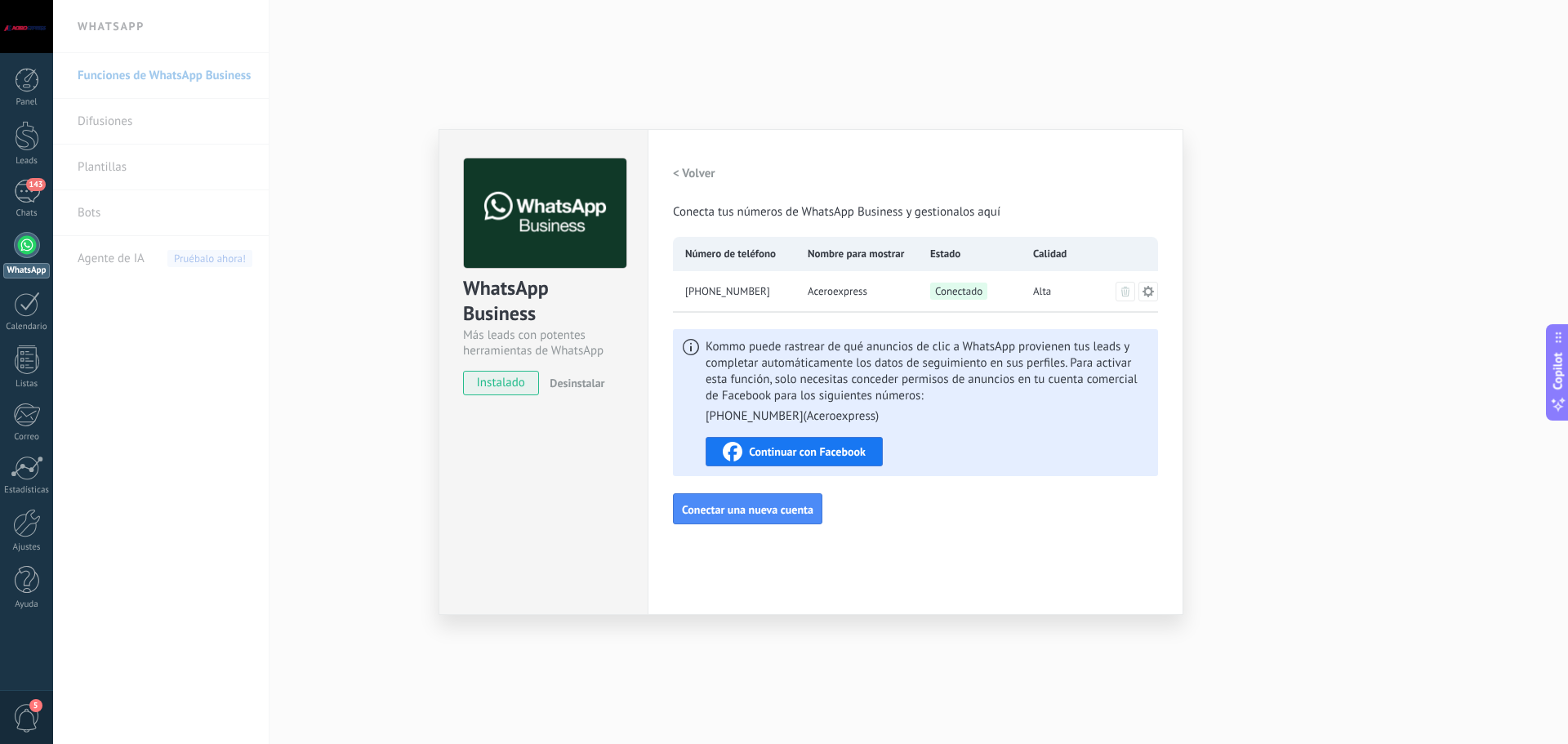
click at [1269, 180] on div "WhatsApp Business Más leads con potentes herramientas de WhatsApp instalado Des…" at bounding box center [810, 372] width 1515 height 744
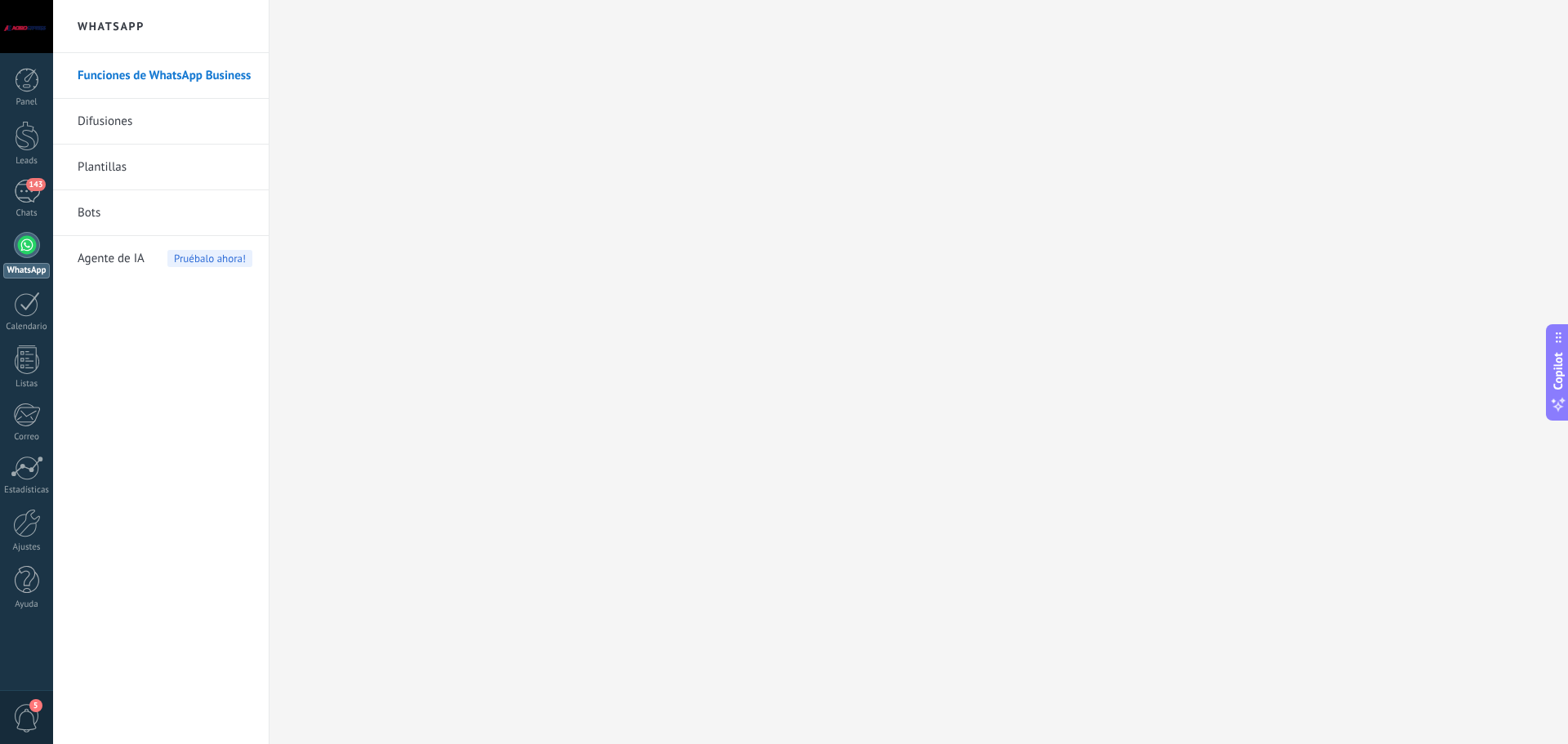
click at [113, 129] on link "Difusiones" at bounding box center [165, 121] width 175 height 45
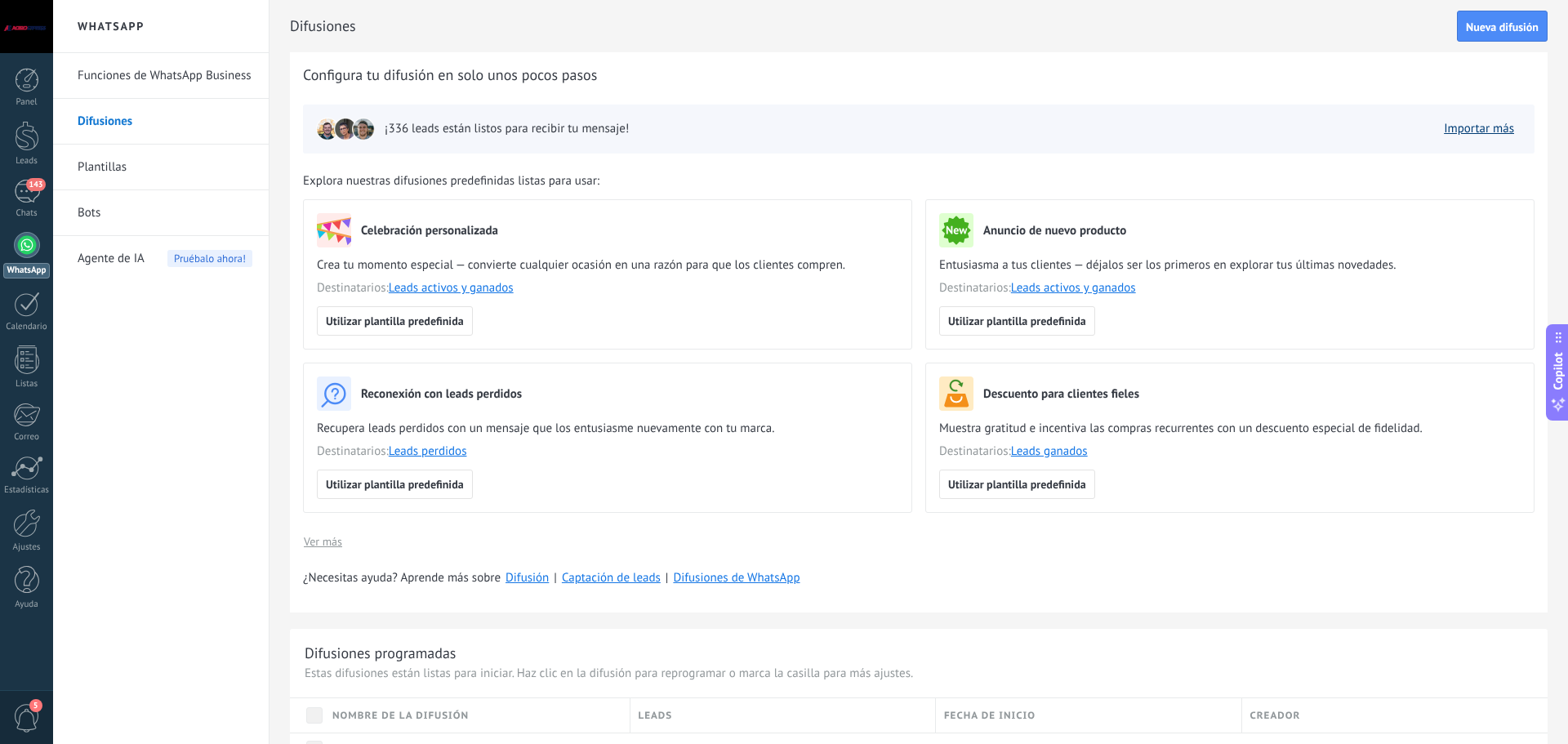
click at [1461, 131] on link "Importar más" at bounding box center [1478, 128] width 70 height 15
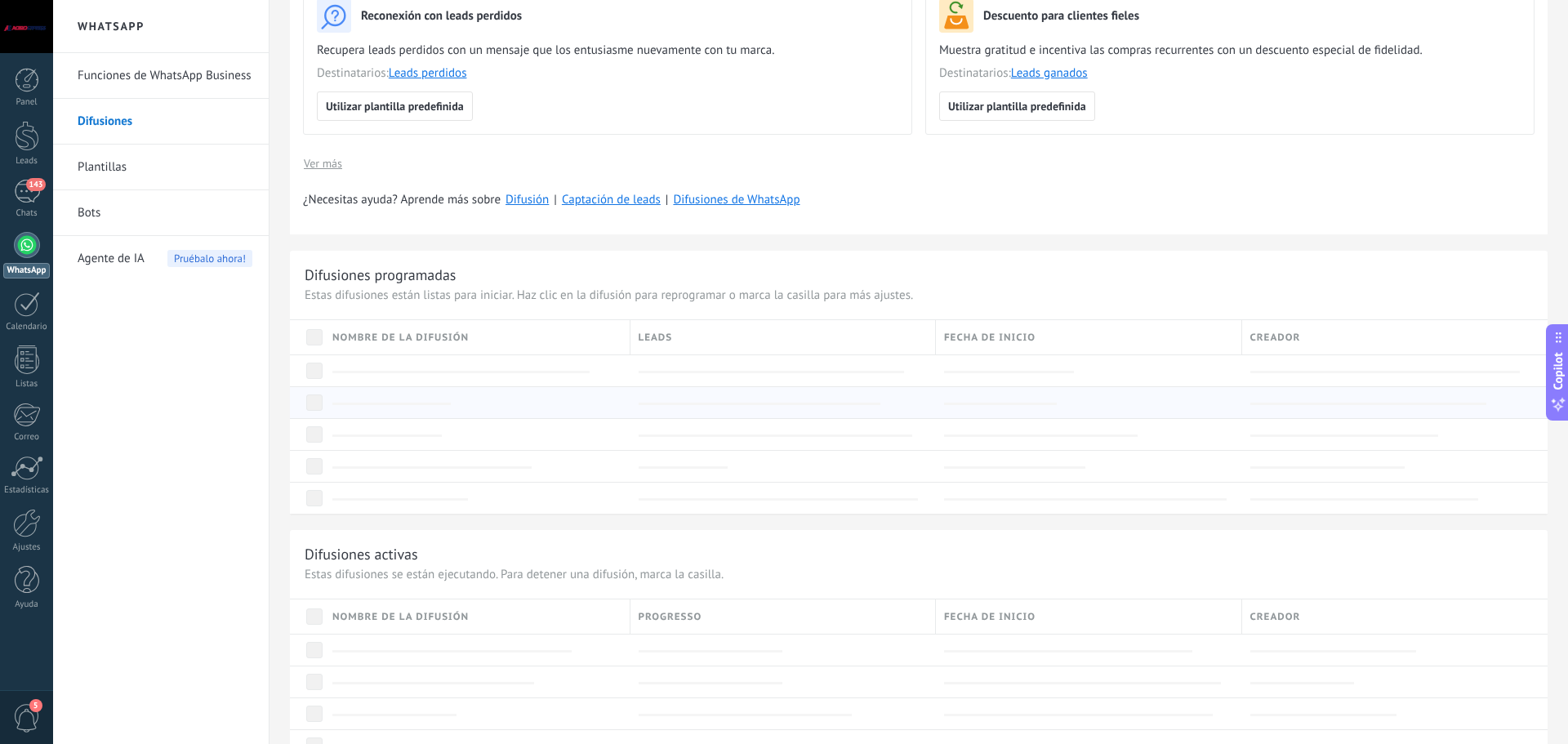
scroll to position [245, 0]
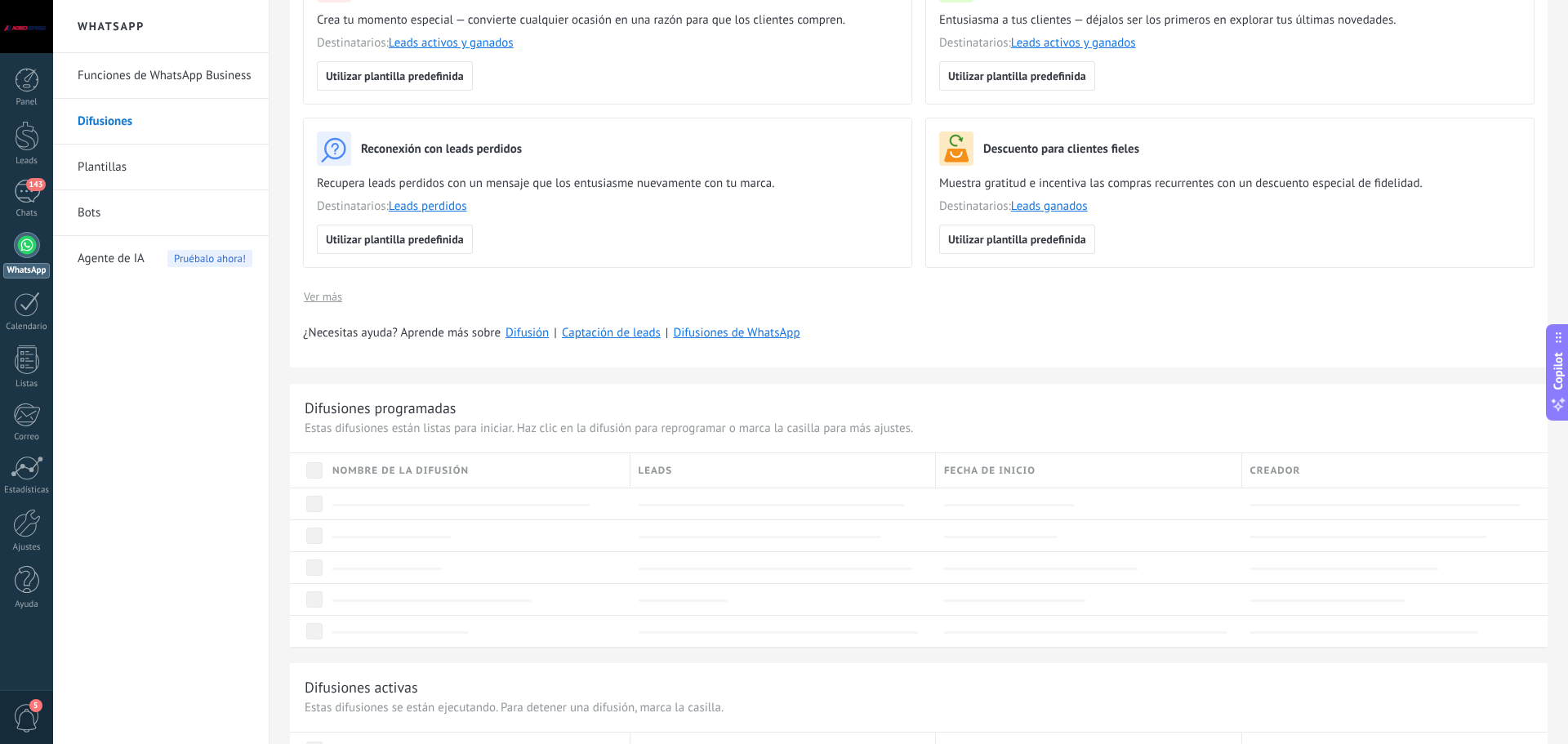
click at [109, 165] on link "Plantillas" at bounding box center [165, 167] width 175 height 45
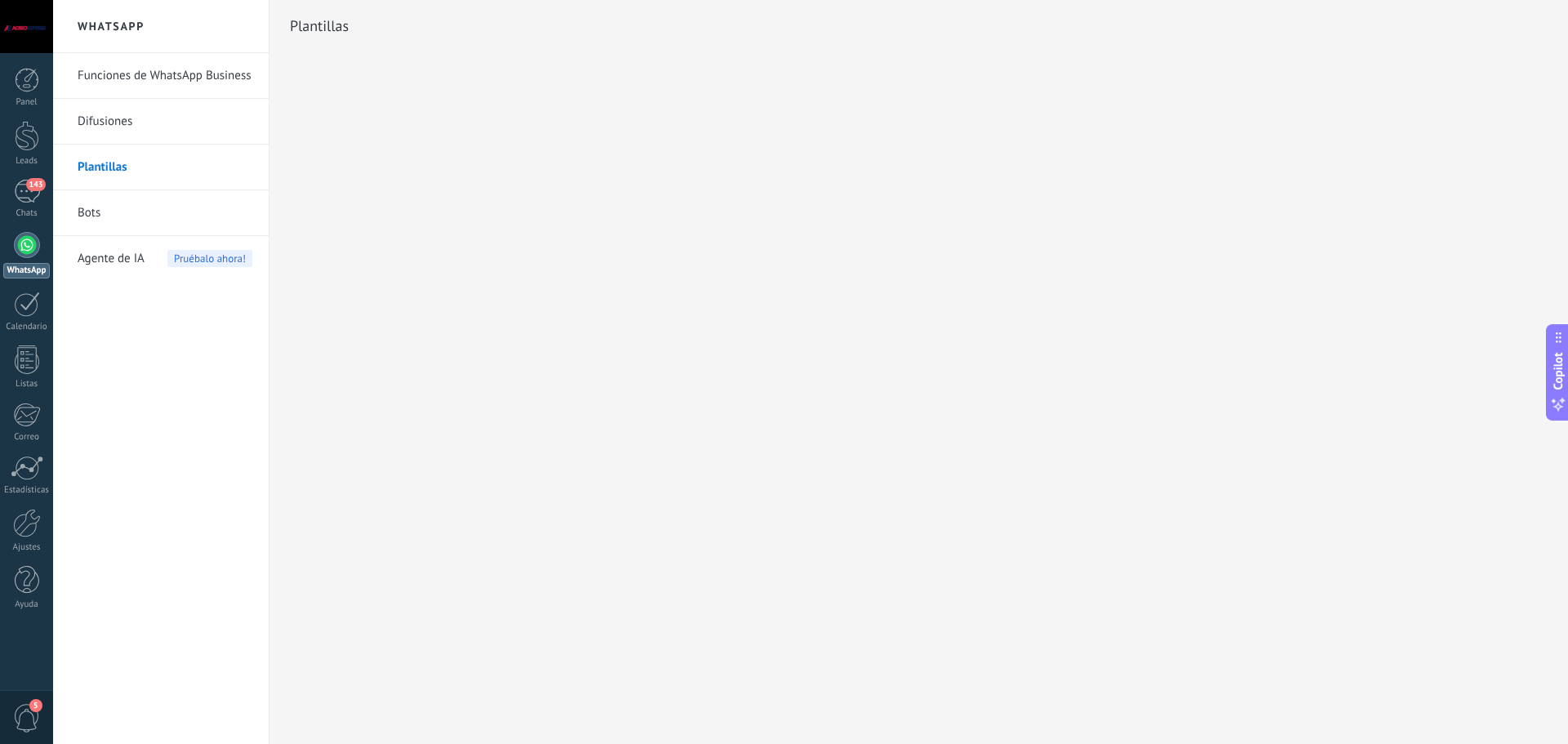
click at [138, 258] on span "Agente de IA" at bounding box center [111, 258] width 67 height 45
click at [169, 81] on link "Funciones de WhatsApp Business" at bounding box center [165, 75] width 175 height 45
click at [134, 260] on span "Agente de IA" at bounding box center [111, 258] width 67 height 45
click at [116, 257] on span "Agente de IA" at bounding box center [111, 258] width 67 height 45
click at [160, 257] on div "Agente de IA Pruébalo ahora!" at bounding box center [165, 258] width 175 height 45
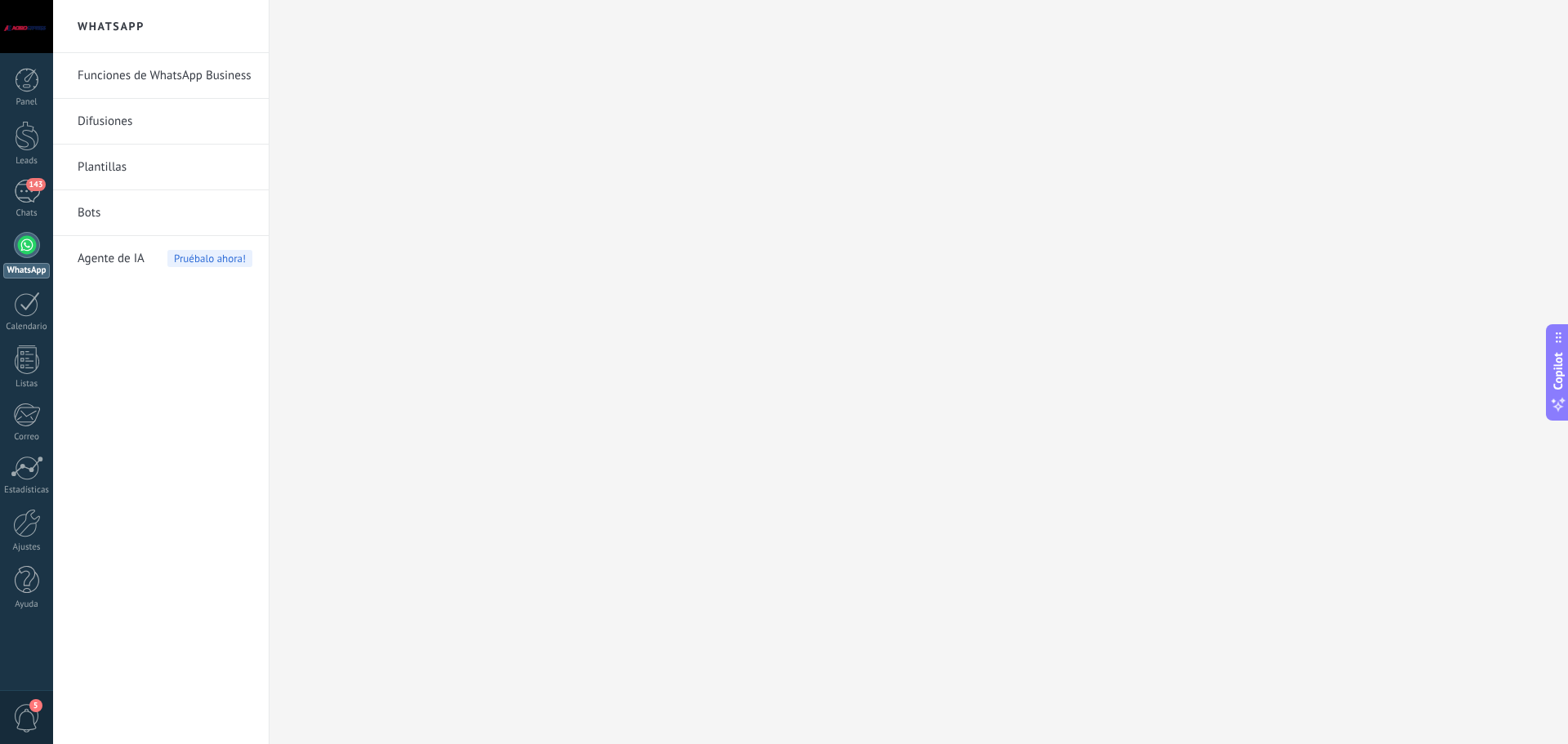
click at [115, 256] on span "Agente de IA" at bounding box center [111, 258] width 67 height 45
click at [27, 542] on div "Ajustes" at bounding box center [27, 547] width 47 height 10
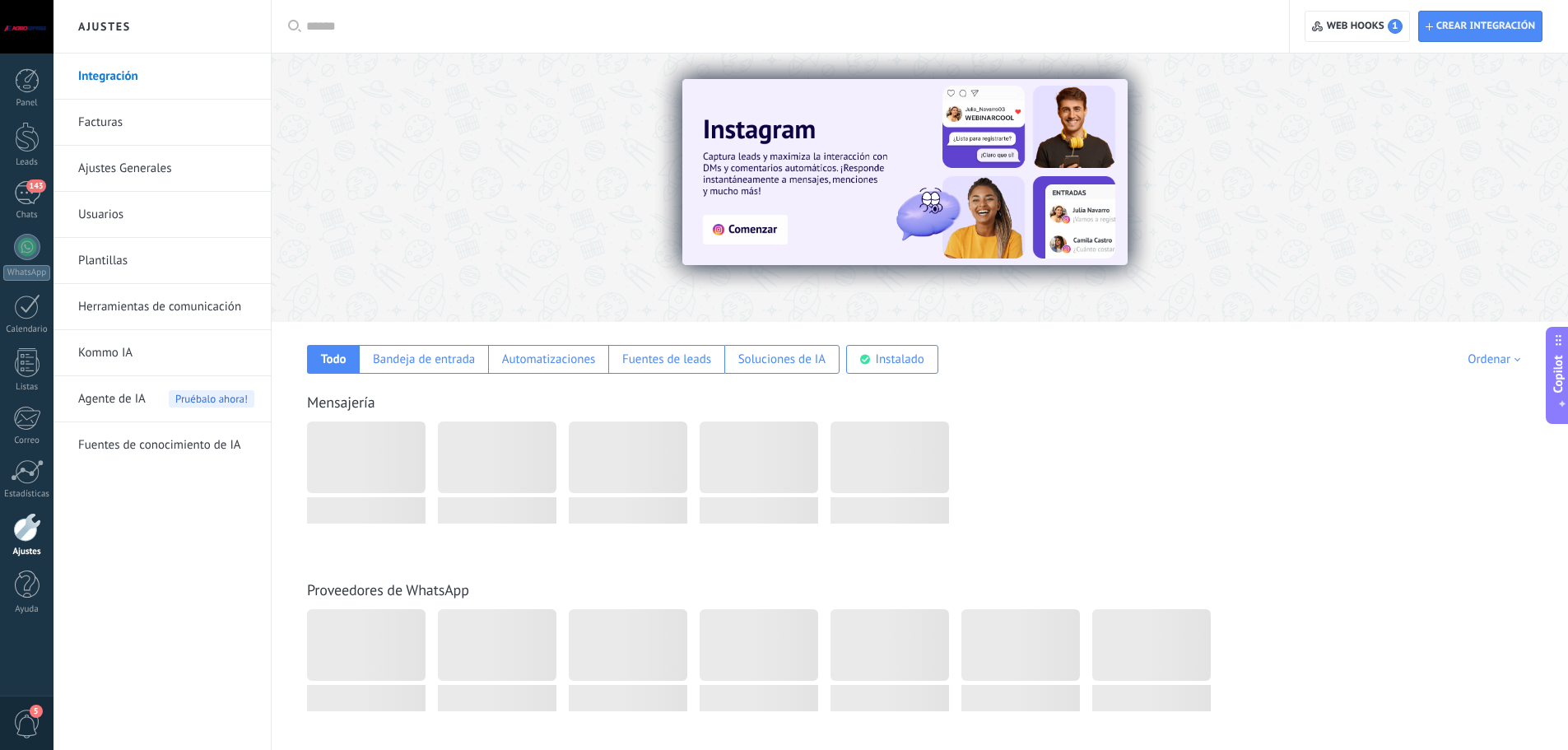
click at [147, 400] on div "Agente de IA Pruébalo ahora!" at bounding box center [166, 398] width 176 height 46
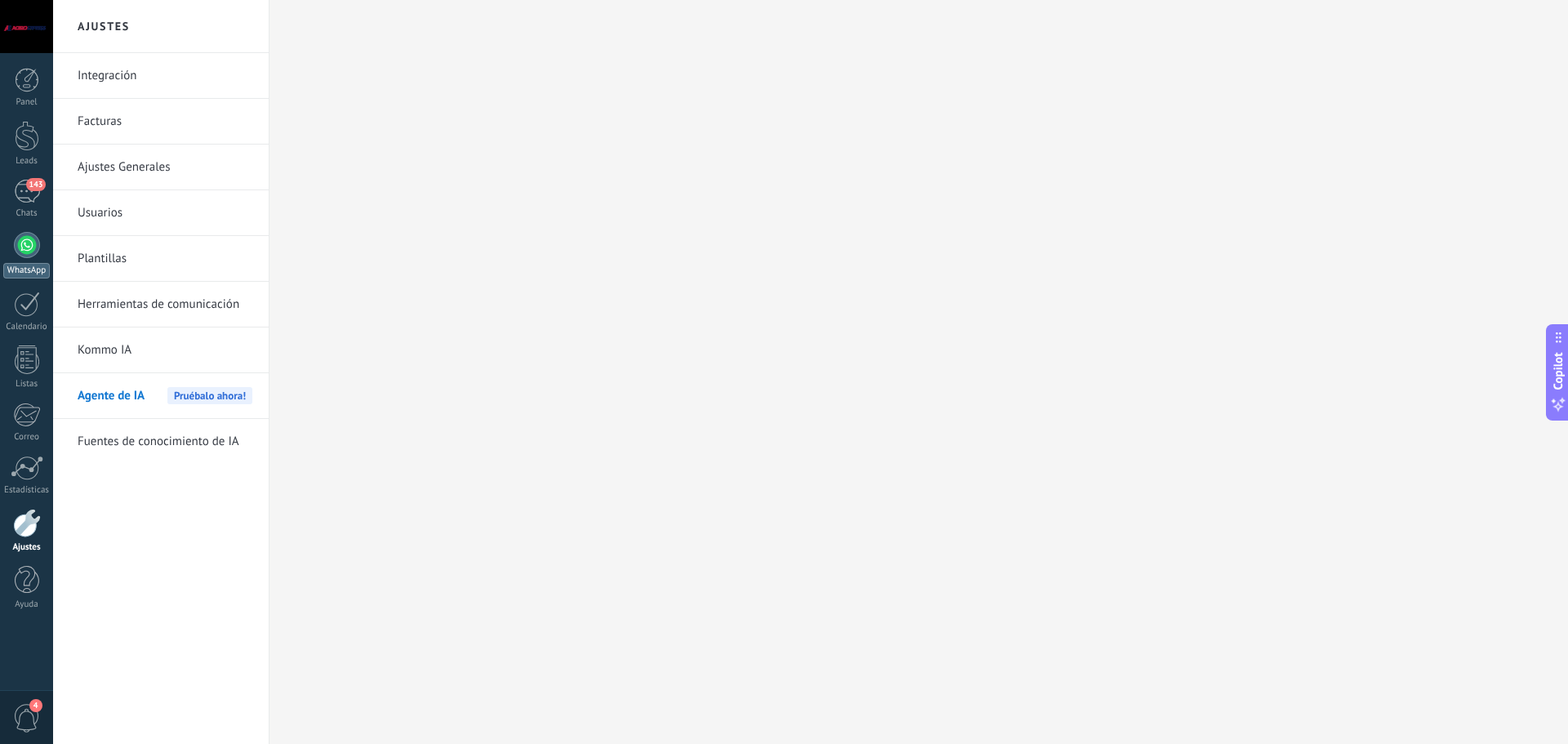
click at [33, 244] on div at bounding box center [27, 245] width 27 height 27
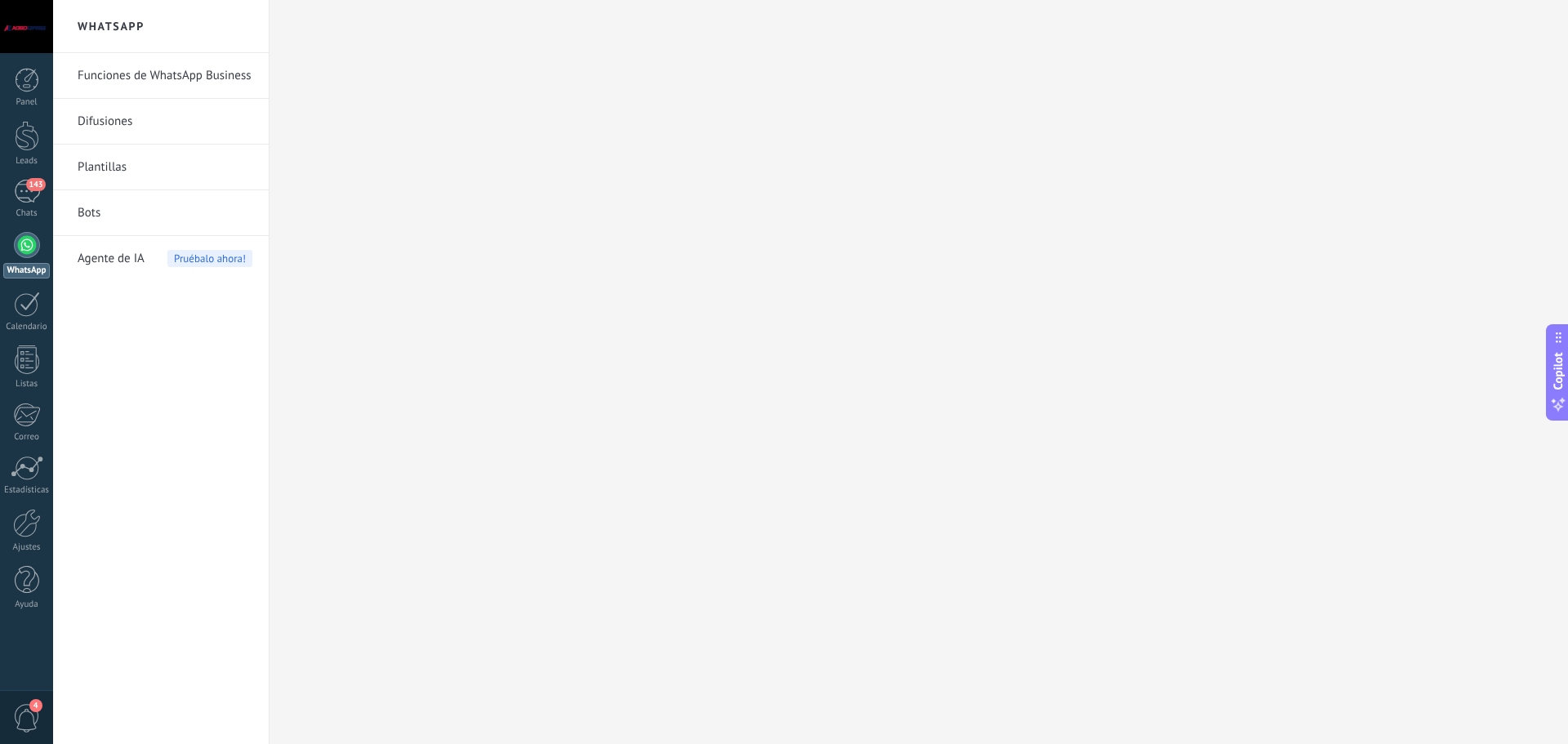
click at [115, 257] on span "Agente de IA" at bounding box center [111, 258] width 67 height 45
click at [232, 257] on span "Pruébalo ahora!" at bounding box center [210, 258] width 85 height 17
click at [160, 253] on div "Agente de IA Pruébalo ahora!" at bounding box center [165, 258] width 175 height 45
click at [89, 218] on link "Bots" at bounding box center [165, 212] width 175 height 45
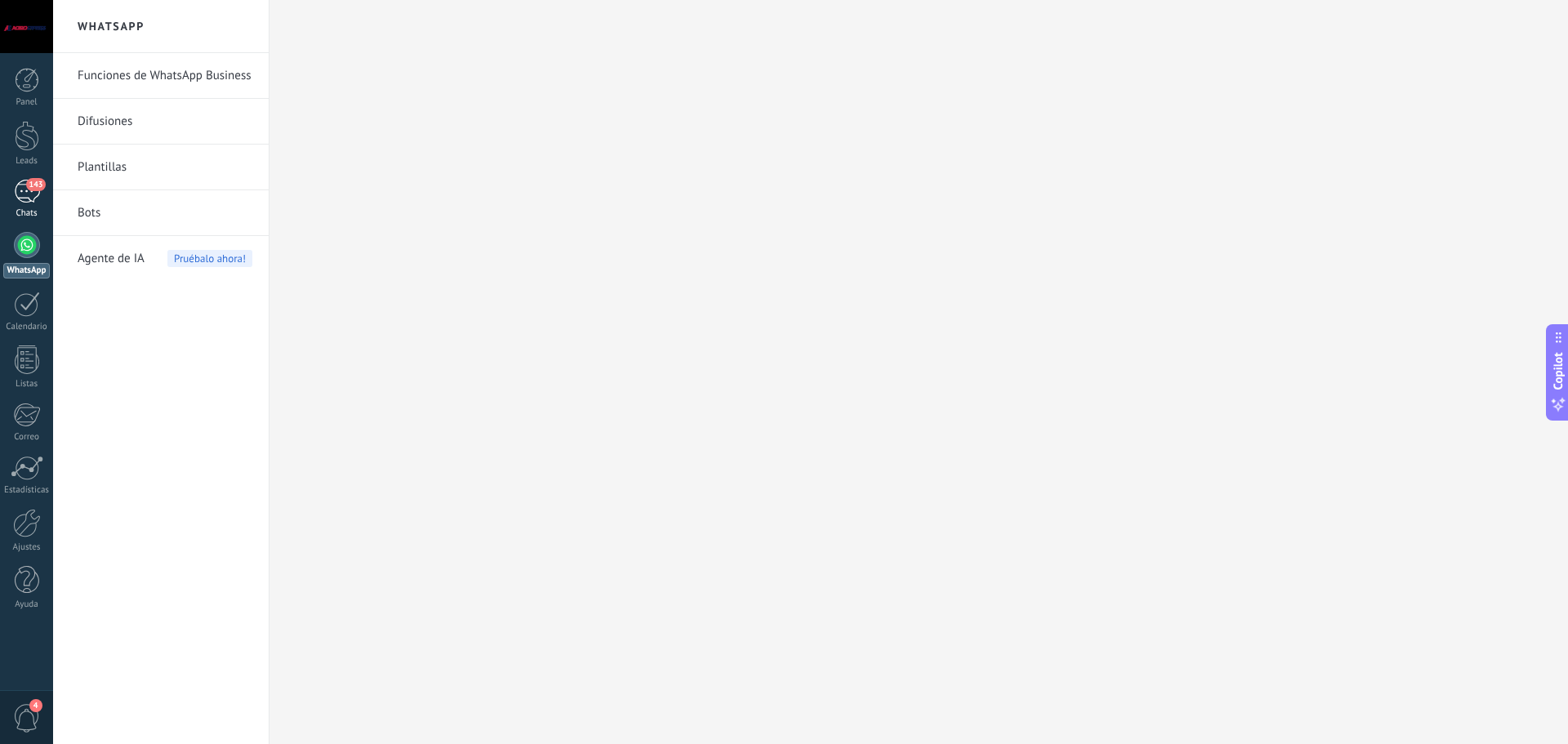
click at [24, 188] on div "143" at bounding box center [27, 192] width 27 height 24
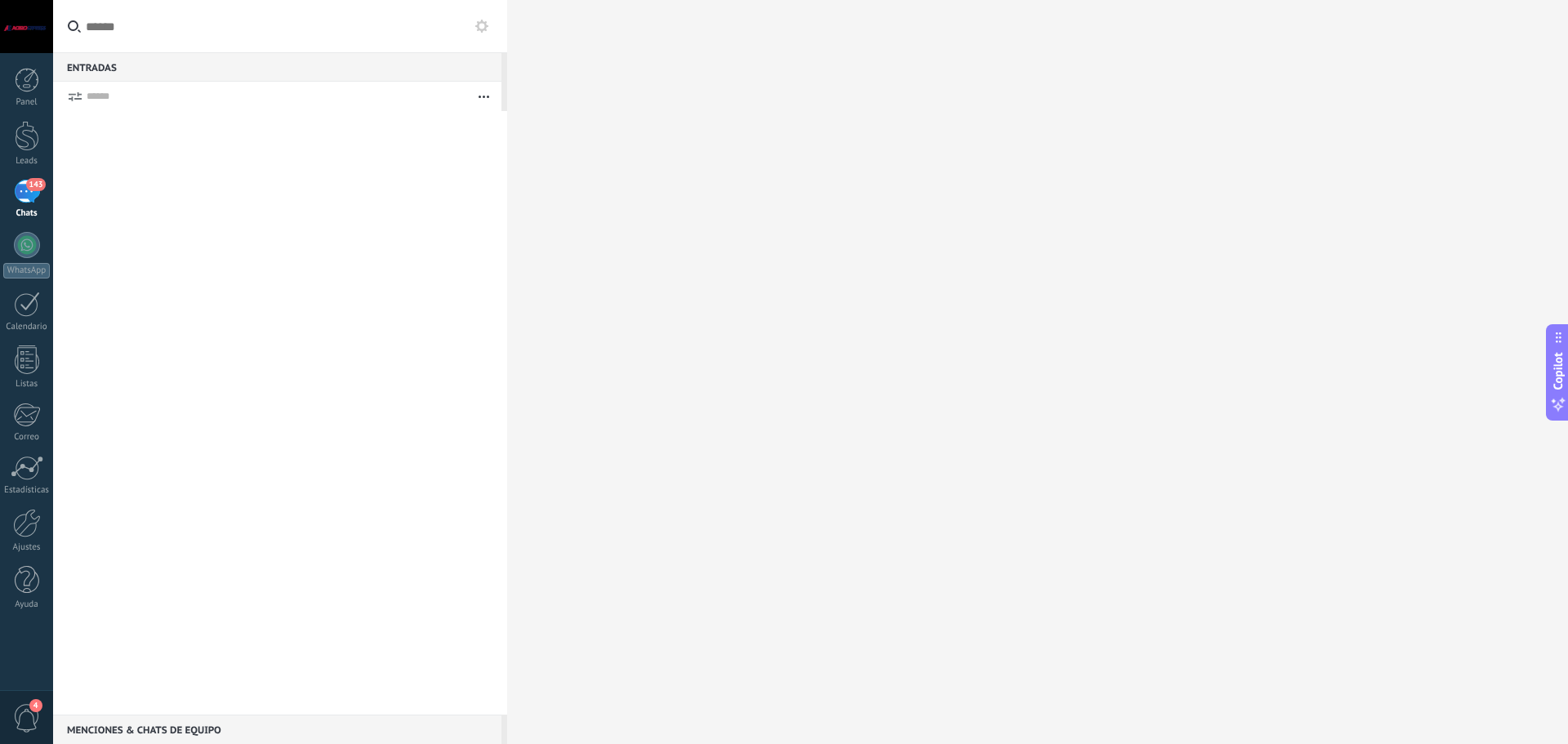
click at [195, 728] on div "Menciones & Chats de equipo 0" at bounding box center [277, 729] width 448 height 29
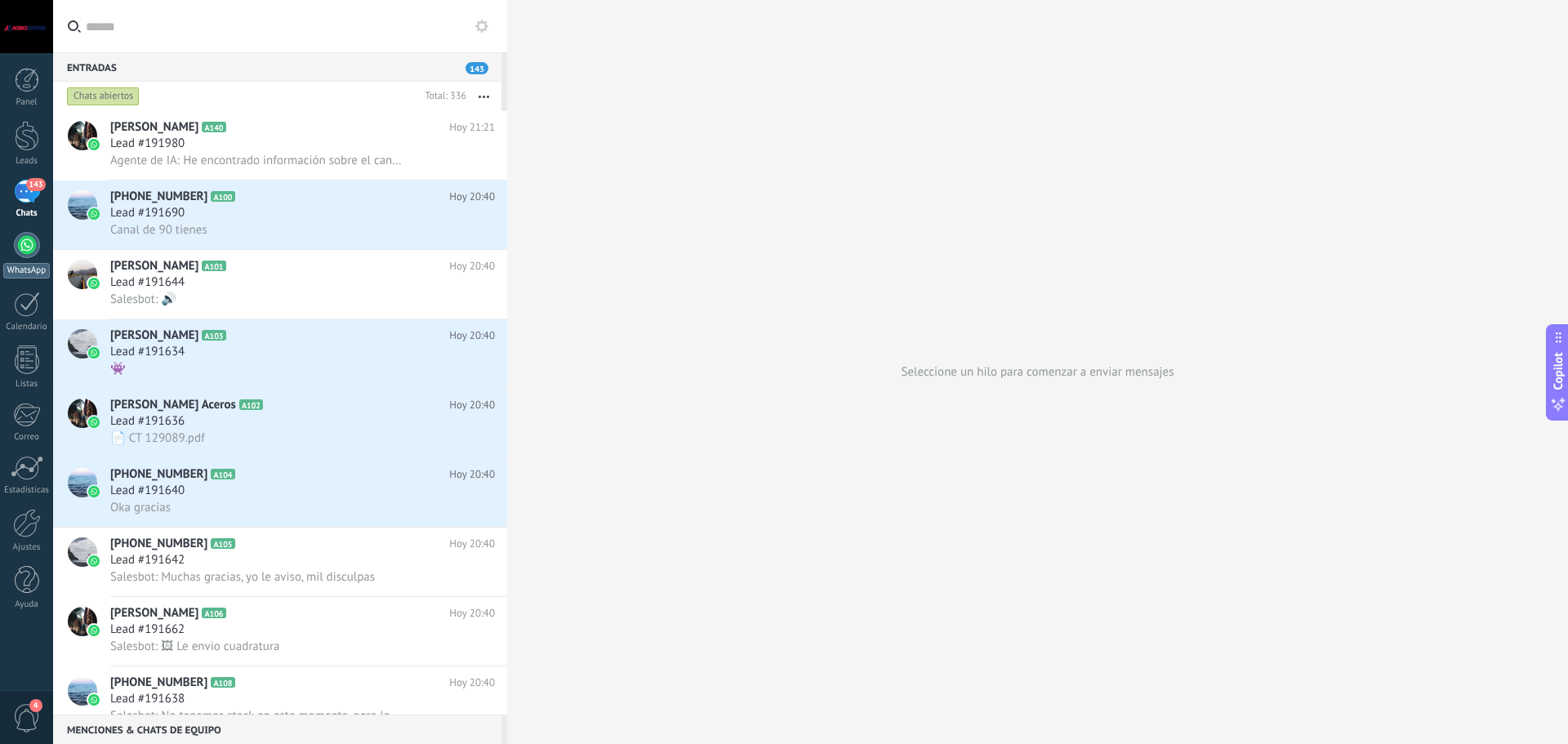
click at [21, 248] on div at bounding box center [27, 245] width 27 height 27
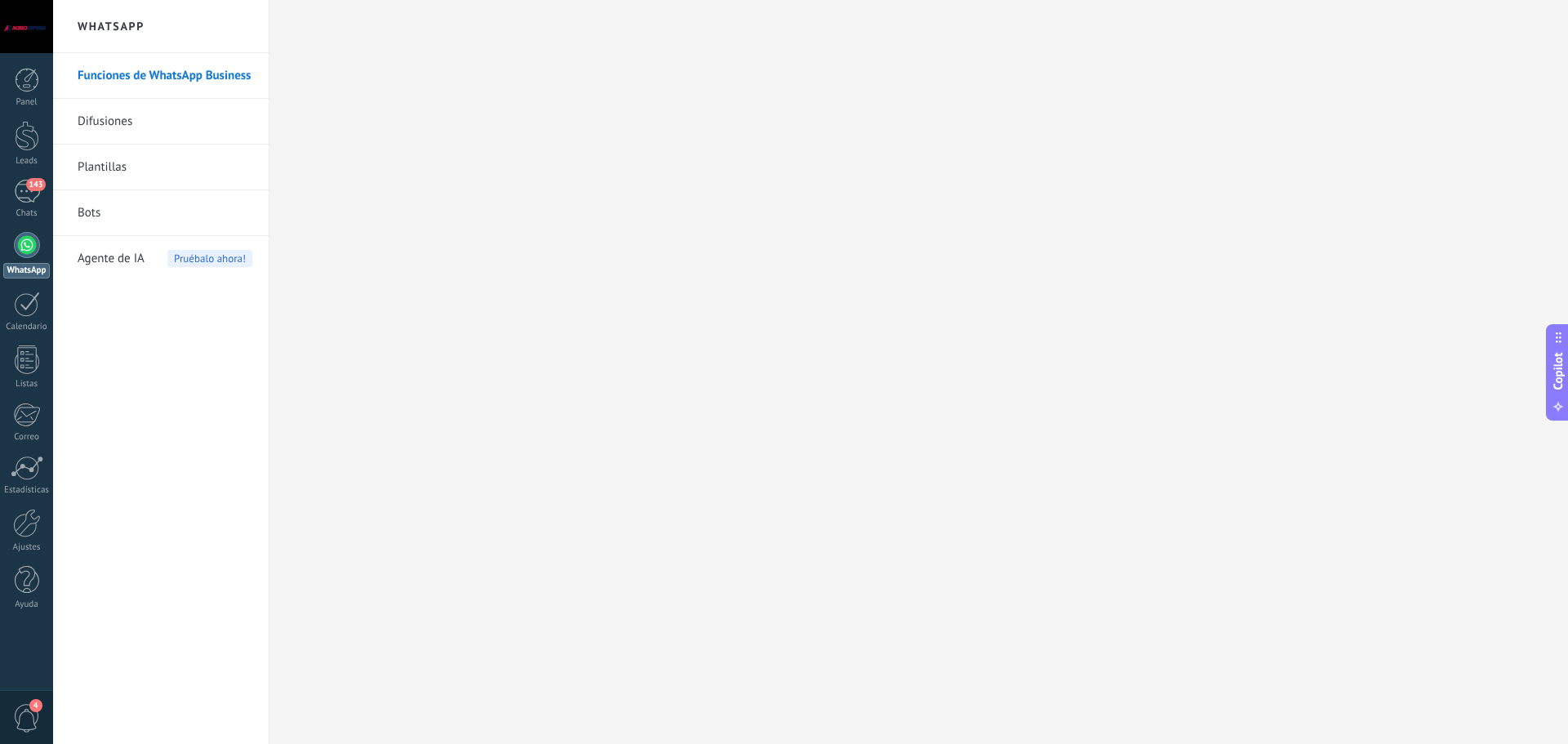
click at [122, 255] on span "Agente de IA" at bounding box center [111, 258] width 67 height 45
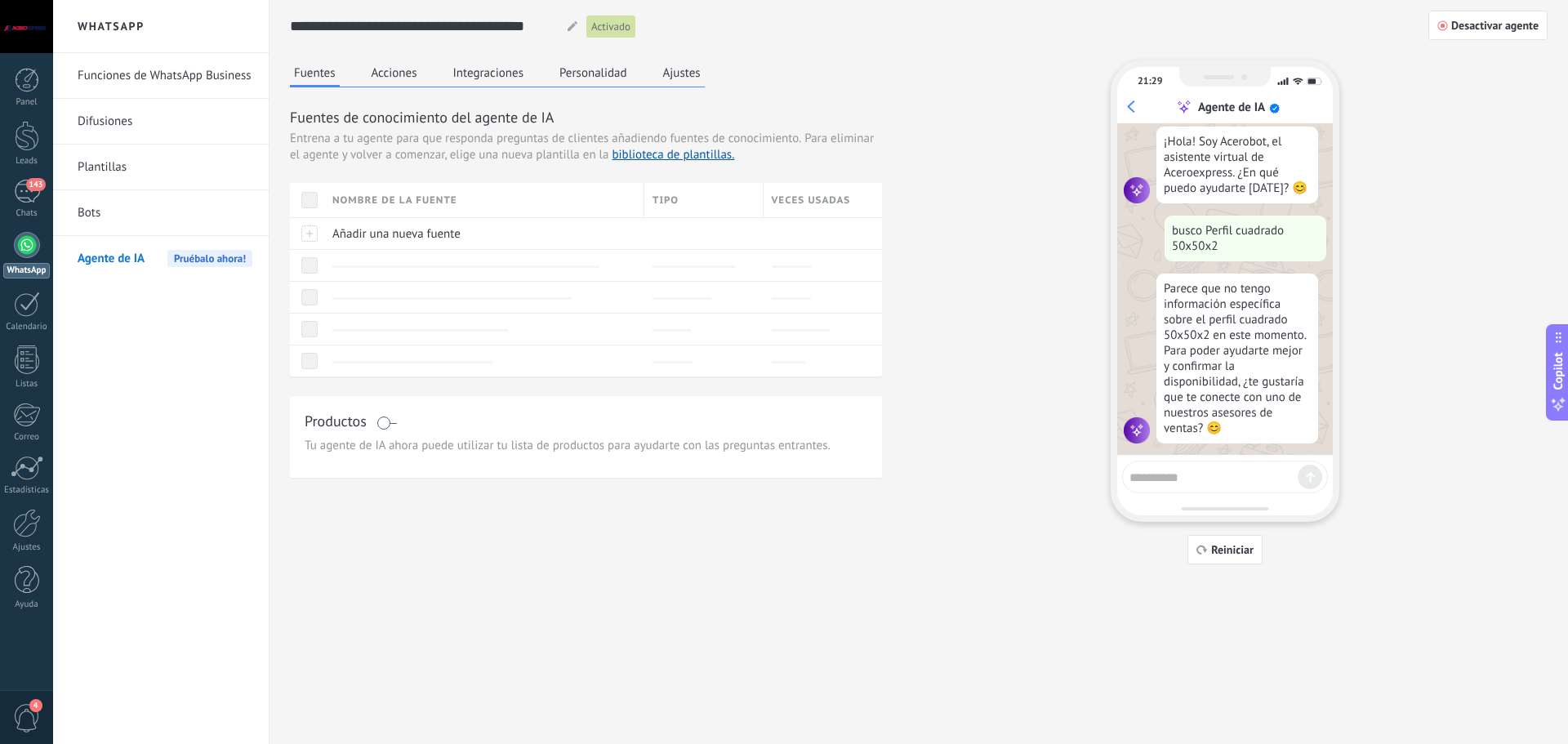
scroll to position [153, 0]
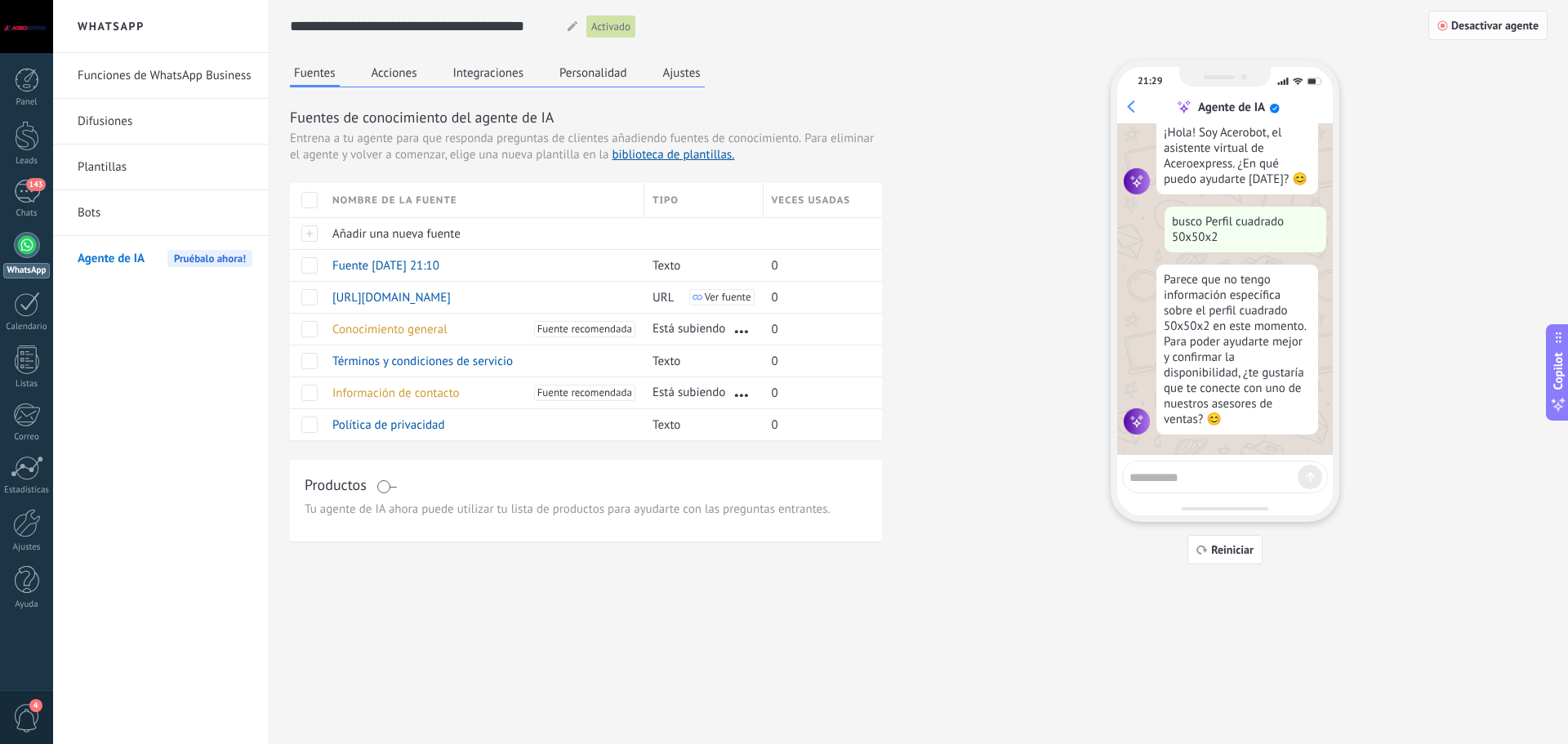
click at [1490, 33] on button "Desactivar agente" at bounding box center [1487, 25] width 119 height 29
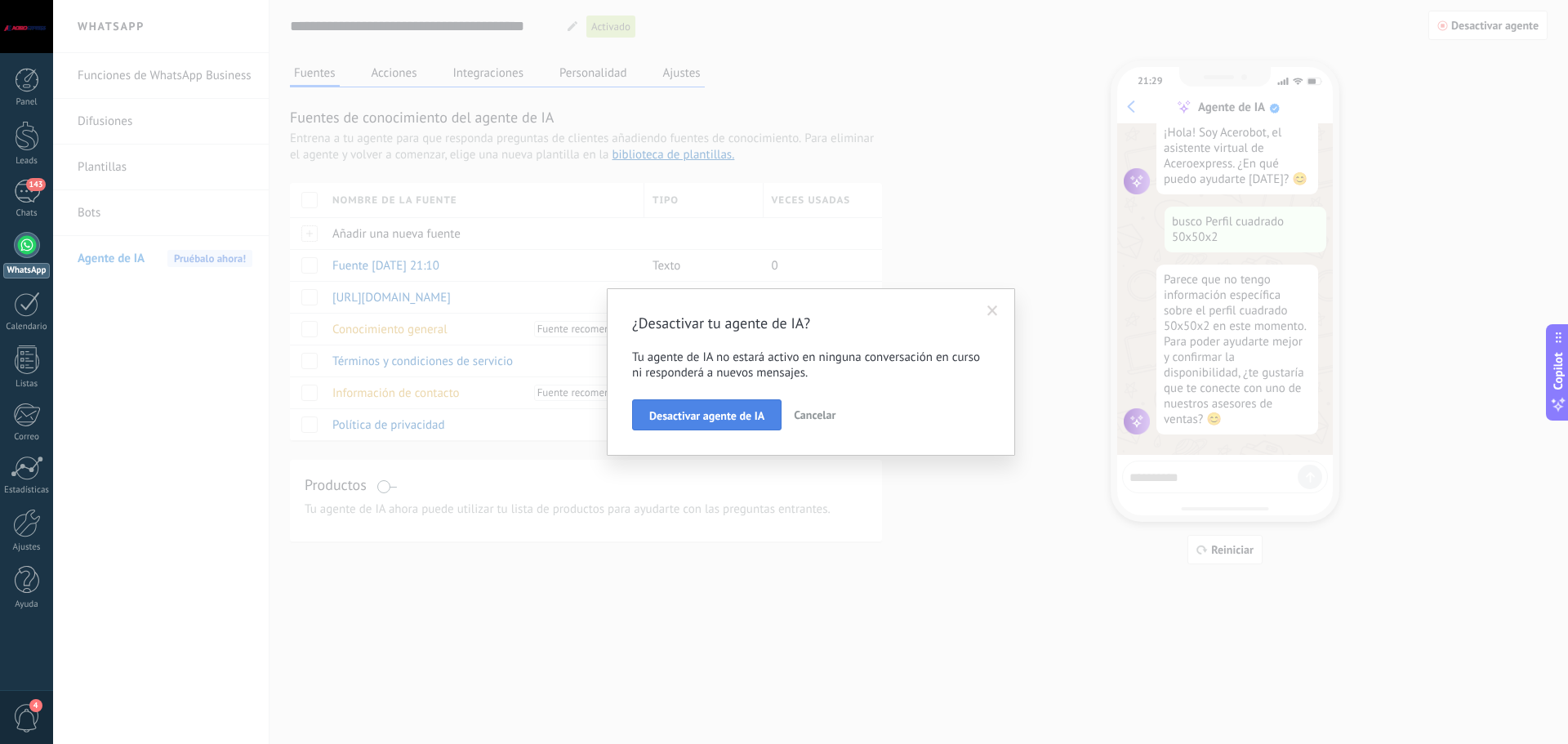
click at [695, 413] on span "Desactivar agente de IA" at bounding box center [707, 415] width 115 height 11
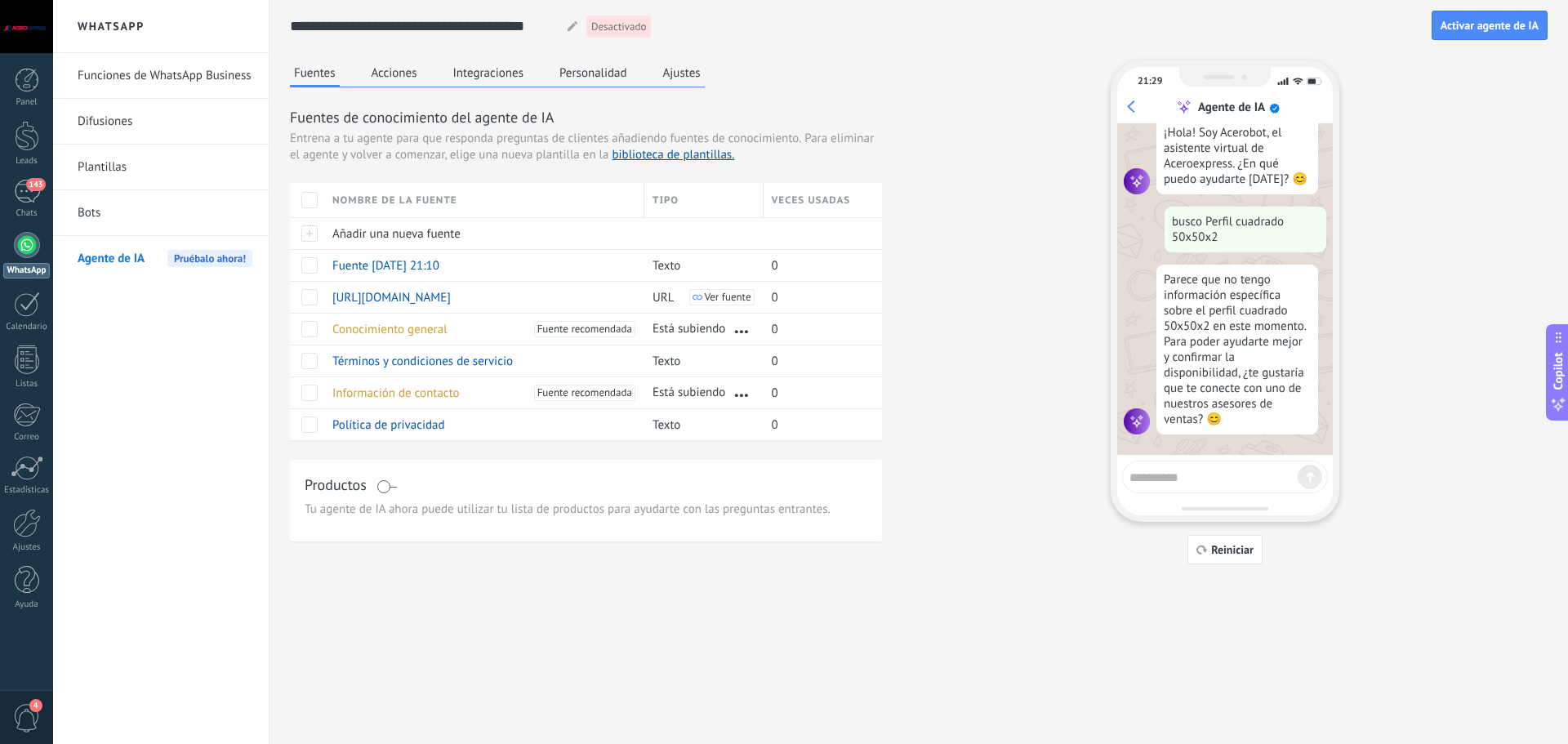
click at [1168, 478] on textarea at bounding box center [1213, 475] width 169 height 21
click at [1219, 558] on button "Reiniciar" at bounding box center [1225, 549] width 75 height 29
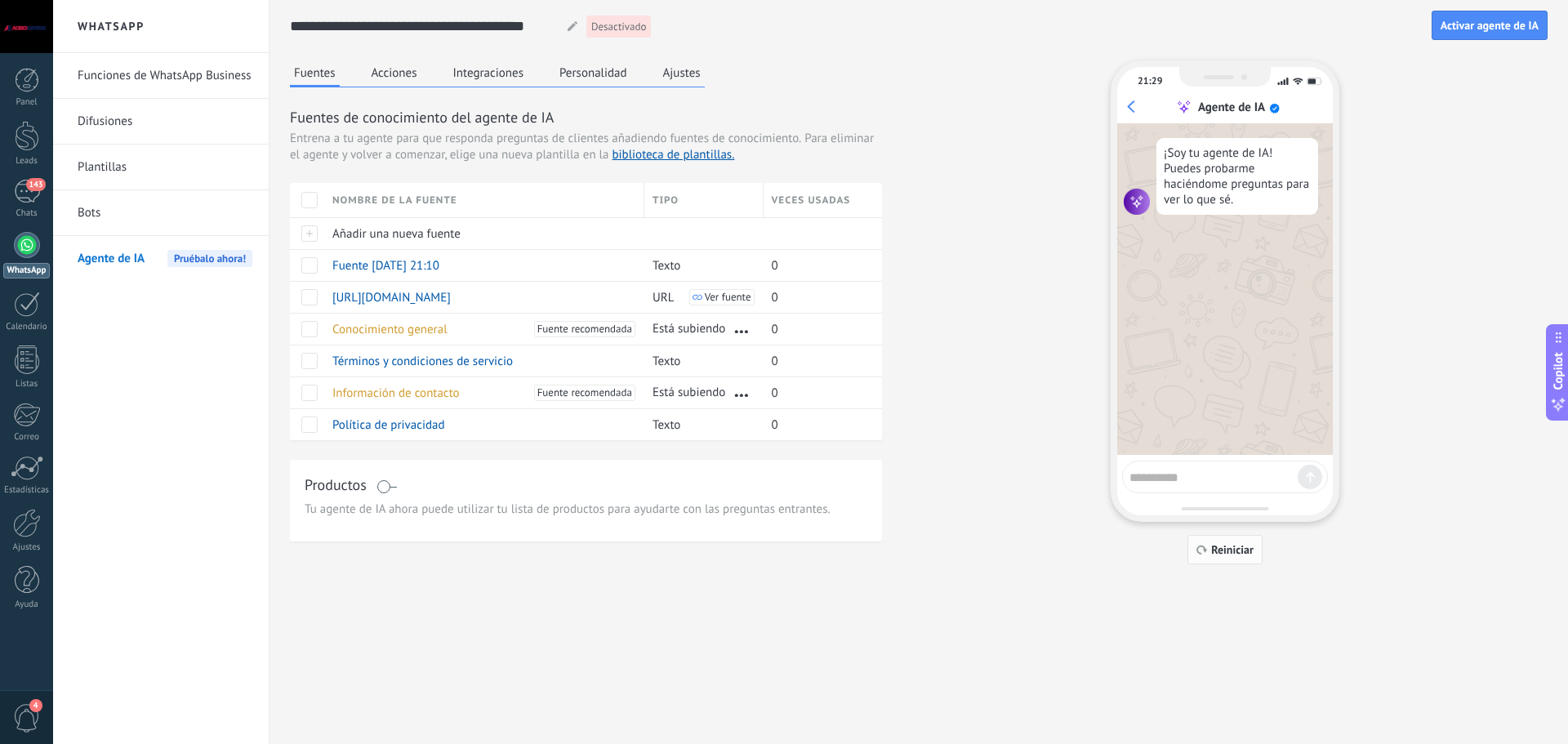
click at [1227, 548] on span "Reiniciar" at bounding box center [1232, 549] width 43 height 11
click at [1175, 479] on textarea at bounding box center [1213, 475] width 169 height 21
type textarea "****"
click at [572, 25] on use at bounding box center [571, 26] width 9 height 9
drag, startPoint x: 551, startPoint y: 27, endPoint x: 158, endPoint y: 1, distance: 393.9
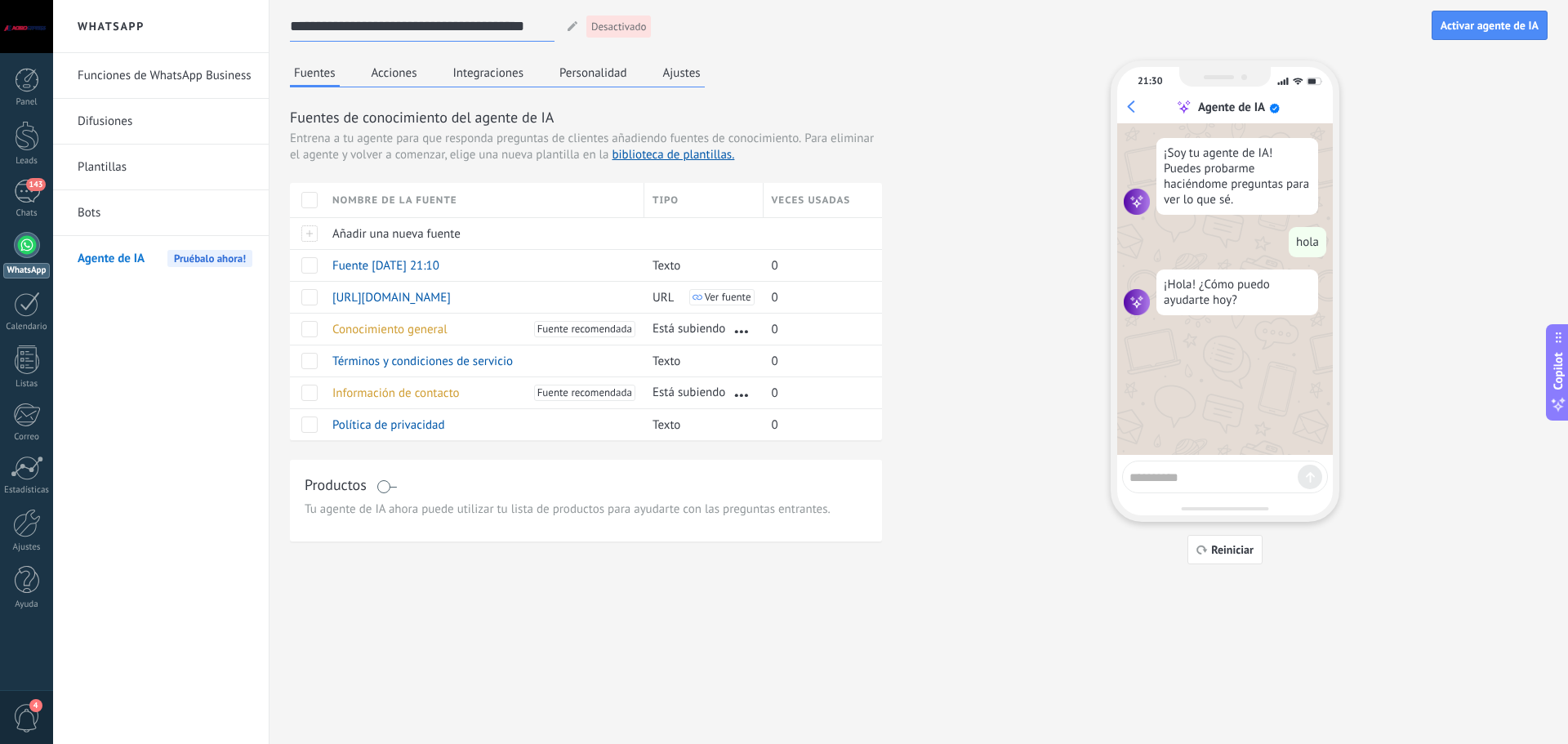
click at [158, 1] on div "**********" at bounding box center [810, 372] width 1515 height 744
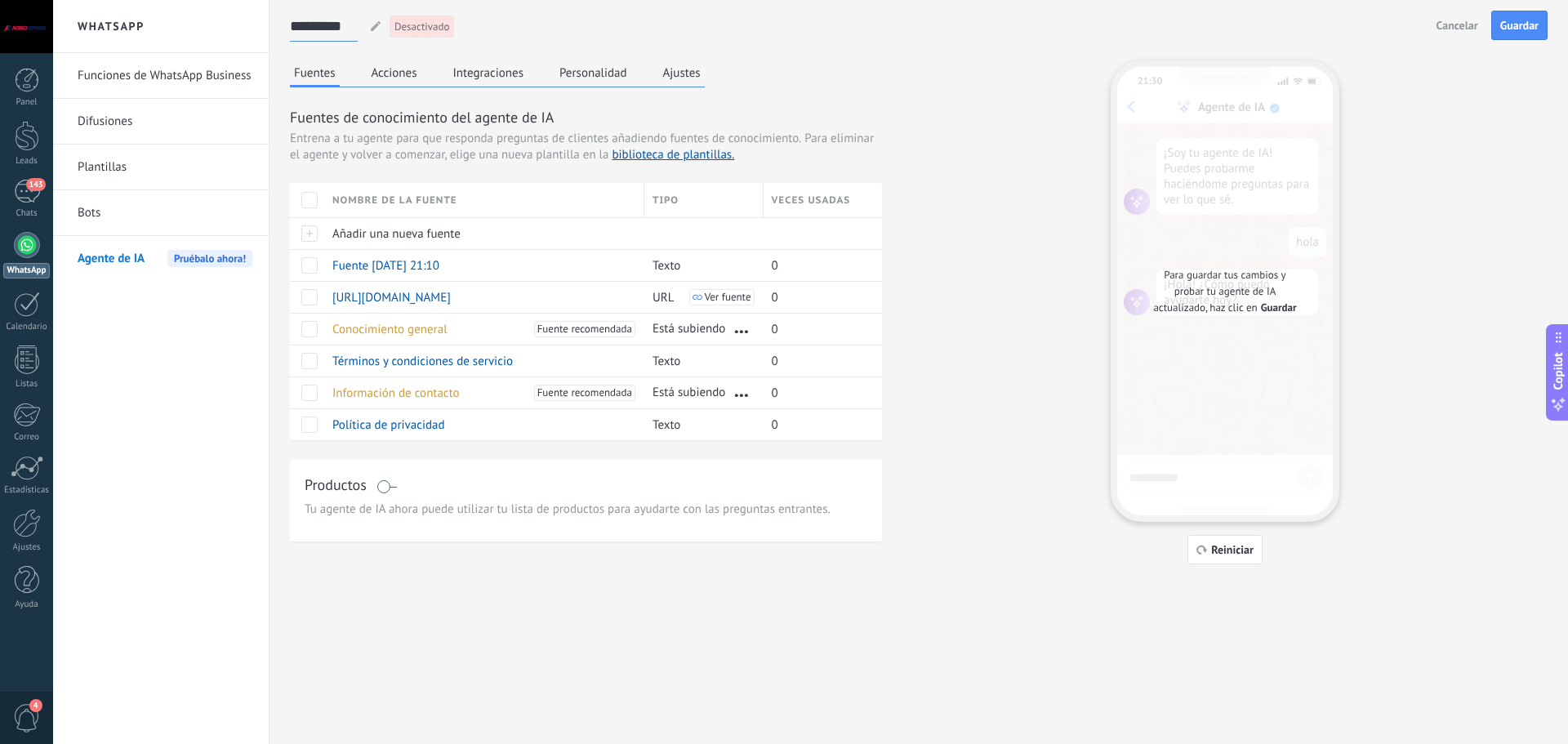
type input "*********"
click at [769, 82] on div "Fuentes Acciones Integraciones Personalidad Ajustes Fuentes de conocimiento del…" at bounding box center [586, 301] width 592 height 481
click at [1500, 20] on span "Guardar" at bounding box center [1518, 25] width 38 height 11
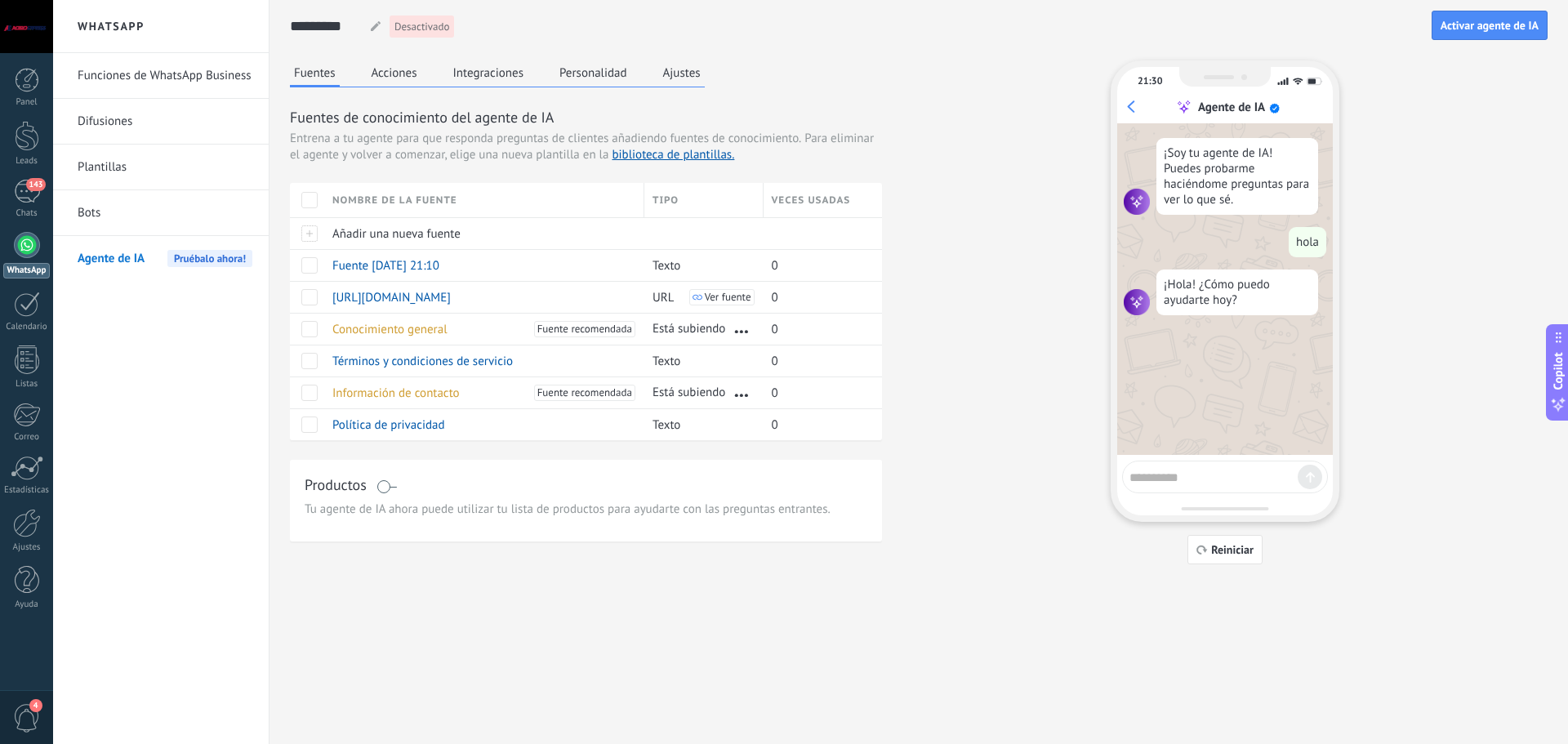
click at [400, 75] on button "Acciones" at bounding box center [394, 73] width 54 height 25
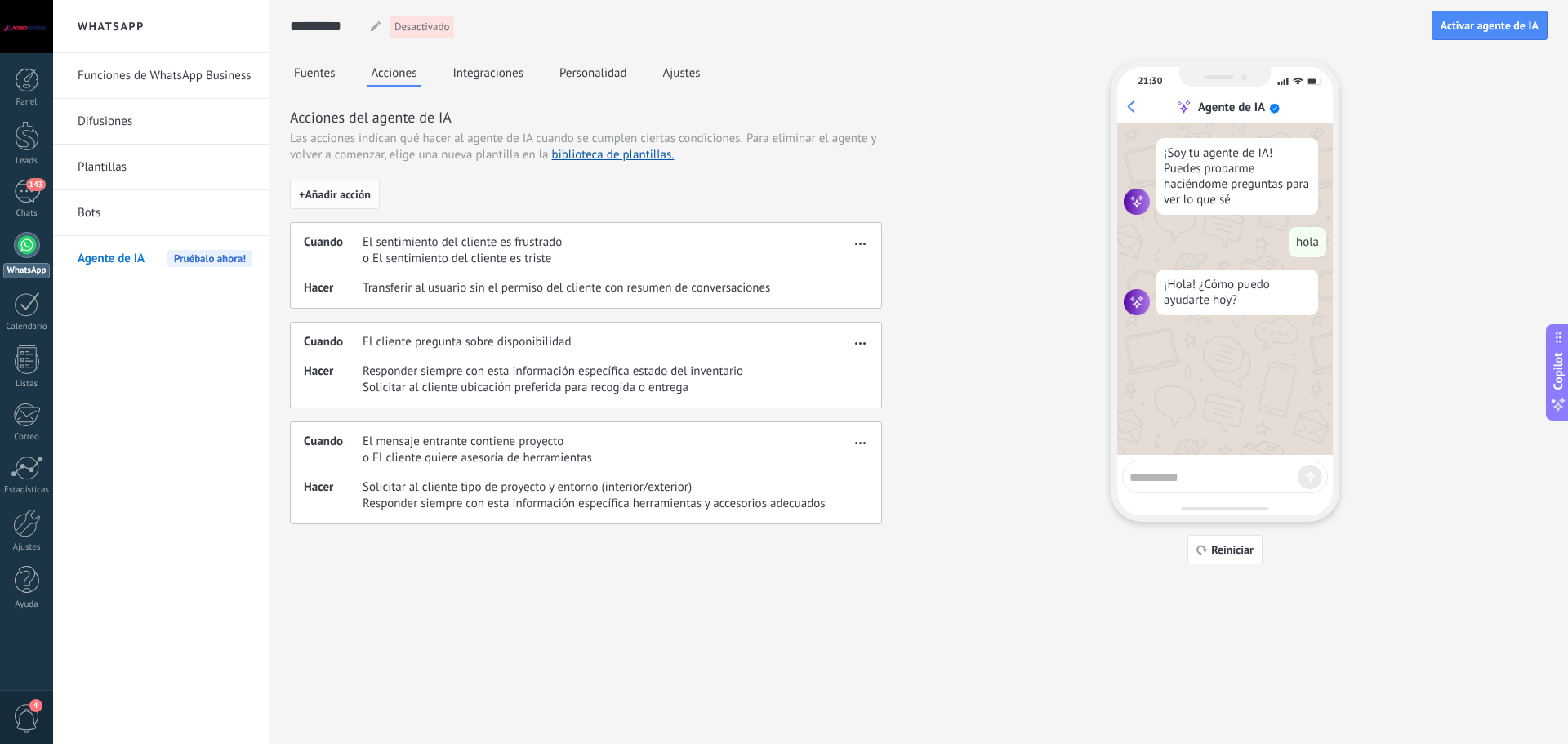
click at [325, 192] on span "+ Añadir acción" at bounding box center [334, 193] width 72 height 11
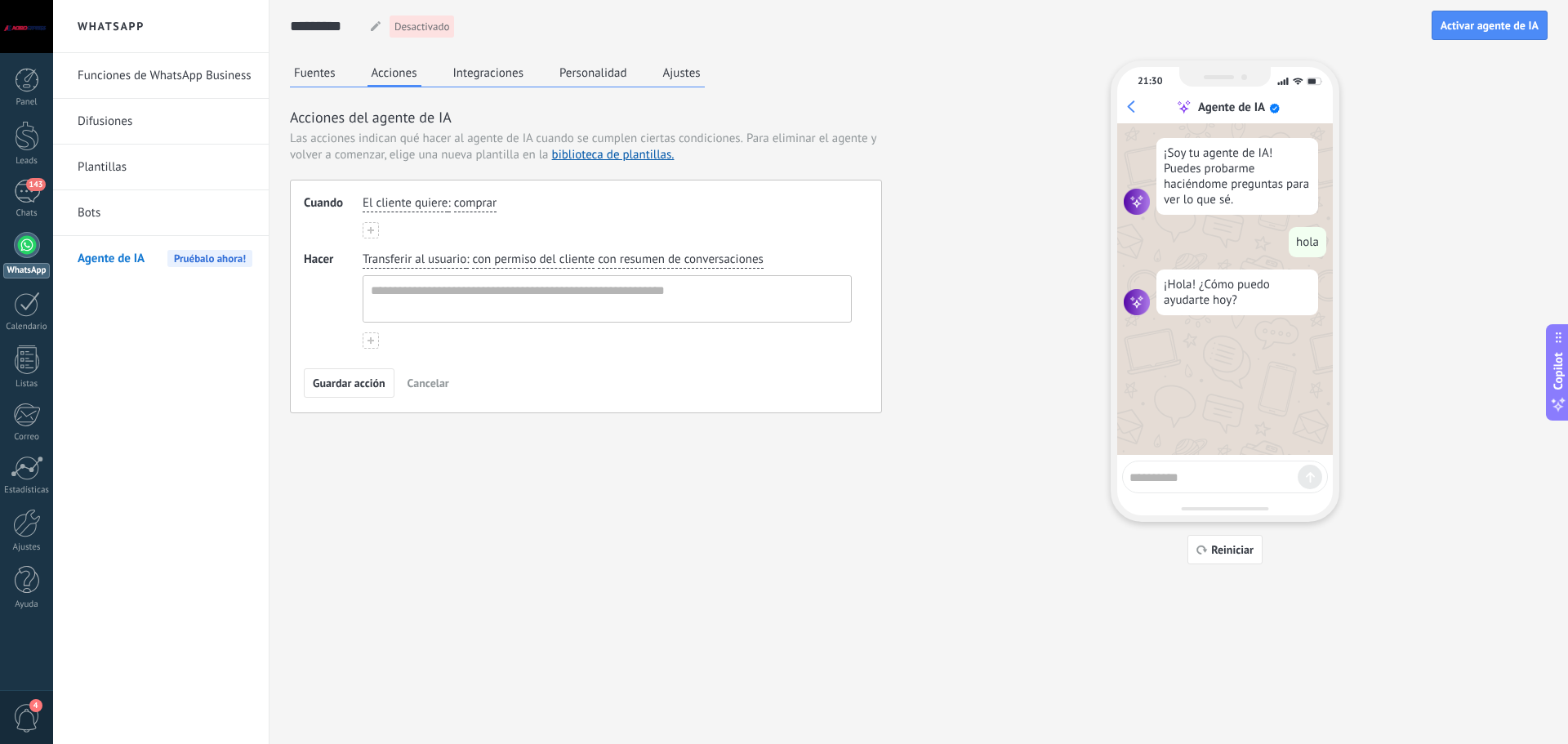
click at [382, 202] on span "El cliente quiere" at bounding box center [405, 203] width 85 height 16
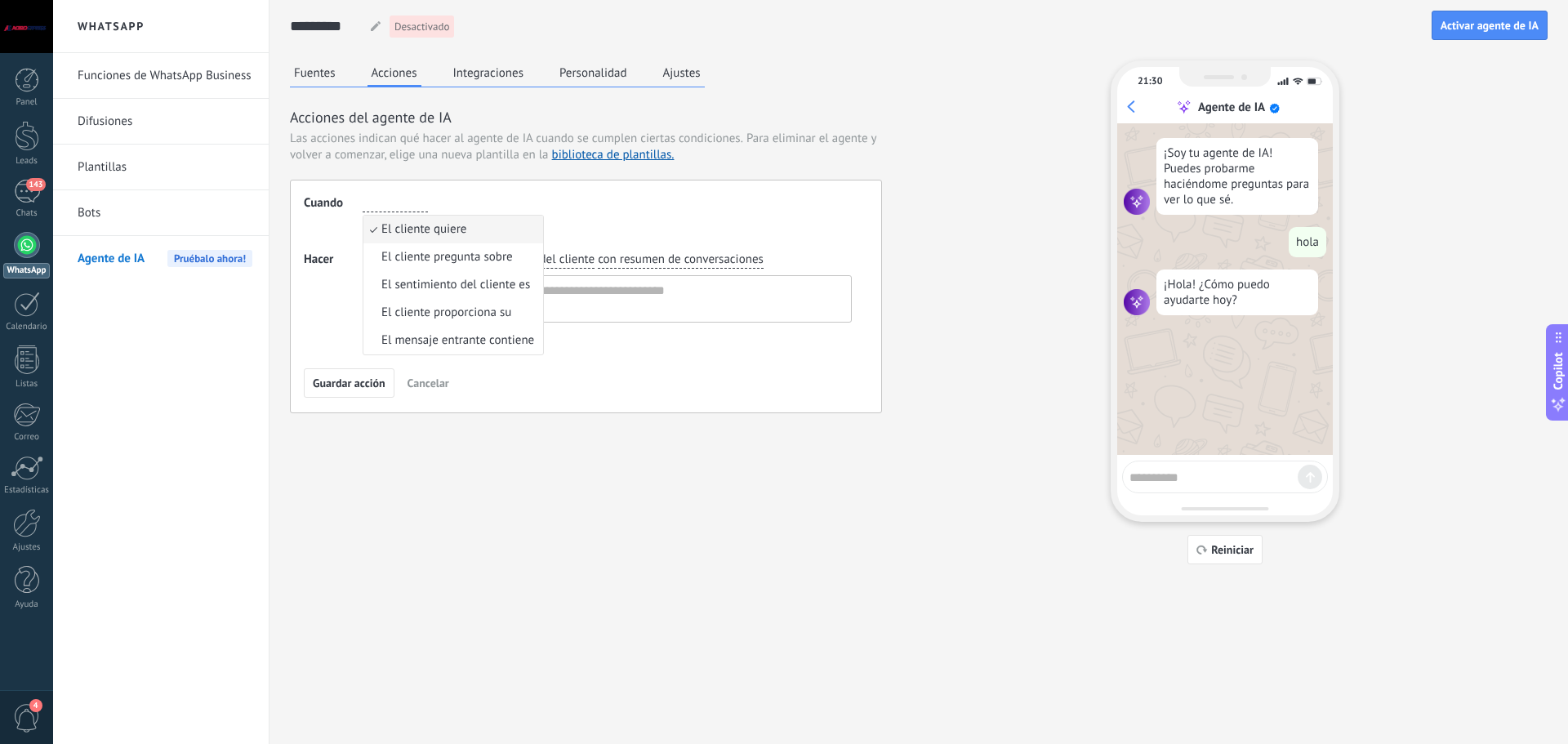
click at [437, 462] on div "Fuentes Acciones Integraciones Personalidad Ajustes Acciones del agente de IA L…" at bounding box center [919, 312] width 1257 height 504
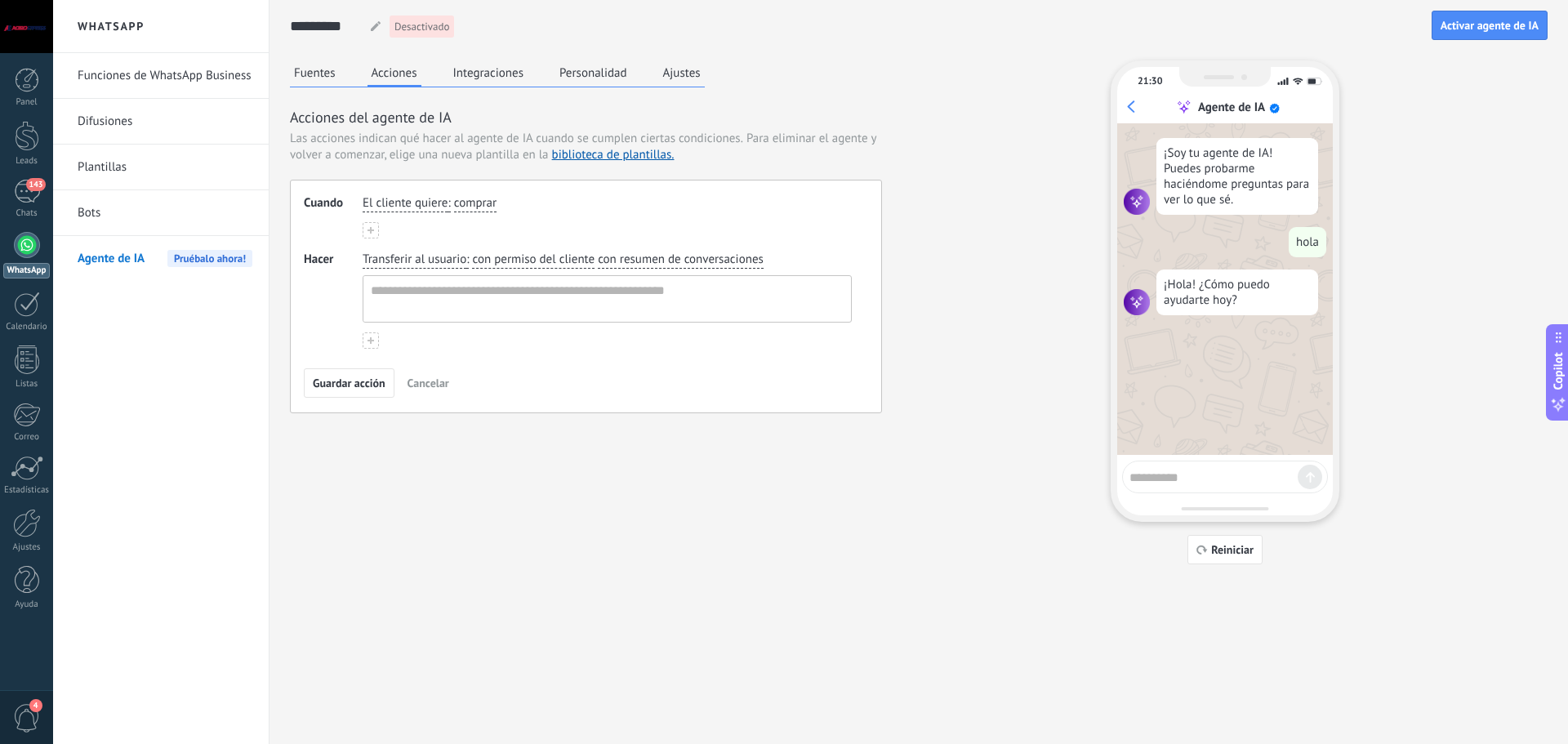
click at [371, 233] on button at bounding box center [370, 230] width 16 height 16
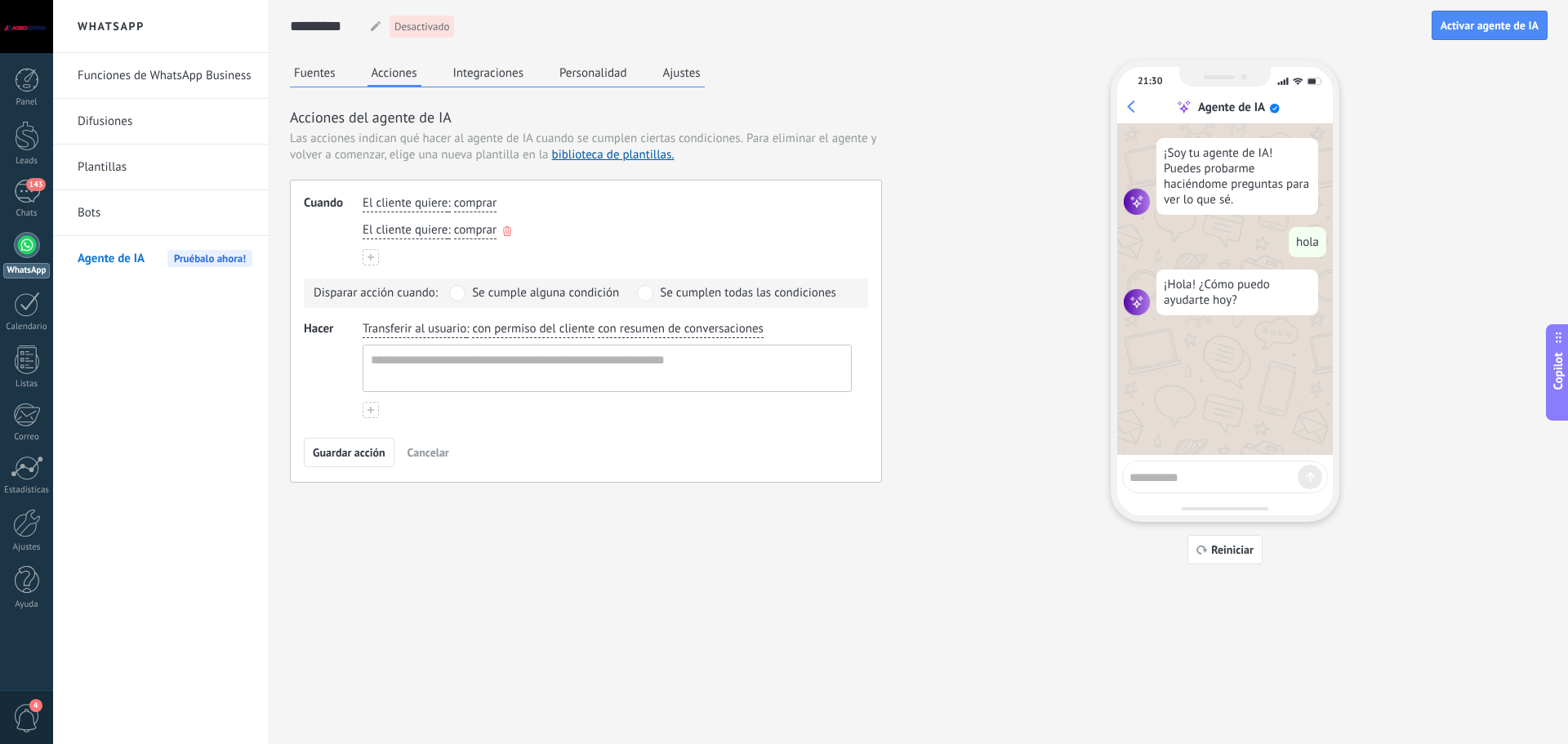
click at [402, 235] on span "El cliente quiere" at bounding box center [405, 230] width 85 height 16
click at [599, 437] on div "Cuando El cliente quiere : comprar El cliente quiere El cliente quiere El clien…" at bounding box center [586, 331] width 592 height 303
click at [424, 457] on span "Cancelar" at bounding box center [428, 452] width 42 height 11
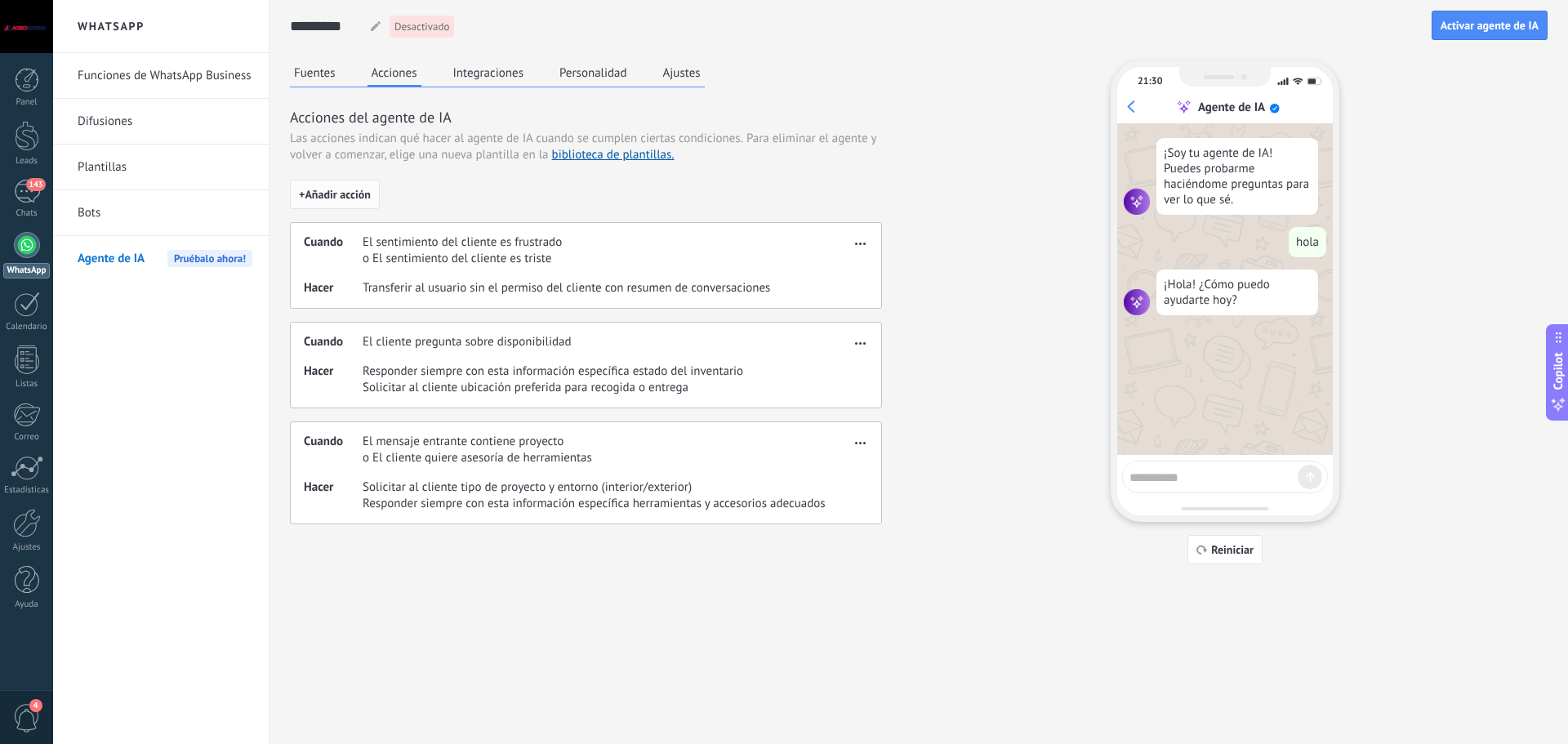
click at [316, 188] on span "+ Añadir acción" at bounding box center [334, 193] width 72 height 11
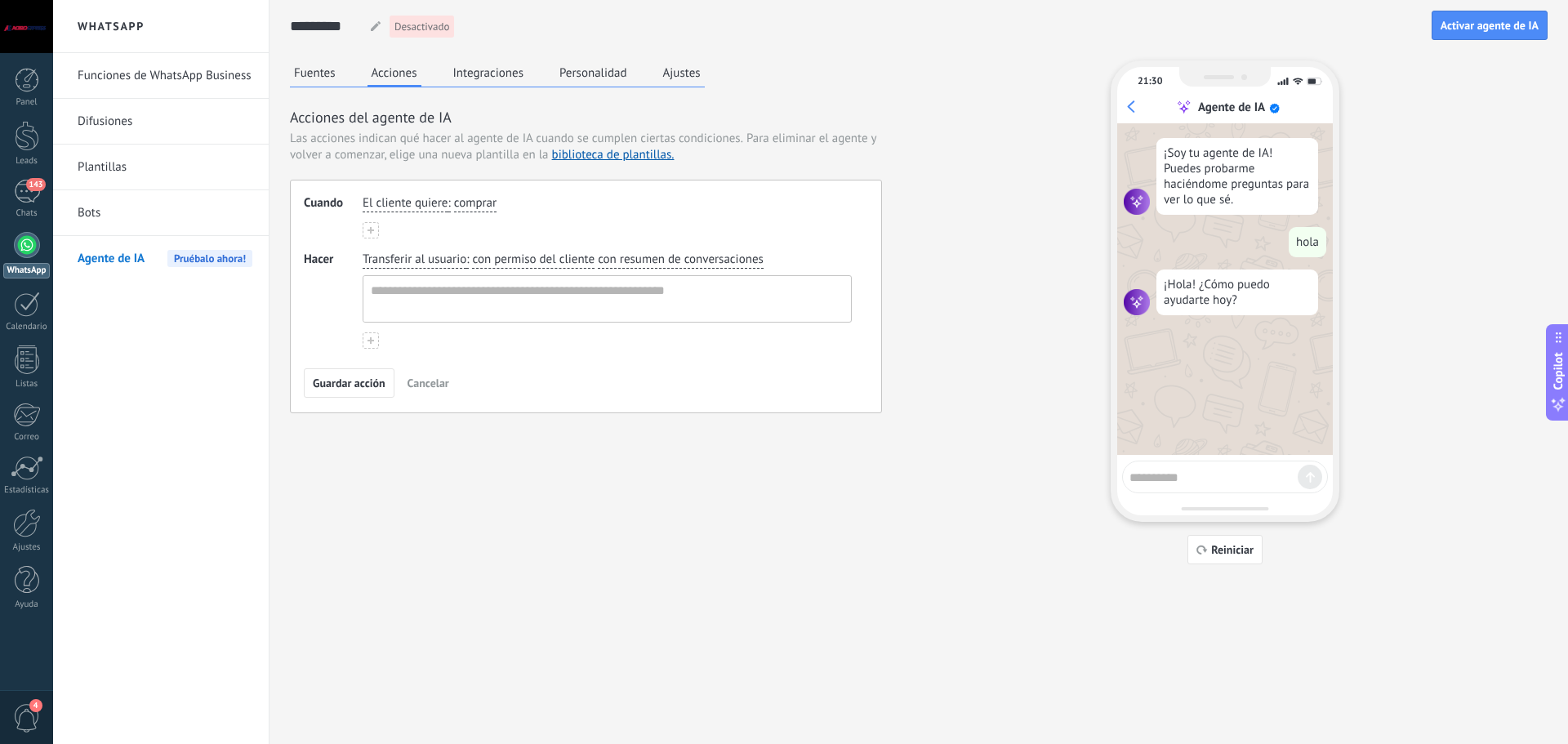
click at [438, 208] on span "El cliente quiere" at bounding box center [405, 203] width 85 height 16
click at [428, 252] on span "El cliente pregunta sobre" at bounding box center [447, 257] width 132 height 16
click at [482, 206] on span "El cliente pregunta sobre" at bounding box center [429, 203] width 132 height 16
click at [459, 252] on span "El cliente pregunta sobre" at bounding box center [447, 257] width 132 height 16
click at [480, 198] on span "El cliente pregunta sobre" at bounding box center [429, 203] width 132 height 16
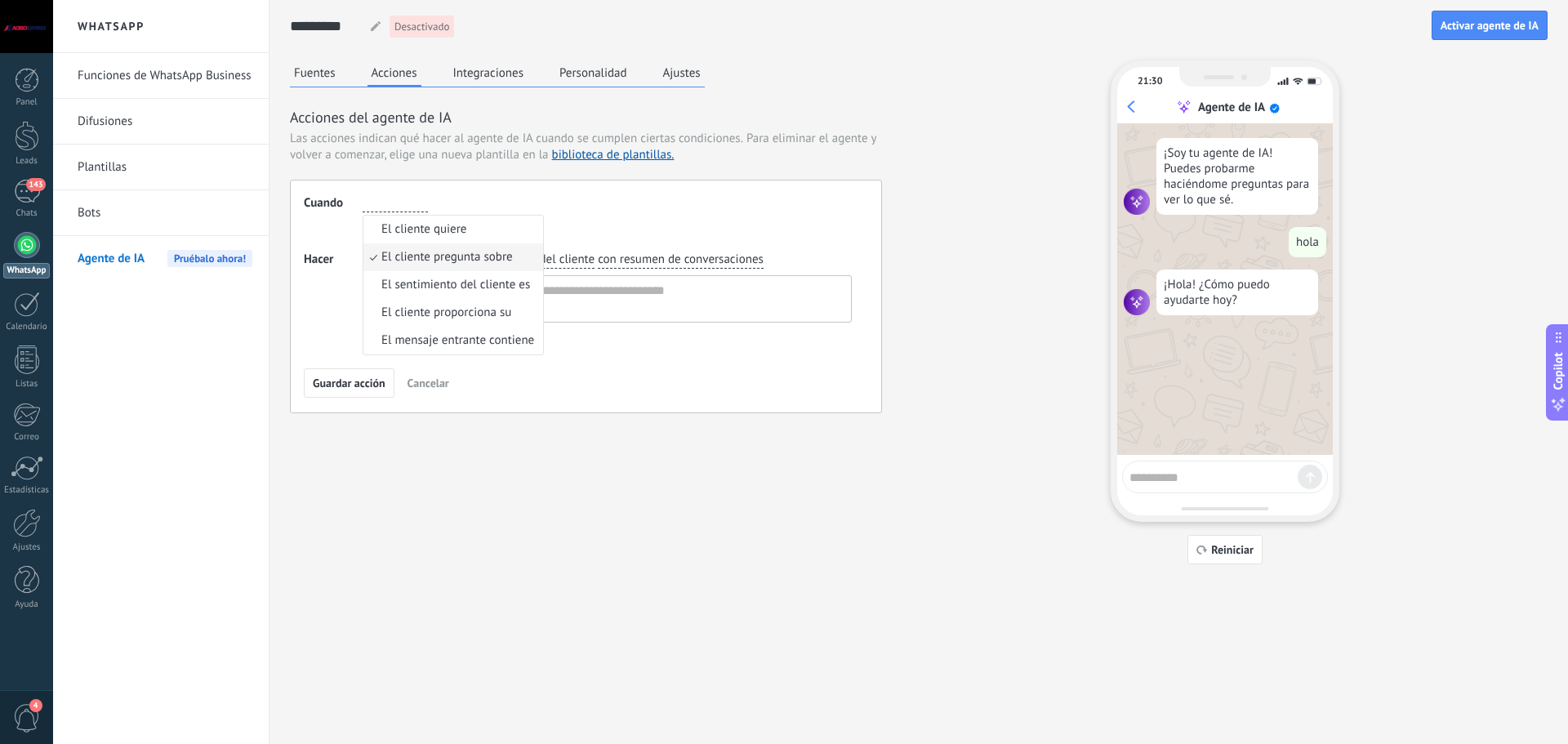
click at [488, 267] on li "El cliente pregunta sobre" at bounding box center [453, 257] width 180 height 27
click at [364, 229] on button at bounding box center [370, 230] width 16 height 16
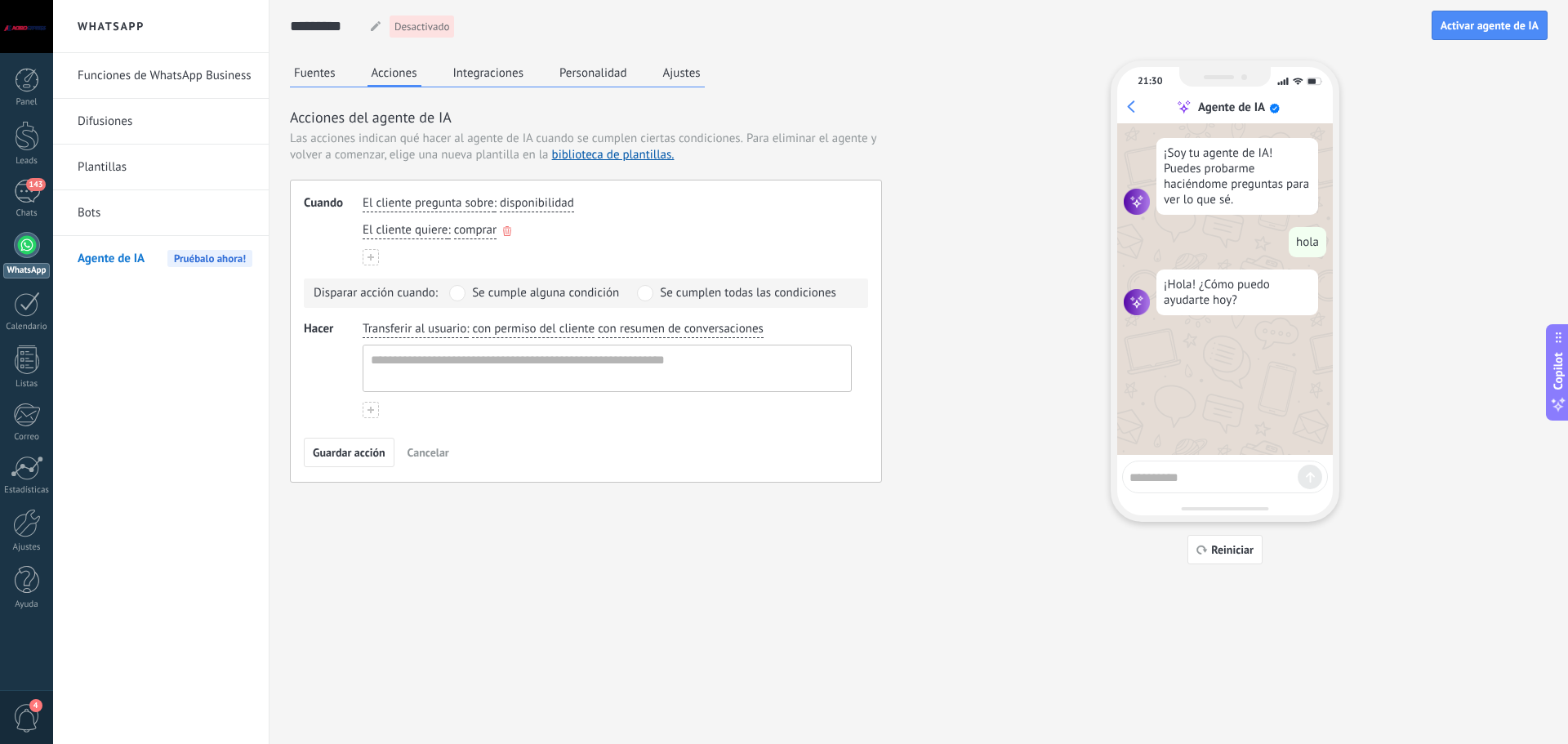
click at [393, 230] on span "El cliente quiere" at bounding box center [405, 230] width 85 height 16
click at [440, 230] on icon "button" at bounding box center [439, 230] width 9 height 9
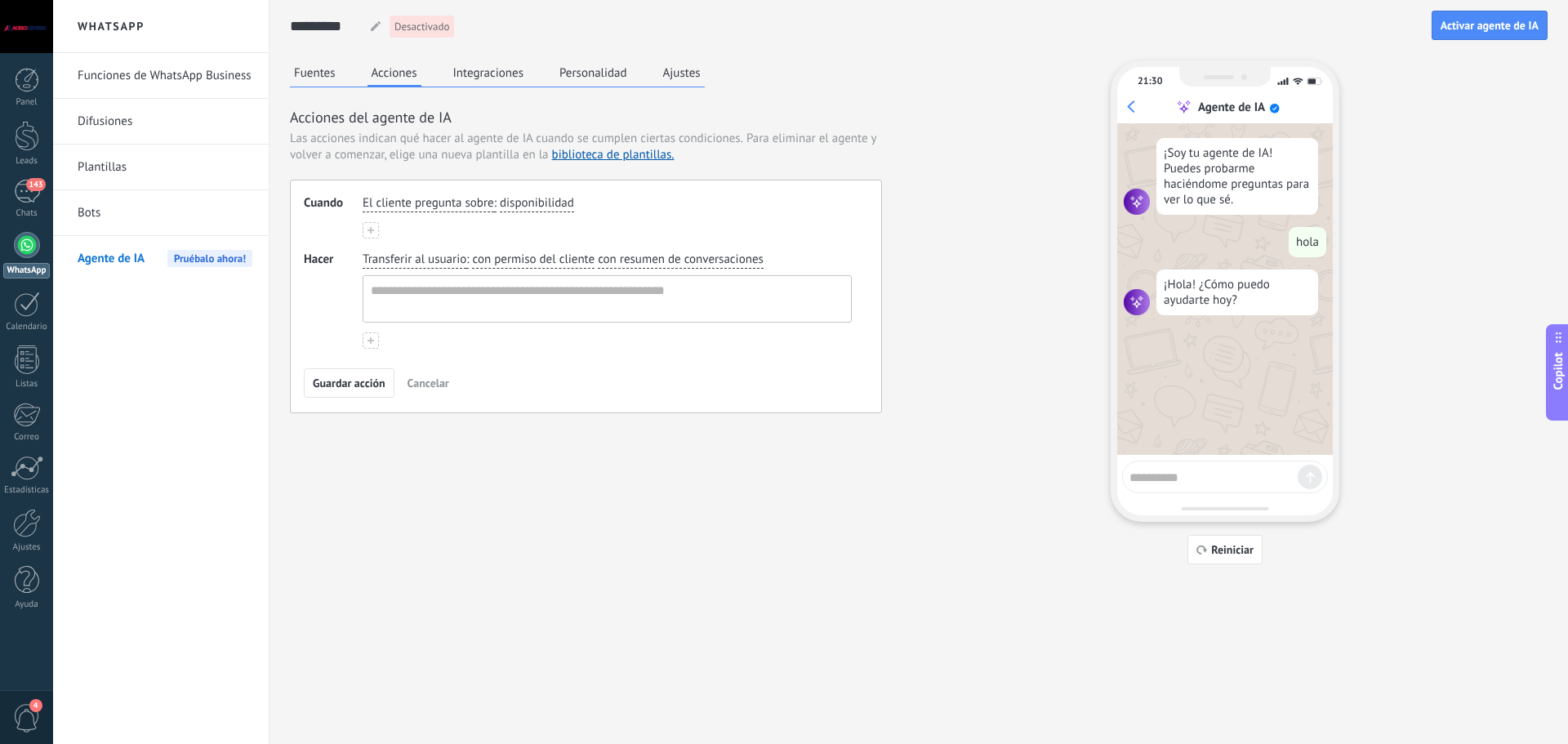
click at [417, 263] on span "Transferir al usuario" at bounding box center [414, 259] width 104 height 16
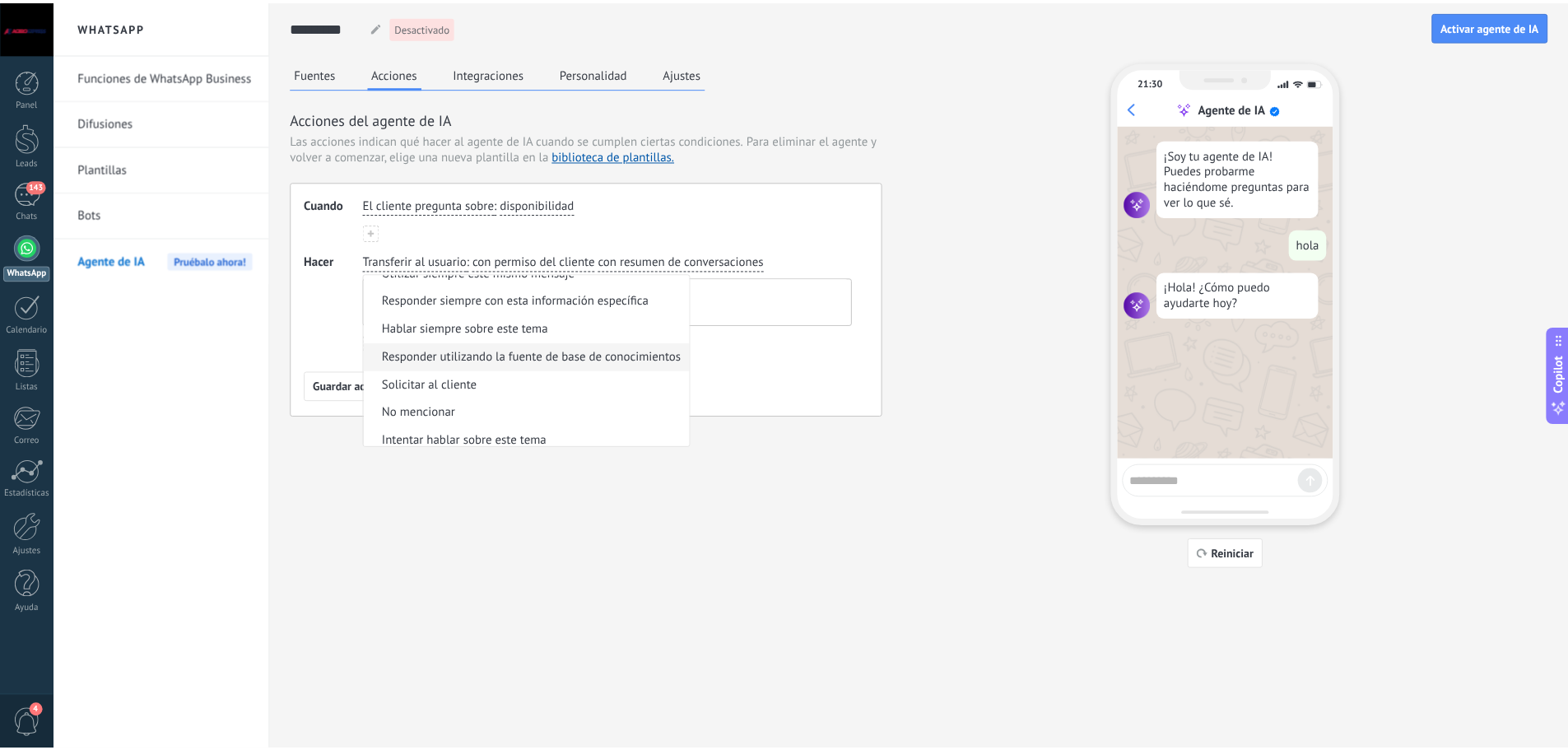
scroll to position [52, 0]
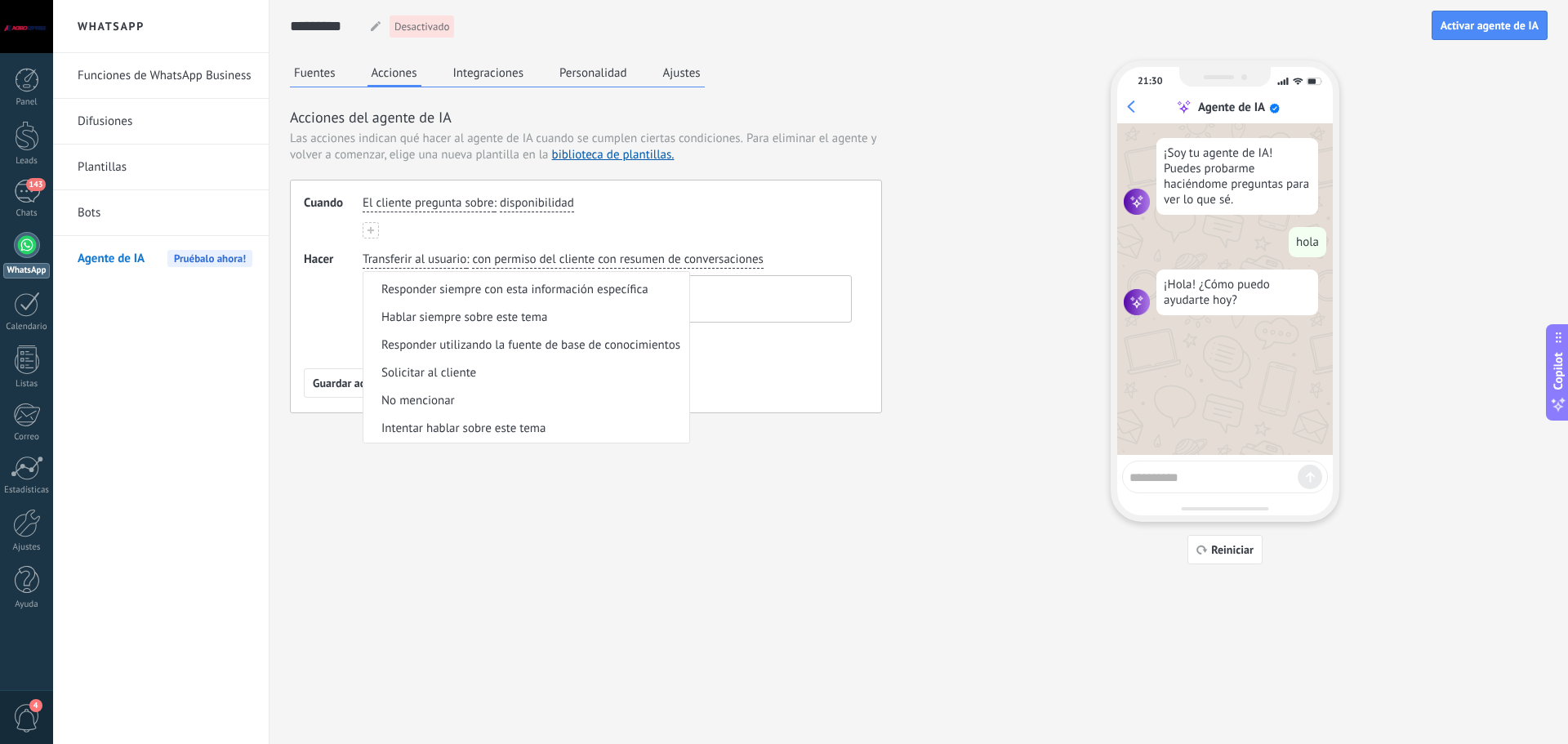
click at [802, 303] on textarea at bounding box center [606, 298] width 484 height 45
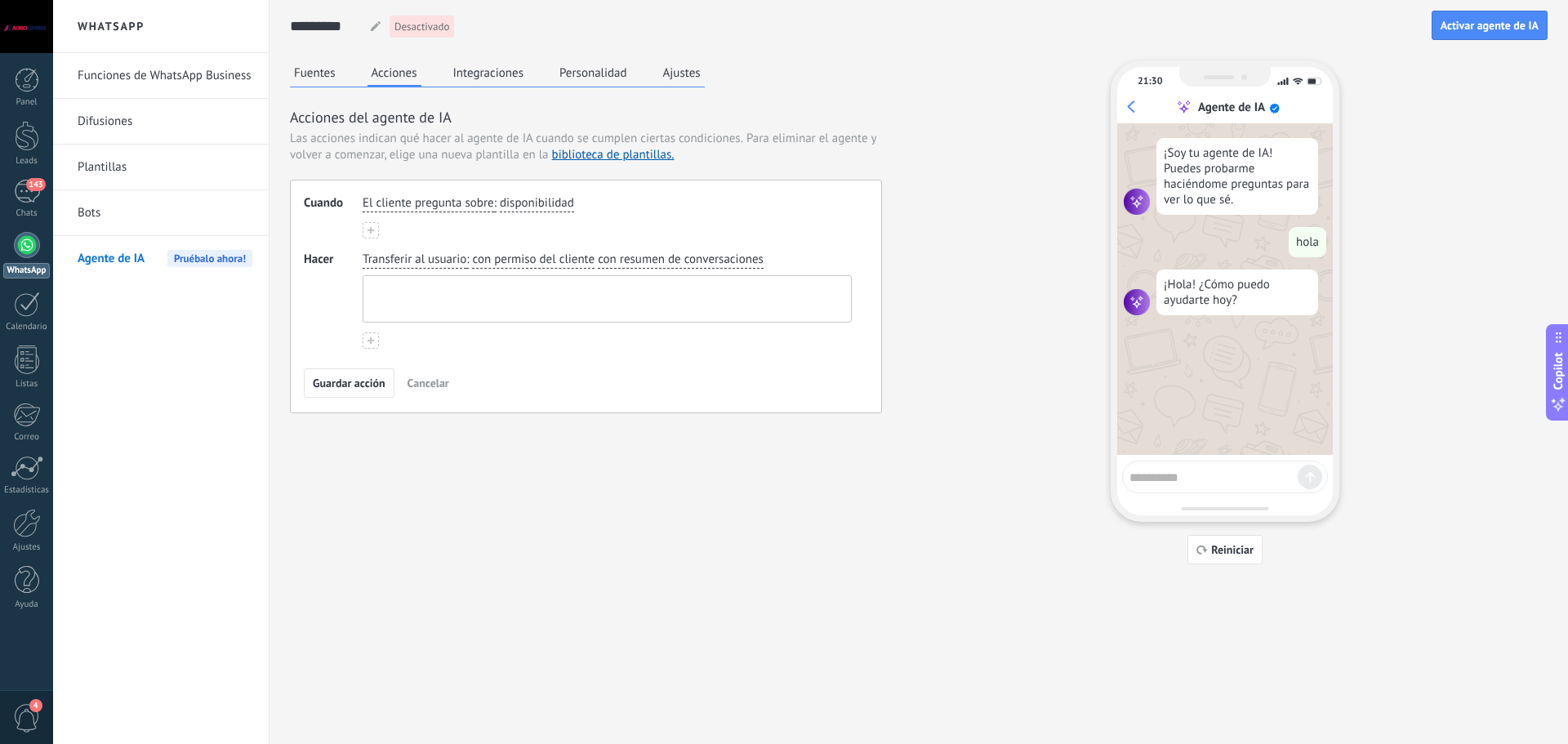
click at [732, 300] on textarea at bounding box center [606, 298] width 484 height 45
click at [386, 226] on div "El cliente pregunta sobre : disponibilidad" at bounding box center [607, 216] width 489 height 44
click at [496, 80] on button "Integraciones" at bounding box center [488, 73] width 80 height 25
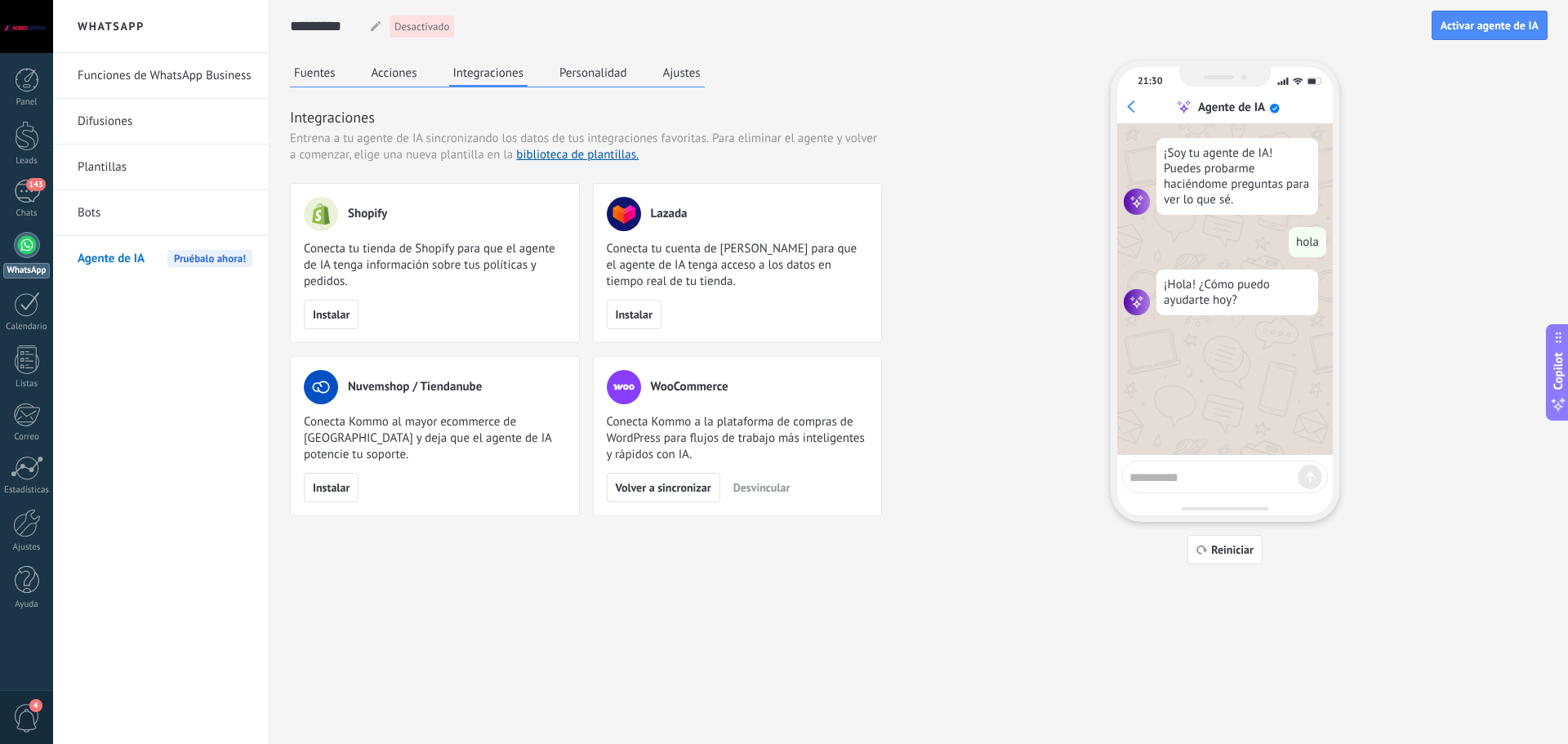
click at [593, 79] on button "Personalidad" at bounding box center [593, 73] width 76 height 25
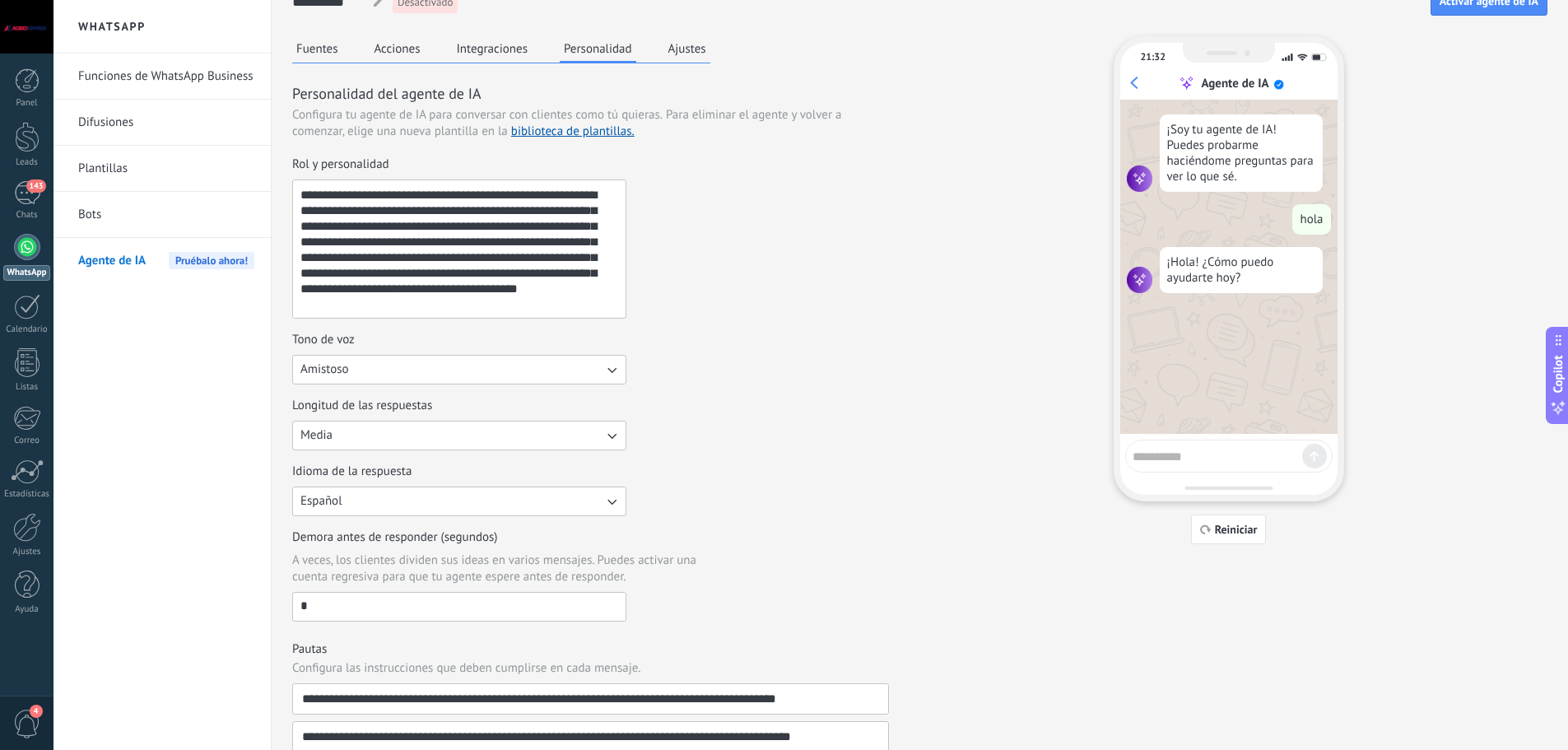
scroll to position [0, 0]
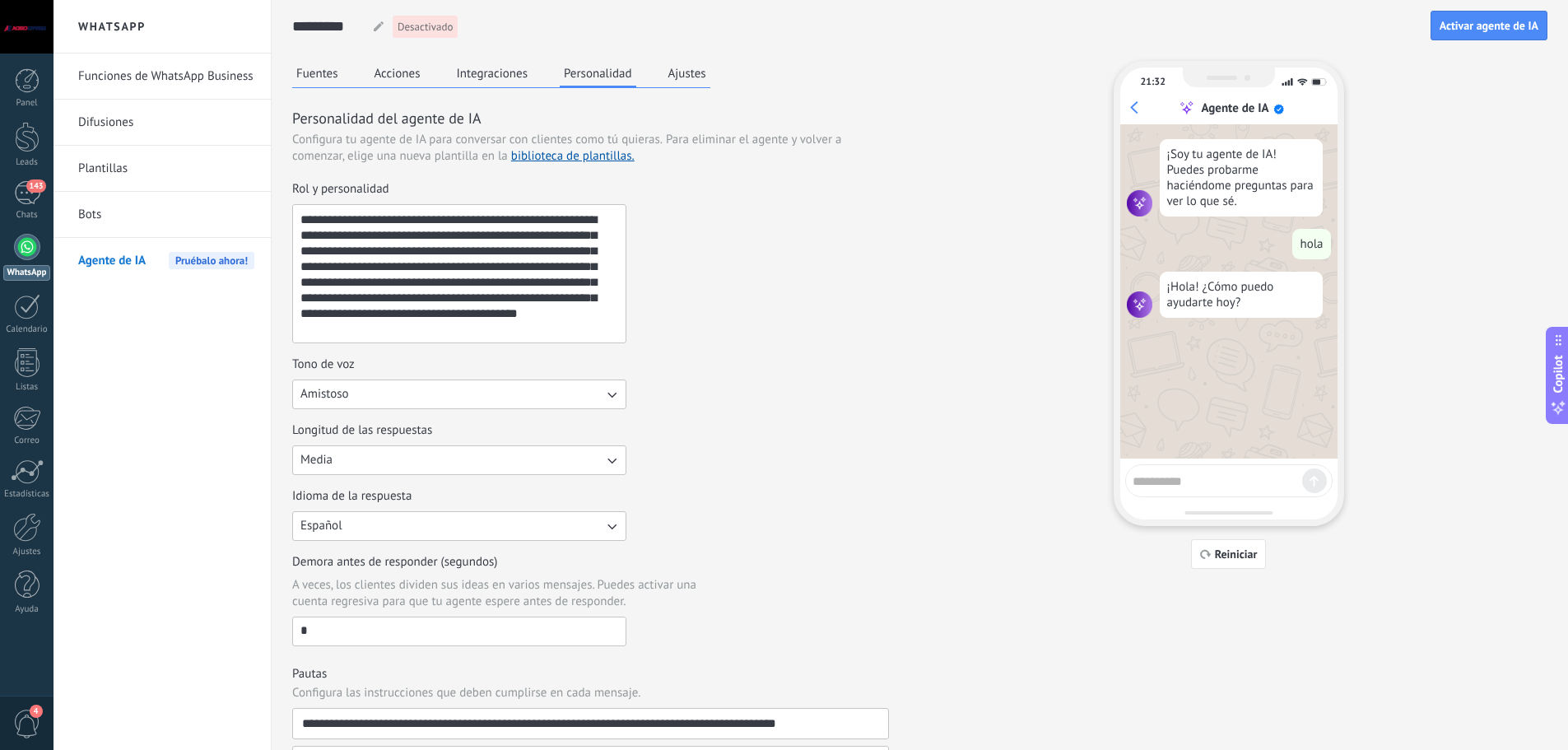
drag, startPoint x: 344, startPoint y: 305, endPoint x: 285, endPoint y: 186, distance: 132.8
click at [285, 186] on div "**********" at bounding box center [919, 567] width 1296 height 1134
paste textarea
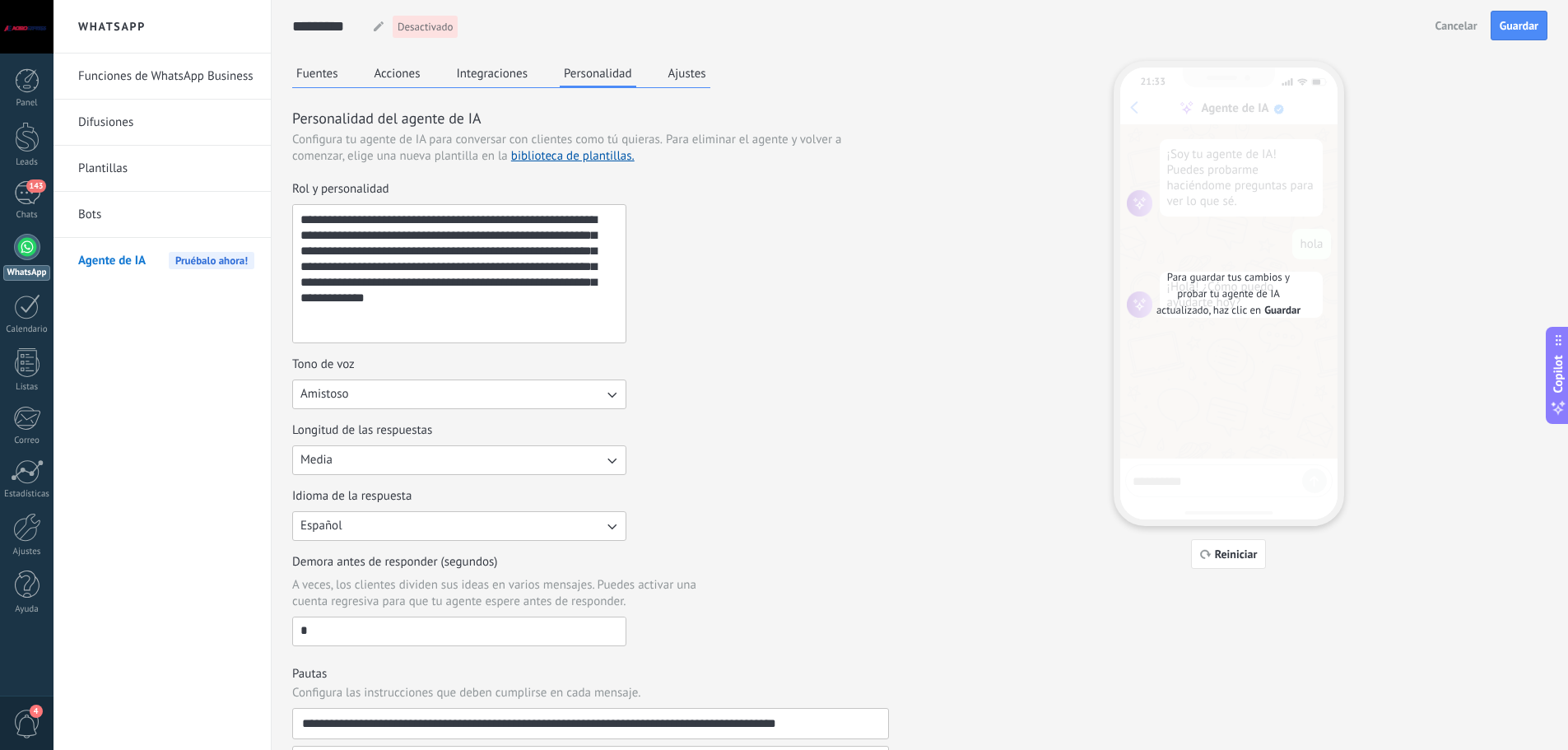
type textarea "**********"
click at [363, 389] on button "Amistoso" at bounding box center [460, 394] width 335 height 29
click at [361, 392] on li "Casual" at bounding box center [454, 394] width 343 height 28
click at [367, 391] on button "Casual" at bounding box center [460, 394] width 335 height 29
click at [352, 457] on li "Amistoso" at bounding box center [454, 450] width 343 height 28
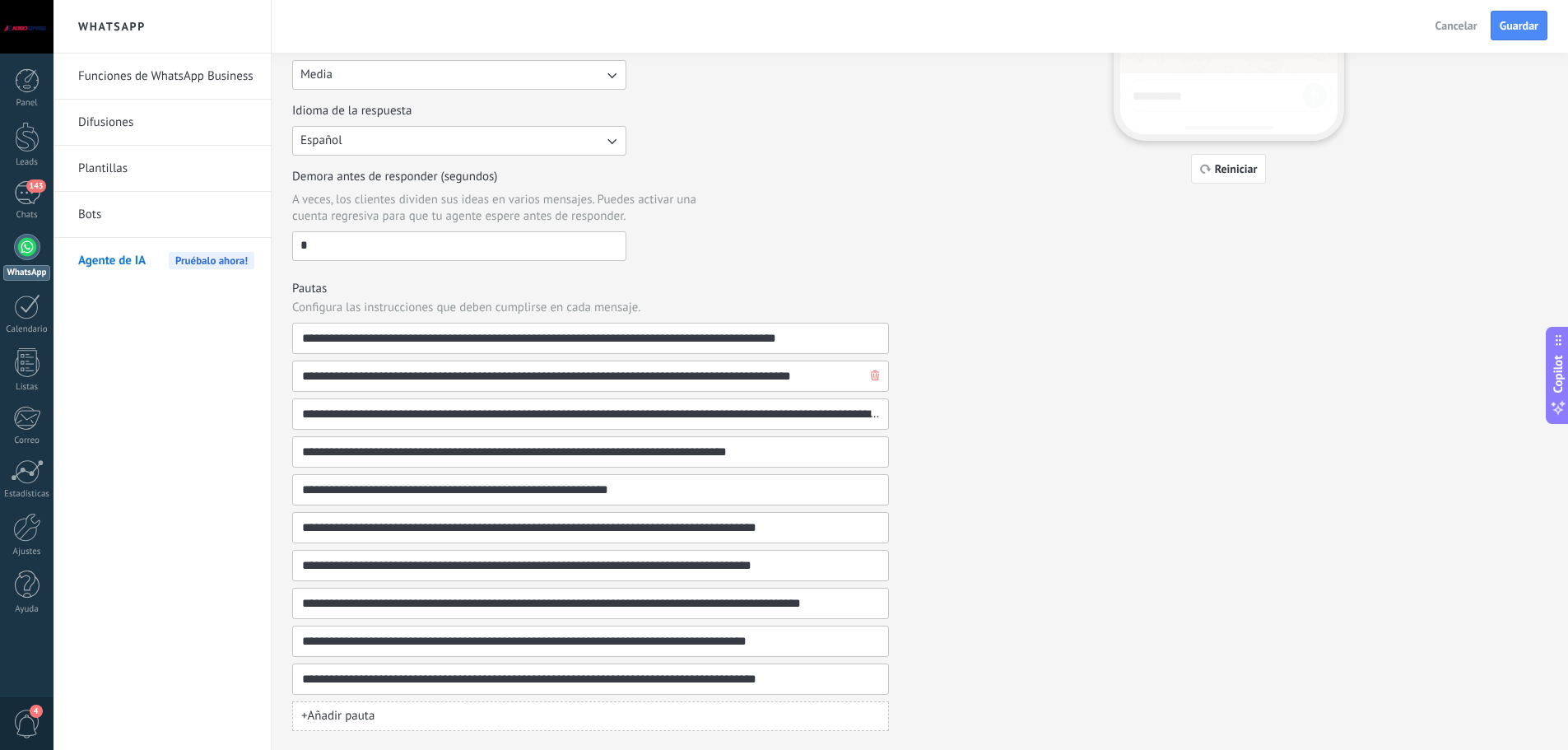
scroll to position [221, 0]
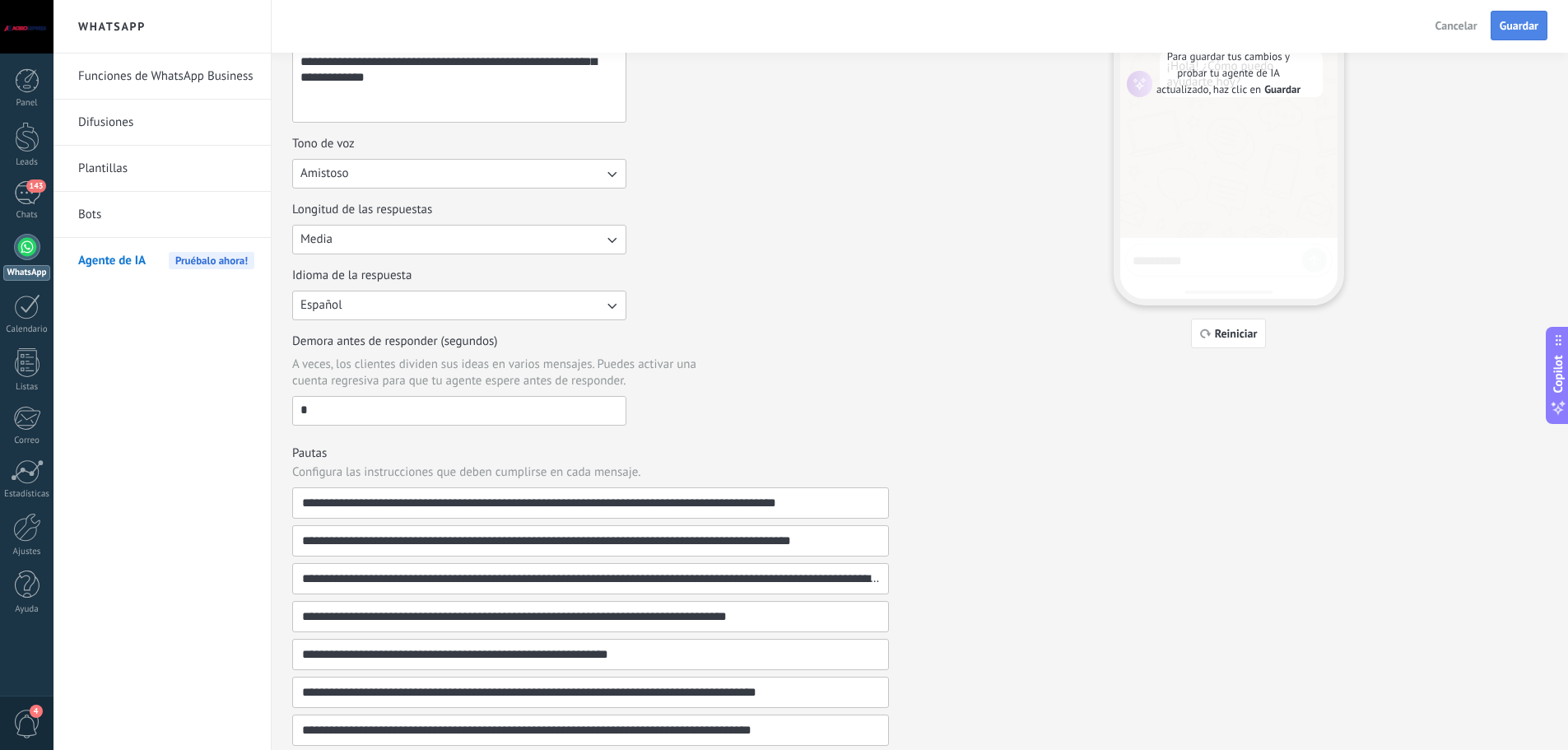
click at [1515, 25] on span "Guardar" at bounding box center [1519, 25] width 39 height 11
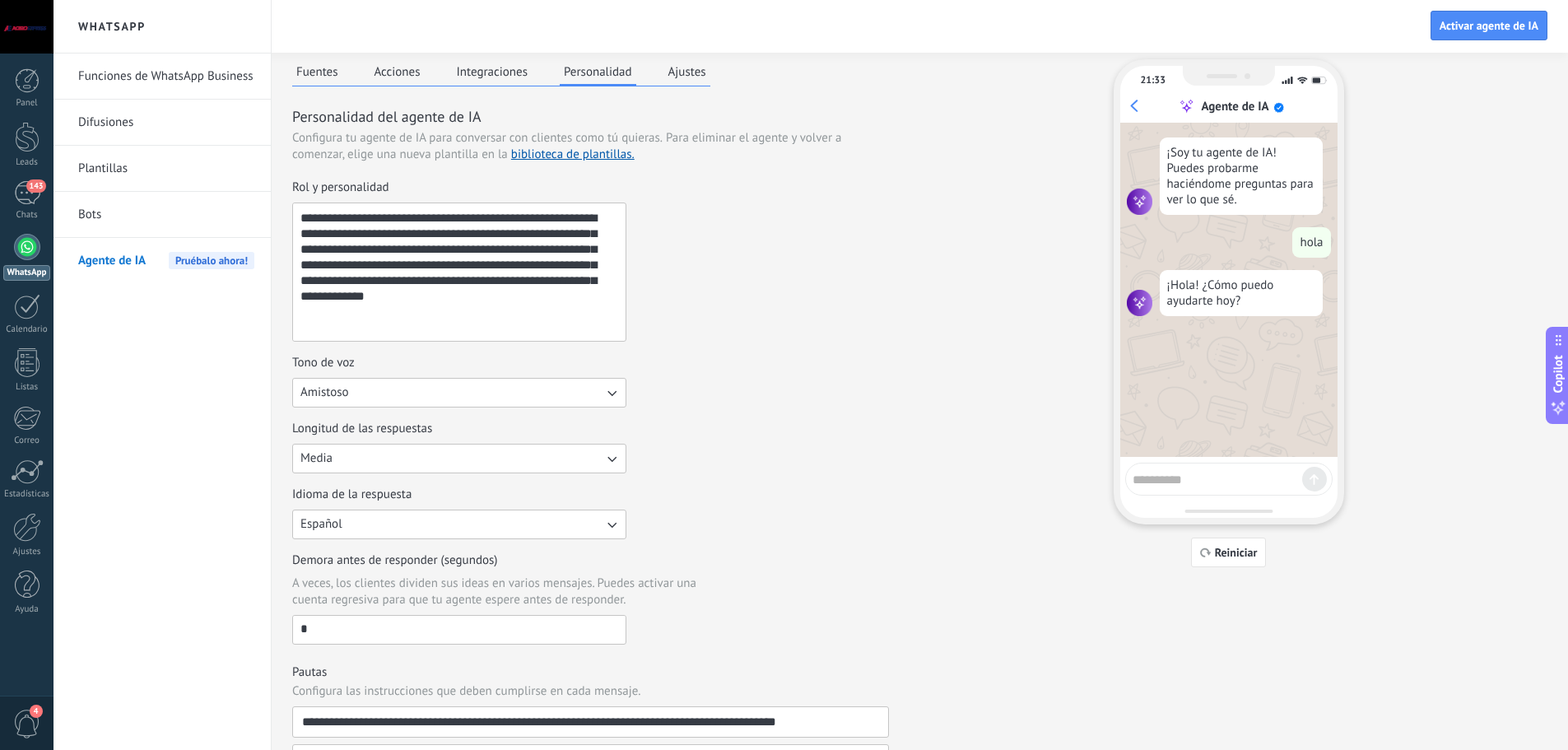
scroll to position [0, 0]
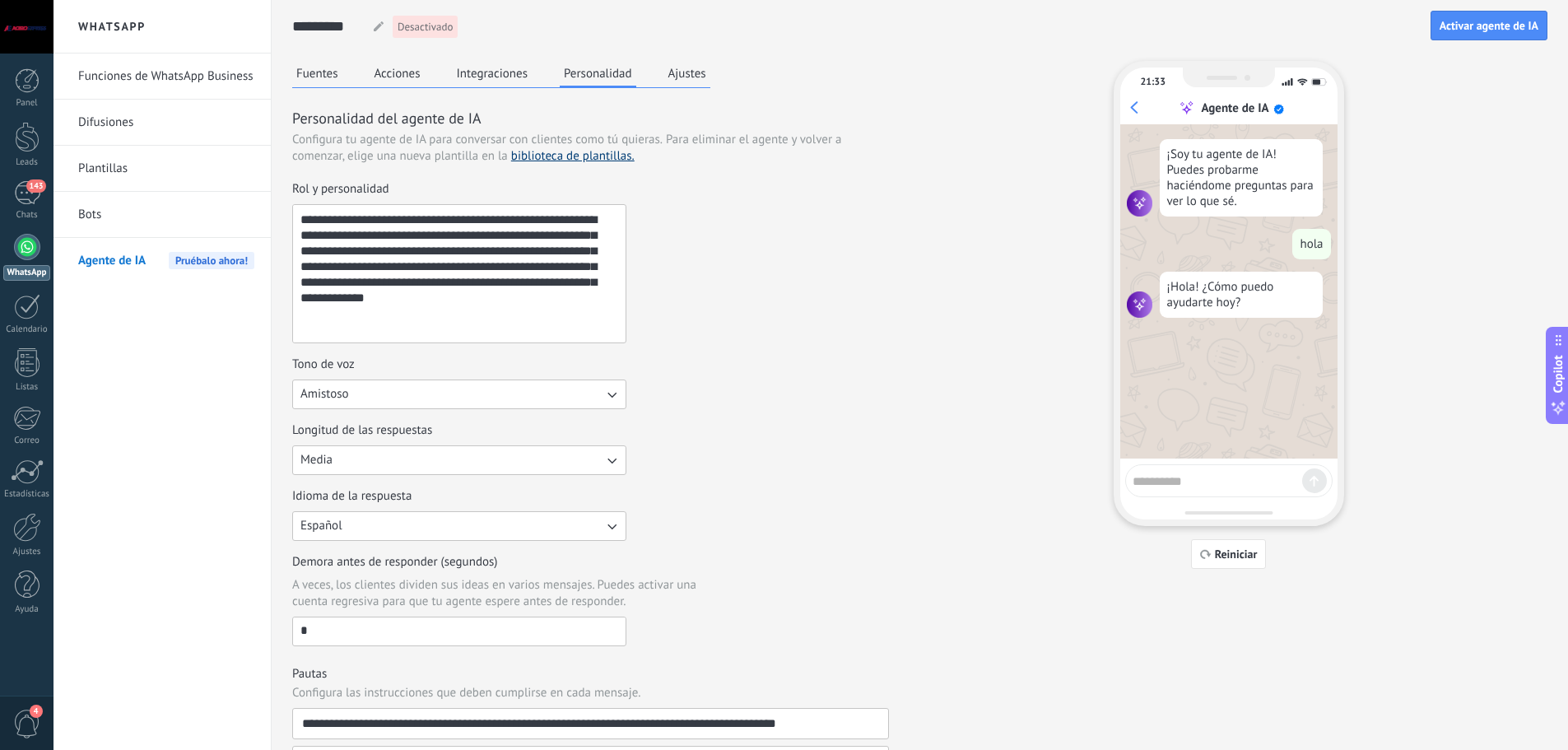
click at [587, 152] on link "biblioteca de plantillas." at bounding box center [573, 156] width 123 height 16
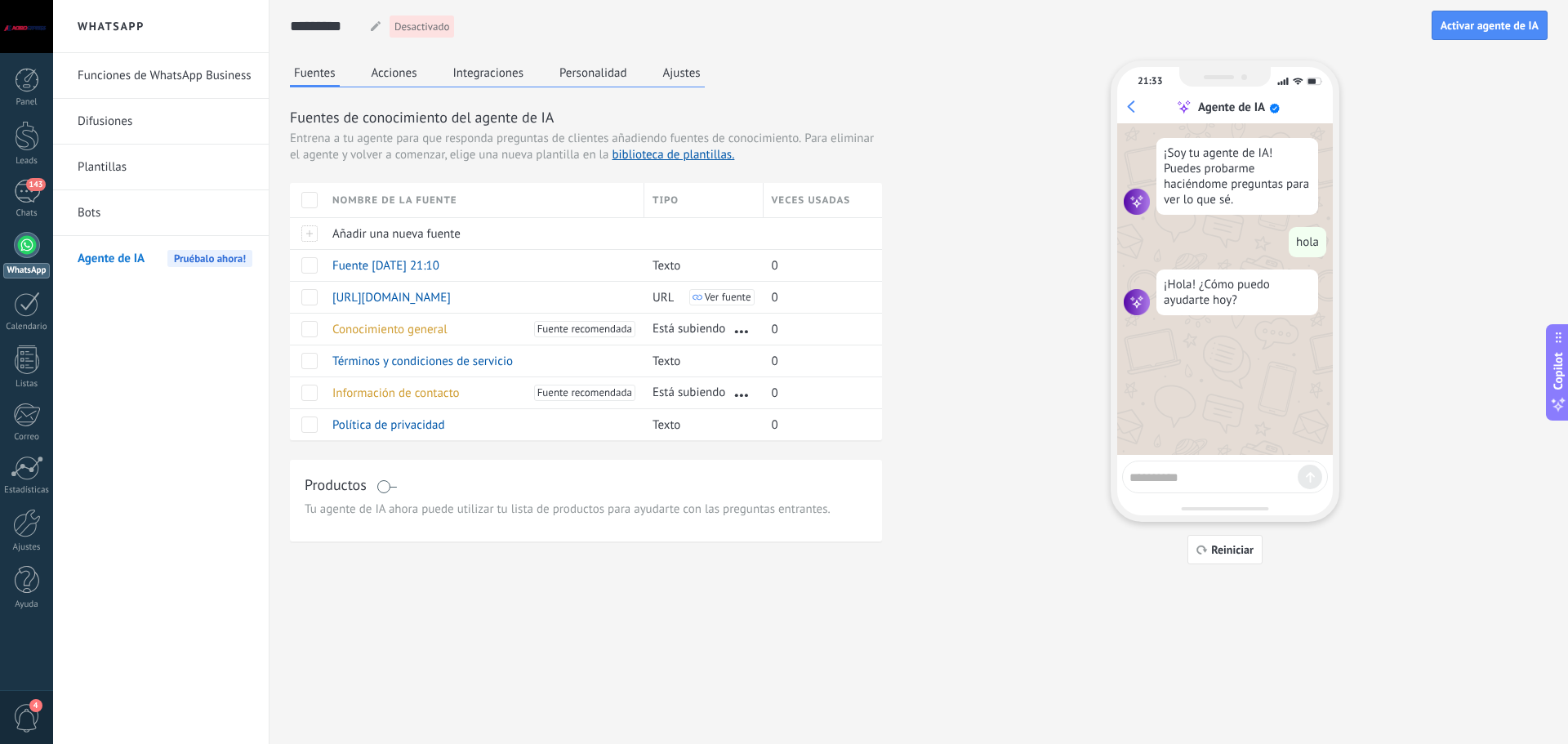
click at [690, 80] on button "Ajustes" at bounding box center [681, 73] width 45 height 25
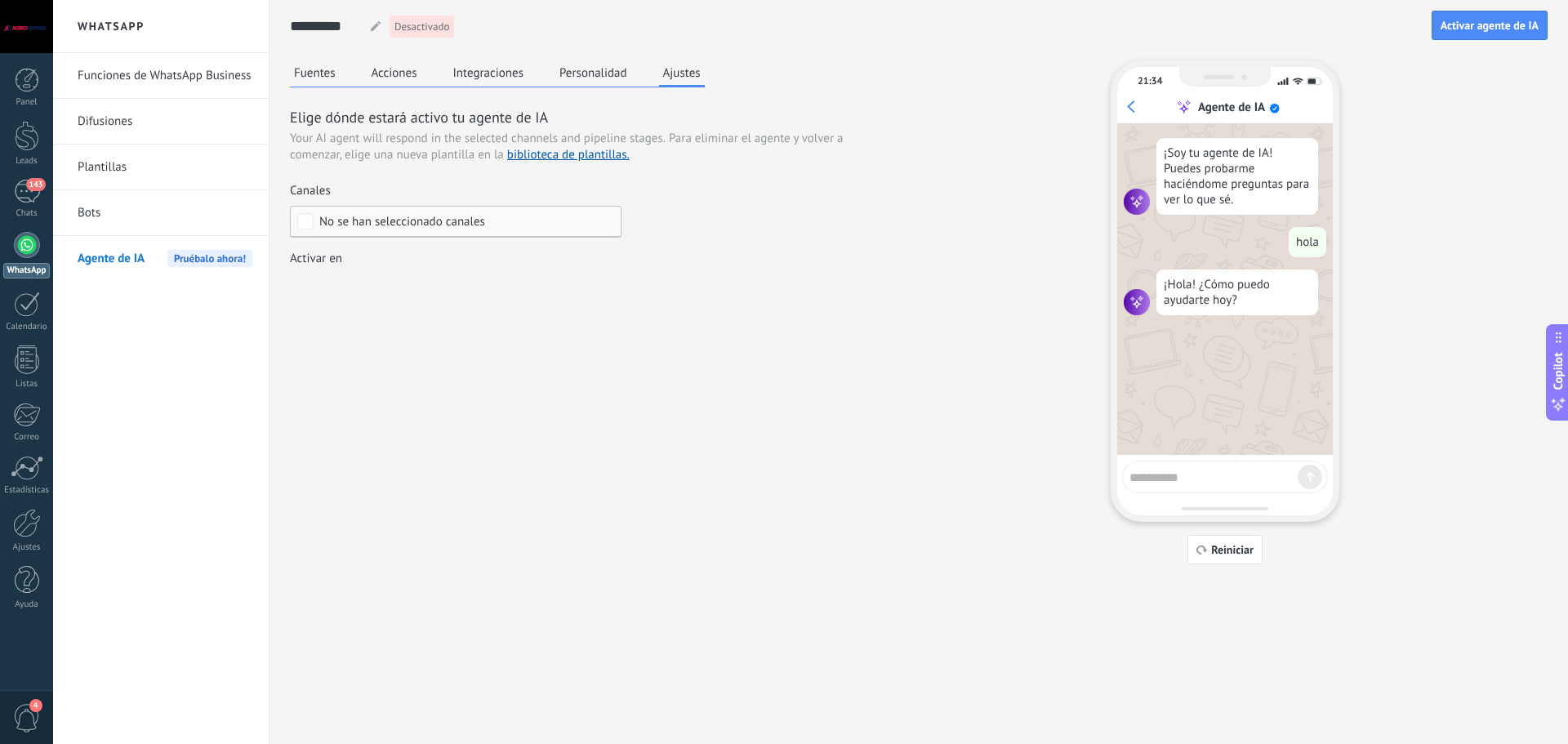
click at [601, 78] on button "Personalidad" at bounding box center [593, 73] width 76 height 25
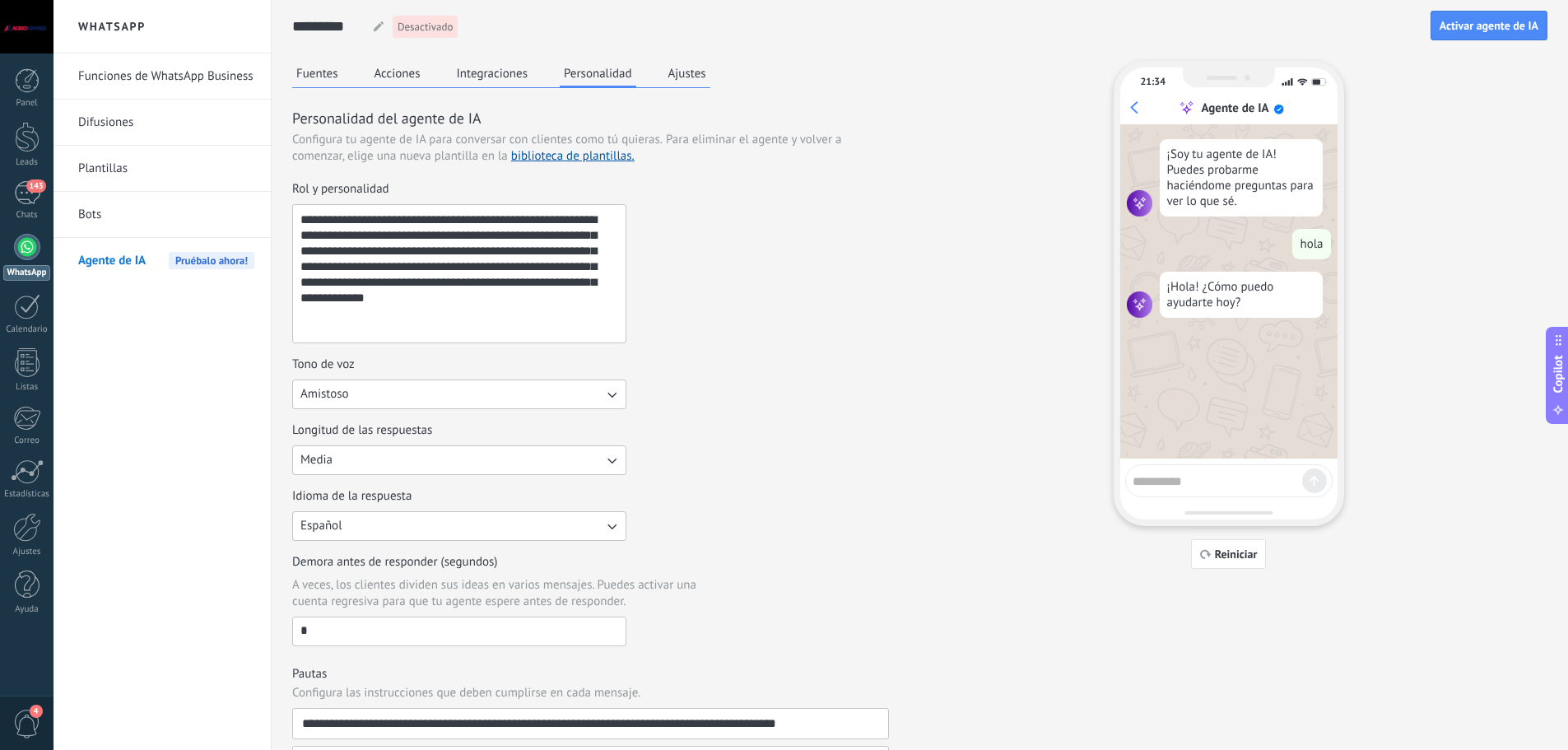
click at [312, 65] on button "Fuentes" at bounding box center [317, 73] width 50 height 25
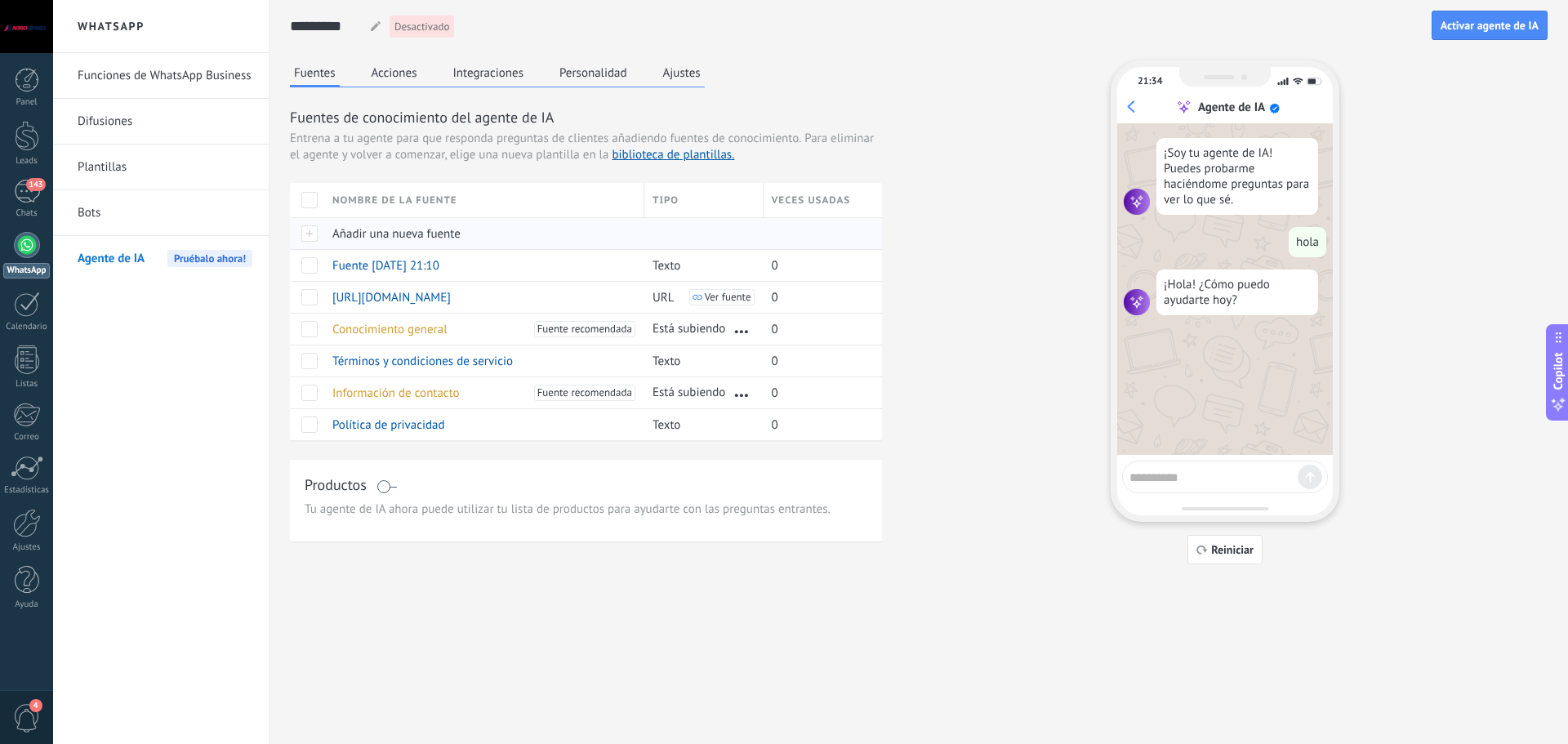
click at [361, 233] on span "Añadir una nueva fuente" at bounding box center [396, 233] width 128 height 15
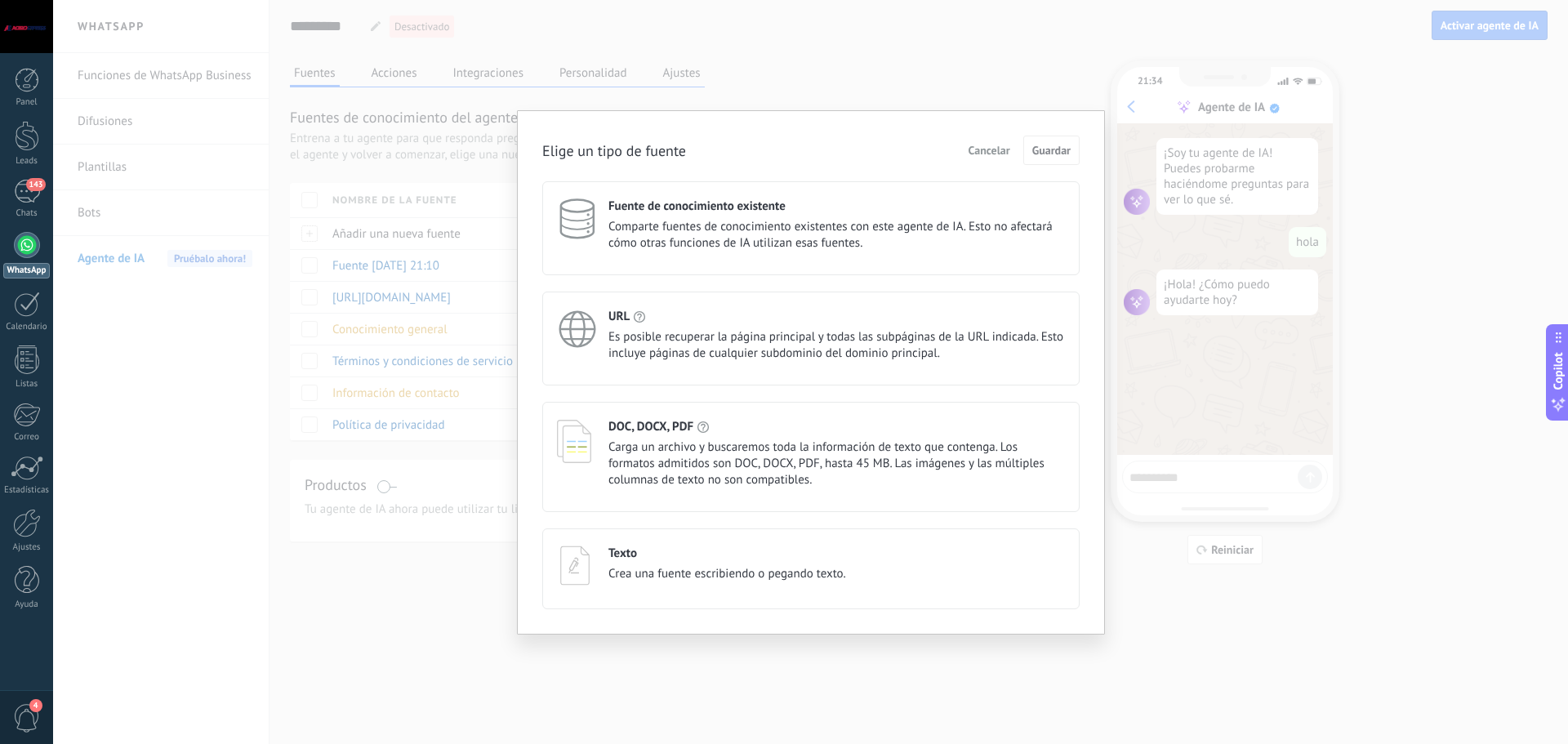
click at [764, 565] on span "Crea una fuente escribiendo o pegando texto." at bounding box center [727, 573] width 238 height 16
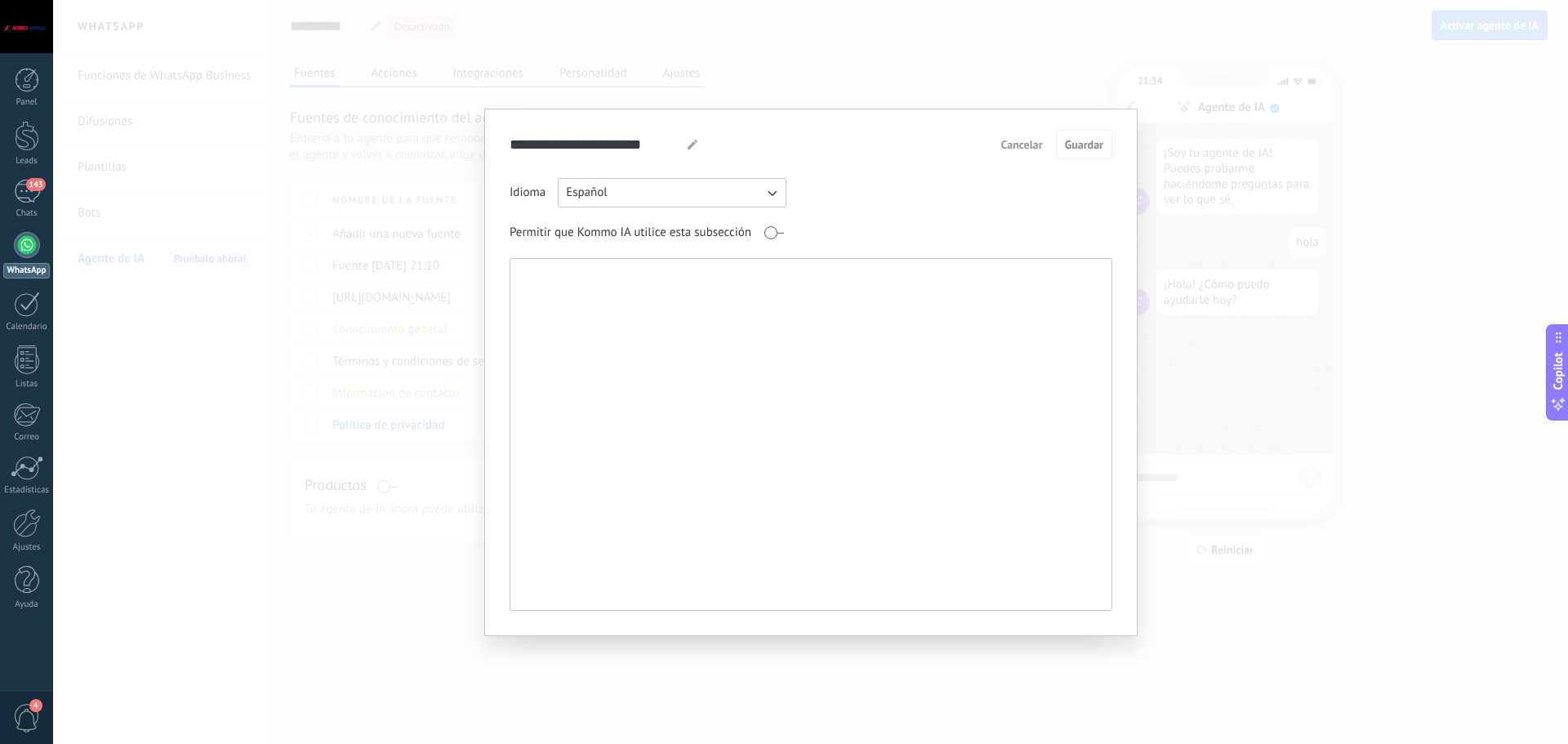
click at [617, 306] on textarea at bounding box center [809, 434] width 598 height 351
drag, startPoint x: 780, startPoint y: 275, endPoint x: 864, endPoint y: 276, distance: 84.0
click at [864, 276] on textarea "**********" at bounding box center [809, 434] width 598 height 351
drag, startPoint x: 896, startPoint y: 270, endPoint x: 797, endPoint y: 278, distance: 99.3
click at [797, 278] on textarea "**********" at bounding box center [809, 434] width 598 height 351
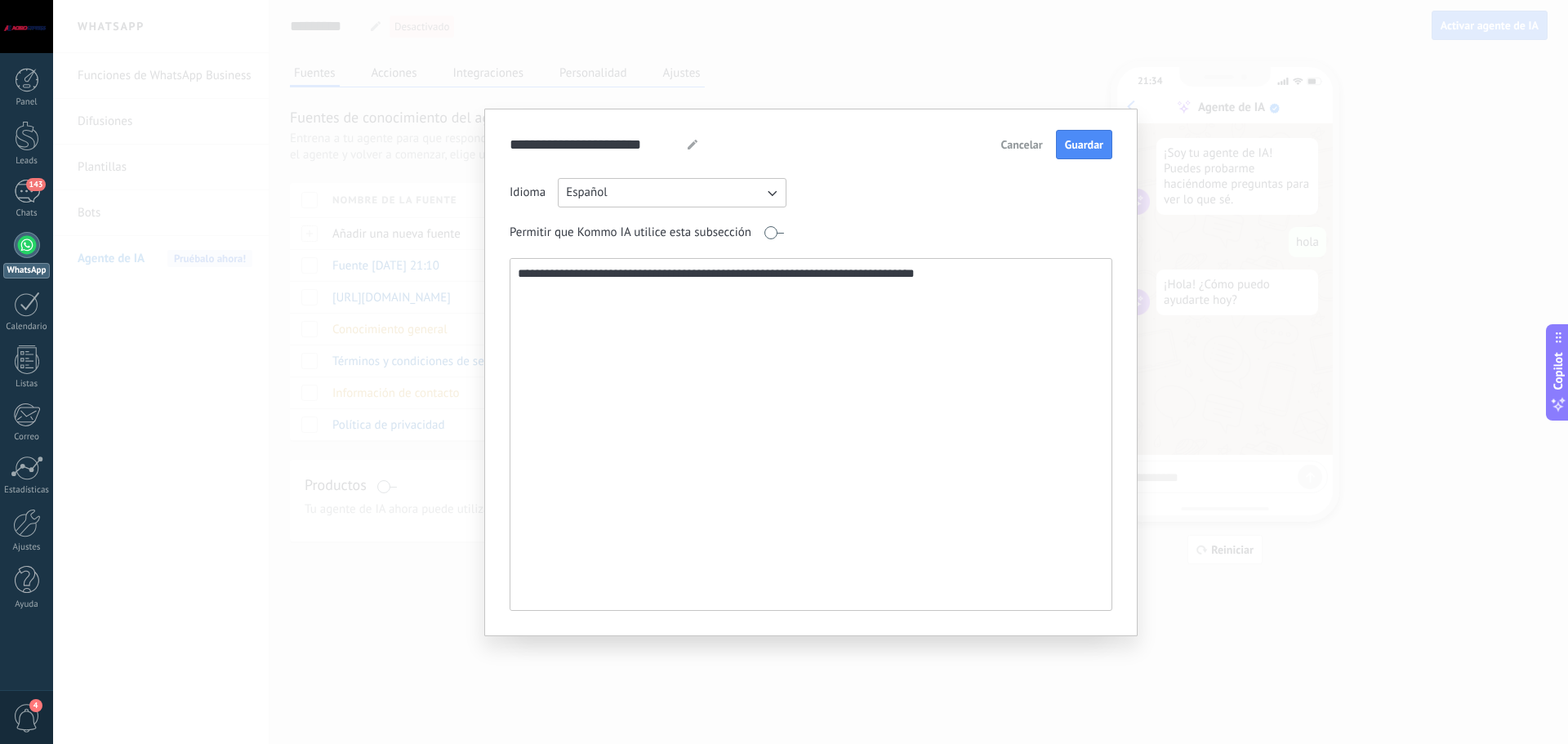
click at [1002, 290] on textarea "**********" at bounding box center [809, 434] width 598 height 351
paste textarea "**********"
click at [997, 278] on textarea "**********" at bounding box center [809, 434] width 598 height 351
click at [642, 280] on textarea "**********" at bounding box center [809, 434] width 598 height 351
click at [0, 0] on lt-span "****** * *" at bounding box center [0, 0] width 0 height 0
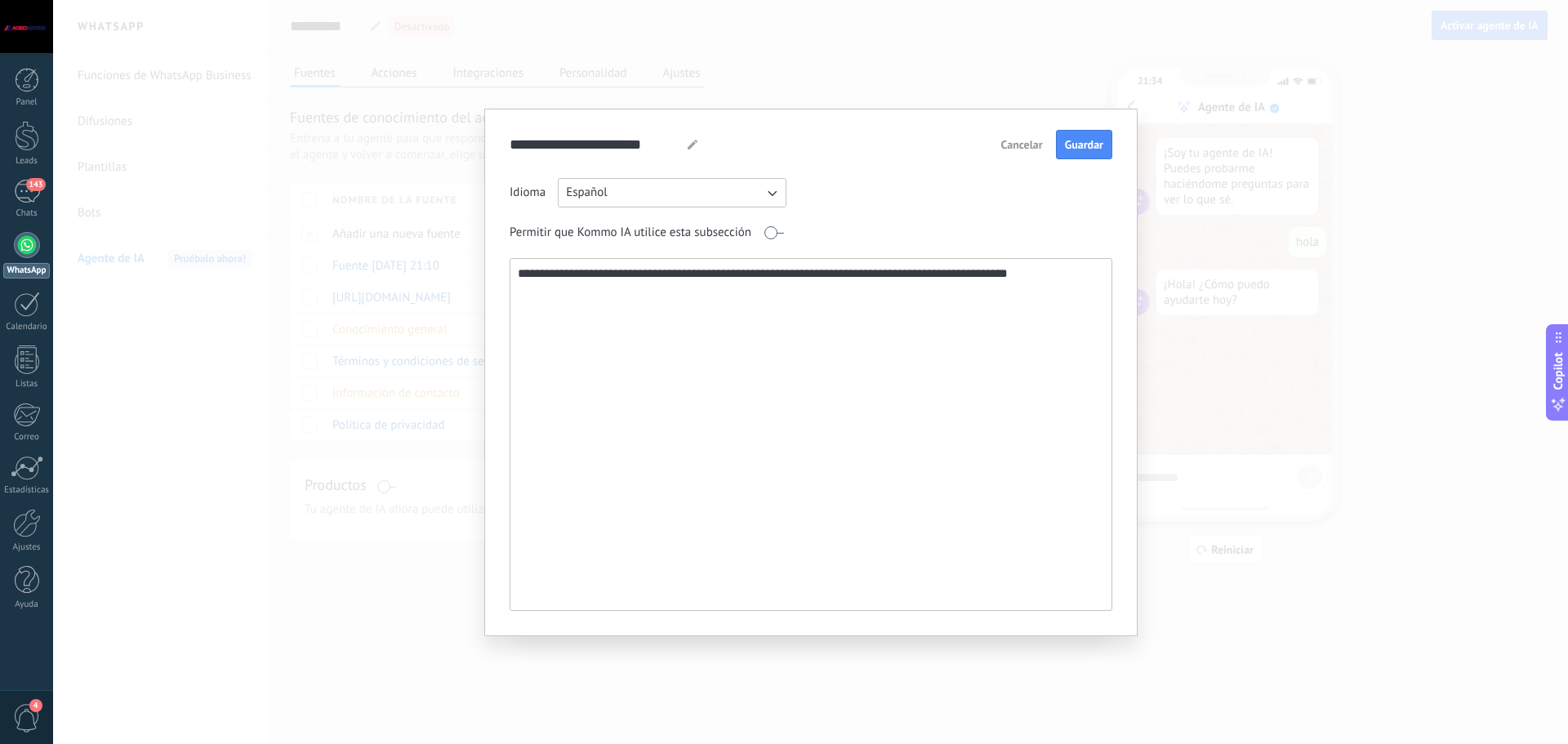
click at [712, 273] on textarea "**********" at bounding box center [809, 434] width 598 height 351
click at [0, 0] on lt-span "* ****" at bounding box center [0, 0] width 0 height 0
click at [1068, 276] on textarea "**********" at bounding box center [809, 434] width 598 height 351
click at [707, 296] on textarea "**********" at bounding box center [809, 434] width 598 height 351
click at [0, 0] on lt-span "*** * *" at bounding box center [0, 0] width 0 height 0
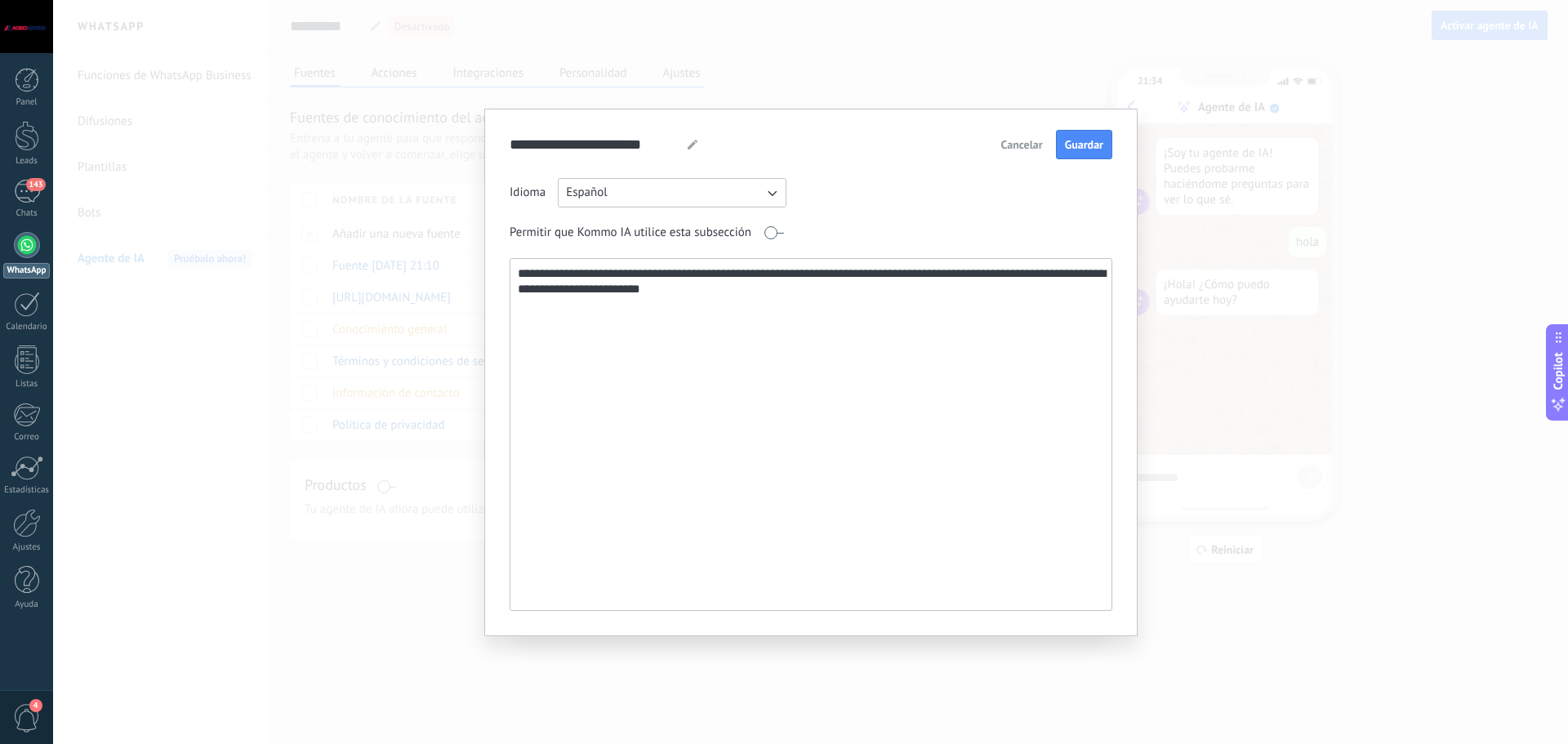
click at [592, 290] on textarea "**********" at bounding box center [809, 434] width 598 height 351
type textarea "**********"
click at [1086, 146] on span "Guardar" at bounding box center [1084, 144] width 38 height 11
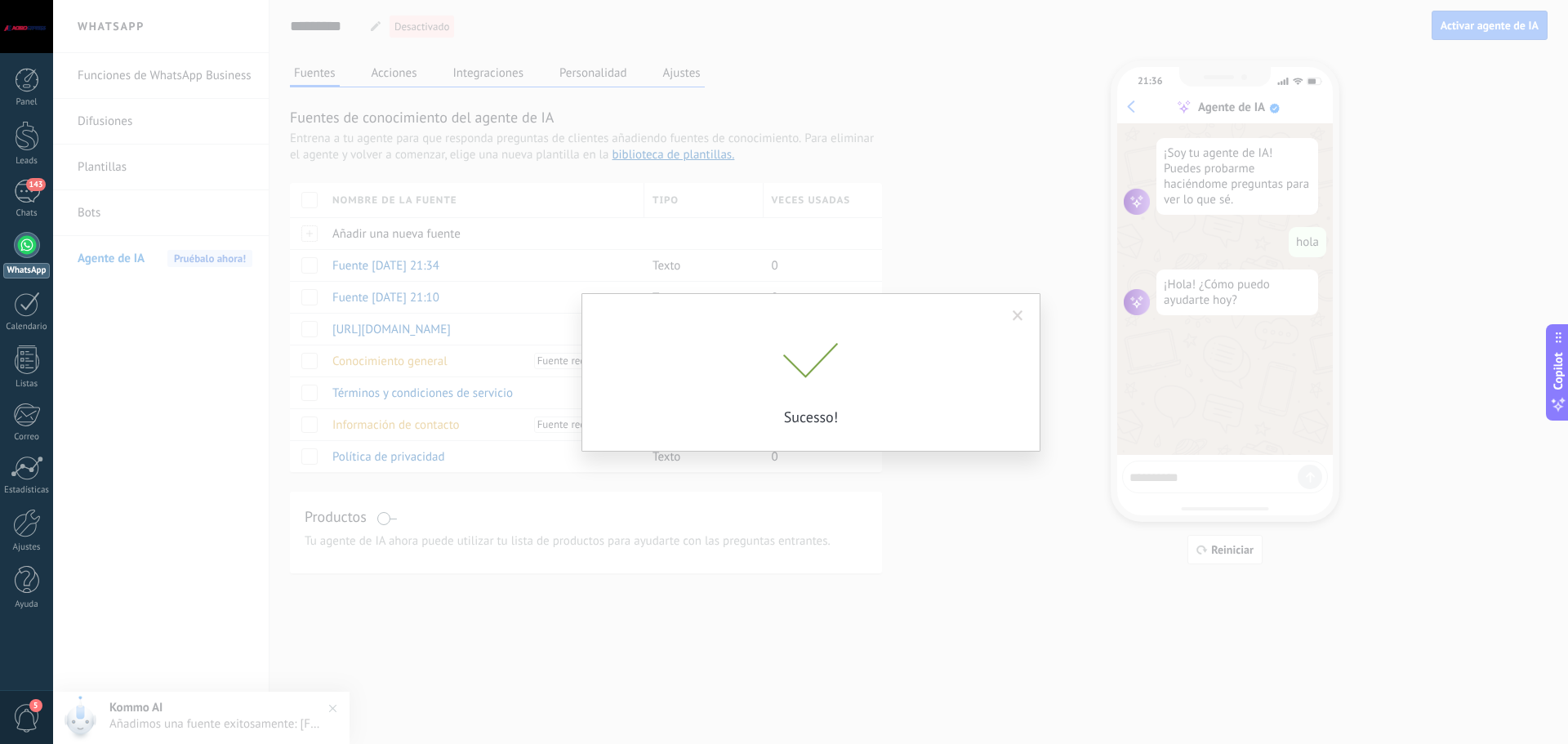
click at [676, 402] on div "Sucesso!" at bounding box center [810, 384] width 408 height 83
click at [1017, 315] on span at bounding box center [1018, 316] width 10 height 11
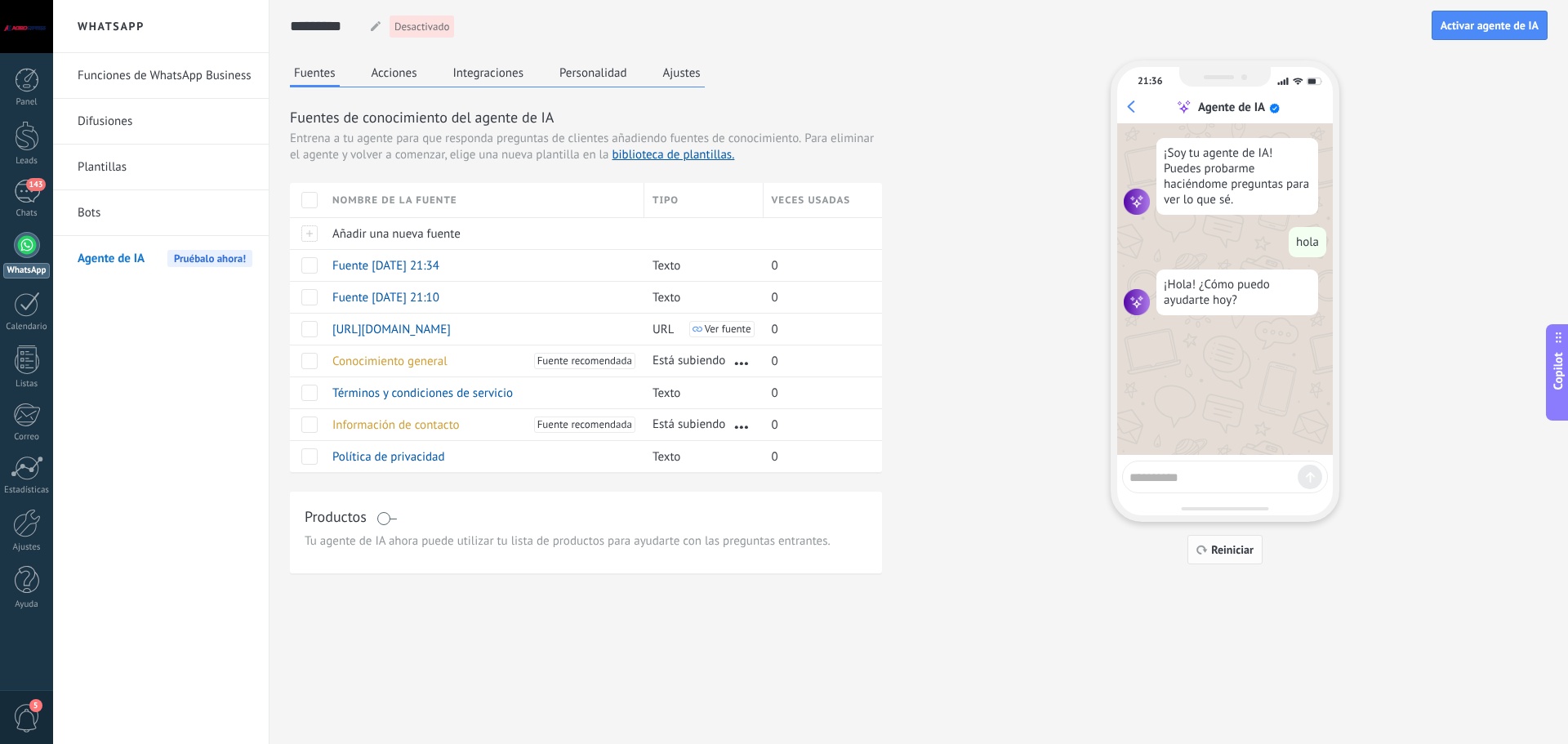
click at [1242, 547] on span "Reiniciar" at bounding box center [1232, 549] width 43 height 11
click at [1192, 487] on div at bounding box center [1224, 476] width 206 height 32
click at [1192, 477] on textarea at bounding box center [1213, 475] width 169 height 21
type textarea "****"
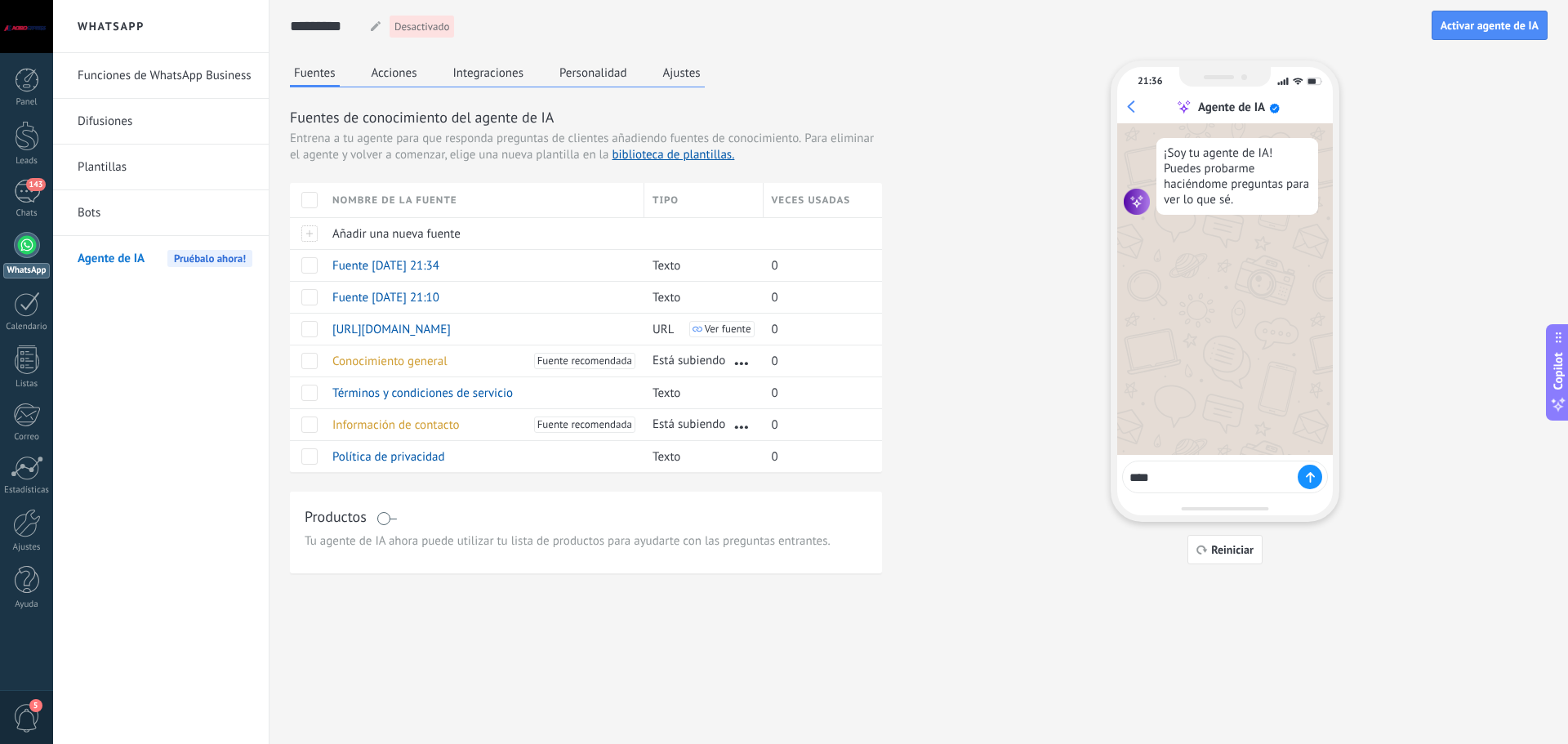
click at [1322, 472] on div "****" at bounding box center [1224, 476] width 206 height 32
click at [1311, 475] on icon at bounding box center [1310, 477] width 9 height 10
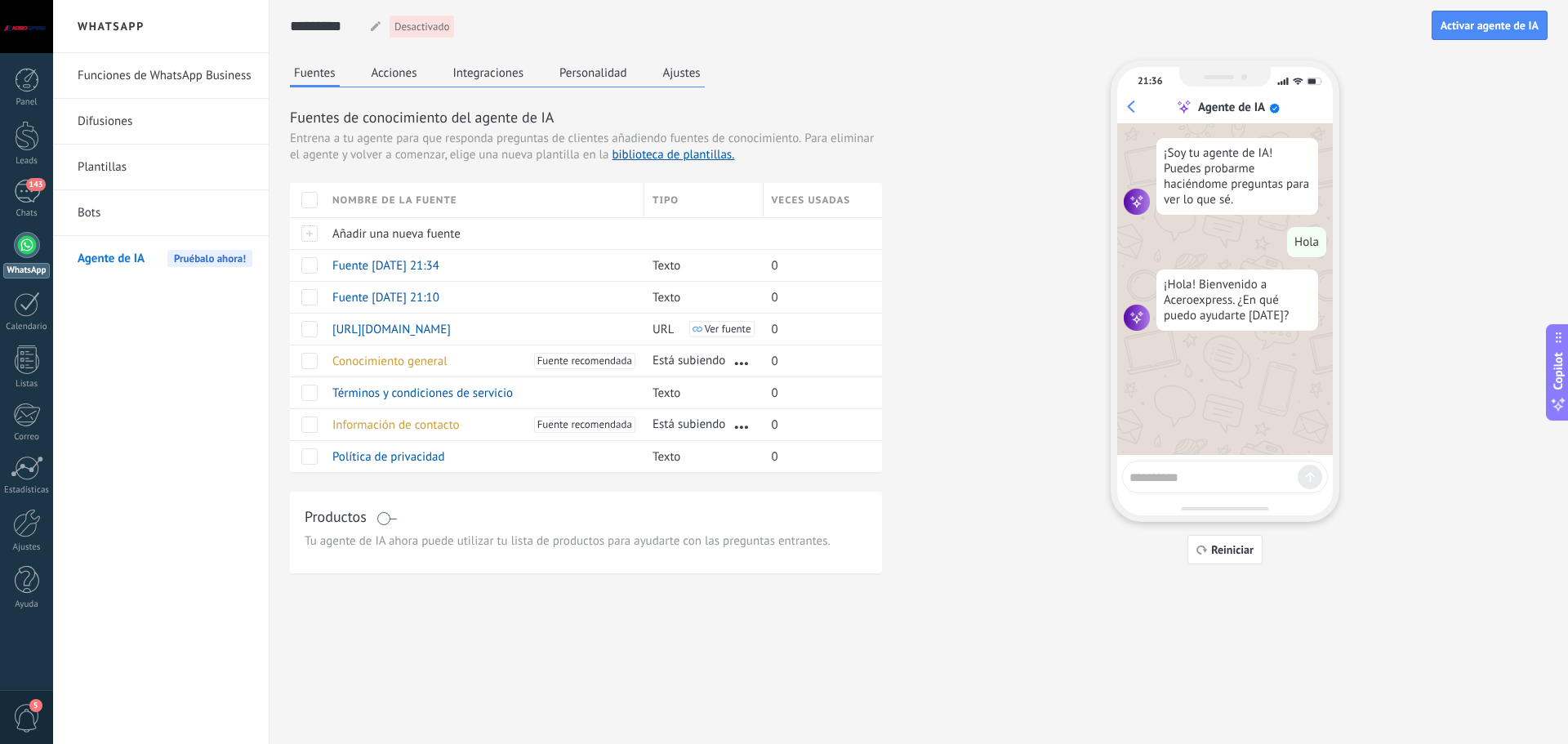
click at [1198, 483] on textarea at bounding box center [1213, 475] width 169 height 21
type textarea "**********"
click at [400, 75] on button "Acciones" at bounding box center [394, 73] width 54 height 25
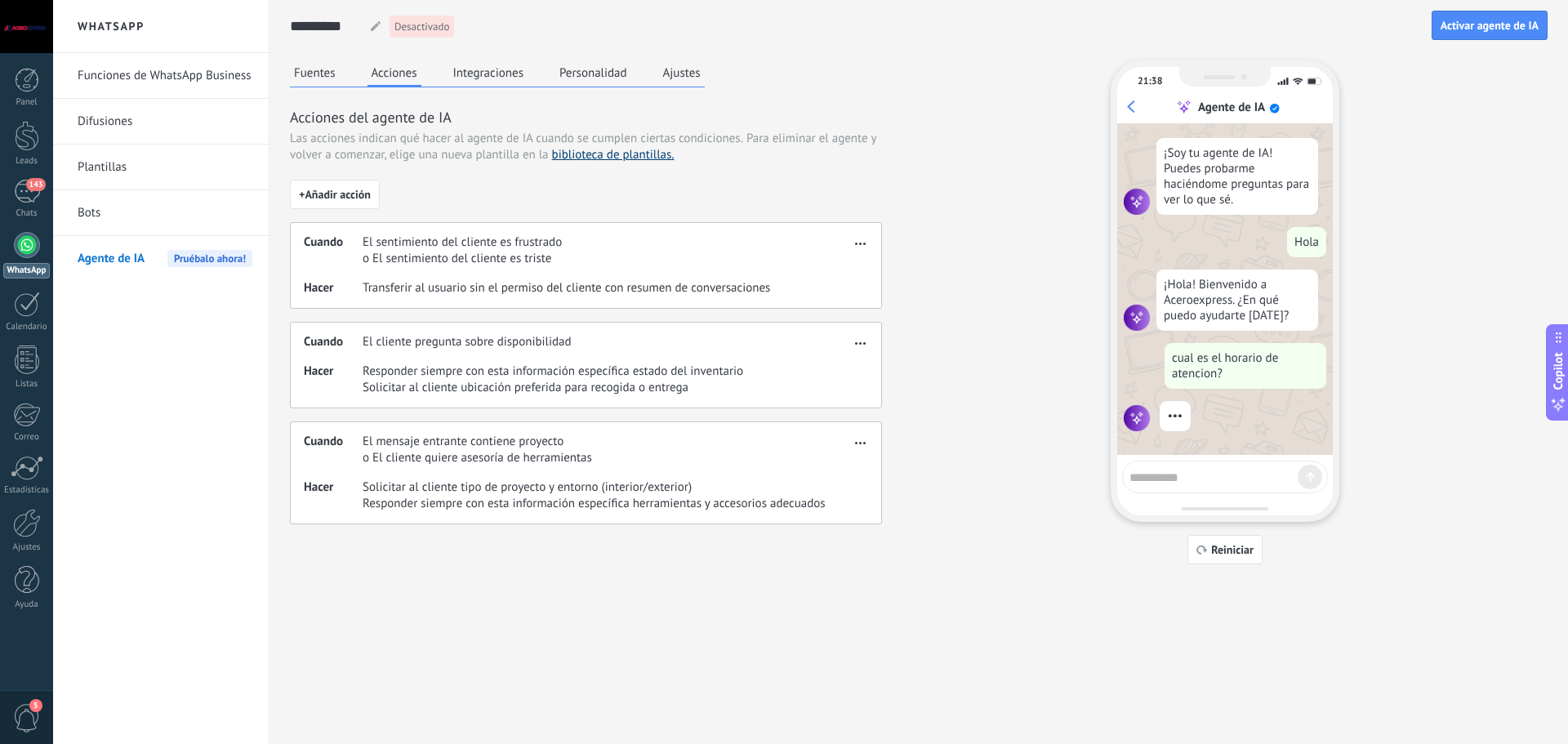
click at [601, 154] on link "biblioteca de plantillas." at bounding box center [612, 155] width 122 height 15
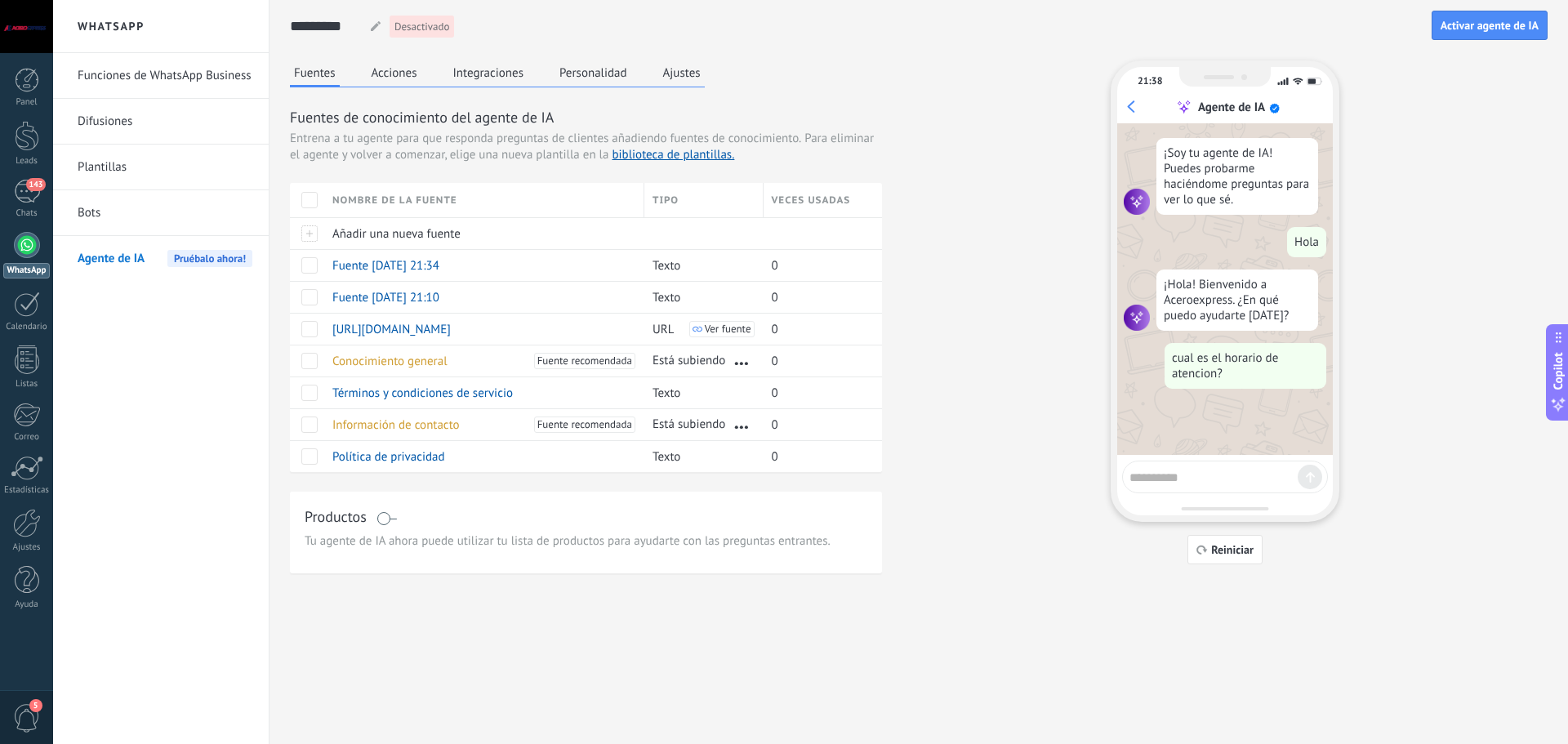
click at [402, 80] on button "Acciones" at bounding box center [394, 73] width 54 height 25
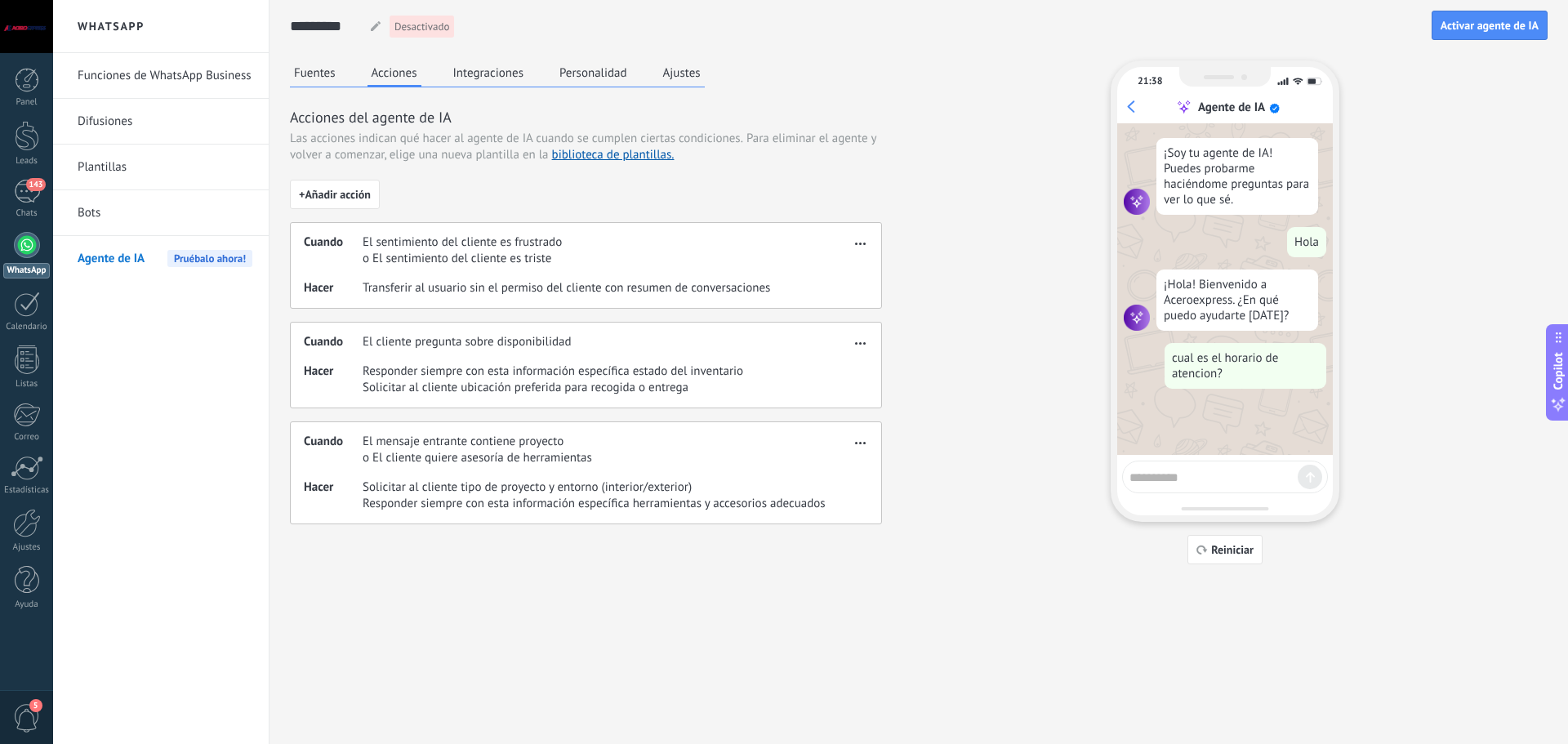
click at [493, 74] on button "Integraciones" at bounding box center [488, 73] width 80 height 25
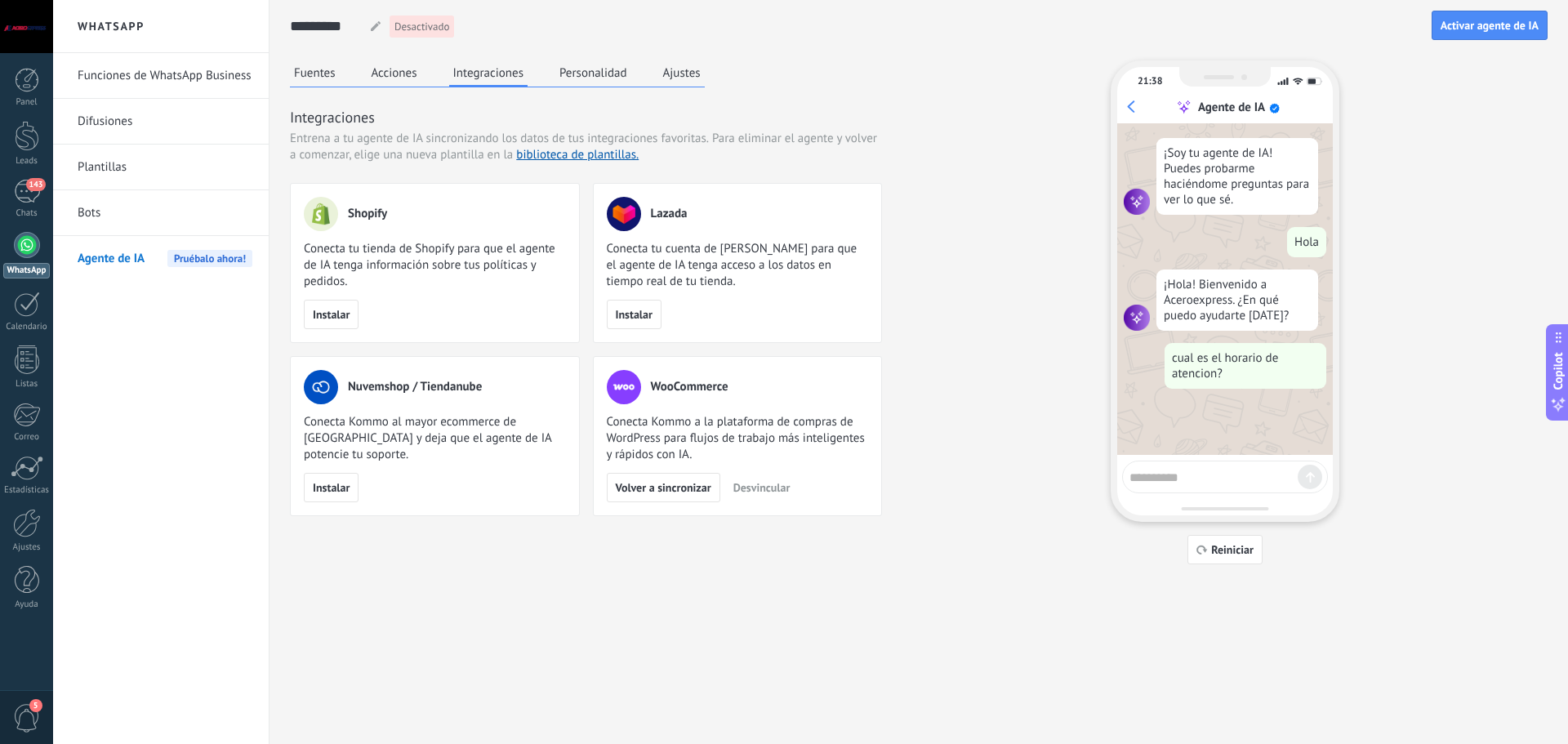
click at [606, 74] on button "Personalidad" at bounding box center [593, 73] width 76 height 25
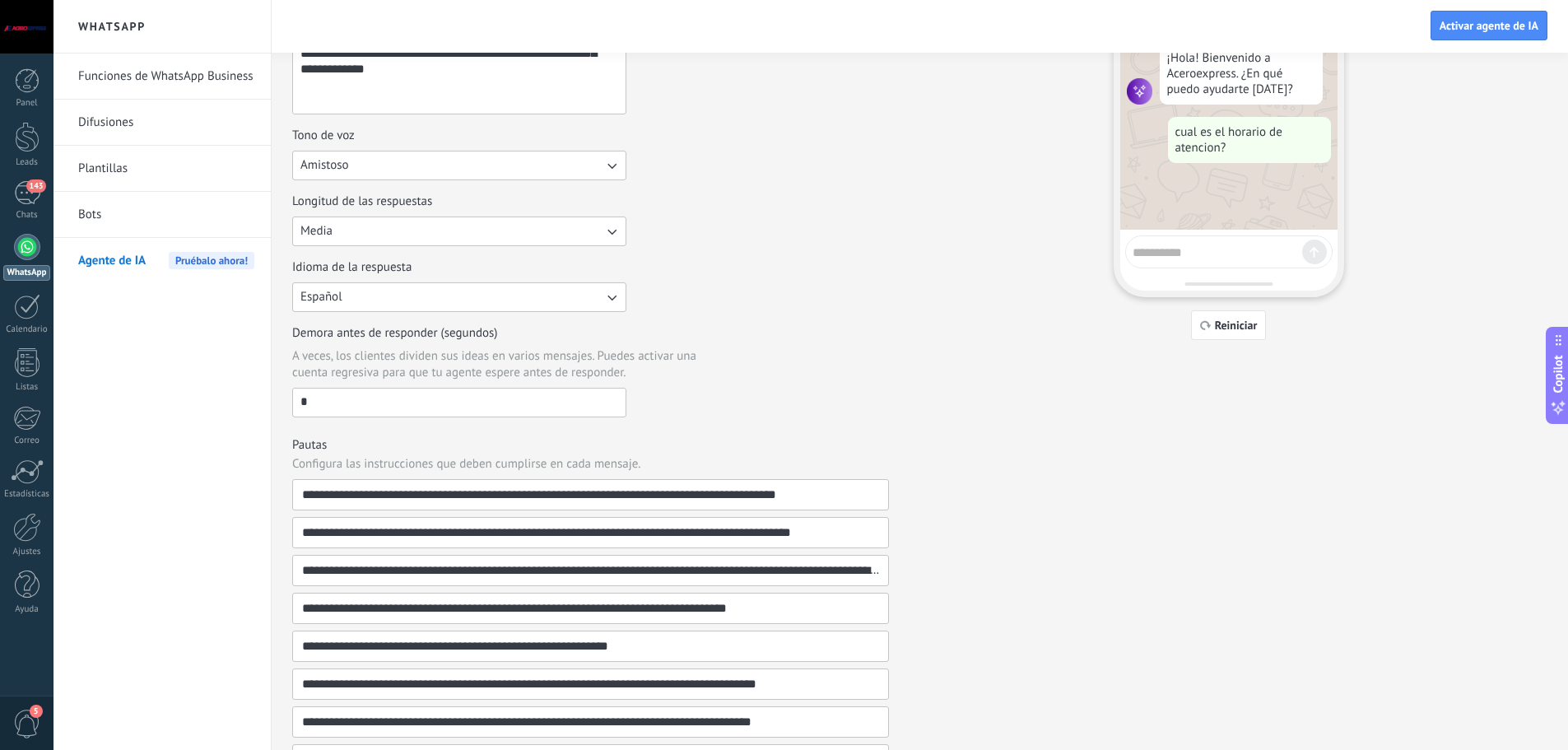
scroll to position [329, 0]
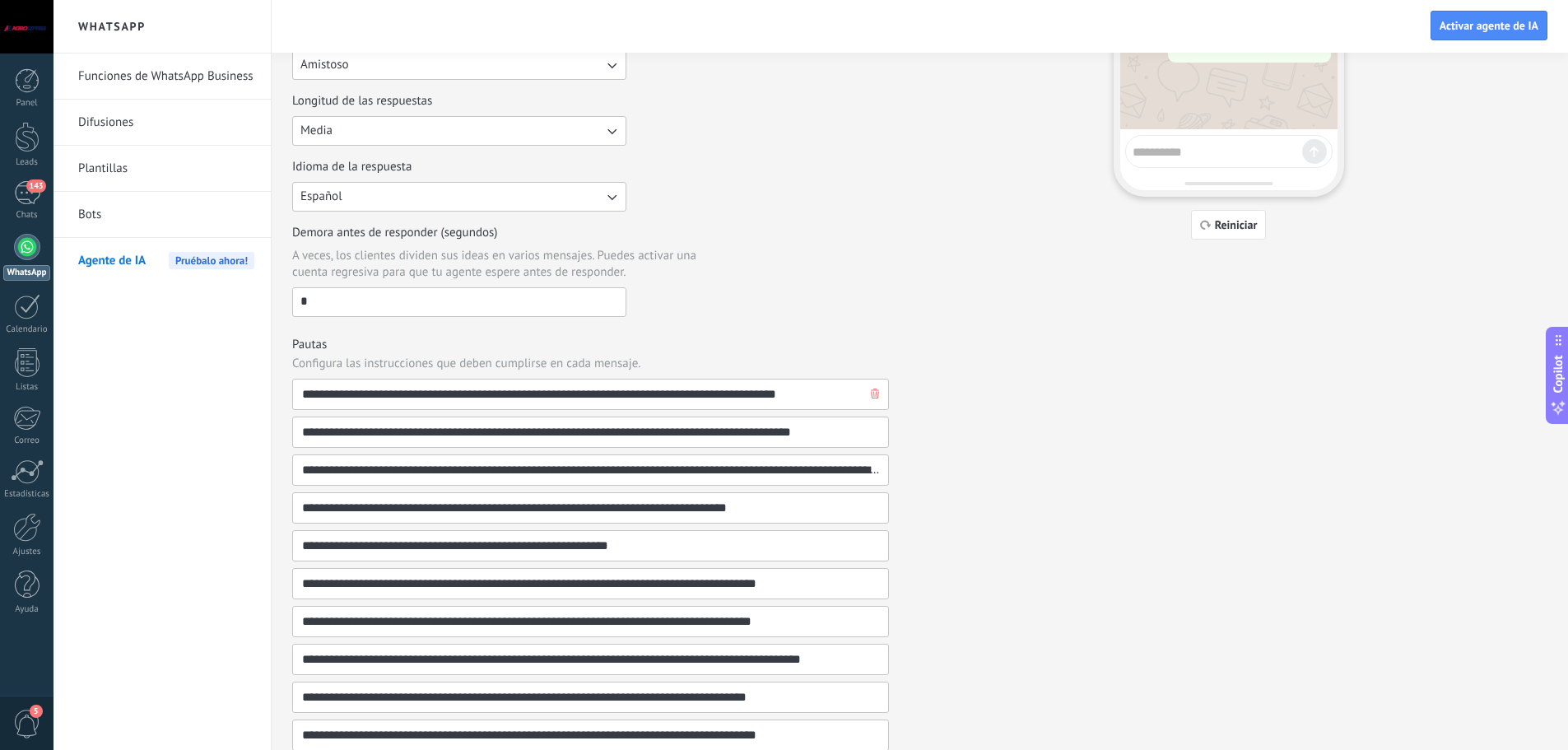
click at [436, 392] on input "**********" at bounding box center [584, 394] width 566 height 29
click at [483, 397] on input "**********" at bounding box center [584, 394] width 566 height 29
click at [480, 397] on input "**********" at bounding box center [584, 394] width 566 height 29
type input "**********"
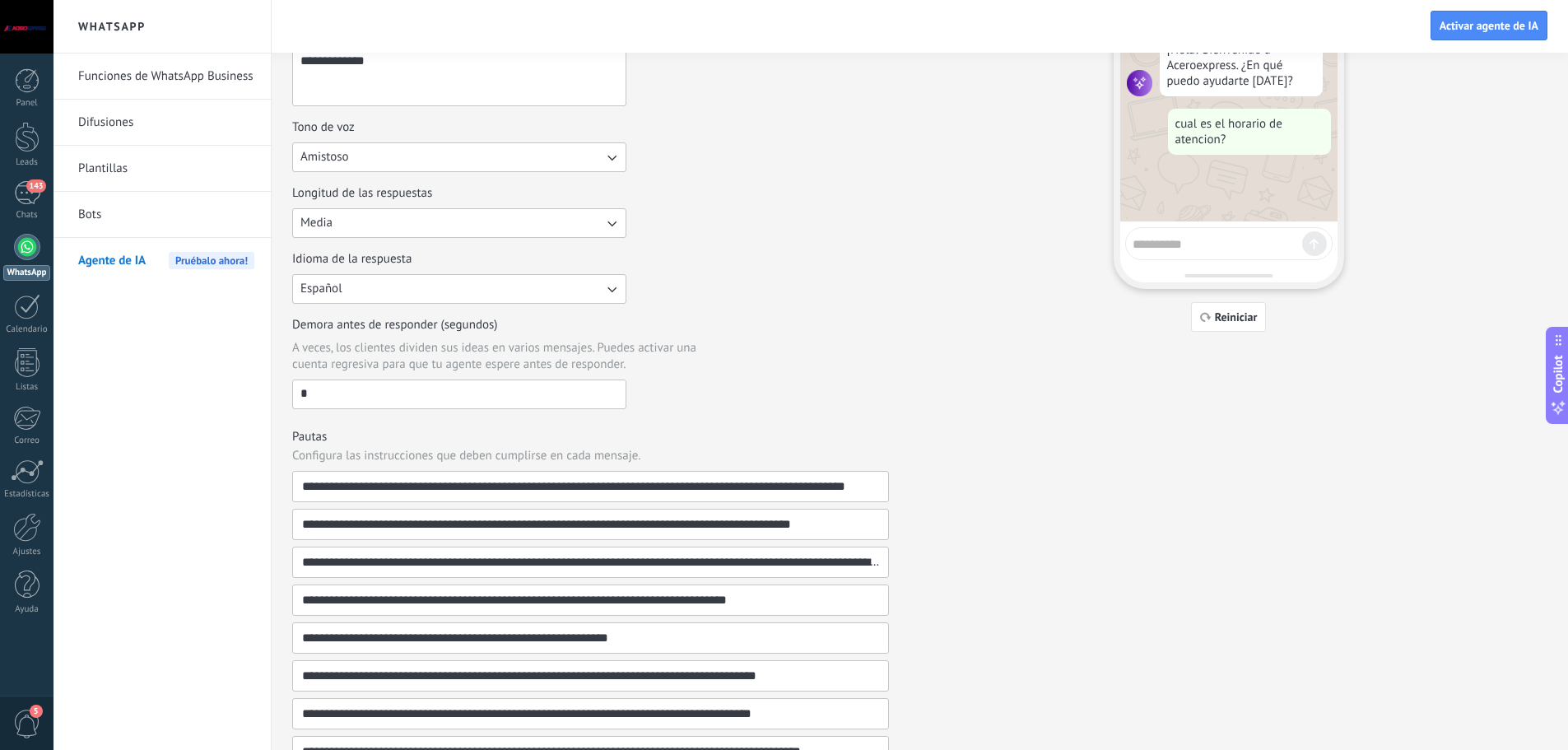
scroll to position [247, 0]
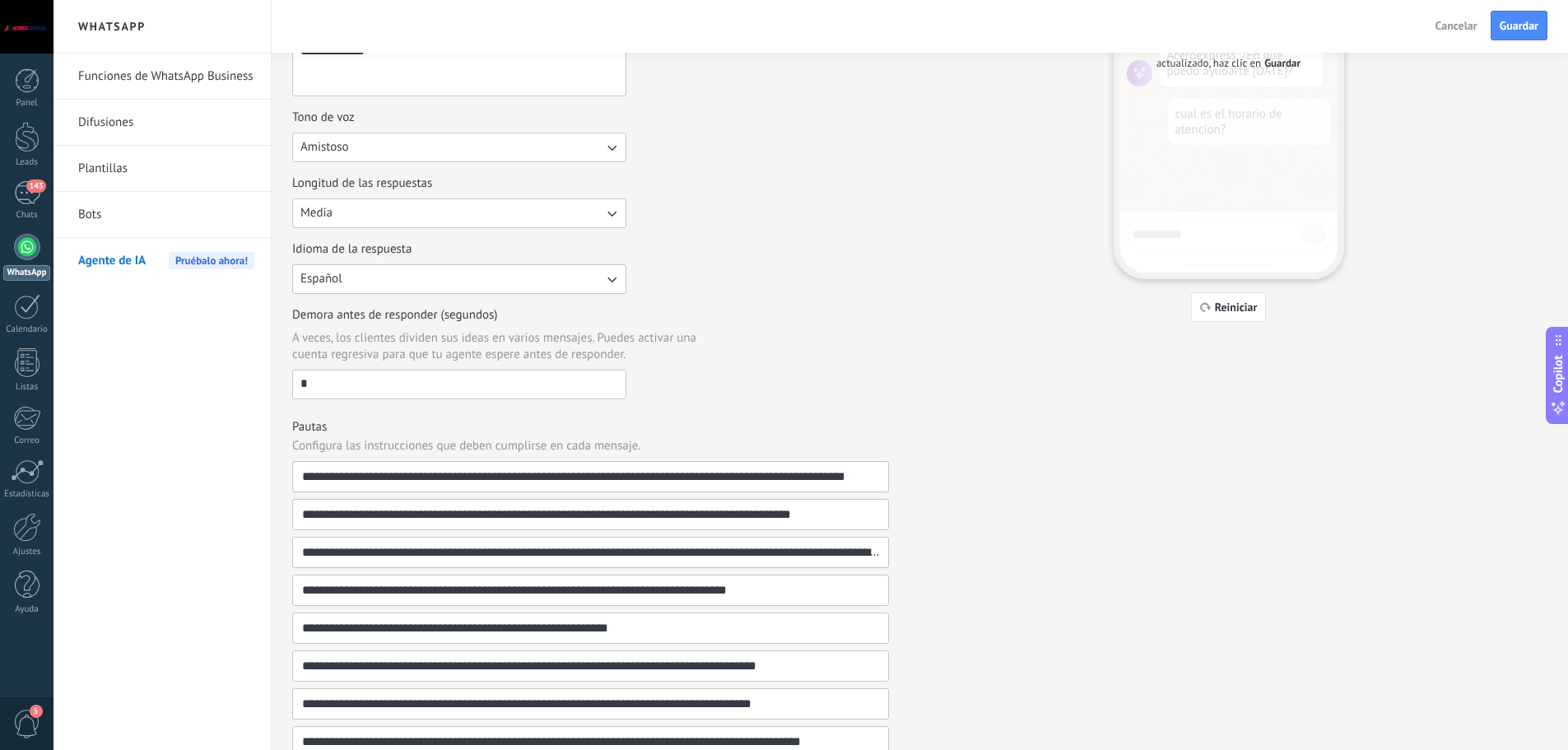
click at [974, 493] on div "**********" at bounding box center [920, 341] width 1256 height 1055
click at [1237, 313] on span "Reiniciar" at bounding box center [1237, 306] width 43 height 11
click at [1222, 303] on span "Reiniciar" at bounding box center [1237, 306] width 43 height 11
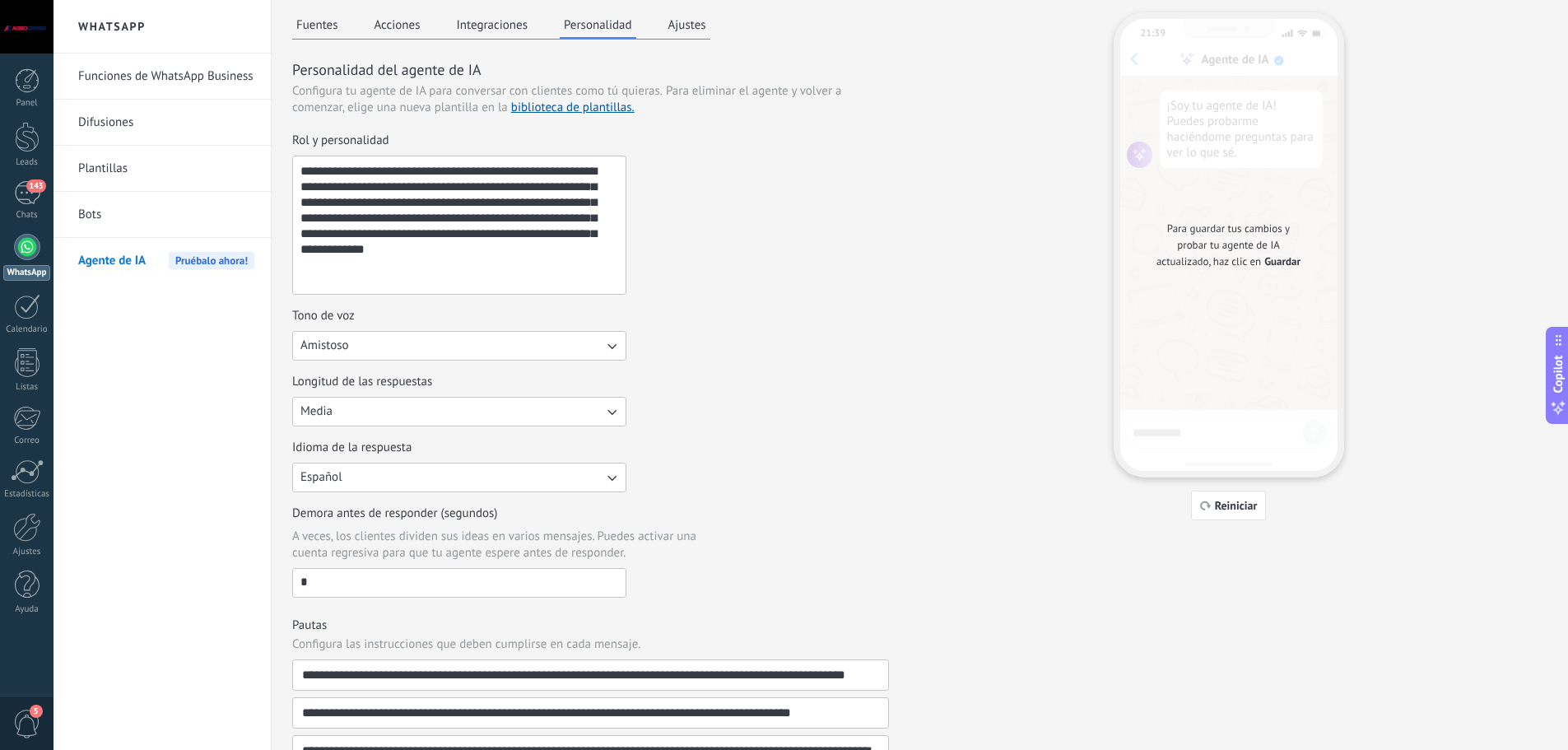
scroll to position [0, 0]
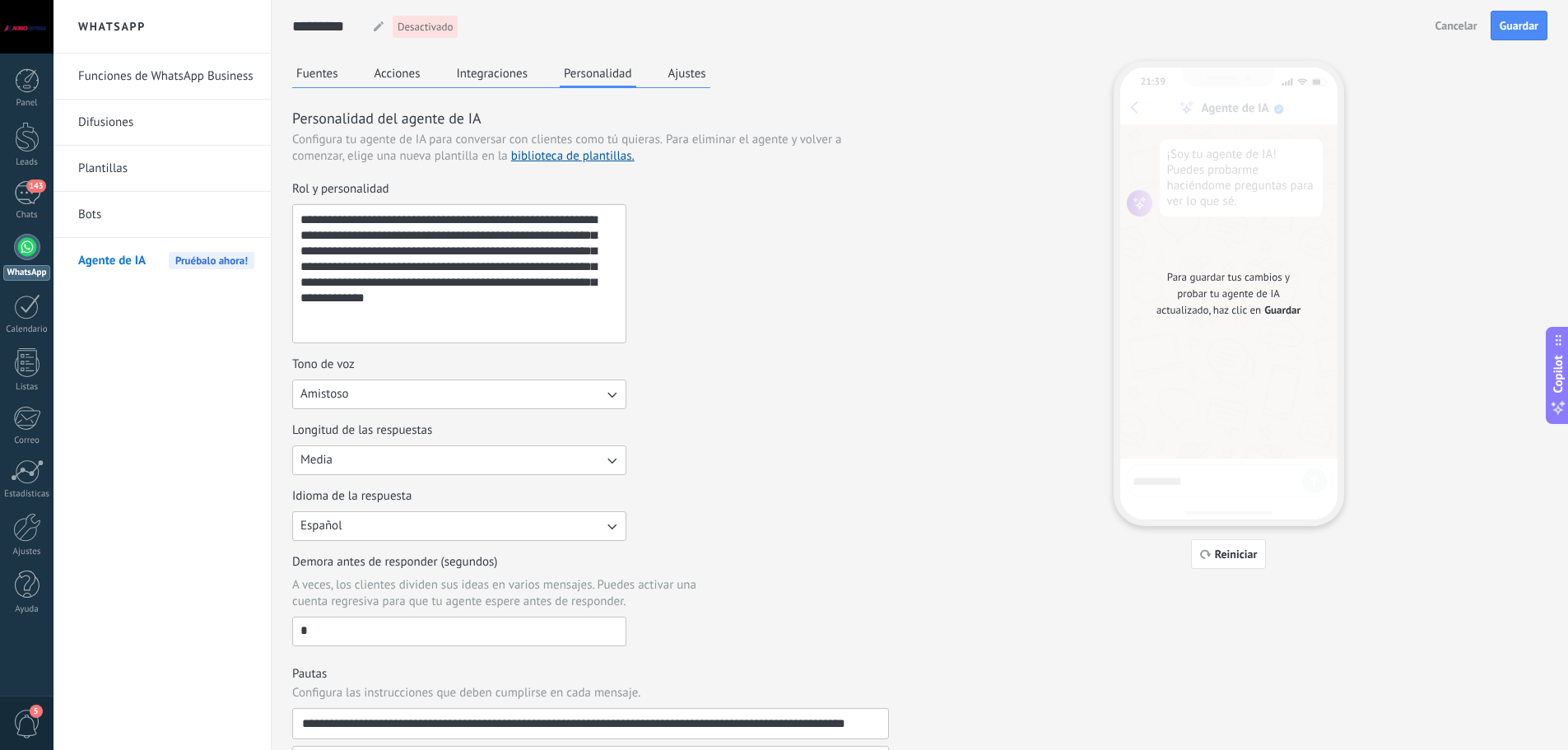
click at [1286, 309] on span "Guardar" at bounding box center [1283, 309] width 36 height 16
click at [1513, 20] on span "Guardar" at bounding box center [1519, 25] width 39 height 11
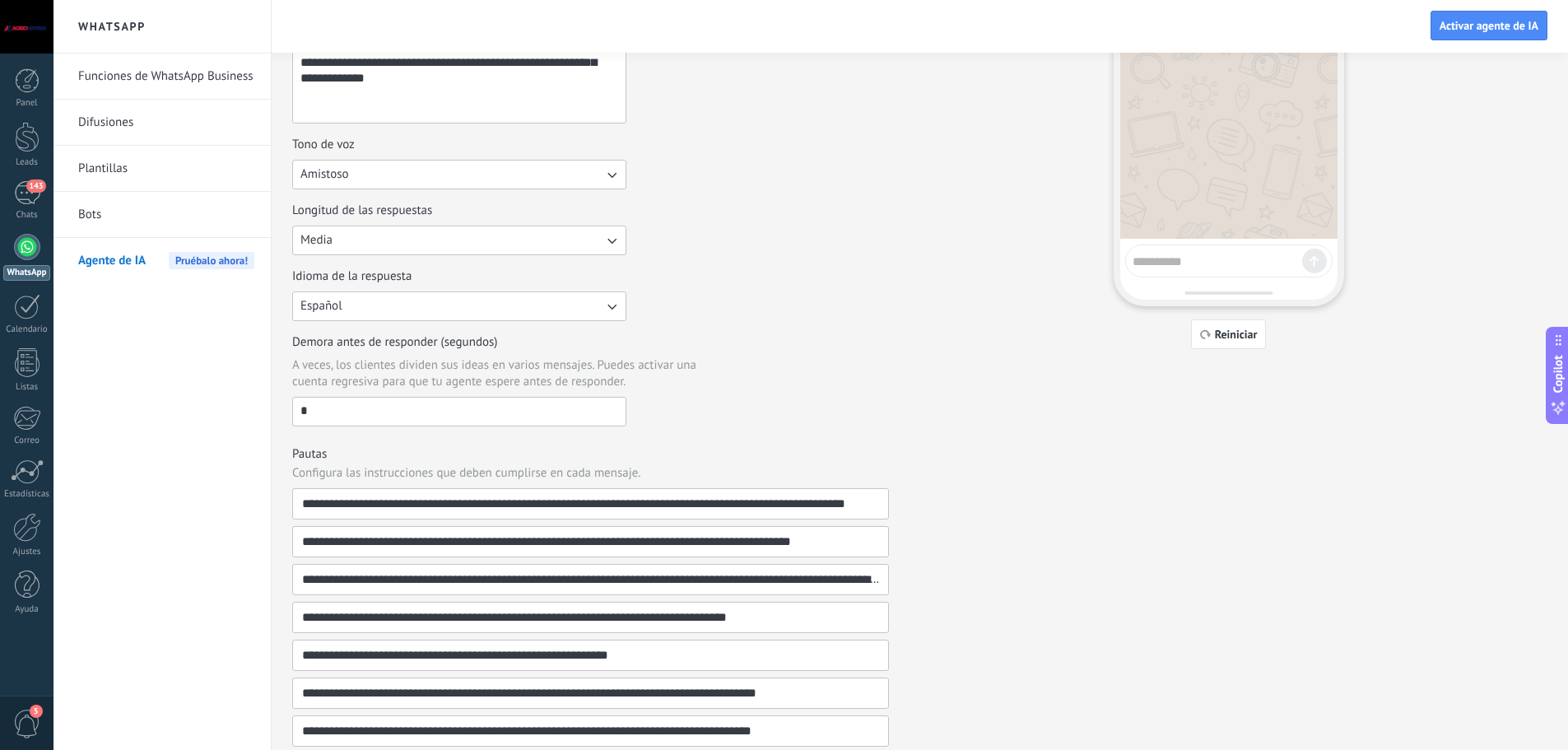
scroll to position [82, 0]
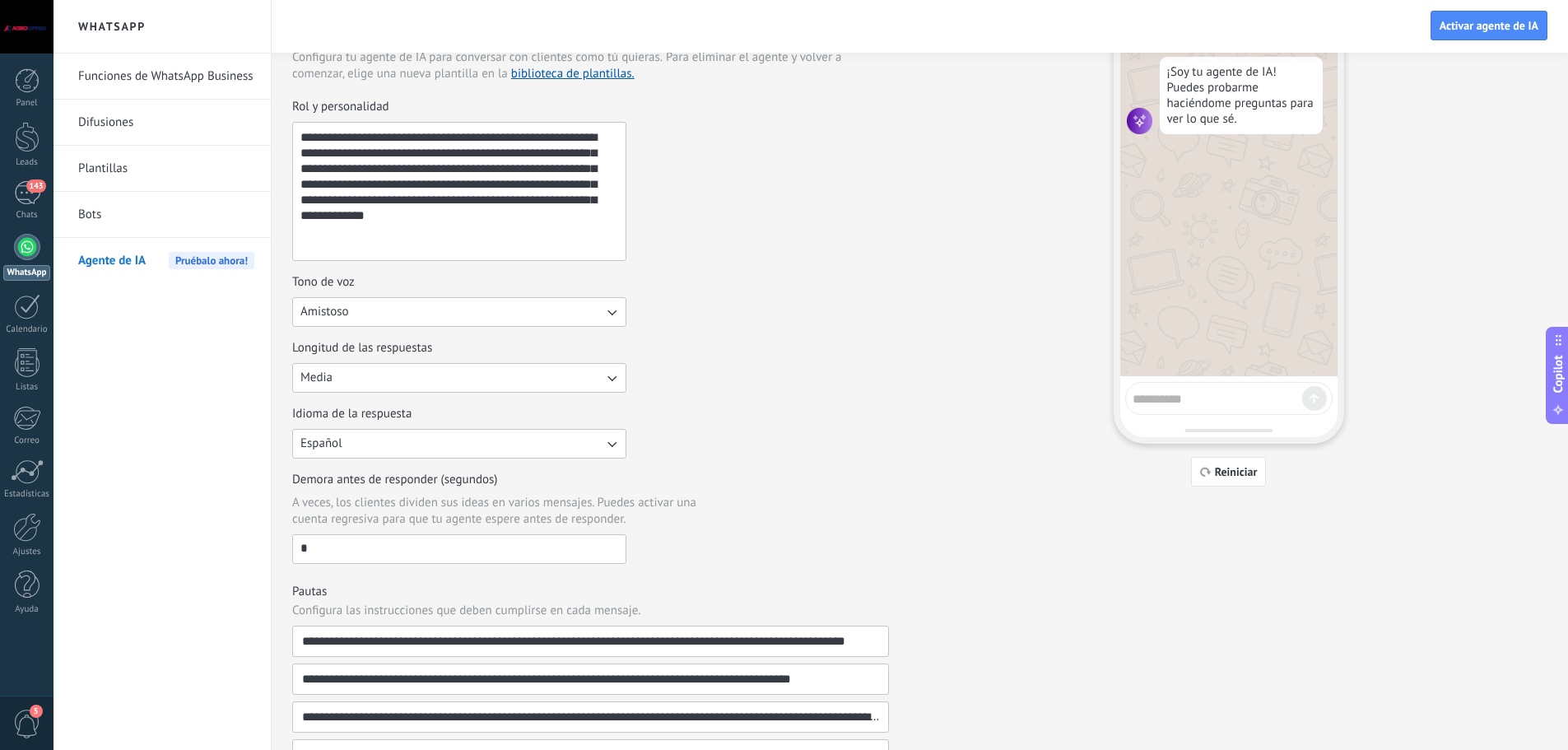
click at [1162, 387] on textarea at bounding box center [1217, 397] width 170 height 21
type textarea "****"
click at [1320, 395] on div at bounding box center [1314, 398] width 25 height 25
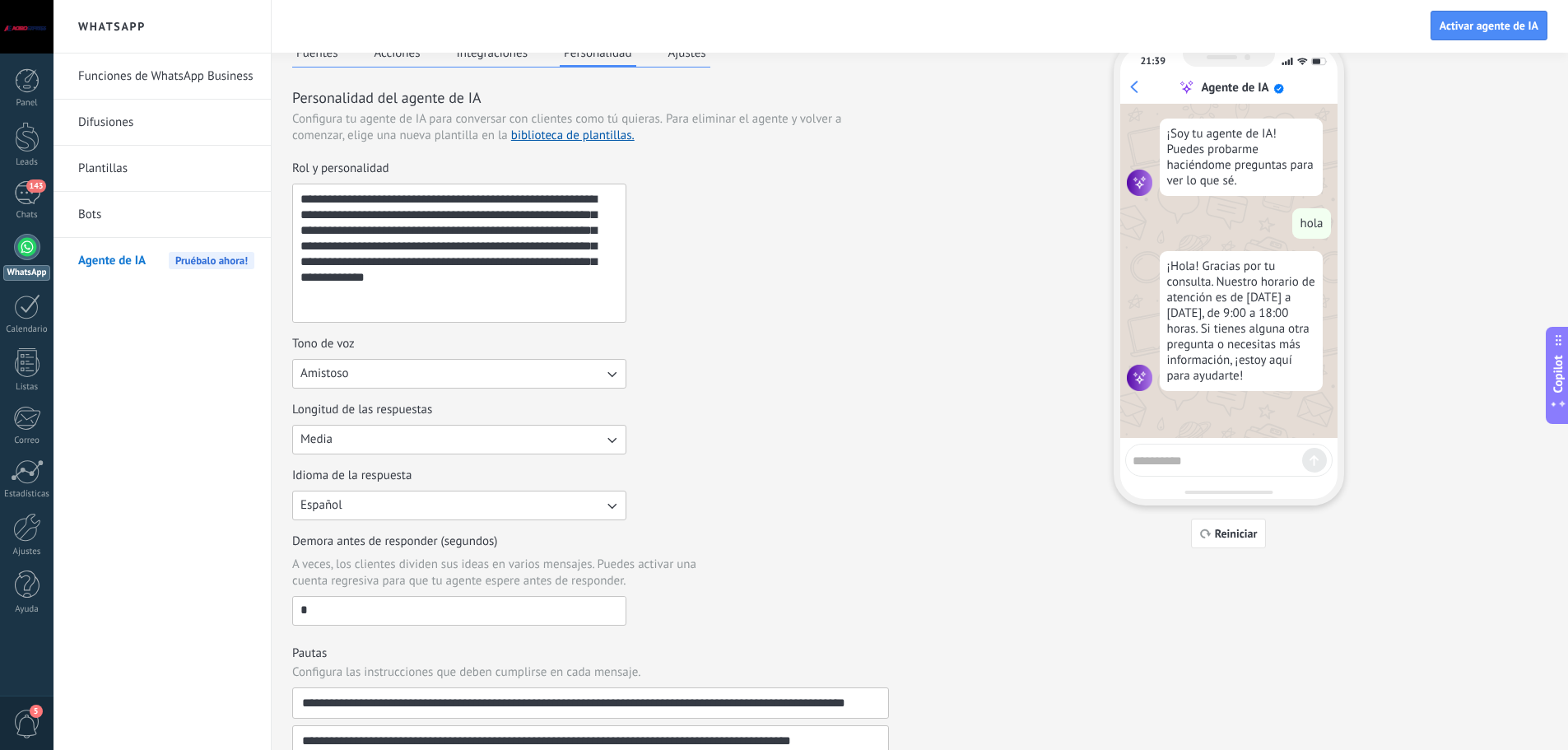
scroll to position [0, 0]
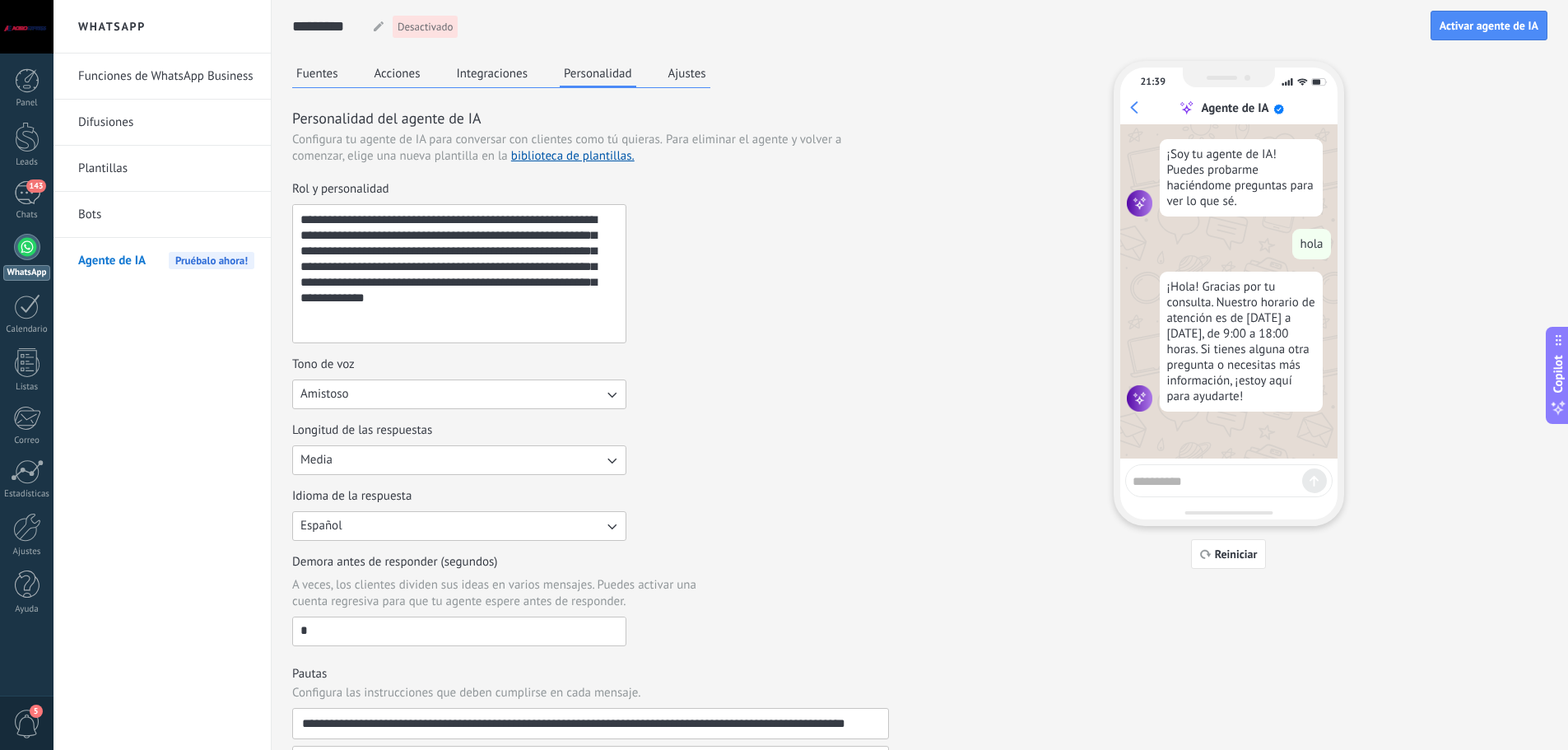
click at [1149, 480] on textarea at bounding box center [1217, 478] width 170 height 21
type textarea "**********"
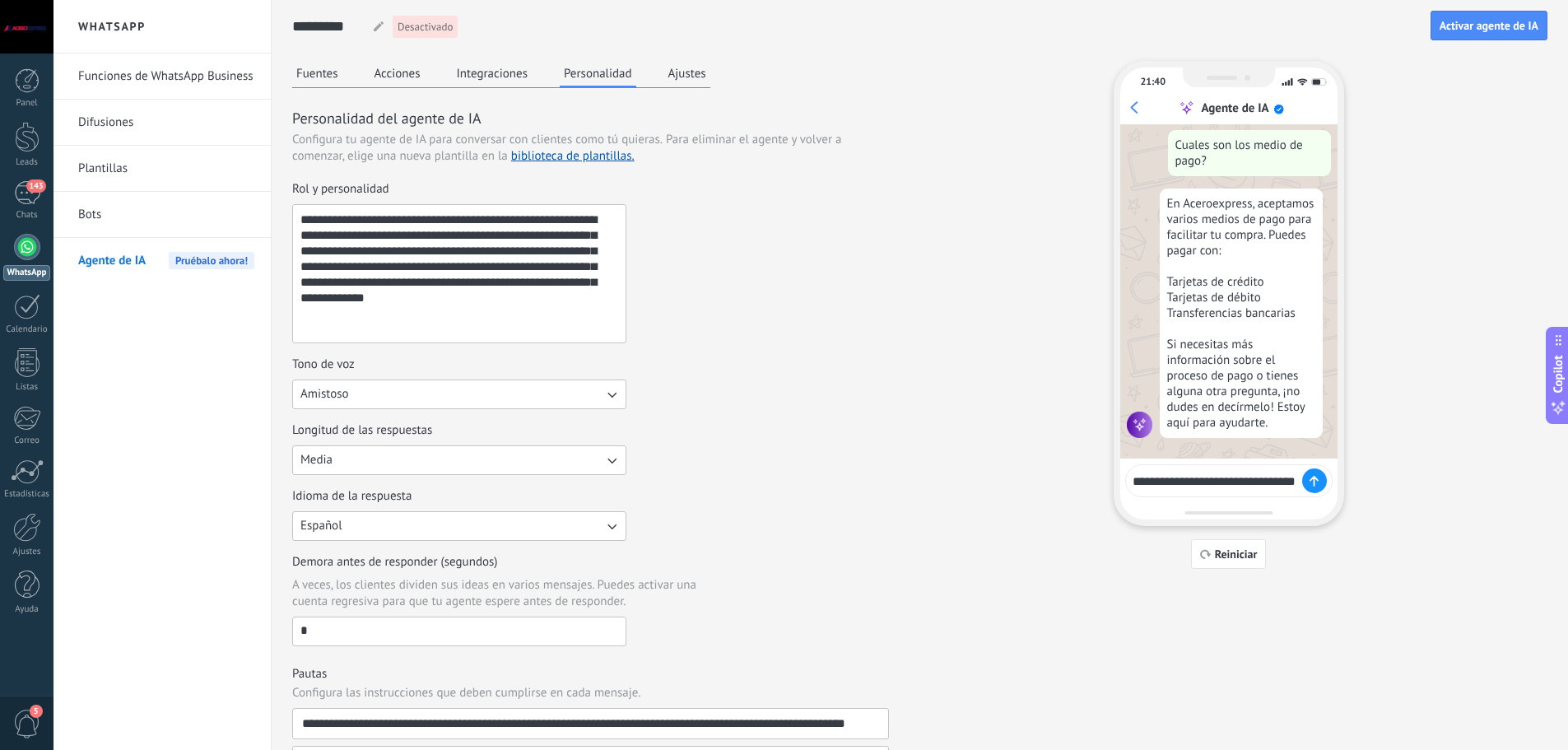
scroll to position [305, 0]
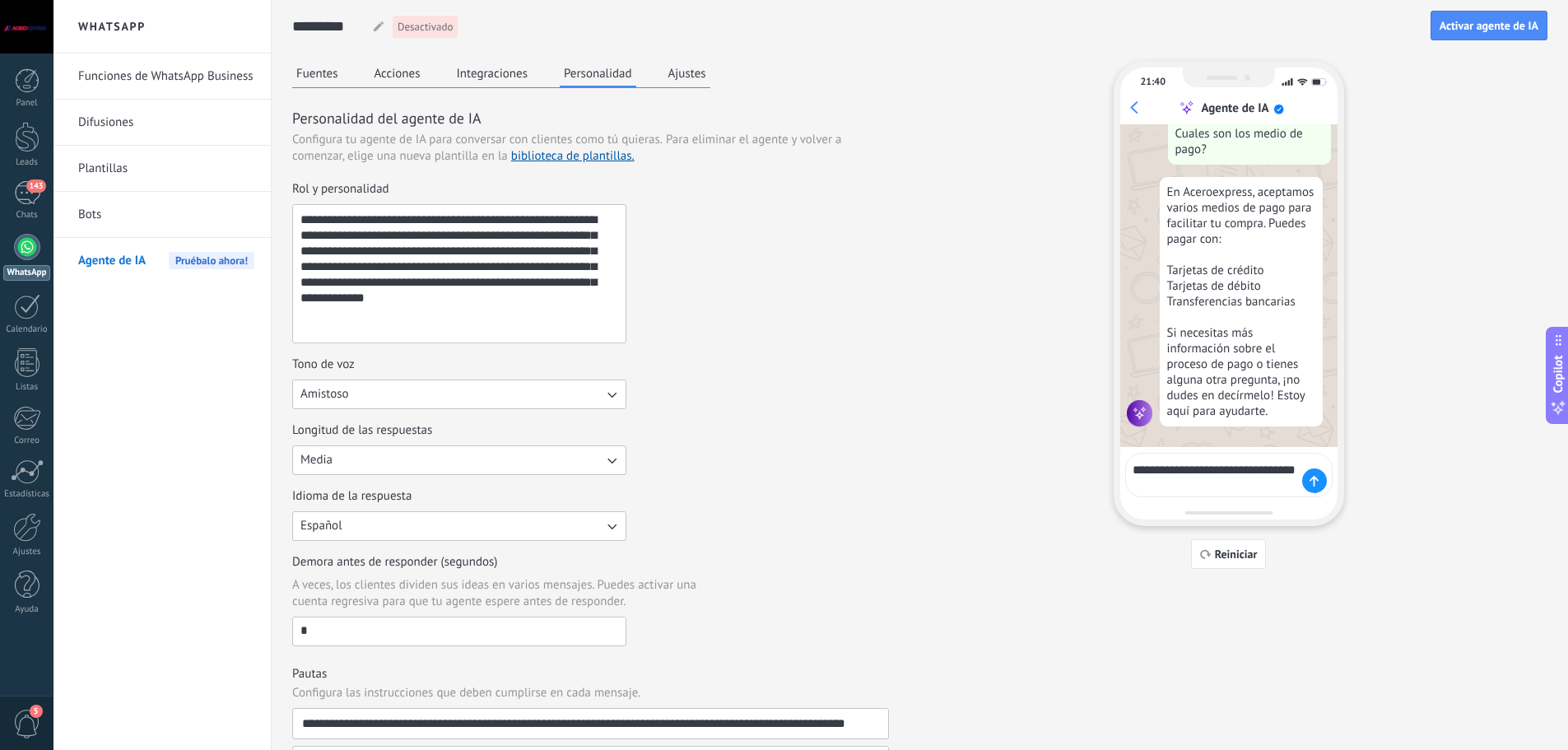
type textarea "**********"
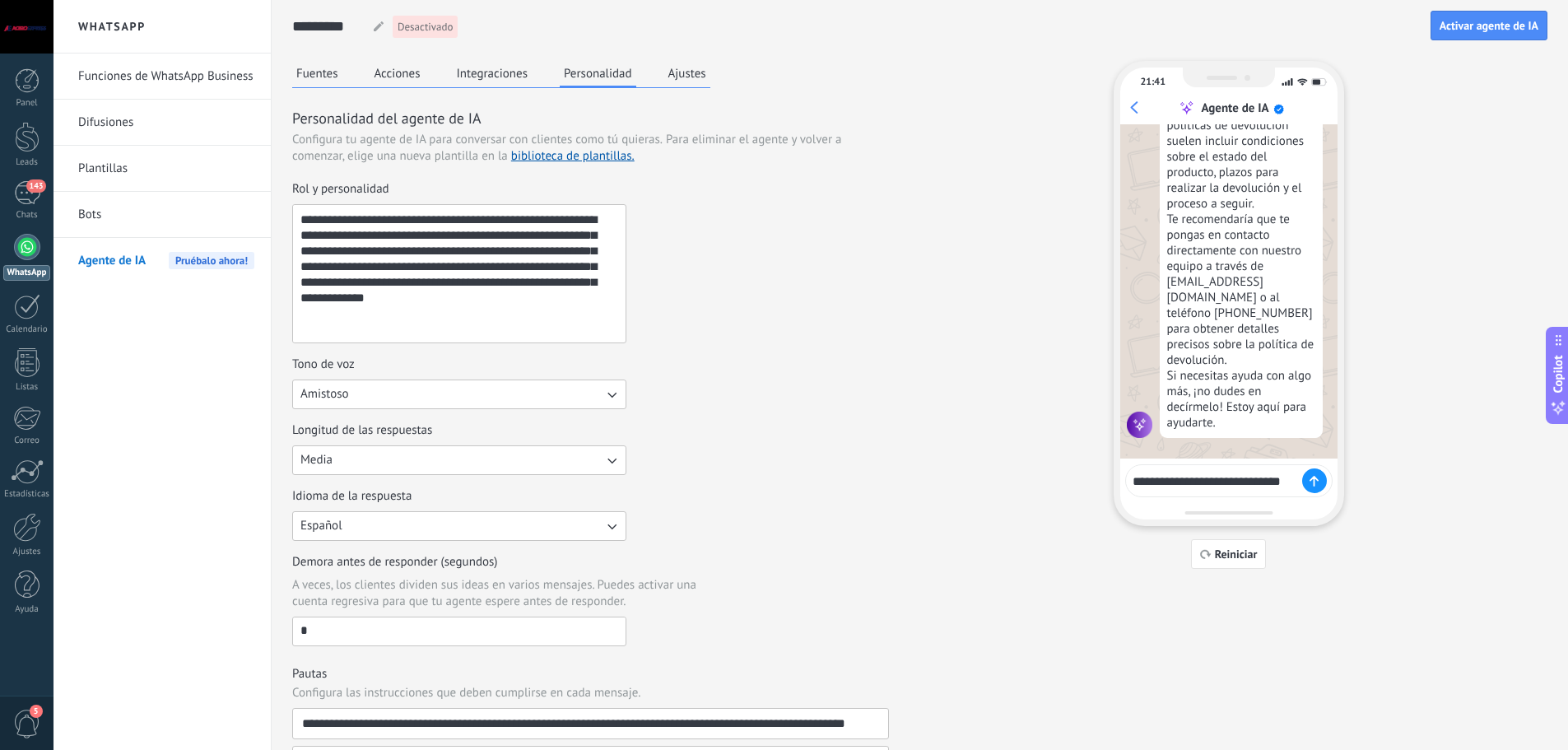
scroll to position [797, 0]
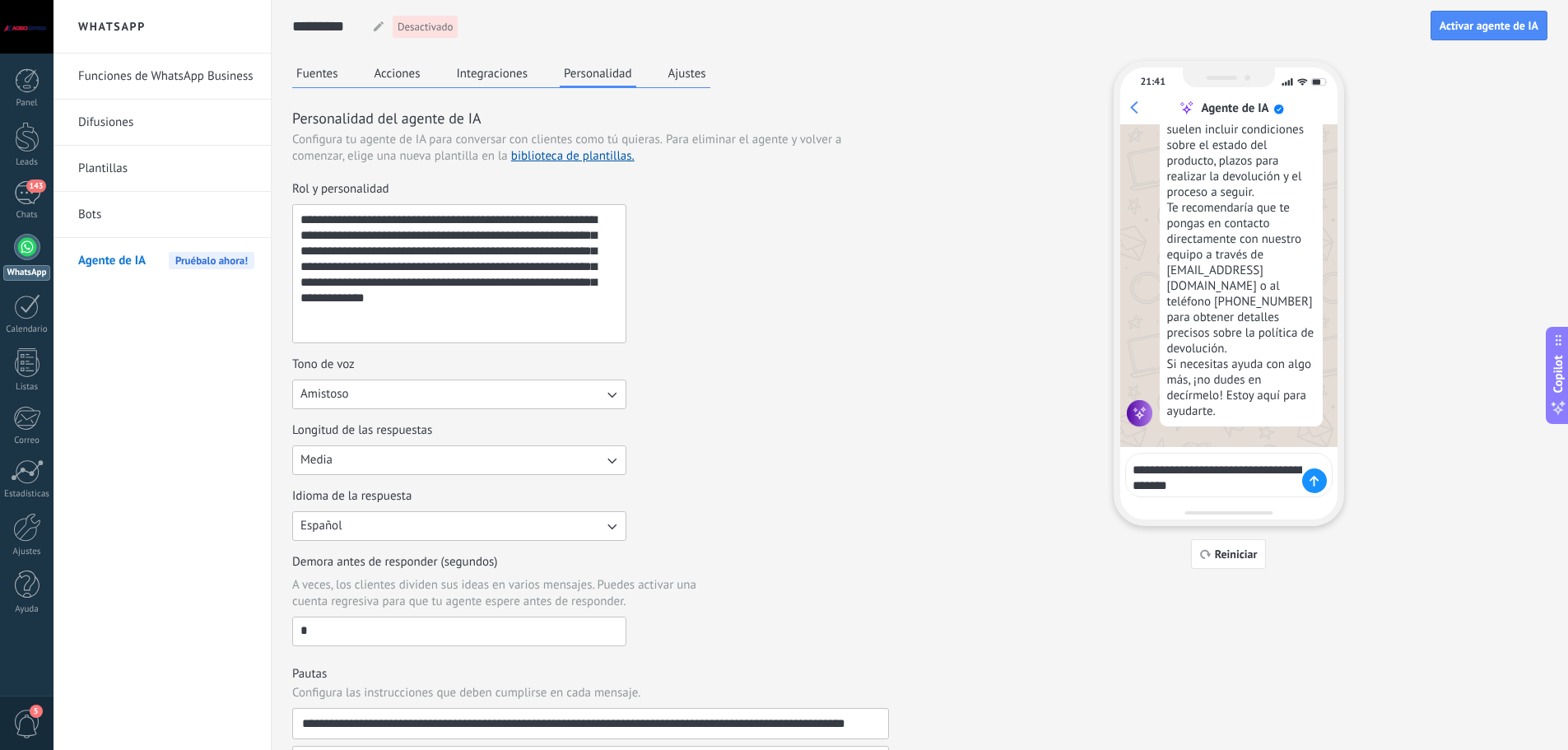
type textarea "**********"
click at [1317, 474] on div at bounding box center [1314, 480] width 25 height 25
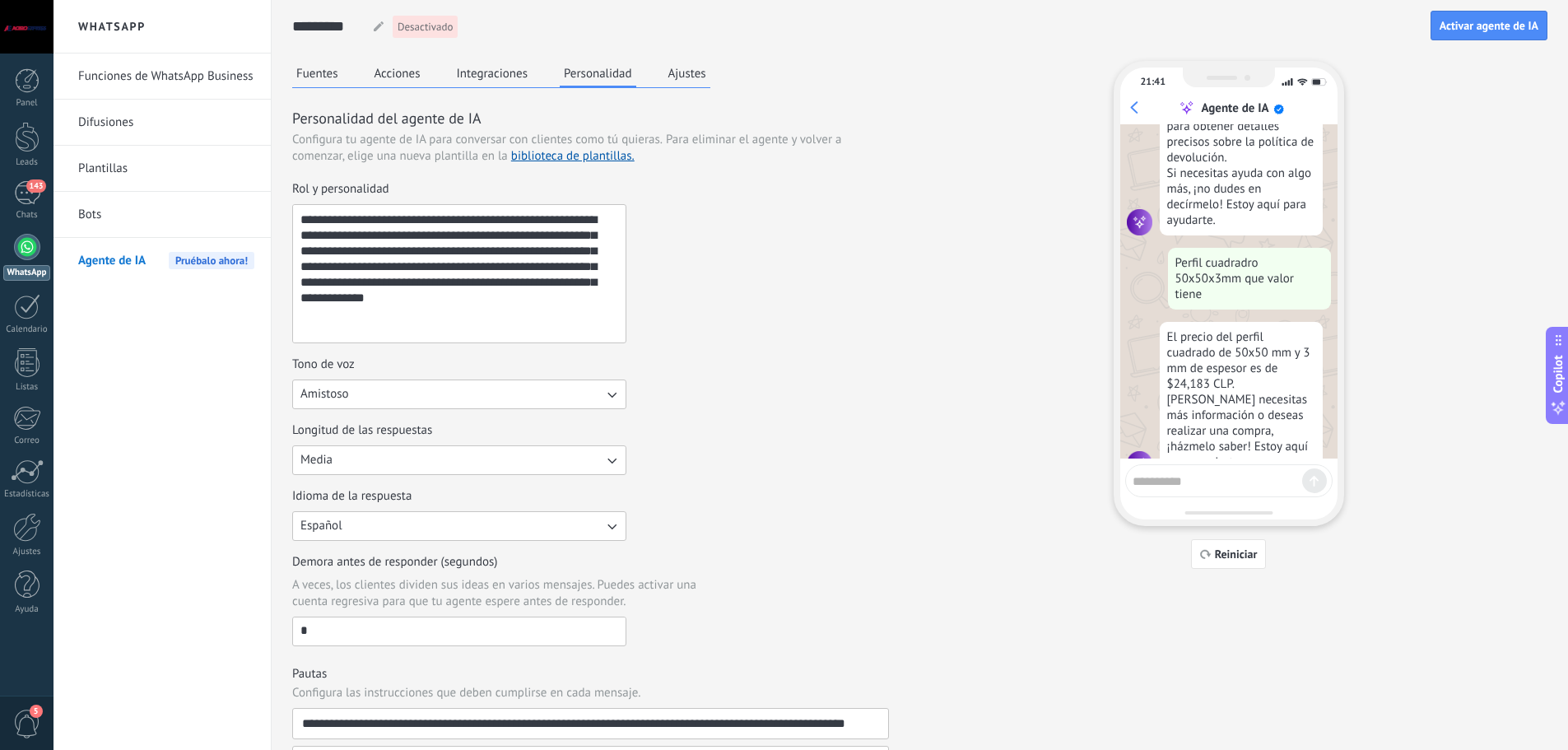
scroll to position [1028, 0]
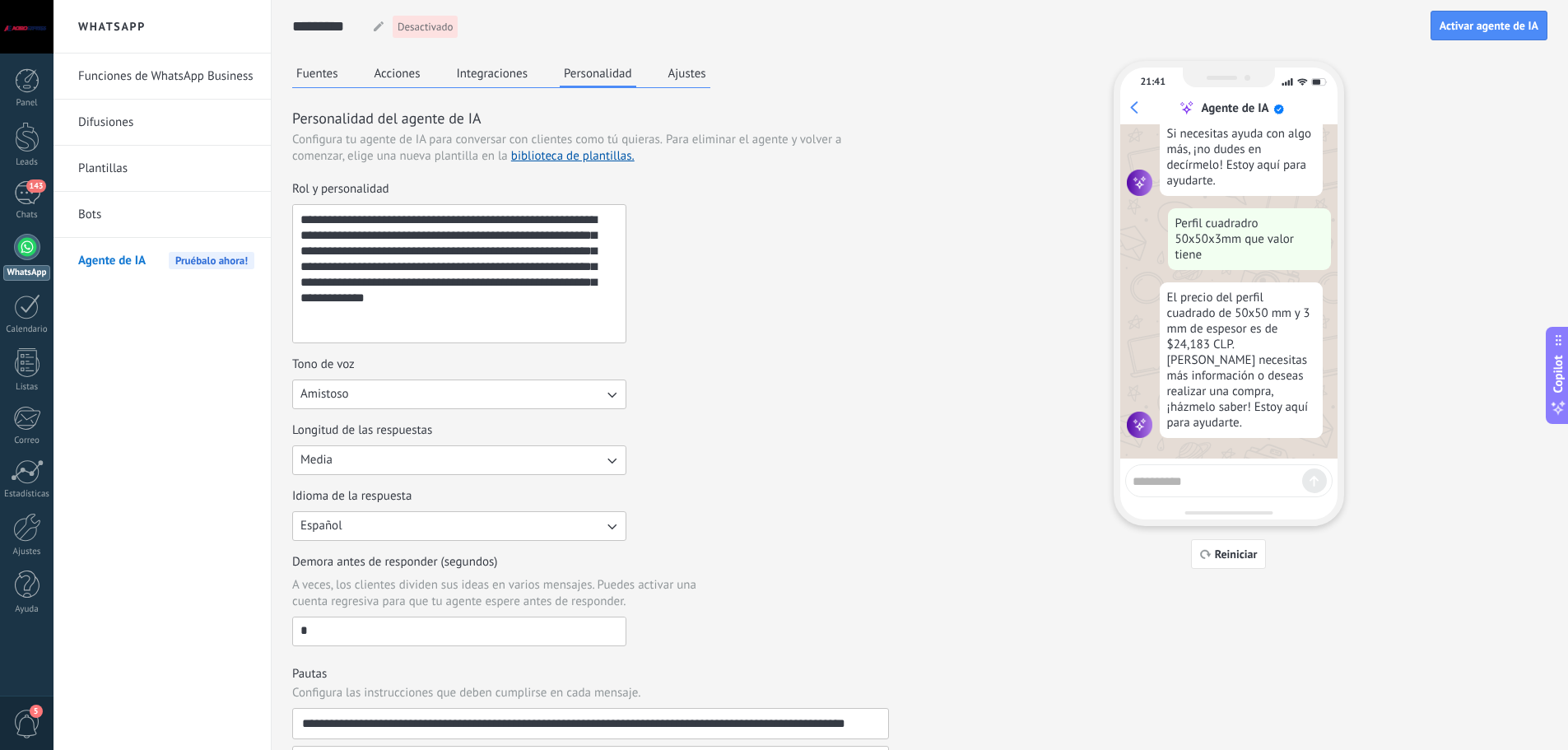
click at [1155, 478] on textarea at bounding box center [1217, 478] width 170 height 21
type textarea "**********"
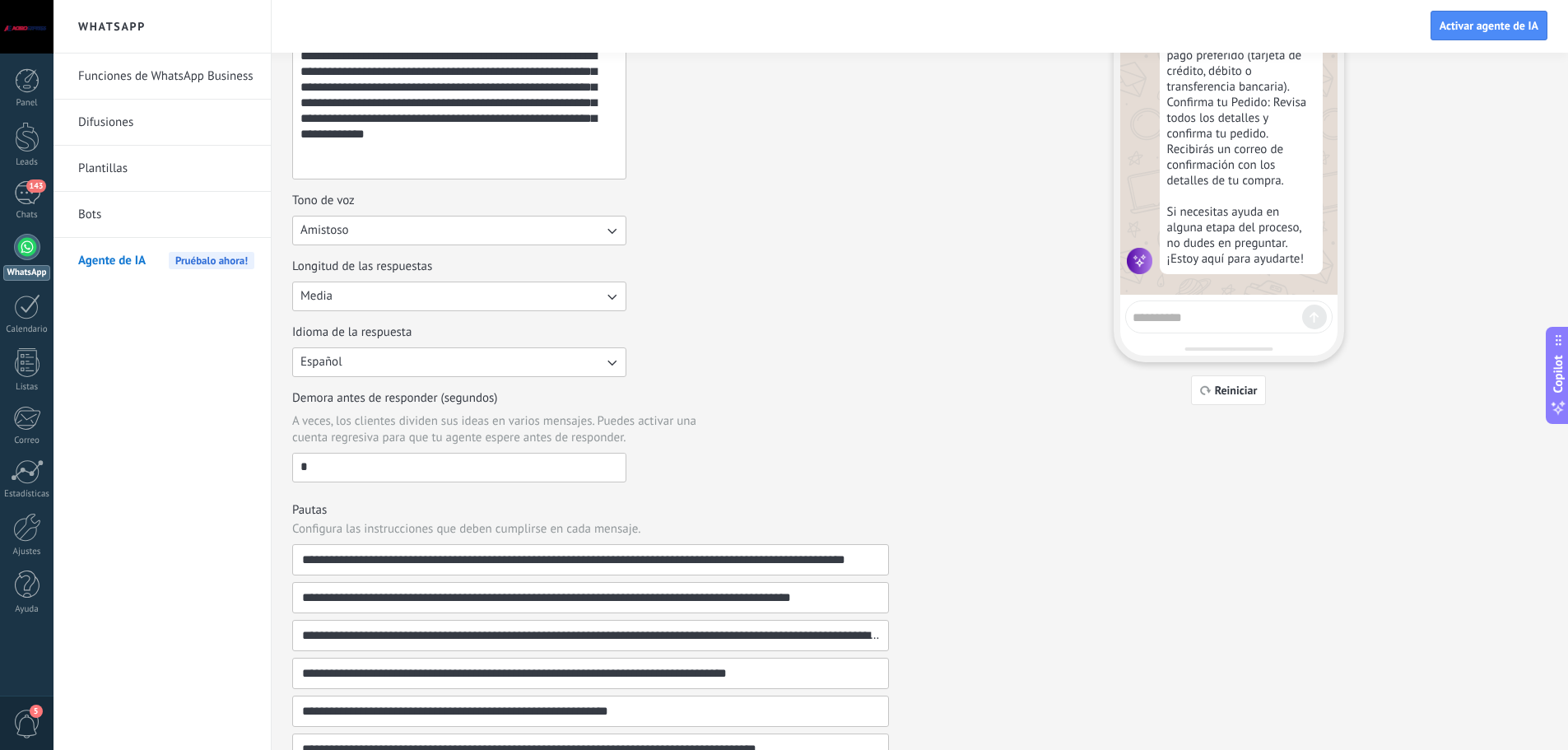
scroll to position [165, 0]
click at [1203, 322] on textarea at bounding box center [1217, 314] width 170 height 21
type textarea "**********"
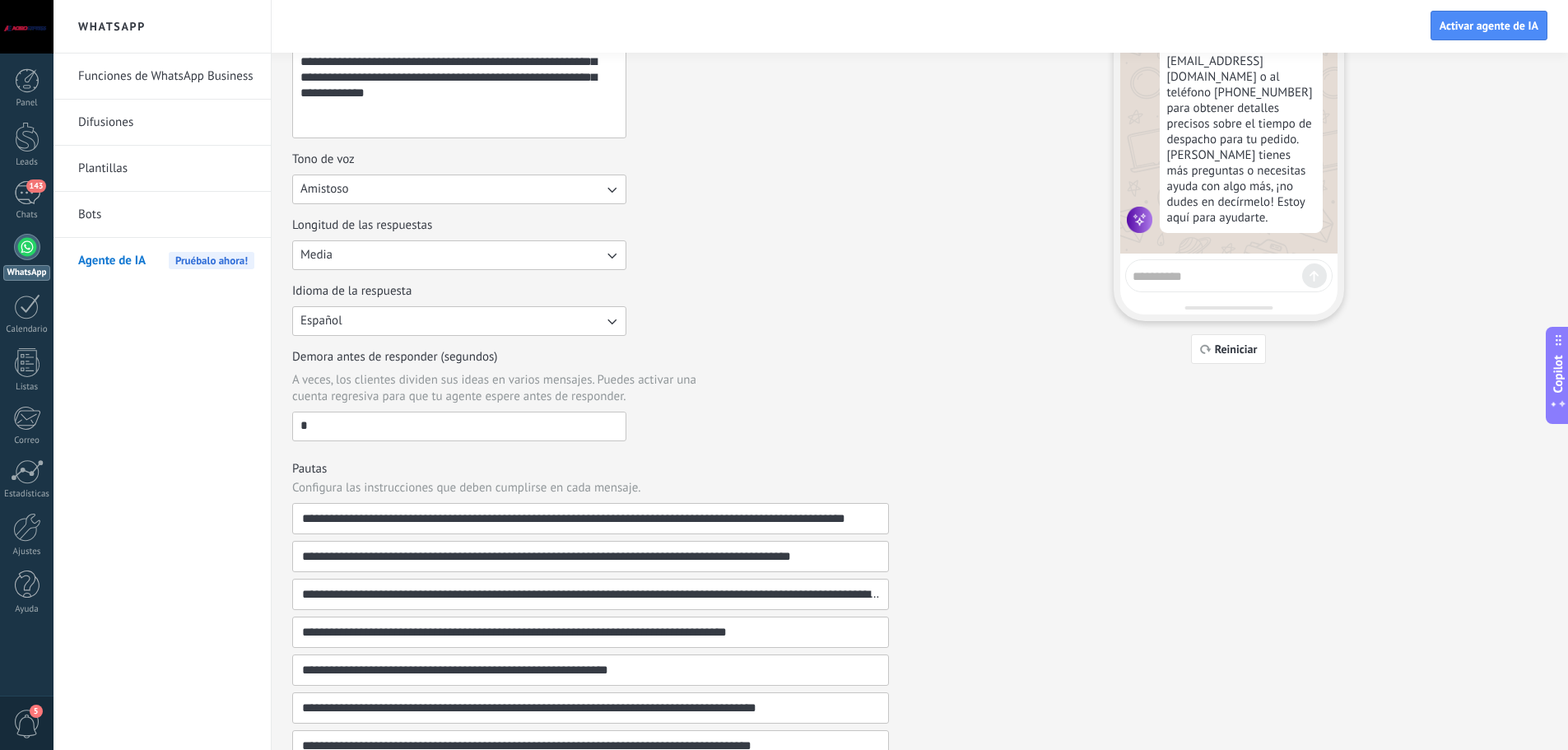
scroll to position [385, 0]
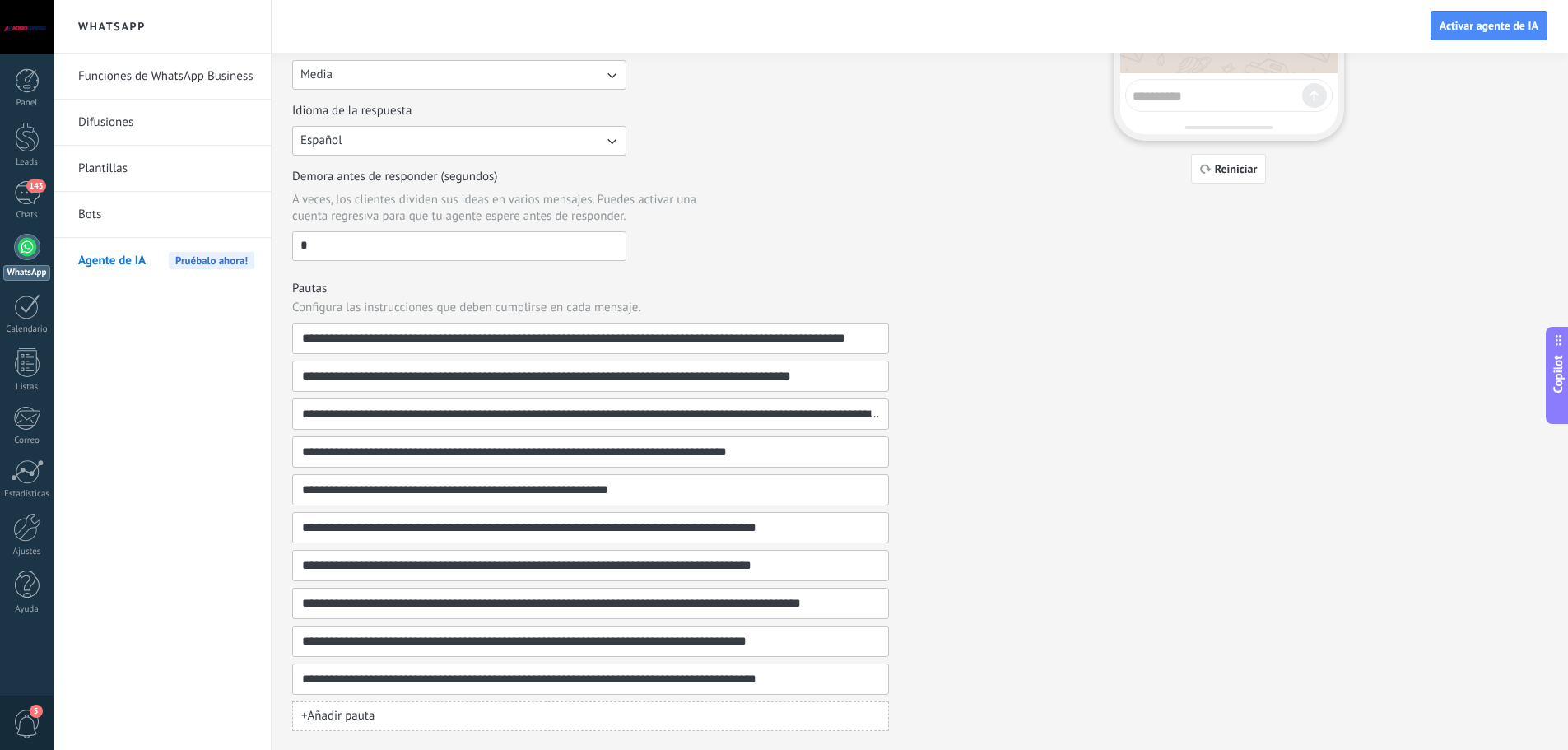
click at [417, 712] on button "+ Añadir pauta" at bounding box center [591, 716] width 597 height 29
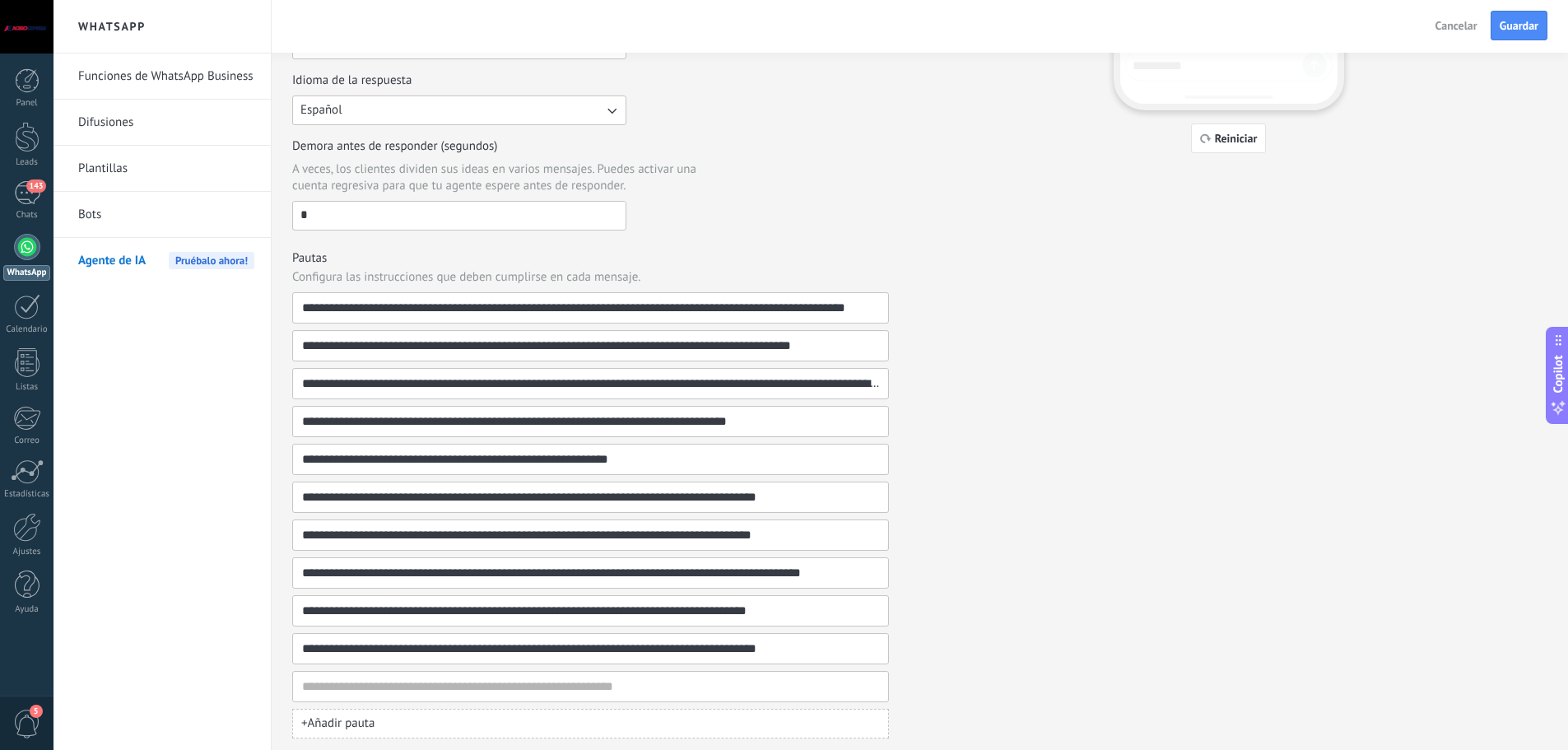
scroll to position [423, 0]
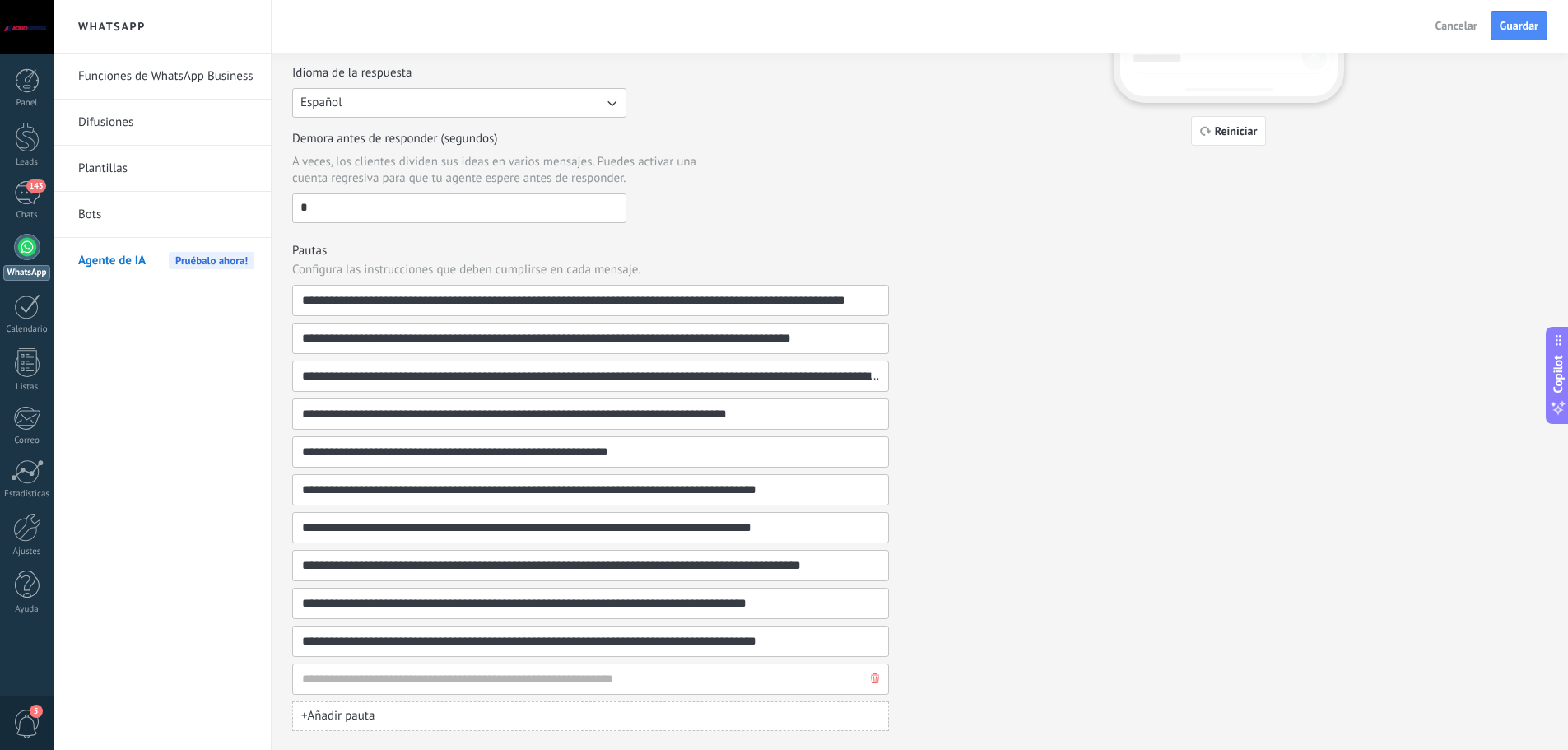
click at [361, 676] on input at bounding box center [584, 678] width 566 height 29
click at [491, 684] on input "**********" at bounding box center [584, 678] width 566 height 29
click at [669, 677] on input "**********" at bounding box center [584, 678] width 566 height 29
drag, startPoint x: 563, startPoint y: 678, endPoint x: 712, endPoint y: 681, distance: 149.0
click at [712, 681] on input "**********" at bounding box center [584, 678] width 566 height 29
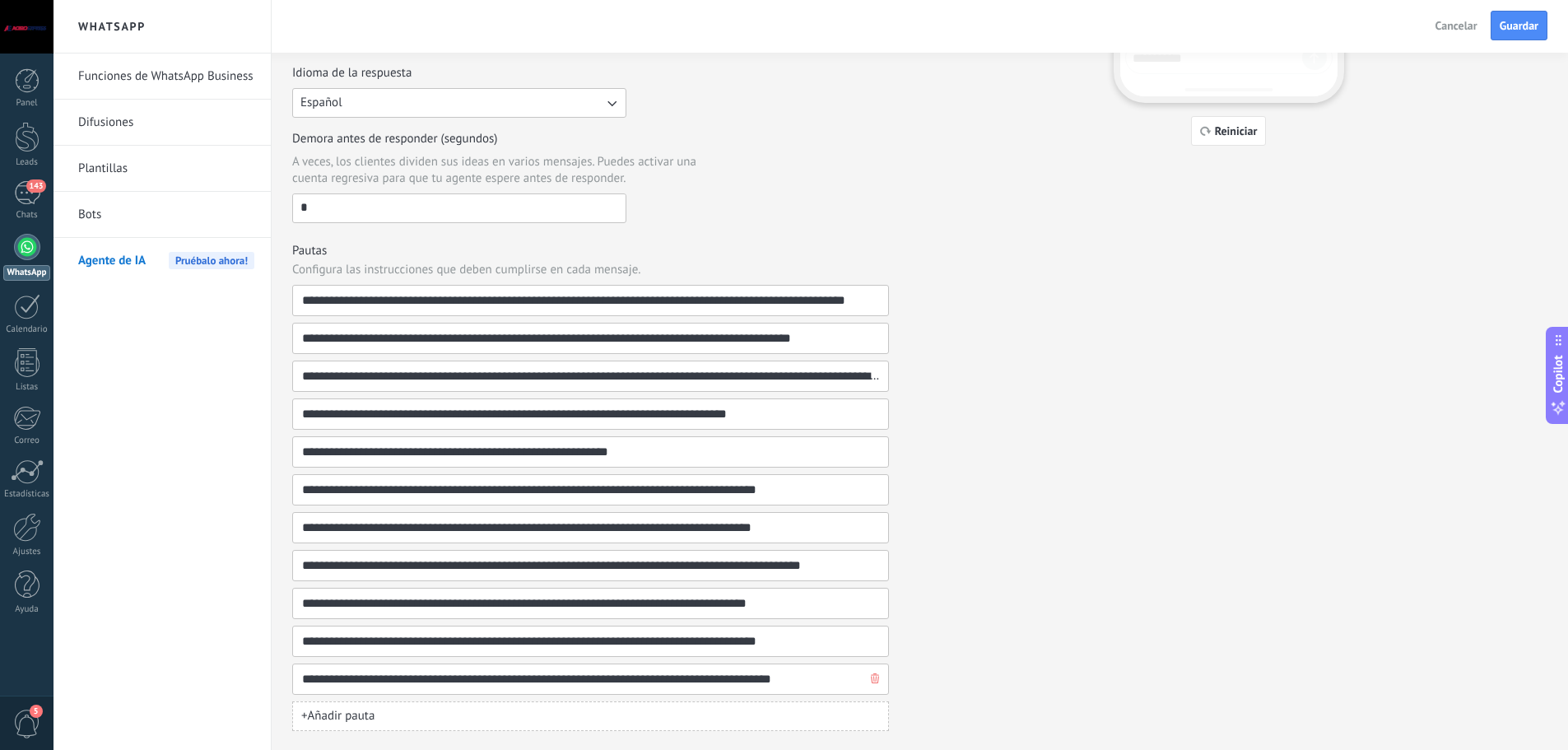
click at [803, 684] on input "**********" at bounding box center [584, 678] width 566 height 29
click at [817, 682] on input "**********" at bounding box center [584, 678] width 566 height 29
type input "**********"
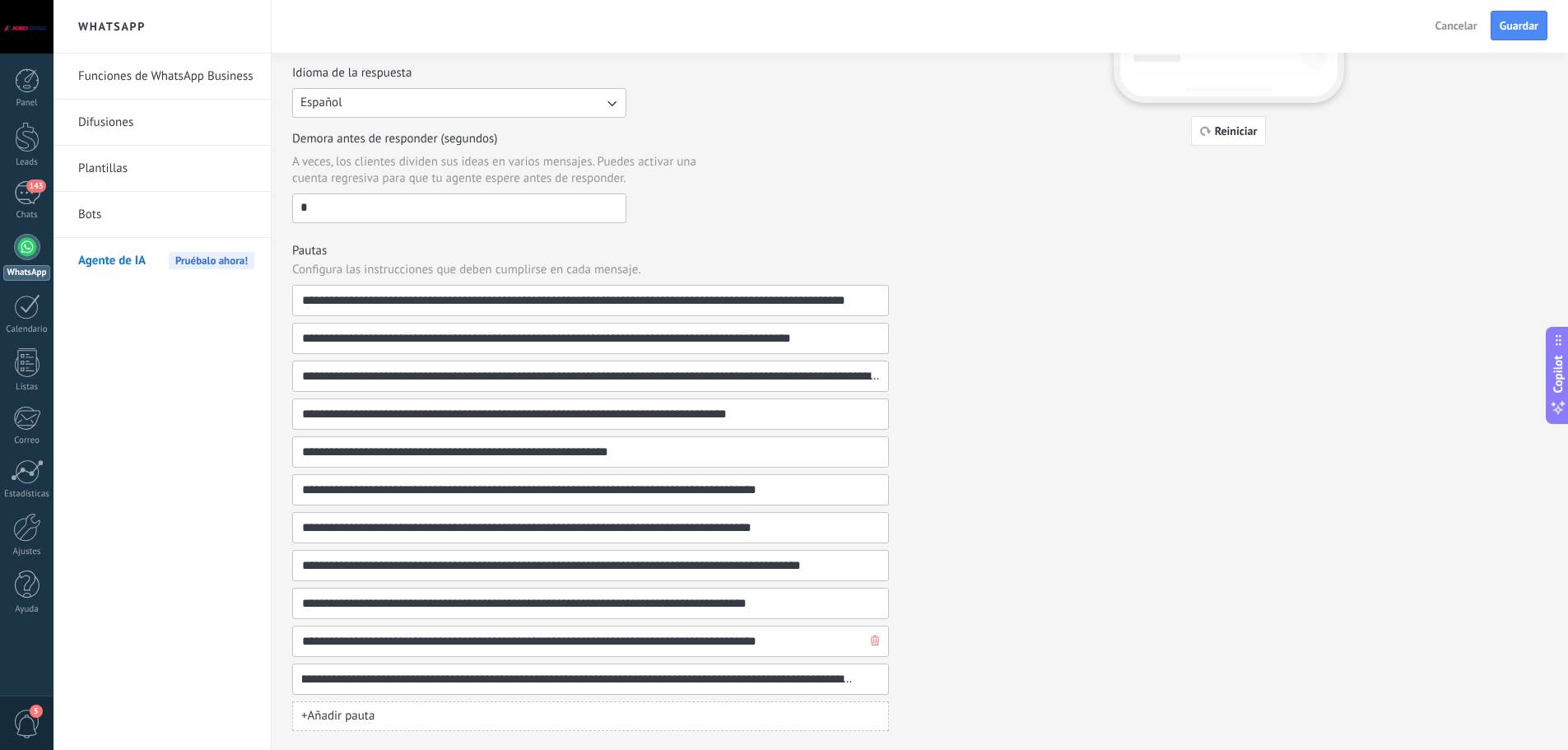
scroll to position [0, 72]
click at [420, 711] on button "+ Añadir pauta" at bounding box center [591, 716] width 597 height 29
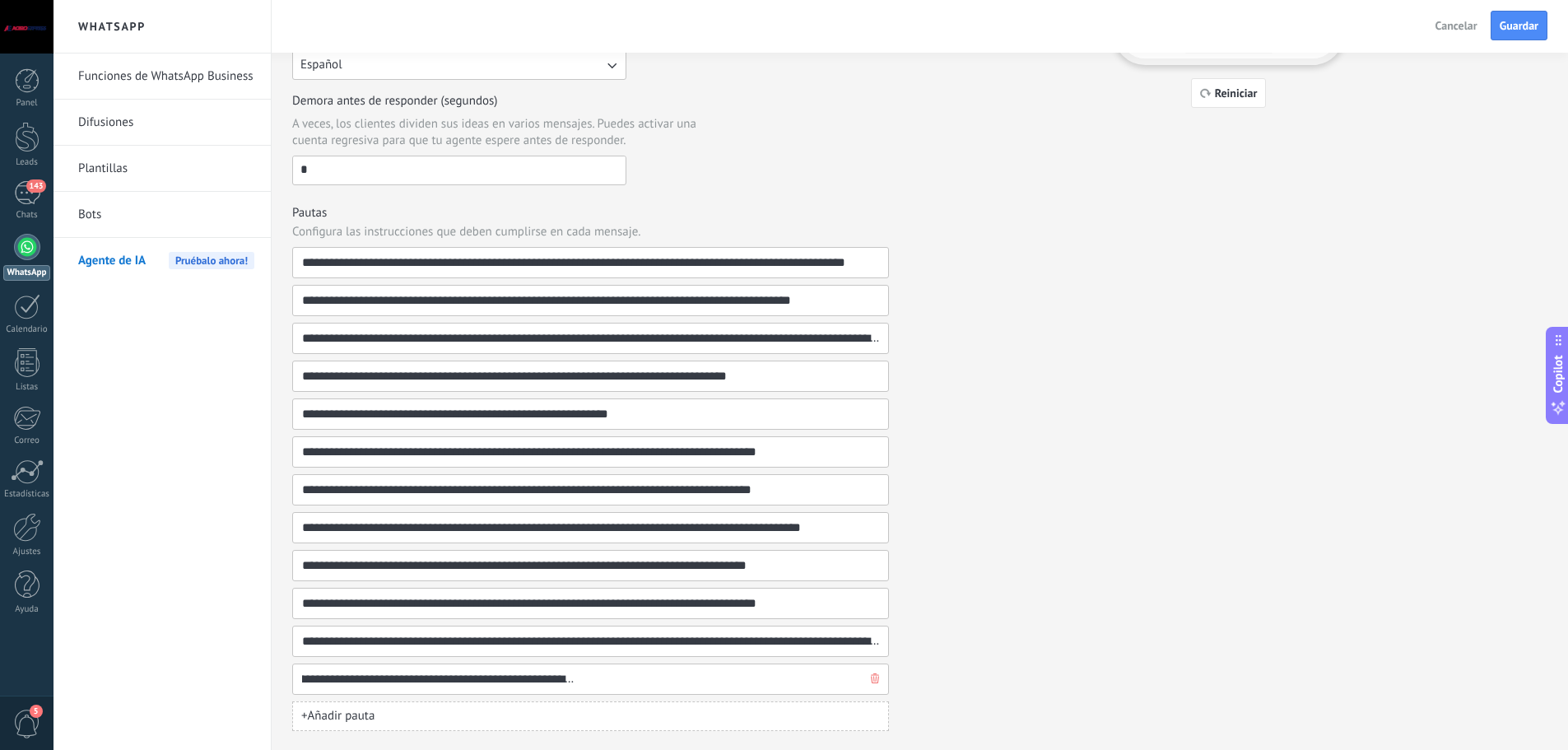
scroll to position [0, 358]
type input "**********"
click at [438, 730] on button "+ Añadir pauta" at bounding box center [591, 716] width 597 height 29
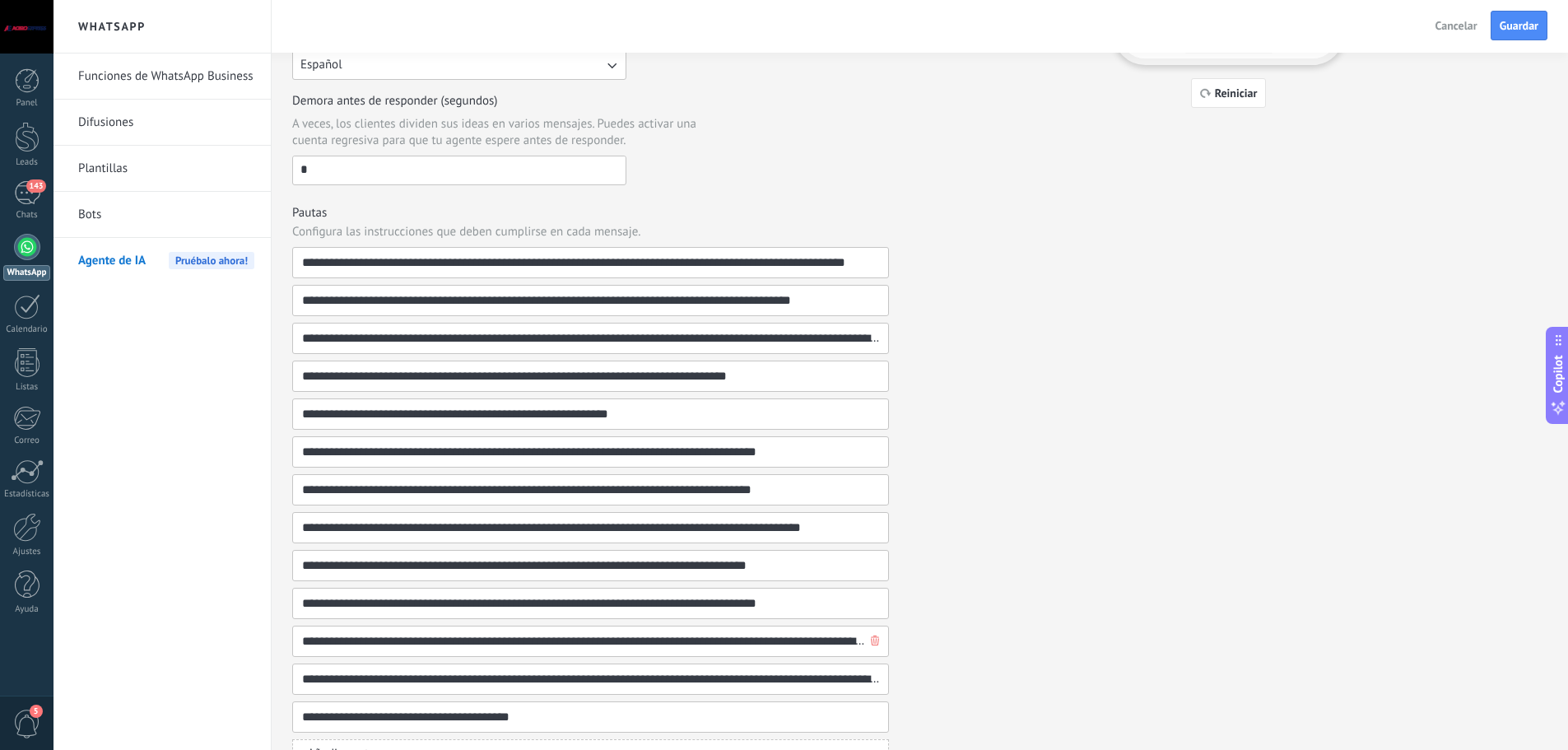
type input "**********"
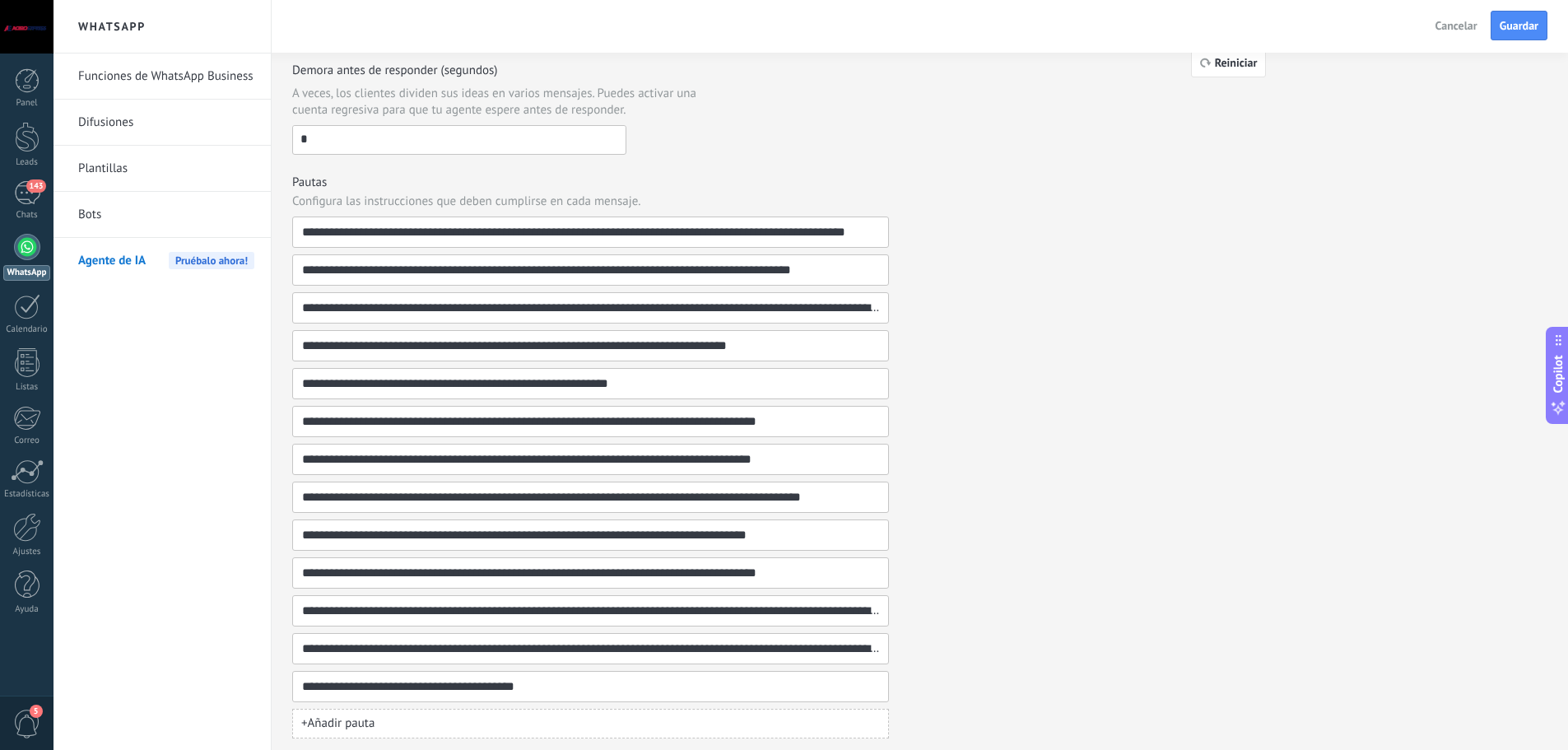
scroll to position [498, 0]
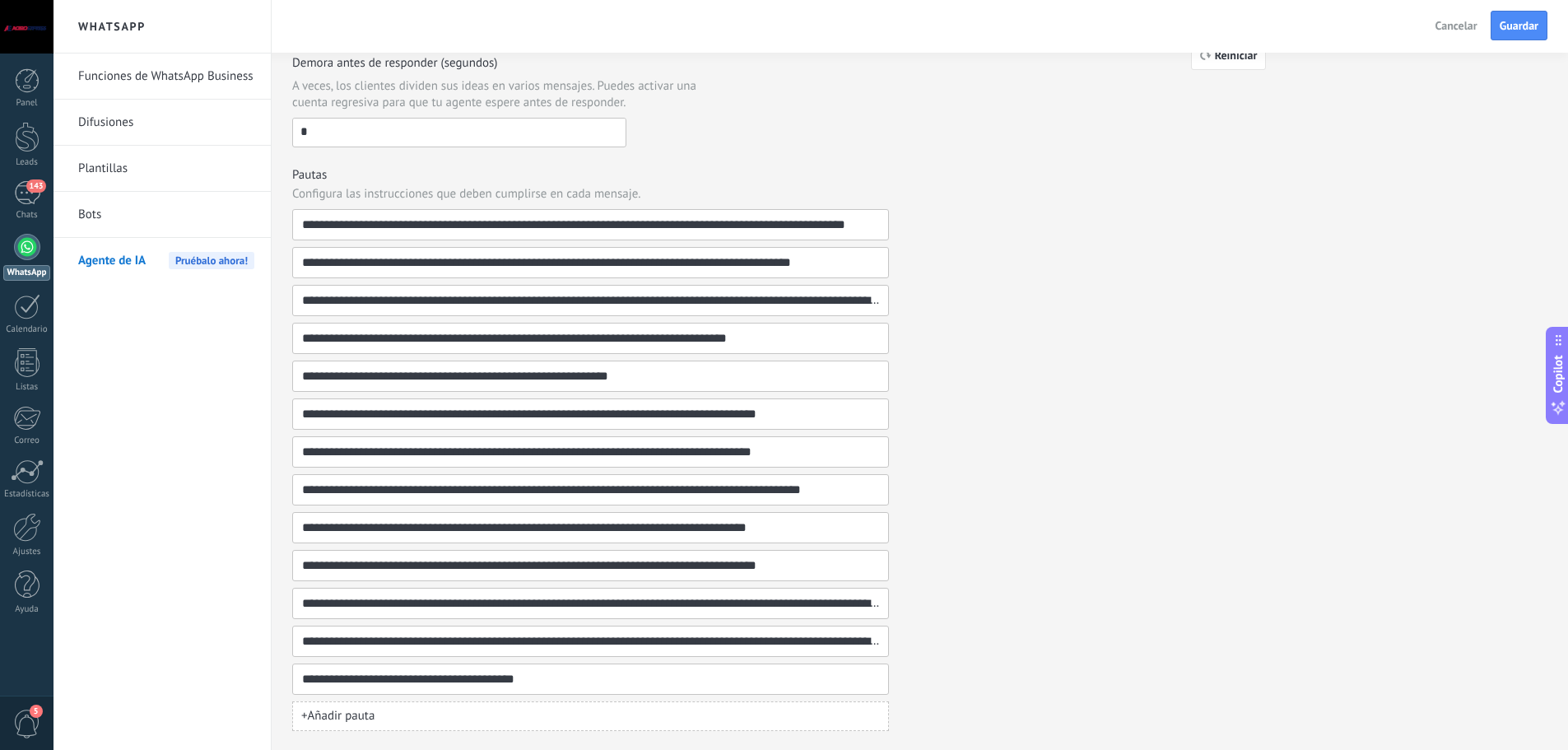
click at [333, 722] on span "+ Añadir pauta" at bounding box center [337, 716] width 73 height 16
type input "**********"
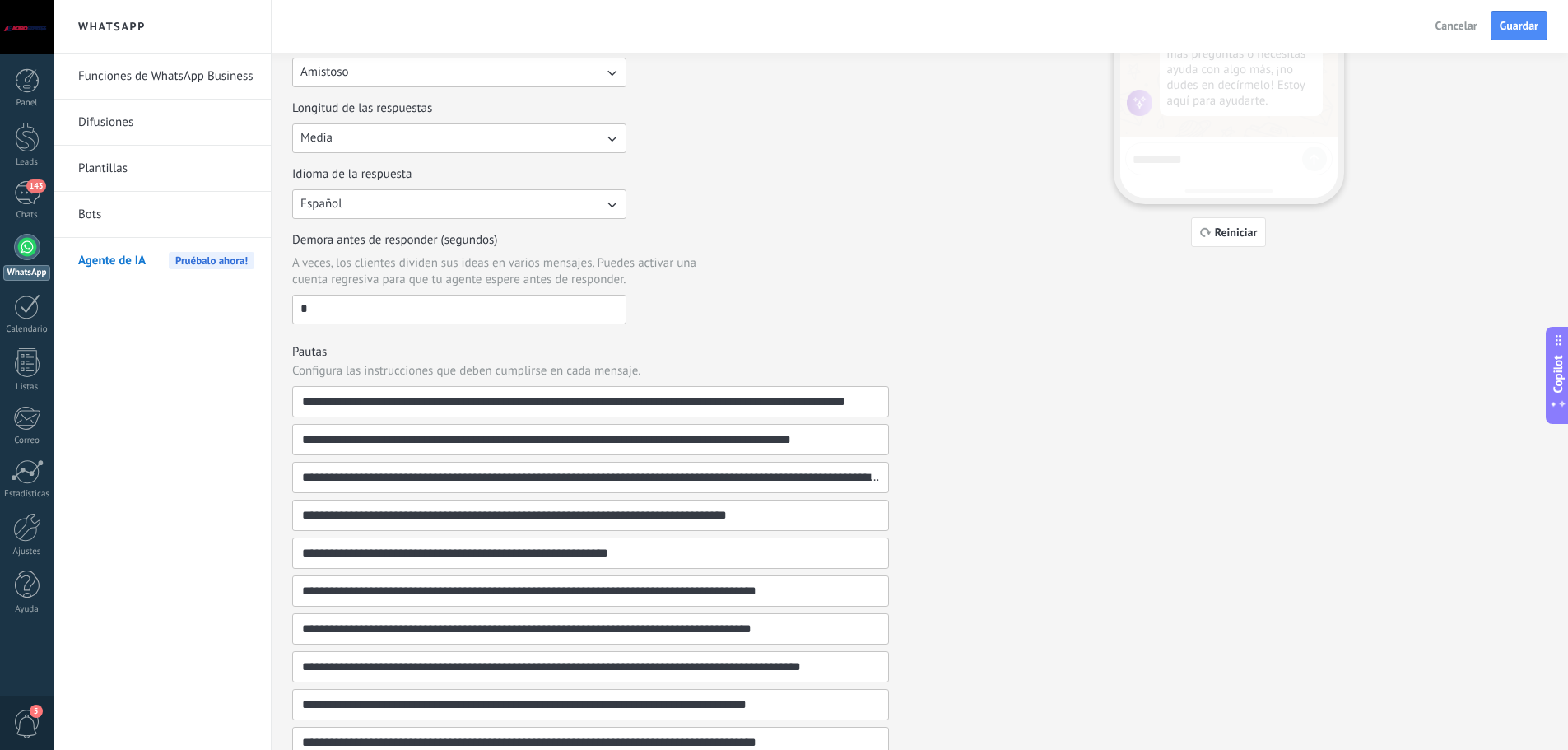
scroll to position [208, 0]
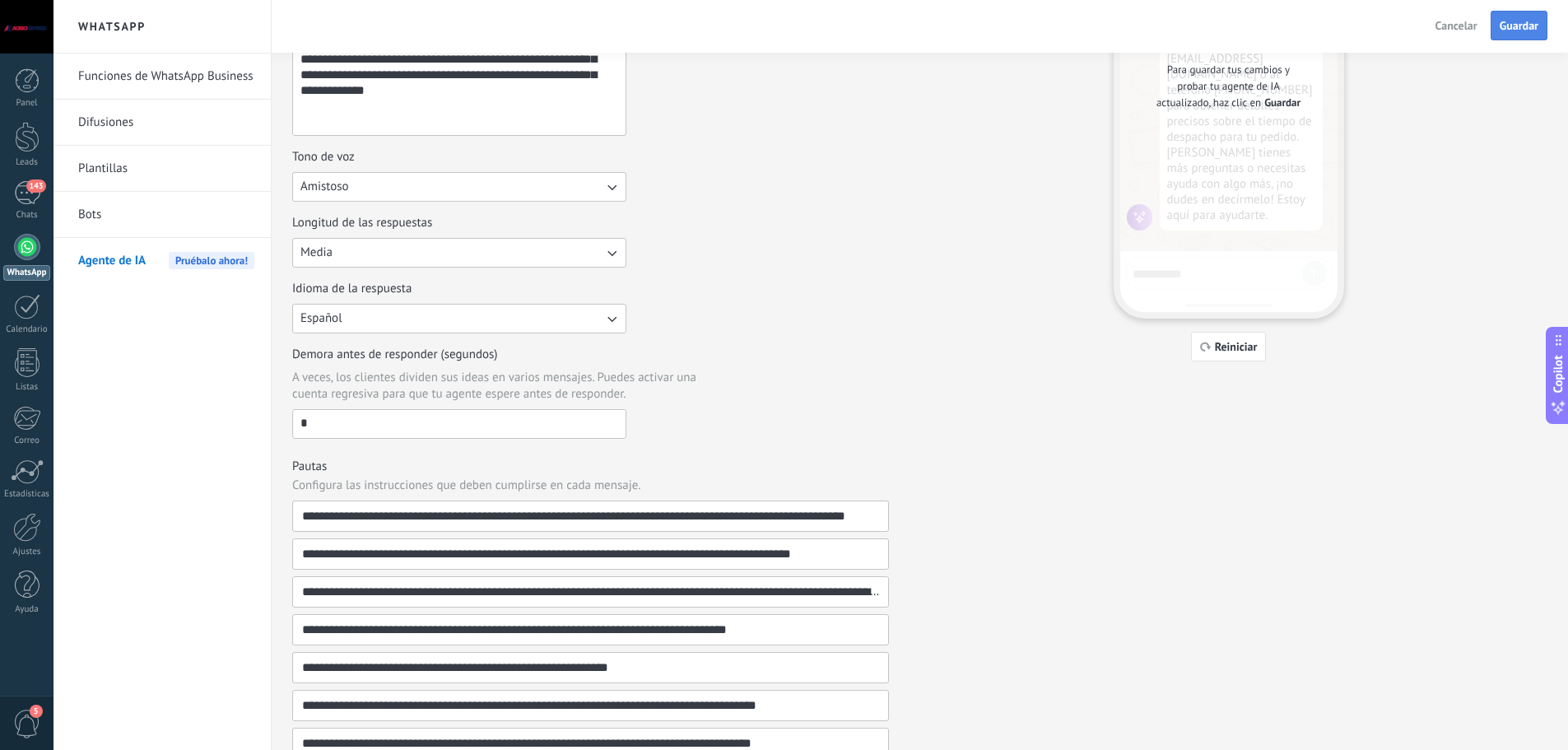
click at [1521, 21] on span "Guardar" at bounding box center [1519, 25] width 39 height 11
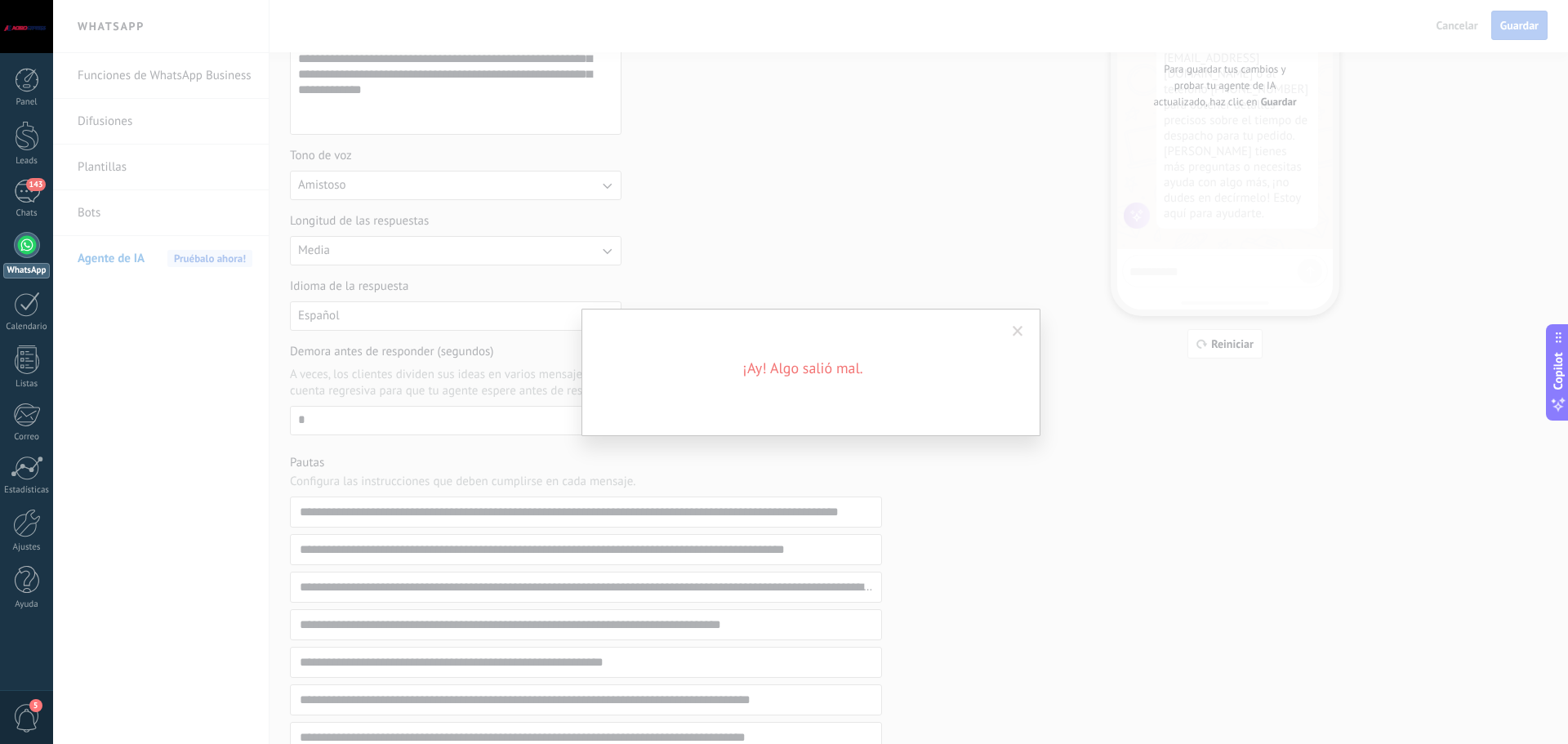
click at [1104, 483] on div "¡Ay! Algo salió mal." at bounding box center [810, 372] width 1515 height 744
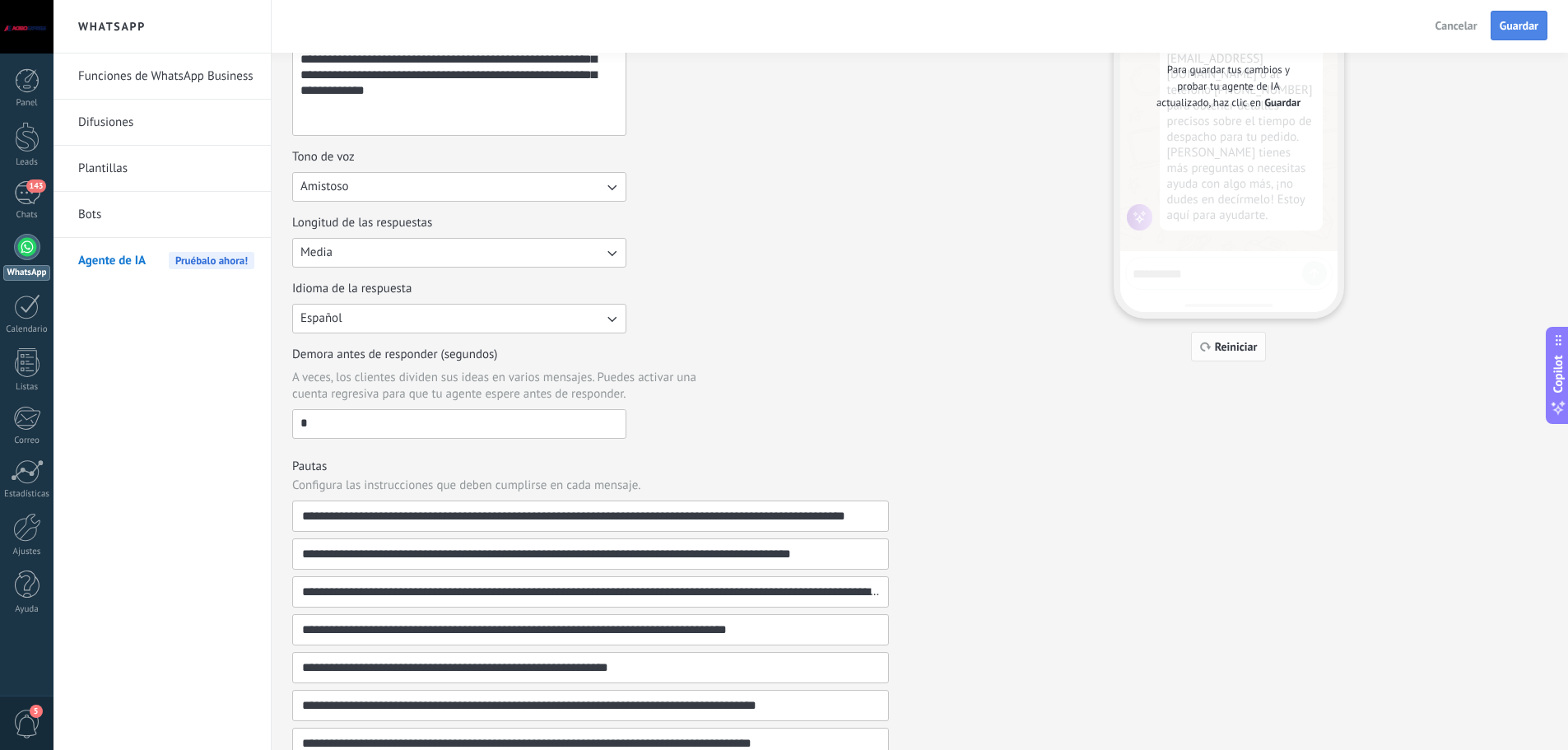
click at [1220, 338] on button "Reiniciar" at bounding box center [1229, 347] width 76 height 29
click at [1232, 345] on span "Reiniciar" at bounding box center [1237, 346] width 43 height 11
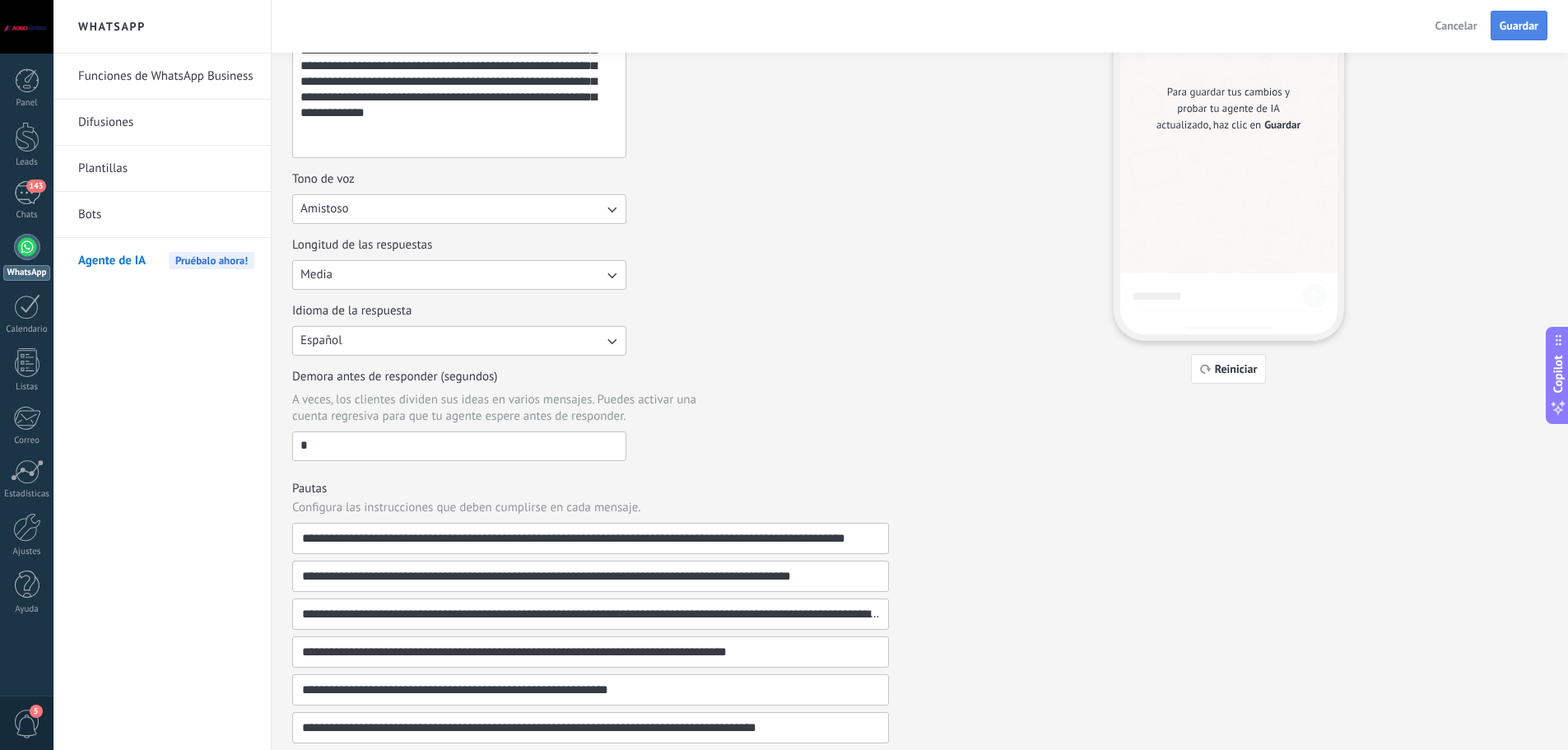
scroll to position [125, 0]
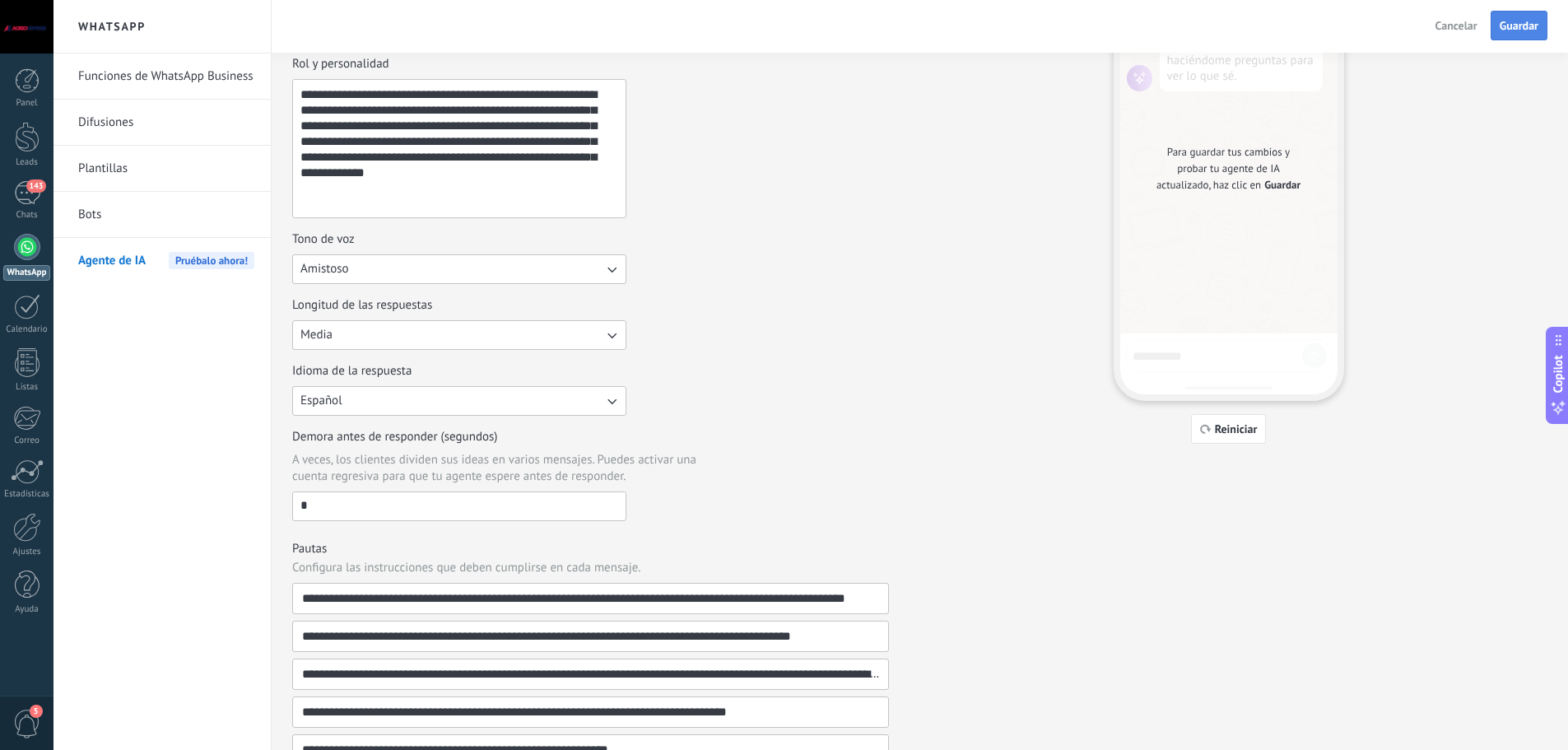
click at [1515, 28] on span "Guardar" at bounding box center [1519, 25] width 39 height 11
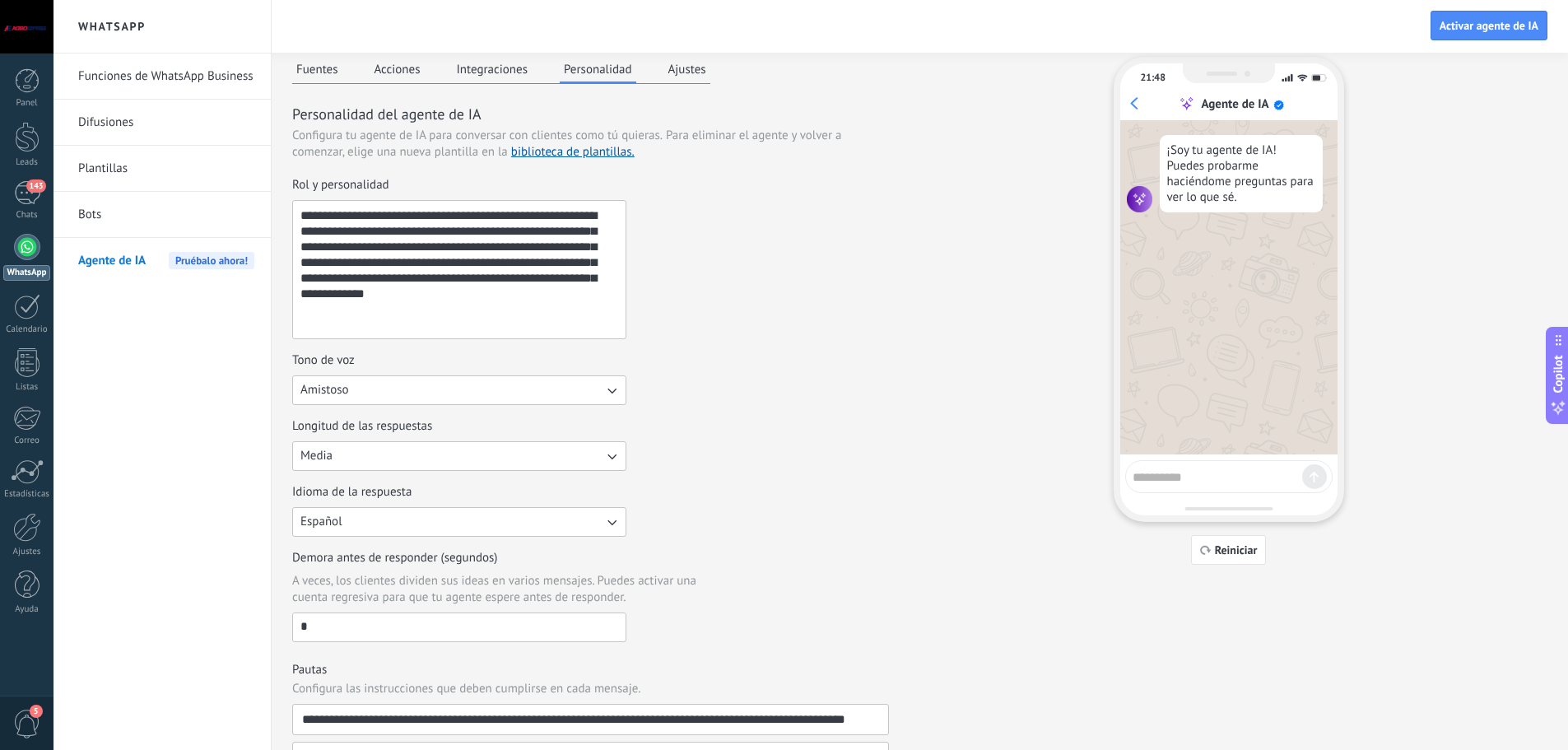
scroll to position [0, 0]
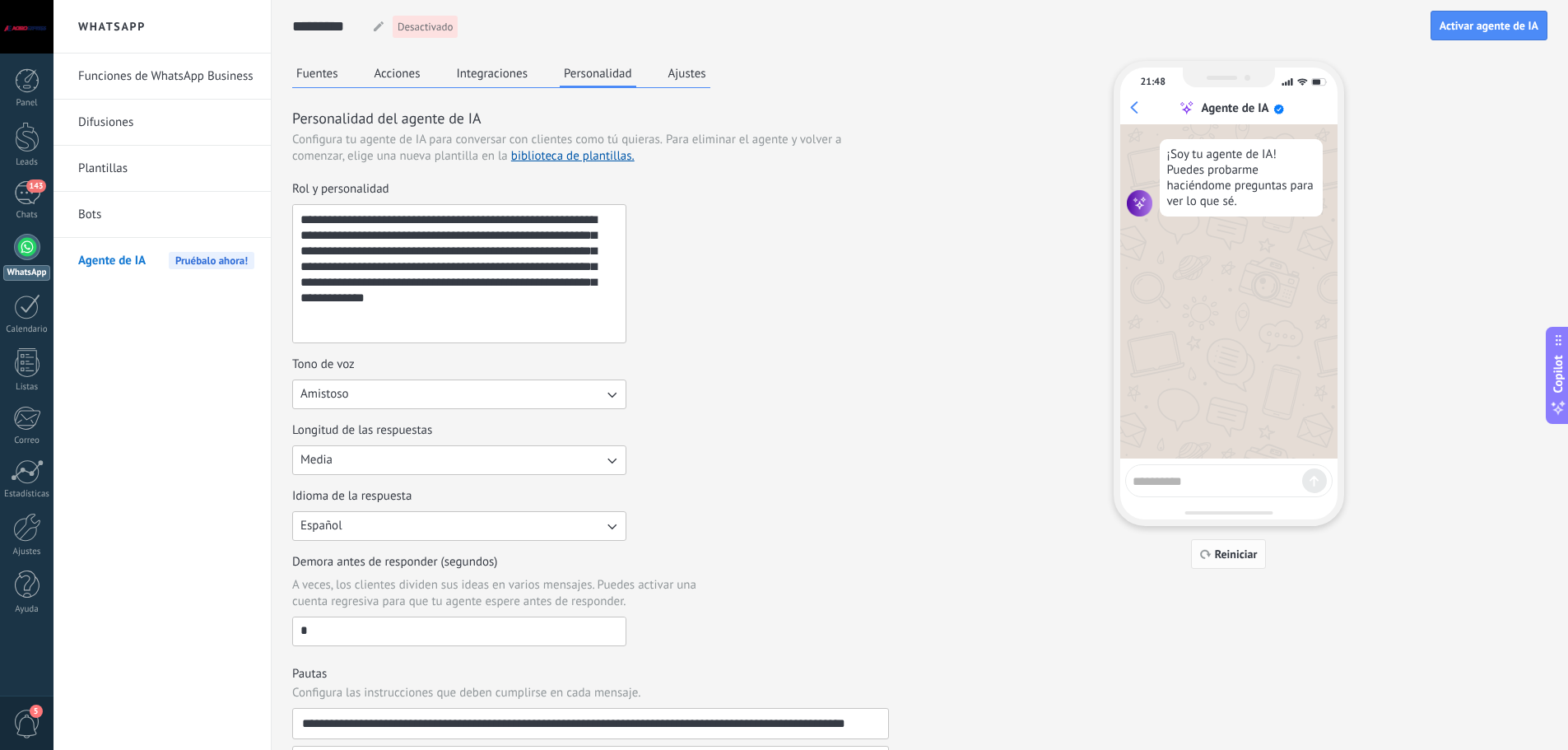
click at [1222, 562] on button "Reiniciar" at bounding box center [1229, 553] width 76 height 29
click at [1151, 483] on textarea at bounding box center [1217, 478] width 170 height 21
type textarea "****"
type textarea "**********"
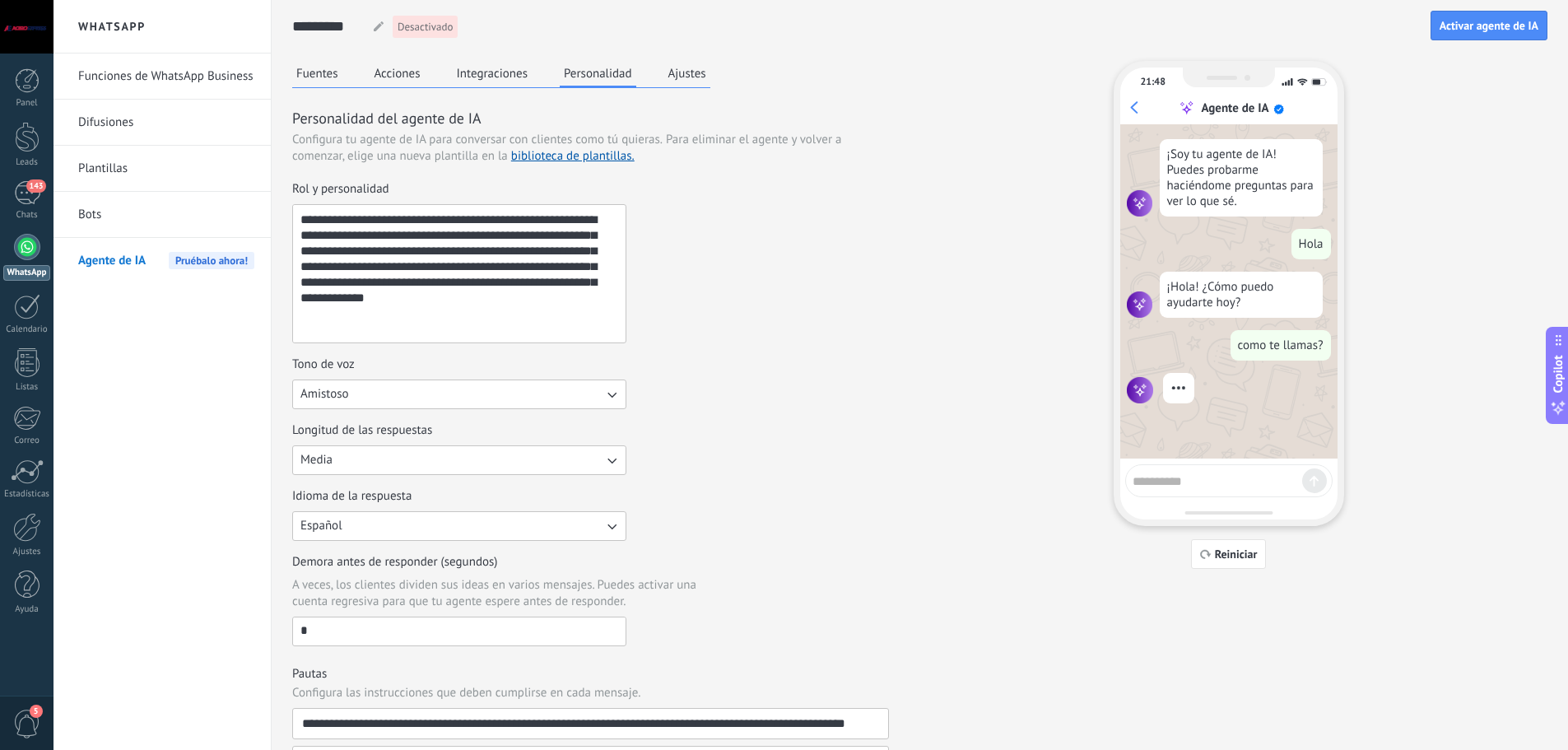
scroll to position [59, 0]
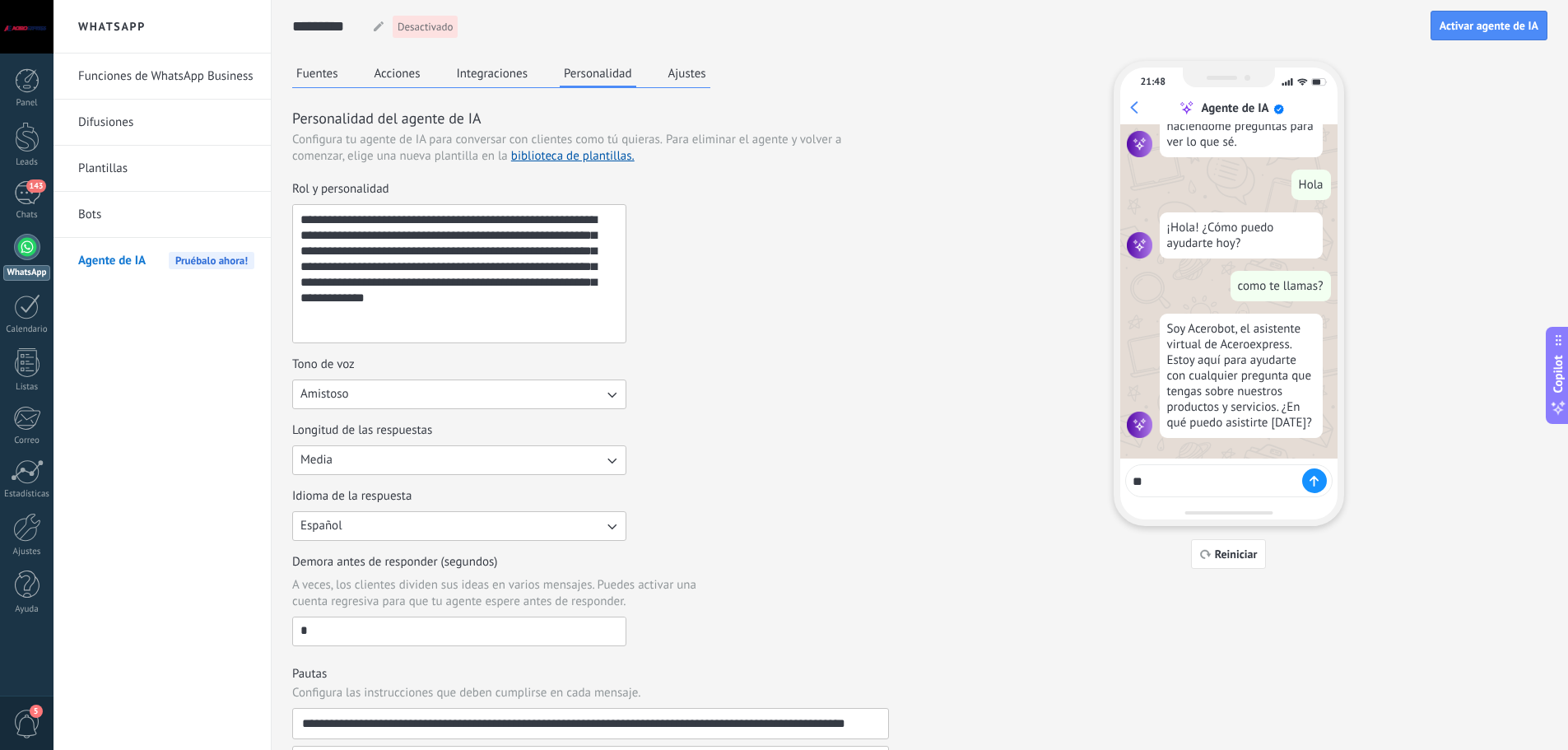
type textarea "*"
type textarea "**********"
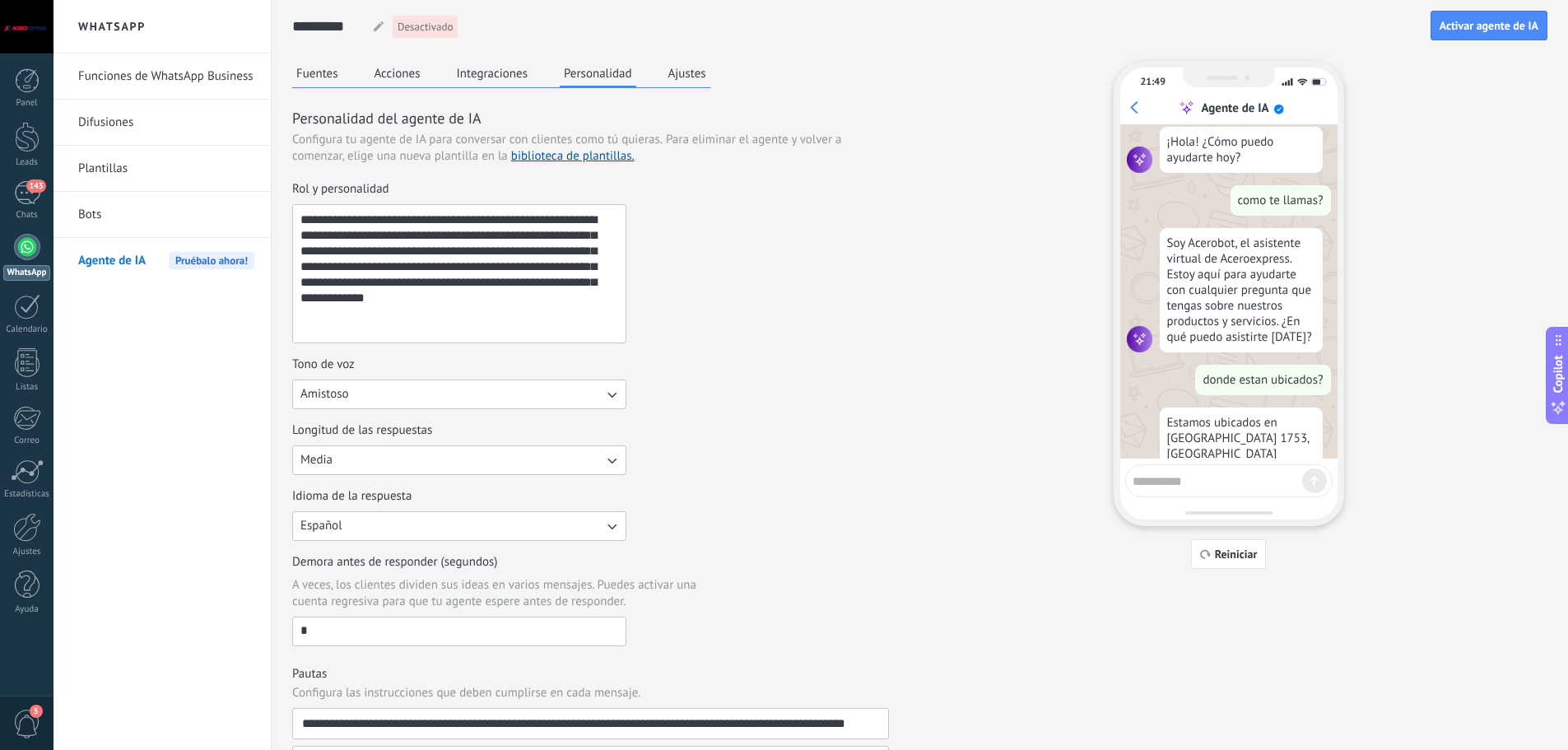
scroll to position [223, 0]
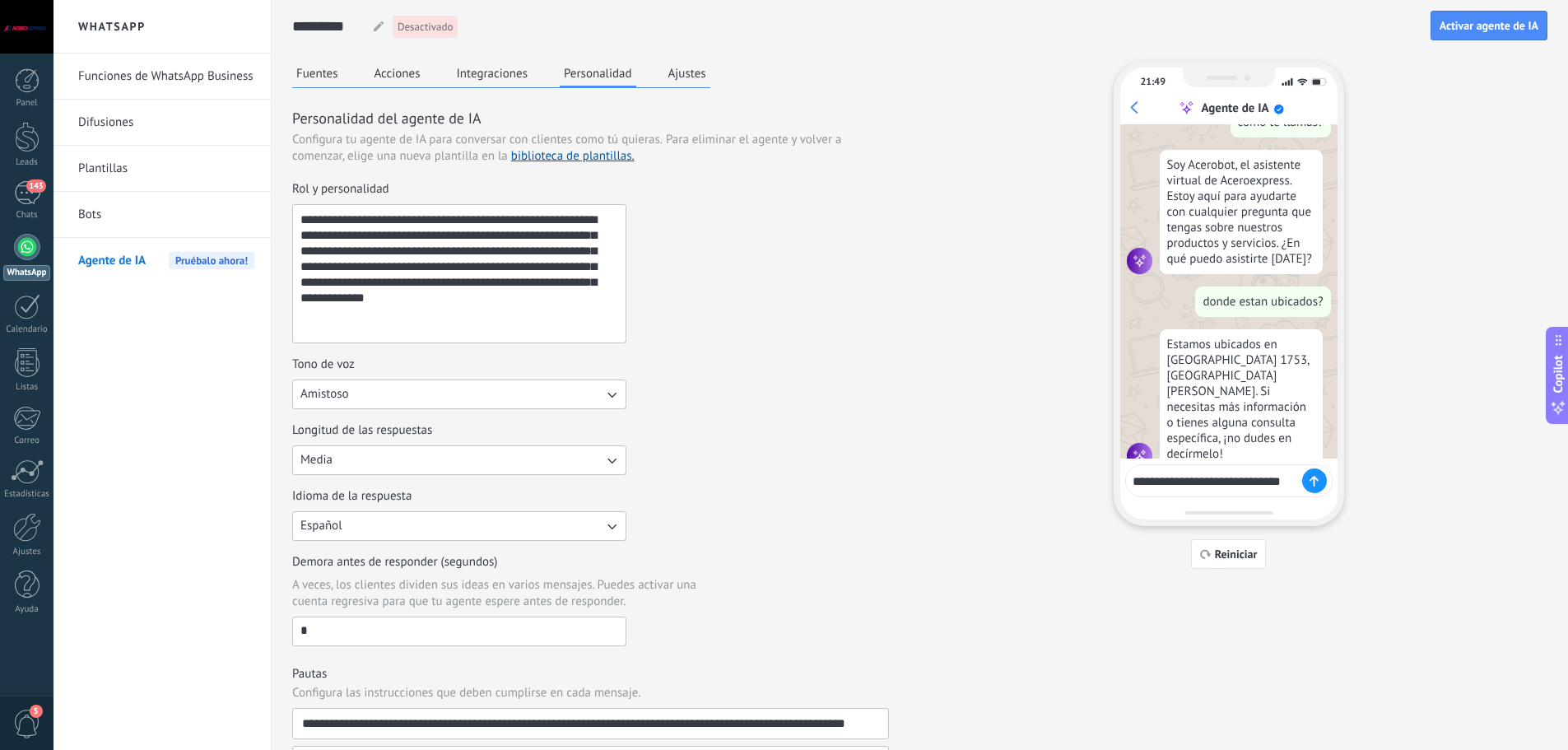
type textarea "**********"
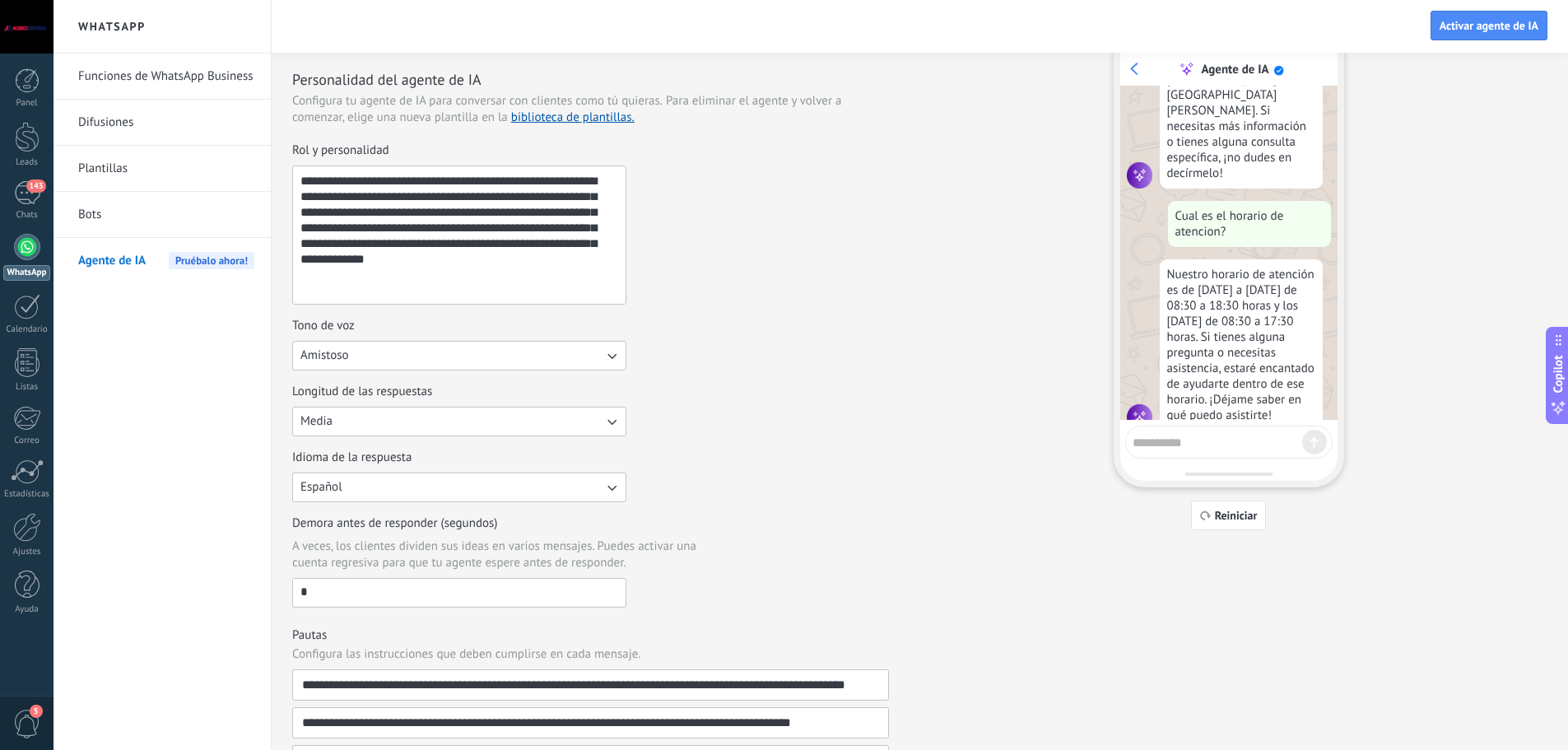
scroll to position [0, 0]
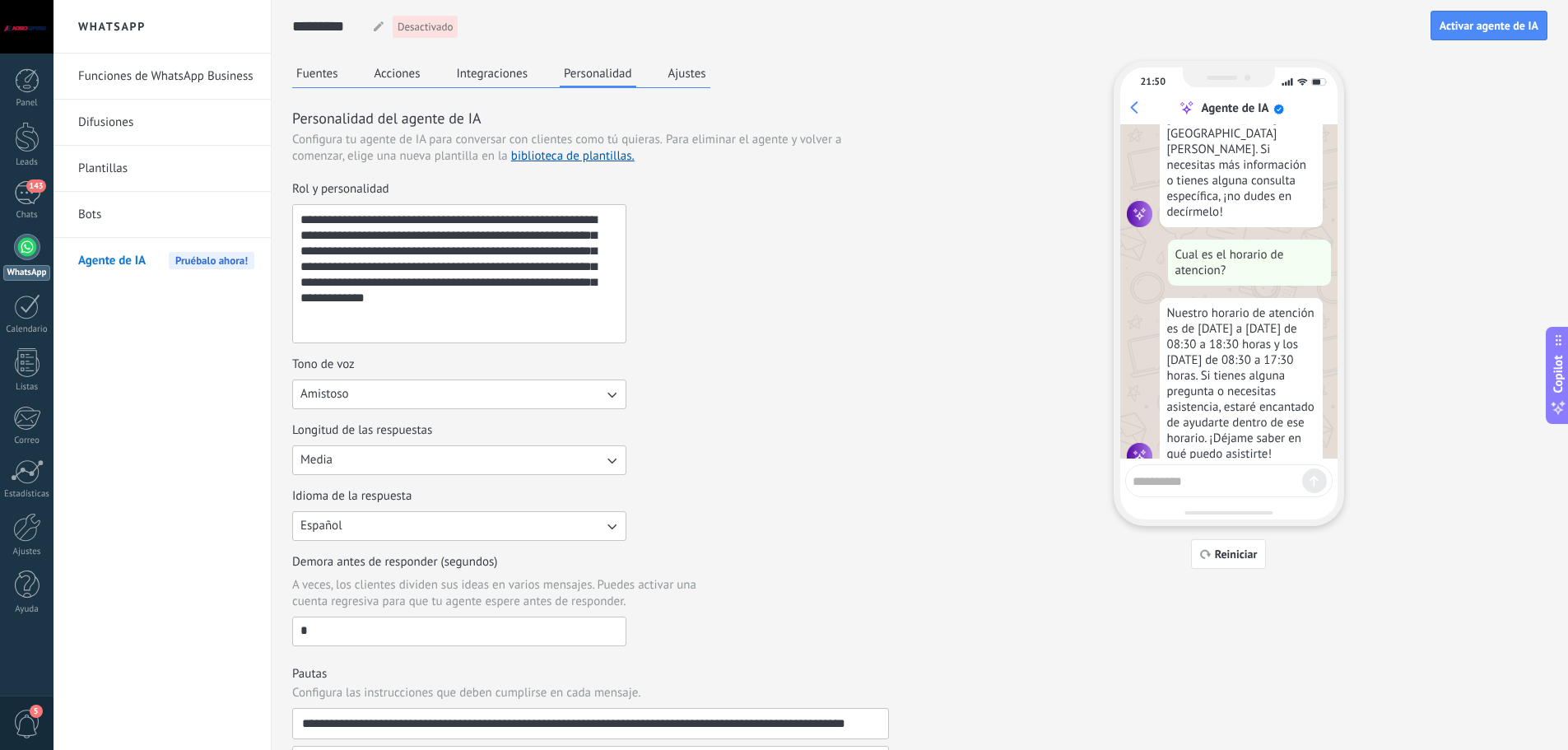
click at [329, 66] on button "Fuentes" at bounding box center [317, 73] width 50 height 25
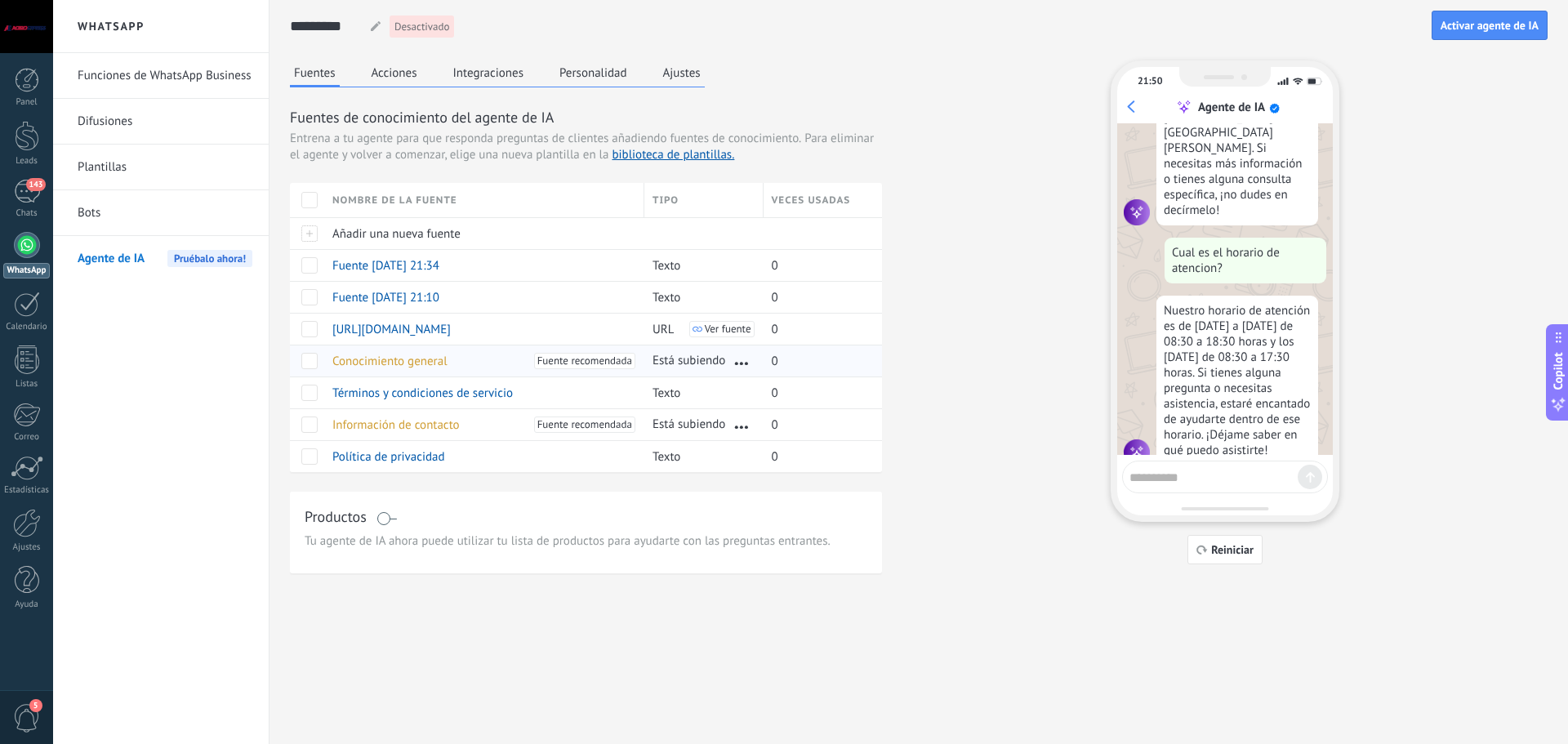
click at [593, 360] on span "Fuente recomendada" at bounding box center [584, 360] width 95 height 16
click at [20, 73] on div at bounding box center [27, 80] width 25 height 25
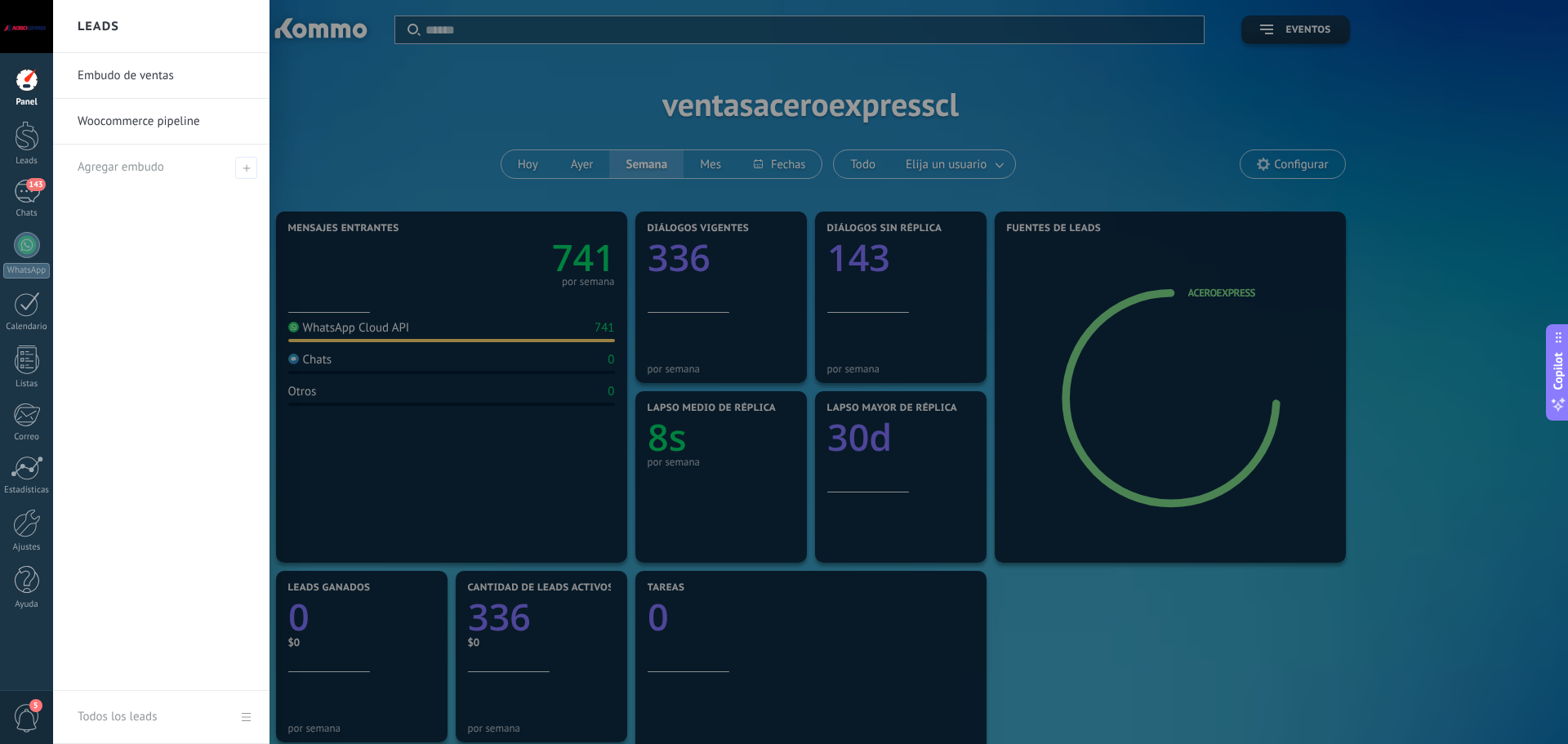
click at [116, 129] on link "Woocommerce pipeline" at bounding box center [165, 121] width 175 height 45
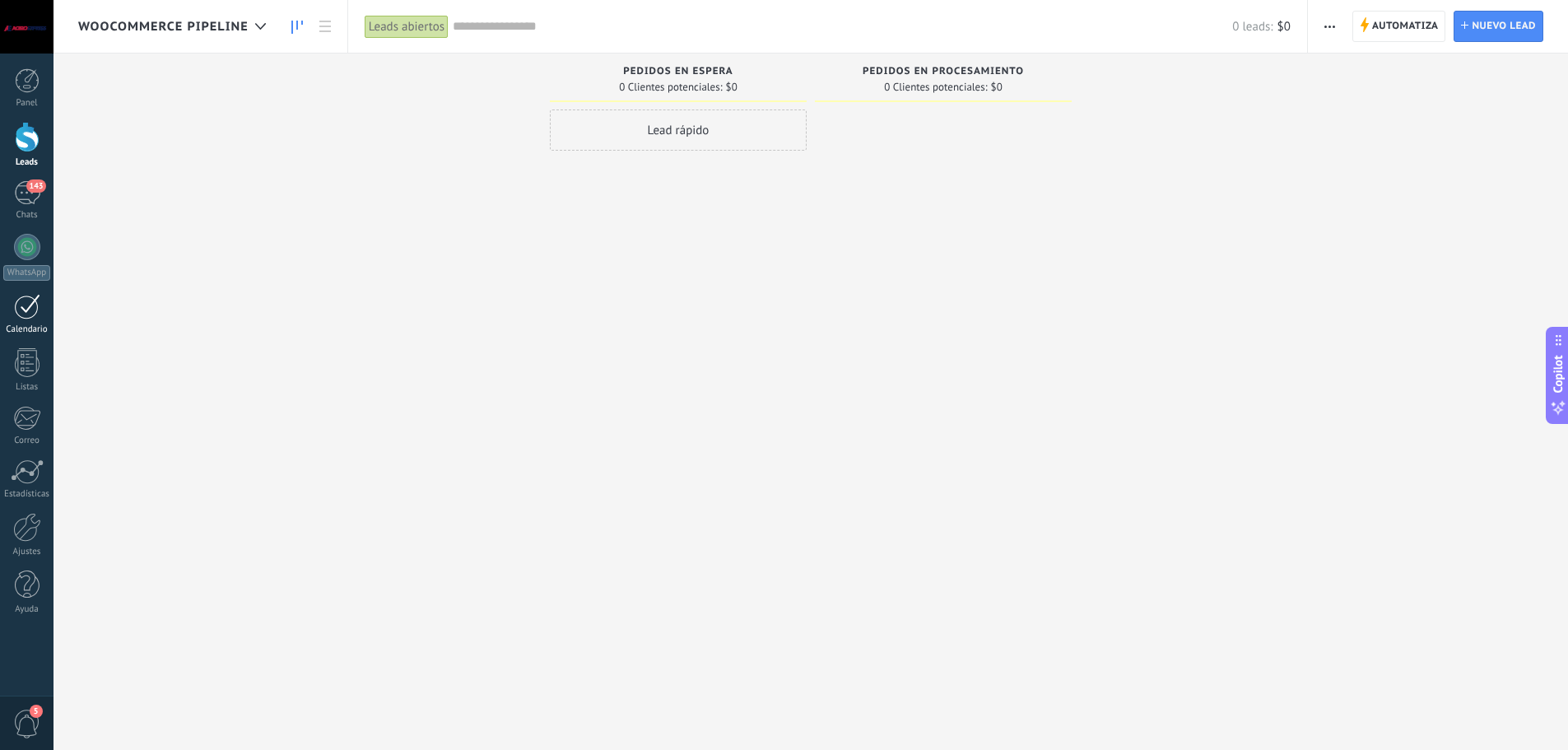
click at [26, 309] on div at bounding box center [27, 307] width 27 height 26
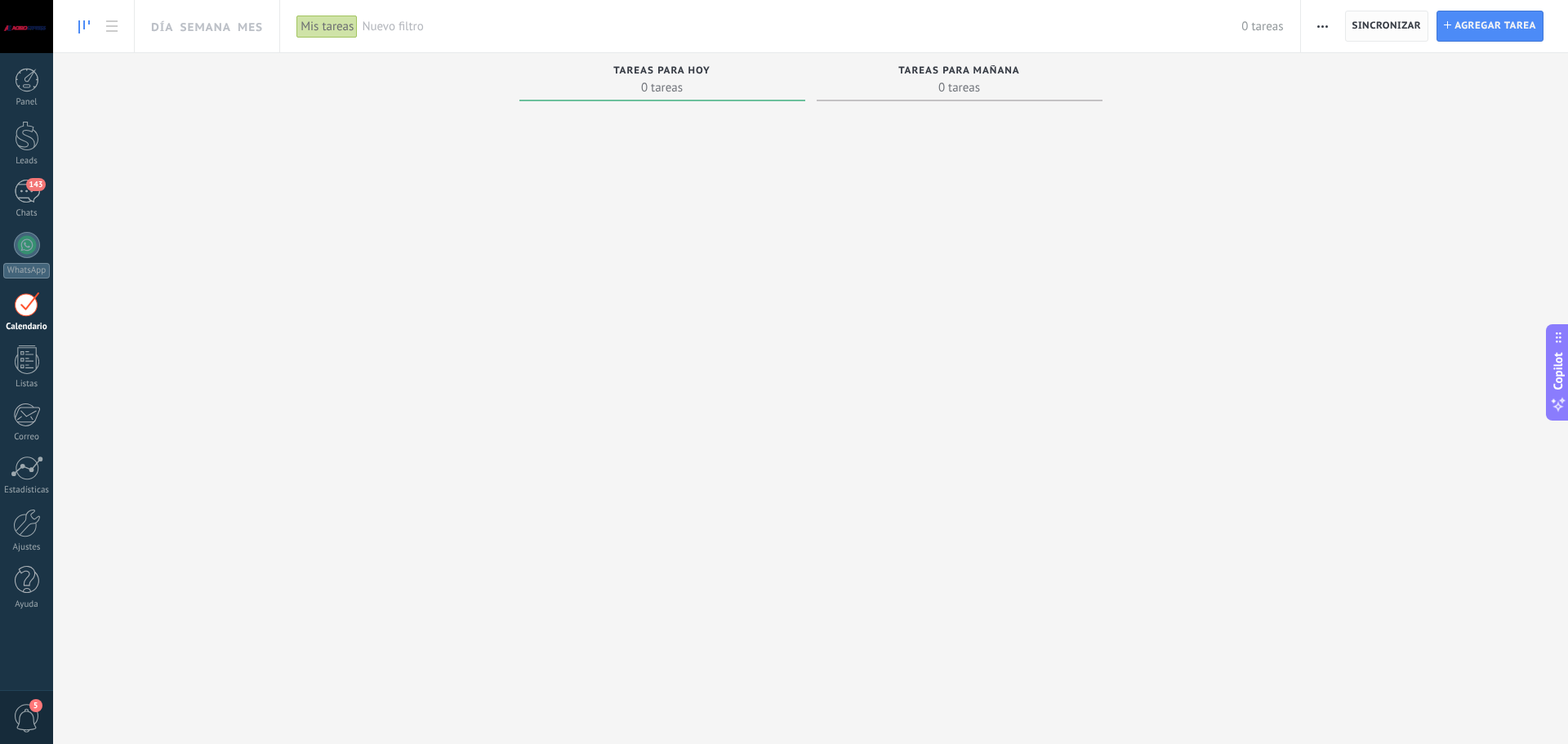
click at [1377, 26] on span "Sincronizar" at bounding box center [1387, 26] width 69 height 9
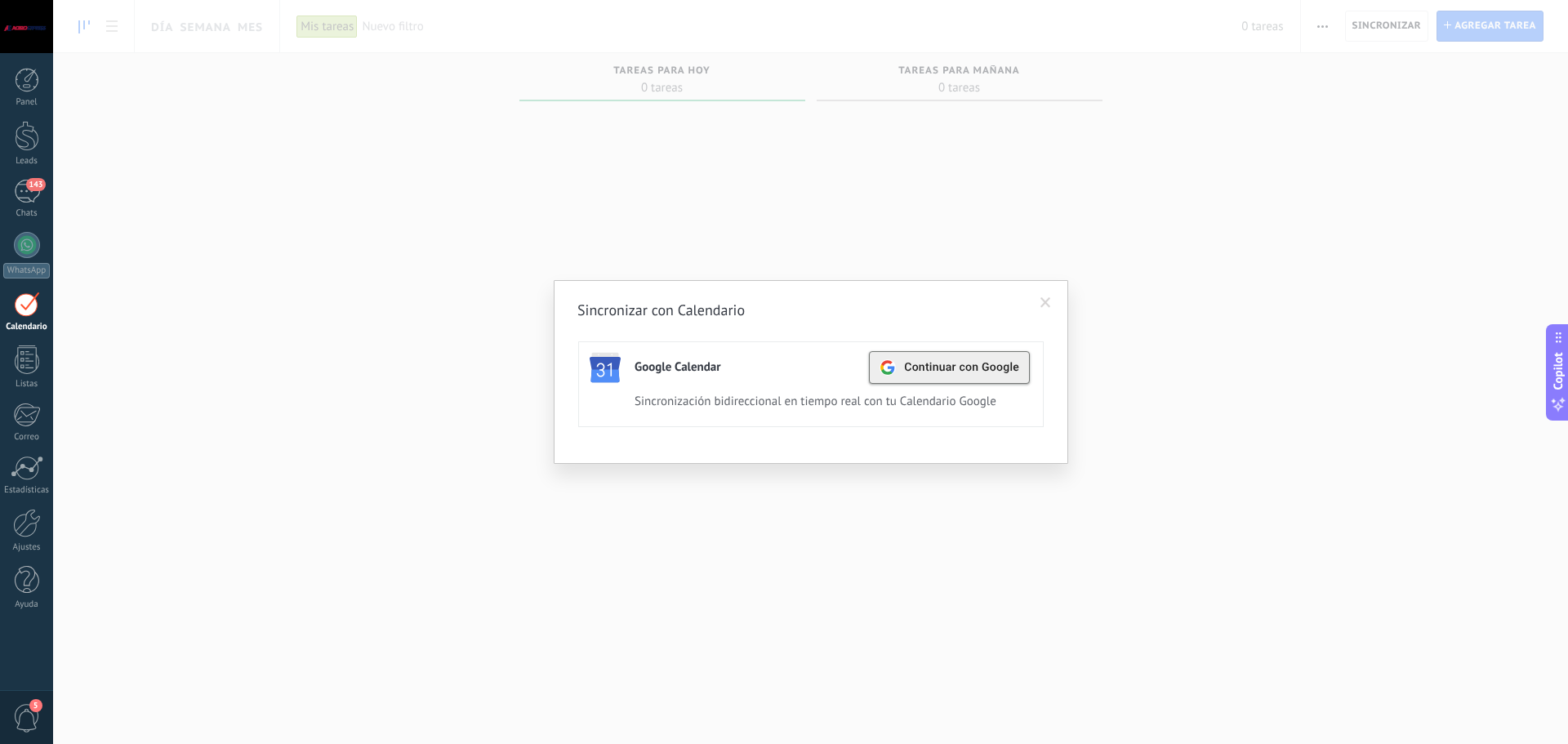
click at [901, 375] on div "Continuar con Google" at bounding box center [949, 367] width 139 height 31
click at [1038, 294] on span at bounding box center [1044, 303] width 27 height 27
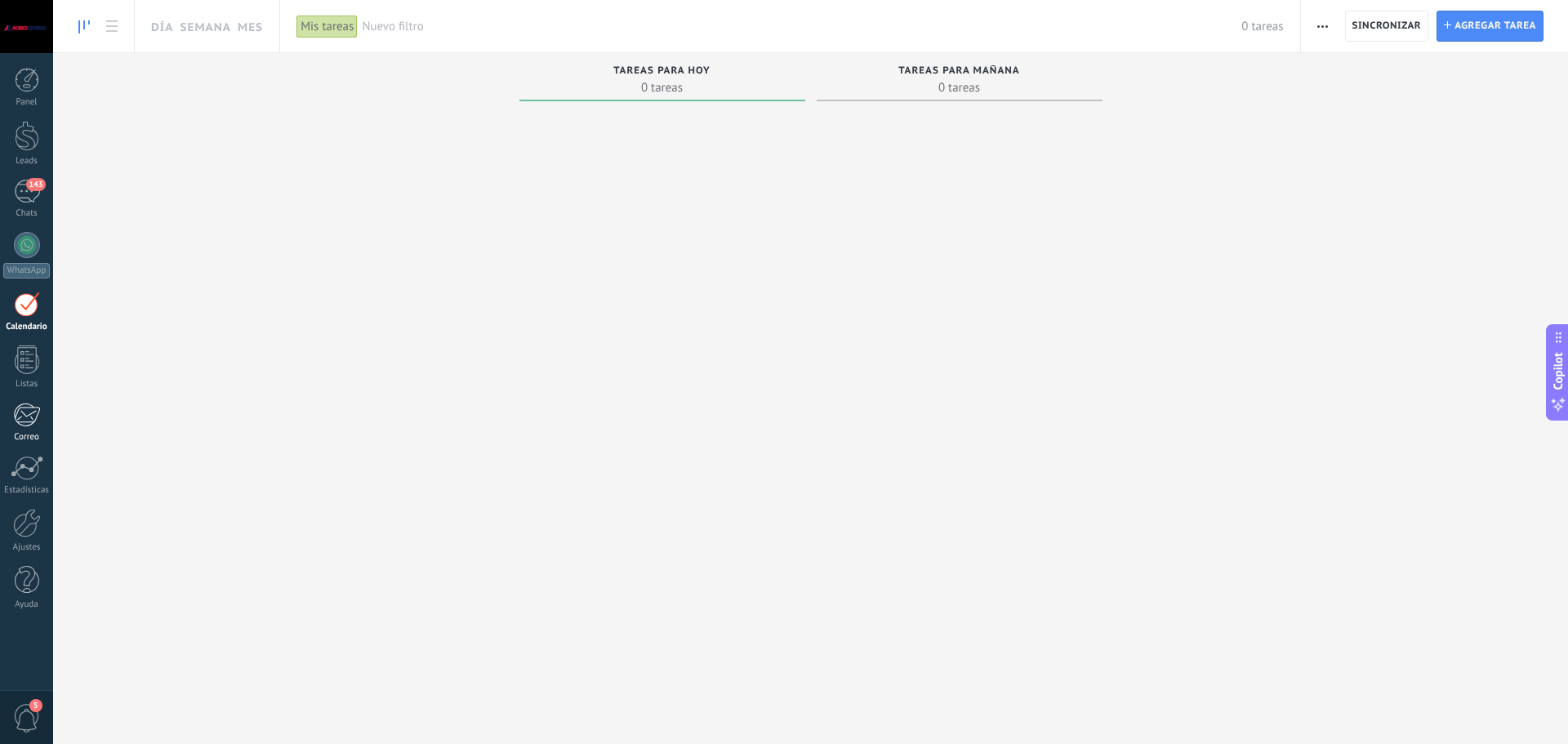
click at [17, 414] on div at bounding box center [26, 415] width 27 height 25
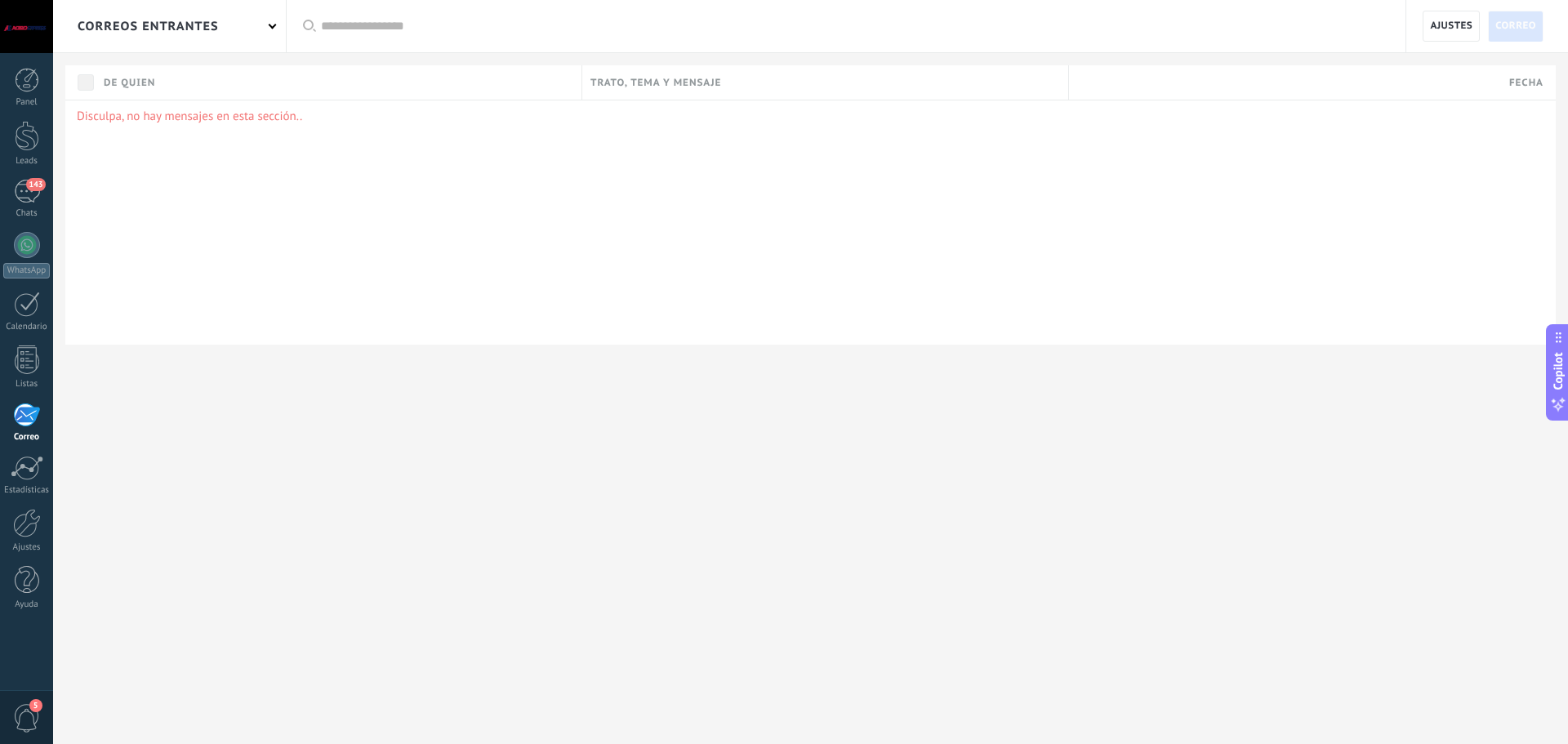
click at [266, 27] on div "correos entrantes" at bounding box center [169, 26] width 233 height 52
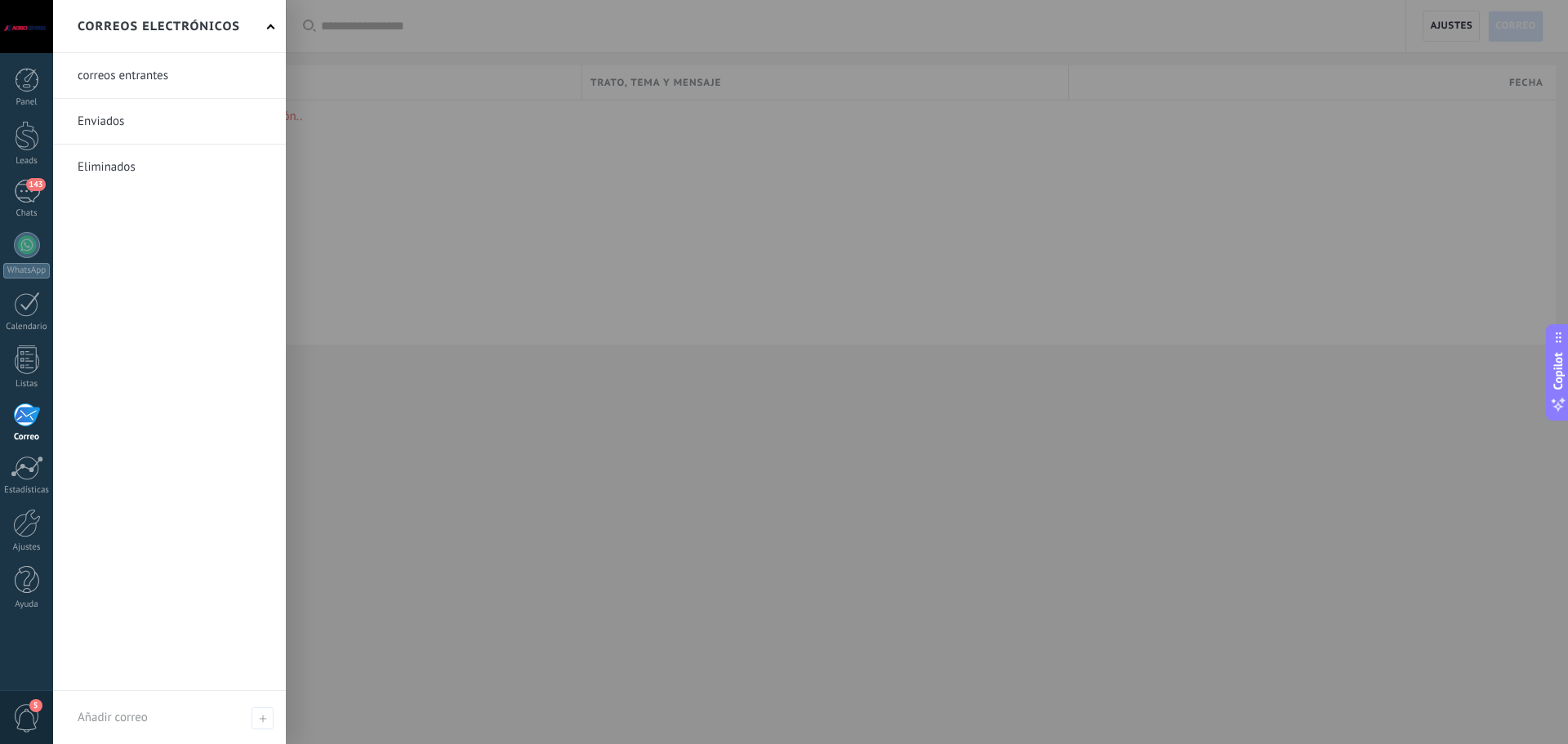
click at [457, 175] on div at bounding box center [837, 372] width 1568 height 744
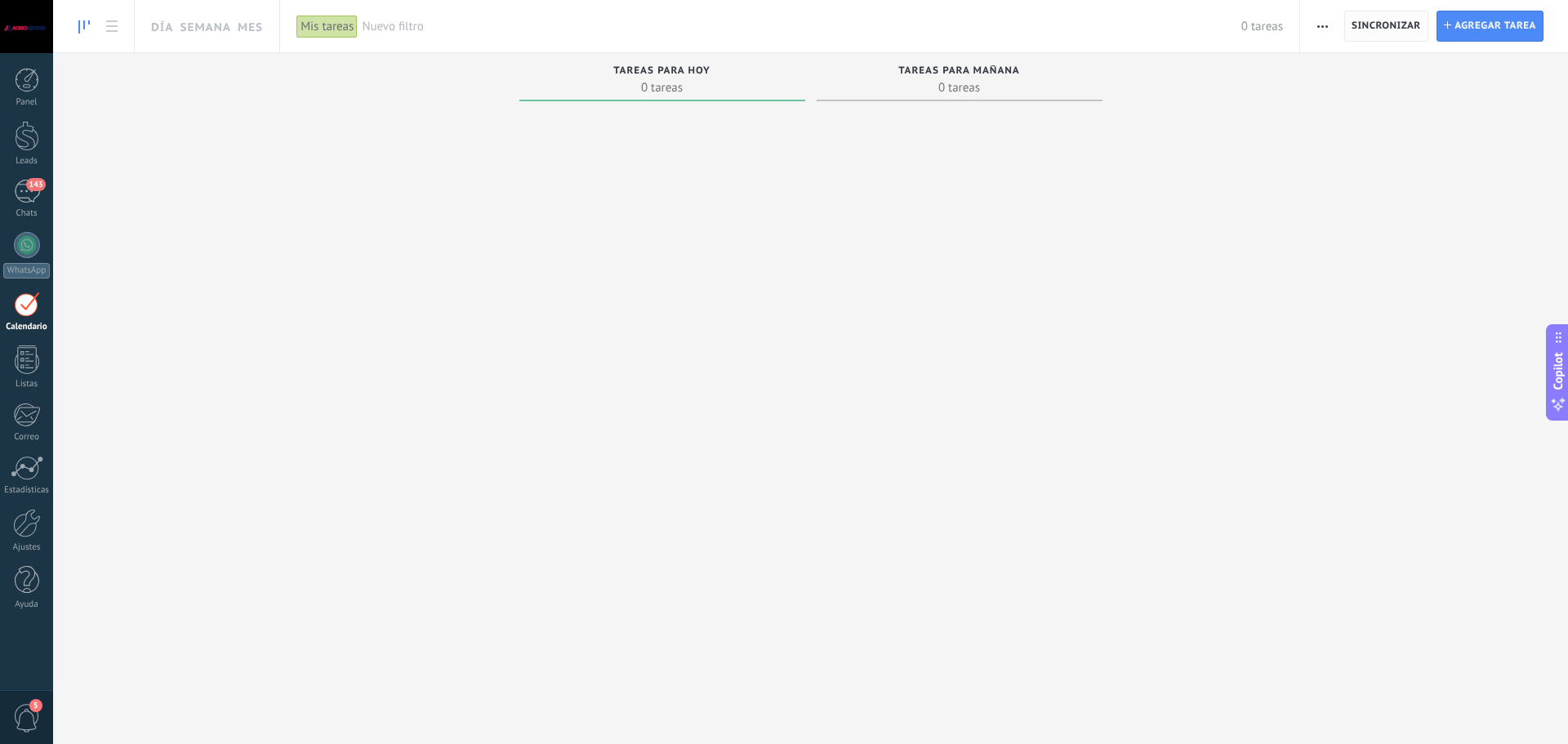
click at [1364, 25] on span "Sincronizar" at bounding box center [1386, 26] width 69 height 9
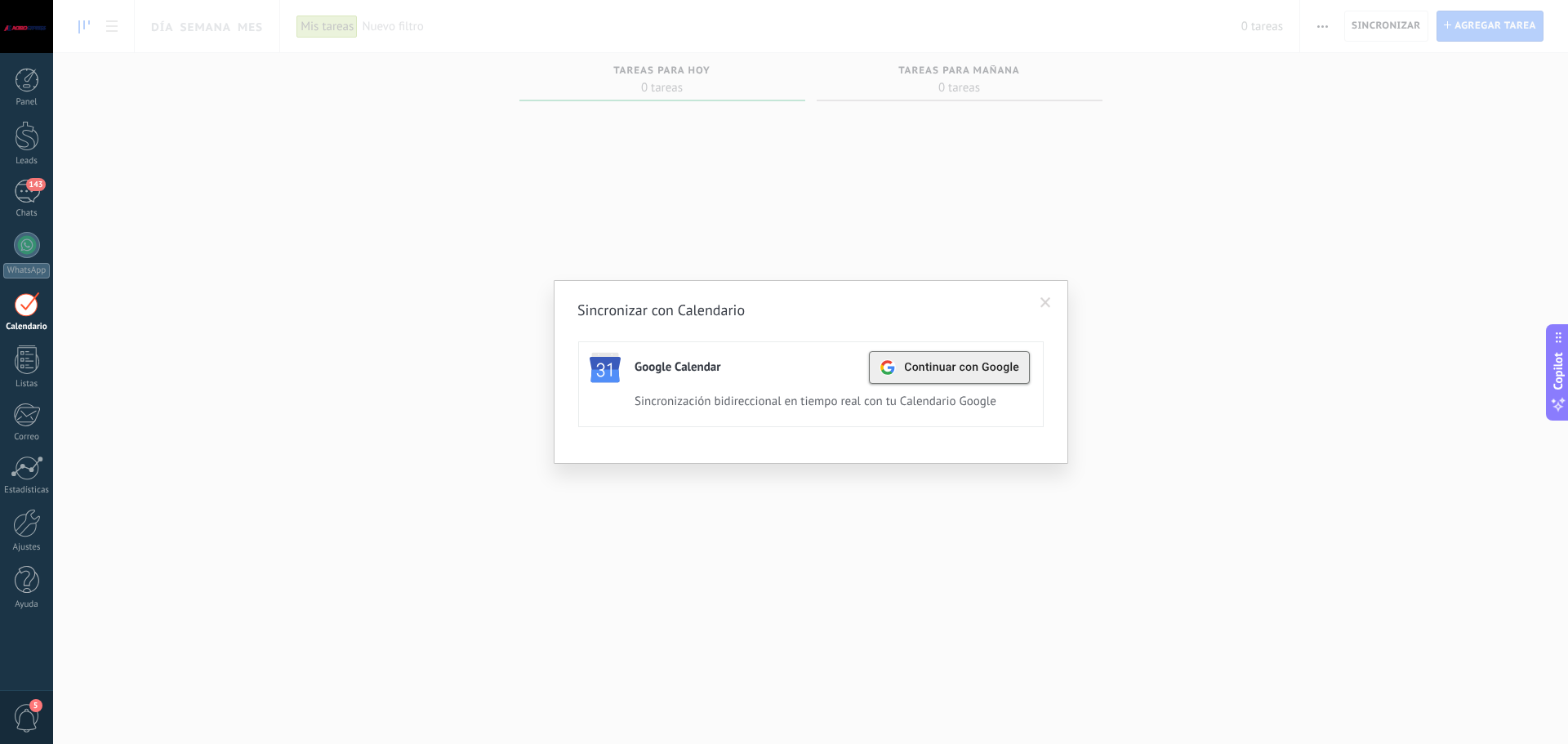
click at [923, 372] on span "Continuar con Google" at bounding box center [962, 367] width 115 height 13
click at [1044, 304] on span at bounding box center [1045, 302] width 10 height 11
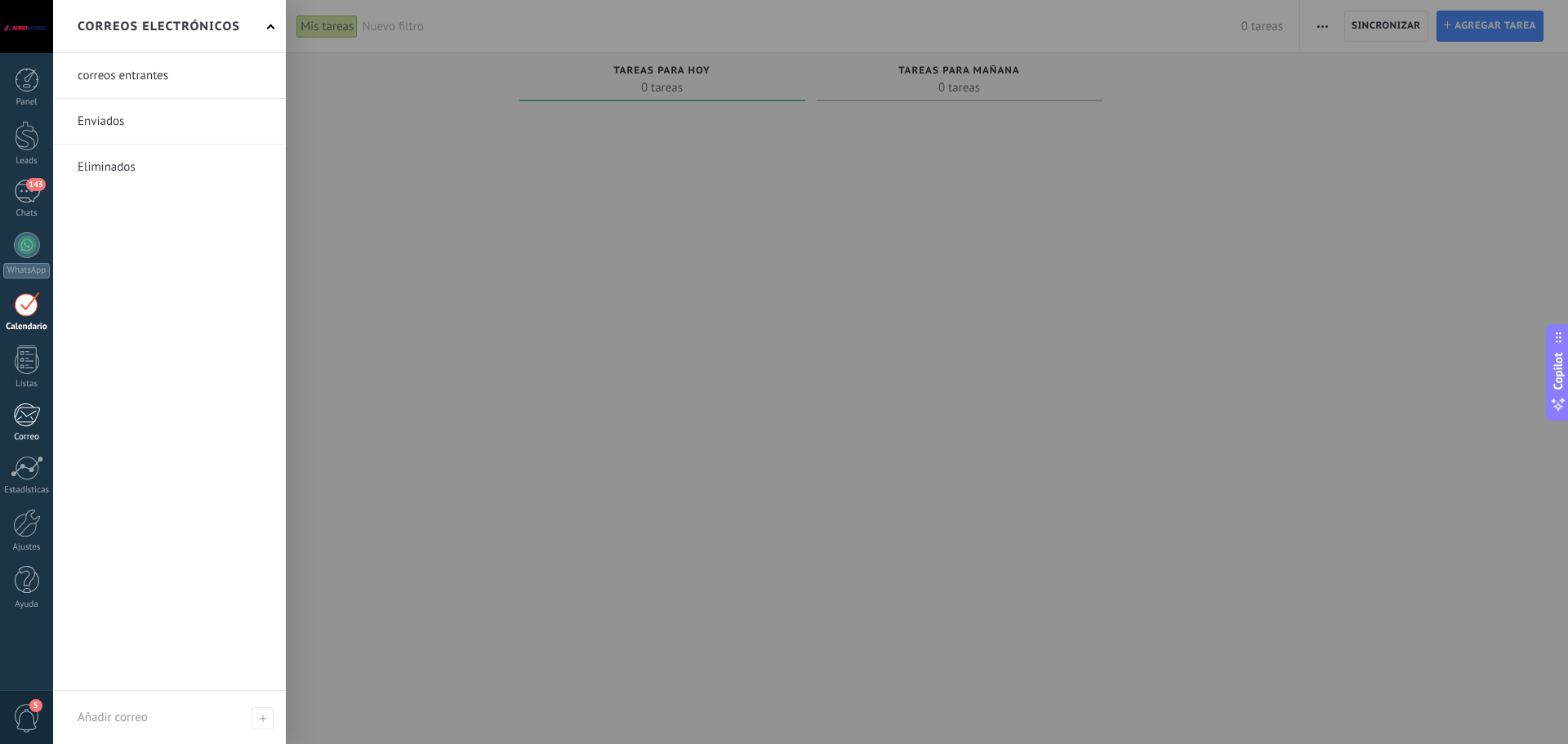
click at [17, 417] on div at bounding box center [26, 415] width 27 height 25
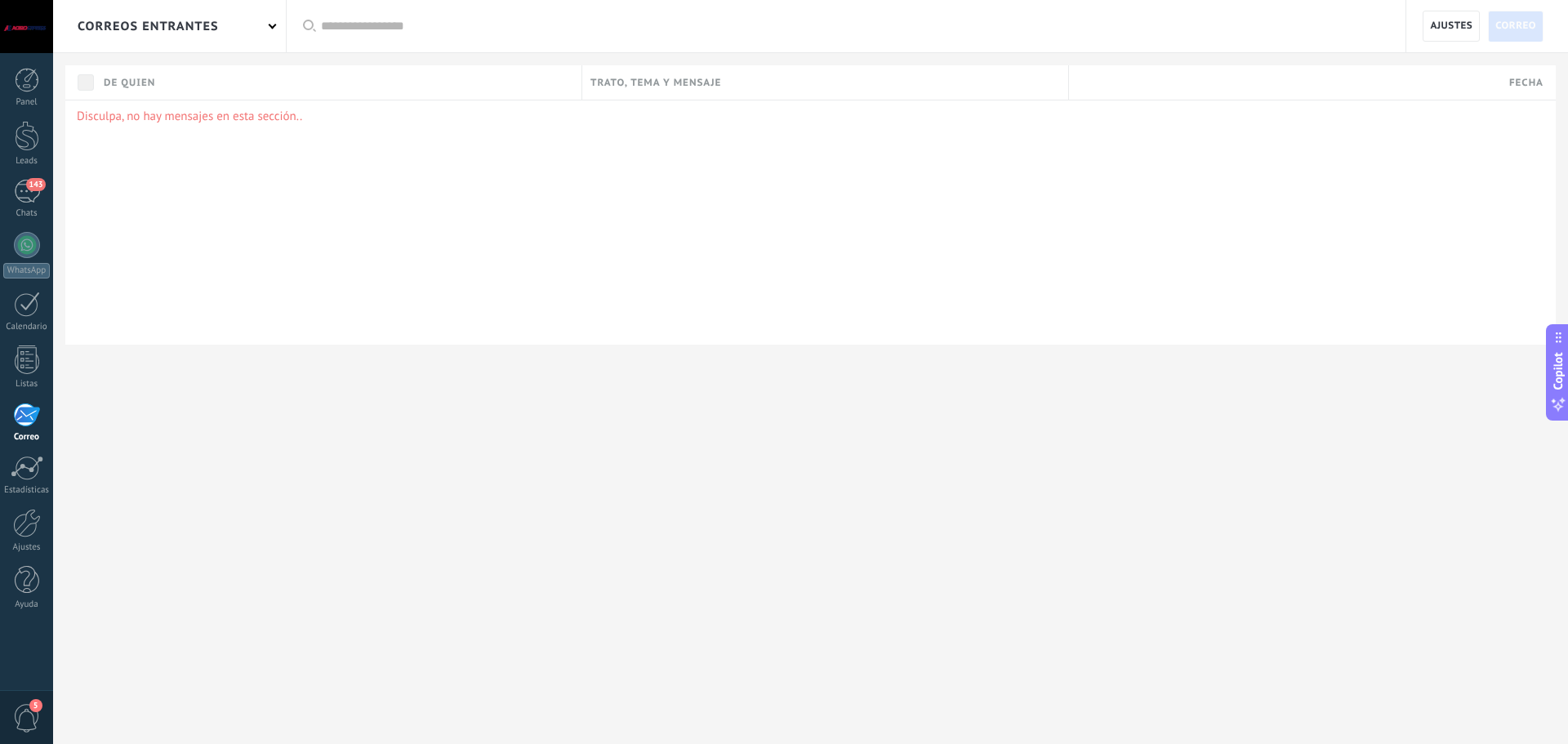
click at [1521, 18] on span "Correo" at bounding box center [1516, 26] width 41 height 29
click at [1447, 24] on span "Ajustes" at bounding box center [1451, 26] width 43 height 29
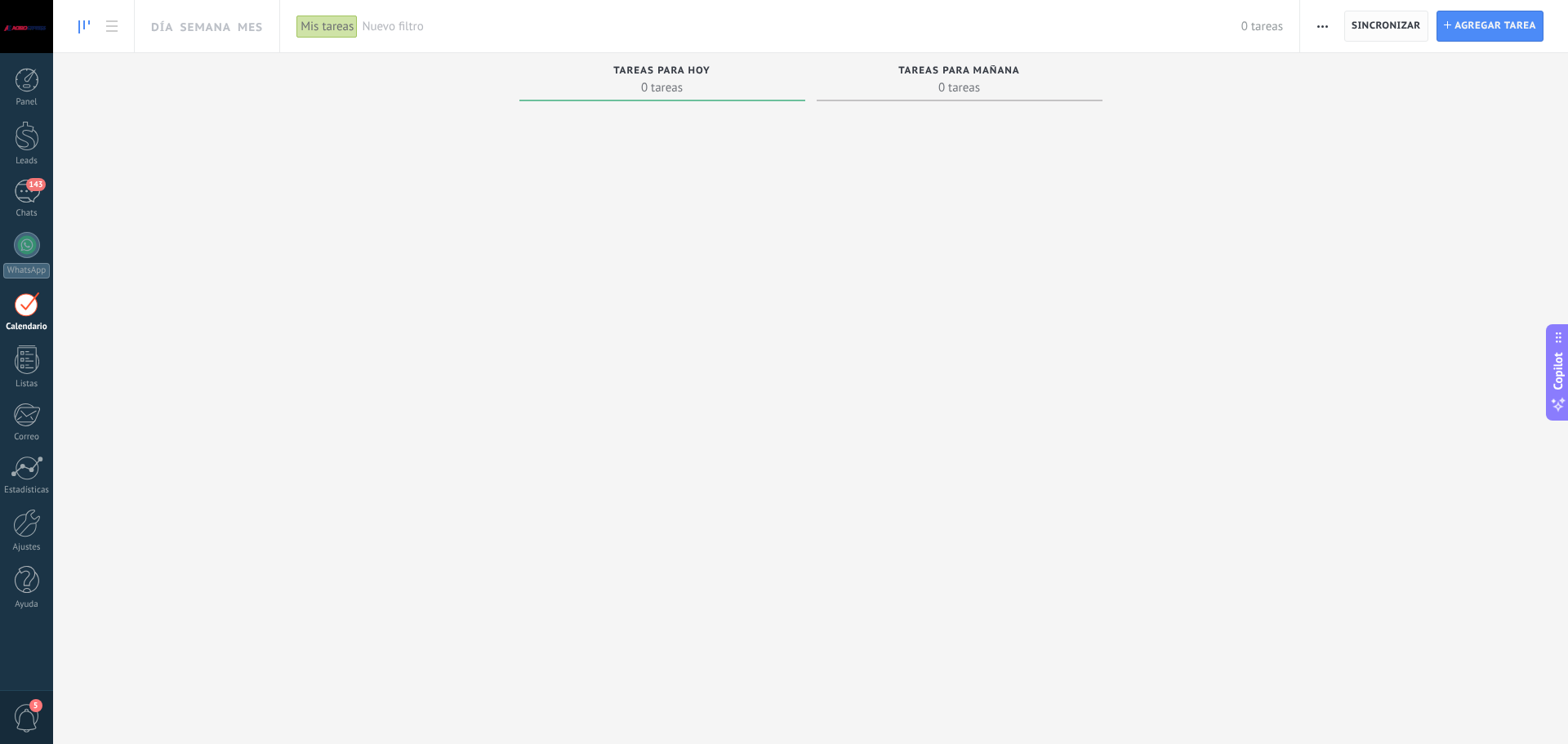
click at [1367, 22] on span "Sincronizar" at bounding box center [1386, 26] width 69 height 9
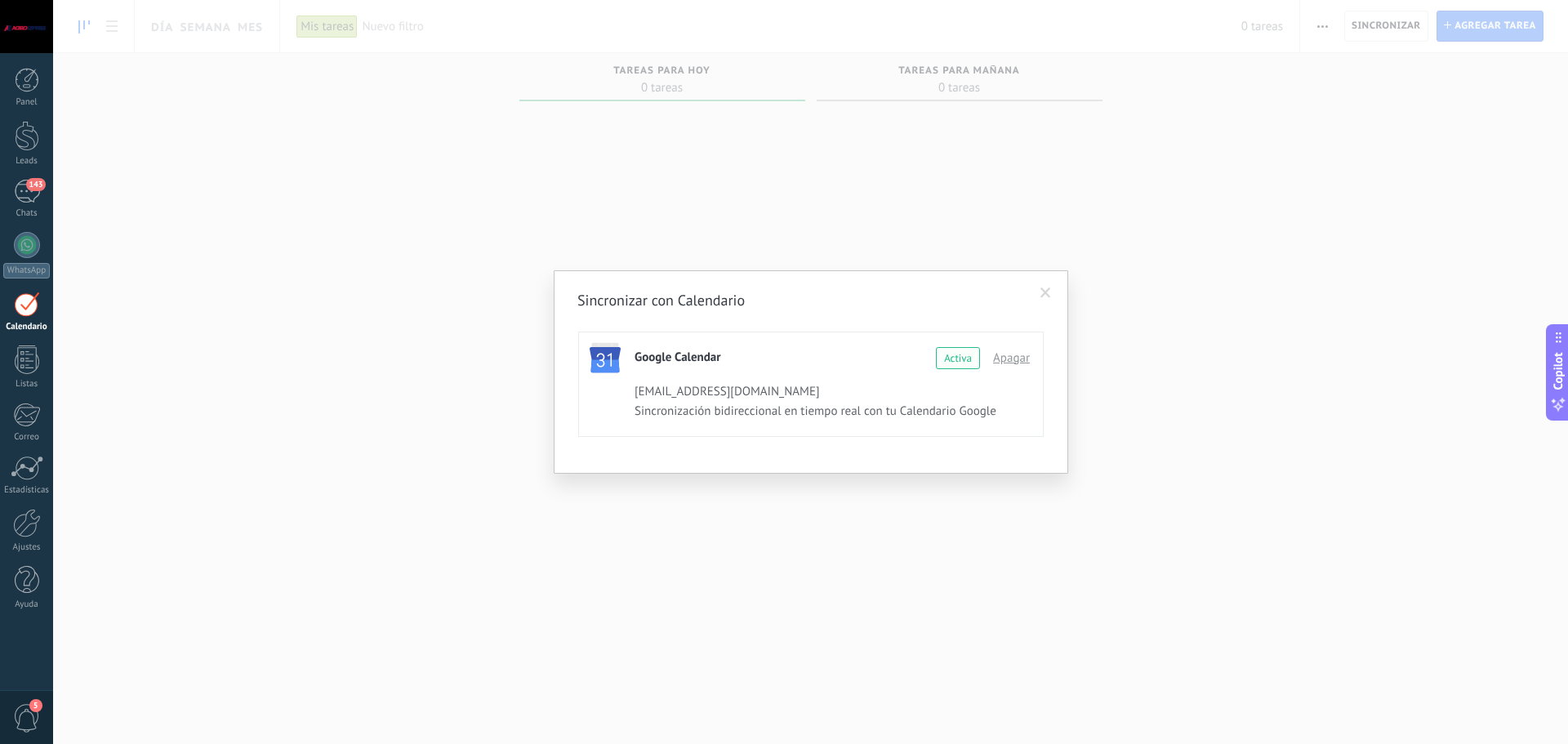
click at [1049, 292] on span at bounding box center [1045, 292] width 10 height 11
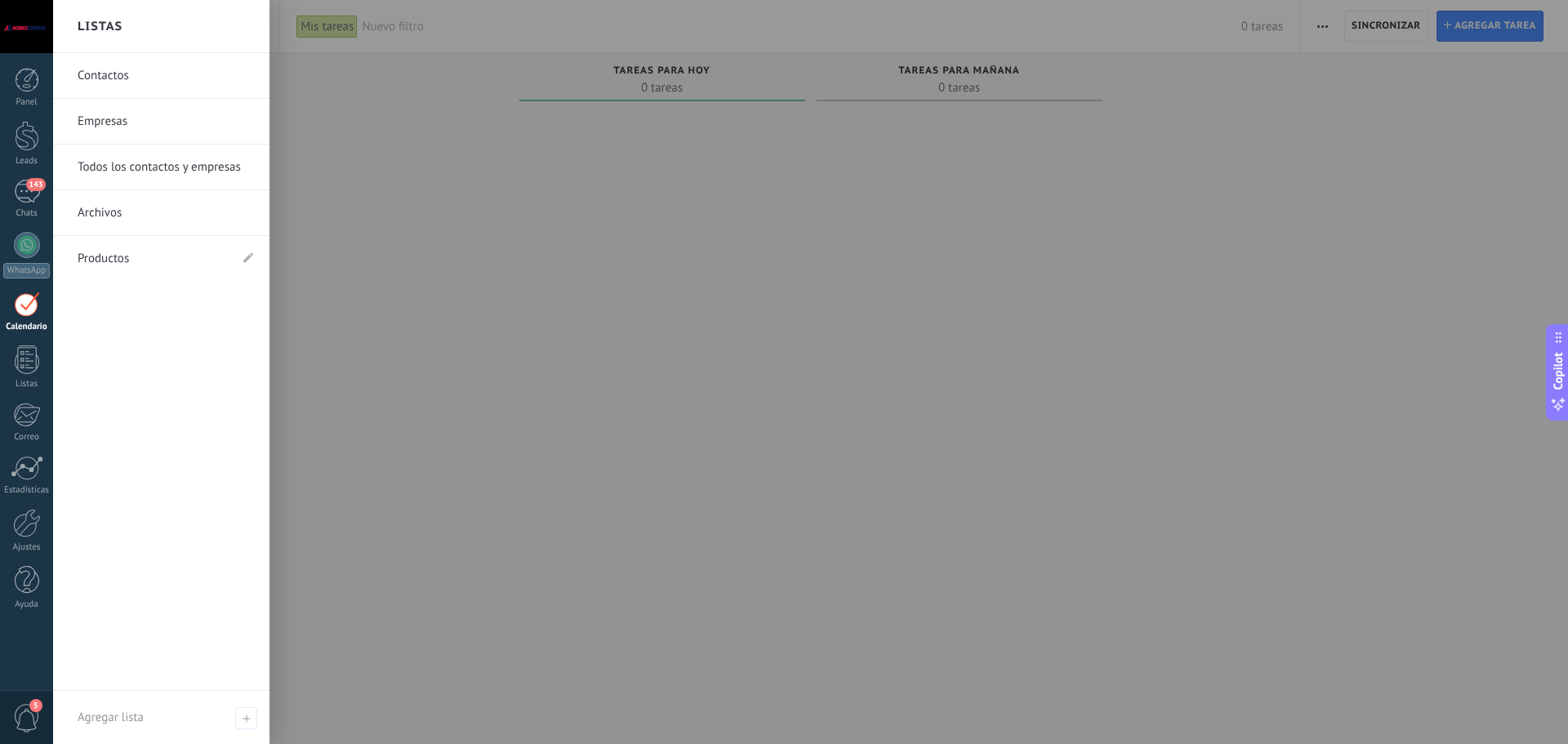
click at [114, 79] on link "Contactos" at bounding box center [165, 75] width 175 height 45
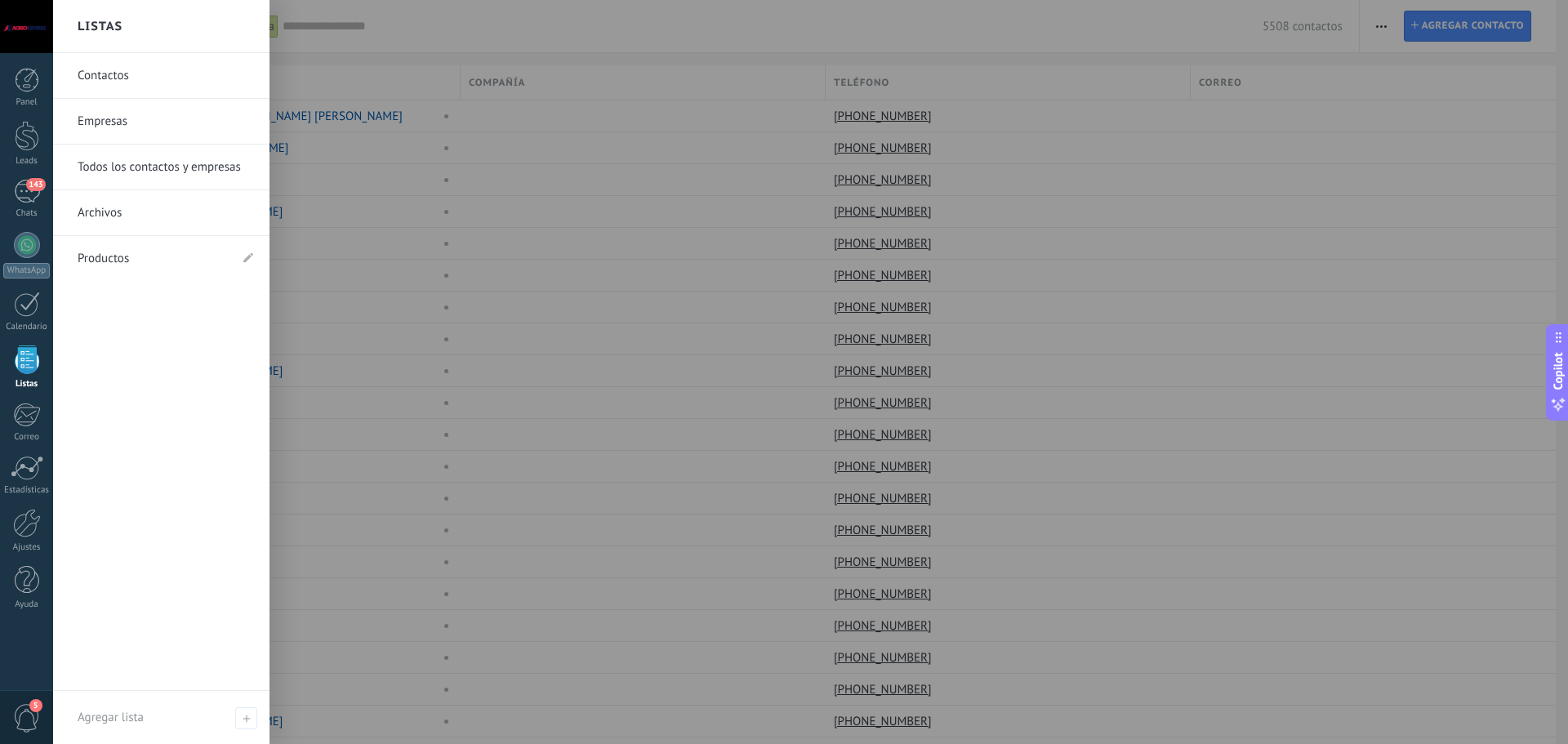
click at [102, 114] on link "Empresas" at bounding box center [165, 121] width 175 height 45
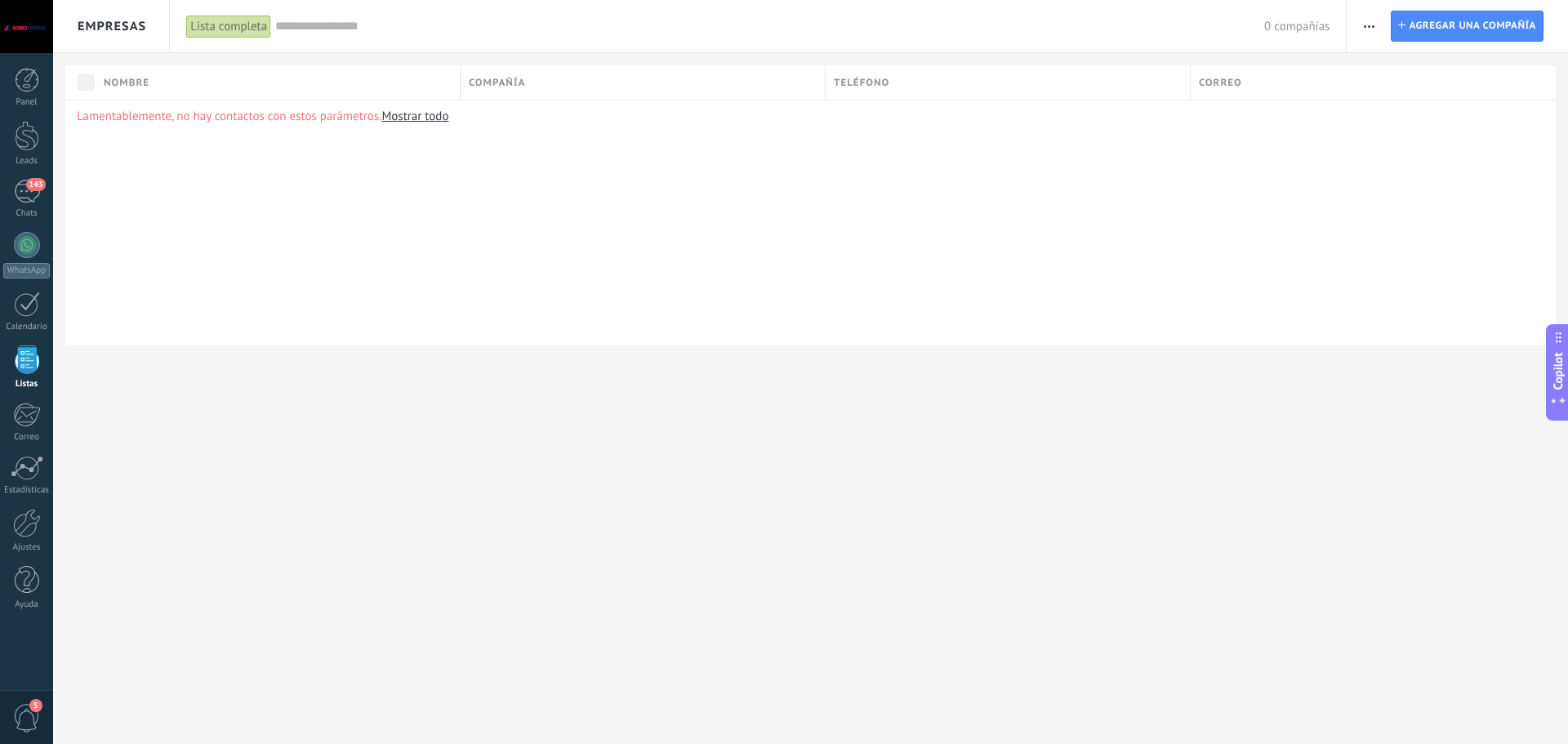
click at [417, 121] on link "Mostrar todo" at bounding box center [415, 116] width 67 height 15
click at [411, 114] on link "Mostrar todo" at bounding box center [415, 116] width 67 height 15
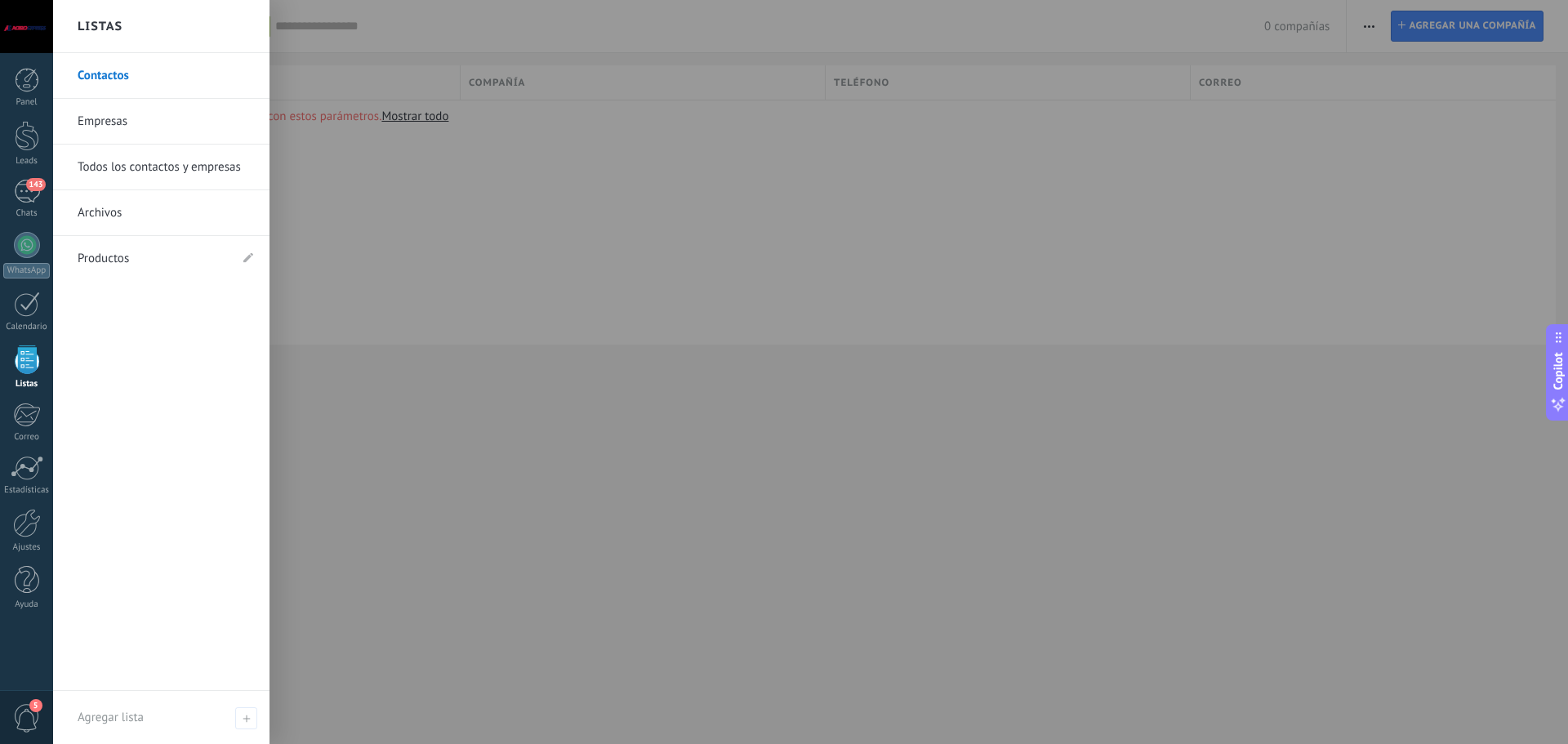
click at [97, 251] on link "Productos" at bounding box center [153, 258] width 151 height 45
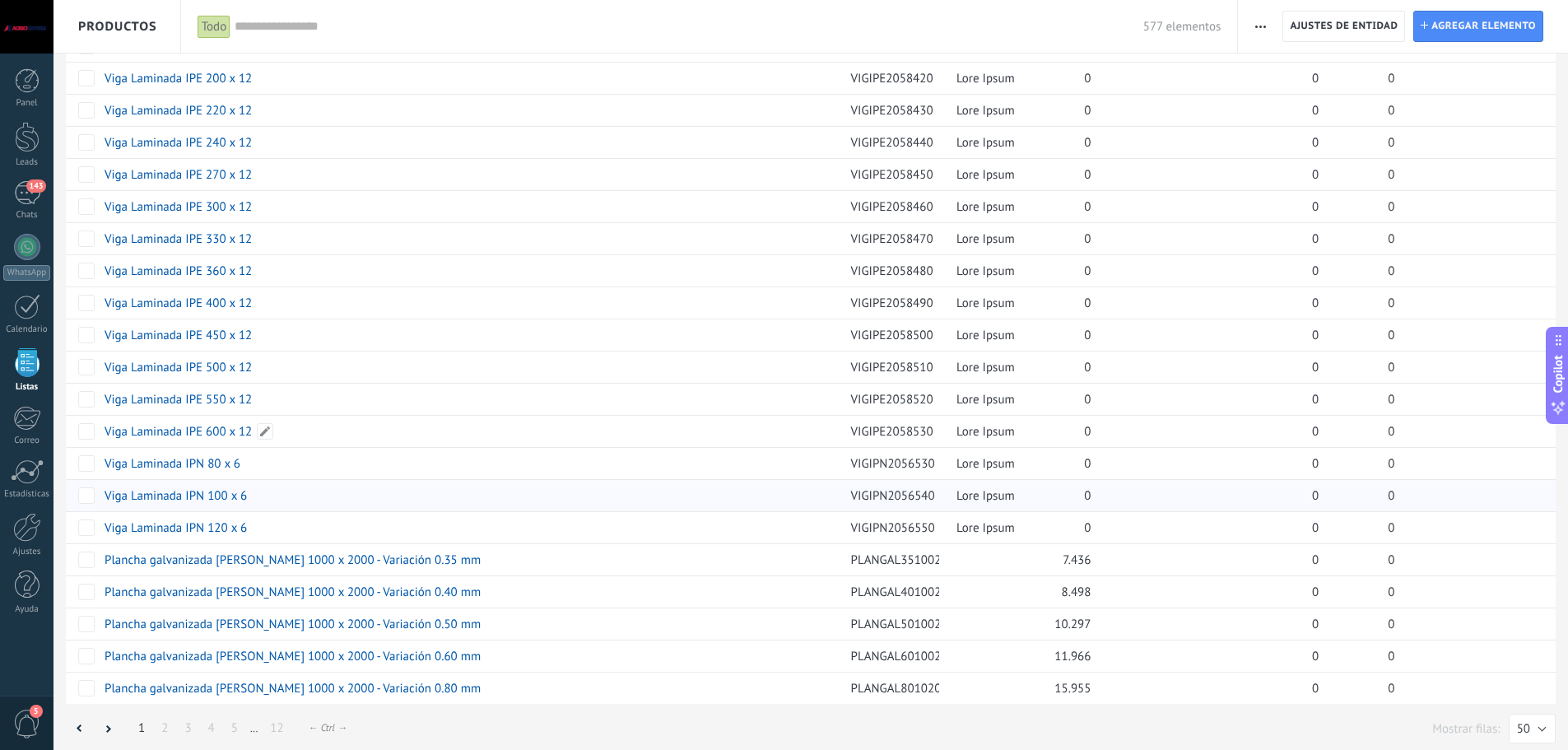
scroll to position [1009, 0]
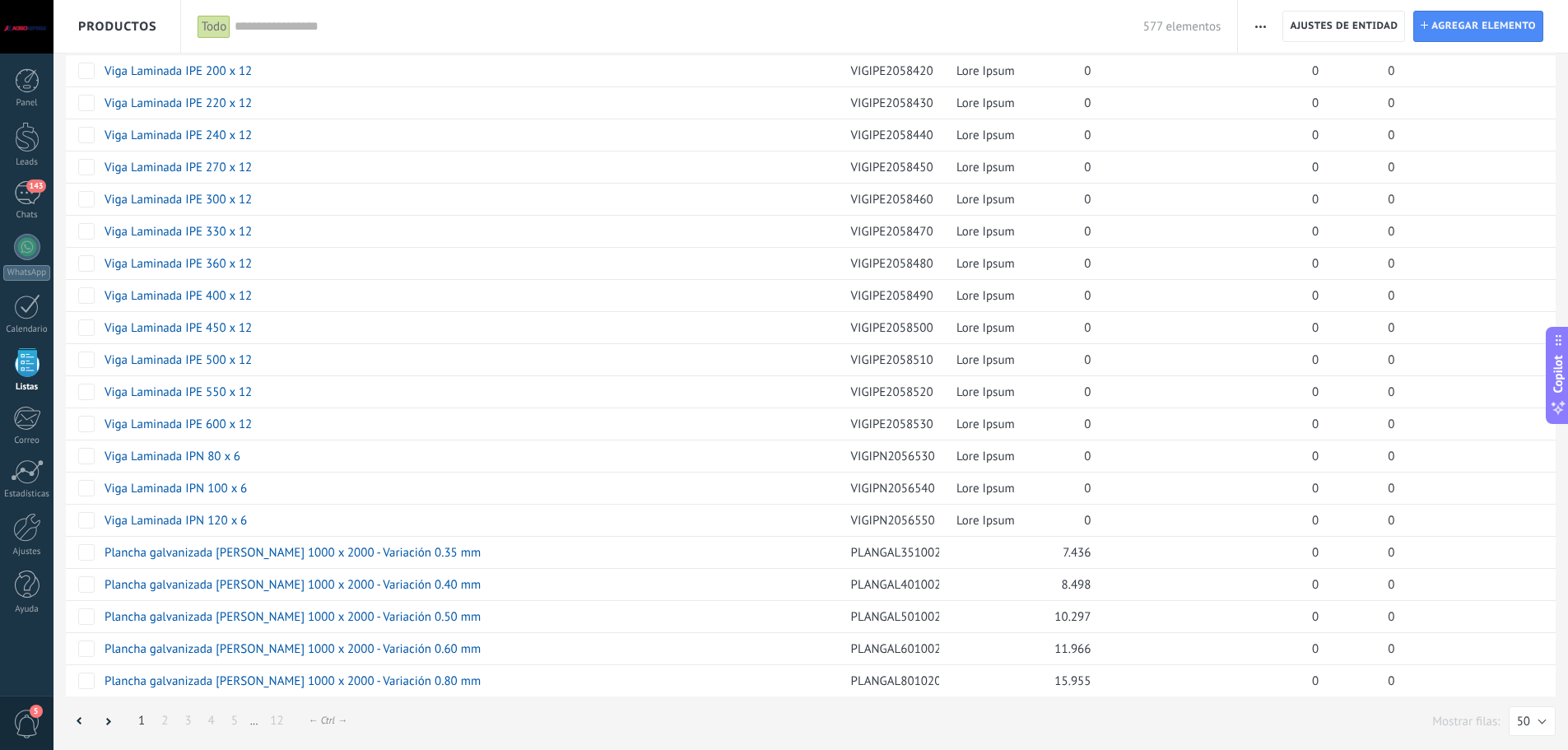
drag, startPoint x: 1567, startPoint y: 534, endPoint x: 1568, endPoint y: 563, distance: 29.0
click at [165, 717] on link "2" at bounding box center [165, 720] width 23 height 32
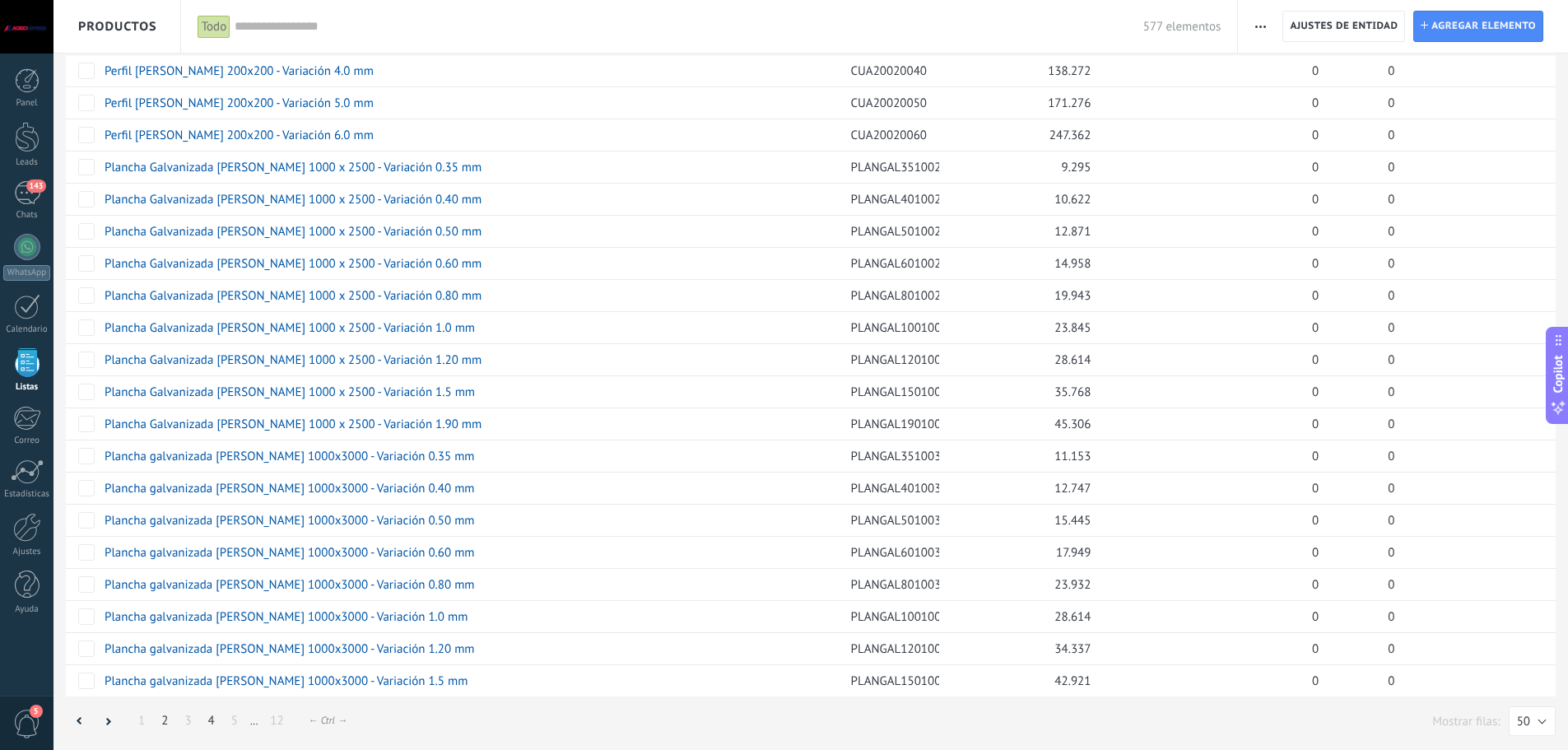
click at [205, 722] on link "4" at bounding box center [211, 720] width 23 height 32
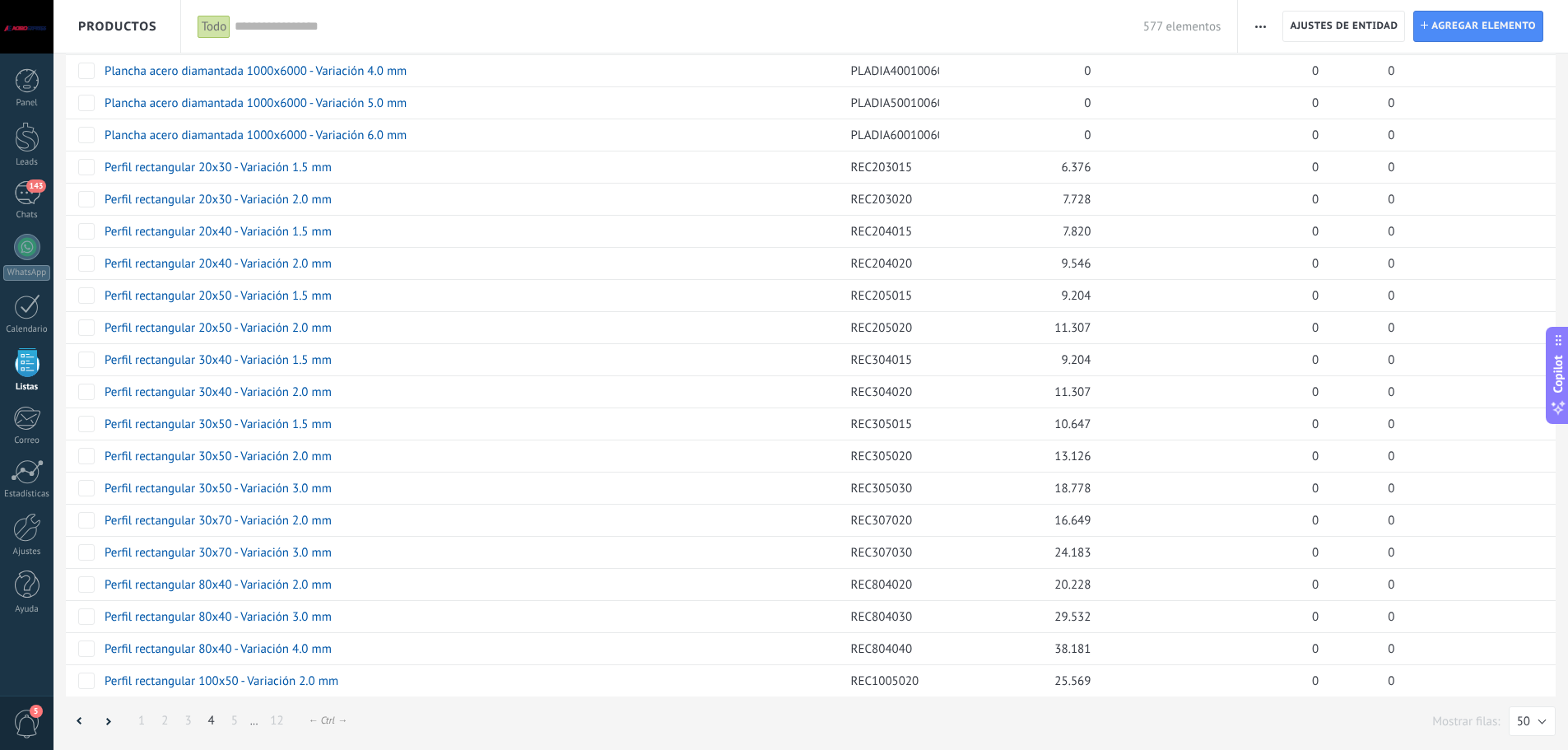
click at [214, 726] on link "4" at bounding box center [211, 720] width 23 height 32
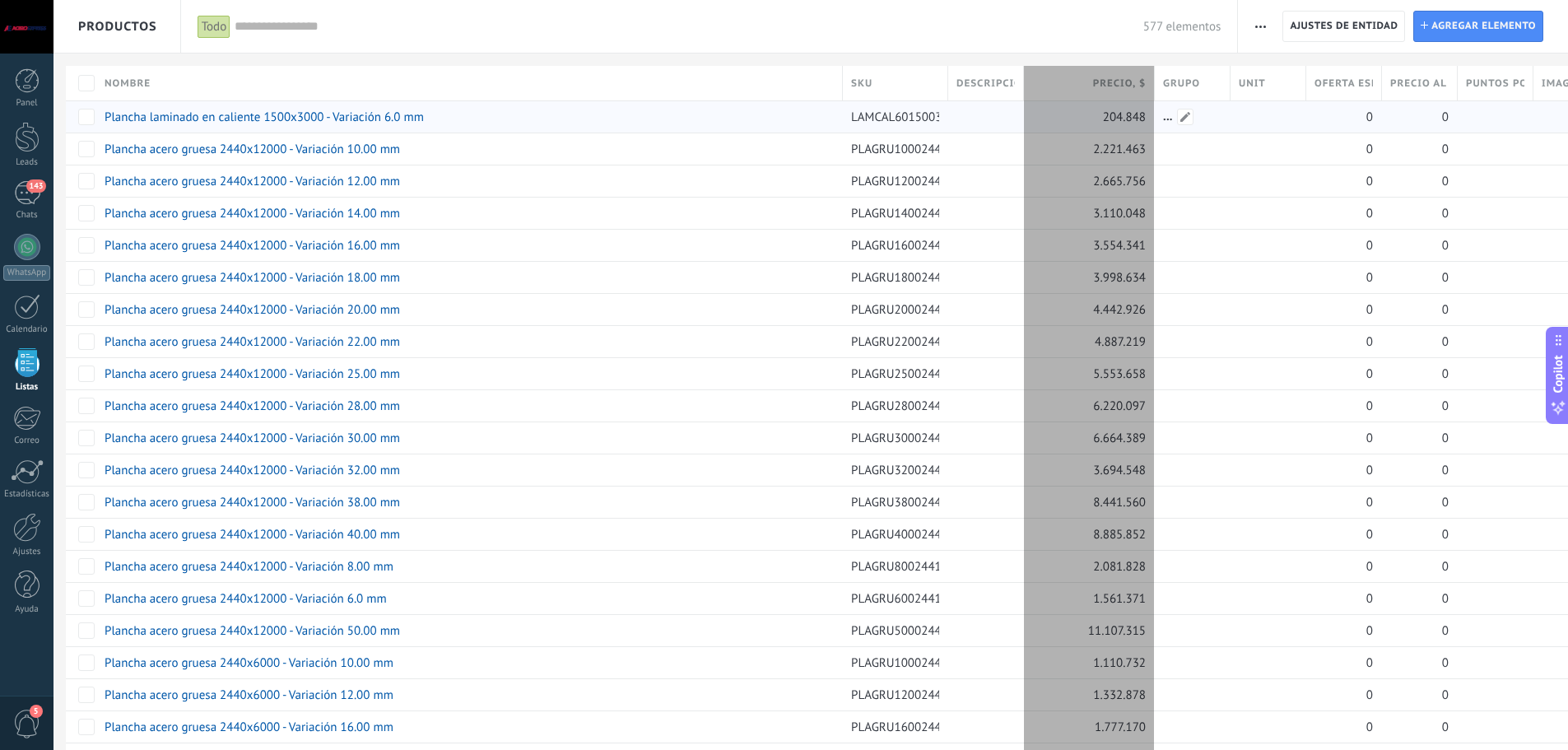
drag, startPoint x: 1104, startPoint y: 78, endPoint x: 1152, endPoint y: 105, distance: 55.1
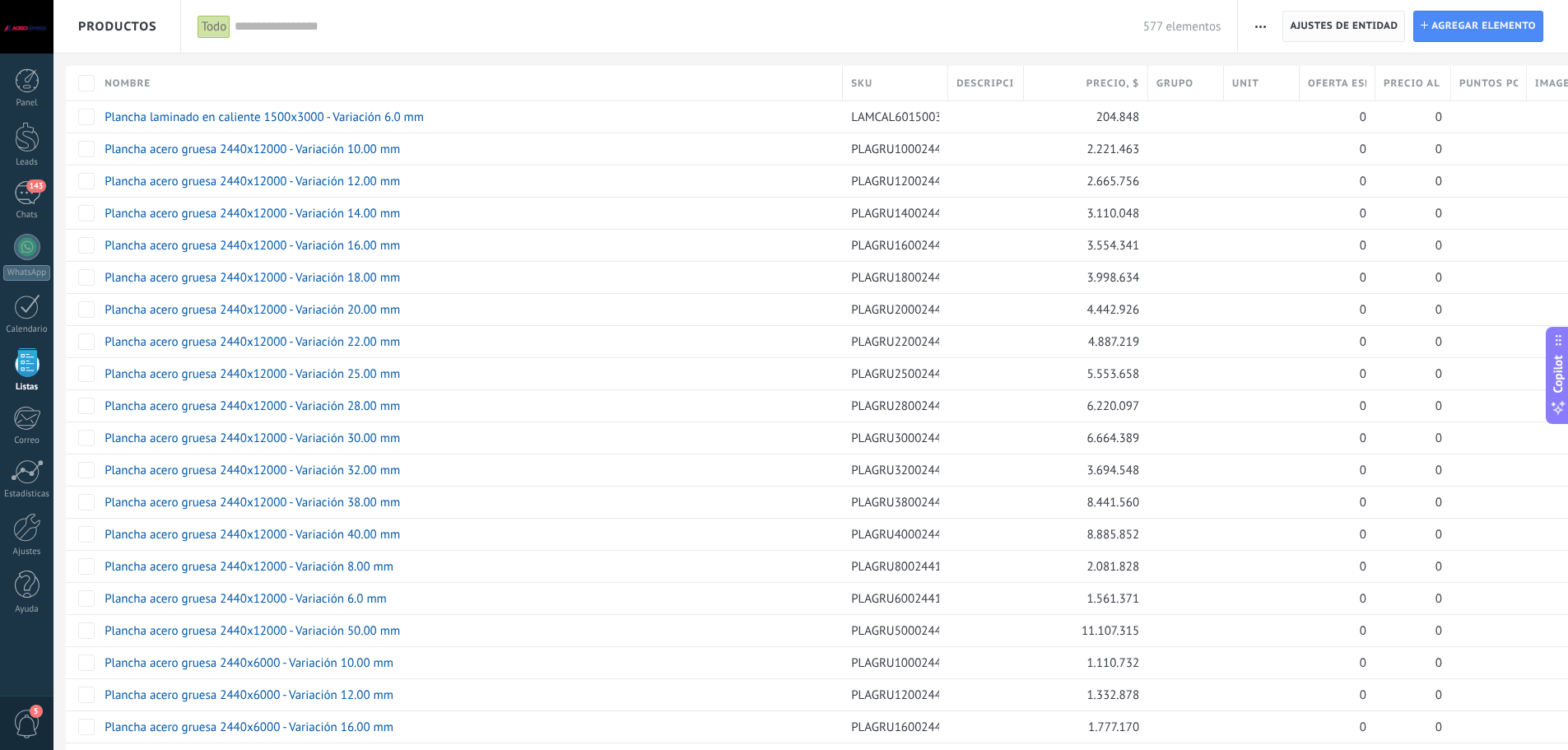
click at [1364, 32] on span "Ajustes de entidad" at bounding box center [1344, 26] width 108 height 29
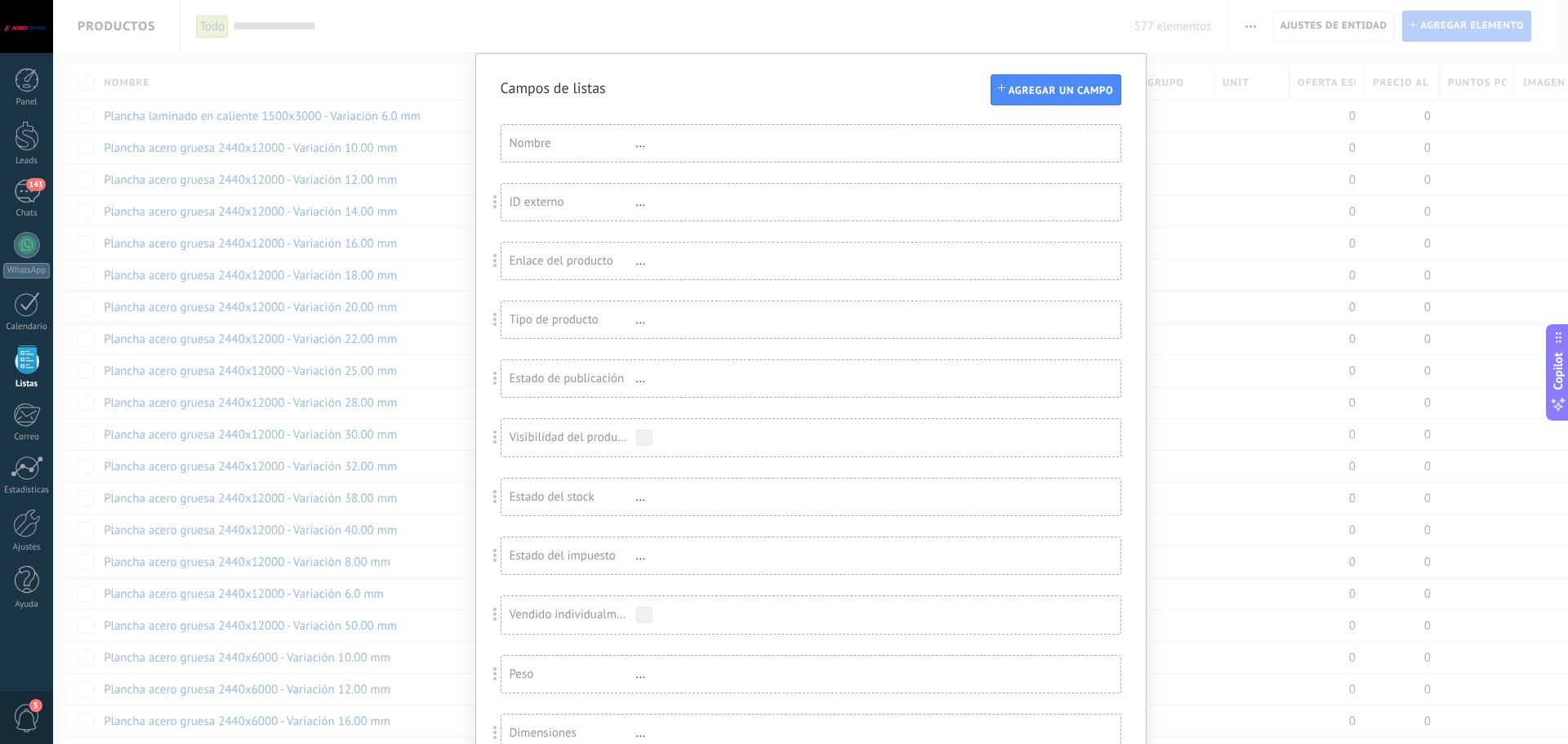
click at [526, 40] on div "[PERSON_NAME] de listas Agregar un campo Usted ha alcanzado la cantidad máxima …" at bounding box center [810, 372] width 1515 height 744
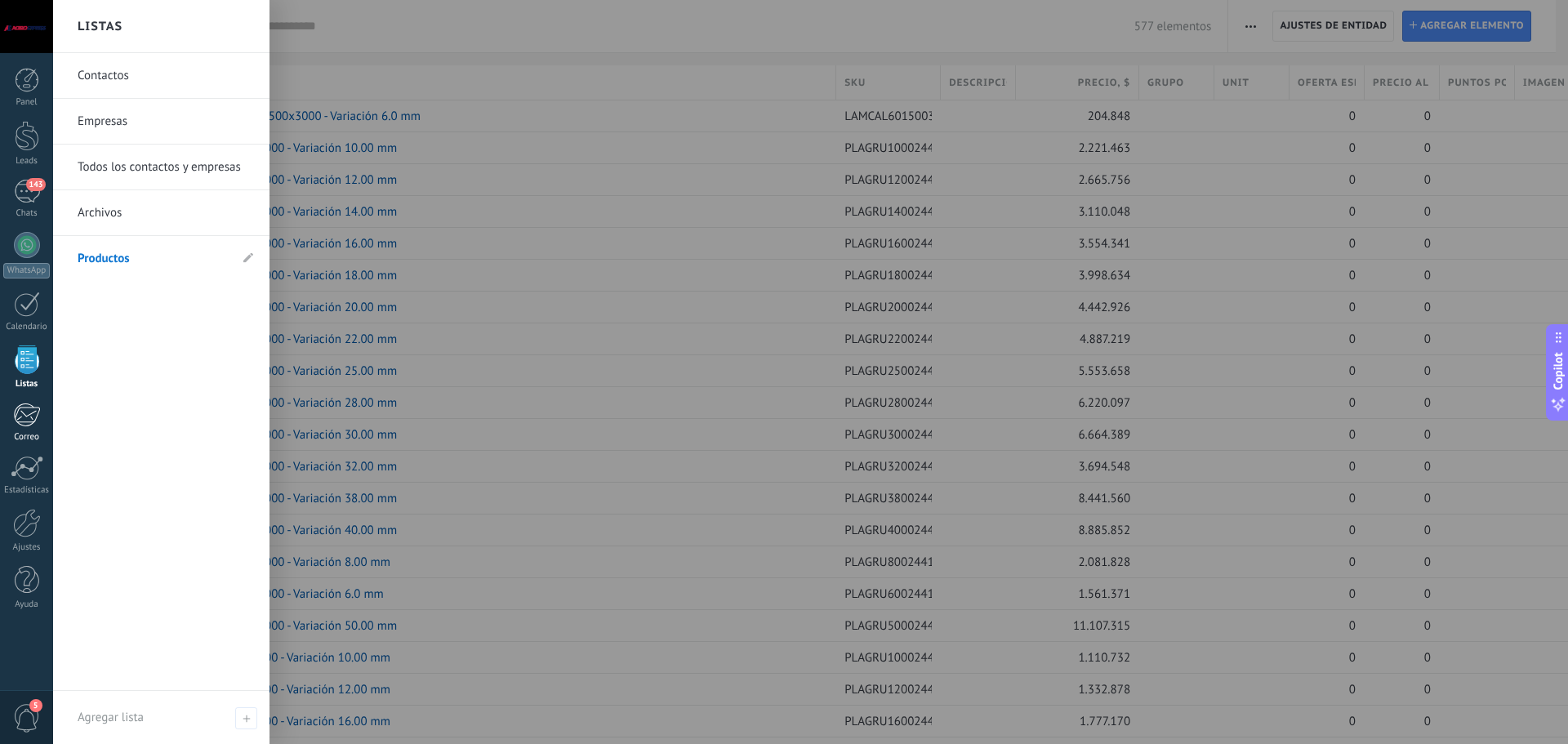
click at [25, 412] on div at bounding box center [26, 415] width 27 height 25
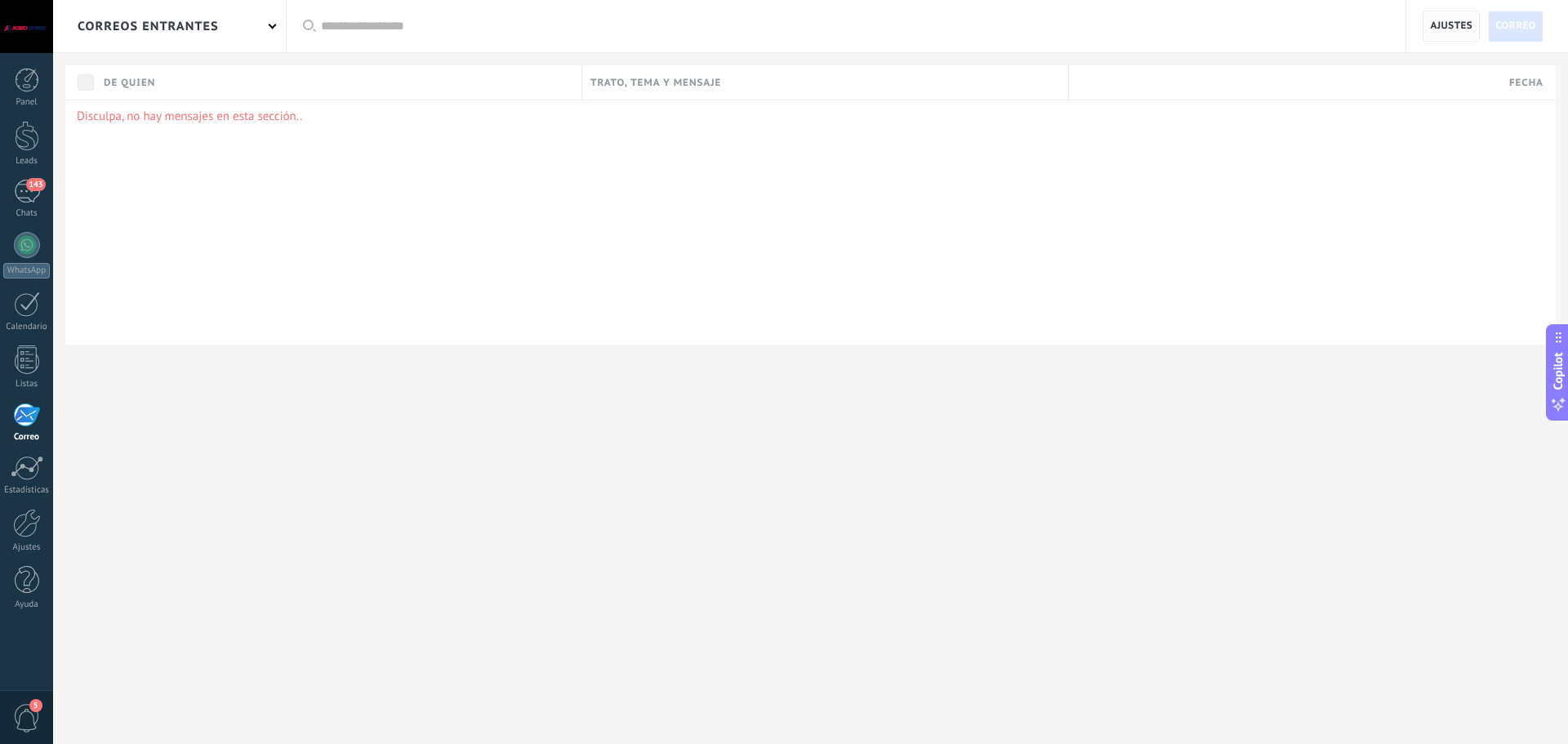
click at [1459, 30] on span "Ajustes" at bounding box center [1451, 26] width 43 height 29
